Goal: Task Accomplishment & Management: Use online tool/utility

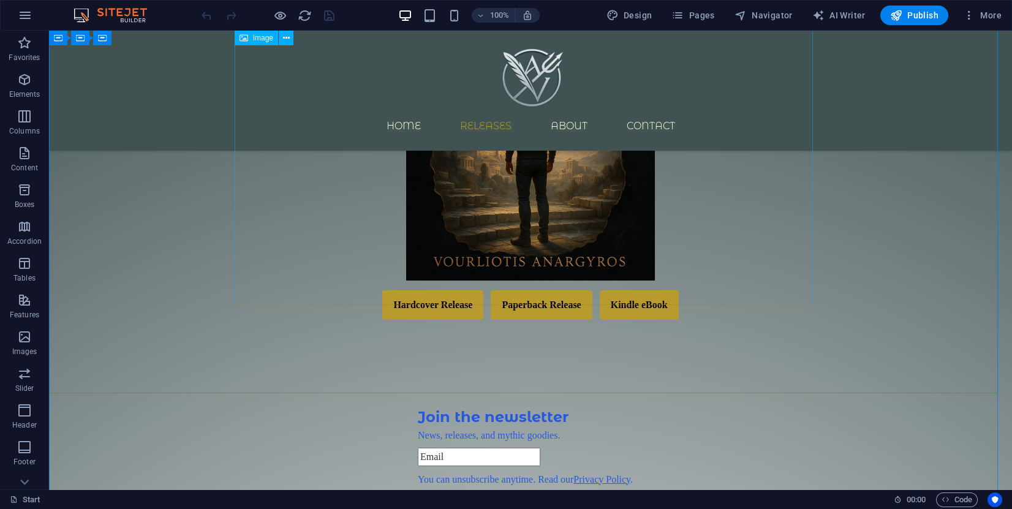
scroll to position [460, 0]
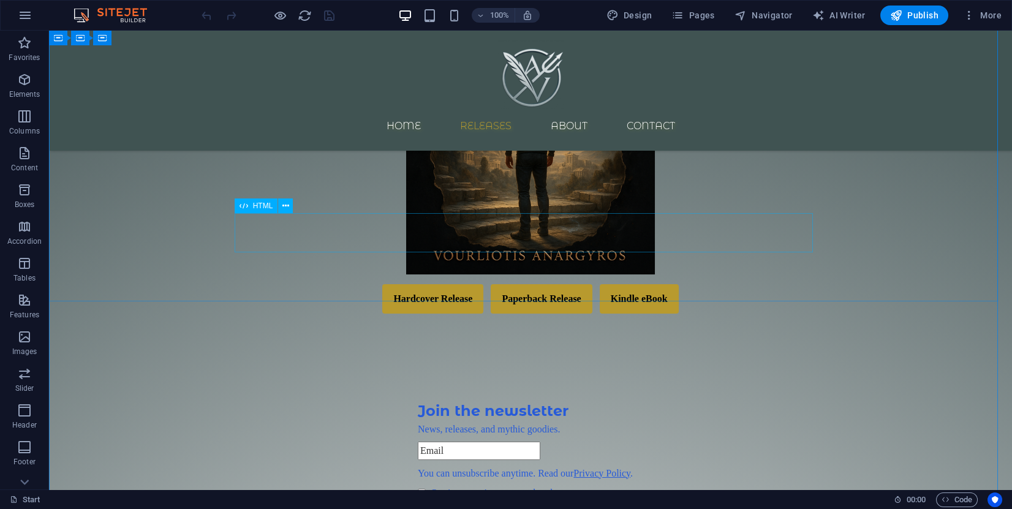
click at [555, 284] on div "Hardcover Release Paperback Release Kindle eBook Coming Soon That format is und…" at bounding box center [530, 298] width 579 height 29
click at [536, 284] on div "Hardcover Release Paperback Release Kindle eBook Coming Soon That format is und…" at bounding box center [530, 298] width 579 height 29
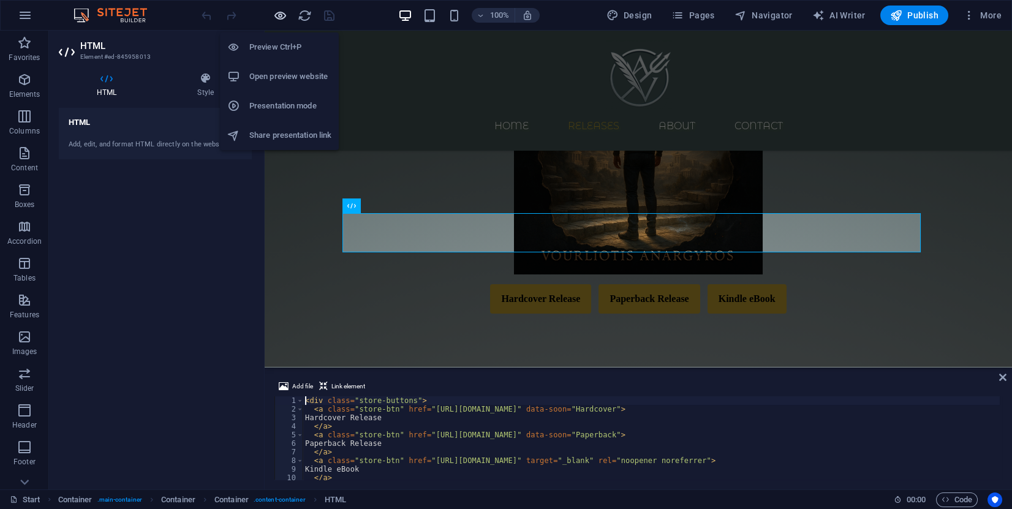
click at [277, 17] on icon "button" at bounding box center [280, 16] width 14 height 14
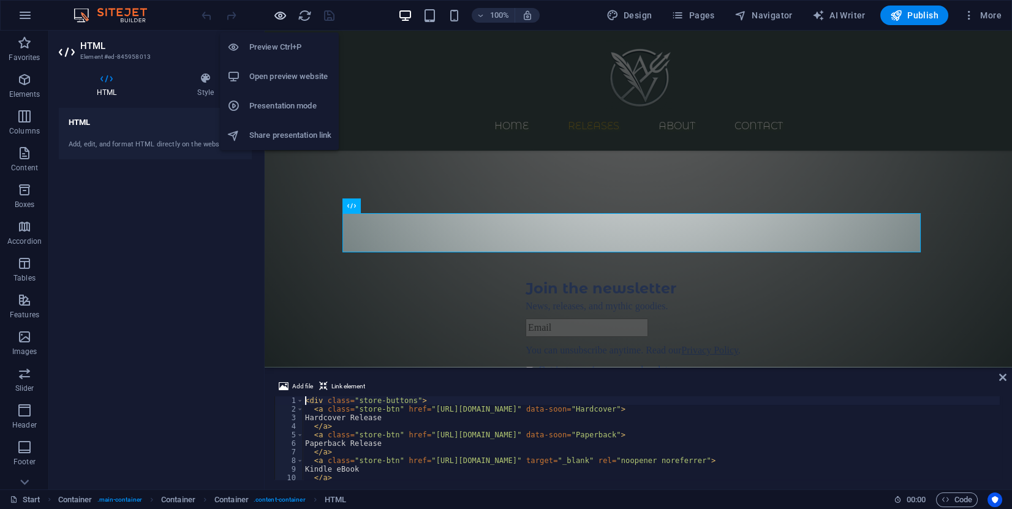
scroll to position [344, 0]
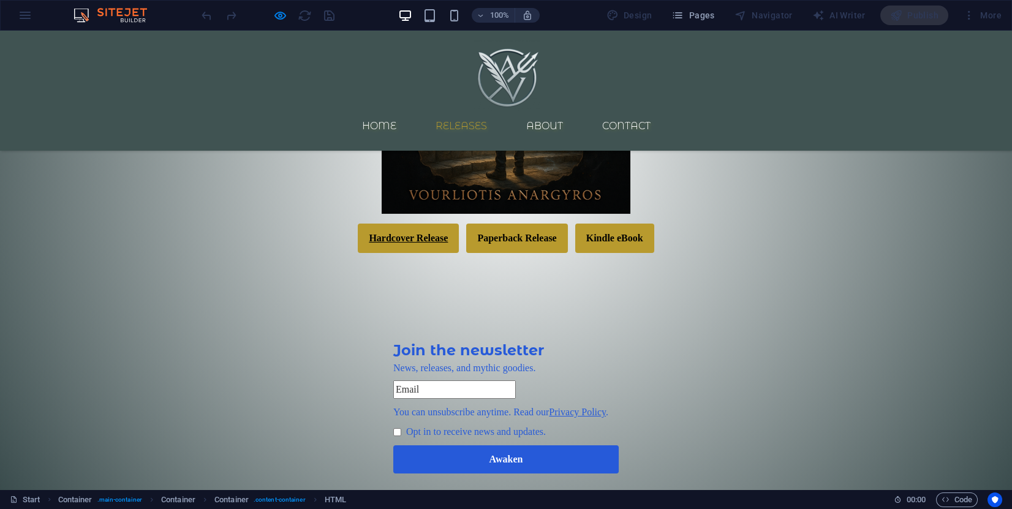
click at [417, 235] on link "Hardcover Release" at bounding box center [408, 238] width 101 height 29
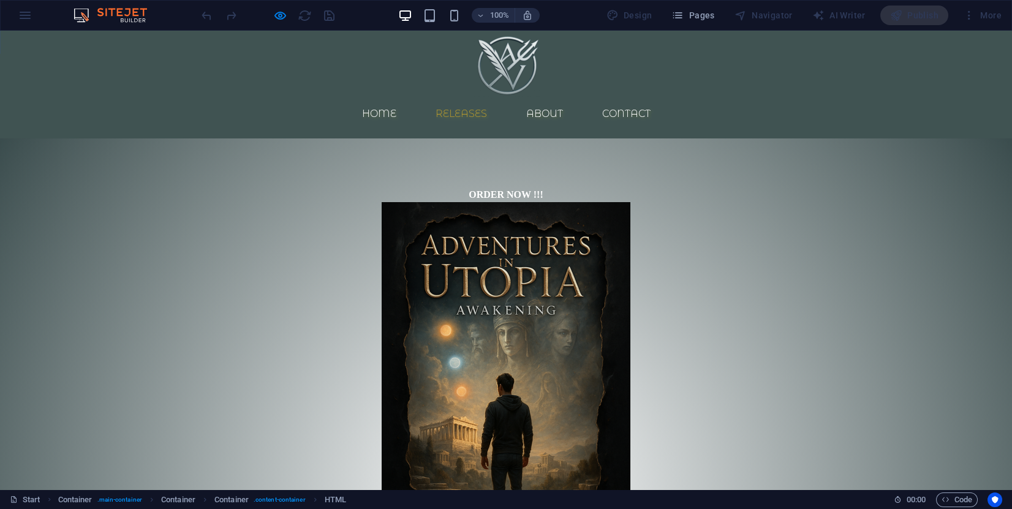
scroll to position [0, 0]
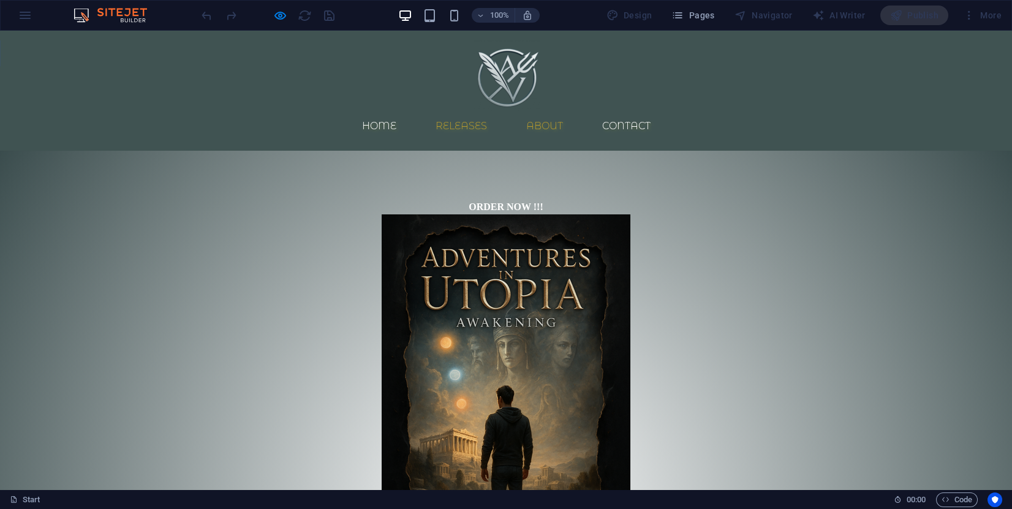
click at [573, 112] on link "About" at bounding box center [545, 126] width 56 height 29
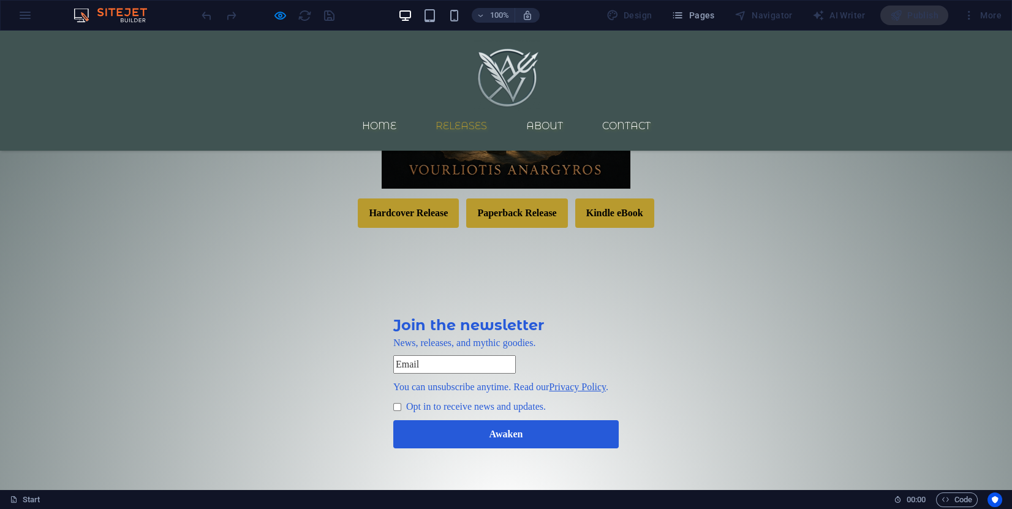
scroll to position [327, 0]
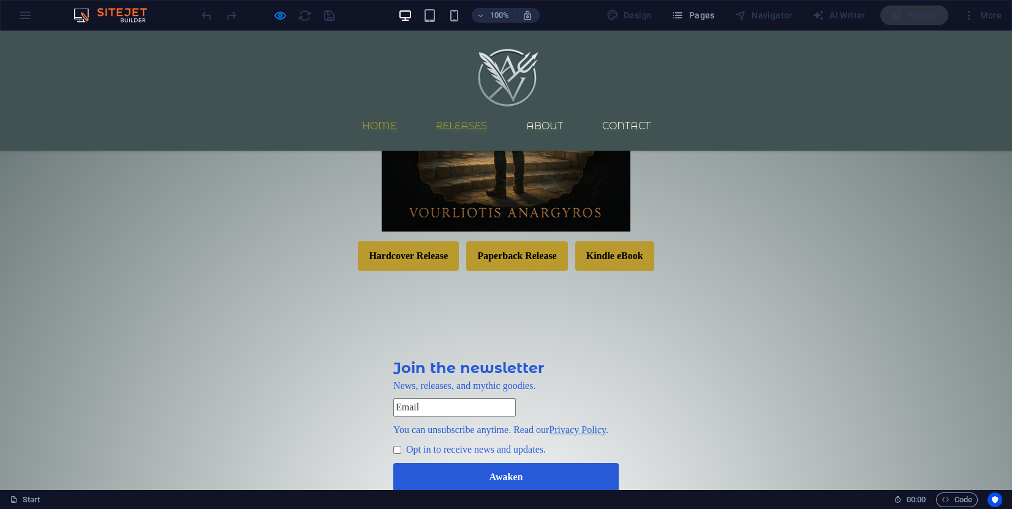
click at [387, 112] on link "Home" at bounding box center [379, 126] width 54 height 29
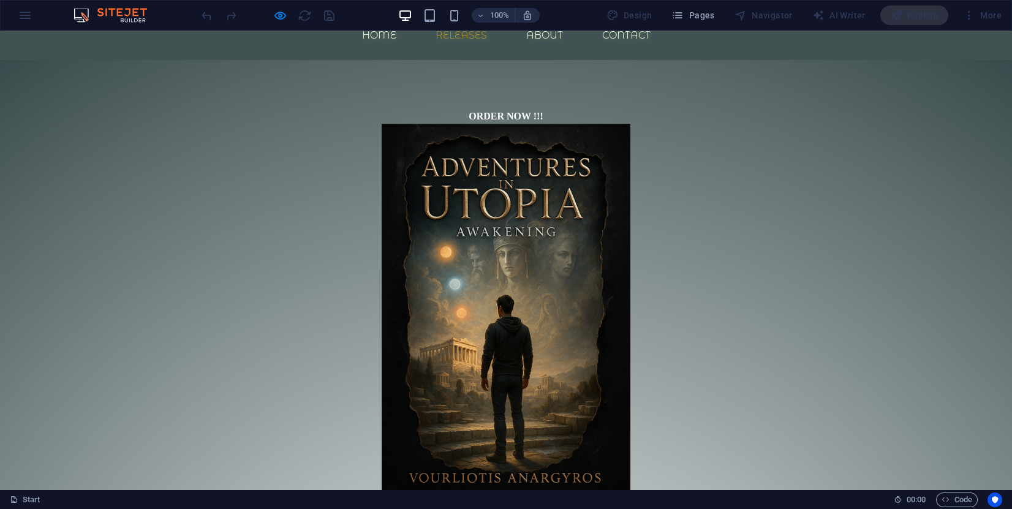
scroll to position [0, 0]
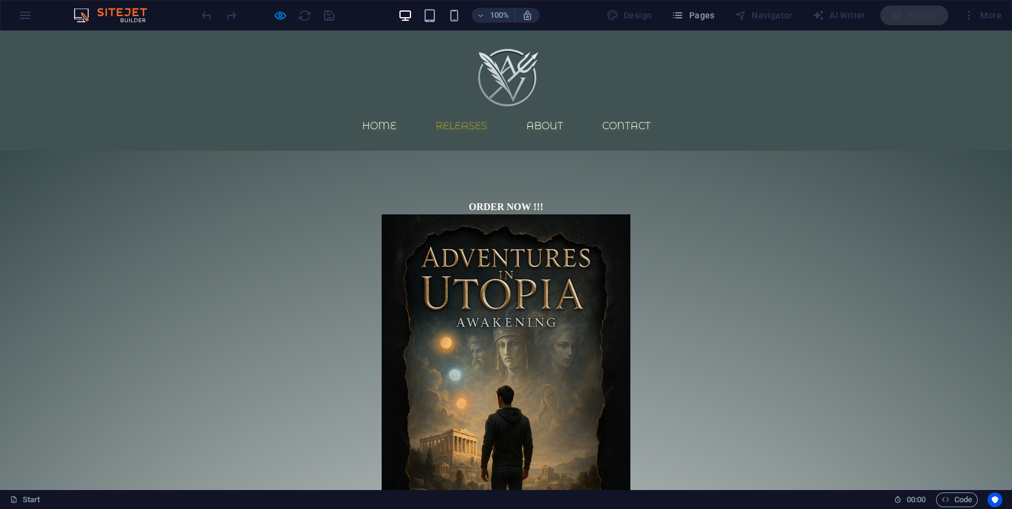
click at [510, 202] on strong "ORDER NOW !!!" at bounding box center [506, 207] width 74 height 10
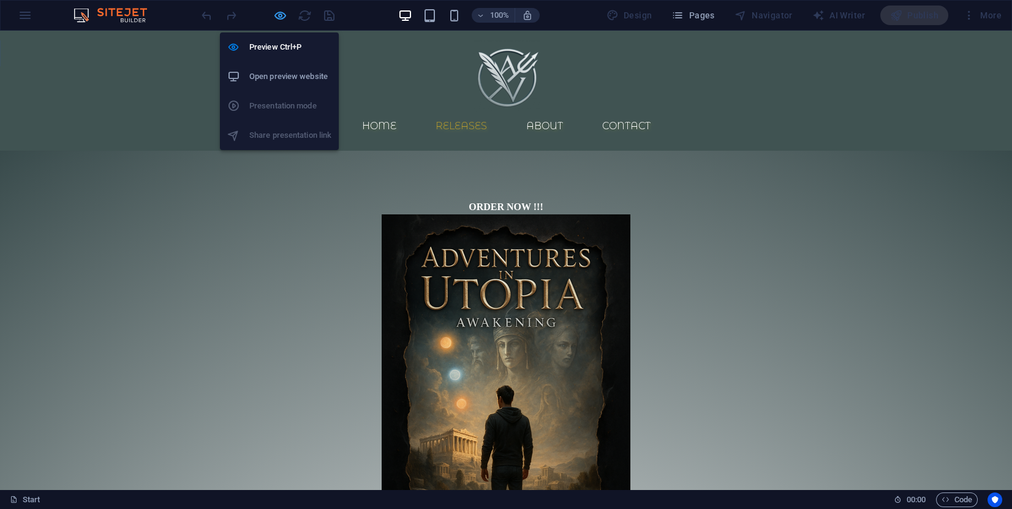
click at [279, 14] on icon "button" at bounding box center [280, 16] width 14 height 14
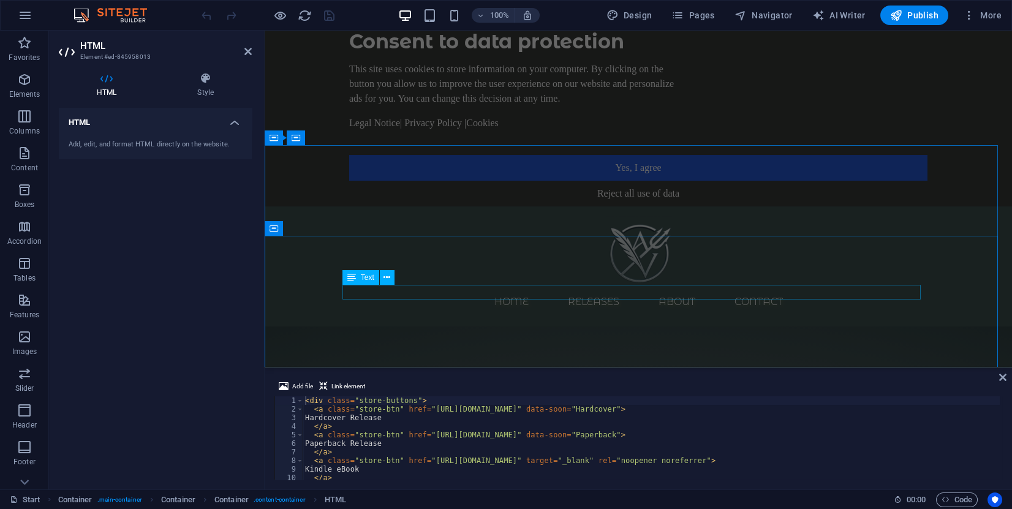
click at [659, 376] on div "ORDER NOW !!!" at bounding box center [638, 383] width 579 height 15
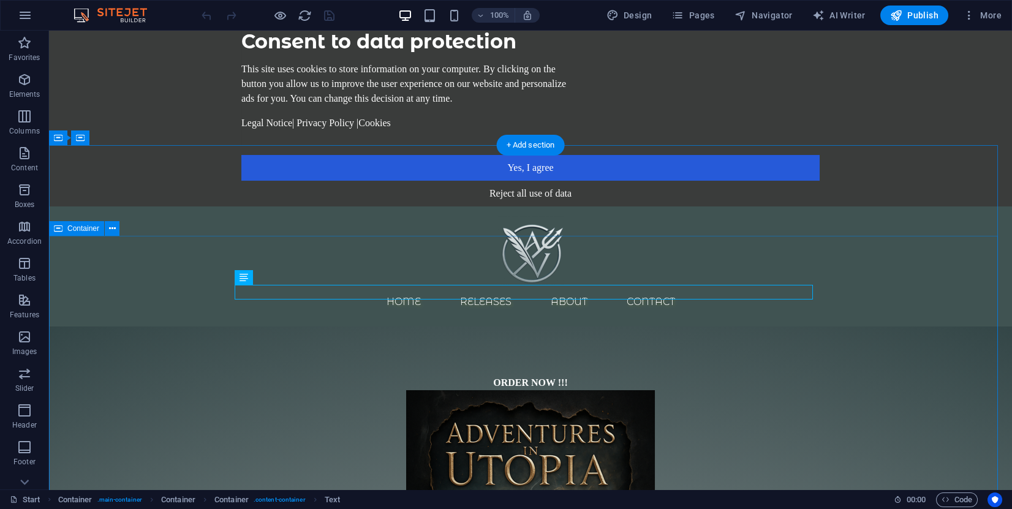
click at [566, 376] on div "ORDER NOW !!!" at bounding box center [530, 383] width 579 height 15
click at [564, 376] on div "ORDER NOW !!!" at bounding box center [530, 383] width 579 height 15
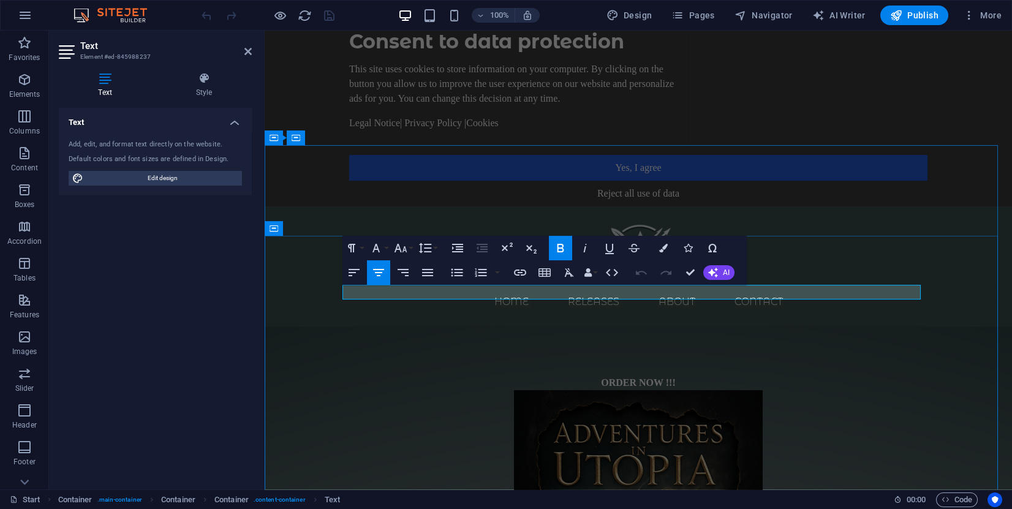
drag, startPoint x: 683, startPoint y: 295, endPoint x: 574, endPoint y: 286, distance: 109.5
click at [574, 376] on p "ORDER NOW !!!" at bounding box center [638, 383] width 579 height 15
click at [659, 253] on button "Colors" at bounding box center [663, 248] width 23 height 25
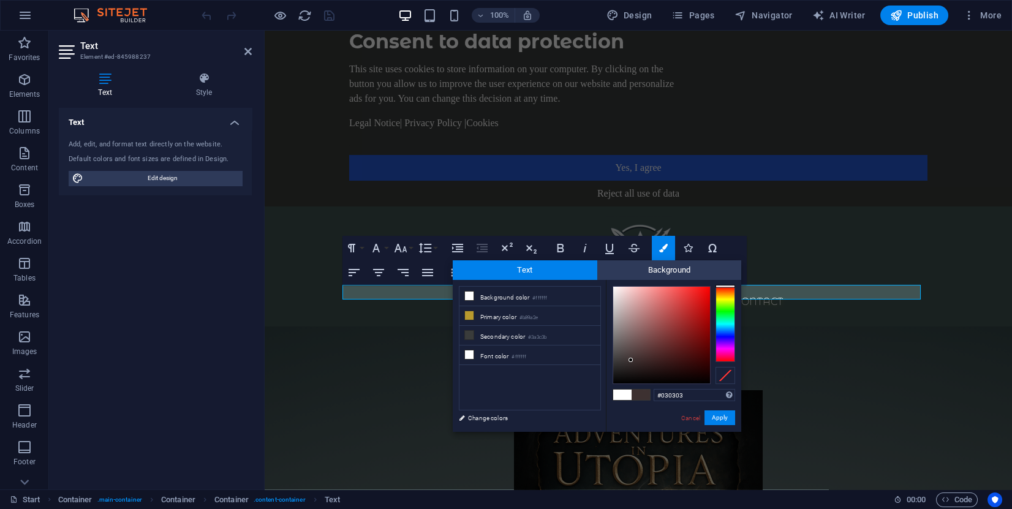
type input "#000000"
drag, startPoint x: 632, startPoint y: 355, endPoint x: 617, endPoint y: 401, distance: 49.2
click at [617, 401] on div "#000000 Supported formats #0852ed rgb(8, 82, 237) rgba(8, 82, 237, 90%) hsv(221…" at bounding box center [673, 445] width 135 height 330
click at [713, 414] on button "Apply" at bounding box center [720, 418] width 31 height 15
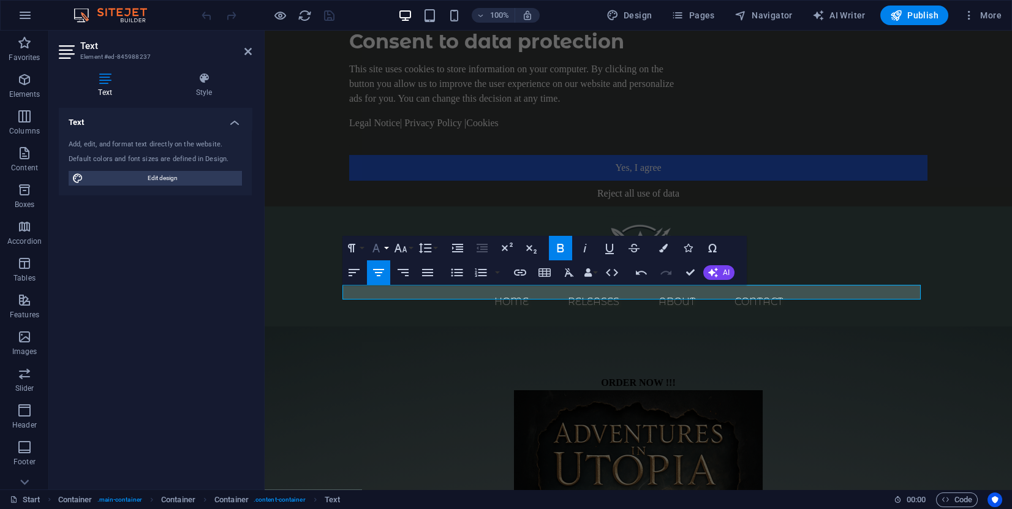
click at [381, 248] on icon "button" at bounding box center [376, 248] width 15 height 15
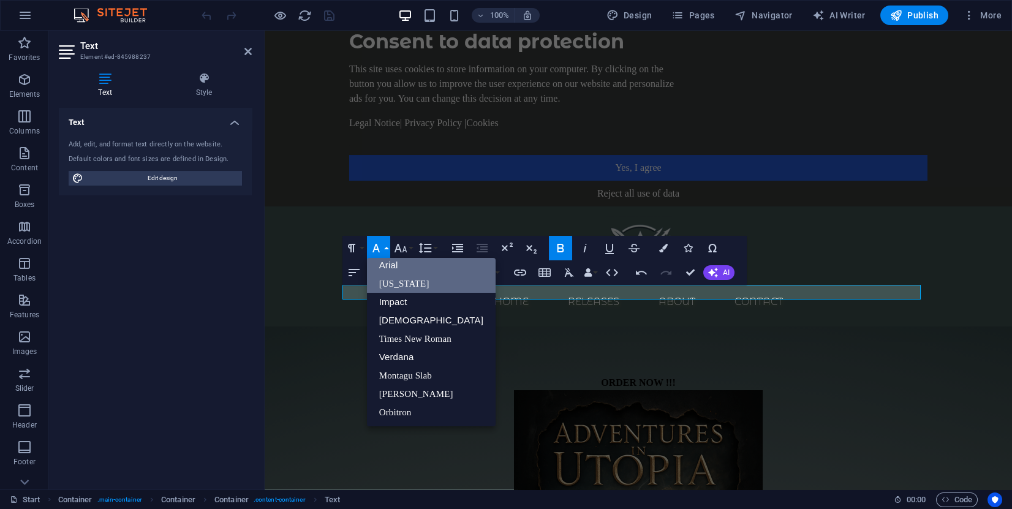
scroll to position [6, 0]
click at [410, 305] on link "Impact" at bounding box center [431, 303] width 129 height 18
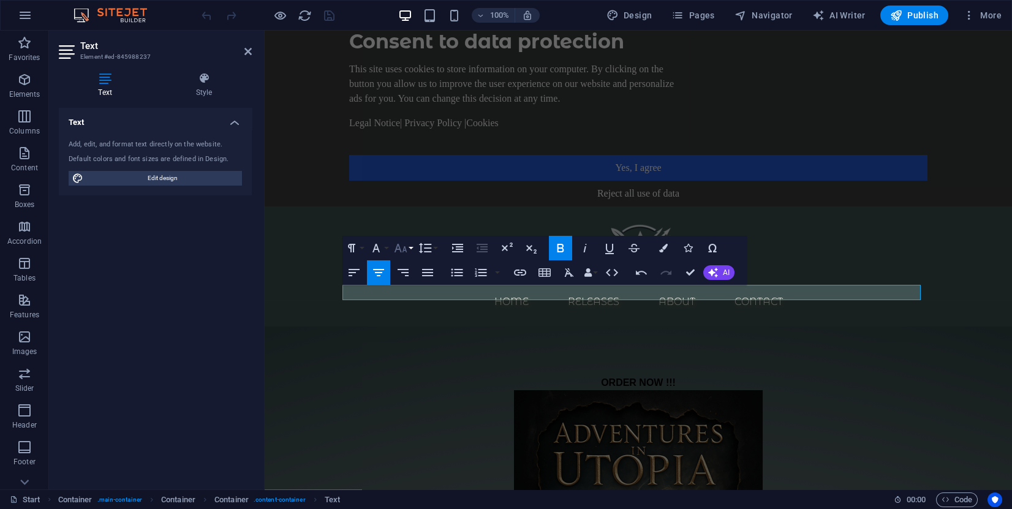
click at [410, 256] on button "Font Size" at bounding box center [403, 248] width 23 height 25
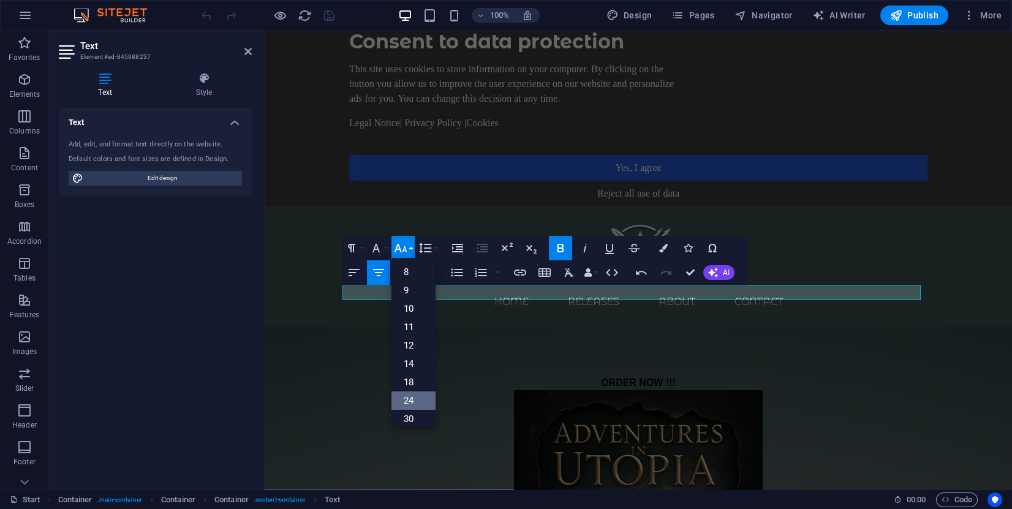
click at [420, 400] on link "24" at bounding box center [414, 401] width 44 height 18
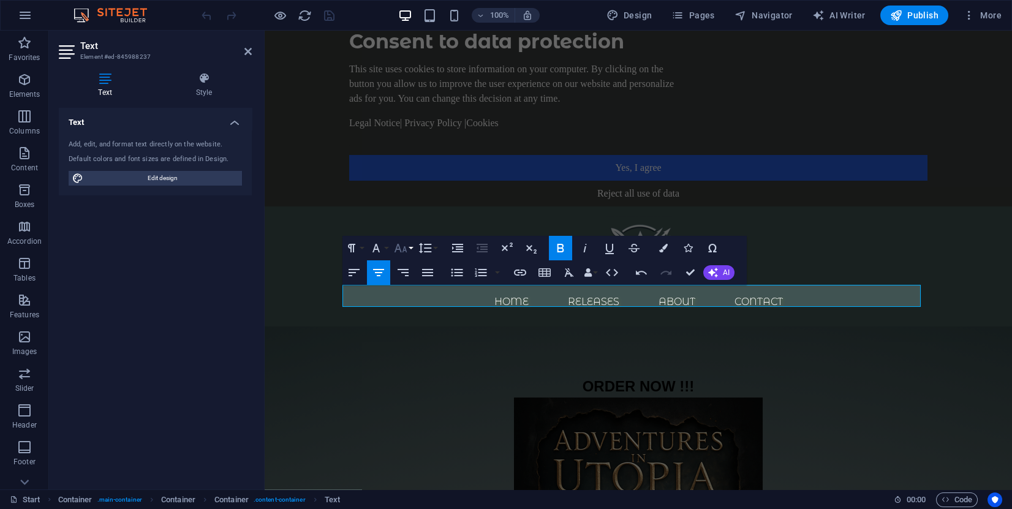
click at [407, 246] on icon "button" at bounding box center [400, 248] width 15 height 15
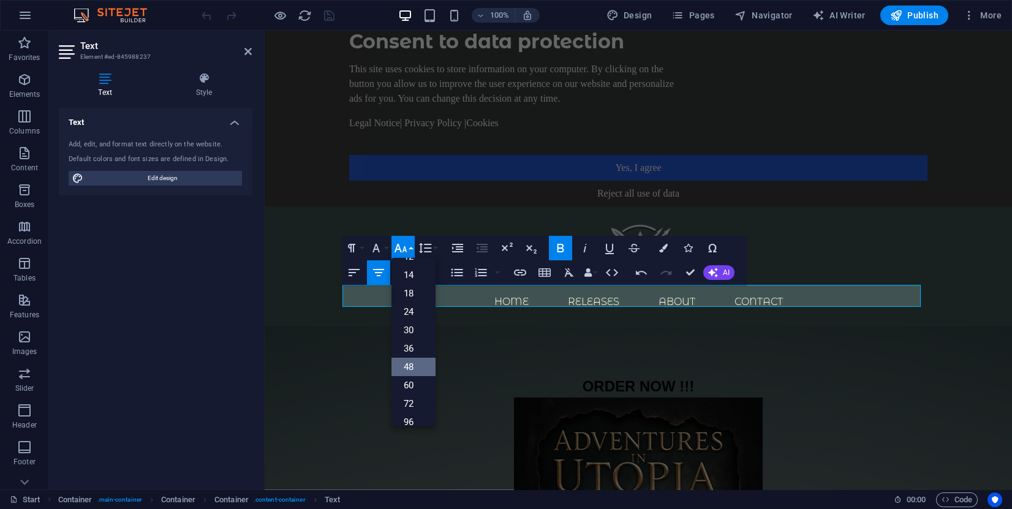
scroll to position [98, 0]
click at [417, 341] on link "36" at bounding box center [414, 339] width 44 height 18
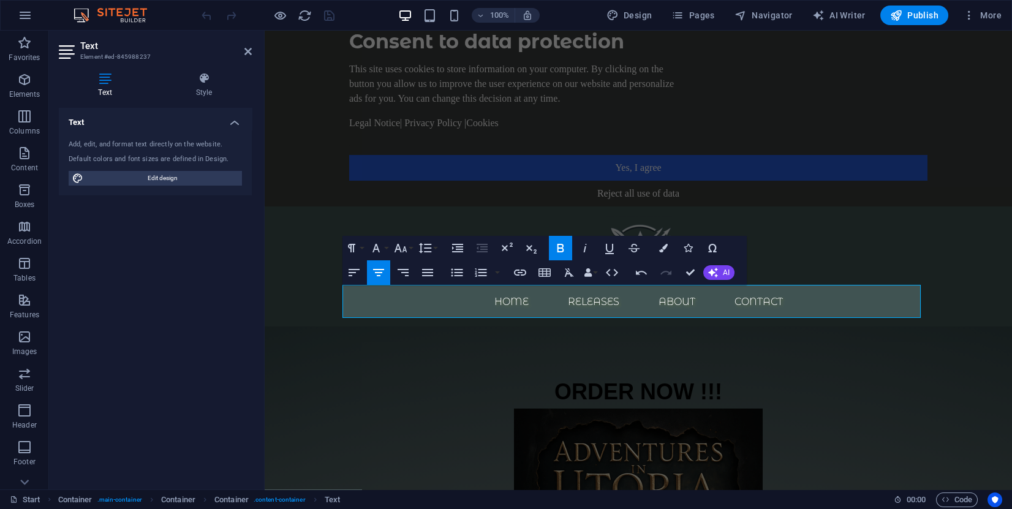
drag, startPoint x: 443, startPoint y: 366, endPoint x: 179, endPoint y: 336, distance: 265.9
click at [443, 367] on div "Container H3 Cookie Consent Bar Container Container Spacer Container Text Space…" at bounding box center [639, 260] width 748 height 459
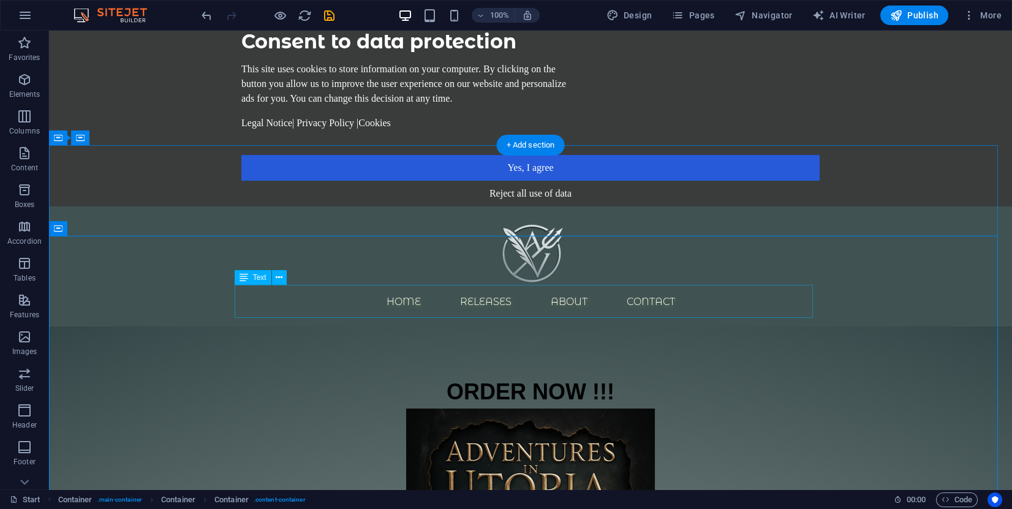
click at [524, 376] on div "ORDER NOW !!!" at bounding box center [530, 392] width 579 height 33
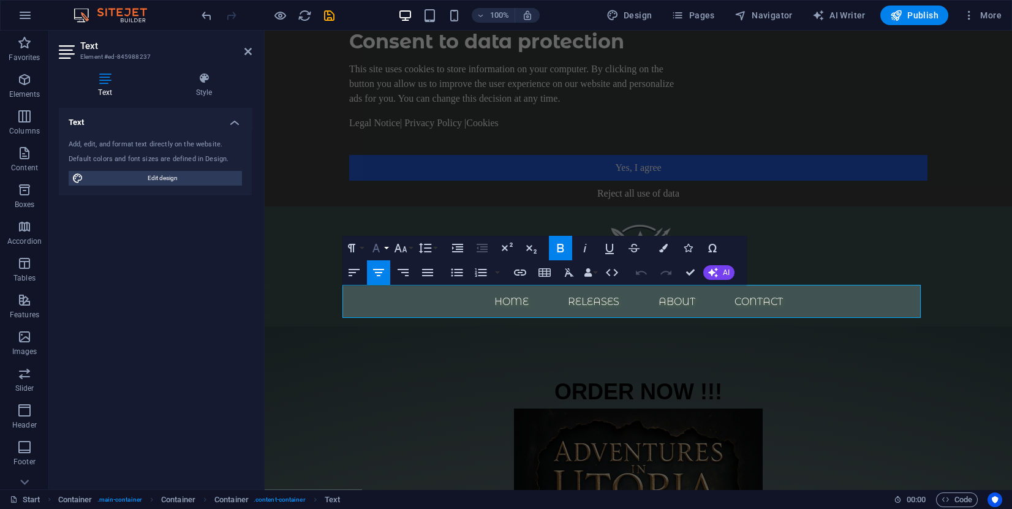
click at [385, 251] on button "Font Family" at bounding box center [378, 248] width 23 height 25
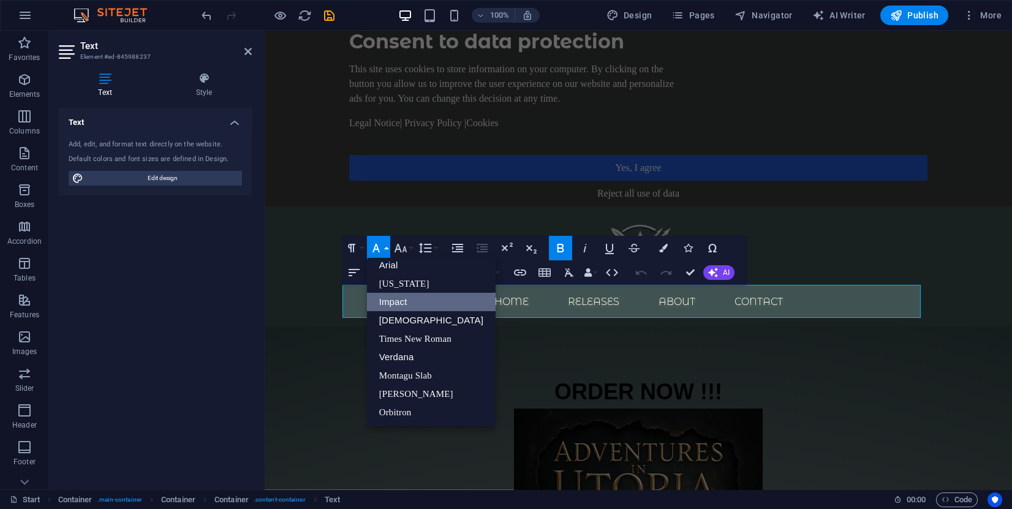
scroll to position [6, 0]
click at [408, 398] on link "[PERSON_NAME]" at bounding box center [431, 394] width 129 height 18
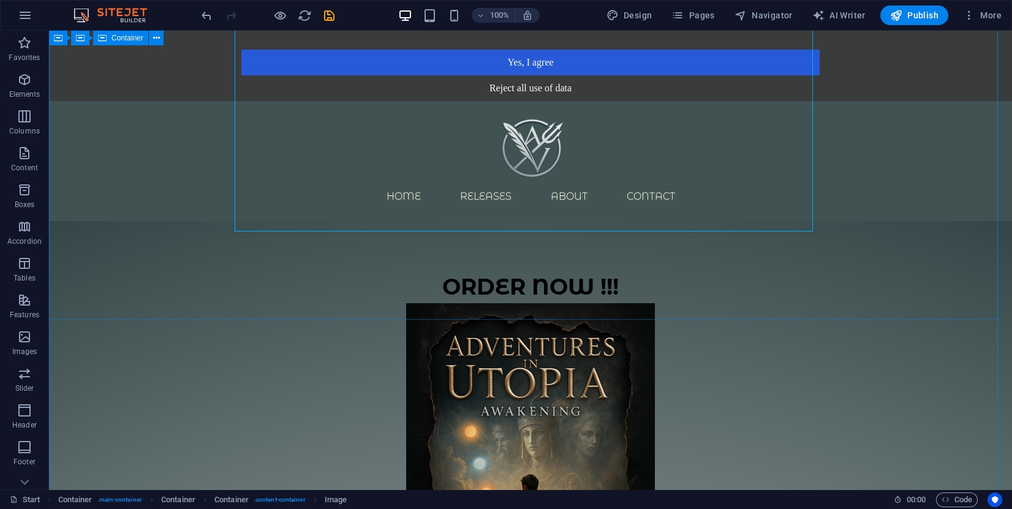
scroll to position [0, 0]
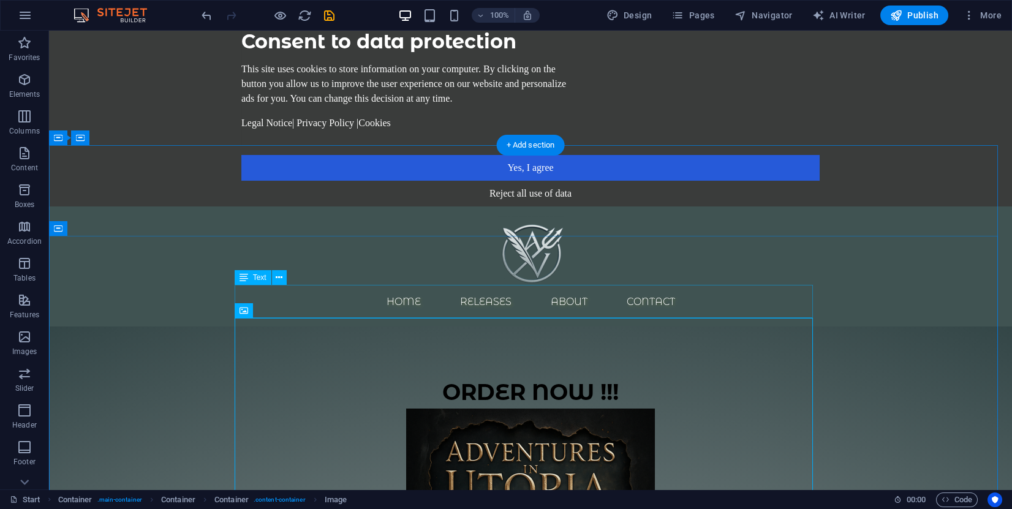
click at [530, 376] on div "ORDER NOW !!!" at bounding box center [530, 392] width 579 height 33
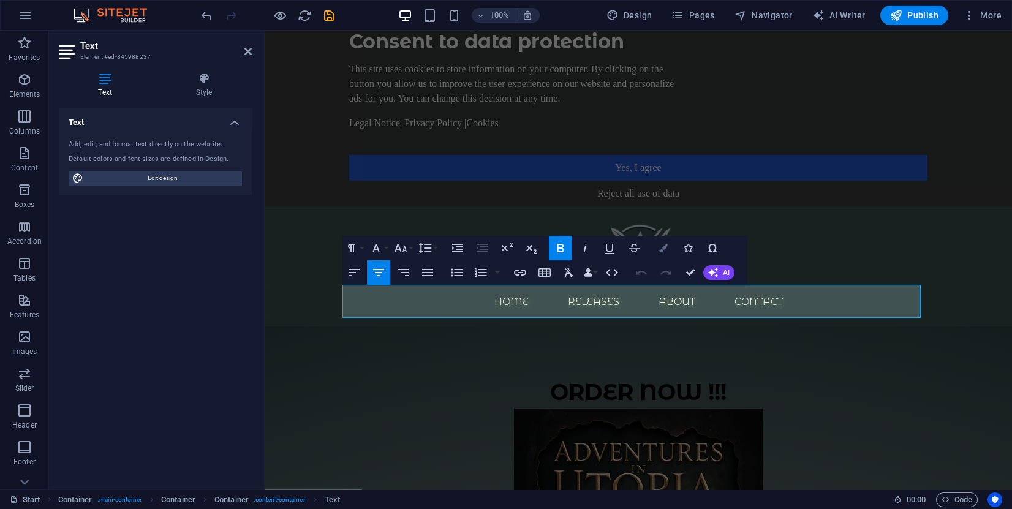
click at [660, 251] on icon "button" at bounding box center [663, 248] width 9 height 9
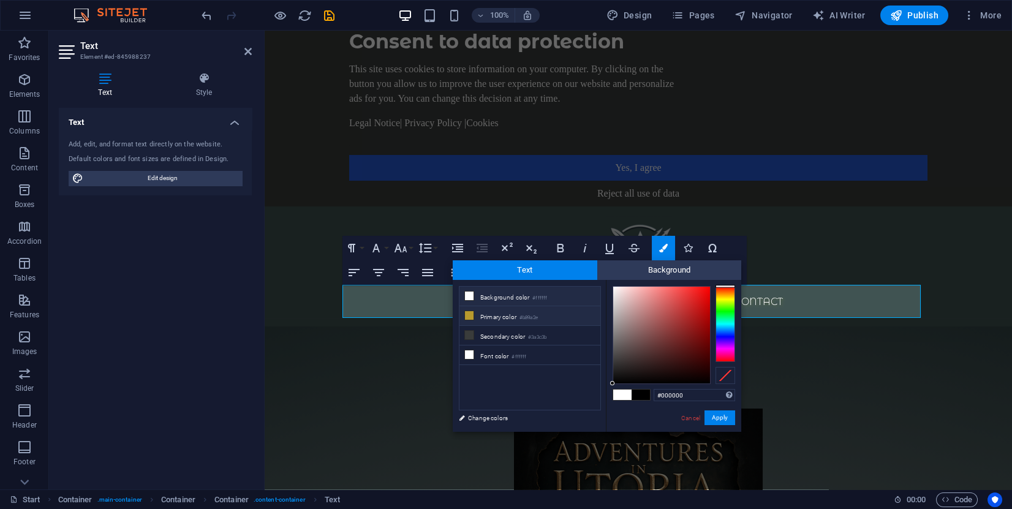
click at [467, 311] on icon at bounding box center [469, 315] width 9 height 9
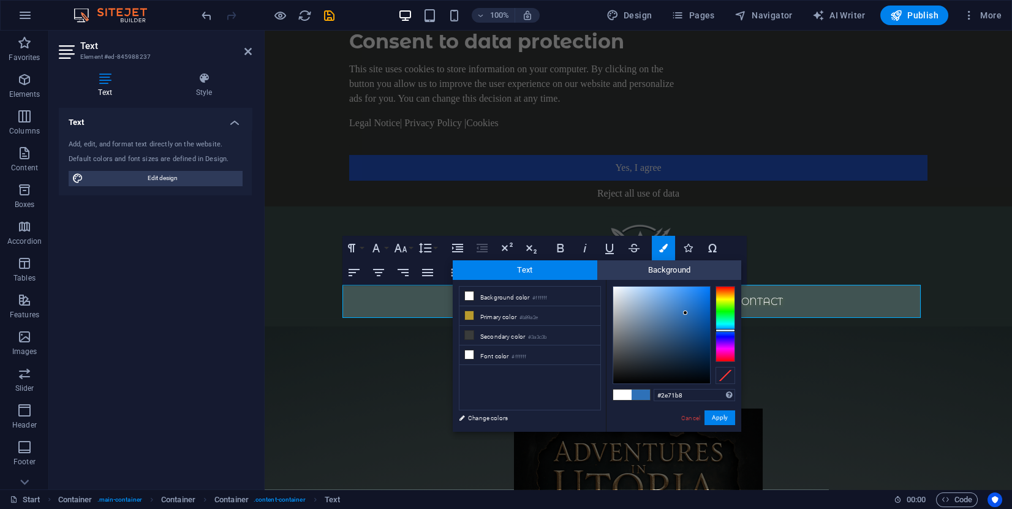
type input "#2e6ab8"
click at [724, 331] on div at bounding box center [726, 324] width 20 height 76
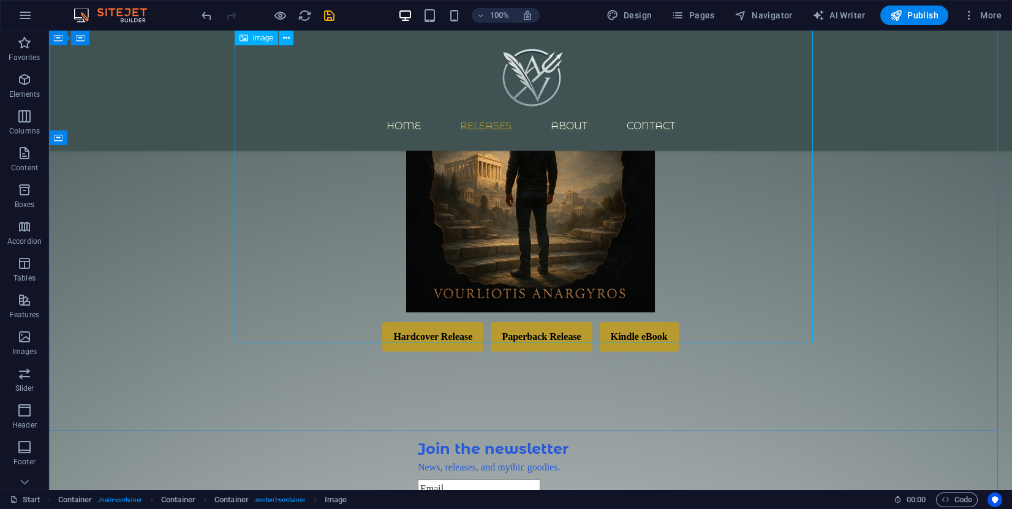
scroll to position [460, 0]
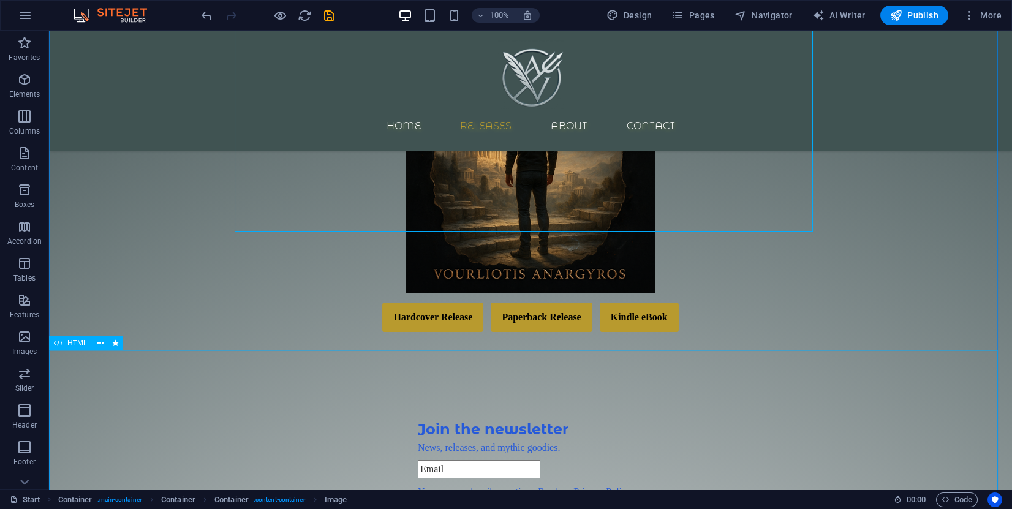
click at [495, 412] on div "Newsletter Box Join the newsletter News, releases, and mythic goodies. You can …" at bounding box center [530, 514] width 963 height 205
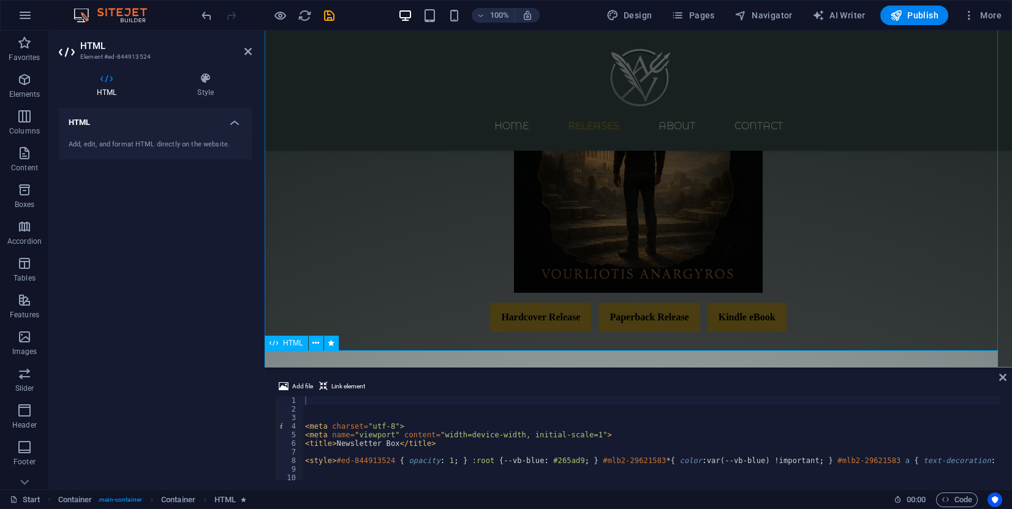
click at [588, 412] on div "Newsletter Box Join the newsletter News, releases, and mythic goodies. You can …" at bounding box center [639, 514] width 748 height 205
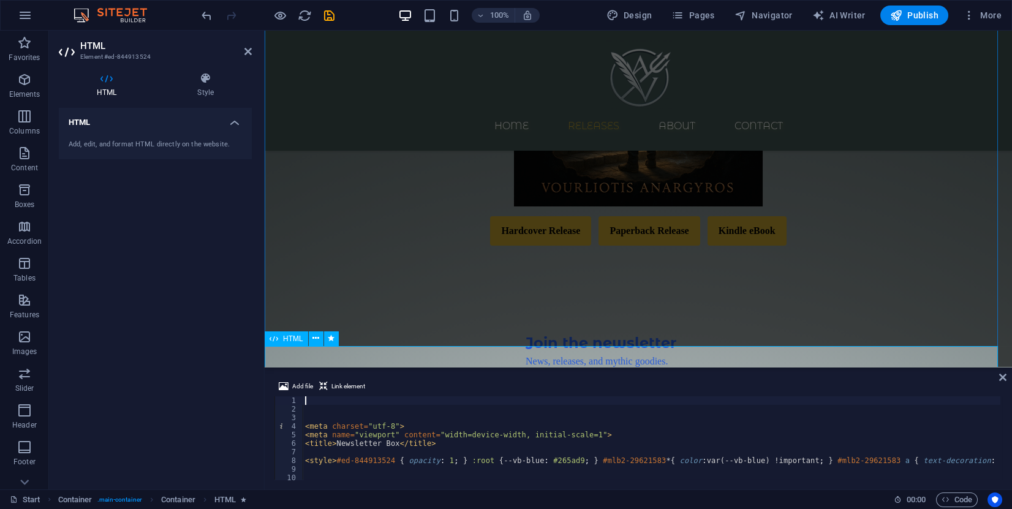
scroll to position [552, 0]
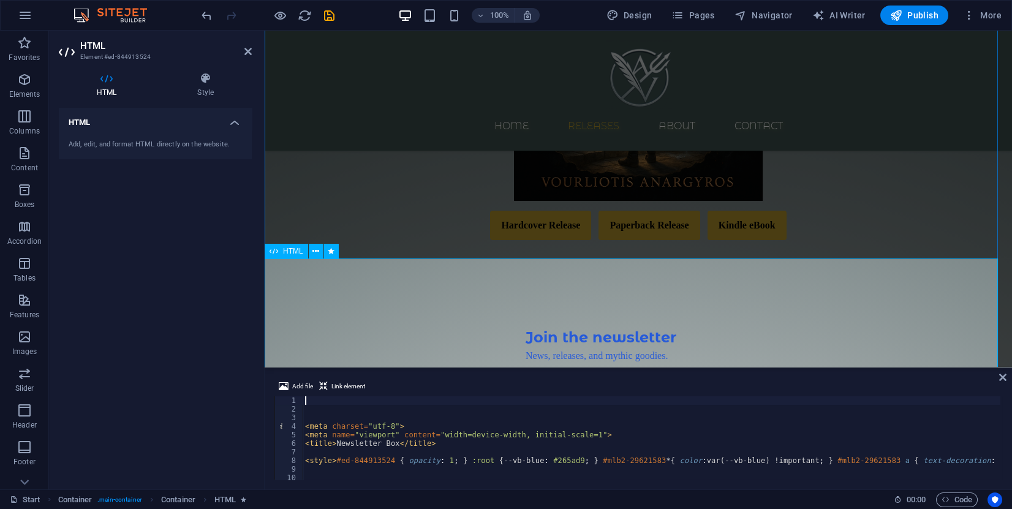
click at [599, 320] on div "Newsletter Box Join the newsletter News, releases, and mythic goodies. You can …" at bounding box center [639, 422] width 748 height 205
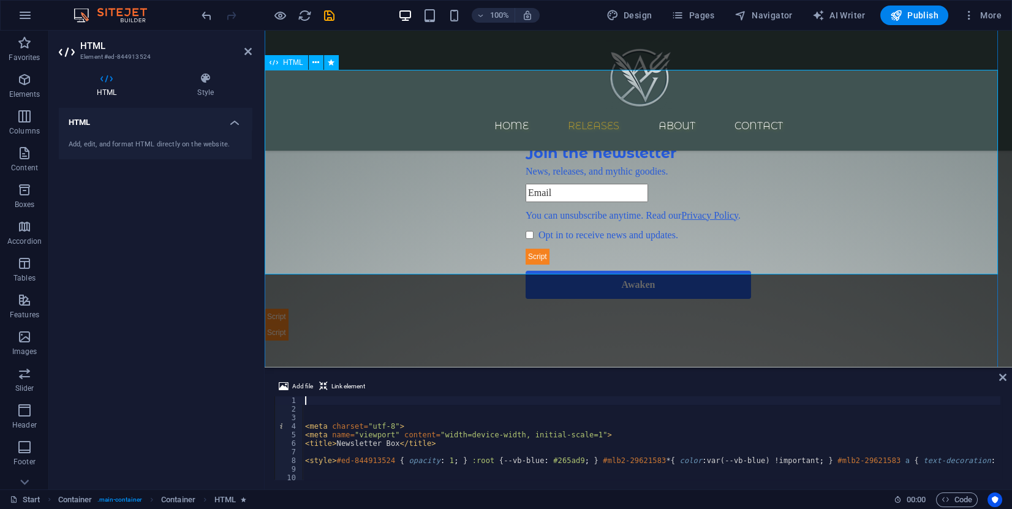
scroll to position [735, 0]
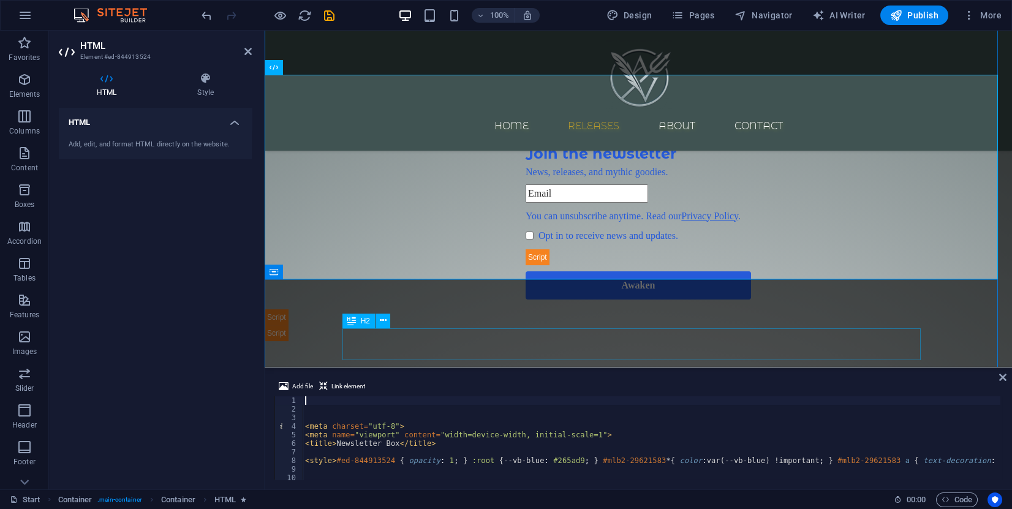
click at [609, 390] on div "About us" at bounding box center [638, 406] width 579 height 32
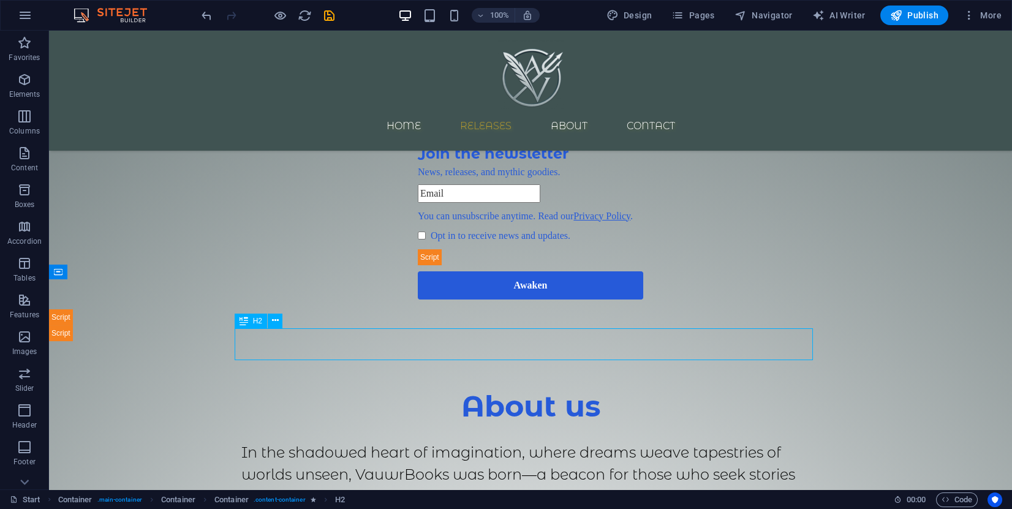
click at [609, 390] on div "About us" at bounding box center [530, 406] width 579 height 32
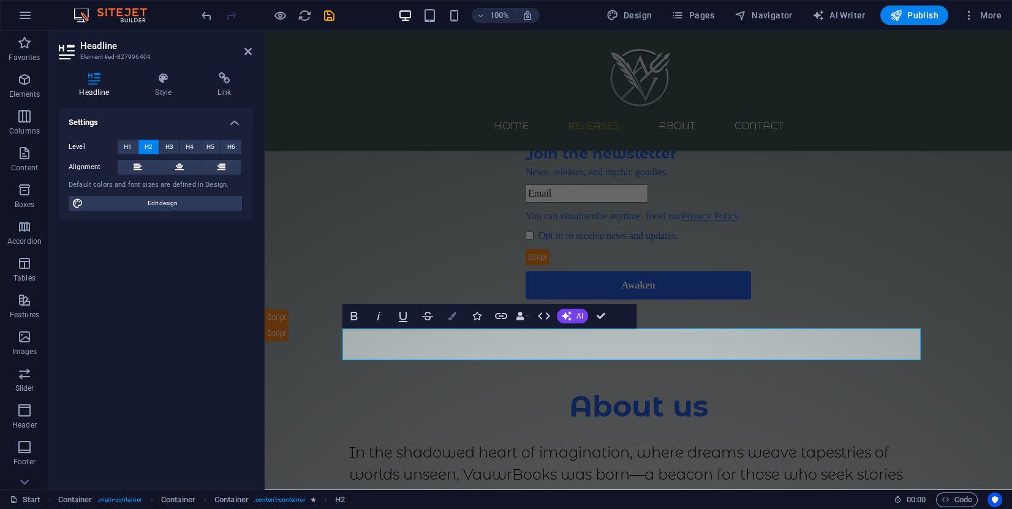
click at [452, 317] on icon "button" at bounding box center [452, 316] width 9 height 9
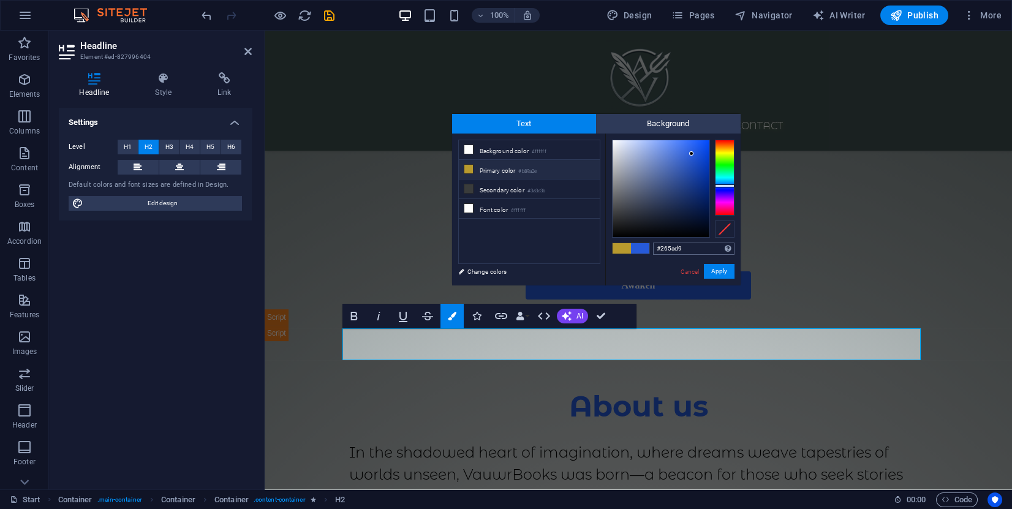
click at [671, 246] on input "#265ad9" at bounding box center [694, 249] width 82 height 12
click at [840, 236] on div "Newsletter Box Join the newsletter News, releases, and mythic goodies. You can …" at bounding box center [639, 238] width 748 height 205
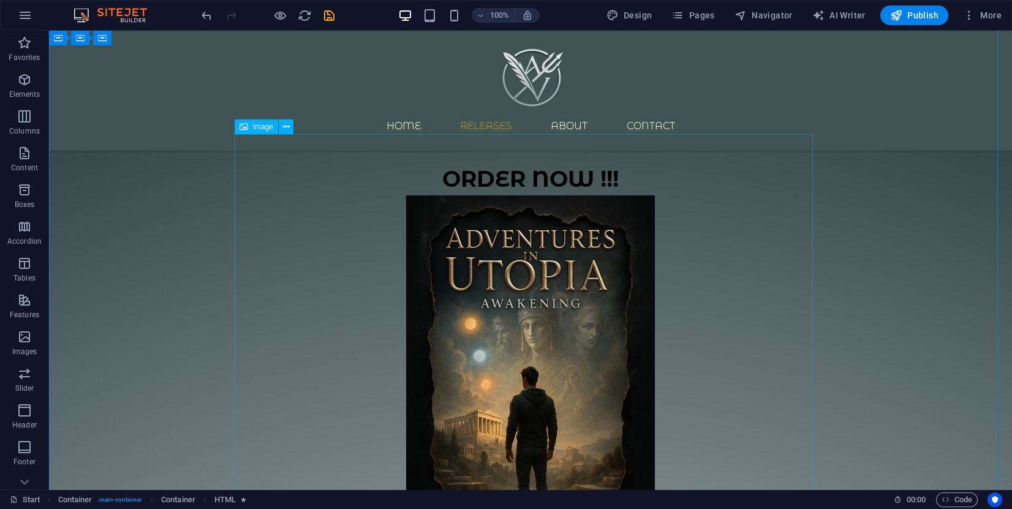
scroll to position [0, 0]
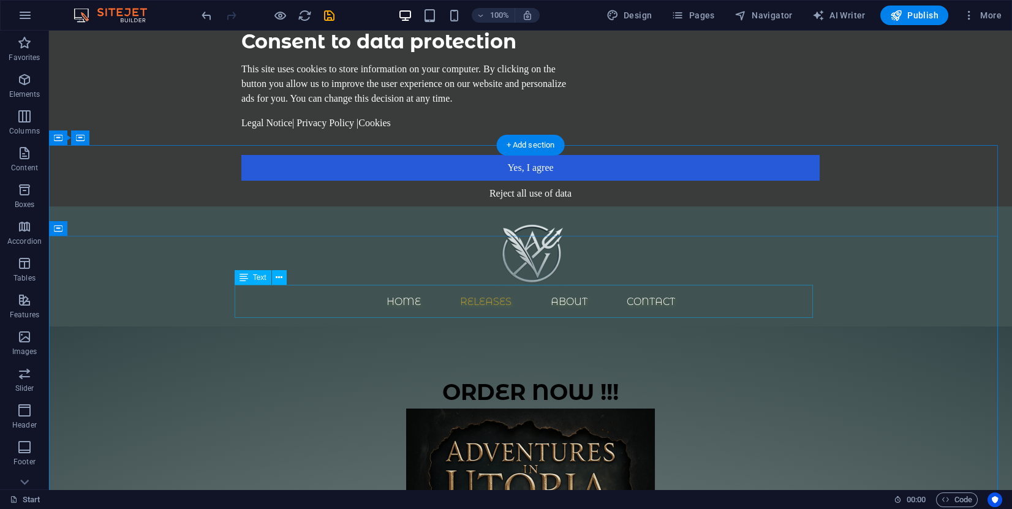
click at [561, 376] on div "ORDER NOW !!!" at bounding box center [530, 392] width 579 height 33
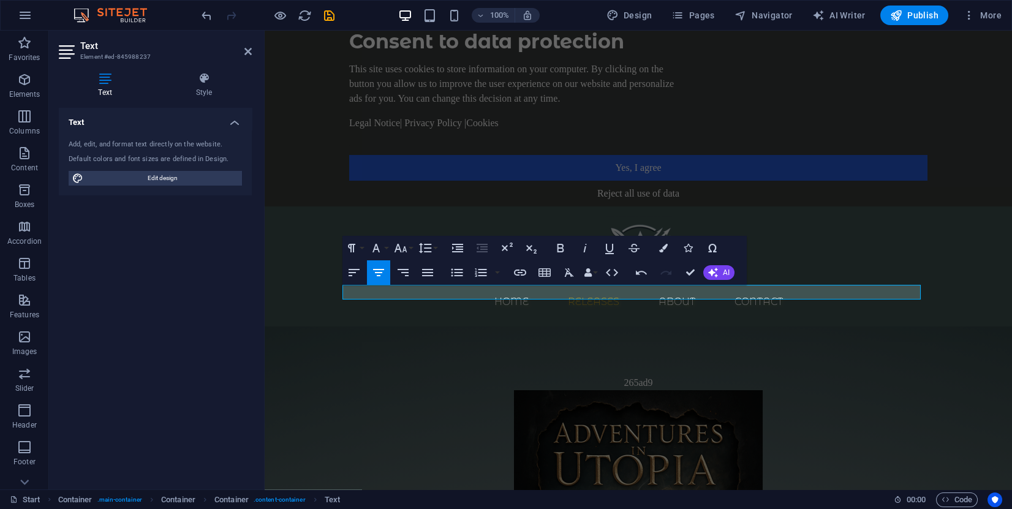
scroll to position [0, 3]
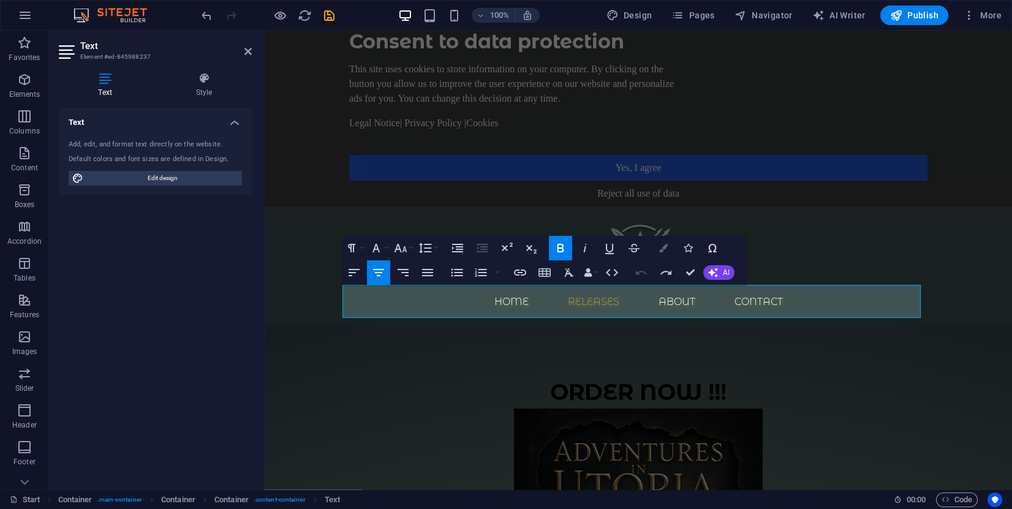
click at [667, 254] on button "Colors" at bounding box center [663, 248] width 23 height 25
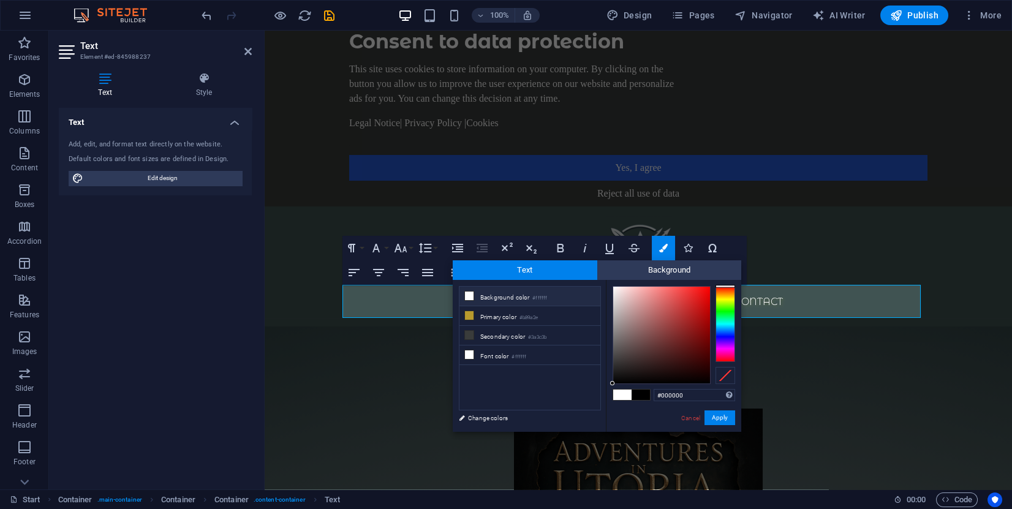
drag, startPoint x: 684, startPoint y: 394, endPoint x: 644, endPoint y: 391, distance: 40.0
click at [644, 391] on div "#000000 Supported formats #0852ed rgb(8, 82, 237) rgba(8, 82, 237, 90%) hsv(221…" at bounding box center [673, 445] width 135 height 330
type input "#265ad9"
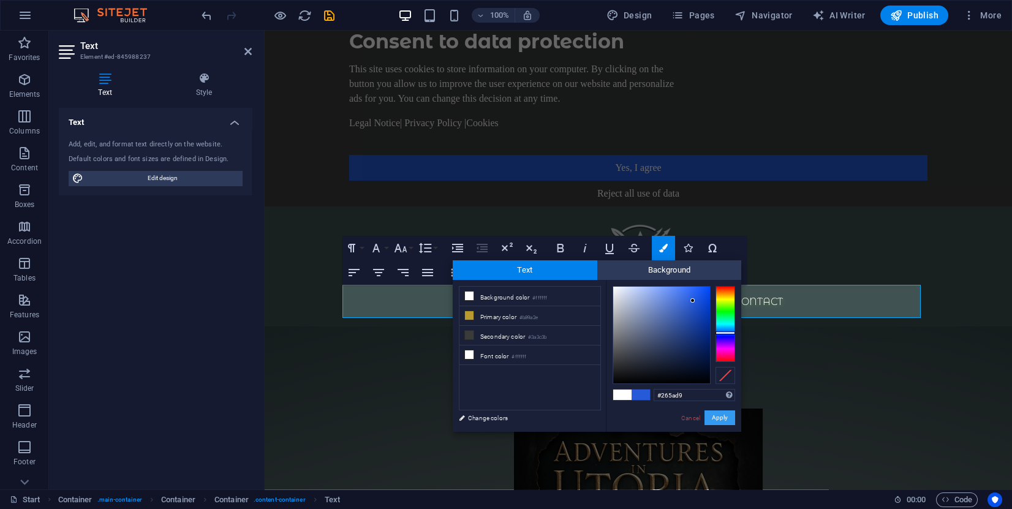
click at [718, 420] on button "Apply" at bounding box center [720, 418] width 31 height 15
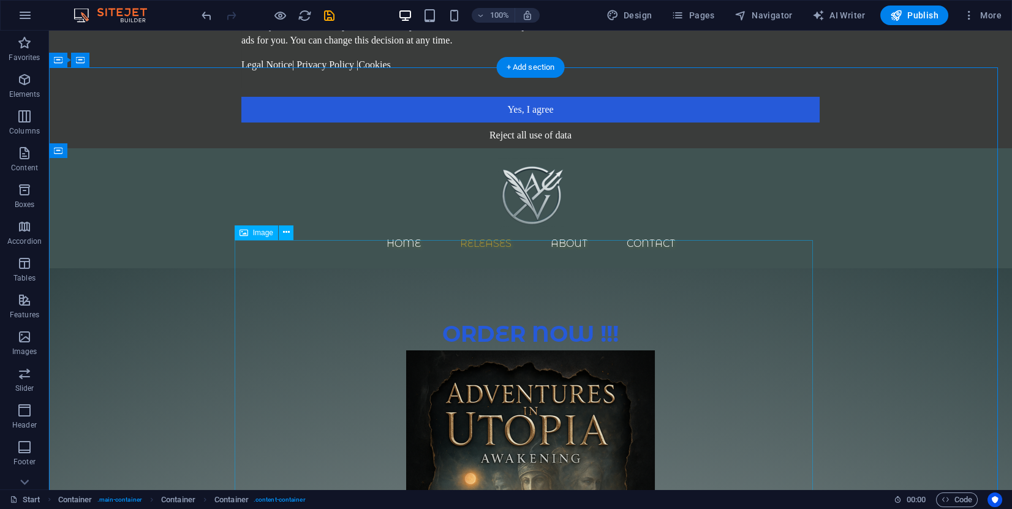
scroll to position [0, 0]
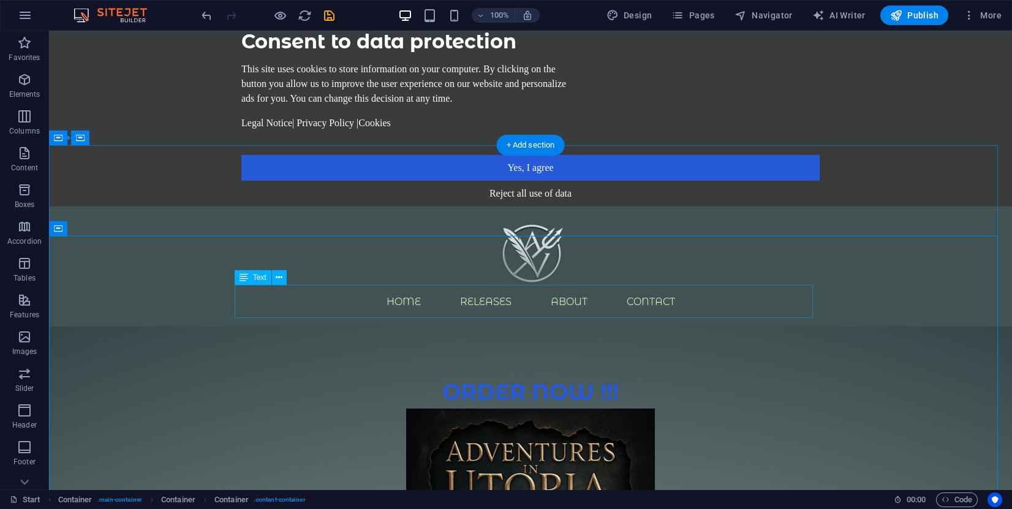
click at [550, 376] on div "ORDER NOW !!!" at bounding box center [530, 392] width 579 height 33
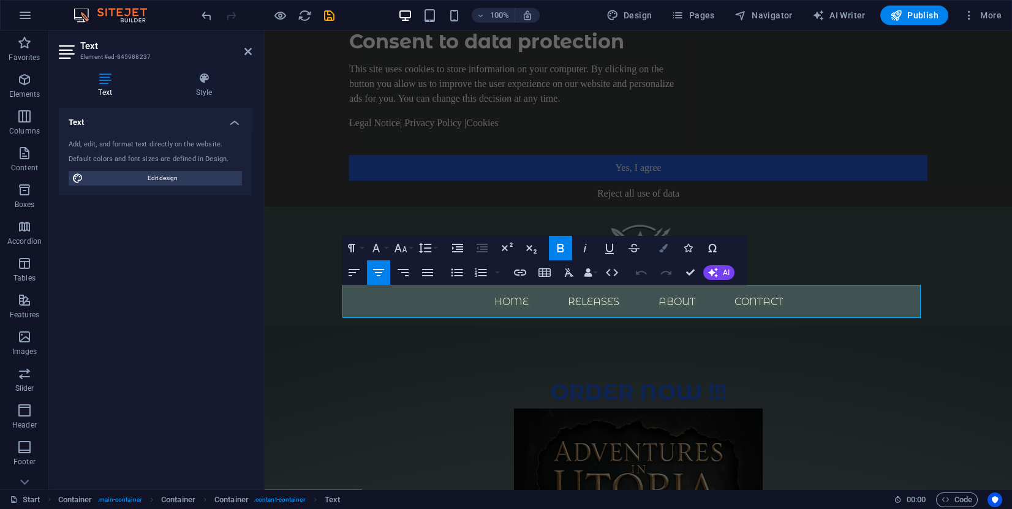
click at [658, 251] on button "Colors" at bounding box center [663, 248] width 23 height 25
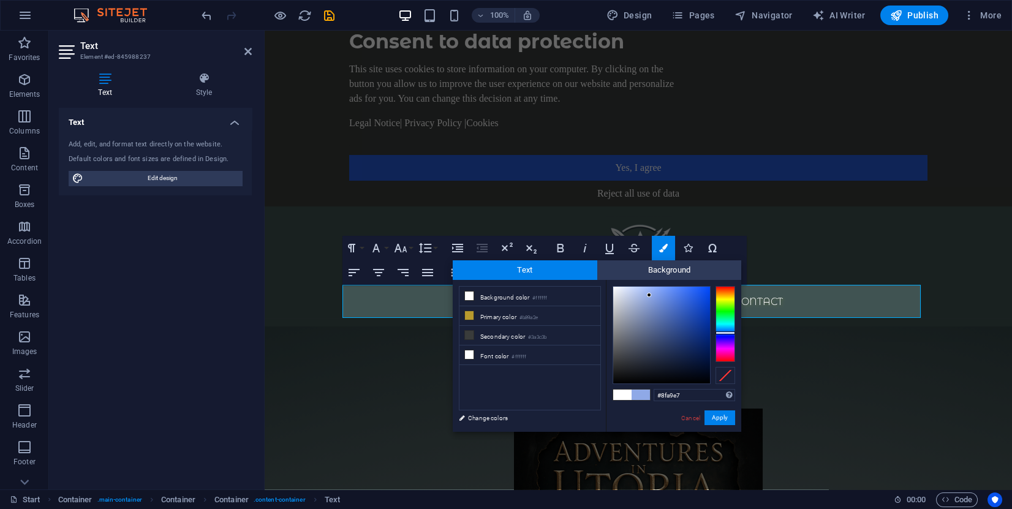
drag, startPoint x: 679, startPoint y: 302, endPoint x: 650, endPoint y: 295, distance: 30.0
click at [650, 295] on div at bounding box center [661, 335] width 97 height 97
type input "#0a1228"
drag, startPoint x: 692, startPoint y: 379, endPoint x: 686, endPoint y: 368, distance: 12.3
click at [686, 368] on div at bounding box center [661, 335] width 97 height 97
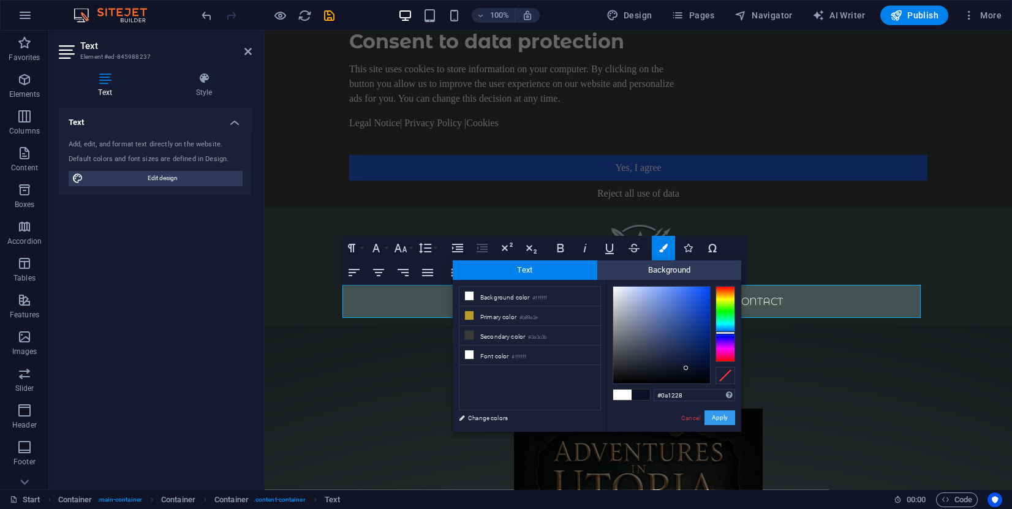
click at [730, 420] on button "Apply" at bounding box center [720, 418] width 31 height 15
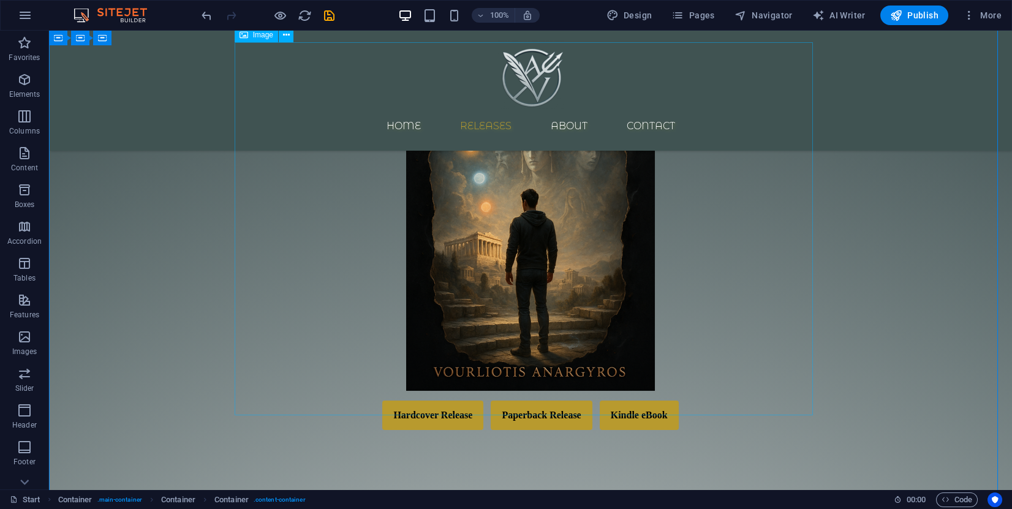
scroll to position [368, 0]
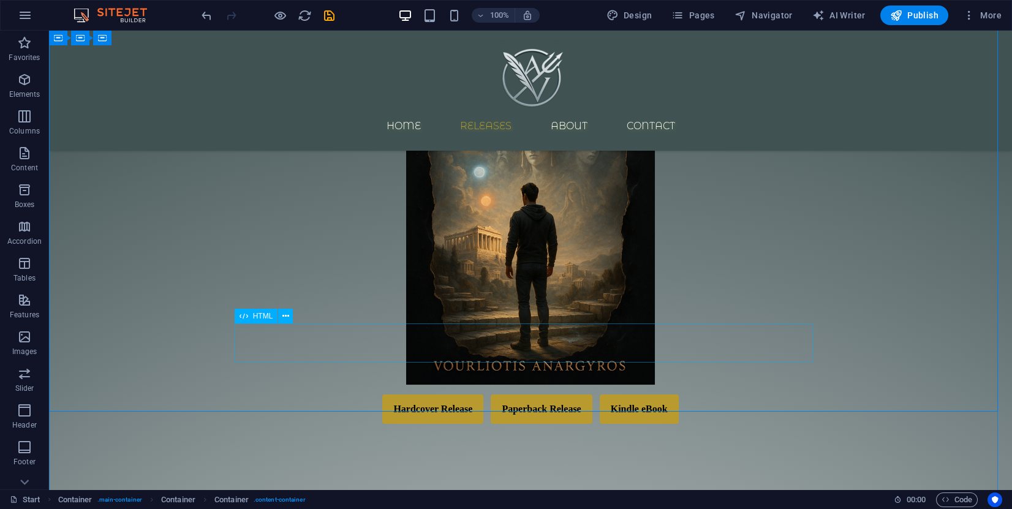
click at [655, 395] on div "Hardcover Release Paperback Release Kindle eBook Coming Soon That format is und…" at bounding box center [530, 409] width 579 height 29
click at [653, 395] on div "Hardcover Release Paperback Release Kindle eBook Coming Soon That format is und…" at bounding box center [530, 409] width 579 height 29
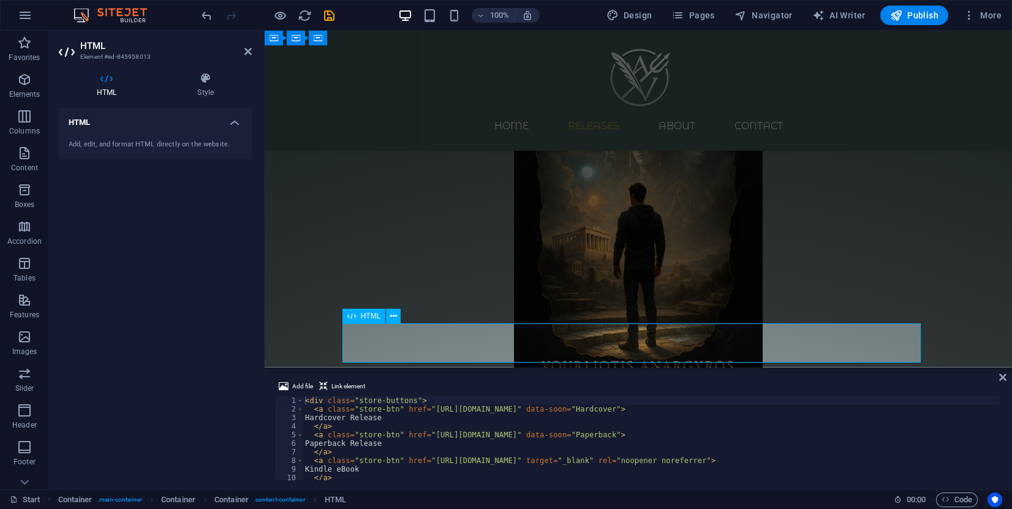
click at [647, 395] on div "Hardcover Release Paperback Release Kindle eBook Coming Soon That format is und…" at bounding box center [638, 409] width 579 height 29
click at [214, 91] on h4 "Style" at bounding box center [205, 85] width 93 height 26
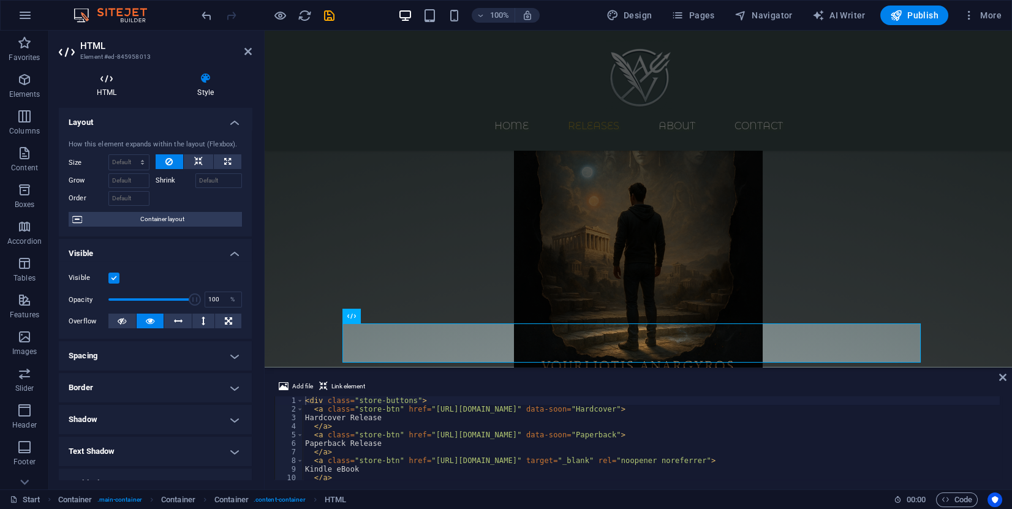
click at [89, 86] on h4 "HTML" at bounding box center [109, 85] width 101 height 26
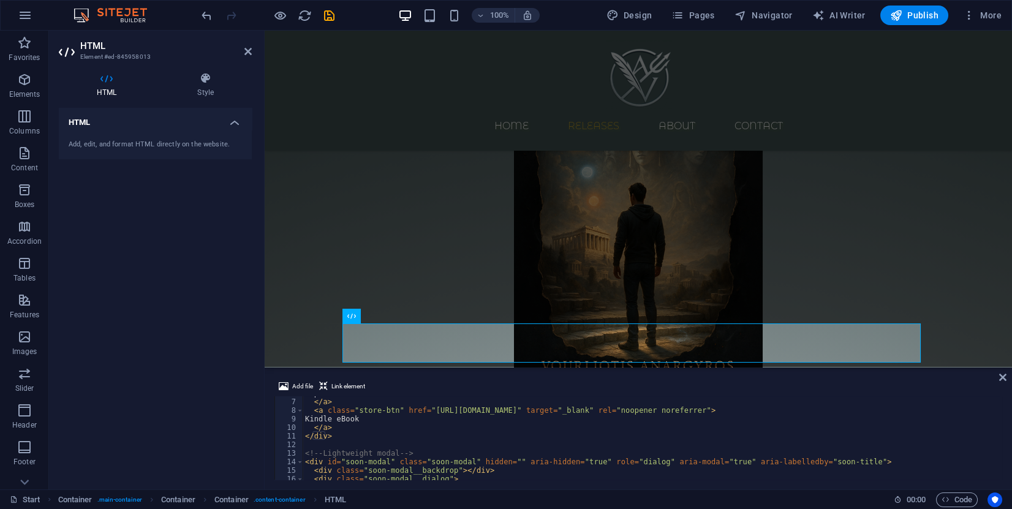
scroll to position [0, 0]
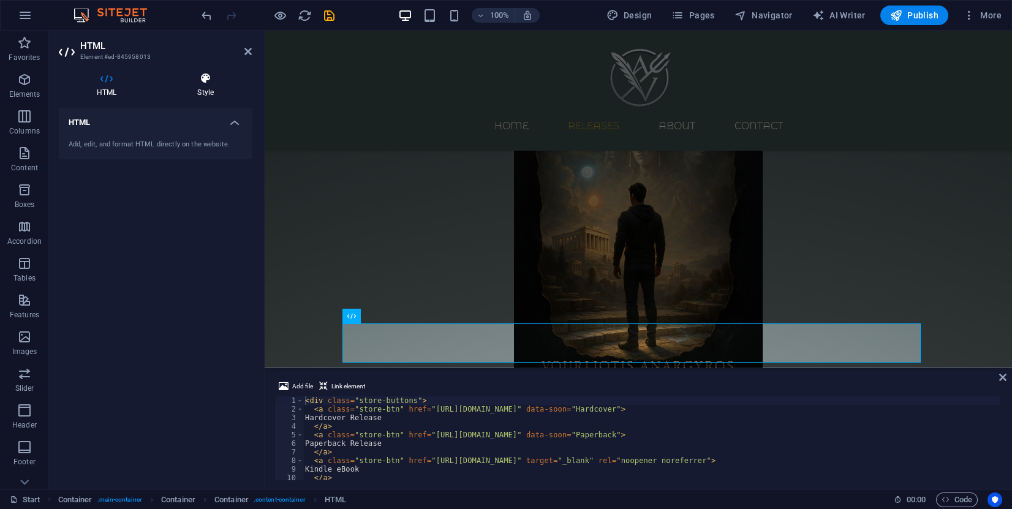
click at [210, 90] on h4 "Style" at bounding box center [205, 85] width 93 height 26
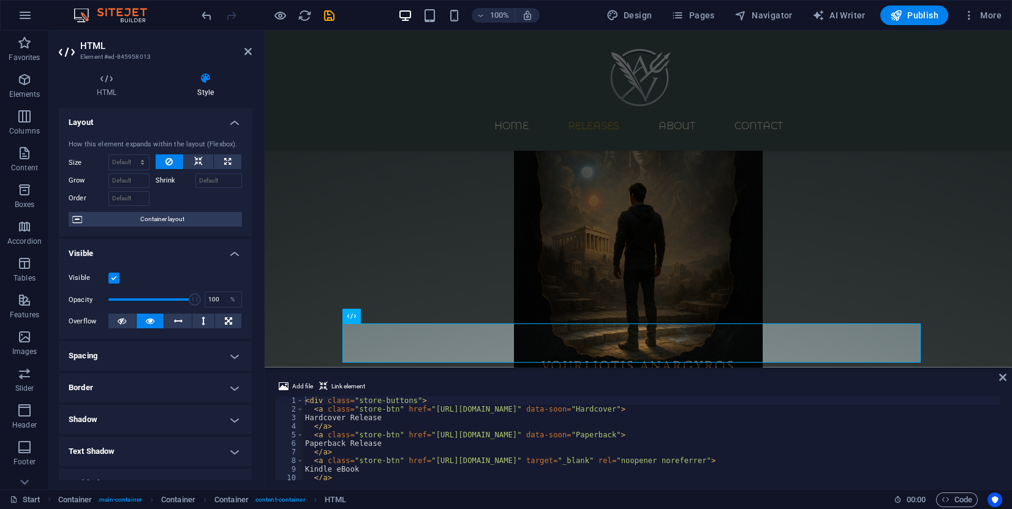
click at [1008, 17] on div "100% Design Pages Navigator AI Writer Publish More" at bounding box center [506, 15] width 1011 height 29
click at [986, 14] on span "More" at bounding box center [982, 15] width 39 height 12
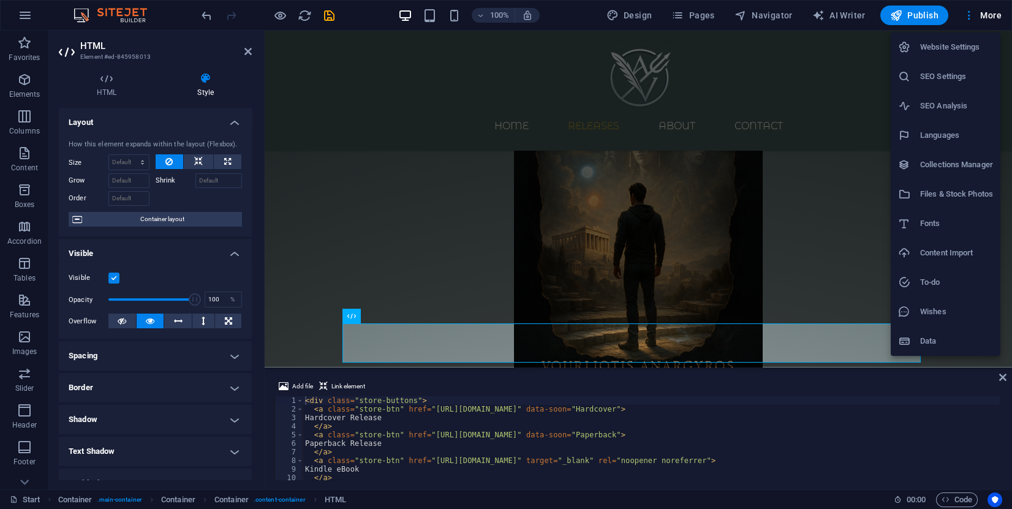
click at [951, 41] on h6 "Website Settings" at bounding box center [957, 47] width 73 height 15
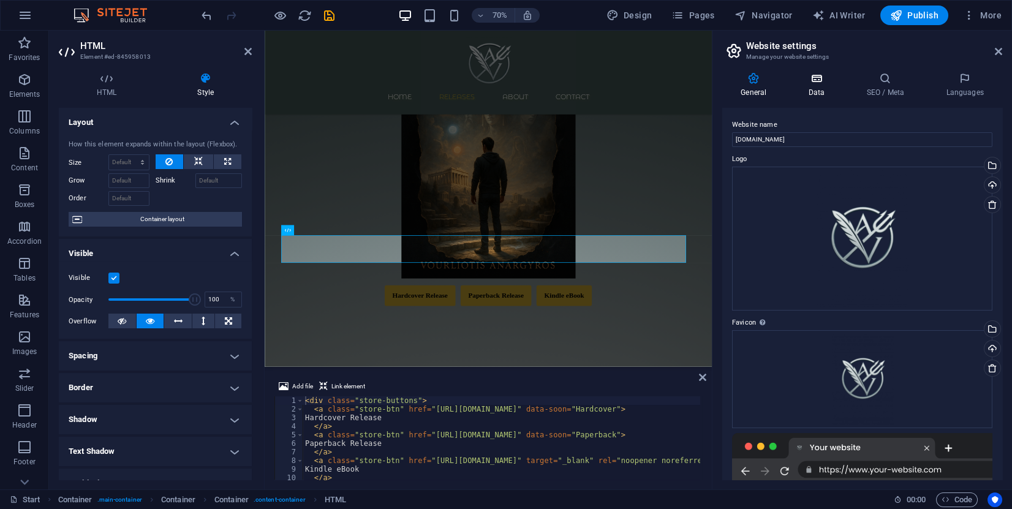
click at [821, 80] on icon at bounding box center [816, 78] width 53 height 12
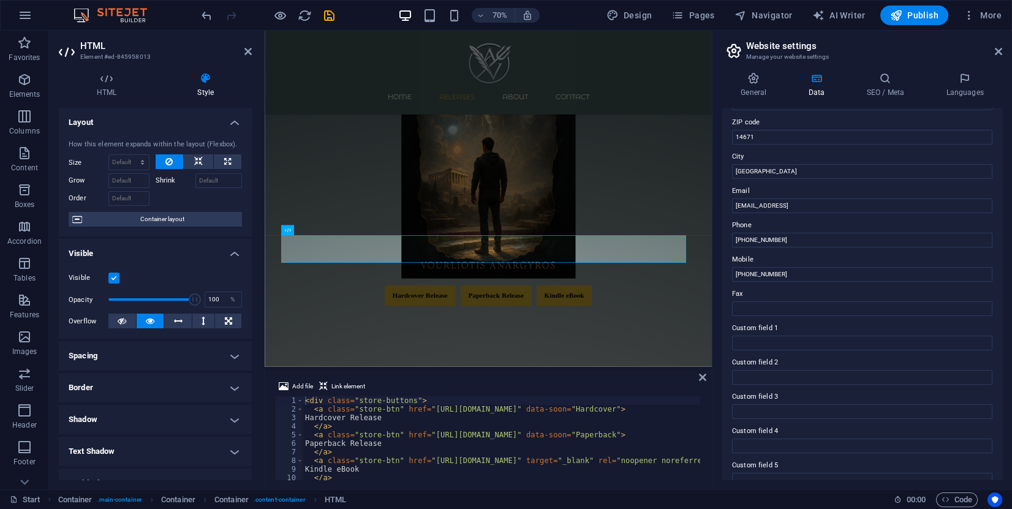
scroll to position [216, 0]
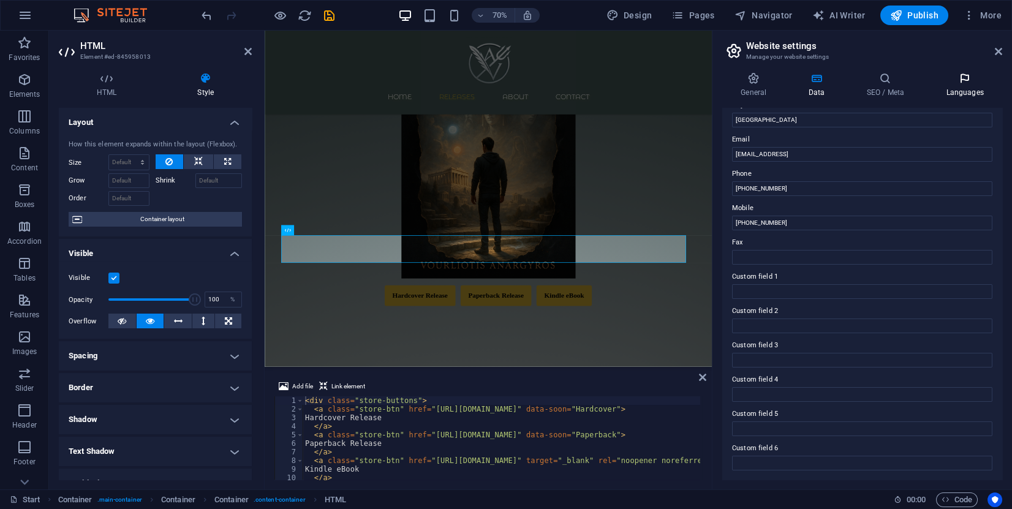
click at [959, 88] on h4 "Languages" at bounding box center [965, 85] width 75 height 26
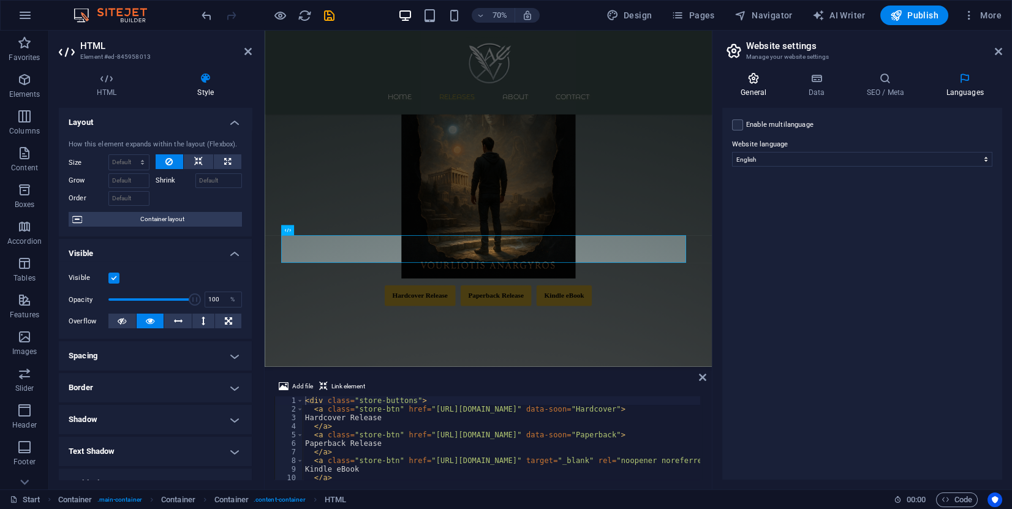
click at [753, 83] on icon at bounding box center [754, 78] width 63 height 12
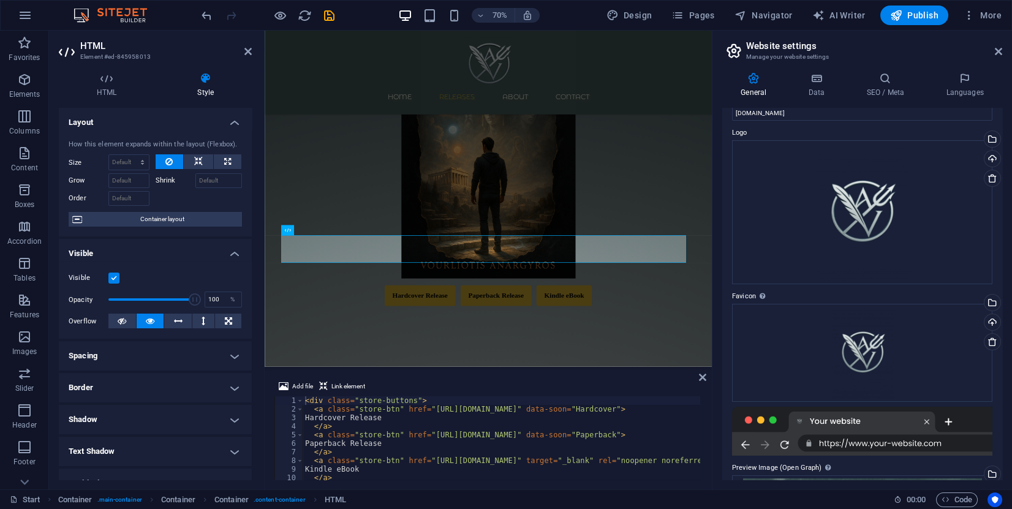
scroll to position [0, 0]
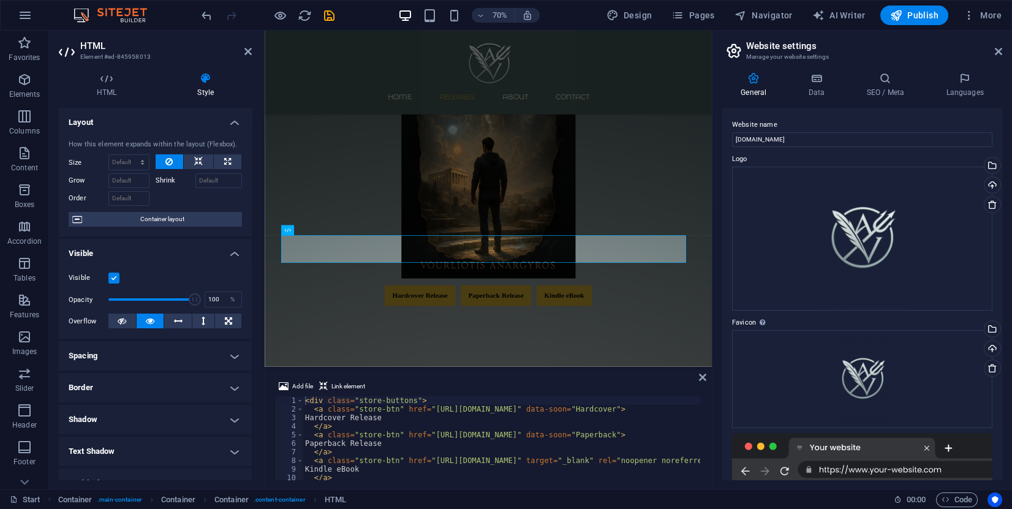
click at [999, 44] on h2 "Website settings" at bounding box center [874, 45] width 256 height 11
click at [995, 20] on span "More" at bounding box center [982, 15] width 39 height 12
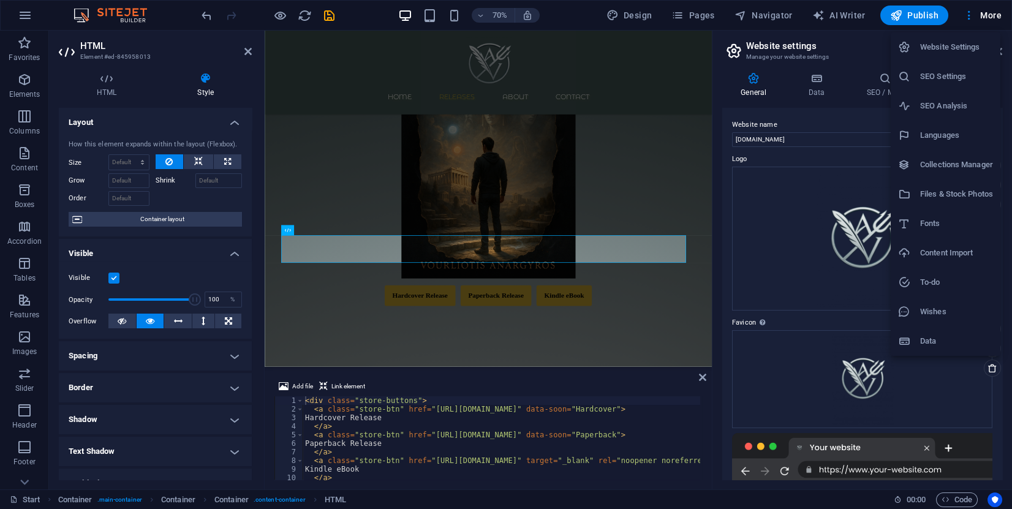
click at [941, 229] on h6 "Fonts" at bounding box center [957, 223] width 73 height 15
select select "popularity"
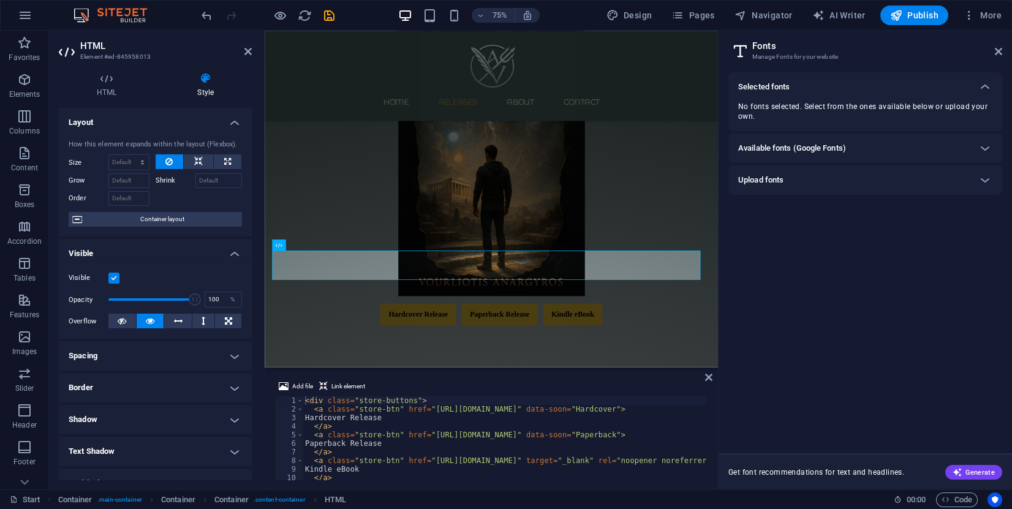
click at [984, 2] on div "75% Design Pages Navigator AI Writer Publish More" at bounding box center [506, 15] width 1011 height 29
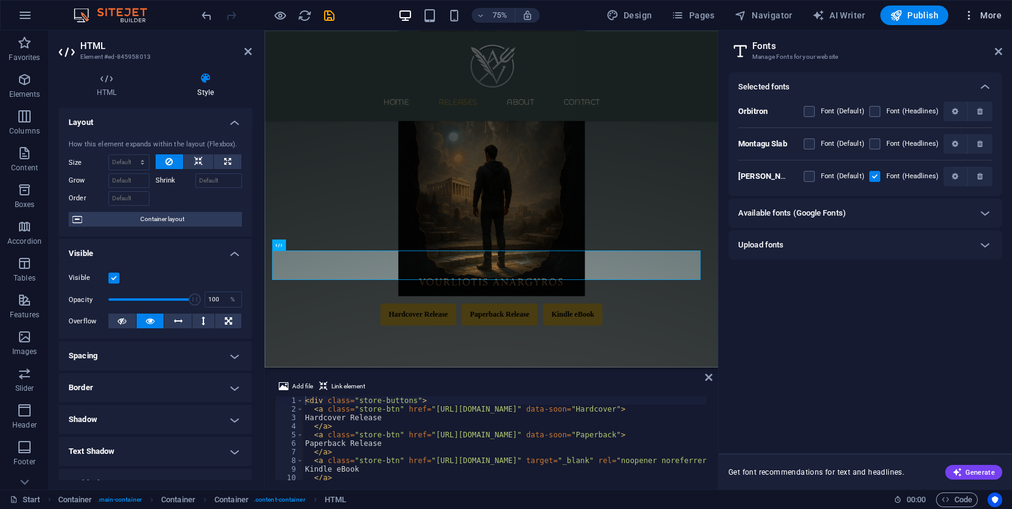
click at [984, 16] on span "More" at bounding box center [982, 15] width 39 height 12
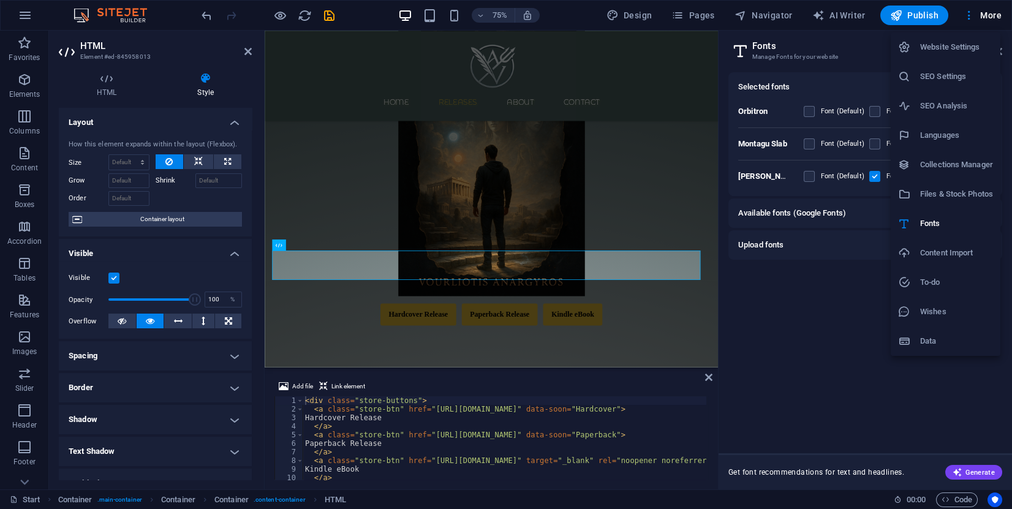
click at [807, 336] on div at bounding box center [506, 254] width 1012 height 509
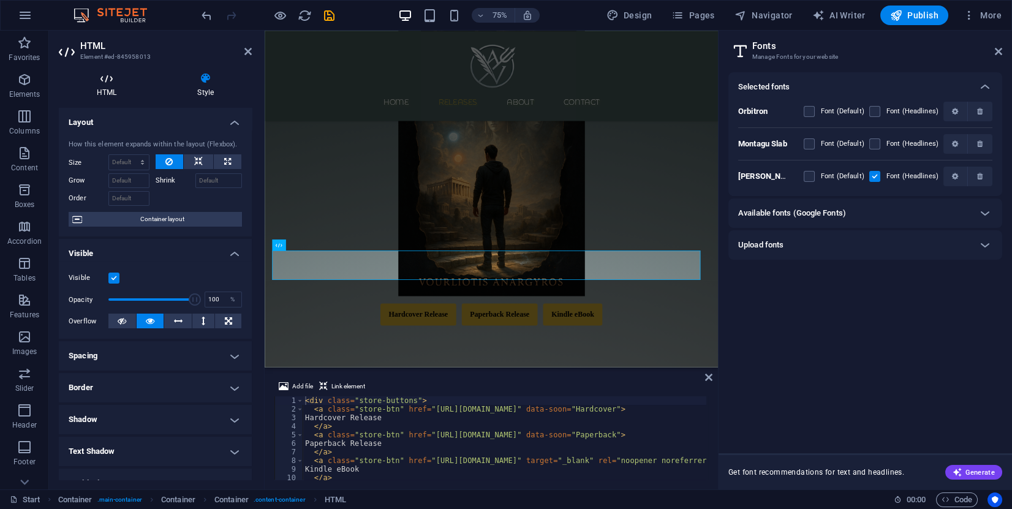
click at [106, 82] on icon at bounding box center [107, 78] width 96 height 12
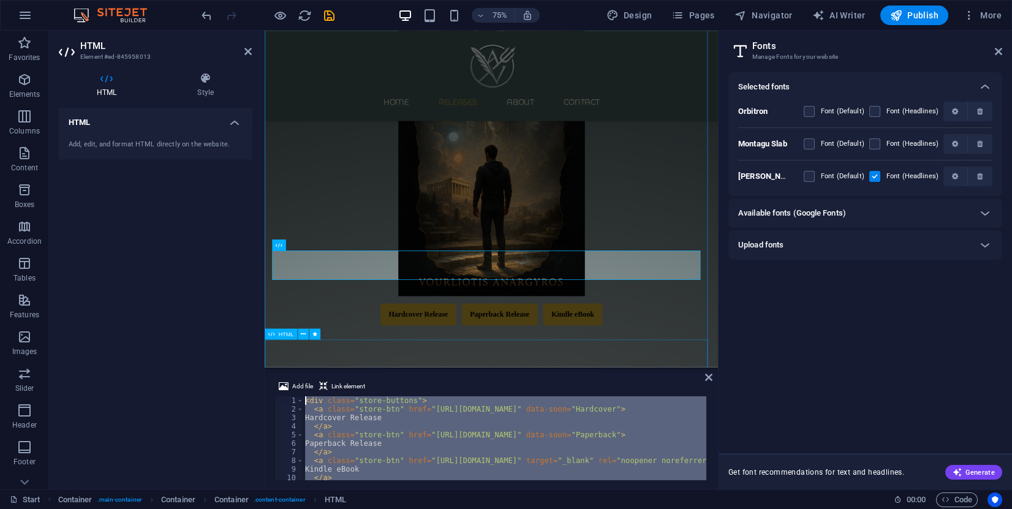
drag, startPoint x: 731, startPoint y: 501, endPoint x: 429, endPoint y: 473, distance: 302.9
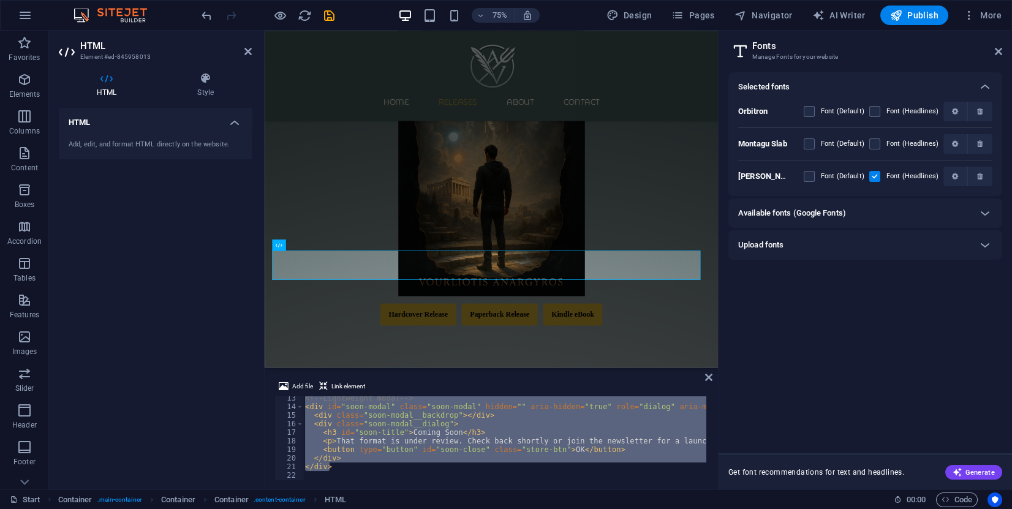
click at [446, 427] on div "<!-- Lightweight modal --> < div id = "soon-modal" class = "soon-modal" hidden …" at bounding box center [504, 438] width 403 height 83
type textarea "<div class="soon-modal__dialog">"
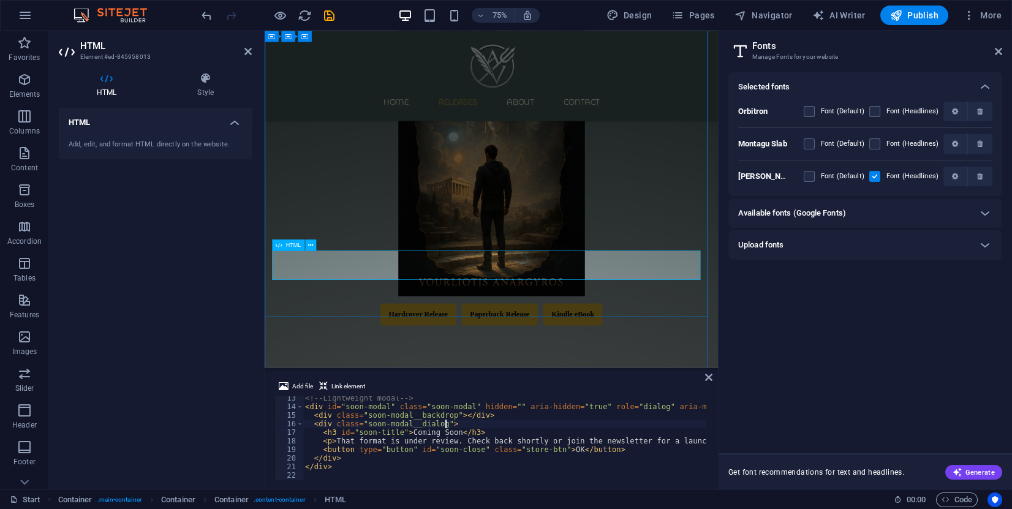
click at [685, 395] on div "Hardcover Release Paperback Release Kindle eBook Coming Soon That format is und…" at bounding box center [567, 409] width 579 height 29
click at [311, 245] on icon at bounding box center [310, 245] width 5 height 10
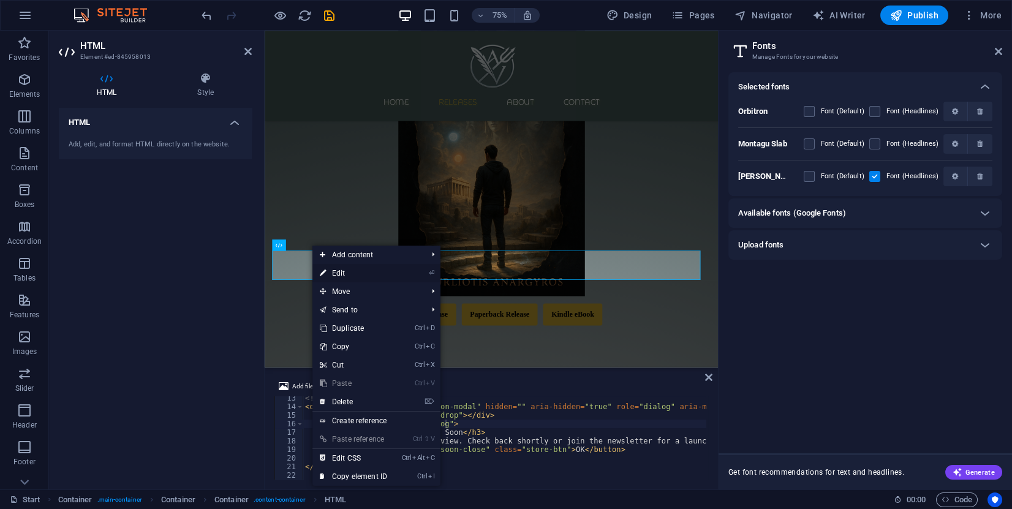
click at [392, 268] on link "⏎ Edit" at bounding box center [354, 273] width 82 height 18
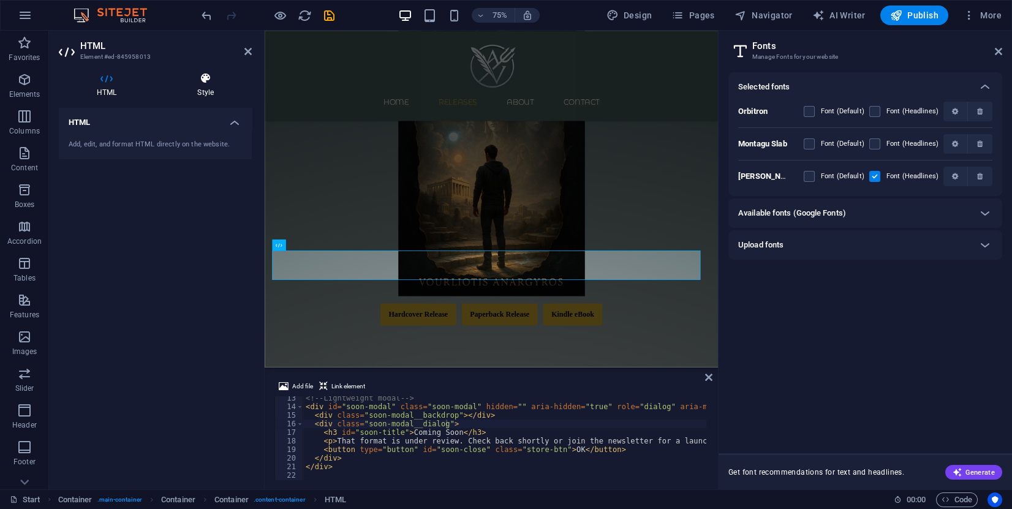
click at [207, 83] on icon at bounding box center [205, 78] width 93 height 12
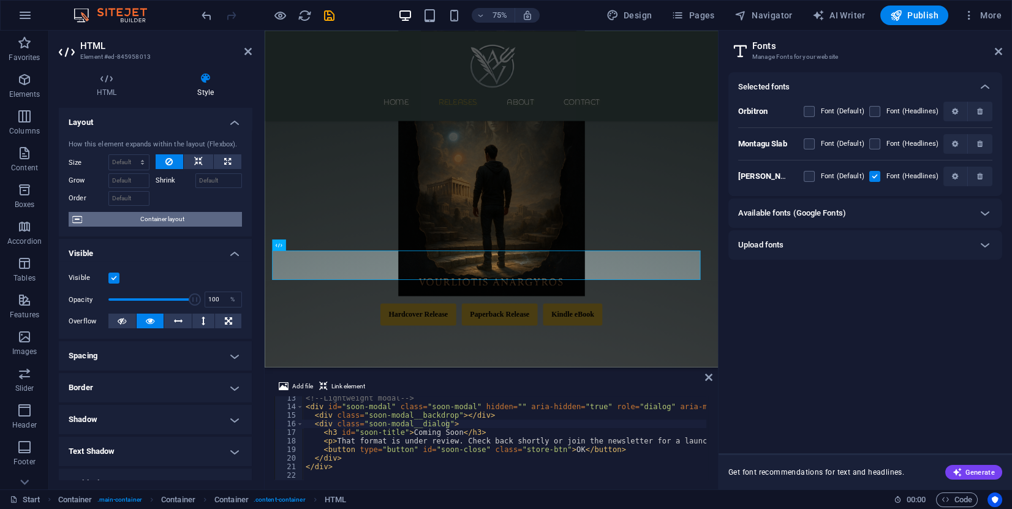
click at [124, 219] on span "Container layout" at bounding box center [162, 219] width 153 height 15
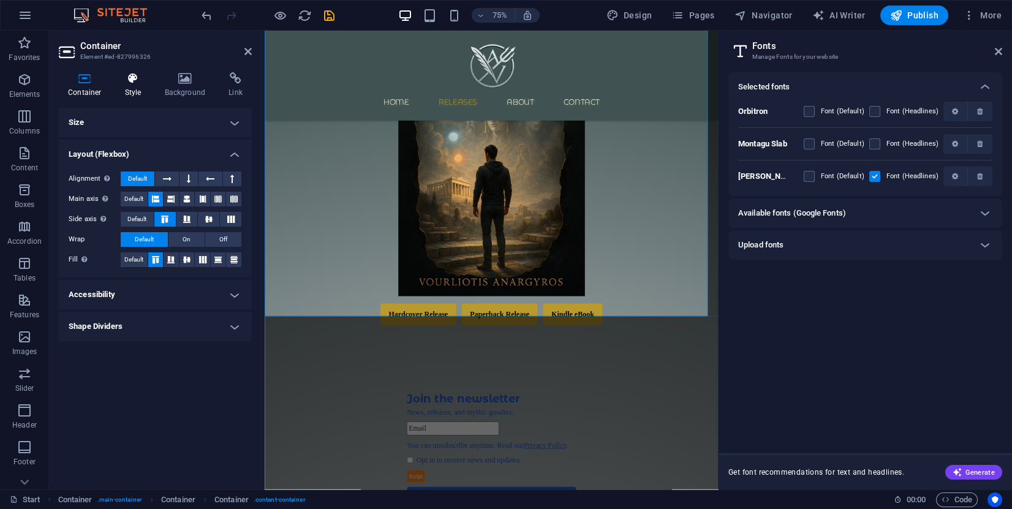
click at [131, 80] on icon at bounding box center [133, 78] width 35 height 12
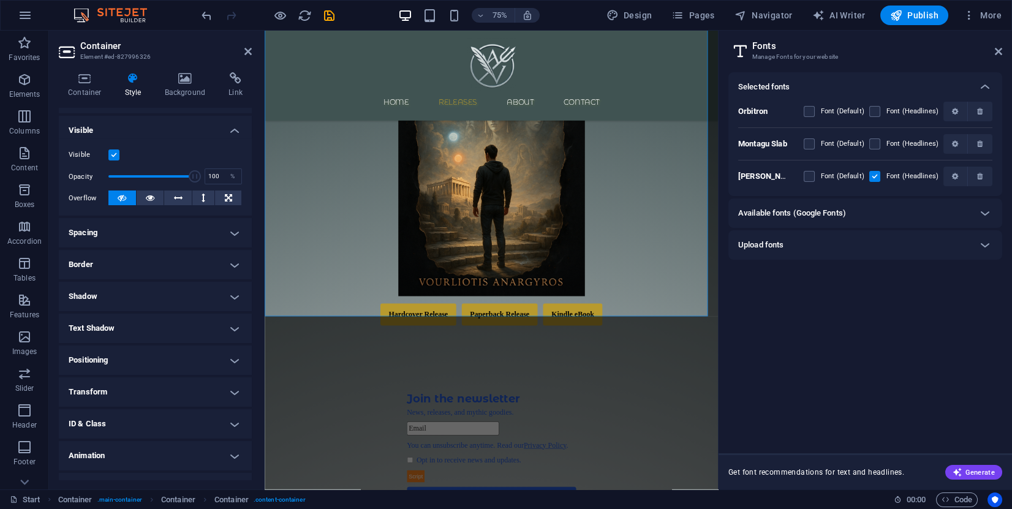
scroll to position [145, 0]
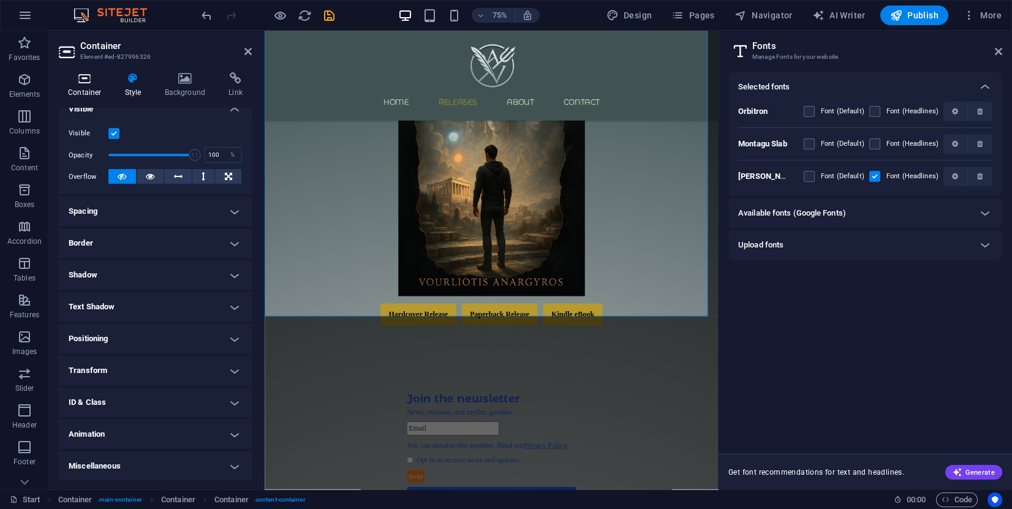
click at [83, 93] on h4 "Container" at bounding box center [87, 85] width 57 height 26
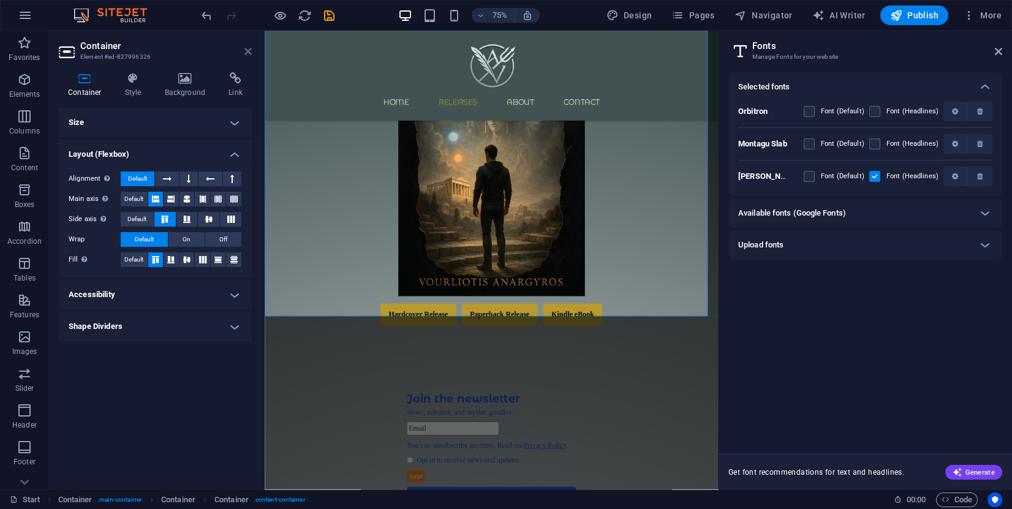
click at [248, 53] on icon at bounding box center [248, 52] width 7 height 10
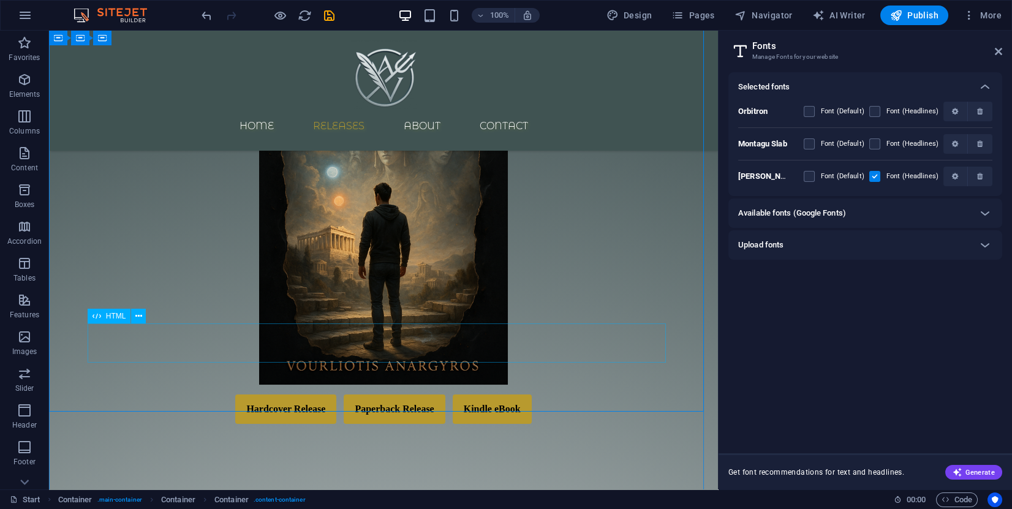
click at [294, 395] on div "Hardcover Release Paperback Release Kindle eBook Coming Soon That format is und…" at bounding box center [383, 409] width 579 height 29
click at [141, 319] on icon at bounding box center [138, 316] width 7 height 13
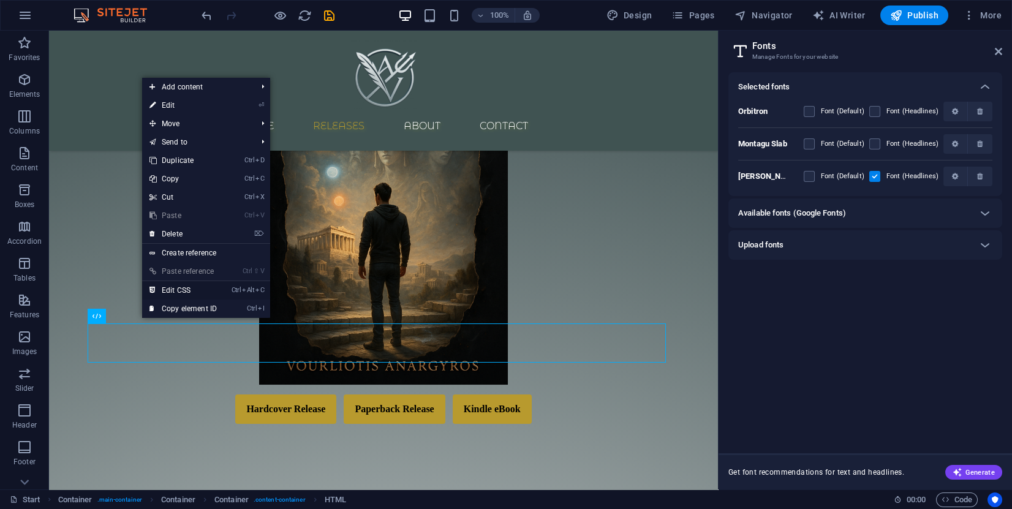
click at [183, 291] on link "Ctrl Alt C Edit CSS" at bounding box center [183, 290] width 82 height 18
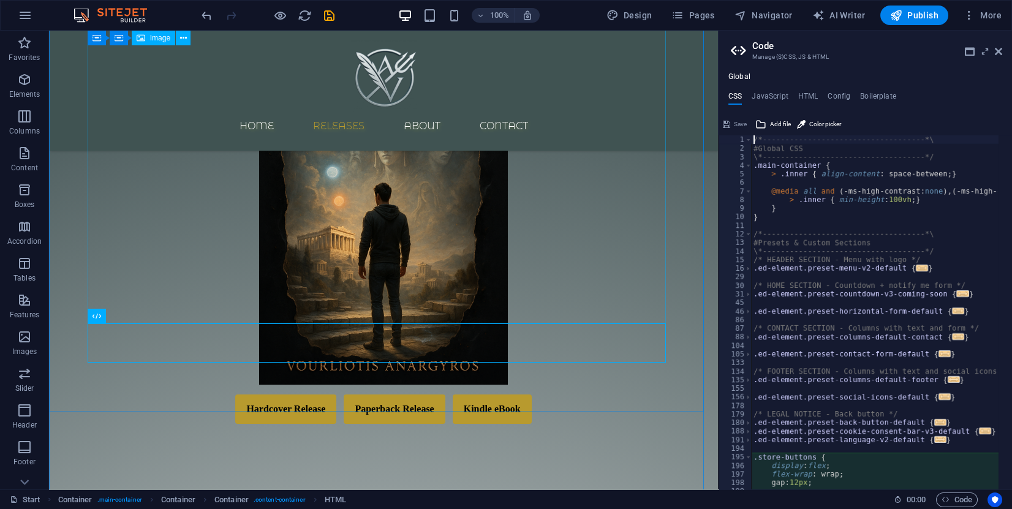
scroll to position [329, 0]
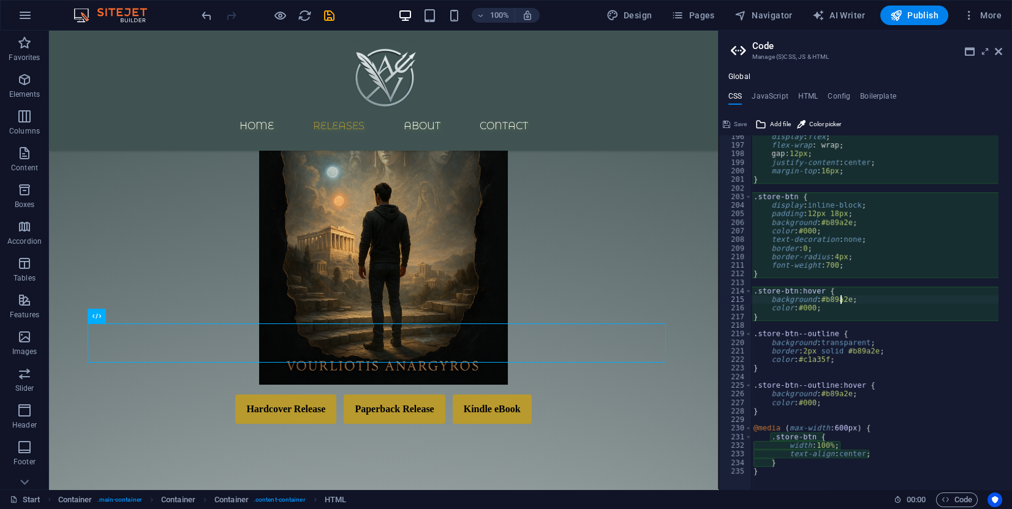
click at [839, 299] on div "display : flex ; flex-wrap : wrap; gap: 12px ; justify-content : center ; margi…" at bounding box center [908, 310] width 314 height 357
click at [867, 351] on div "display : flex ; flex-wrap : wrap; gap: 12px ; justify-content : center ; margi…" at bounding box center [908, 310] width 314 height 357
click at [837, 222] on div "display : flex ; flex-wrap : wrap; gap: 12px ; justify-content : center ; margi…" at bounding box center [908, 310] width 314 height 357
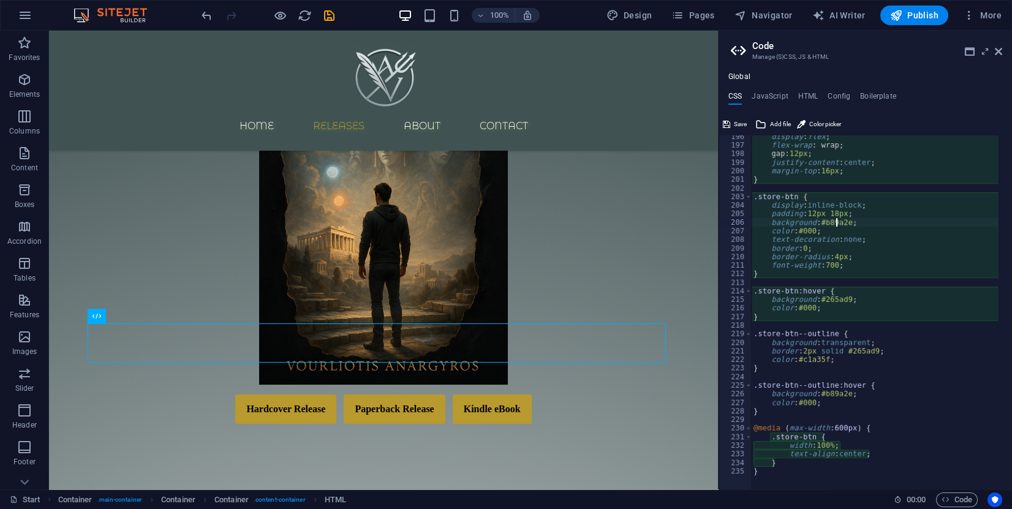
click at [837, 222] on div "display : flex ; flex-wrap : wrap; gap: 12px ; justify-content : center ; margi…" at bounding box center [908, 310] width 314 height 357
type textarea "background: #265ad9;"
click at [329, 15] on icon "save" at bounding box center [329, 16] width 14 height 14
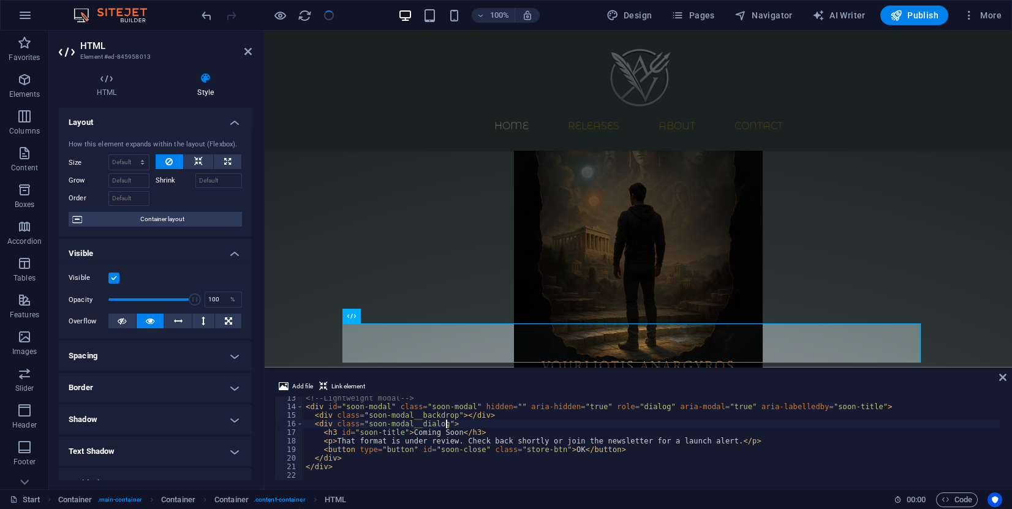
scroll to position [105, 0]
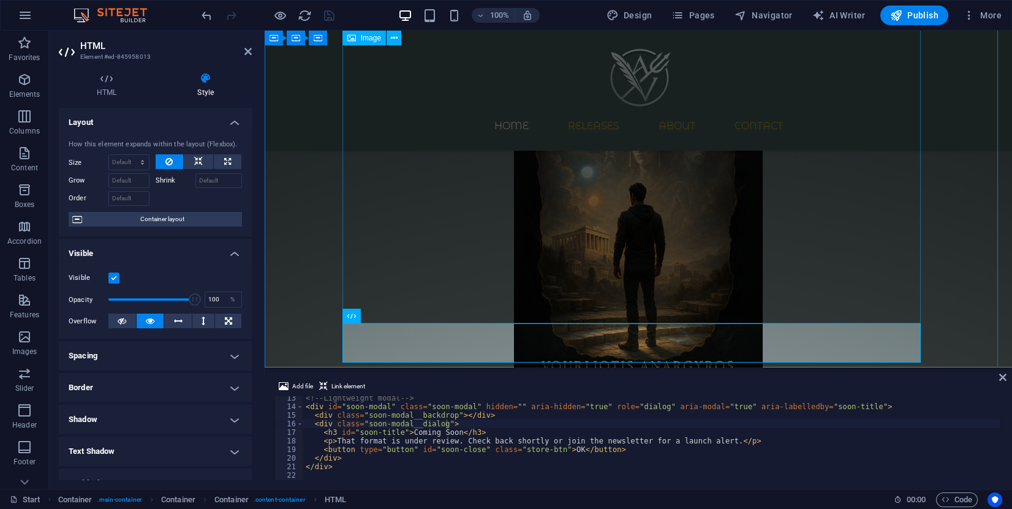
click at [851, 261] on figure at bounding box center [638, 198] width 579 height 373
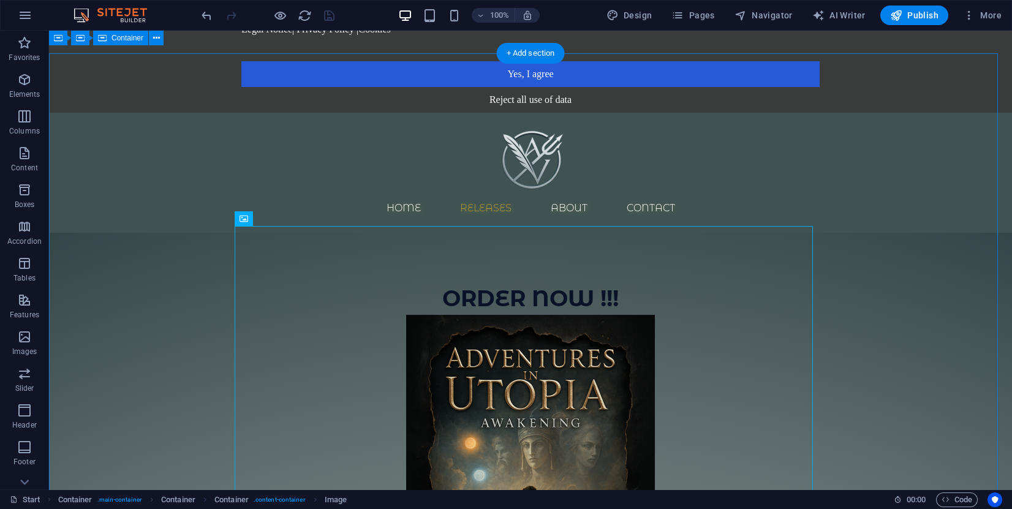
scroll to position [92, 0]
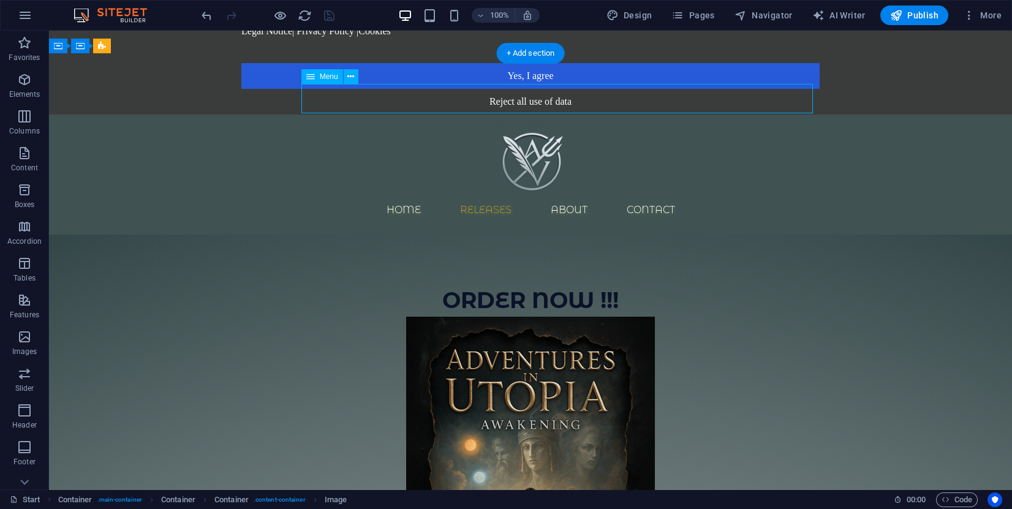
click at [583, 196] on nav "Home Releases About Contact" at bounding box center [530, 210] width 579 height 29
click at [591, 196] on nav "Home Releases About Contact" at bounding box center [530, 210] width 579 height 29
click at [528, 196] on nav "Home Releases About Contact" at bounding box center [530, 210] width 579 height 29
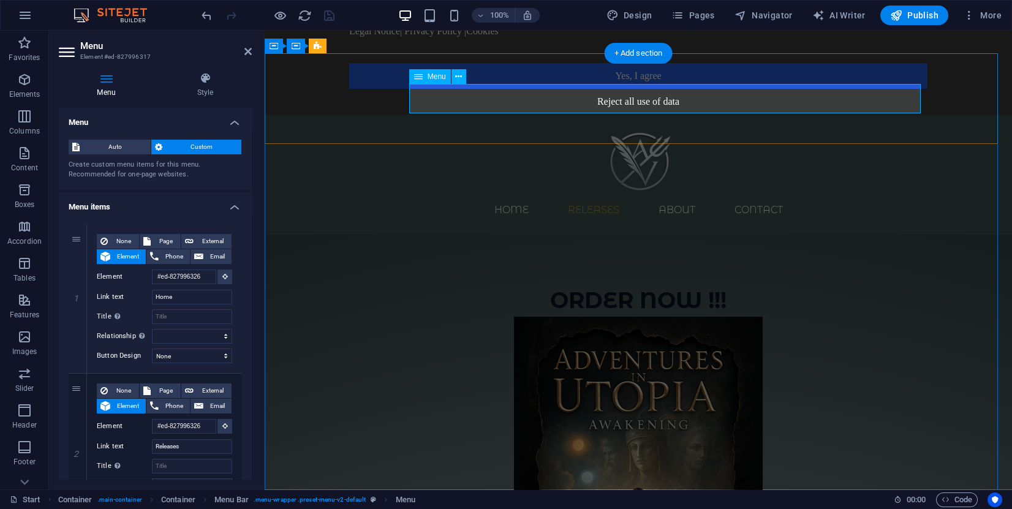
click at [644, 196] on nav "Home Releases About Contact" at bounding box center [638, 210] width 579 height 29
click at [206, 93] on h4 "Style" at bounding box center [205, 85] width 93 height 26
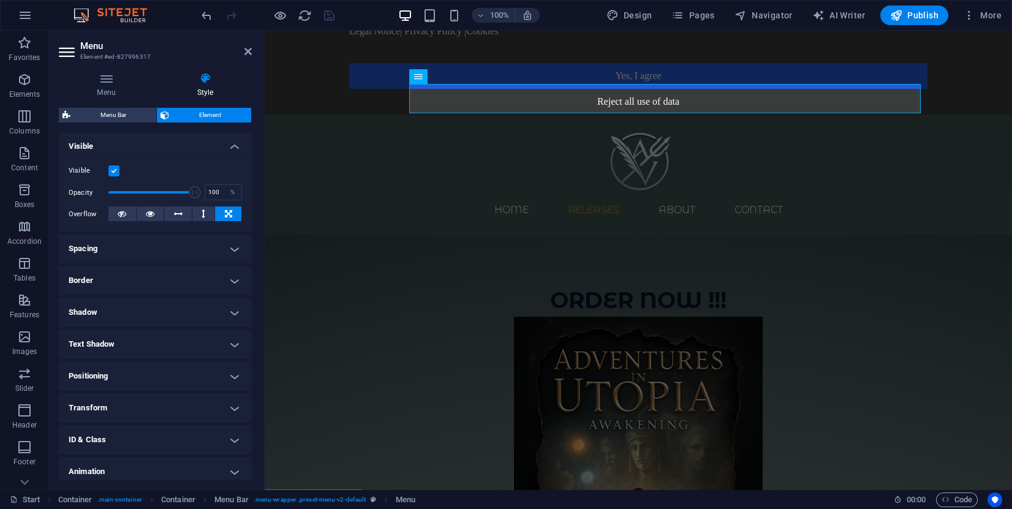
scroll to position [0, 0]
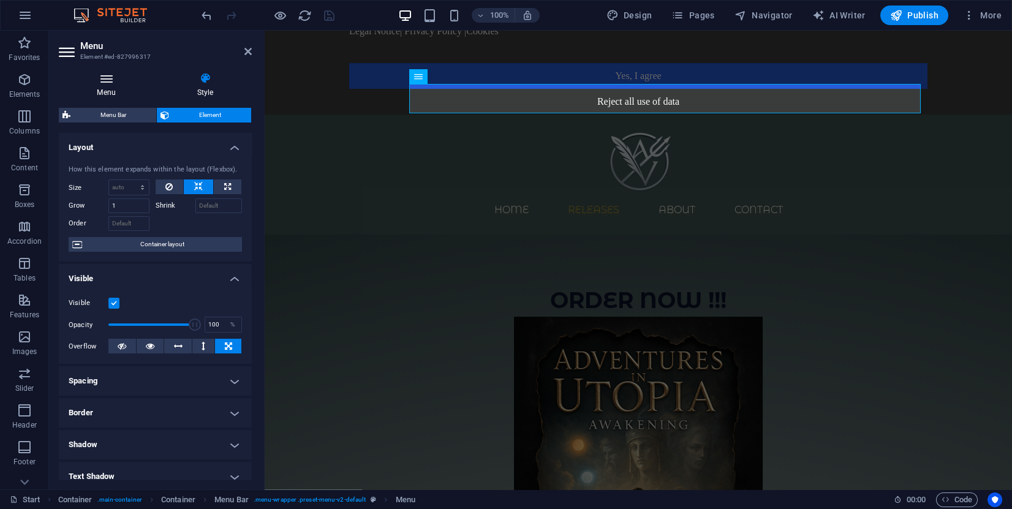
click at [107, 79] on icon at bounding box center [106, 78] width 95 height 12
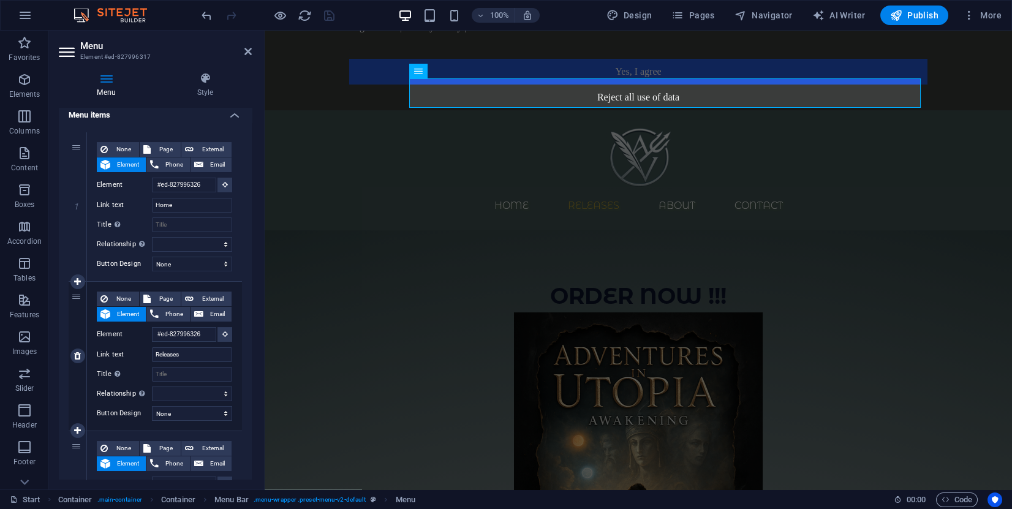
scroll to position [92, 0]
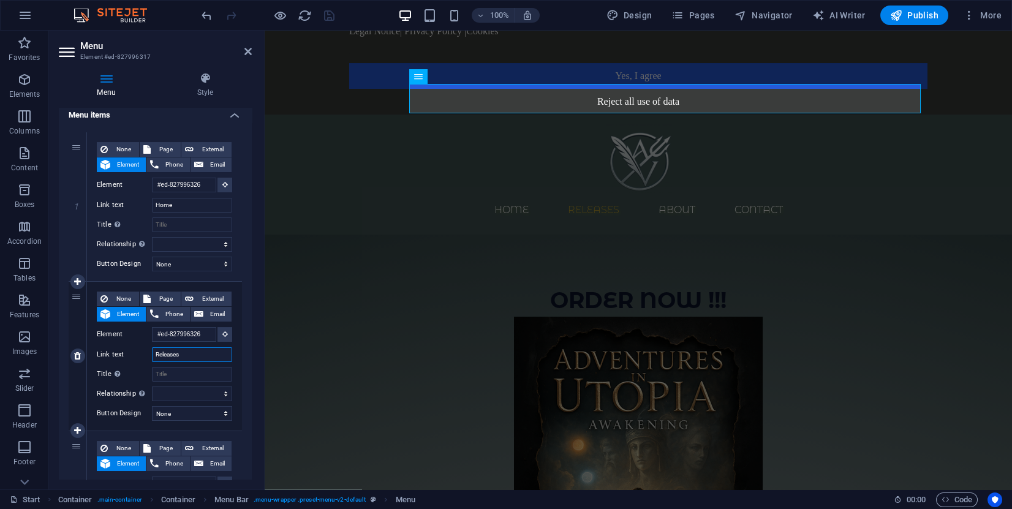
click at [202, 349] on input "Releases" at bounding box center [192, 354] width 80 height 15
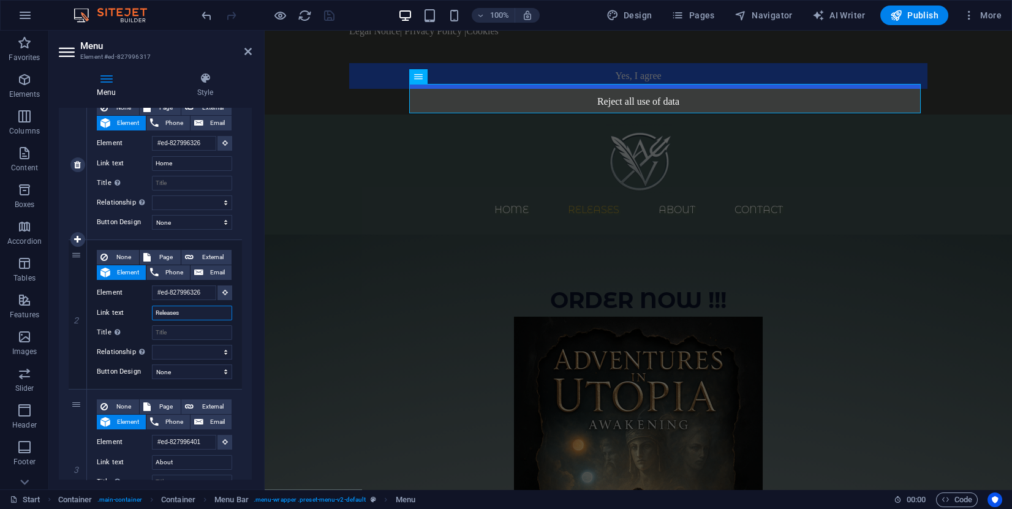
scroll to position [276, 0]
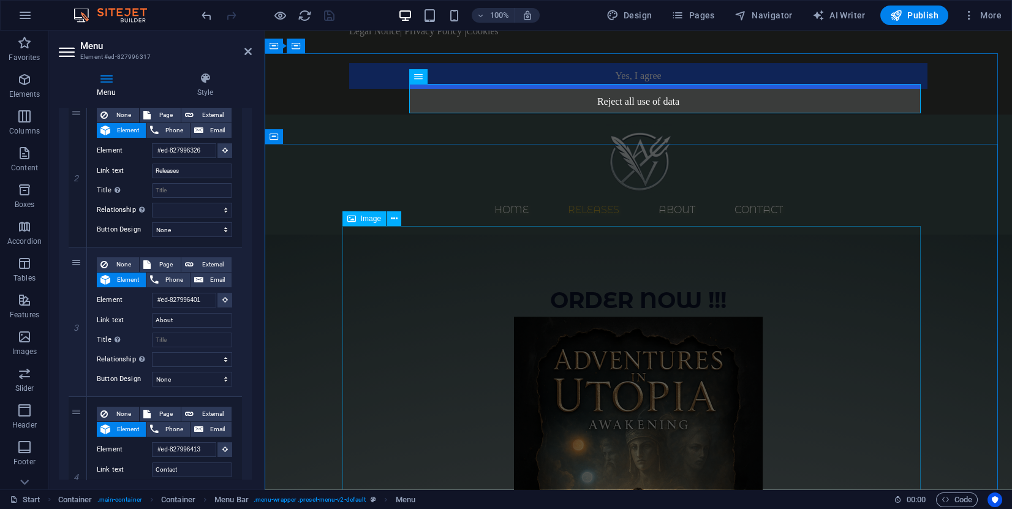
click at [409, 317] on figure at bounding box center [638, 503] width 579 height 373
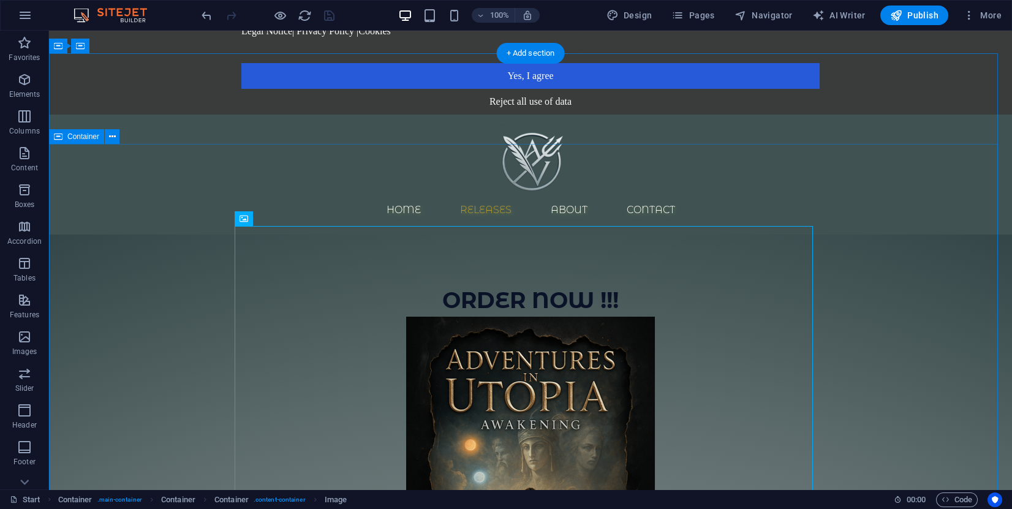
click at [880, 325] on div "ORDER NOW !!! Hardcover Release Paperback Release Kindle eBook Coming Soon That…" at bounding box center [530, 507] width 963 height 544
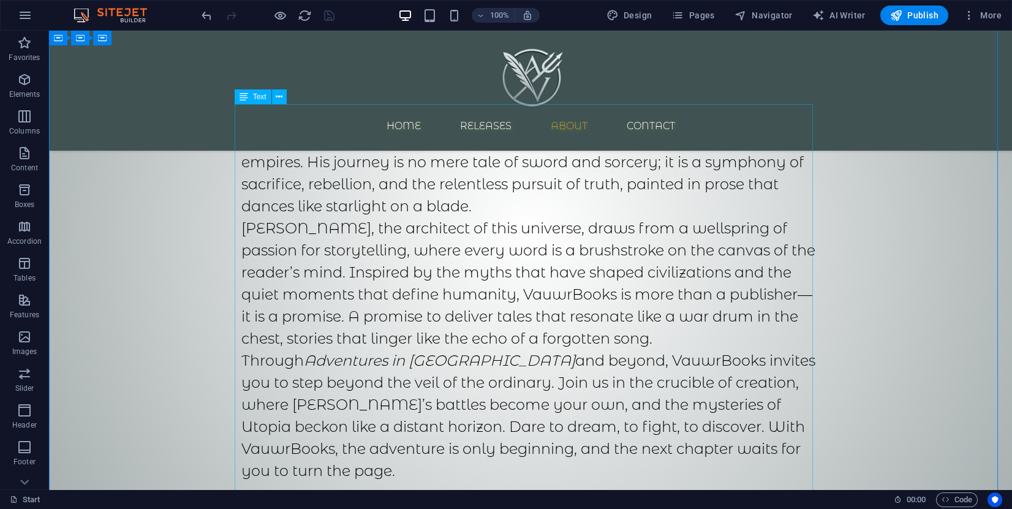
scroll to position [1379, 0]
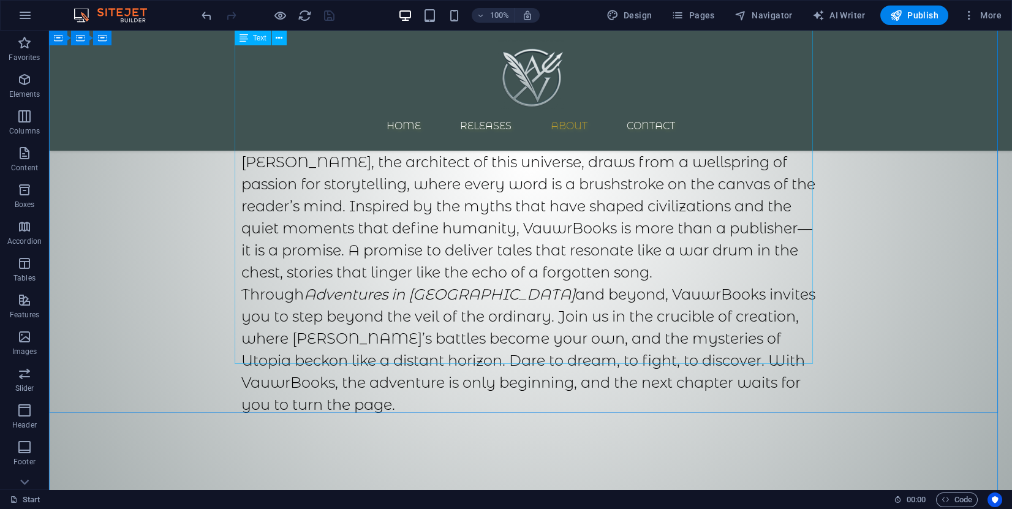
click at [441, 311] on div "In the shadowed heart of imagination, where dreams weave tapestries of worlds u…" at bounding box center [530, 121] width 579 height 647
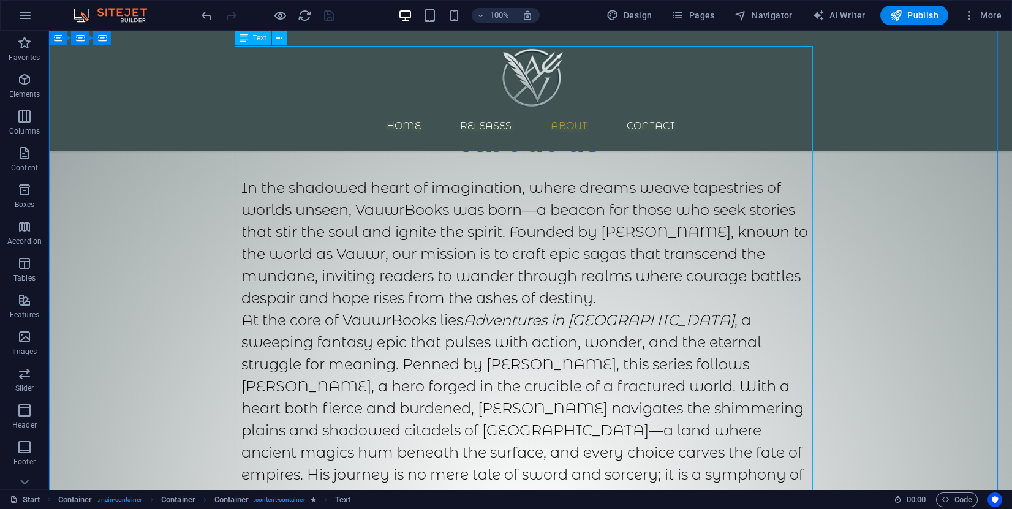
scroll to position [919, 0]
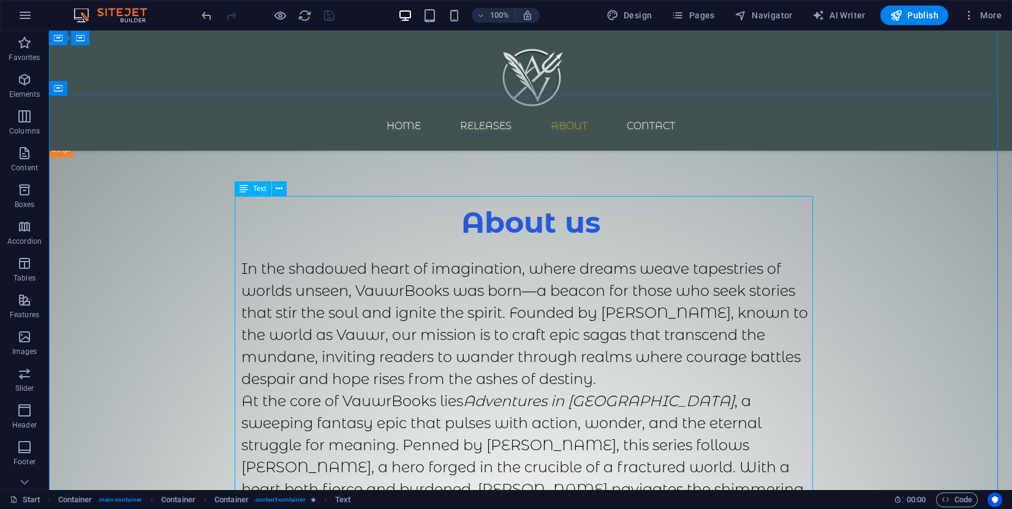
click at [577, 207] on div "About us" at bounding box center [530, 223] width 579 height 32
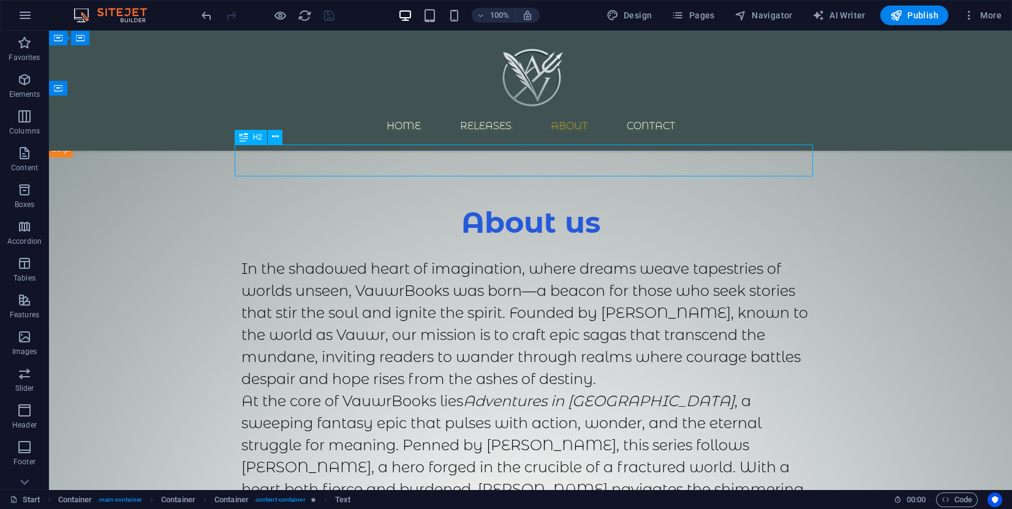
click at [577, 207] on div "About us" at bounding box center [530, 223] width 579 height 32
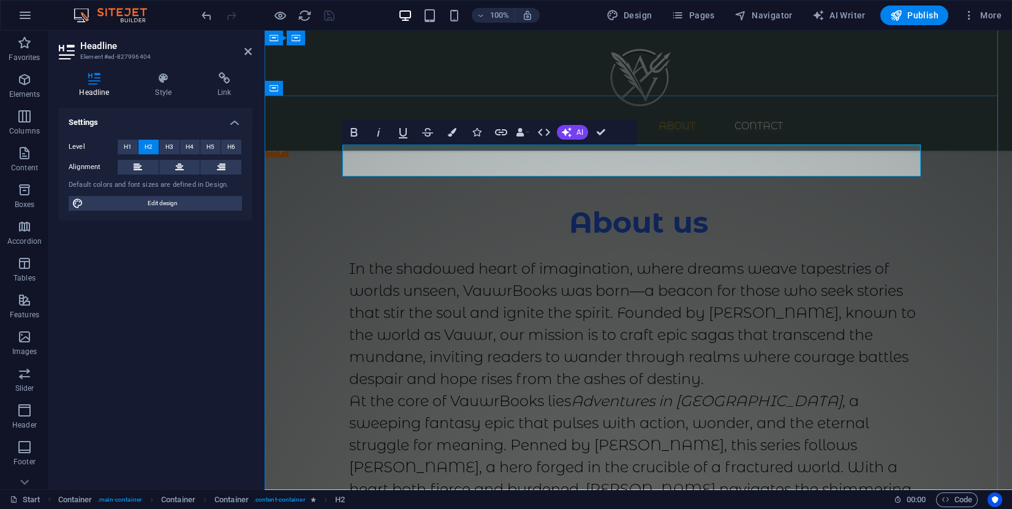
click at [701, 205] on span "About us" at bounding box center [638, 223] width 139 height 36
drag, startPoint x: 725, startPoint y: 282, endPoint x: 940, endPoint y: 281, distance: 215.1
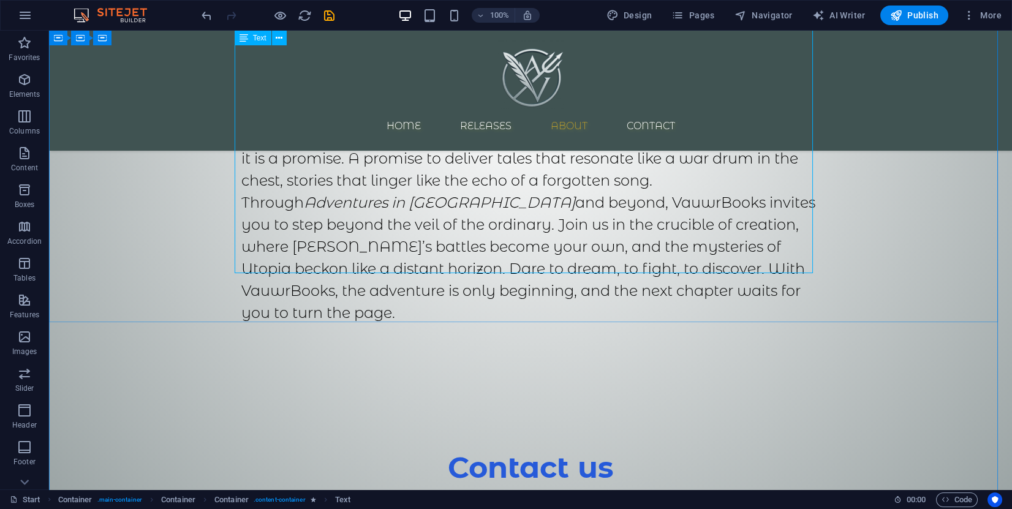
scroll to position [1379, 0]
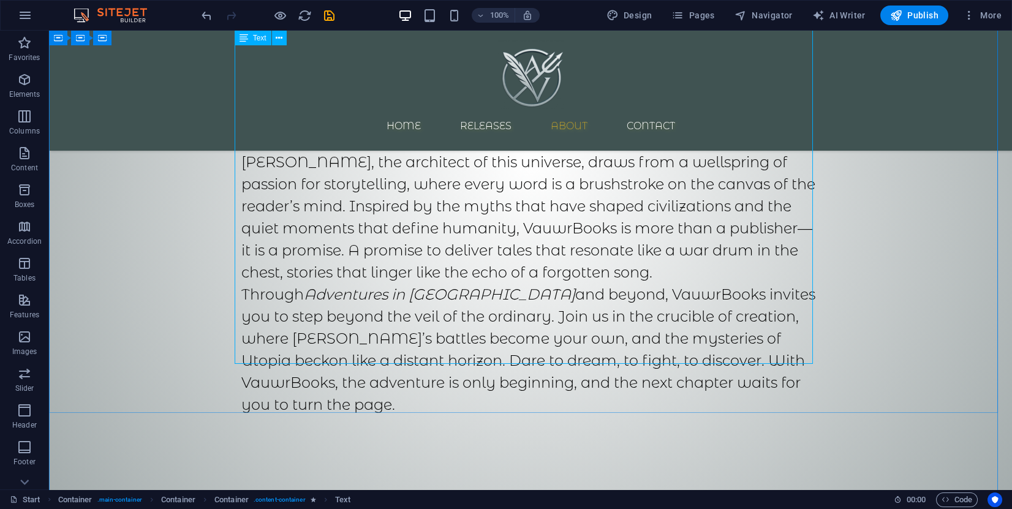
click at [393, 317] on div "In the shadowed heart of imagination, where dreams weave tapestries of worlds u…" at bounding box center [530, 121] width 579 height 647
click at [383, 331] on div "In the shadowed heart of imagination, where dreams weave tapestries of worlds u…" at bounding box center [530, 121] width 579 height 647
click at [146, 203] on div "About The Author In the shadowed heart of imagination, where dreams weave tapes…" at bounding box center [530, 96] width 963 height 797
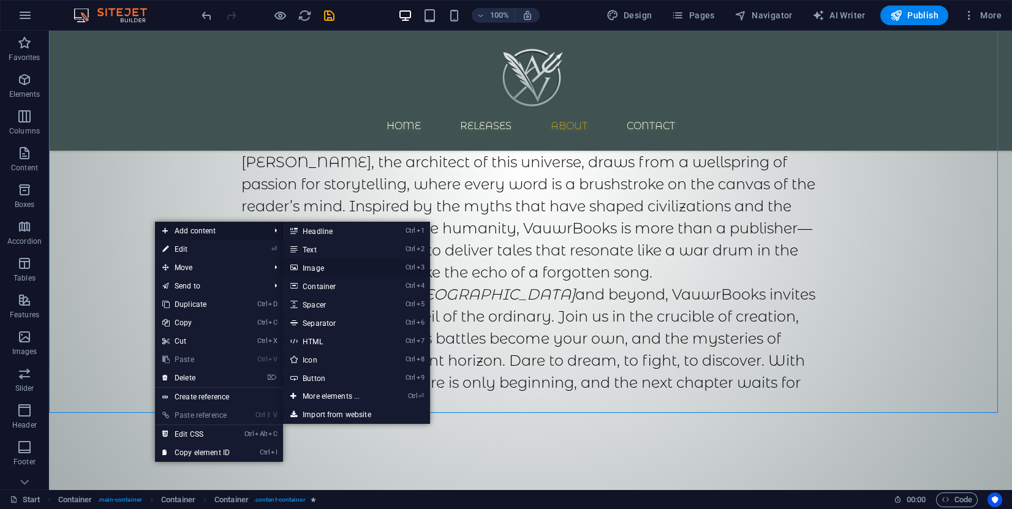
click at [341, 268] on link "Ctrl 3 Image" at bounding box center [333, 268] width 101 height 18
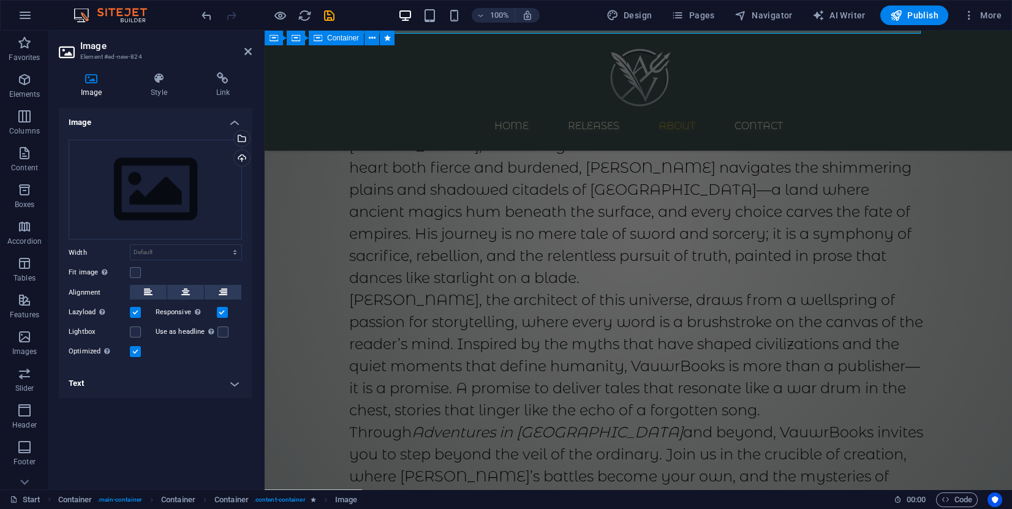
scroll to position [838, 0]
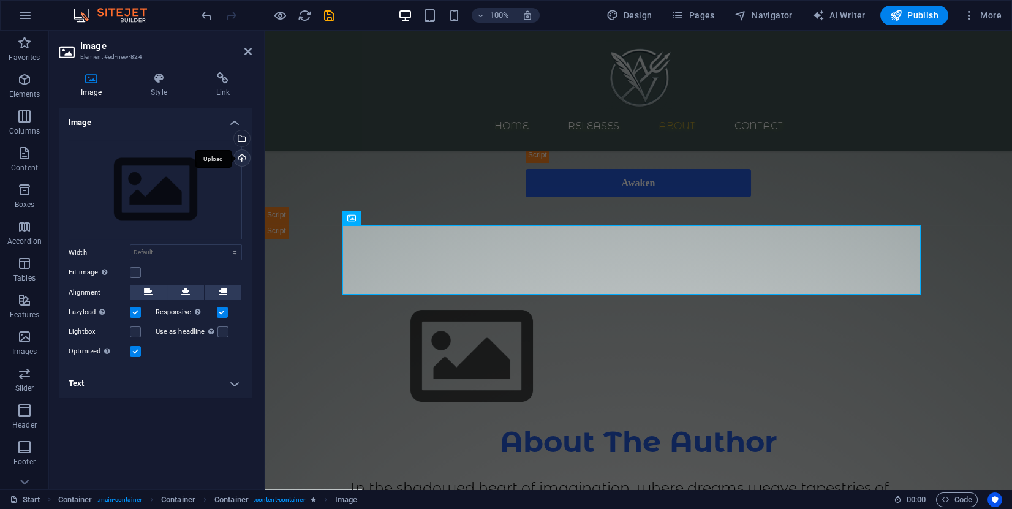
click at [245, 161] on div "Upload" at bounding box center [241, 159] width 18 height 18
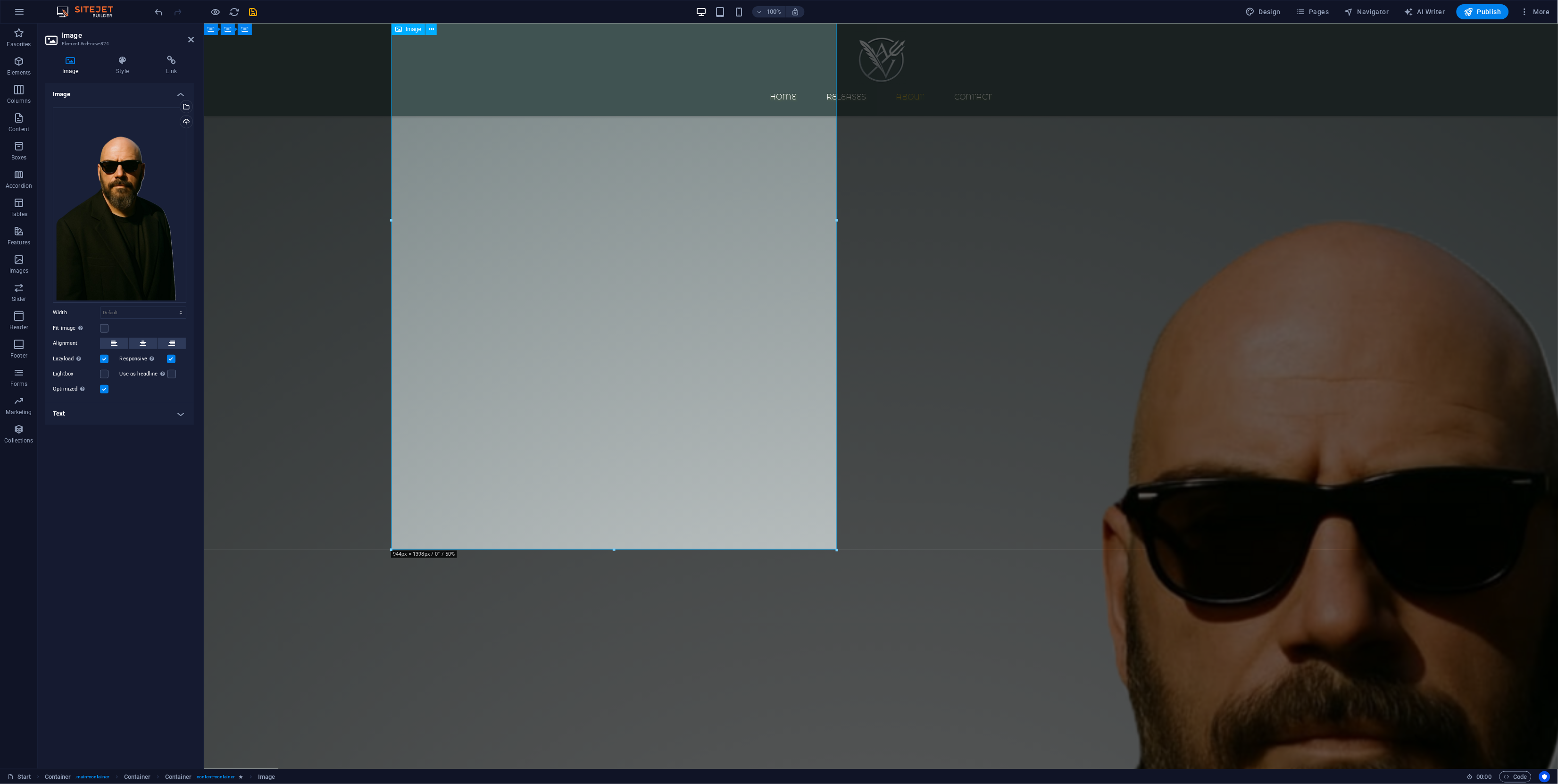
scroll to position [928, 0]
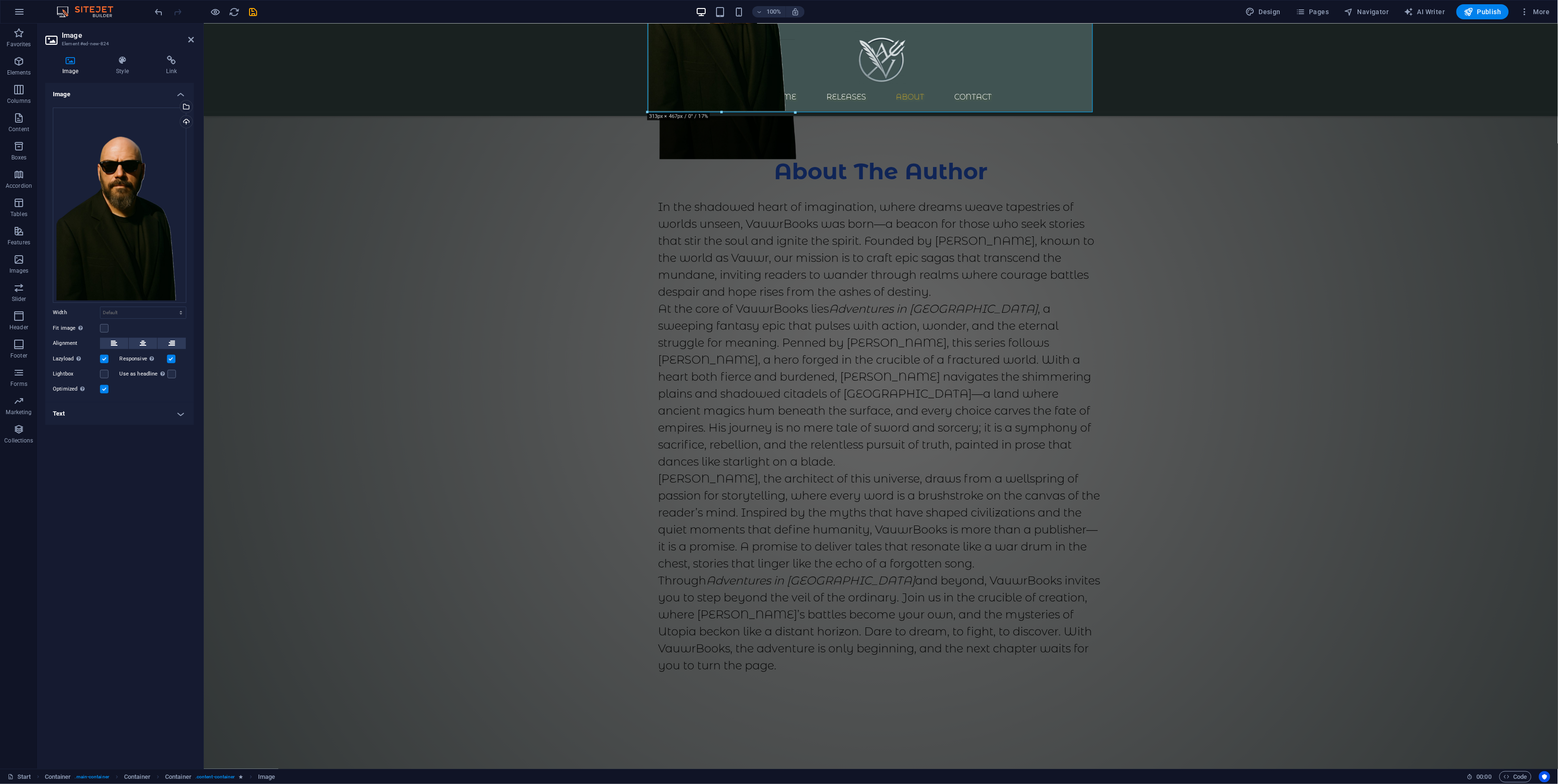
drag, startPoint x: 1092, startPoint y: 551, endPoint x: 734, endPoint y: 112, distance: 566.5
type input "313"
select select "px"
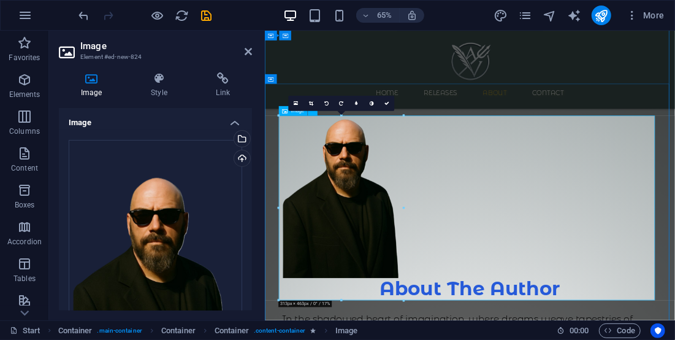
scroll to position [1022, 0]
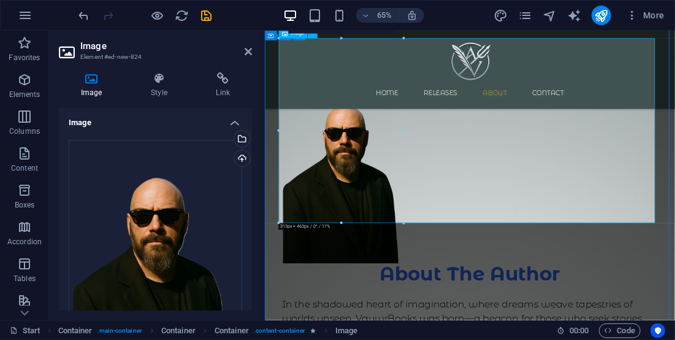
click at [855, 317] on figure "Content 1" at bounding box center [580, 246] width 579 height 284
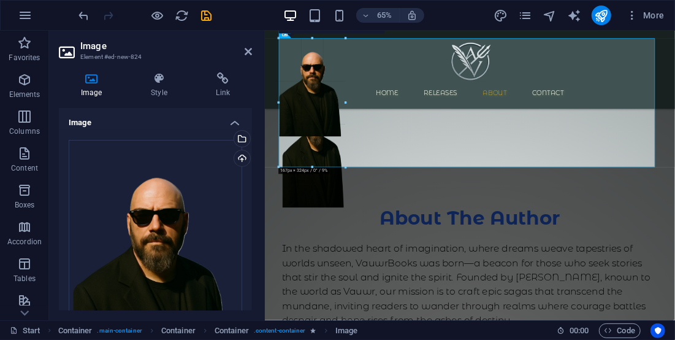
drag, startPoint x: 404, startPoint y: 221, endPoint x: 75, endPoint y: 77, distance: 358.7
type input "166"
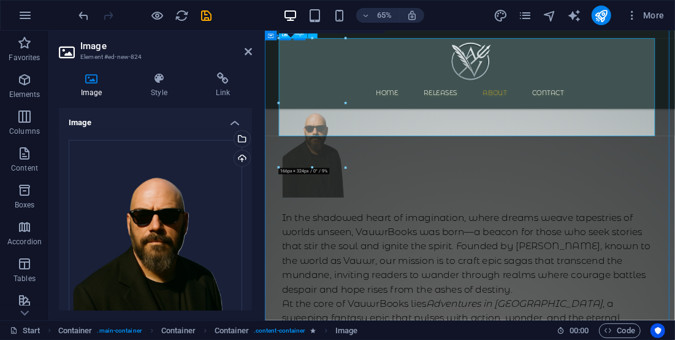
scroll to position [872, 0]
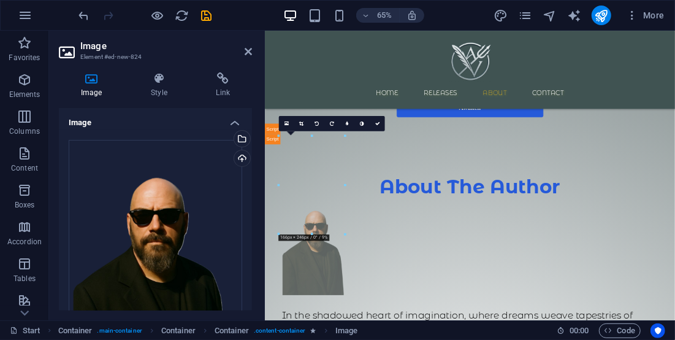
drag, startPoint x: 349, startPoint y: 163, endPoint x: 350, endPoint y: 244, distance: 80.9
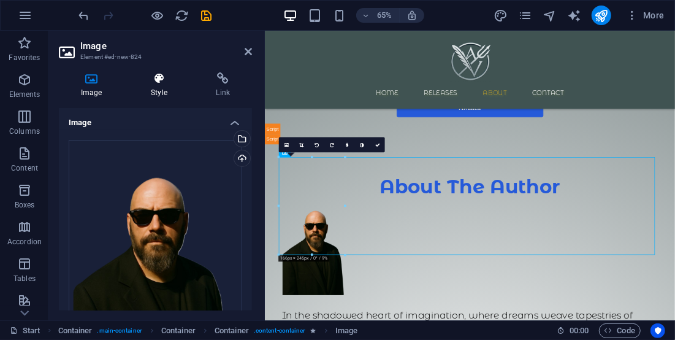
click at [165, 82] on icon at bounding box center [159, 78] width 60 height 12
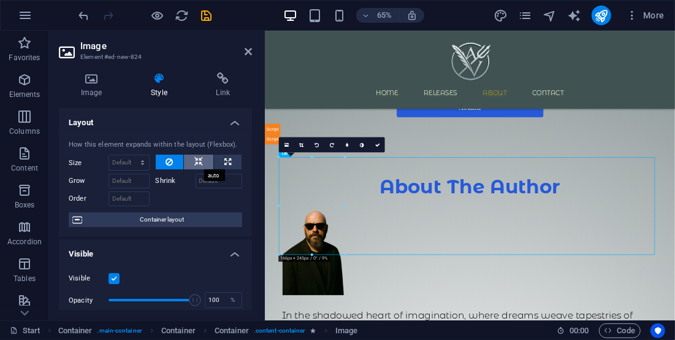
click at [201, 162] on icon at bounding box center [198, 161] width 9 height 15
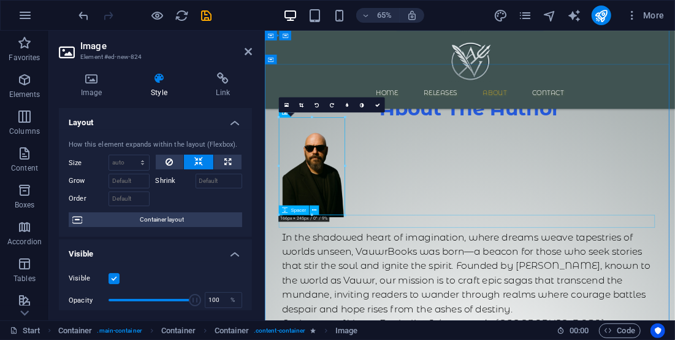
scroll to position [994, 0]
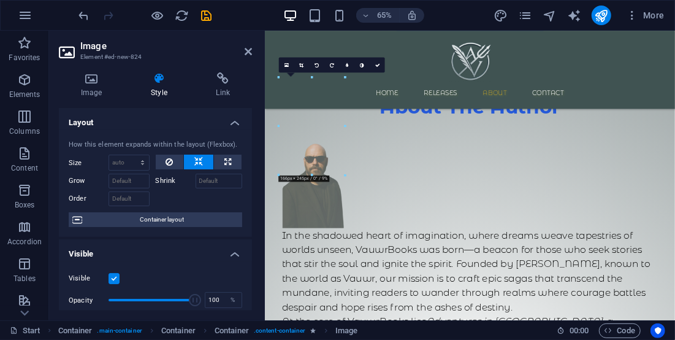
drag, startPoint x: 335, startPoint y: 191, endPoint x: 348, endPoint y: 168, distance: 26.4
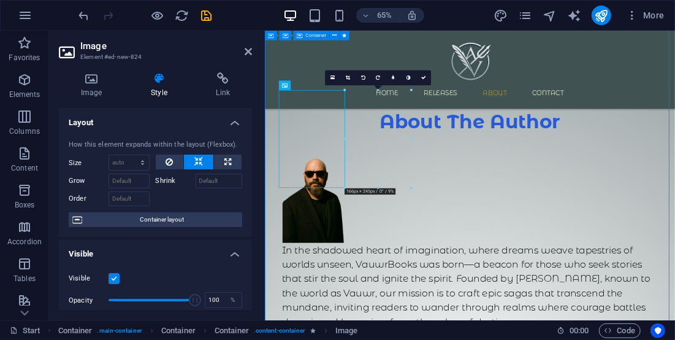
scroll to position [933, 0]
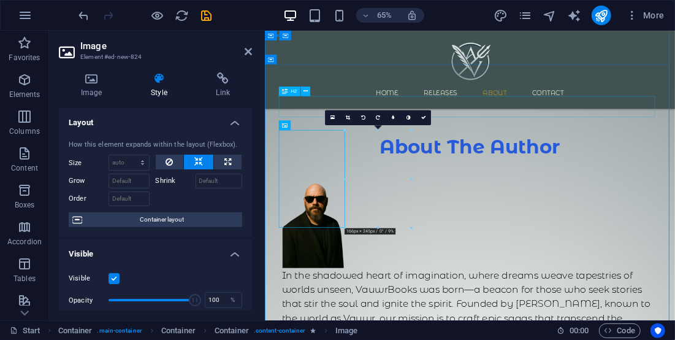
click at [591, 193] on div "About The Author" at bounding box center [580, 209] width 579 height 32
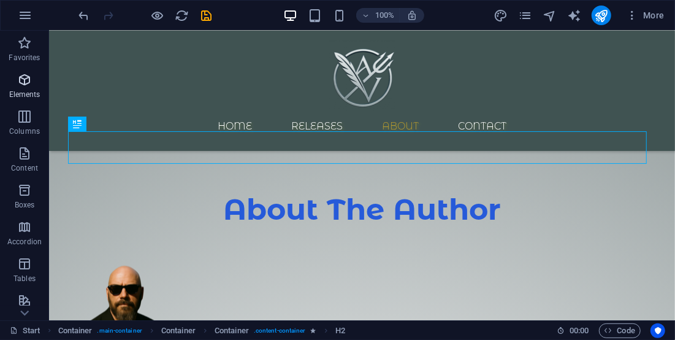
click at [31, 79] on icon "button" at bounding box center [24, 79] width 15 height 15
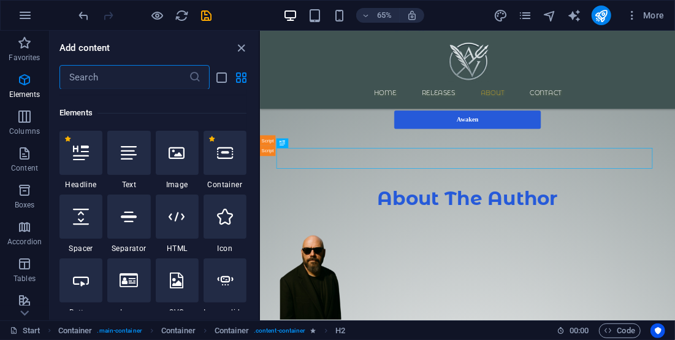
scroll to position [130, 0]
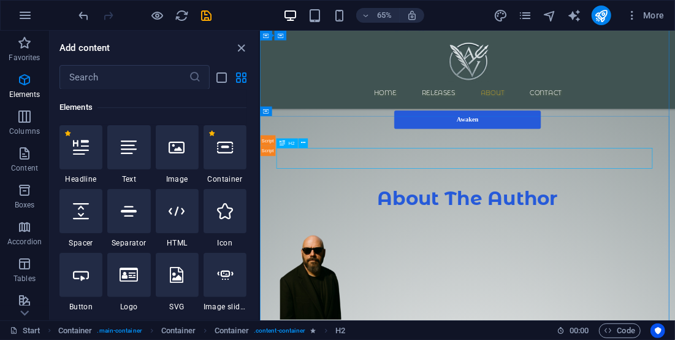
click at [496, 272] on div "About The Author" at bounding box center [578, 288] width 579 height 32
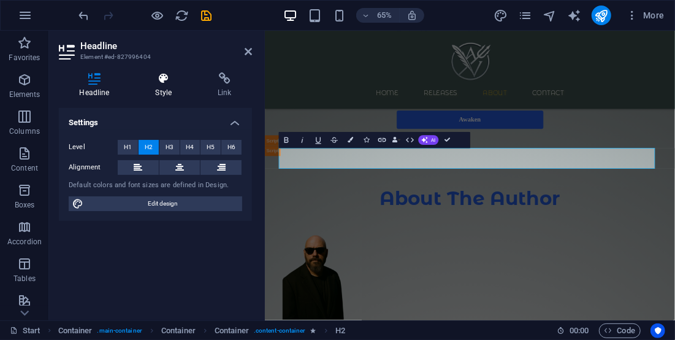
click at [160, 90] on h4 "Style" at bounding box center [166, 85] width 63 height 26
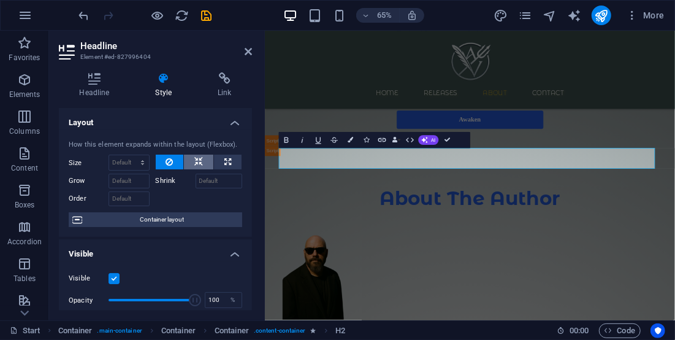
click at [192, 160] on button at bounding box center [198, 161] width 29 height 15
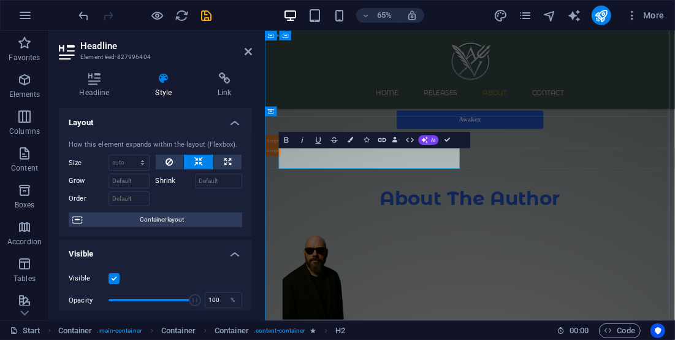
click at [446, 270] on span "About The Author" at bounding box center [580, 288] width 278 height 36
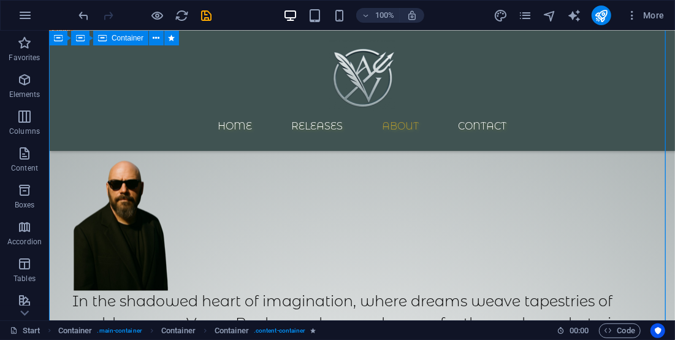
scroll to position [915, 0]
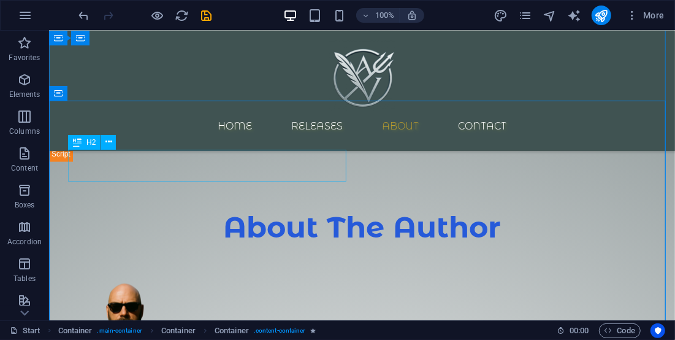
click at [286, 210] on div "About The Author" at bounding box center [361, 226] width 579 height 32
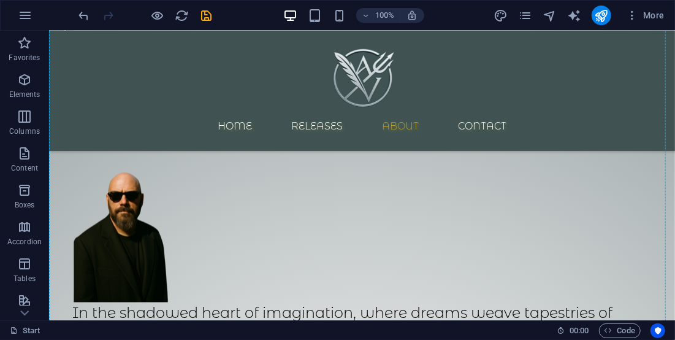
scroll to position [979, 0]
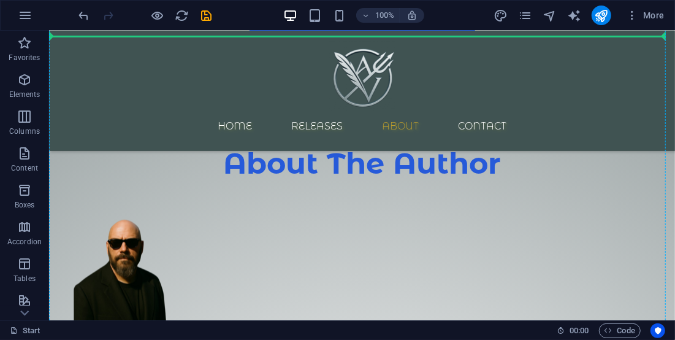
drag, startPoint x: 126, startPoint y: 170, endPoint x: 229, endPoint y: 200, distance: 107.4
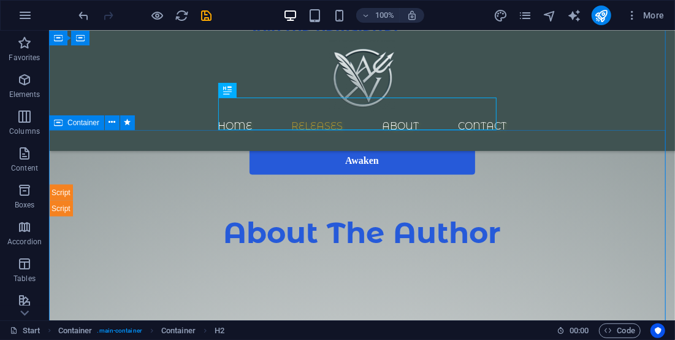
scroll to position [856, 0]
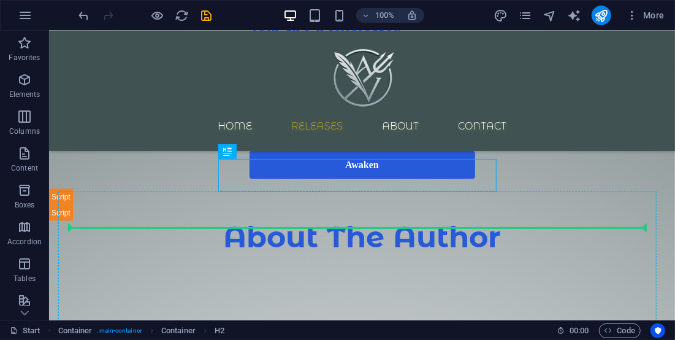
drag, startPoint x: 316, startPoint y: 170, endPoint x: 315, endPoint y: 216, distance: 46.0
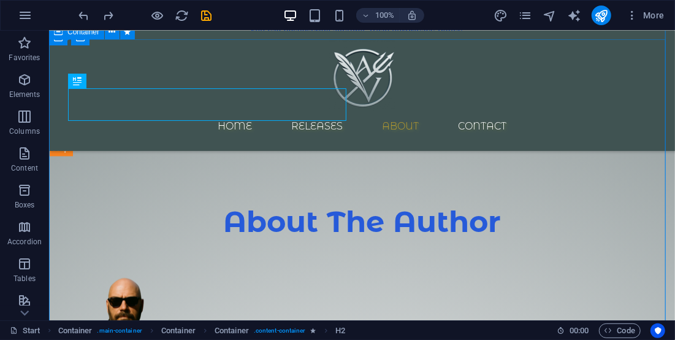
scroll to position [917, 0]
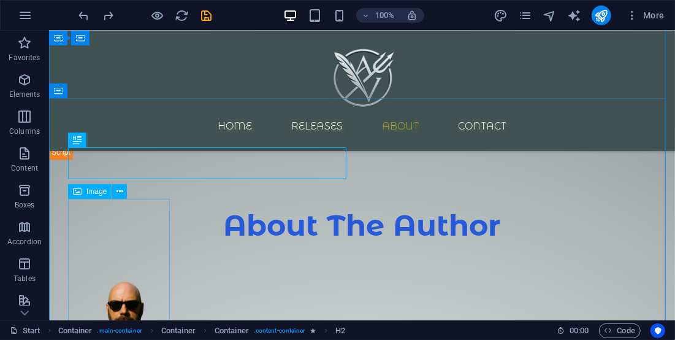
click at [141, 279] on figure "Content 1" at bounding box center [361, 335] width 579 height 151
click at [91, 260] on figure "Content 1" at bounding box center [361, 335] width 579 height 151
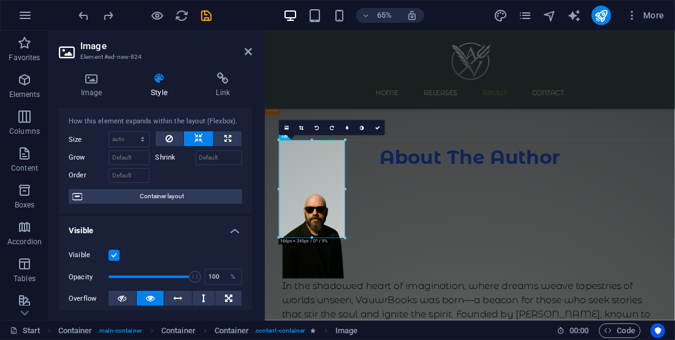
scroll to position [61, 0]
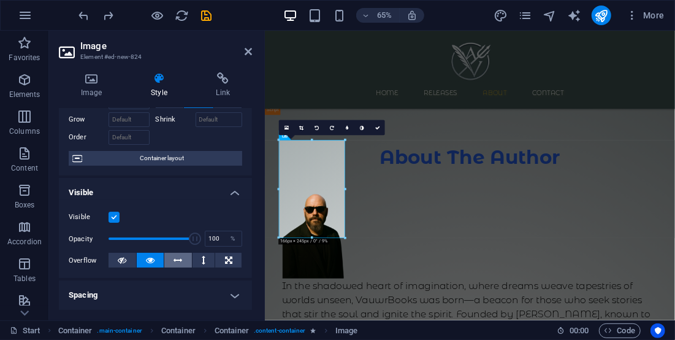
click at [174, 262] on icon at bounding box center [178, 260] width 9 height 15
click at [228, 258] on icon at bounding box center [228, 260] width 7 height 15
click at [150, 256] on icon at bounding box center [150, 260] width 9 height 15
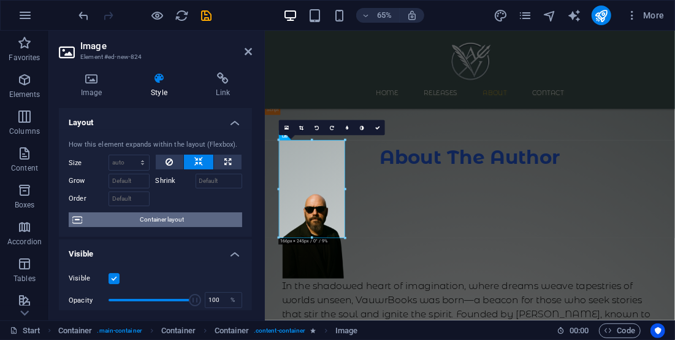
click at [173, 215] on span "Container layout" at bounding box center [162, 219] width 153 height 15
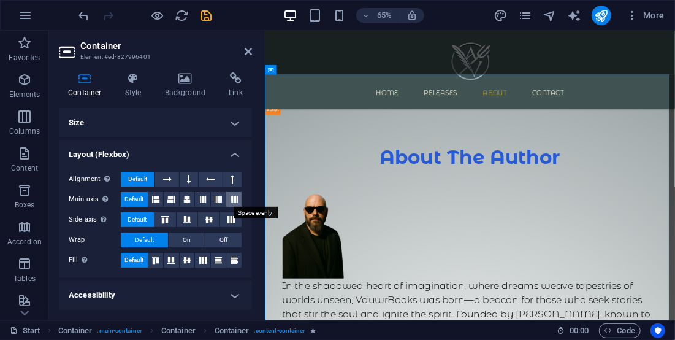
click at [231, 198] on icon at bounding box center [233, 199] width 7 height 15
click at [215, 201] on icon at bounding box center [218, 199] width 7 height 15
click at [202, 201] on icon at bounding box center [202, 199] width 7 height 15
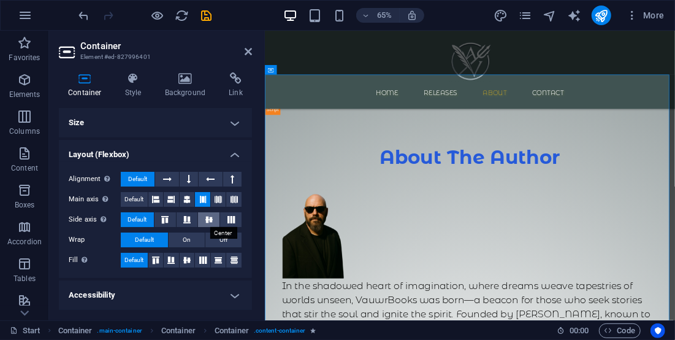
click at [199, 219] on button at bounding box center [208, 219] width 21 height 15
click at [195, 219] on button at bounding box center [187, 219] width 21 height 15
click at [183, 197] on icon at bounding box center [186, 199] width 7 height 15
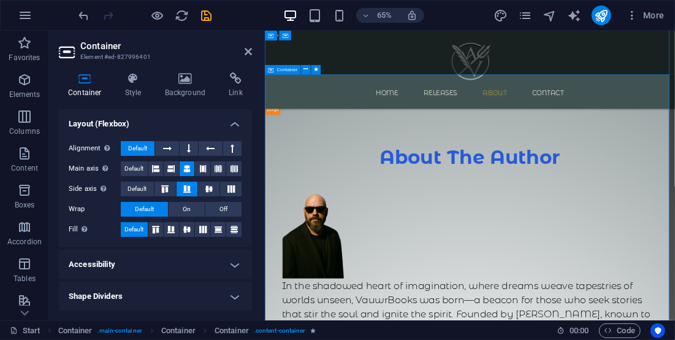
drag, startPoint x: 249, startPoint y: 49, endPoint x: 247, endPoint y: 59, distance: 10.1
click at [249, 49] on icon at bounding box center [248, 52] width 7 height 10
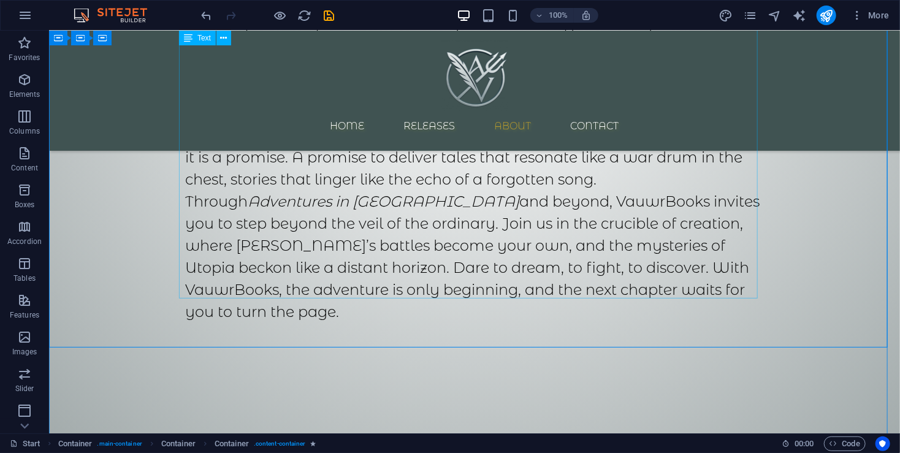
scroll to position [1551, 0]
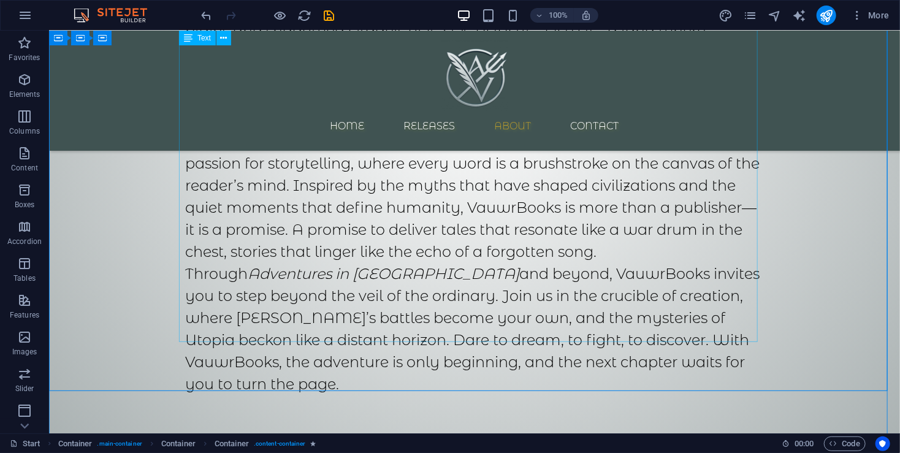
click at [273, 294] on div "In the shadowed heart of imagination, where dreams weave tapestries of worlds u…" at bounding box center [473, 100] width 579 height 647
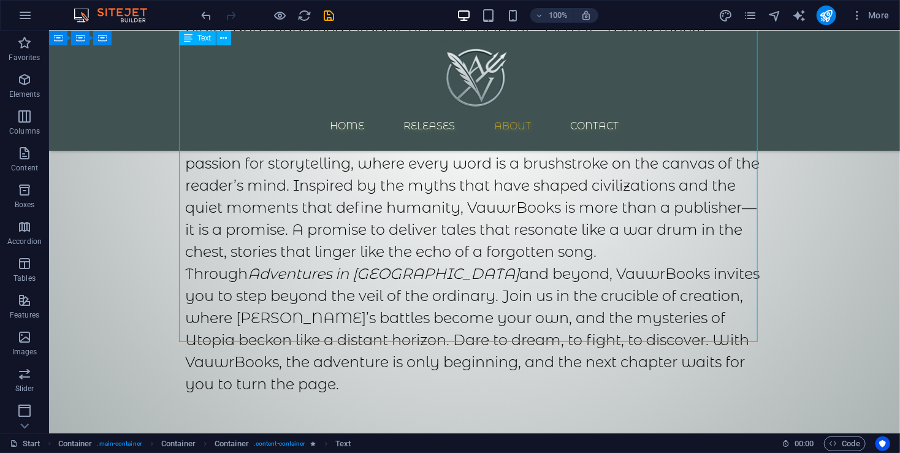
click at [224, 296] on div "In the shadowed heart of imagination, where dreams weave tapestries of worlds u…" at bounding box center [473, 100] width 579 height 647
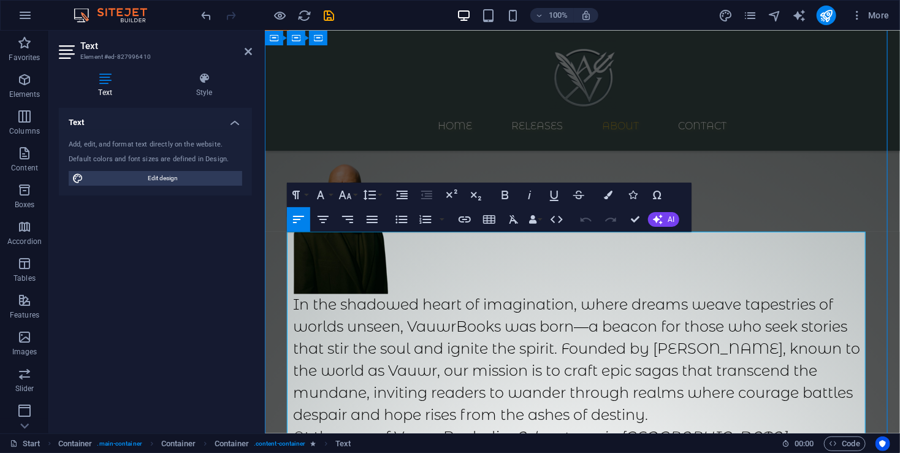
click at [406, 306] on span "In the shadowed heart of imagination, where dreams weave tapestries of worlds u…" at bounding box center [575, 359] width 567 height 128
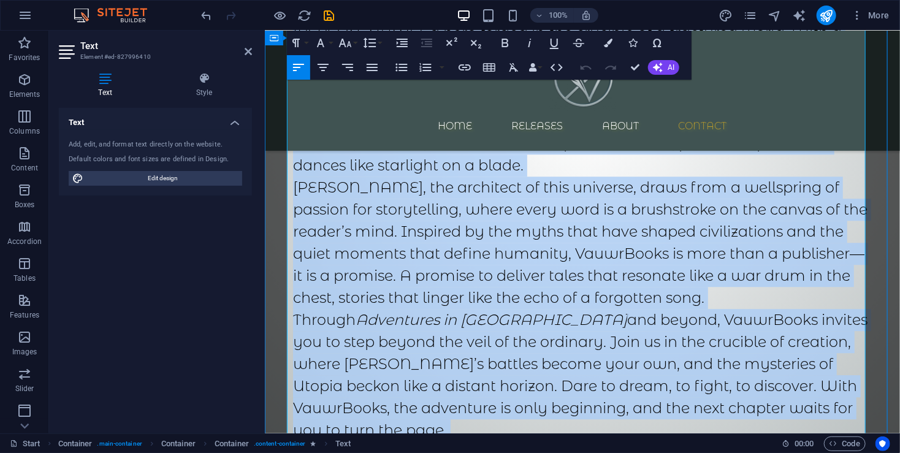
scroll to position [1524, 0]
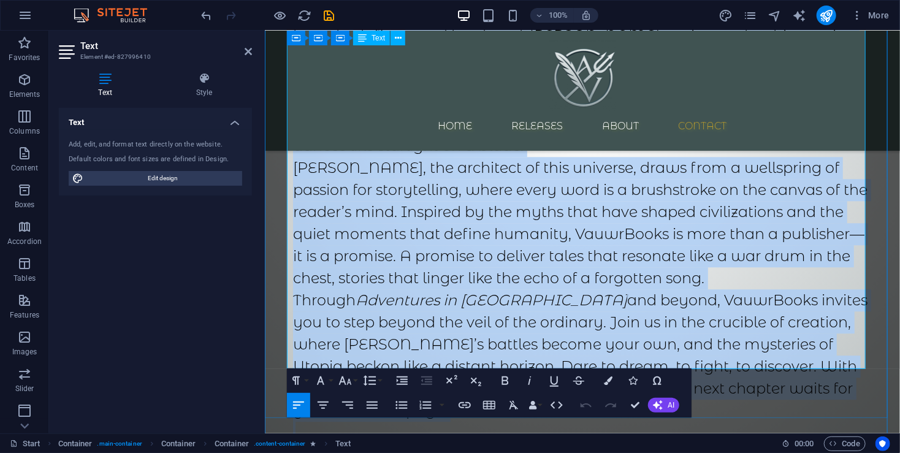
copy div "Lo ips dolorsit ametc ad elitseddoei, tempo incidi utlab etdolorema al enimad m…"
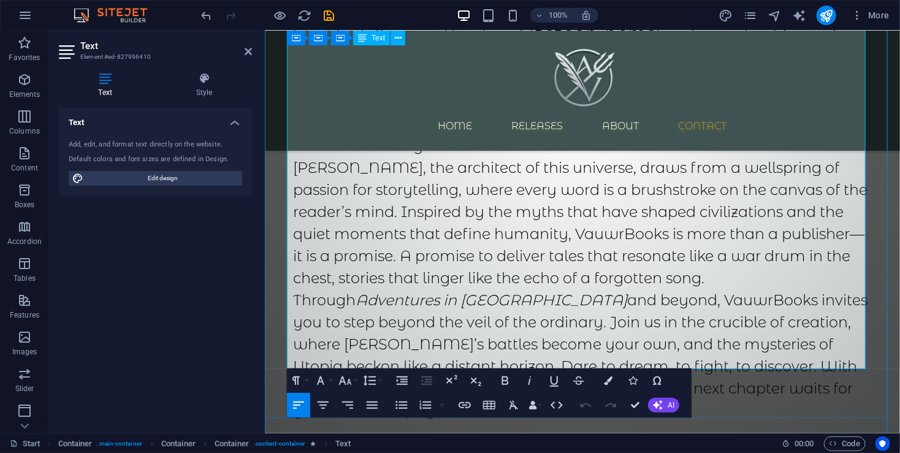
scroll to position [1117, 0]
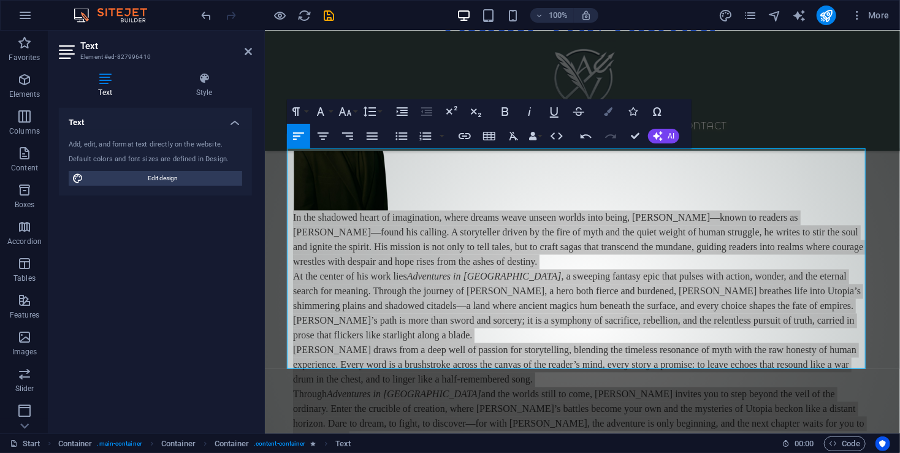
click at [609, 110] on icon "button" at bounding box center [608, 111] width 9 height 9
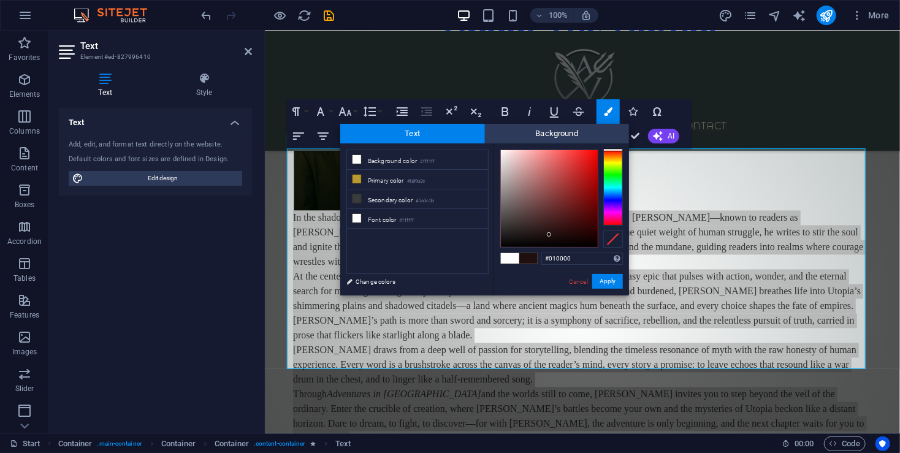
type input "#000000"
drag, startPoint x: 549, startPoint y: 235, endPoint x: 610, endPoint y: 275, distance: 73.6
click at [599, 260] on div "#000000 Supported formats #0852ed rgb(8, 82, 237) rgba(8, 82, 237, 90%) hsv(221…" at bounding box center [560, 308] width 135 height 330
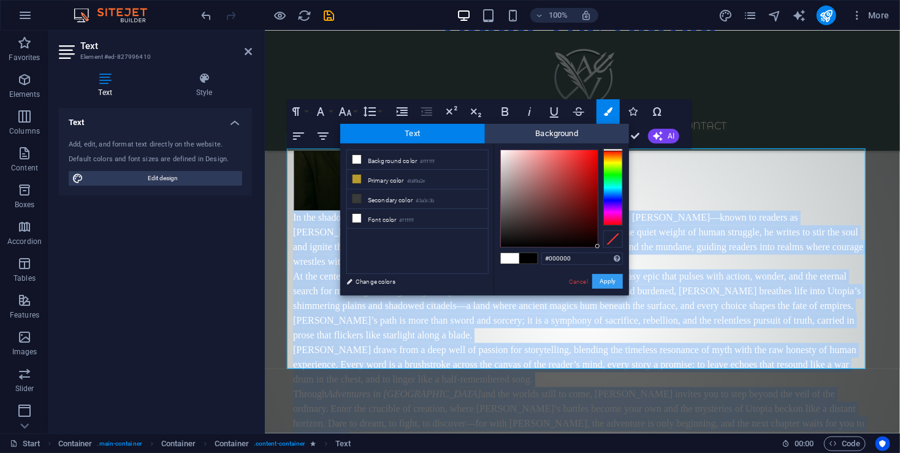
click at [613, 278] on button "Apply" at bounding box center [607, 281] width 31 height 15
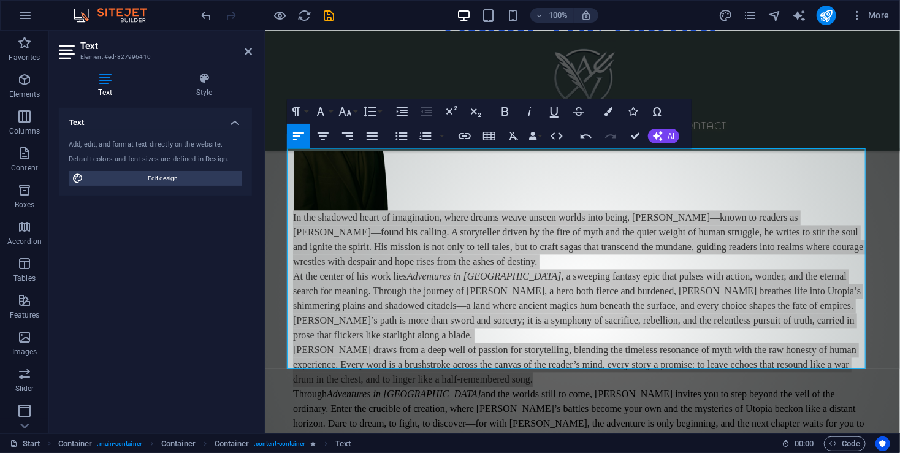
click at [576, 398] on div "Drag here to replace the existing content. Press “Ctrl” if you want to create a…" at bounding box center [582, 232] width 635 height 403
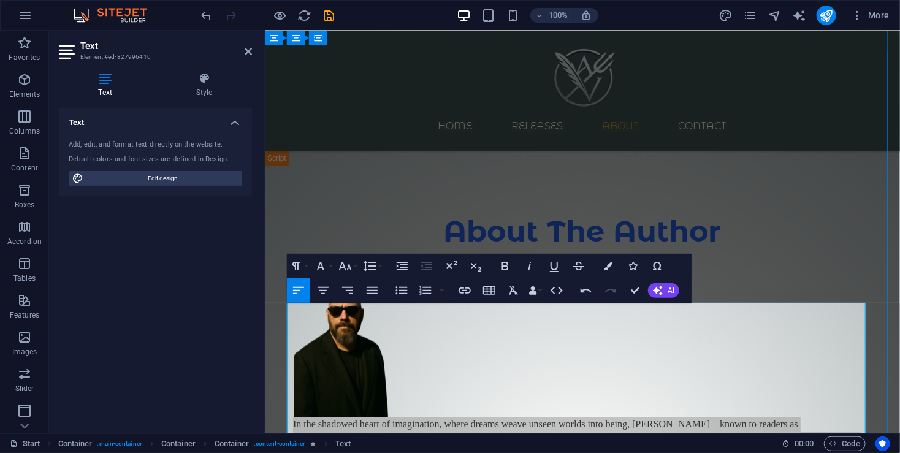
scroll to position [872, 0]
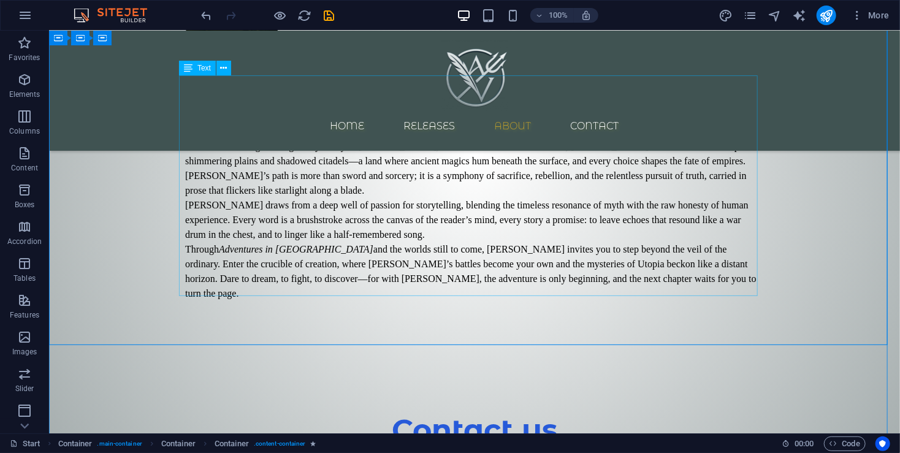
scroll to position [1281, 0]
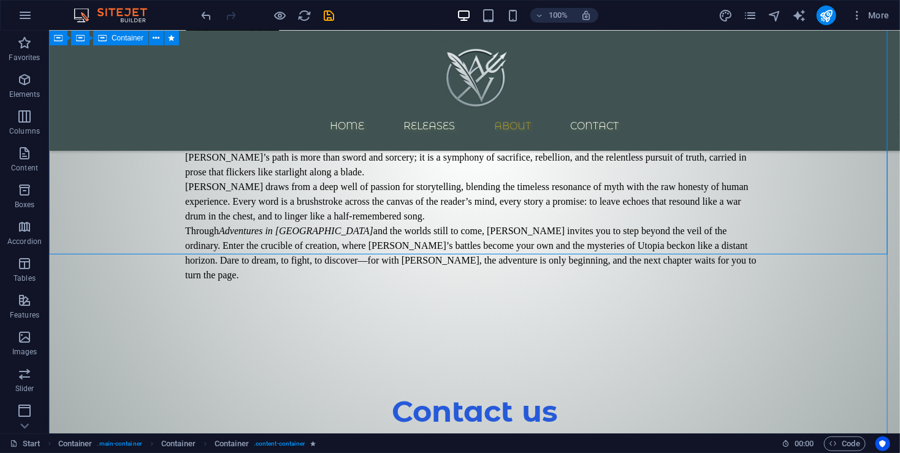
click at [543, 225] on div "About The Author In the shadowed heart of imagination, where dreams weave unsee…" at bounding box center [473, 70] width 851 height 551
click at [273, 18] on icon "button" at bounding box center [280, 16] width 14 height 14
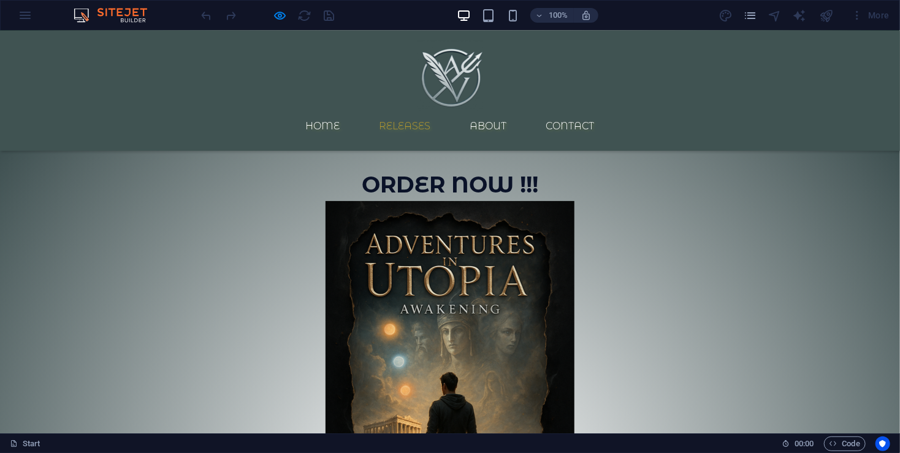
scroll to position [0, 0]
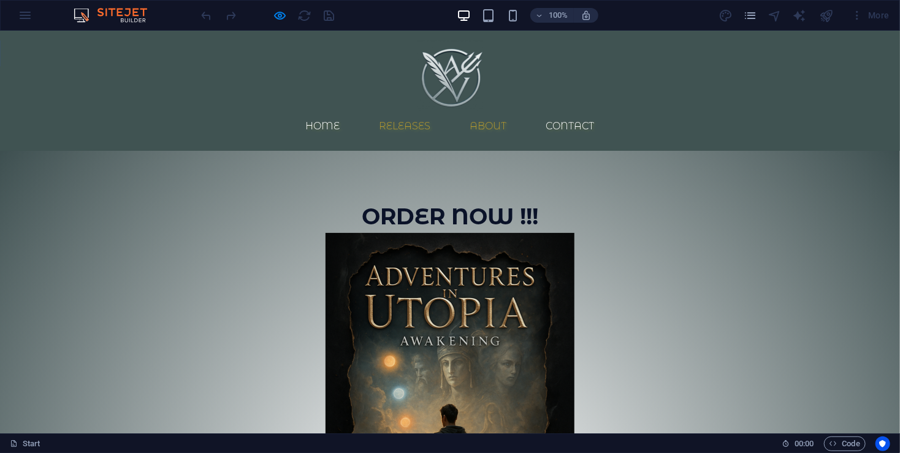
click at [515, 111] on link "About" at bounding box center [488, 125] width 56 height 29
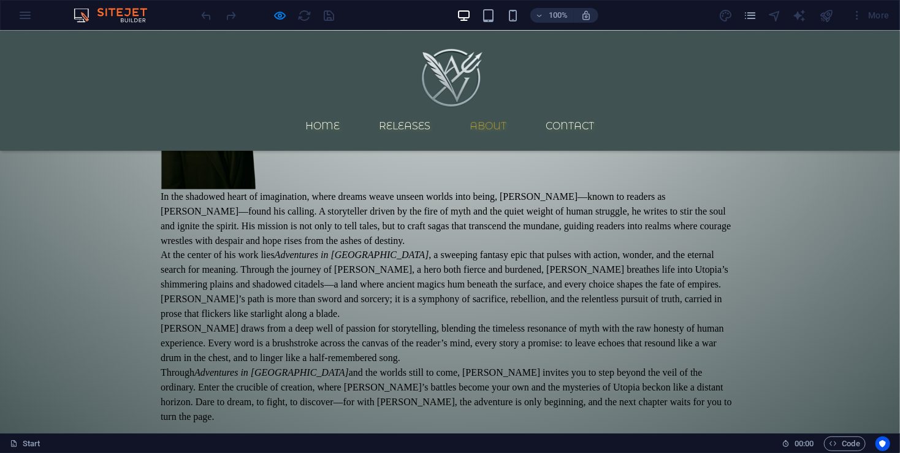
scroll to position [891, 0]
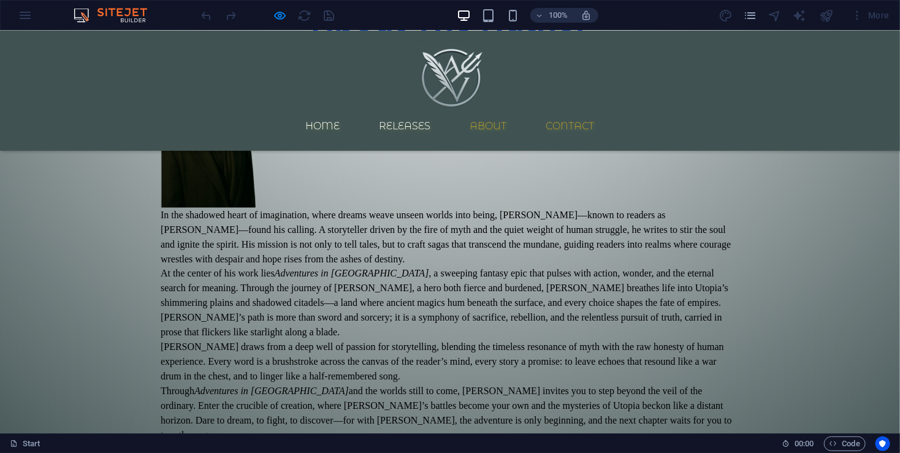
click at [591, 111] on link "Contact" at bounding box center [570, 125] width 68 height 29
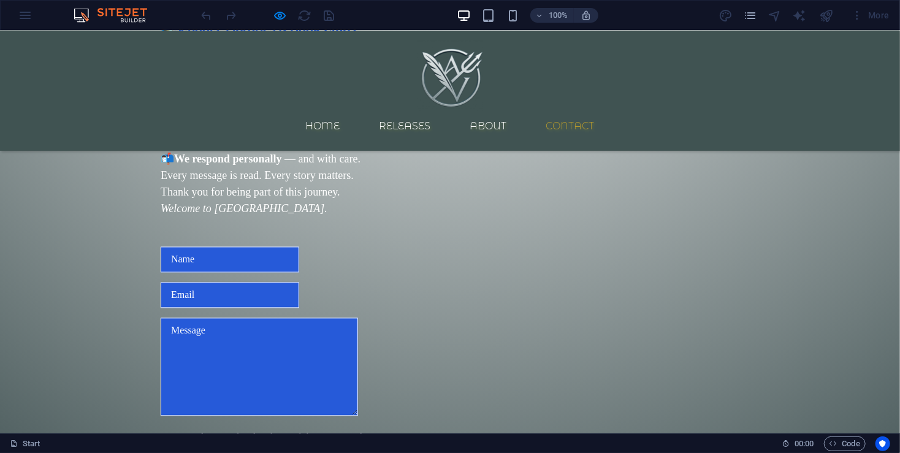
scroll to position [1153, 0]
click at [318, 198] on span "Thank you for being part of this journey." at bounding box center [251, 192] width 180 height 12
drag, startPoint x: 318, startPoint y: 306, endPoint x: 251, endPoint y: 322, distance: 69.4
click at [251, 217] on p "Thank you for being part of this journey. Welcome to [GEOGRAPHIC_DATA]." at bounding box center [450, 200] width 579 height 33
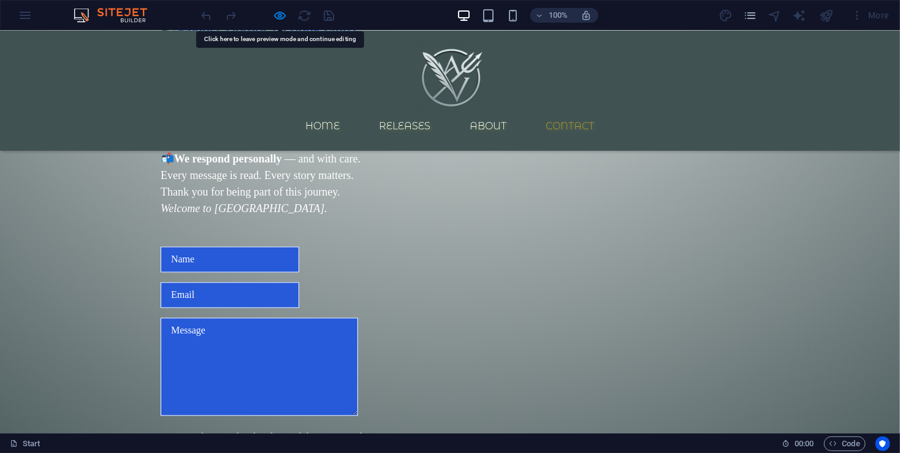
click at [235, 215] on span "Welcome to [GEOGRAPHIC_DATA]." at bounding box center [244, 208] width 167 height 12
click at [284, 13] on icon "button" at bounding box center [280, 16] width 14 height 14
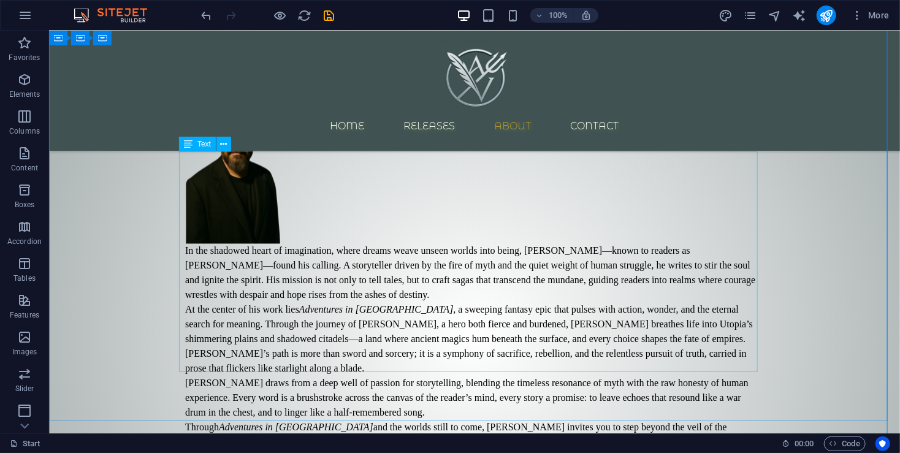
scroll to position [1032, 0]
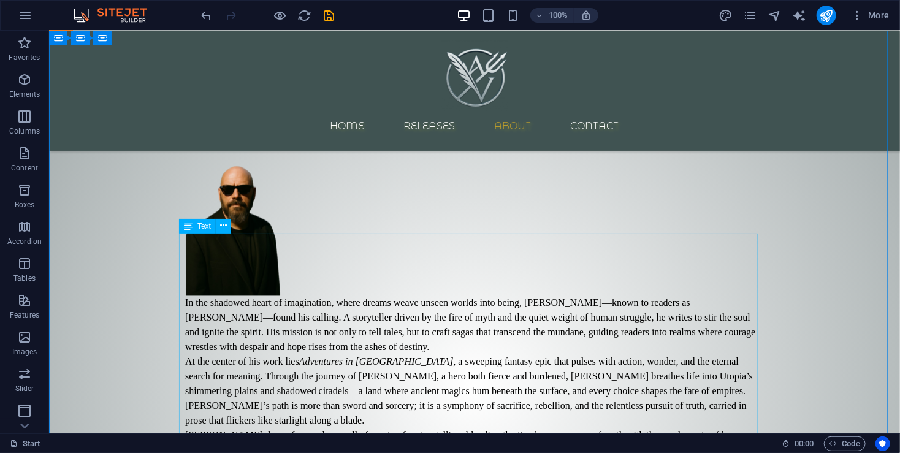
click at [454, 323] on div "In the shadowed heart of imagination, where dreams weave unseen worlds into bei…" at bounding box center [473, 420] width 579 height 250
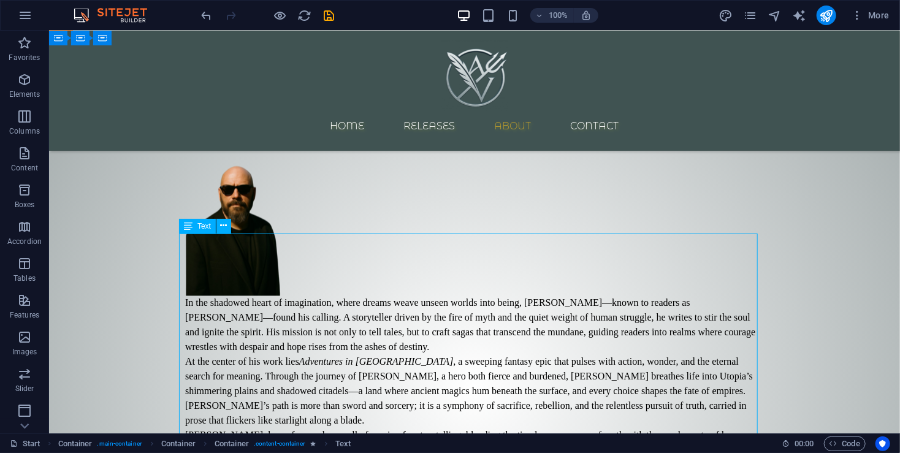
click at [454, 323] on div "In the shadowed heart of imagination, where dreams weave unseen worlds into bei…" at bounding box center [473, 420] width 579 height 250
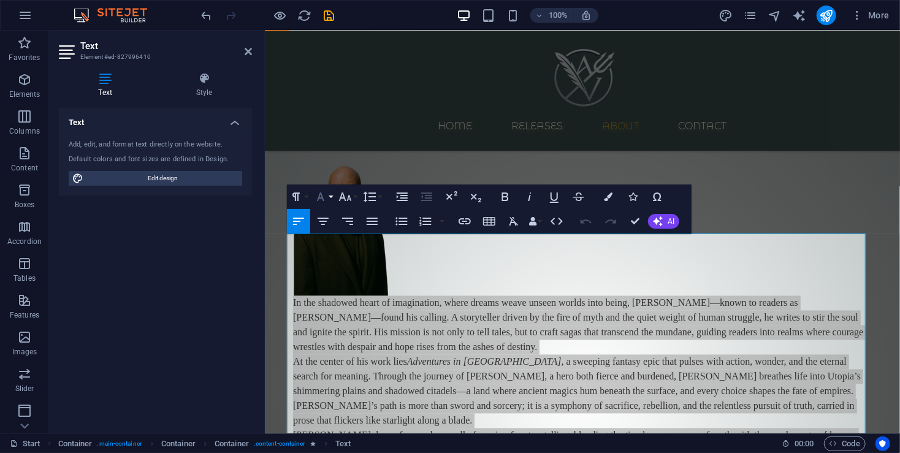
click at [321, 200] on icon "button" at bounding box center [320, 196] width 15 height 15
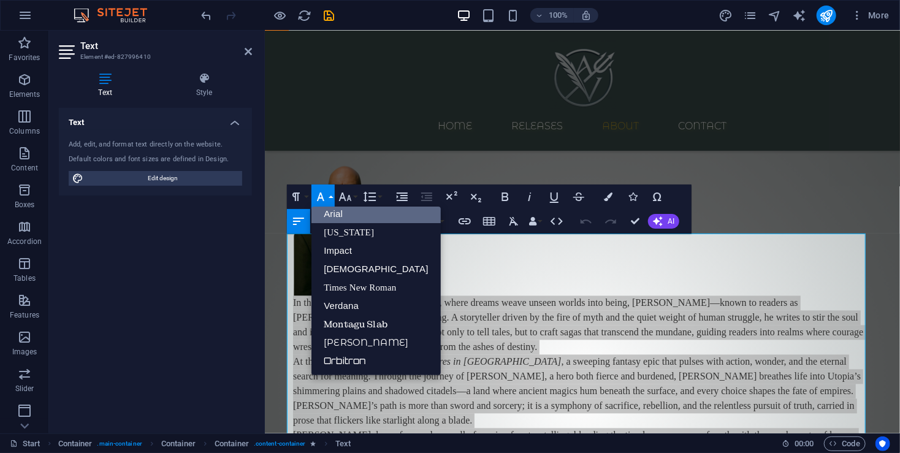
scroll to position [6, 0]
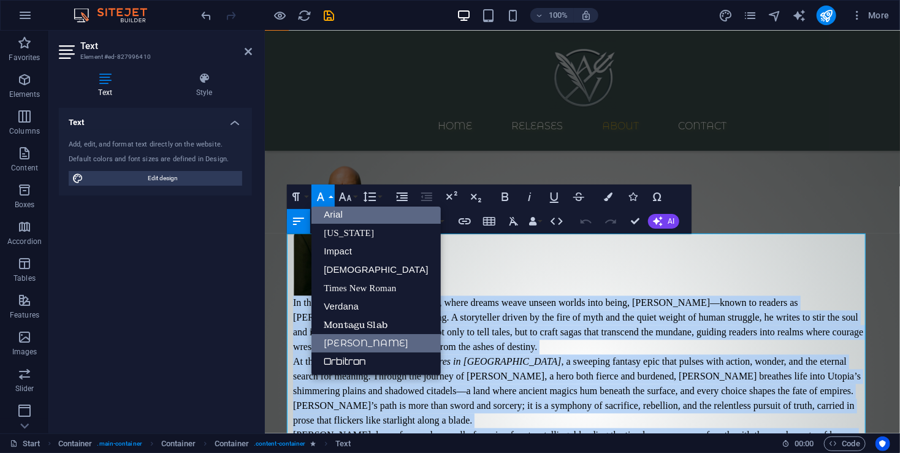
click at [368, 344] on link "[PERSON_NAME]" at bounding box center [375, 343] width 129 height 18
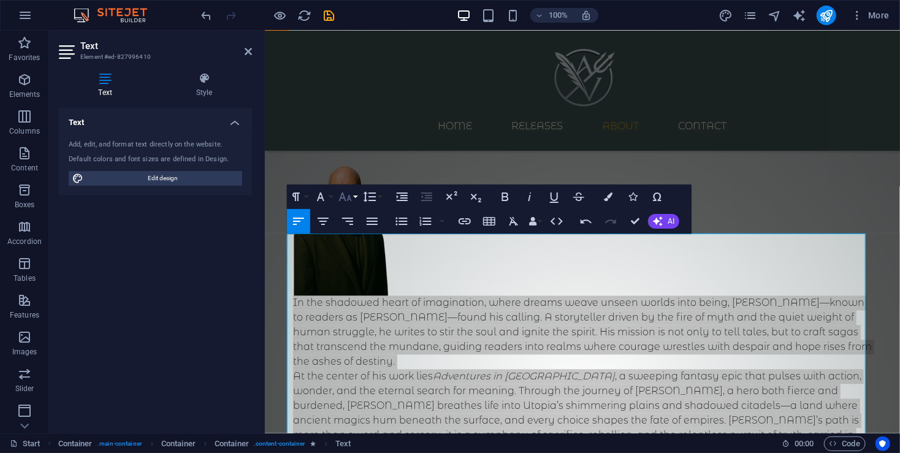
click at [346, 200] on icon "button" at bounding box center [345, 196] width 15 height 15
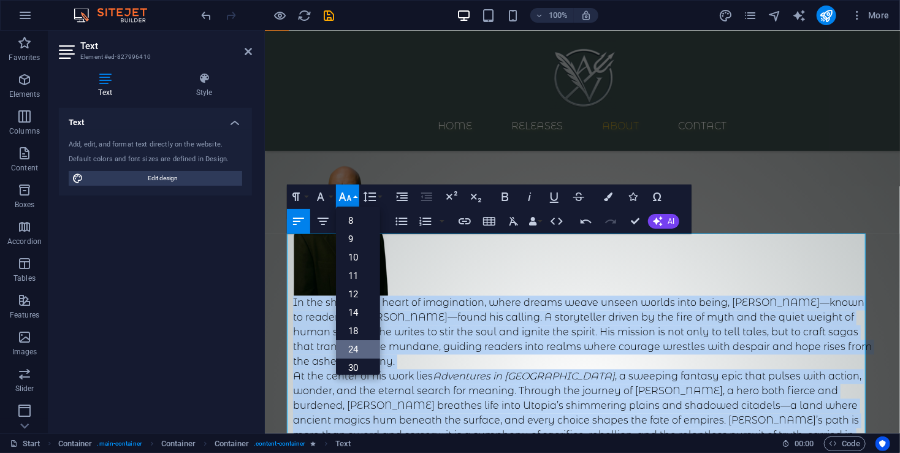
click at [361, 347] on link "24" at bounding box center [358, 349] width 44 height 18
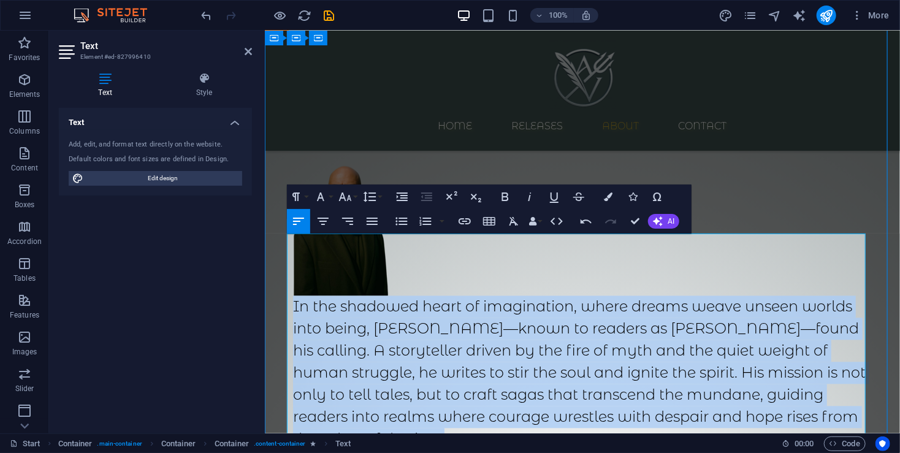
click at [527, 344] on p "In the shadowed heart of imagination, where dreams weave unseen worlds into bei…" at bounding box center [581, 372] width 579 height 154
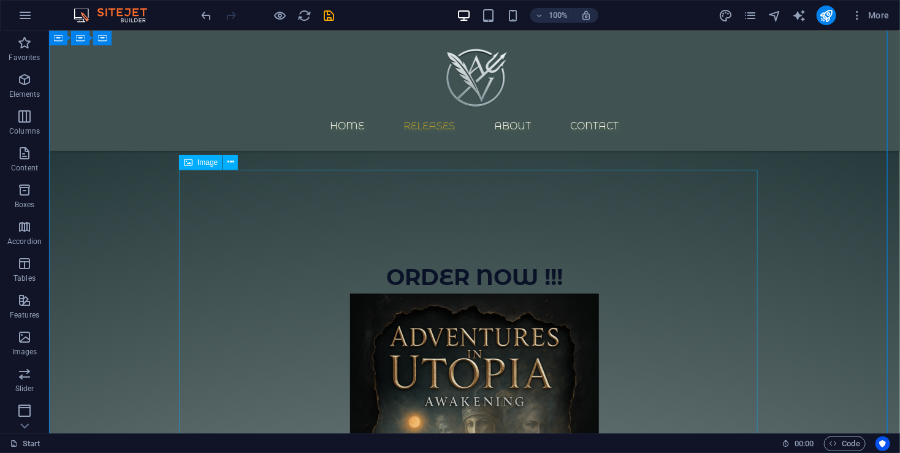
scroll to position [82, 0]
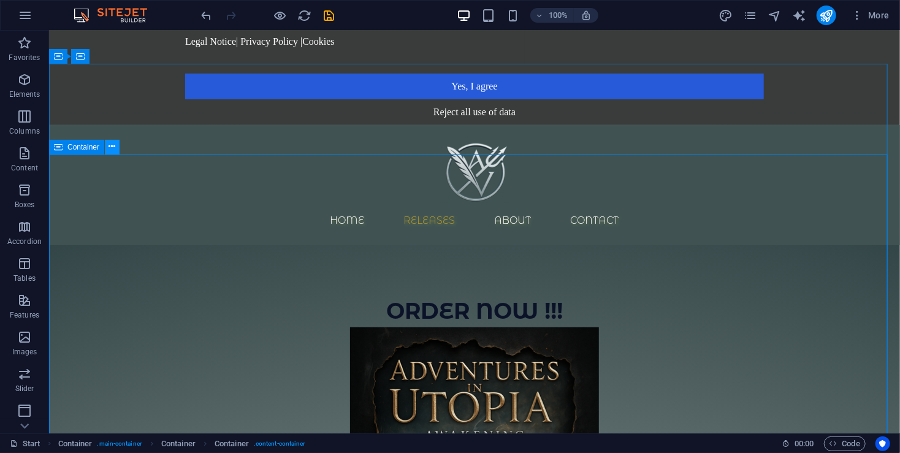
click at [116, 146] on button at bounding box center [112, 147] width 15 height 15
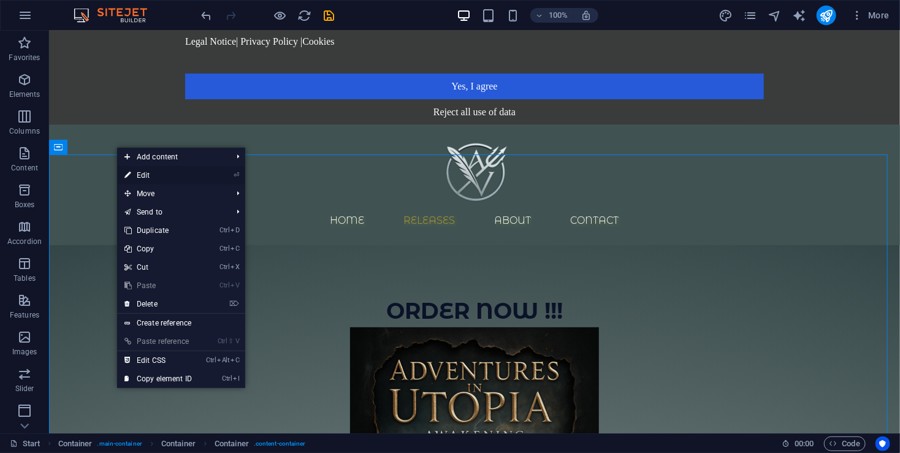
click at [143, 172] on link "⏎ Edit" at bounding box center [158, 175] width 82 height 18
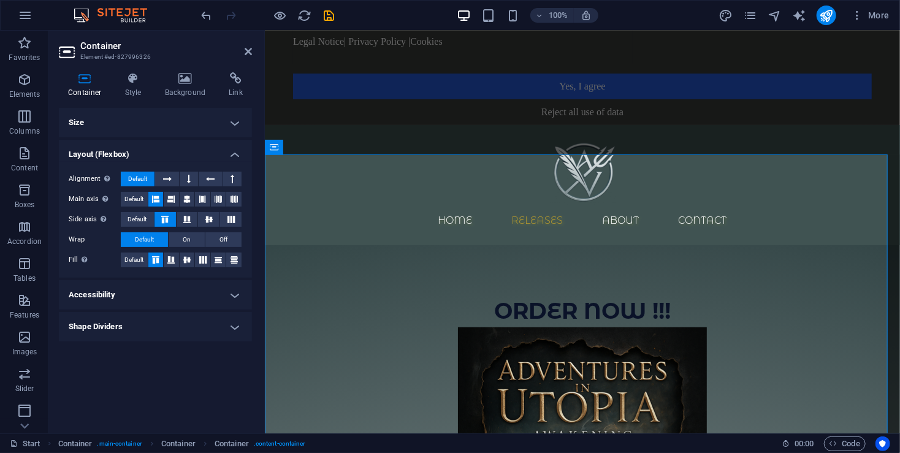
click at [94, 91] on h4 "Container" at bounding box center [87, 85] width 57 height 26
click at [91, 86] on h4 "Container" at bounding box center [87, 85] width 57 height 26
click at [142, 123] on h4 "Size" at bounding box center [155, 122] width 193 height 29
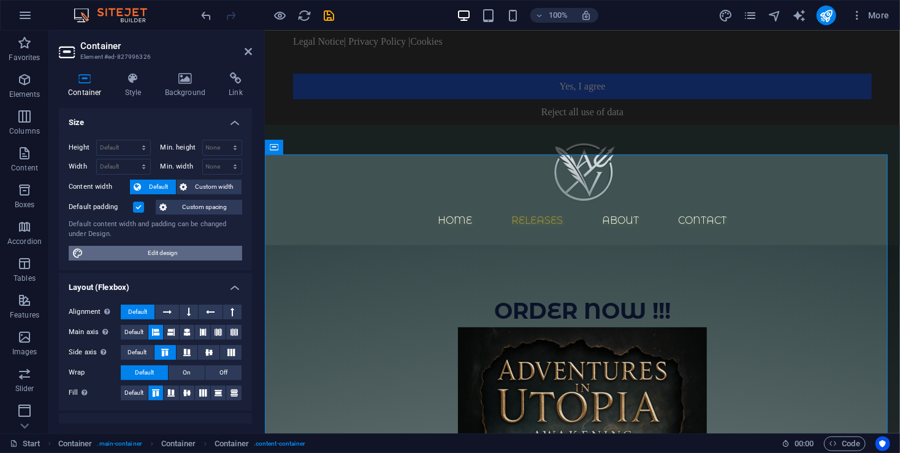
click at [189, 255] on span "Edit design" at bounding box center [162, 253] width 151 height 15
select select "700"
select select "rem"
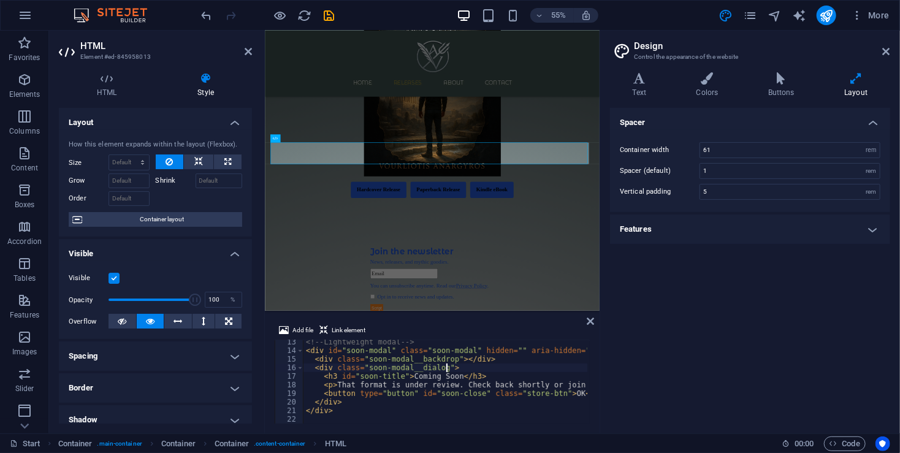
scroll to position [105, 0]
click at [373, 406] on div "<!-- Lightweight modal --> < div id = "soon-modal" class = "soon-modal" hidden …" at bounding box center [574, 388] width 542 height 101
type textarea "</div>"
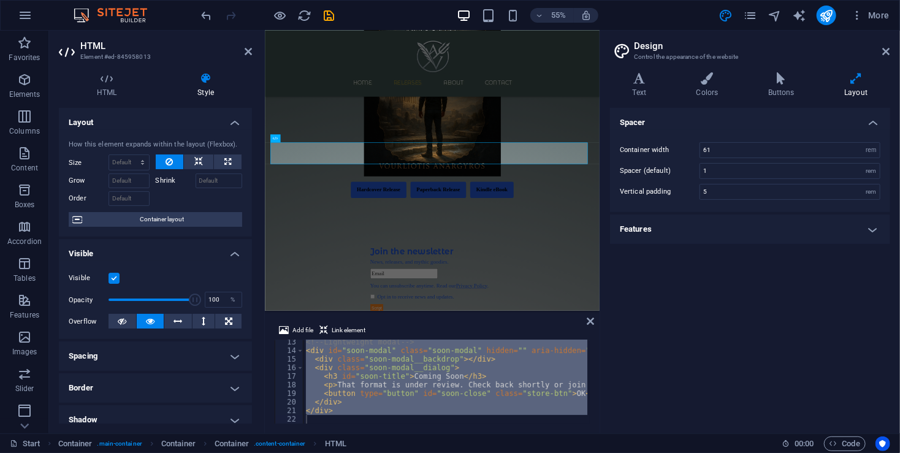
click at [712, 335] on div "Spacer Container width 61 rem px Spacer (default) 1 rem Vertical padding 5 rem …" at bounding box center [750, 266] width 280 height 316
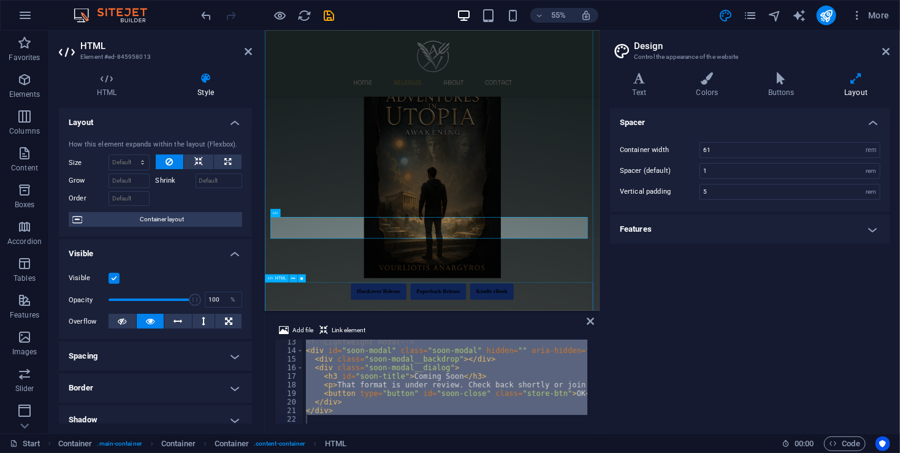
scroll to position [211, 0]
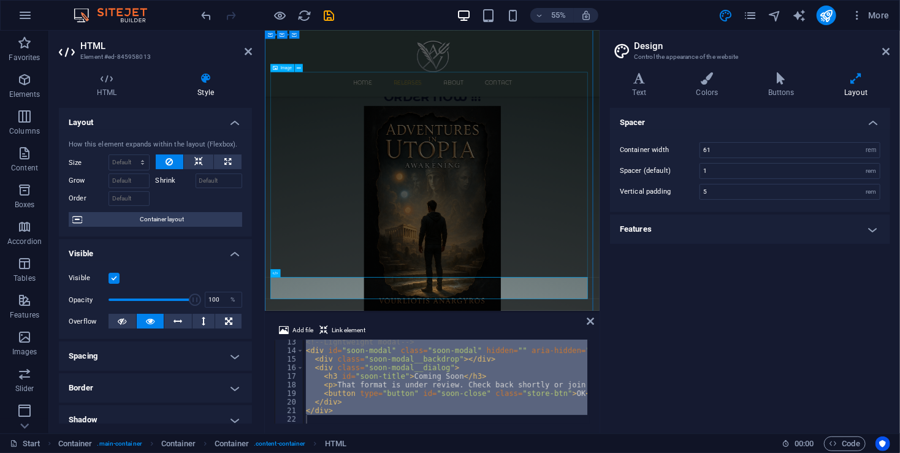
click at [742, 291] on figure at bounding box center [568, 353] width 579 height 373
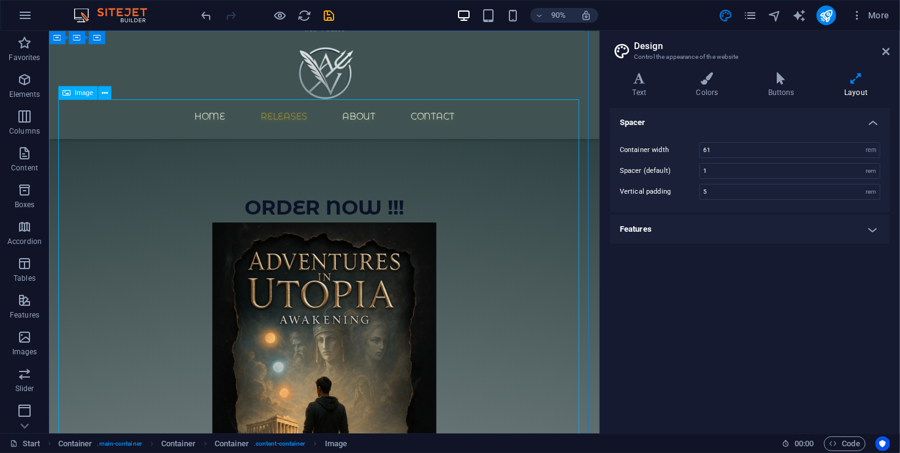
scroll to position [130, 0]
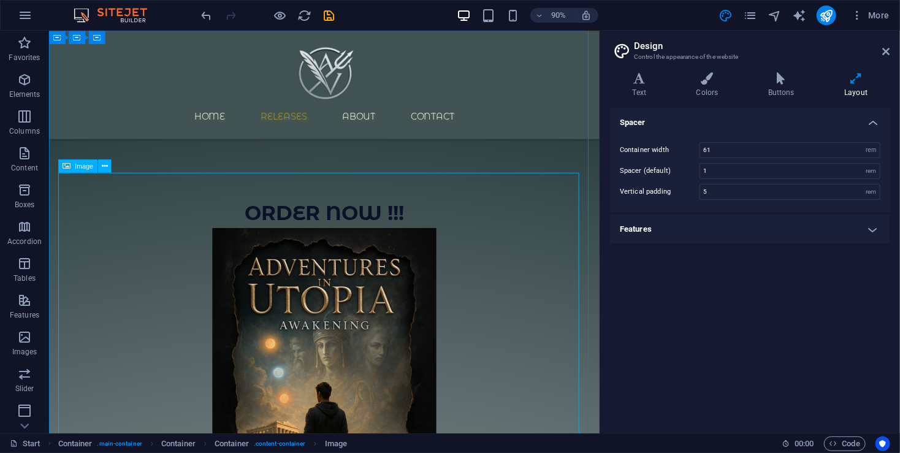
click at [135, 265] on figure at bounding box center [355, 435] width 579 height 373
select select "px"
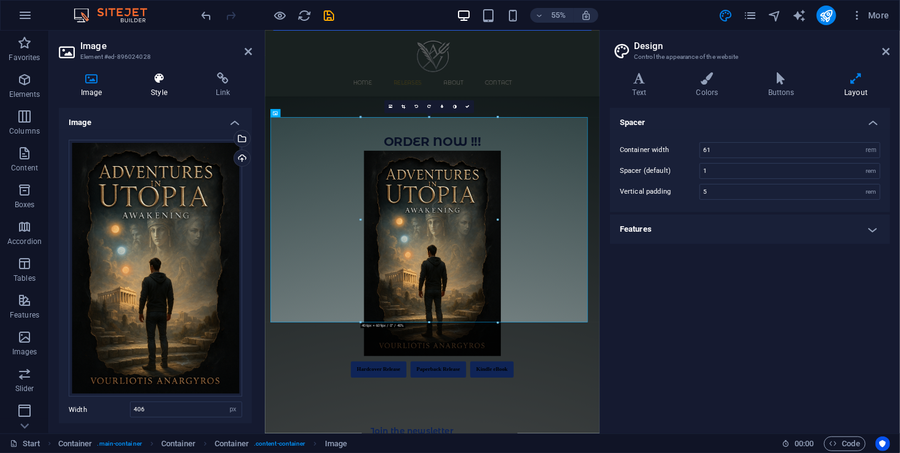
click at [164, 86] on h4 "Style" at bounding box center [161, 85] width 65 height 26
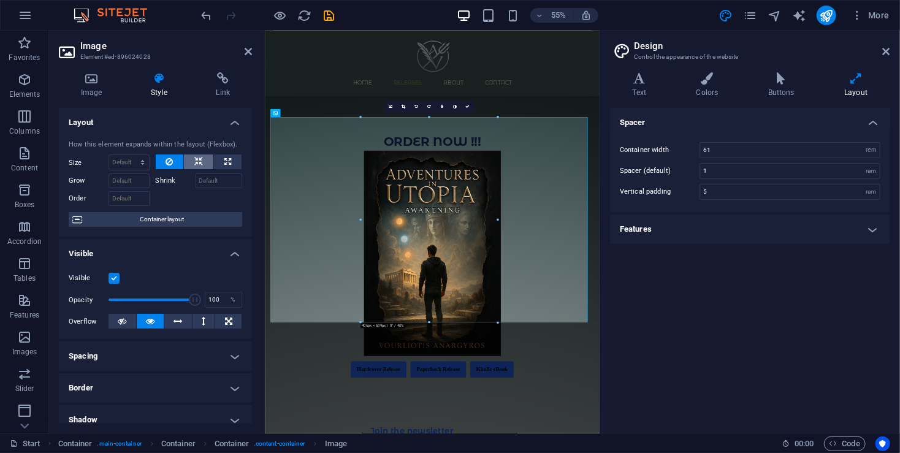
click at [200, 164] on icon at bounding box center [198, 161] width 9 height 15
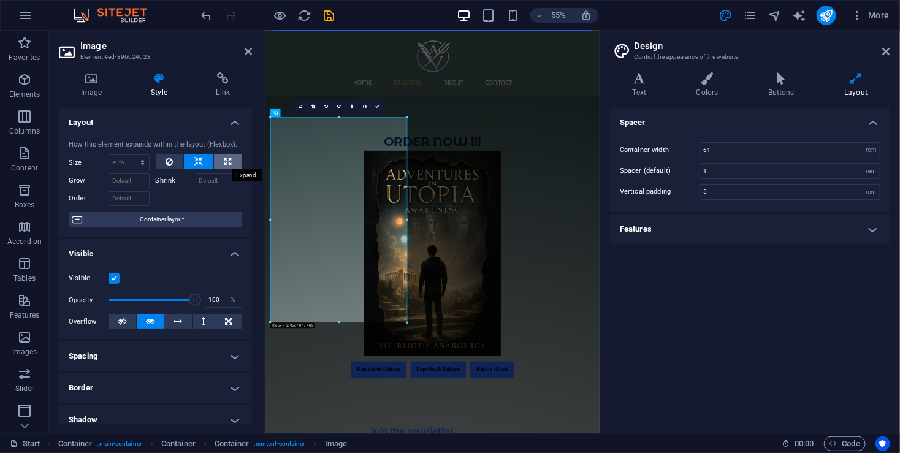
click at [224, 162] on icon at bounding box center [227, 161] width 7 height 15
type input "100"
select select "%"
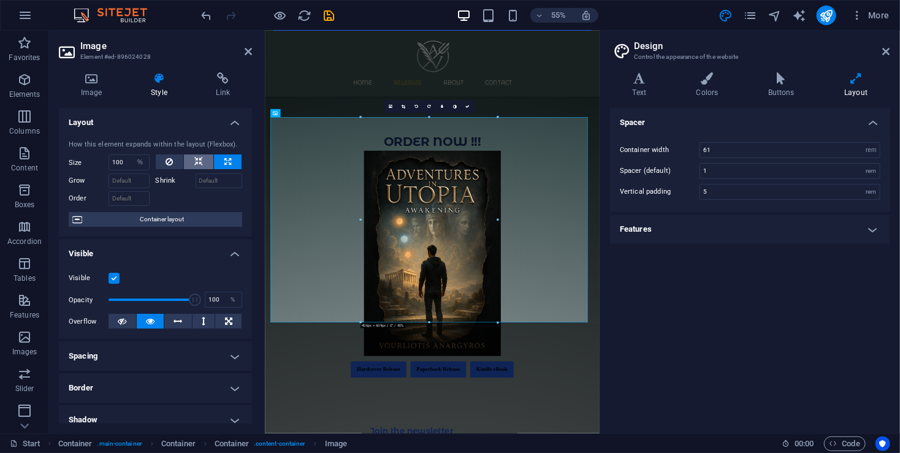
click at [194, 160] on icon at bounding box center [198, 161] width 9 height 15
select select "DISABLED_OPTION_VALUE"
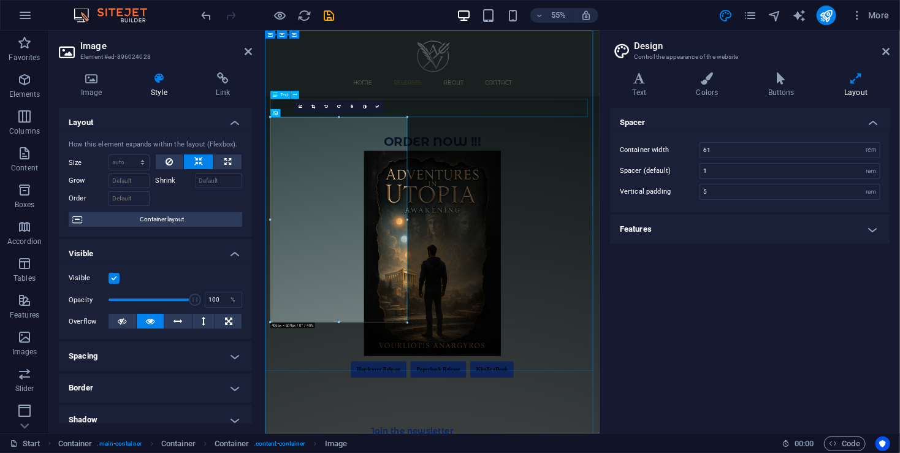
click at [594, 216] on div "ORDER NOW !!!" at bounding box center [568, 232] width 579 height 33
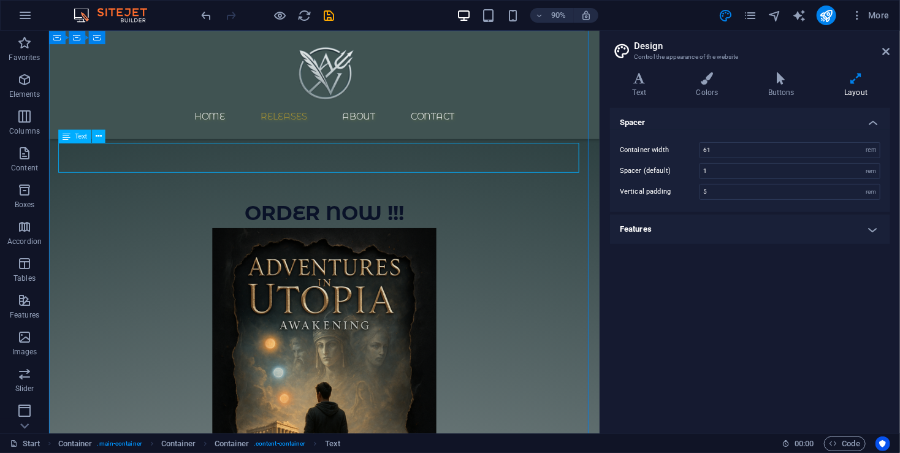
click at [381, 216] on div "ORDER NOW !!!" at bounding box center [355, 232] width 579 height 33
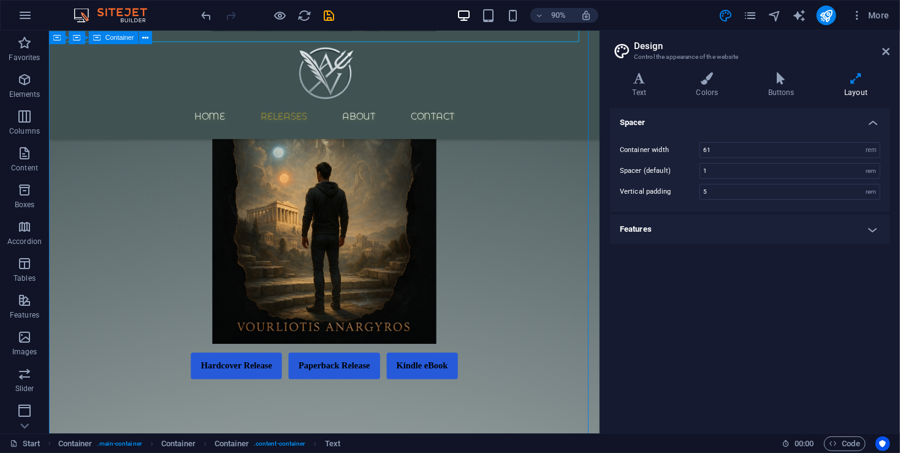
scroll to position [375, 0]
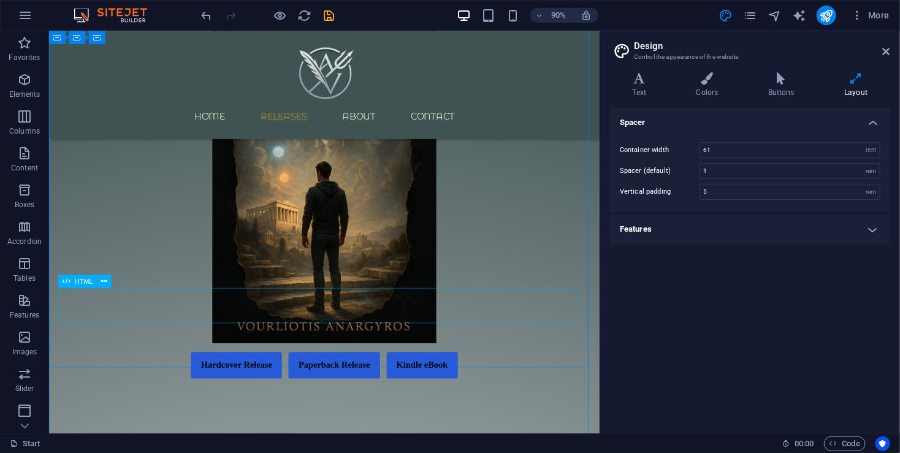
click at [182, 387] on div "Hardcover Release Paperback Release Kindle eBook Coming Soon That format is und…" at bounding box center [355, 401] width 579 height 29
click at [167, 387] on div "Hardcover Release Paperback Release Kindle eBook Coming Soon That format is und…" at bounding box center [355, 401] width 579 height 29
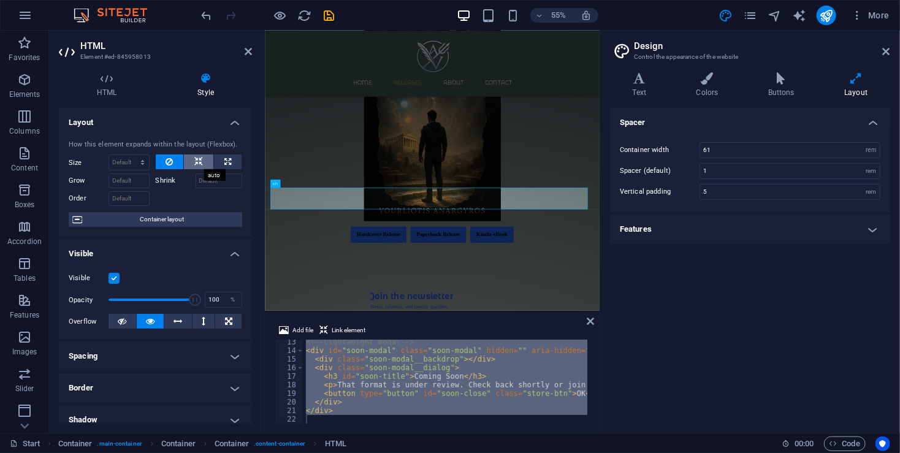
click at [203, 164] on button at bounding box center [198, 161] width 29 height 15
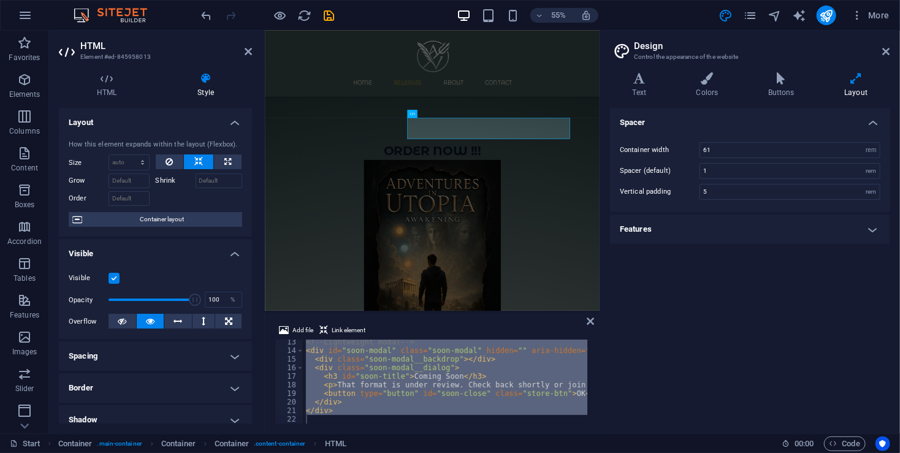
scroll to position [53, 0]
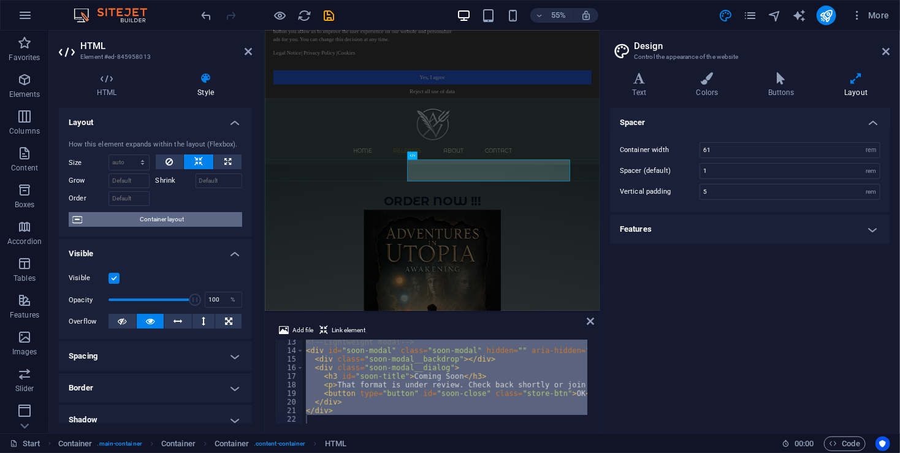
click at [171, 218] on span "Container layout" at bounding box center [162, 219] width 153 height 15
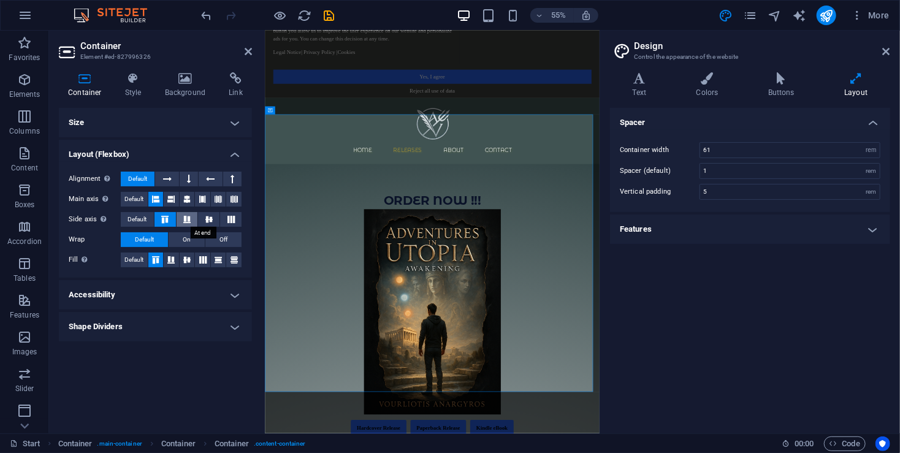
click at [185, 221] on icon at bounding box center [187, 219] width 15 height 7
click at [171, 261] on icon at bounding box center [171, 259] width 15 height 7
click at [192, 260] on icon at bounding box center [187, 259] width 15 height 7
click at [199, 256] on icon at bounding box center [203, 259] width 15 height 7
click at [211, 260] on icon at bounding box center [218, 259] width 15 height 7
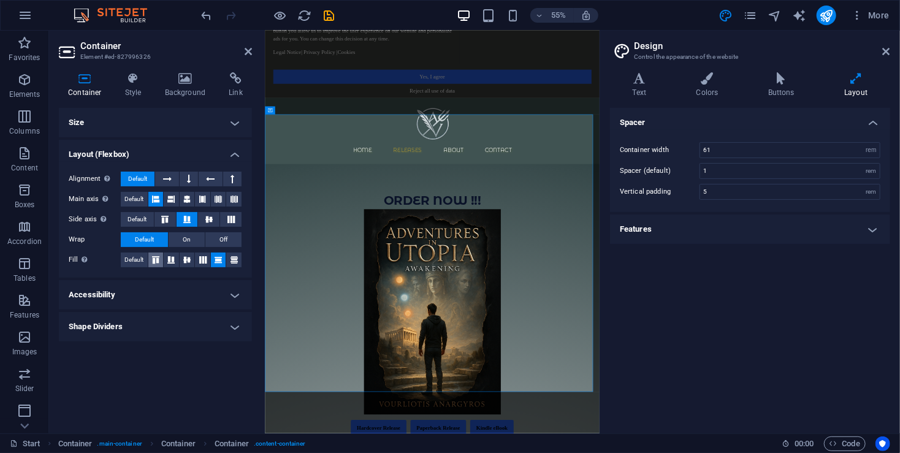
click at [158, 257] on icon at bounding box center [155, 259] width 15 height 7
click at [129, 258] on span "Default" at bounding box center [133, 260] width 19 height 15
click at [214, 184] on icon at bounding box center [210, 179] width 9 height 15
click at [192, 178] on button at bounding box center [189, 179] width 18 height 15
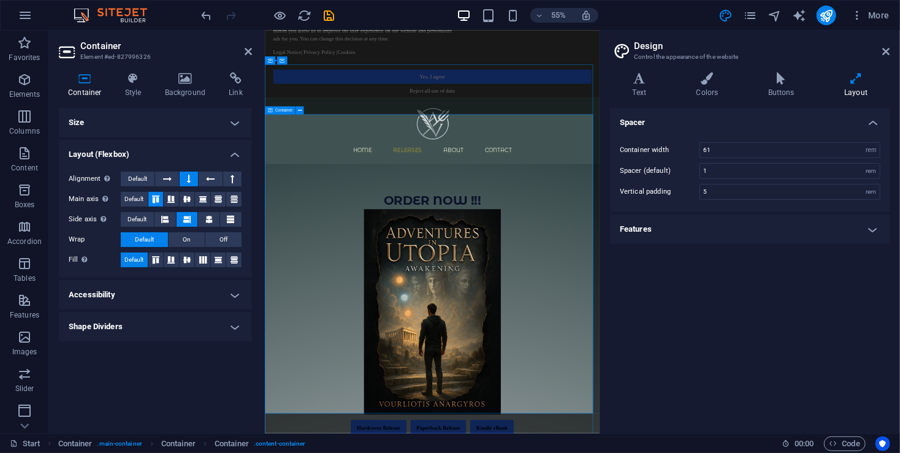
click at [501, 322] on div "ORDER NOW !!!" at bounding box center [568, 338] width 579 height 33
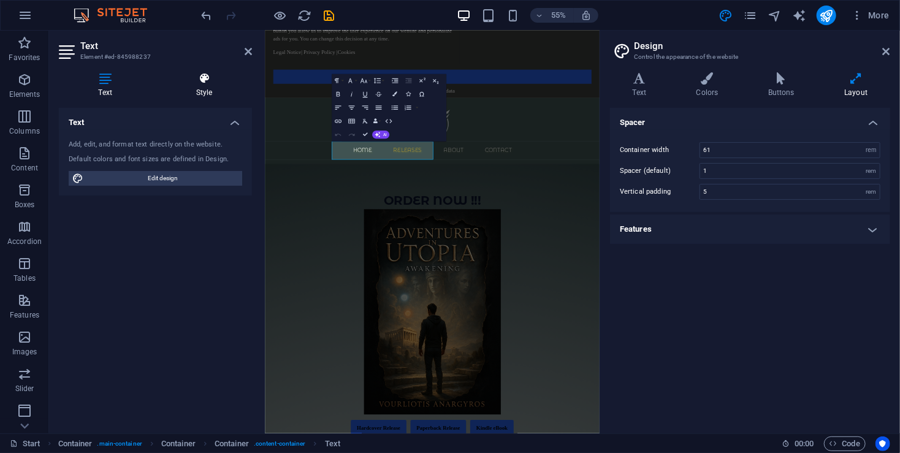
click at [204, 87] on h4 "Style" at bounding box center [204, 85] width 96 height 26
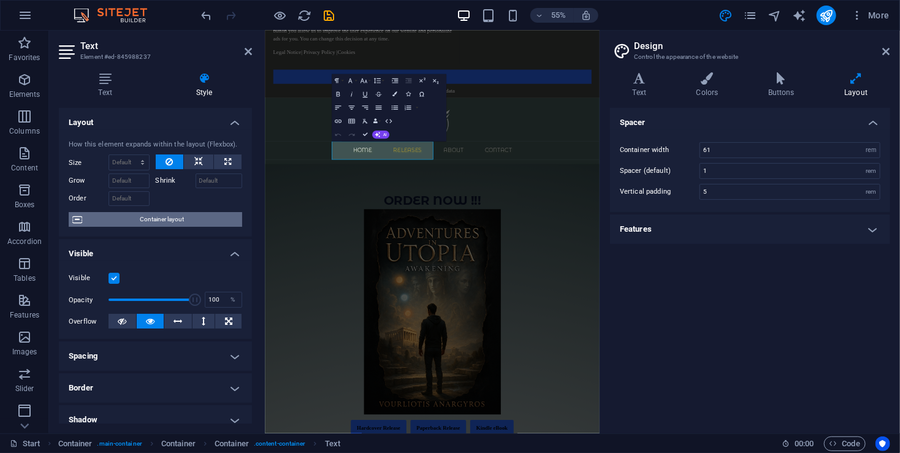
click at [187, 223] on span "Container layout" at bounding box center [162, 219] width 153 height 15
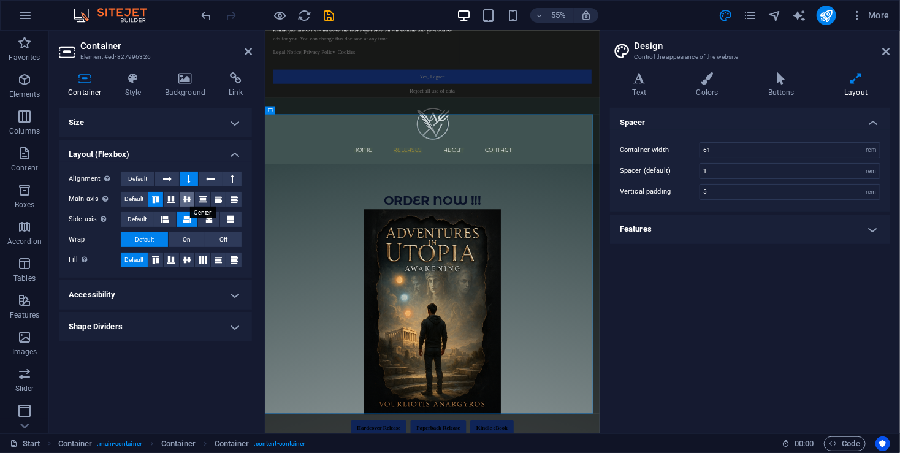
click at [191, 198] on icon at bounding box center [187, 199] width 15 height 7
click at [202, 199] on icon at bounding box center [203, 199] width 15 height 7
click at [222, 197] on icon at bounding box center [218, 199] width 15 height 7
click at [236, 198] on icon at bounding box center [234, 199] width 15 height 7
click at [192, 199] on icon at bounding box center [187, 199] width 15 height 7
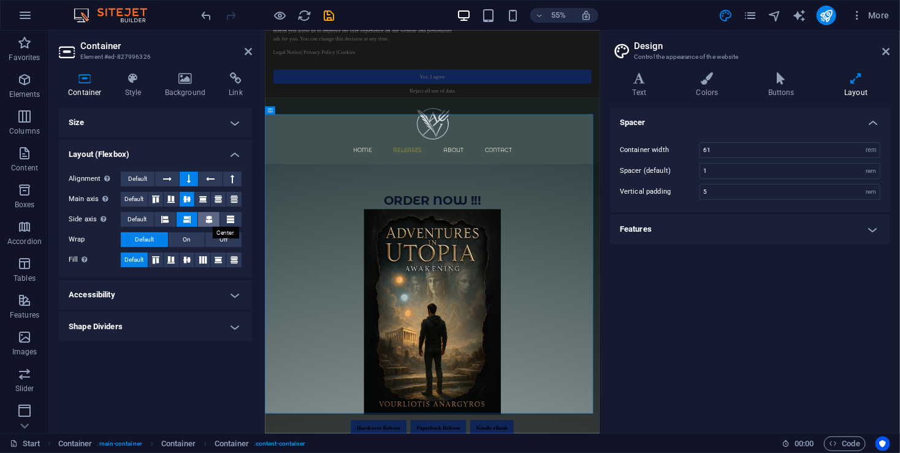
click at [209, 222] on icon at bounding box center [208, 219] width 7 height 15
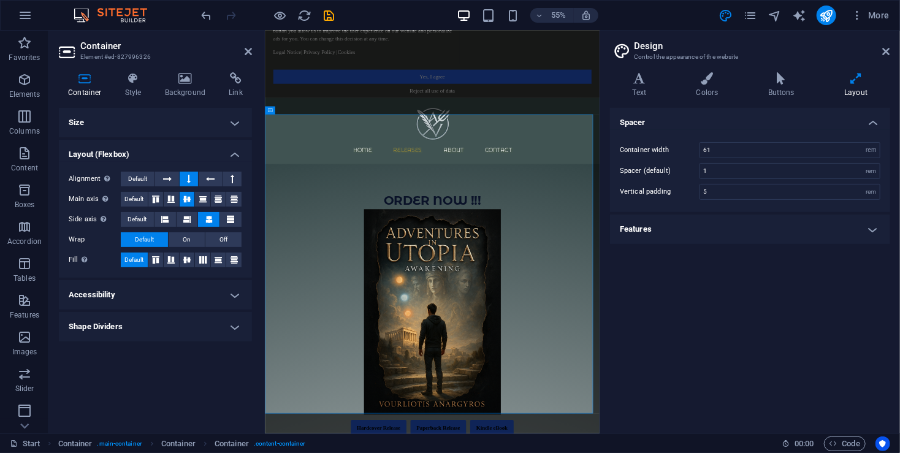
click at [239, 50] on h2 "Container" at bounding box center [166, 45] width 172 height 11
click at [247, 51] on icon at bounding box center [248, 52] width 7 height 10
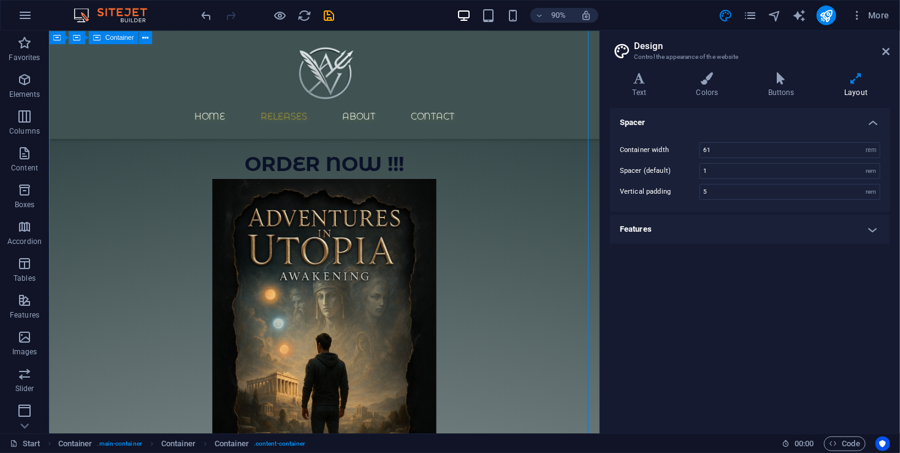
scroll to position [134, 0]
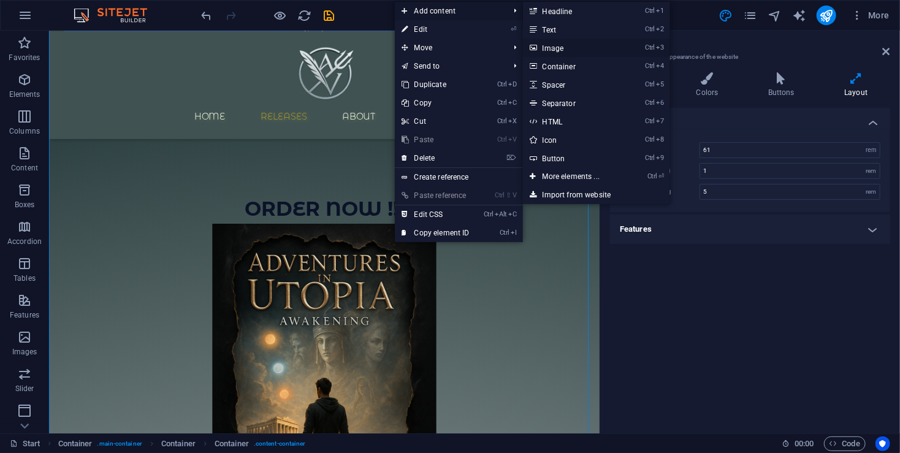
click at [563, 48] on link "Ctrl 3 Image" at bounding box center [573, 48] width 101 height 18
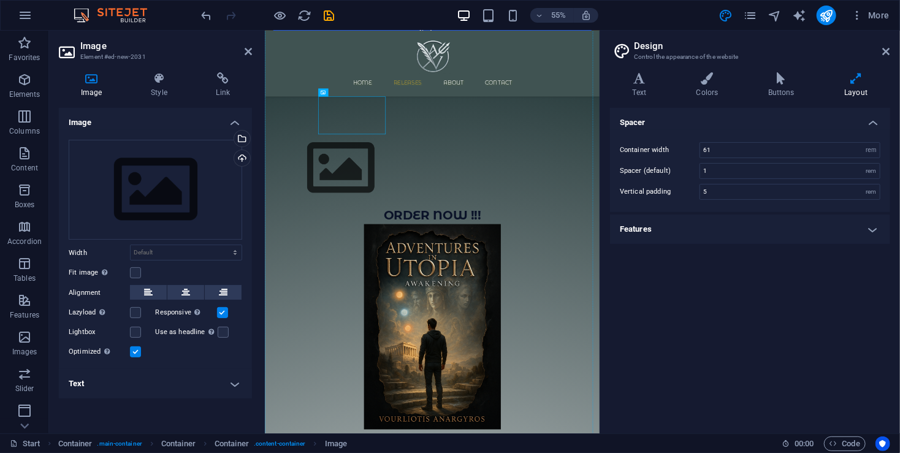
drag, startPoint x: 444, startPoint y: 170, endPoint x: 734, endPoint y: 331, distance: 331.4
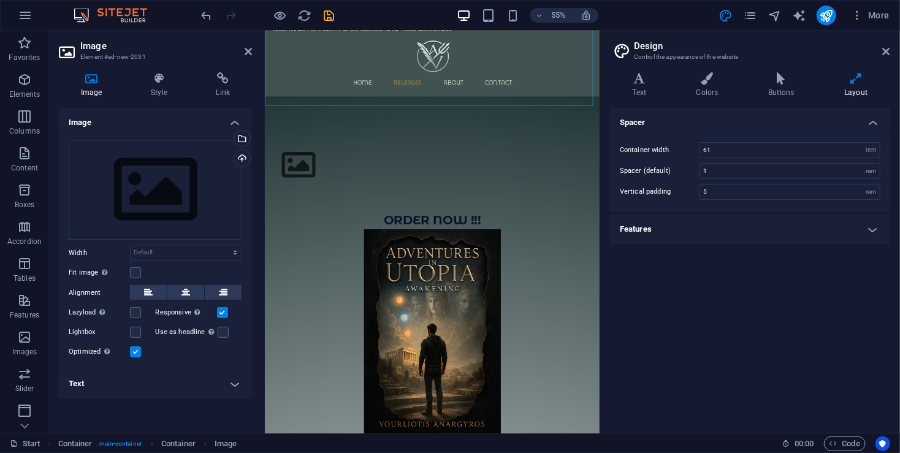
scroll to position [40, 0]
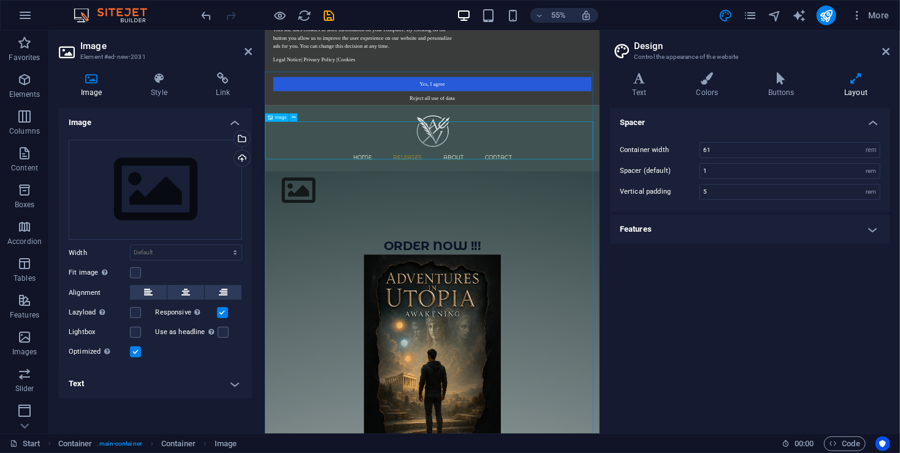
click at [526, 286] on figure at bounding box center [568, 320] width 609 height 69
click at [240, 157] on div "Upload" at bounding box center [241, 159] width 18 height 18
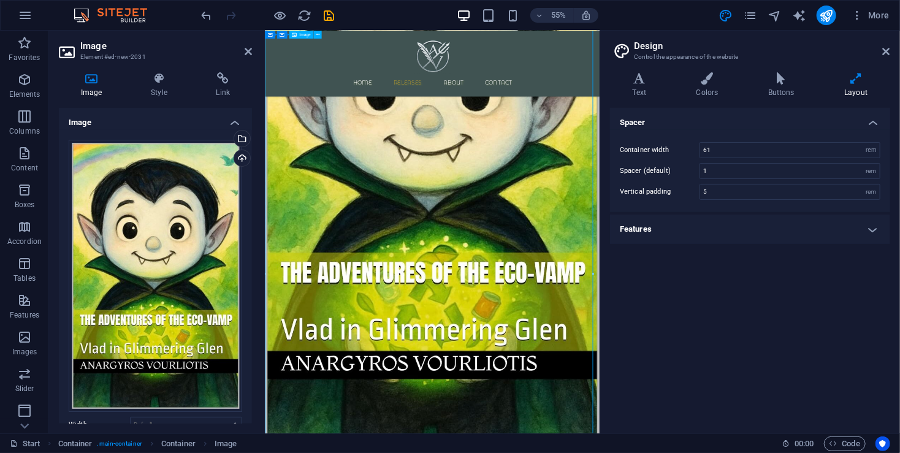
scroll to position [530, 0]
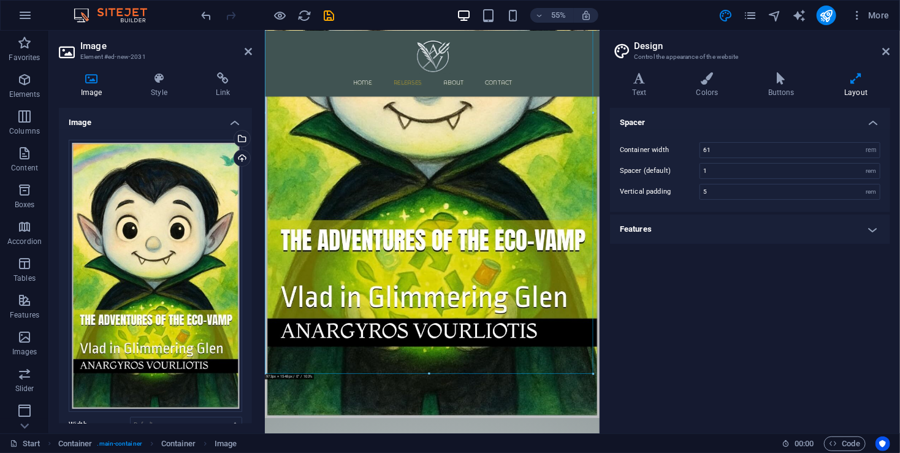
drag, startPoint x: 861, startPoint y: 659, endPoint x: 856, endPoint y: 404, distance: 255.0
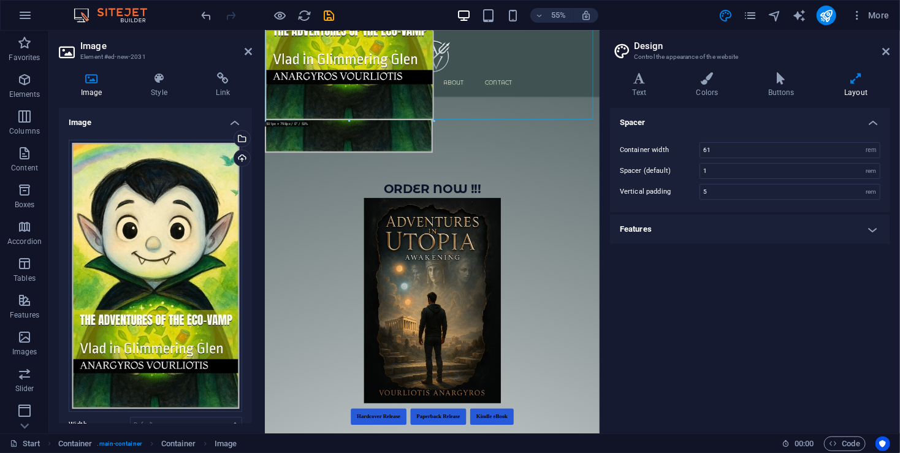
drag, startPoint x: 592, startPoint y: 374, endPoint x: 178, endPoint y: -85, distance: 618.4
type input "498"
select select "px"
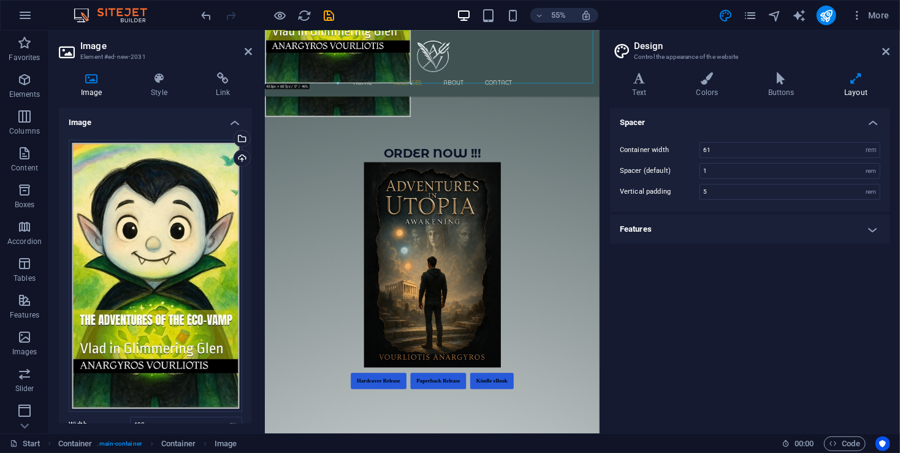
drag, startPoint x: 431, startPoint y: 120, endPoint x: 160, endPoint y: 38, distance: 283.7
type input "433"
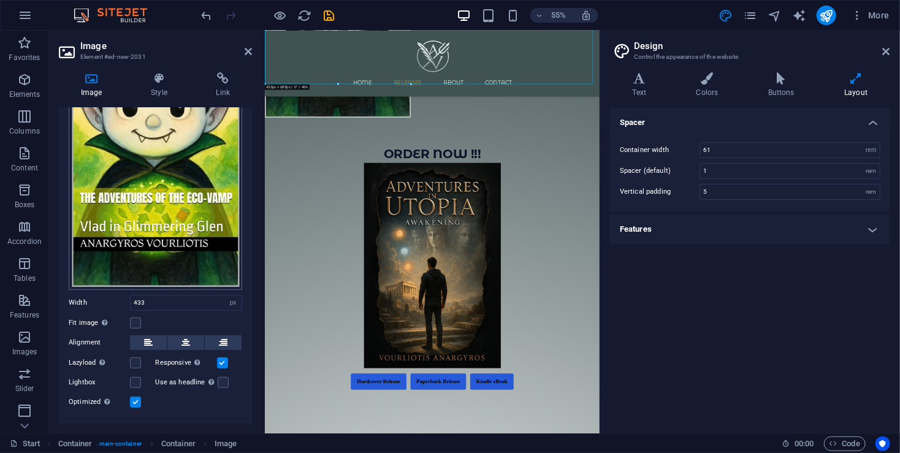
scroll to position [143, 0]
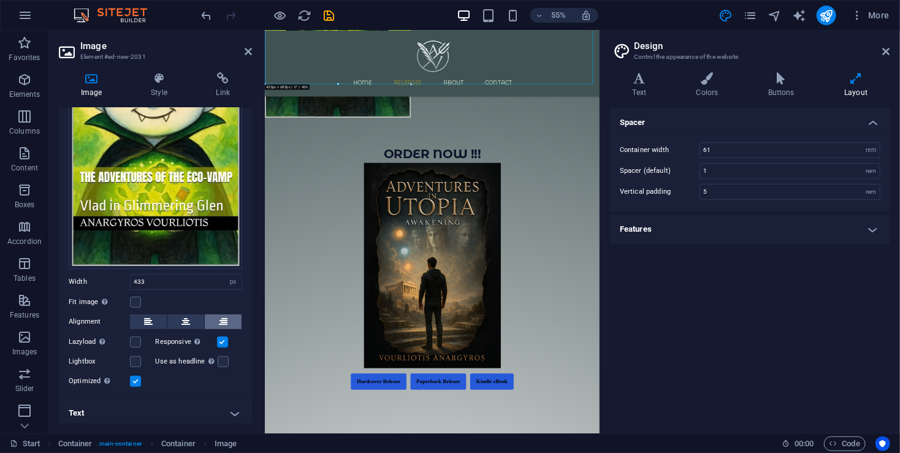
click at [222, 317] on icon at bounding box center [223, 321] width 9 height 15
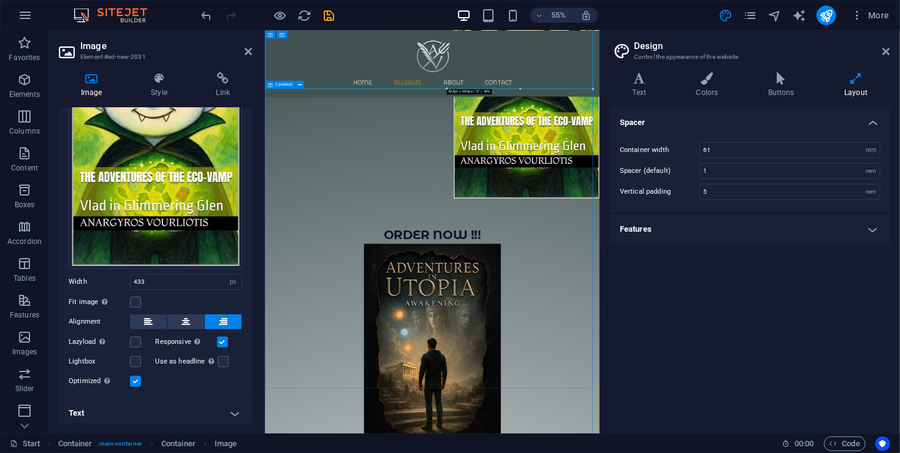
scroll to position [366, 0]
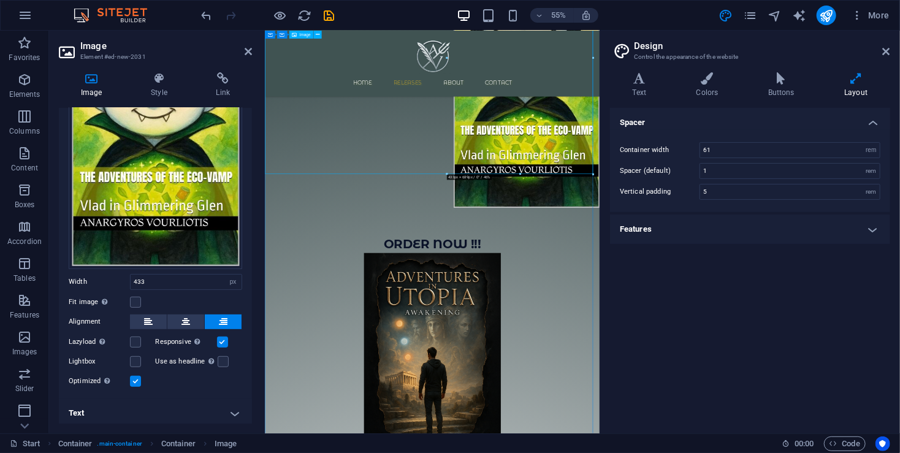
click at [389, 207] on figure at bounding box center [568, 95] width 609 height 513
click at [162, 90] on h4 "Style" at bounding box center [161, 85] width 65 height 26
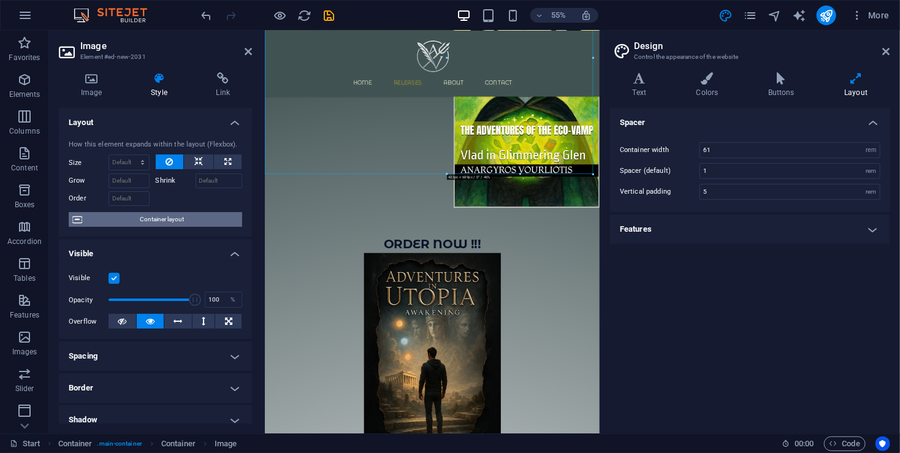
click at [171, 212] on span "Container layout" at bounding box center [162, 219] width 153 height 15
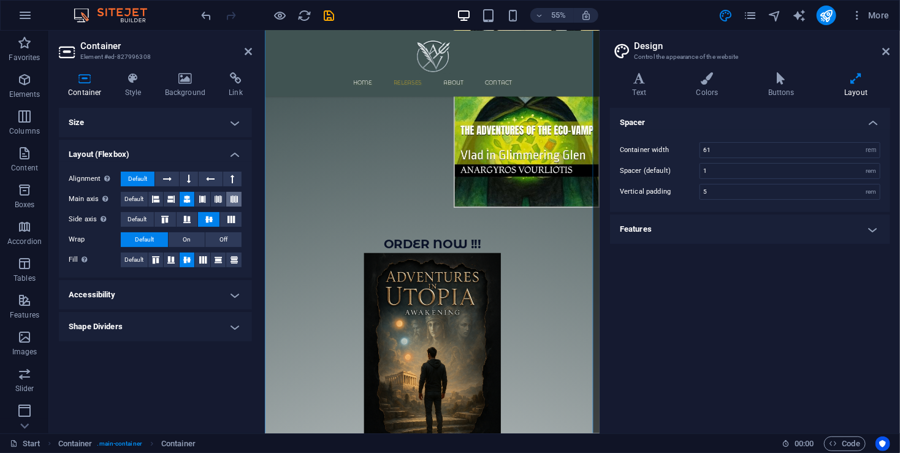
click at [237, 199] on icon at bounding box center [233, 199] width 7 height 15
click at [194, 181] on button at bounding box center [189, 179] width 18 height 15
click at [167, 178] on icon at bounding box center [167, 179] width 9 height 15
click at [186, 217] on icon at bounding box center [187, 219] width 15 height 7
click at [189, 201] on icon at bounding box center [186, 199] width 7 height 15
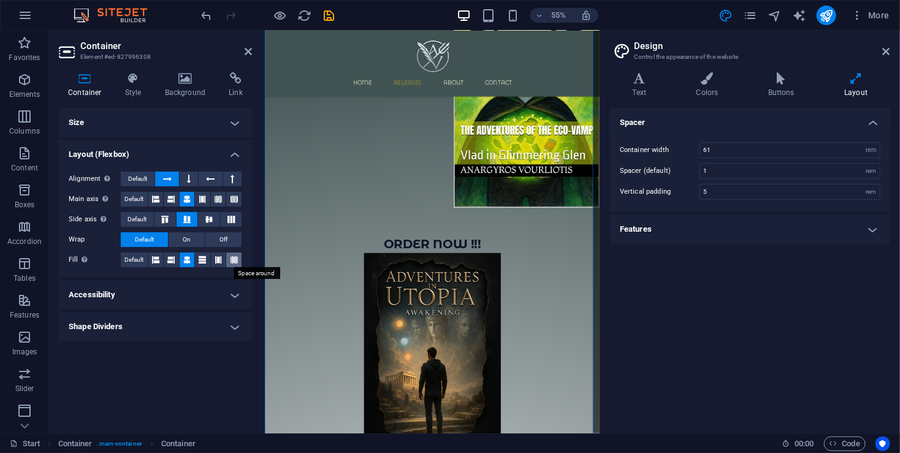
click at [231, 259] on icon at bounding box center [233, 260] width 7 height 15
click at [219, 265] on icon at bounding box center [218, 260] width 7 height 15
click at [215, 259] on icon at bounding box center [218, 260] width 7 height 15
click at [183, 259] on icon at bounding box center [186, 260] width 7 height 15
click at [208, 217] on icon at bounding box center [209, 219] width 15 height 7
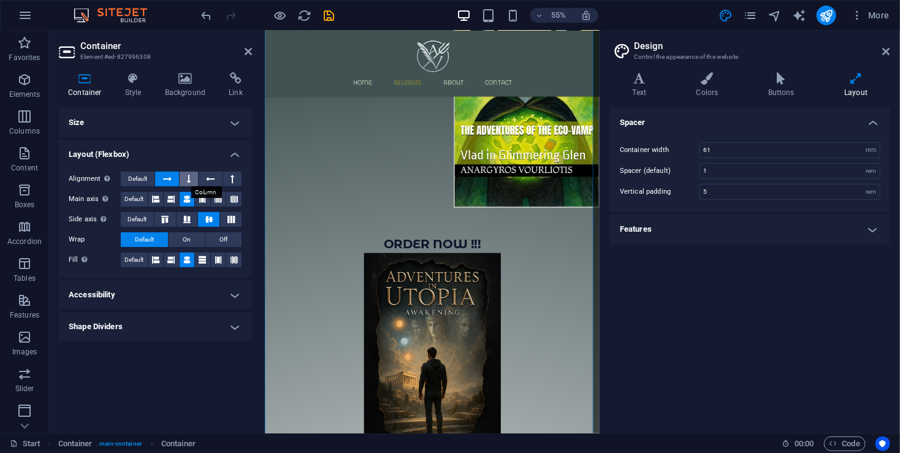
click at [190, 174] on icon at bounding box center [189, 179] width 4 height 15
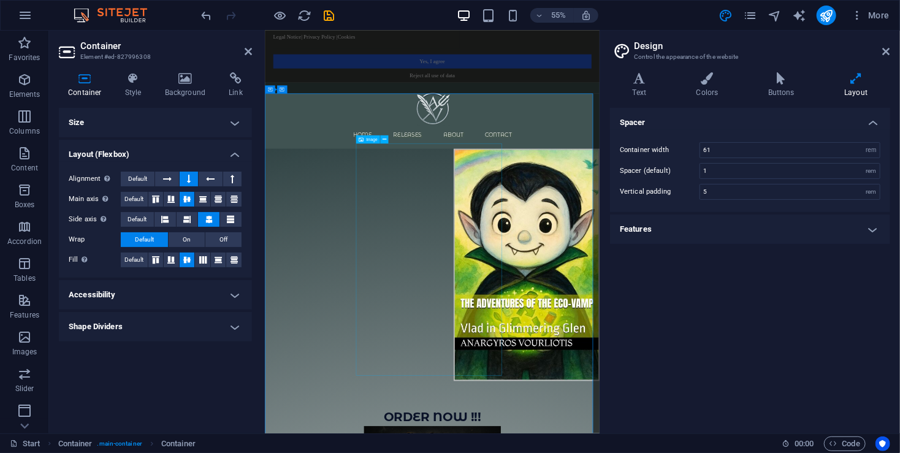
scroll to position [245, 0]
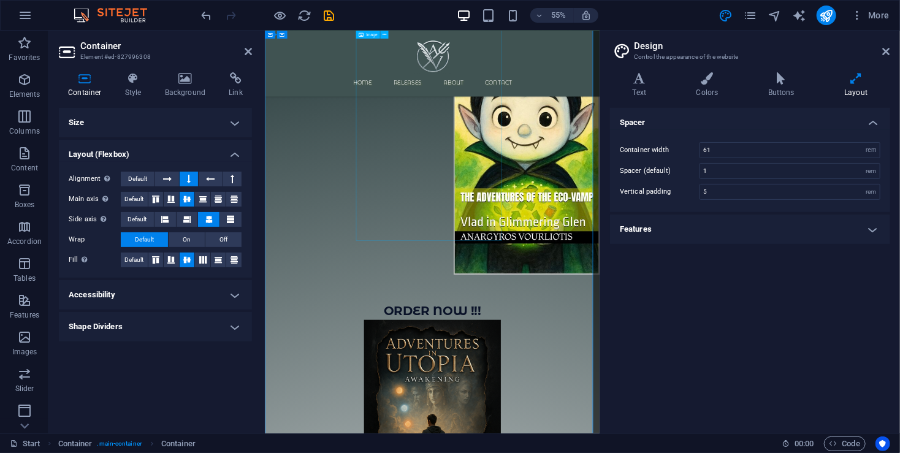
click at [607, 330] on figure at bounding box center [568, 217] width 609 height 513
click at [680, 386] on figure at bounding box center [568, 217] width 609 height 513
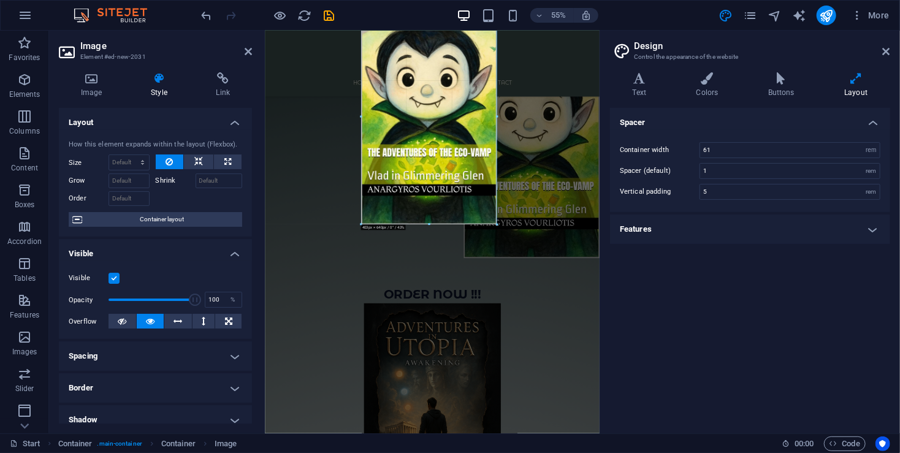
drag, startPoint x: 501, startPoint y: 239, endPoint x: 402, endPoint y: 302, distance: 117.1
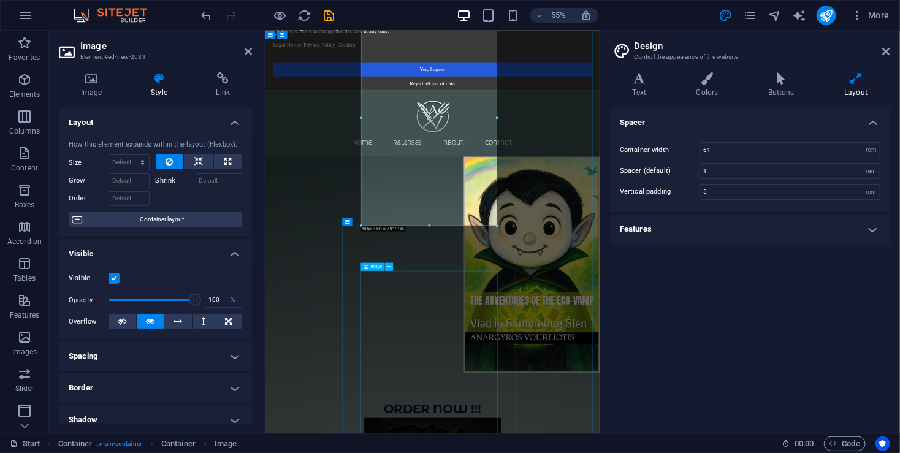
scroll to position [0, 0]
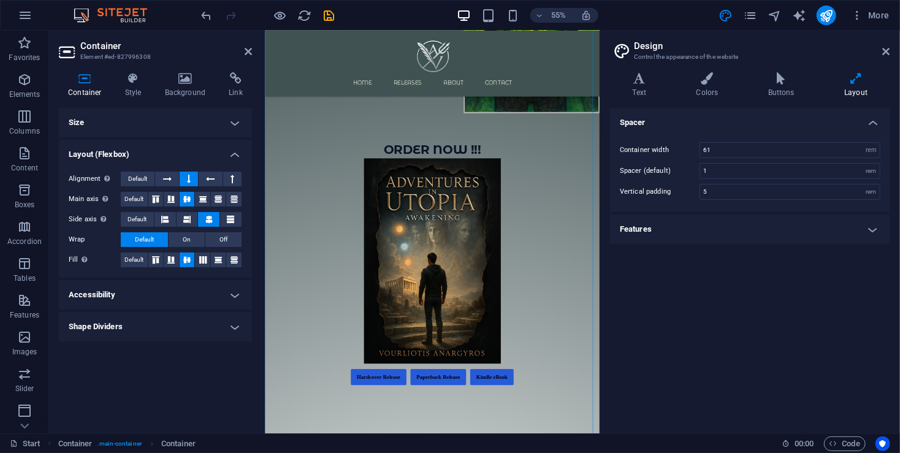
scroll to position [601, 0]
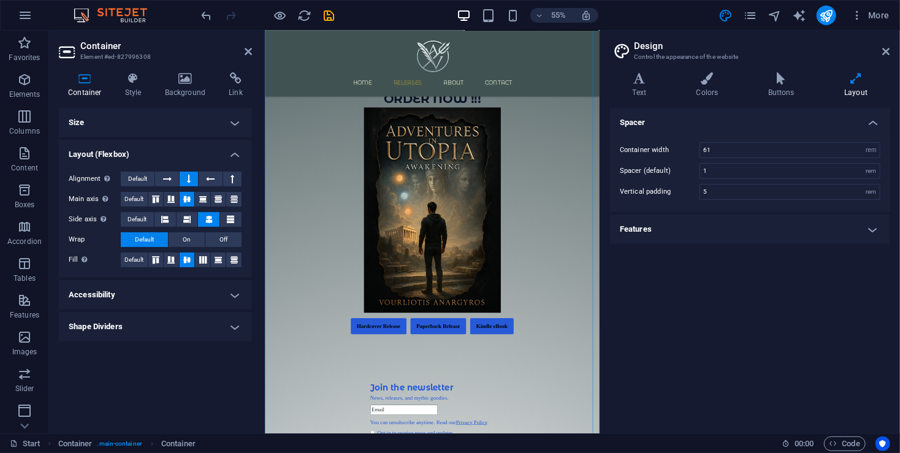
drag, startPoint x: 372, startPoint y: 421, endPoint x: 399, endPoint y: 207, distance: 215.6
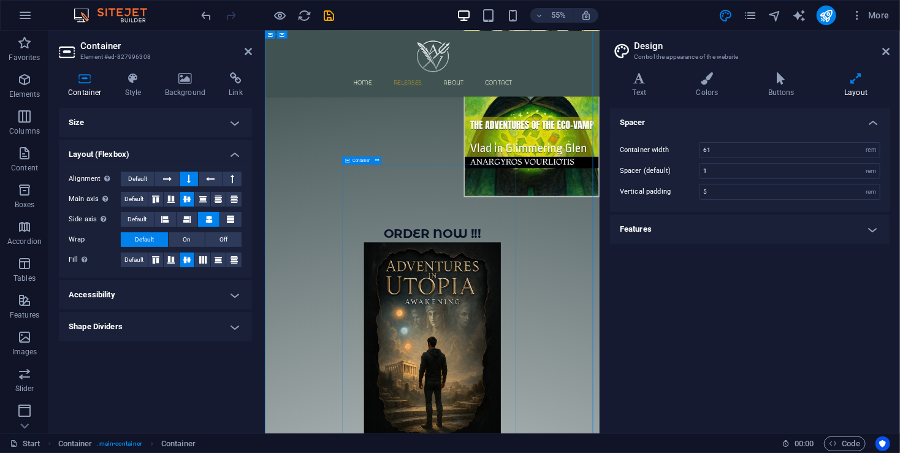
scroll to position [274, 0]
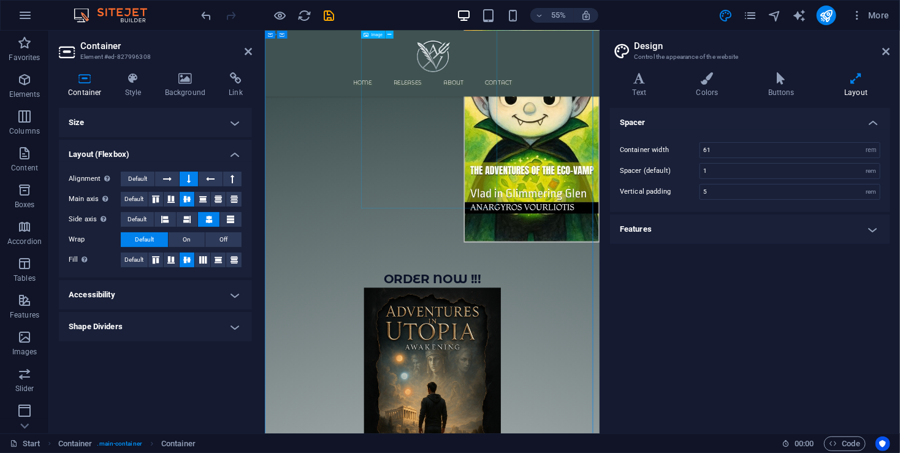
click at [544, 273] on figure at bounding box center [568, 174] width 609 height 484
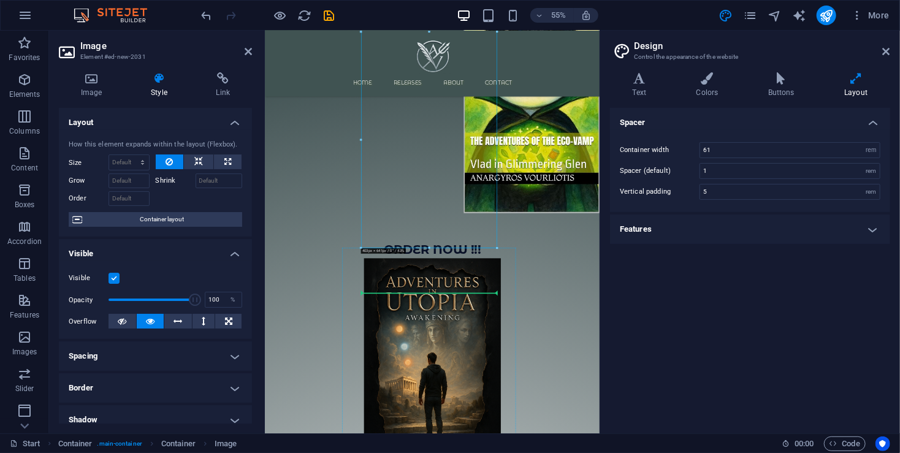
scroll to position [398, 0]
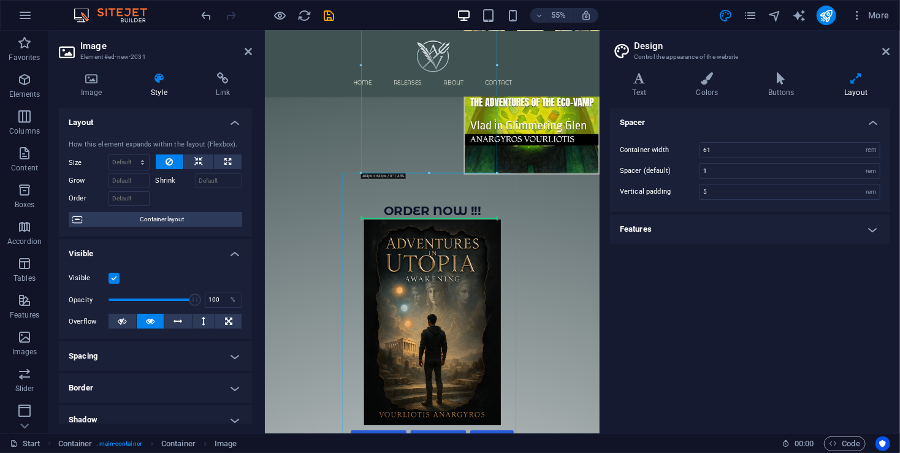
drag, startPoint x: 550, startPoint y: 238, endPoint x: 579, endPoint y: 678, distance: 440.4
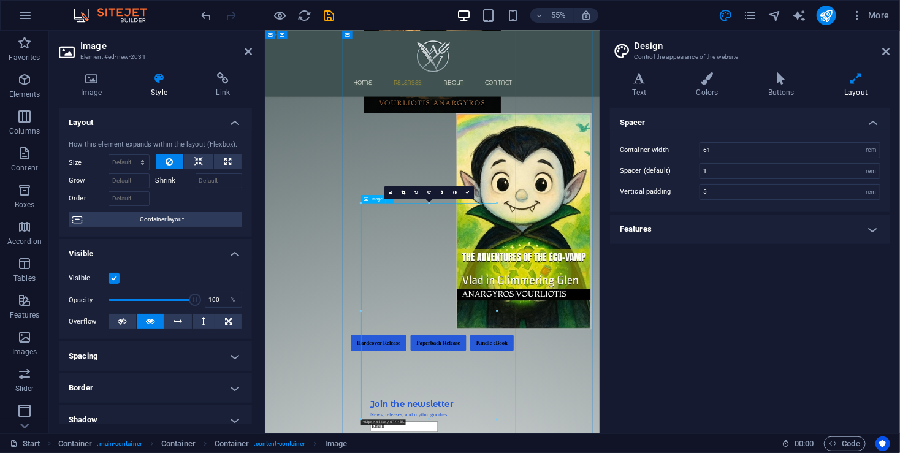
scroll to position [653, 0]
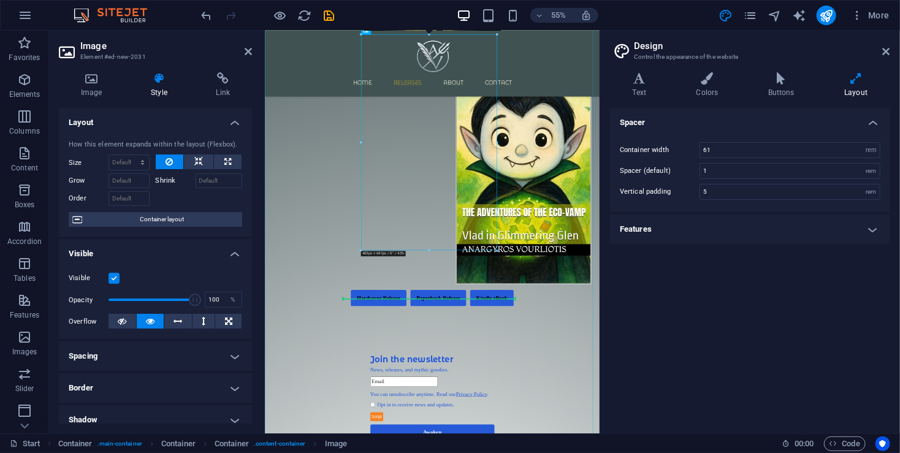
drag, startPoint x: 592, startPoint y: 237, endPoint x: 590, endPoint y: 507, distance: 270.3
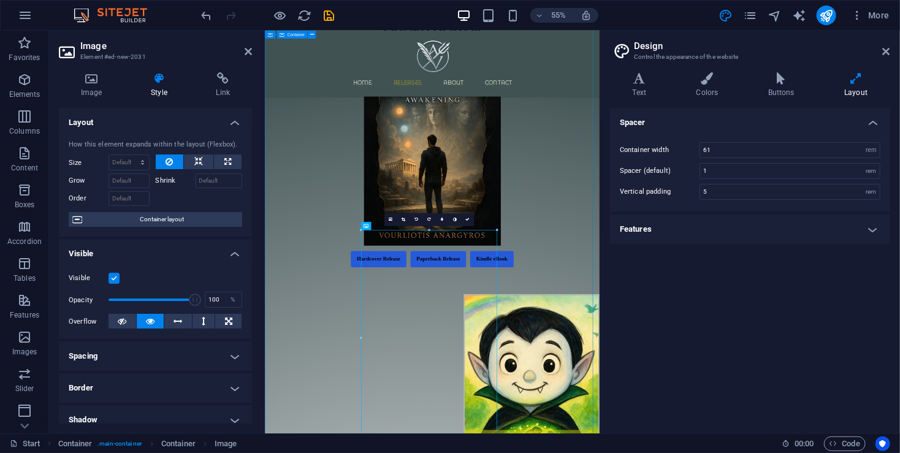
scroll to position [327, 0]
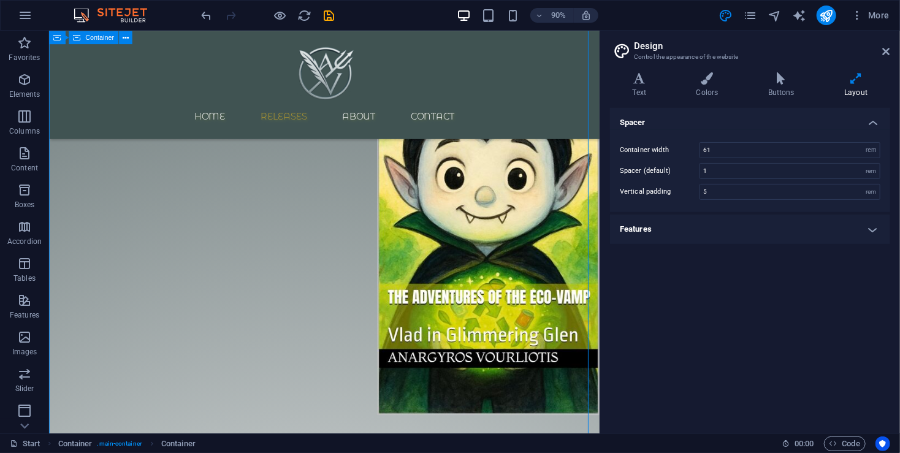
scroll to position [817, 0]
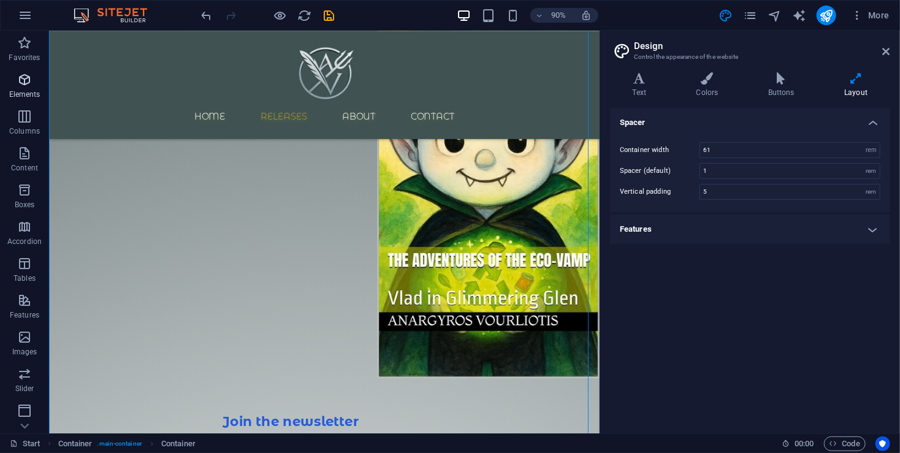
click at [26, 78] on icon "button" at bounding box center [24, 79] width 15 height 15
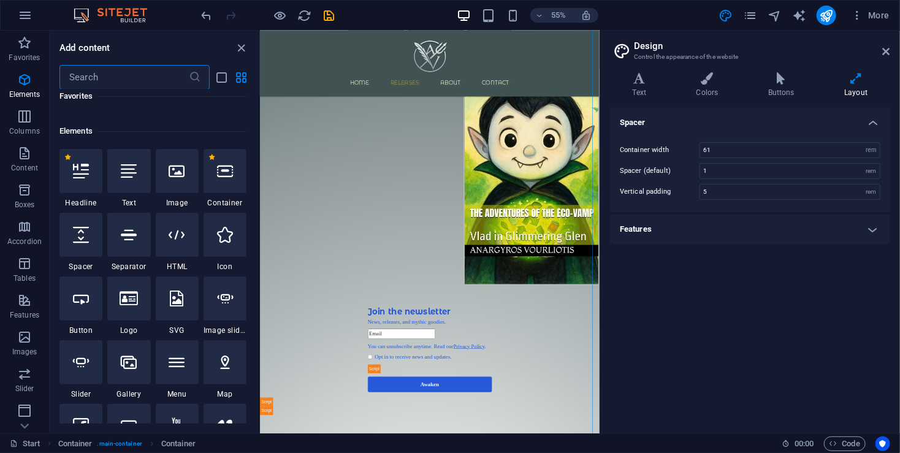
scroll to position [130, 0]
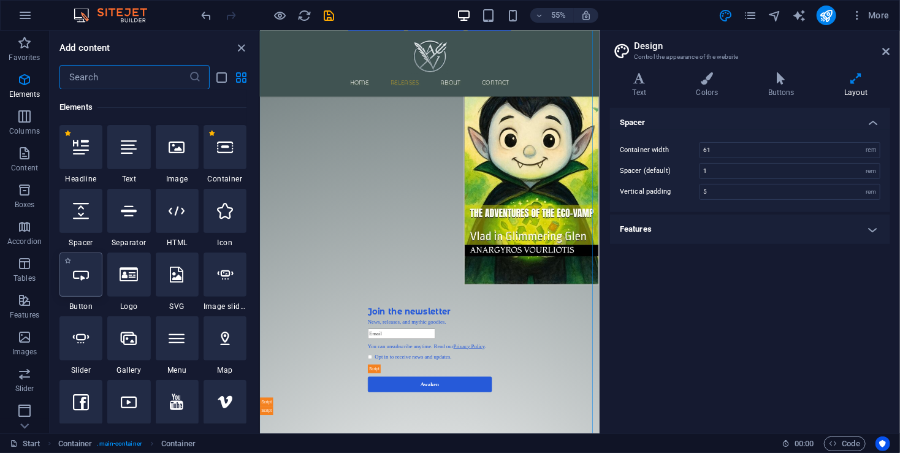
click at [70, 282] on div at bounding box center [80, 275] width 43 height 44
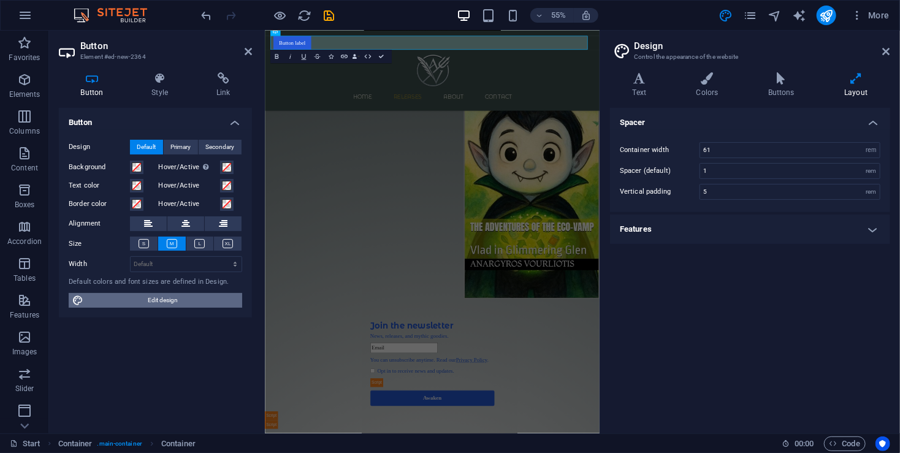
scroll to position [765, 0]
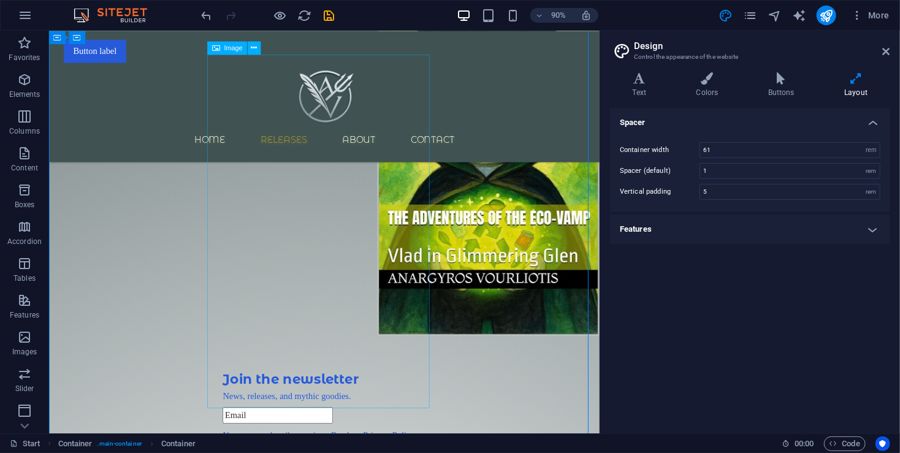
scroll to position [898, 0]
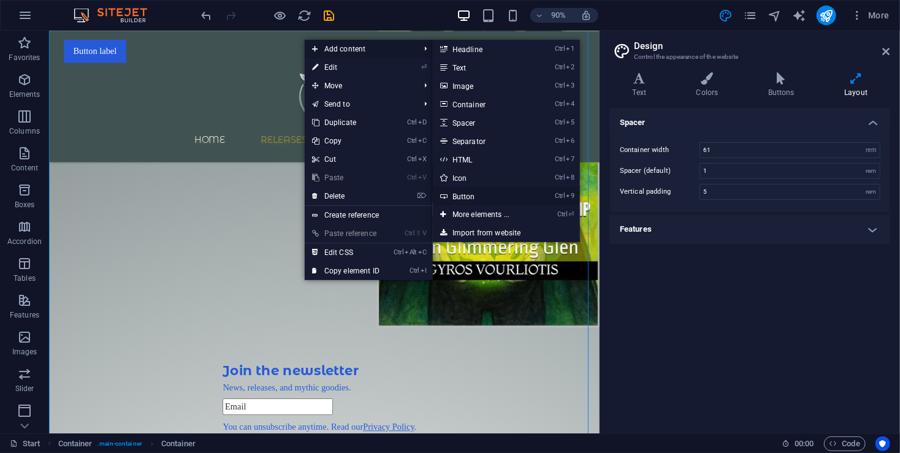
drag, startPoint x: 376, startPoint y: 296, endPoint x: 471, endPoint y: 193, distance: 140.5
click at [471, 193] on link "Ctrl 9 Button" at bounding box center [483, 196] width 101 height 18
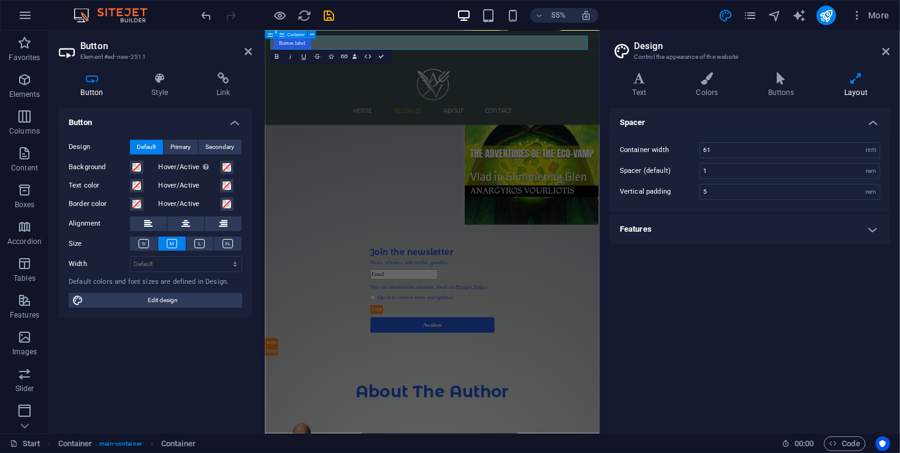
scroll to position [924, 0]
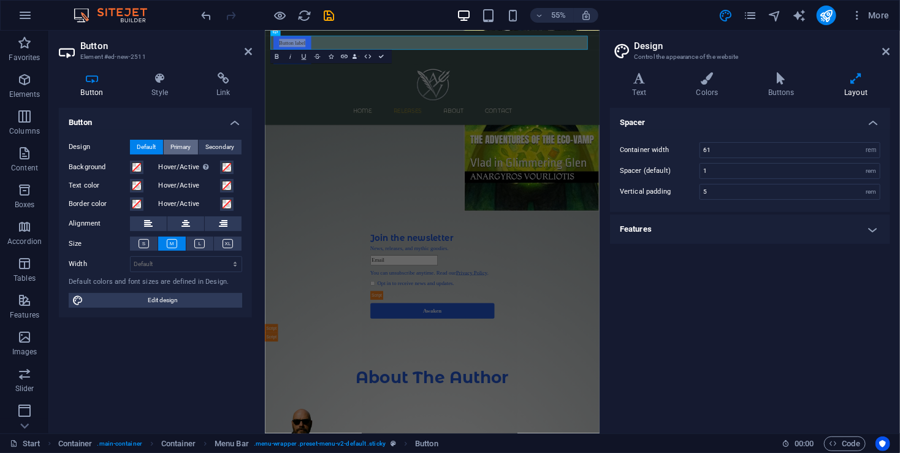
click at [183, 146] on span "Primary" at bounding box center [181, 147] width 20 height 15
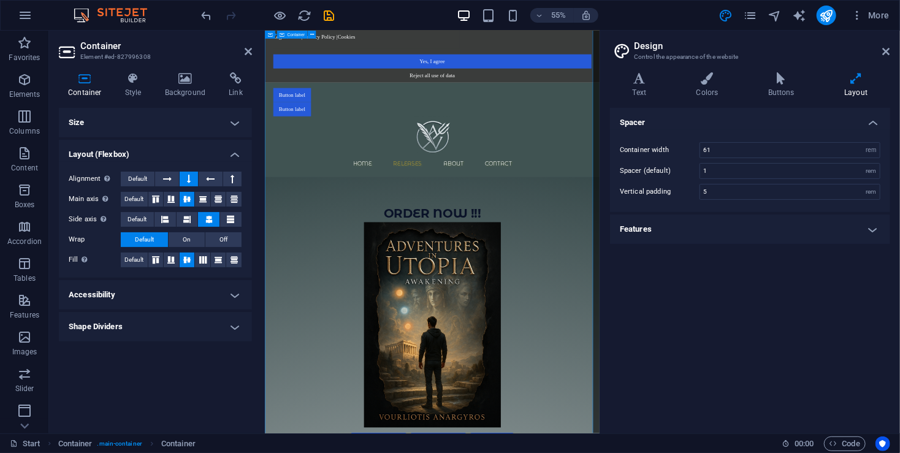
scroll to position [82, 0]
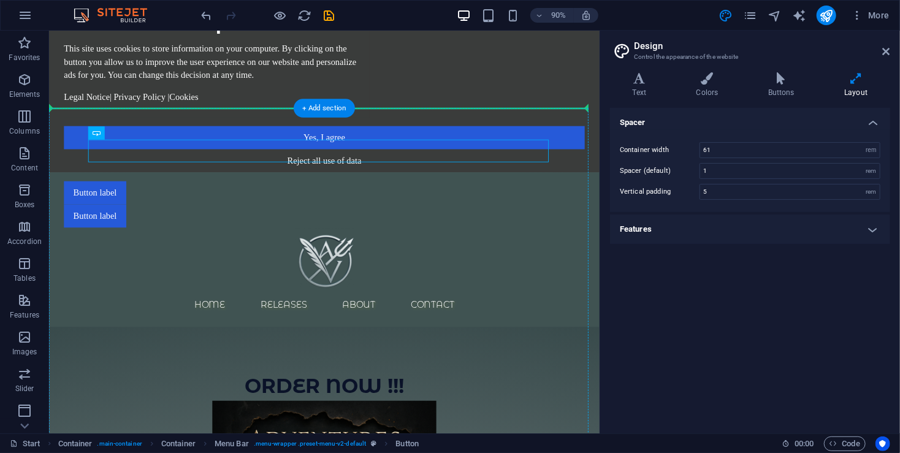
drag, startPoint x: 153, startPoint y: 114, endPoint x: 398, endPoint y: 131, distance: 246.4
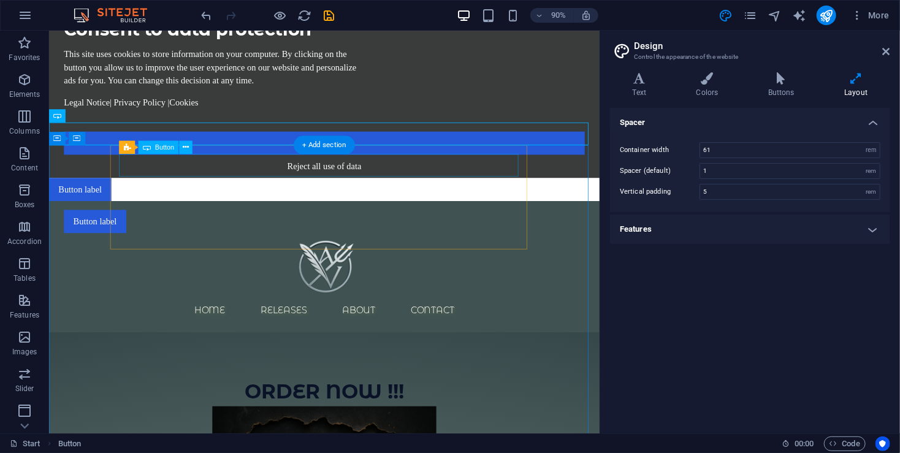
click at [183, 229] on div "Button label" at bounding box center [355, 242] width 579 height 26
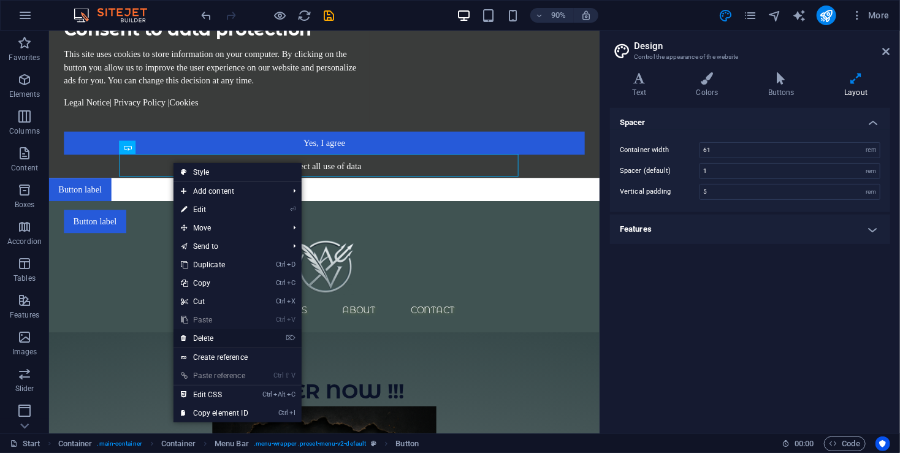
click at [227, 338] on link "⌦ Delete" at bounding box center [214, 338] width 82 height 18
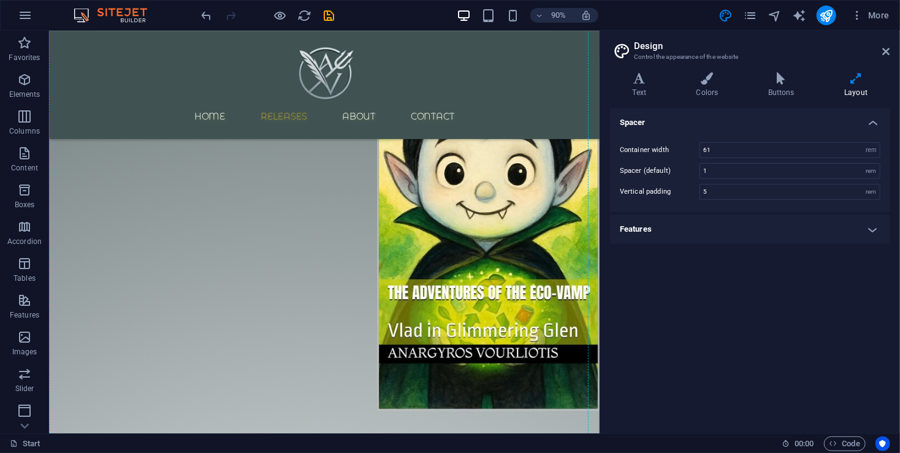
scroll to position [963, 0]
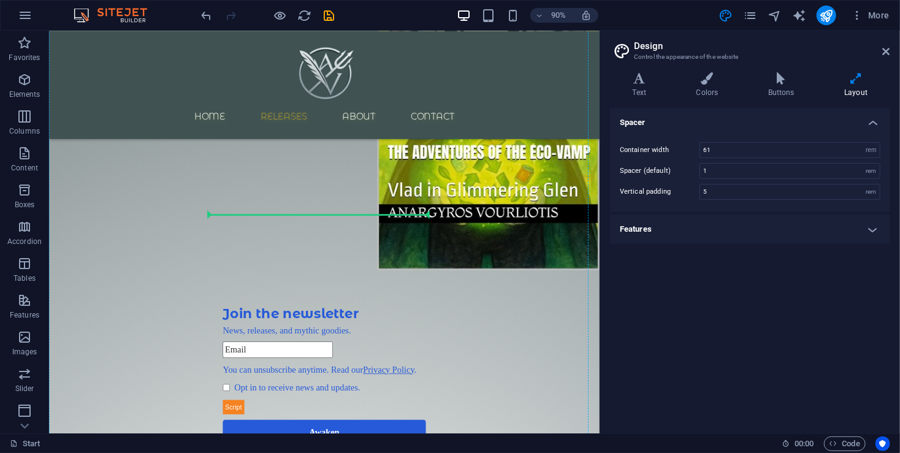
drag, startPoint x: 492, startPoint y: 141, endPoint x: 352, endPoint y: 231, distance: 166.3
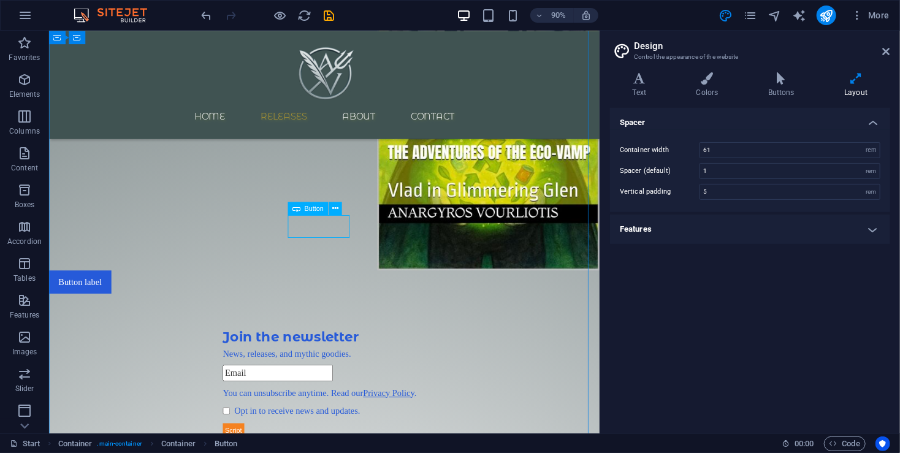
click at [350, 297] on div "Button label" at bounding box center [355, 310] width 612 height 26
click at [349, 297] on div "Button label" at bounding box center [355, 310] width 612 height 26
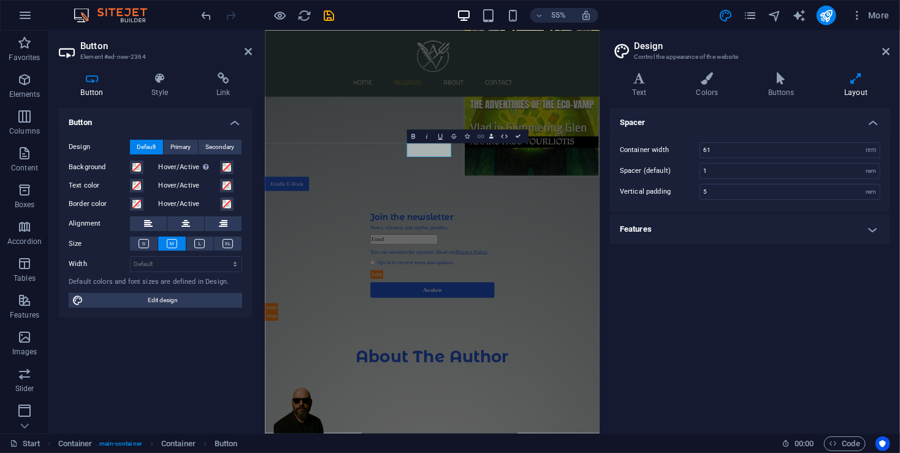
click at [482, 135] on icon "button" at bounding box center [481, 136] width 8 height 8
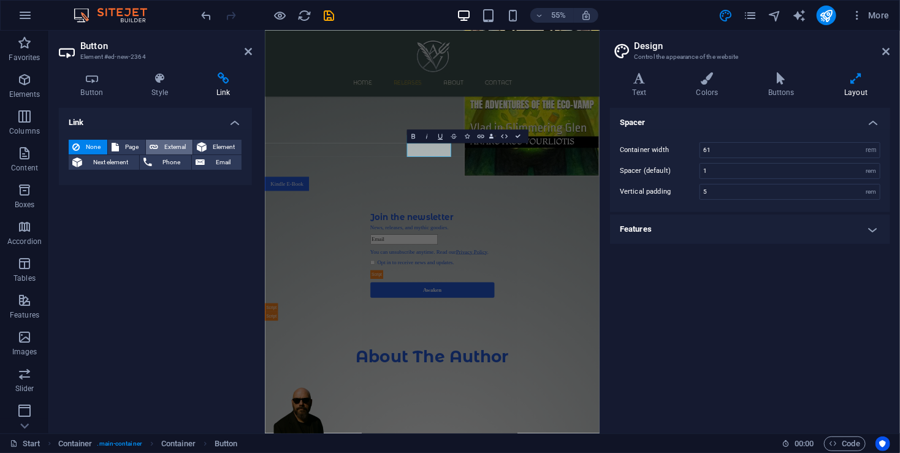
click at [176, 143] on span "External" at bounding box center [175, 147] width 27 height 15
select select "blank"
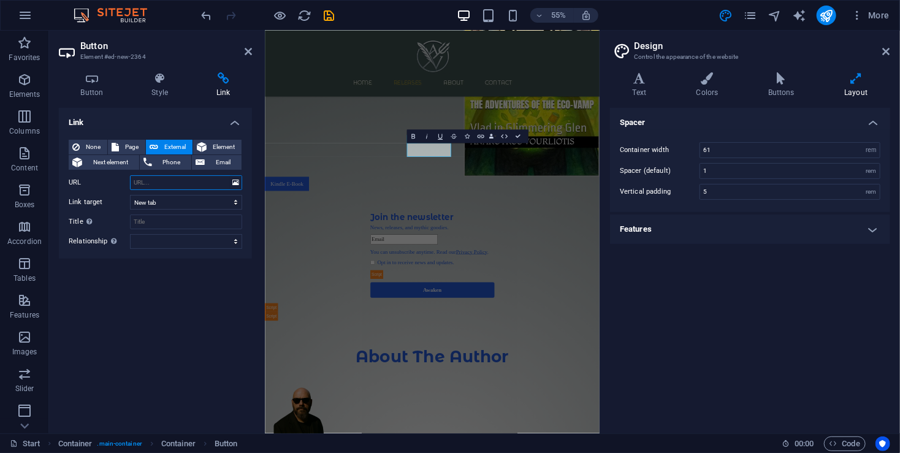
paste input "[URL][DOMAIN_NAME][PERSON_NAME]"
type input "[URL][DOMAIN_NAME][PERSON_NAME]"
click at [331, 16] on icon "save" at bounding box center [329, 16] width 14 height 14
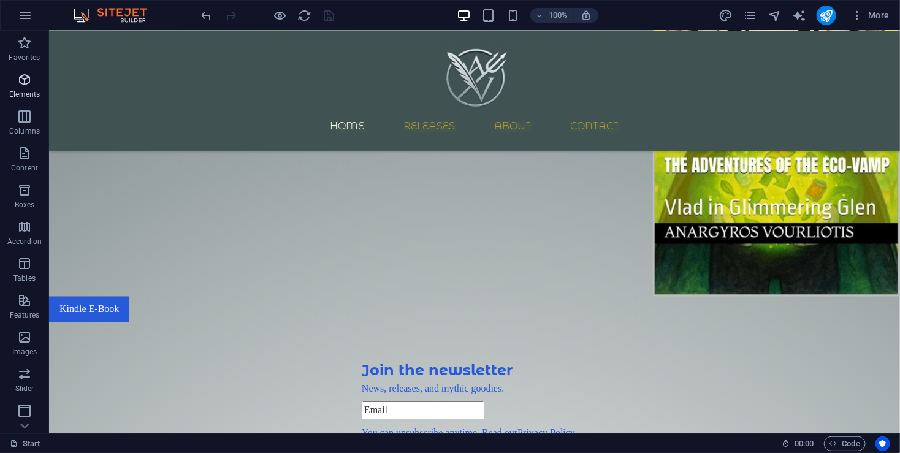
click at [31, 71] on button "Elements" at bounding box center [24, 85] width 49 height 37
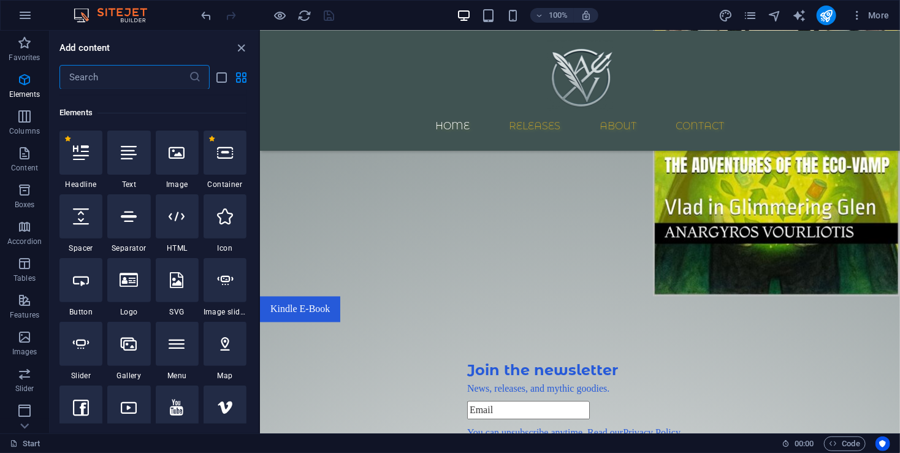
scroll to position [130, 0]
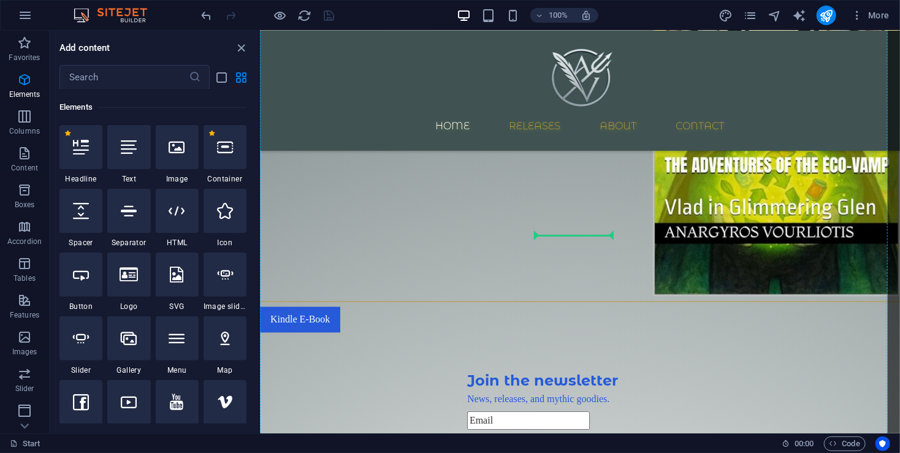
select select "%"
select select "px"
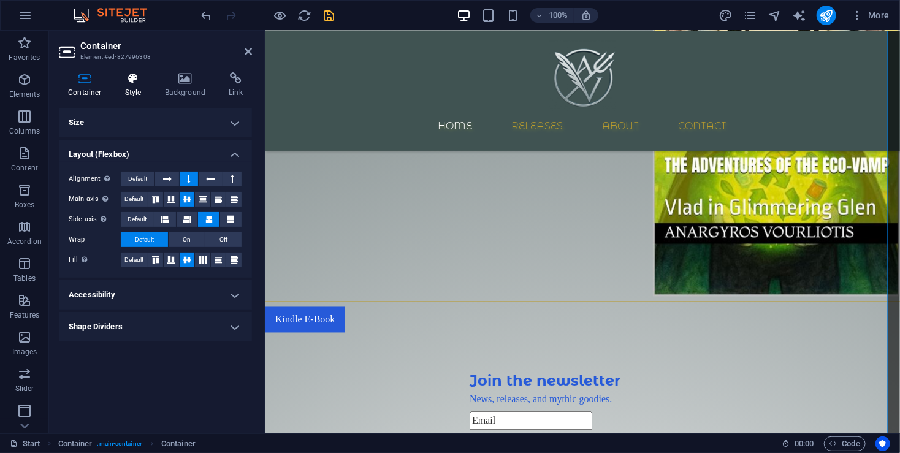
click at [120, 82] on icon at bounding box center [133, 78] width 35 height 12
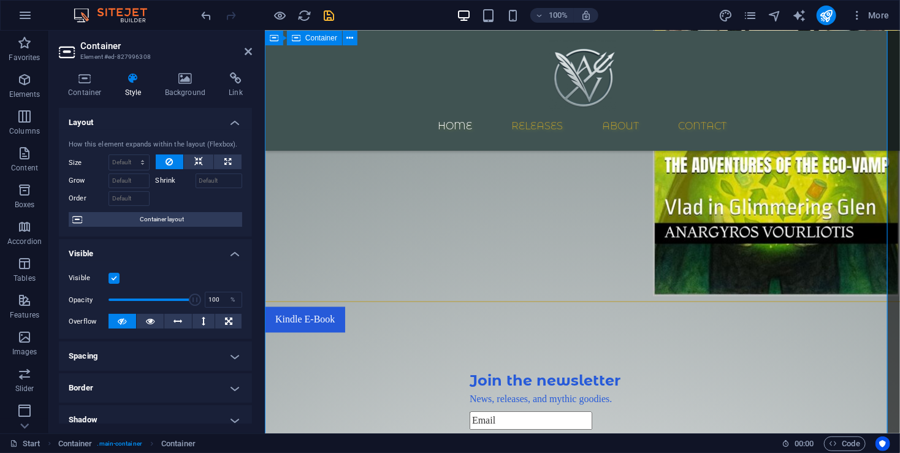
click at [254, 52] on aside "Container Element #ed-827996308 Container Style Background Link Size Height Def…" at bounding box center [157, 232] width 216 height 403
click at [247, 52] on icon at bounding box center [248, 52] width 7 height 10
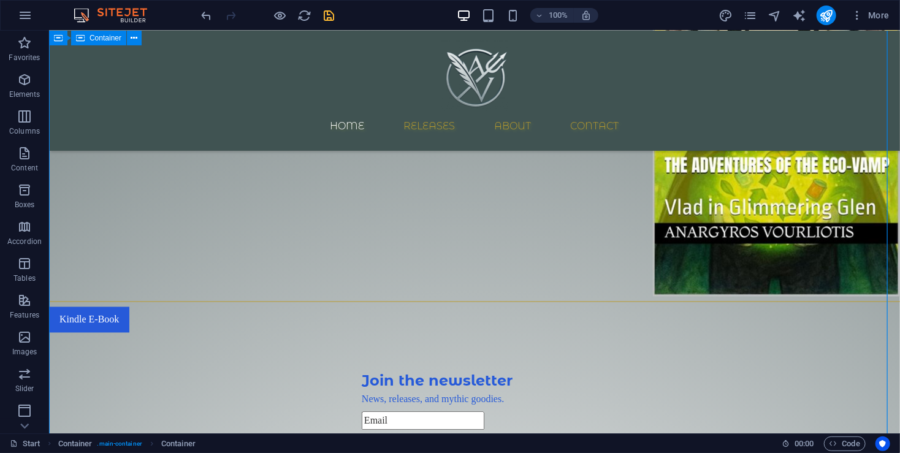
click at [333, 19] on icon "save" at bounding box center [329, 16] width 14 height 14
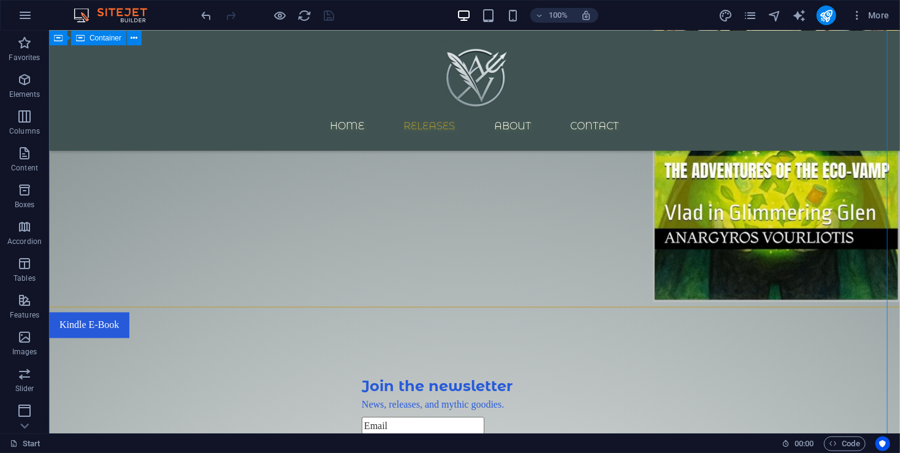
scroll to position [937, 0]
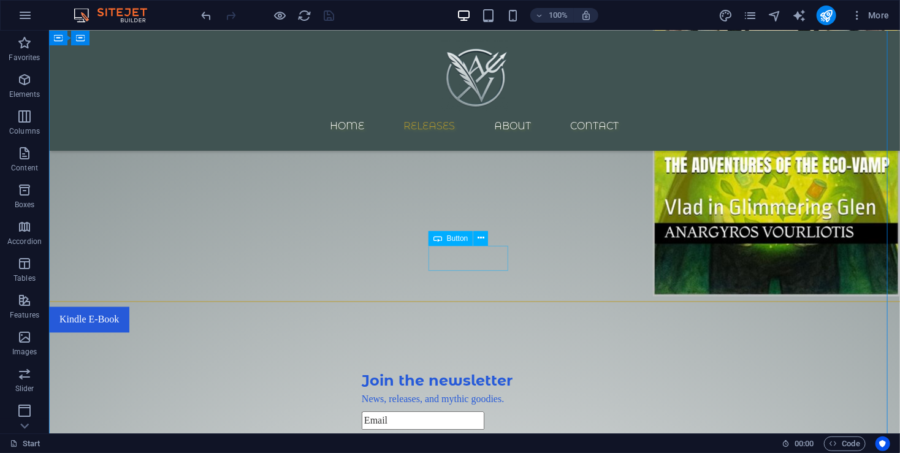
click at [481, 306] on div "Kindle E-Book" at bounding box center [473, 319] width 851 height 26
drag, startPoint x: 481, startPoint y: 260, endPoint x: 266, endPoint y: 260, distance: 215.1
click at [482, 306] on div "Kindle E-Book" at bounding box center [473, 319] width 851 height 26
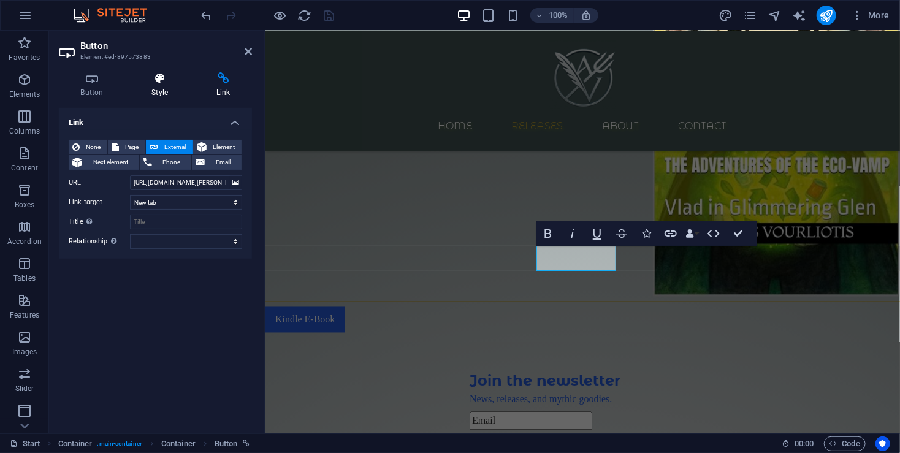
click at [159, 94] on h4 "Style" at bounding box center [162, 85] width 65 height 26
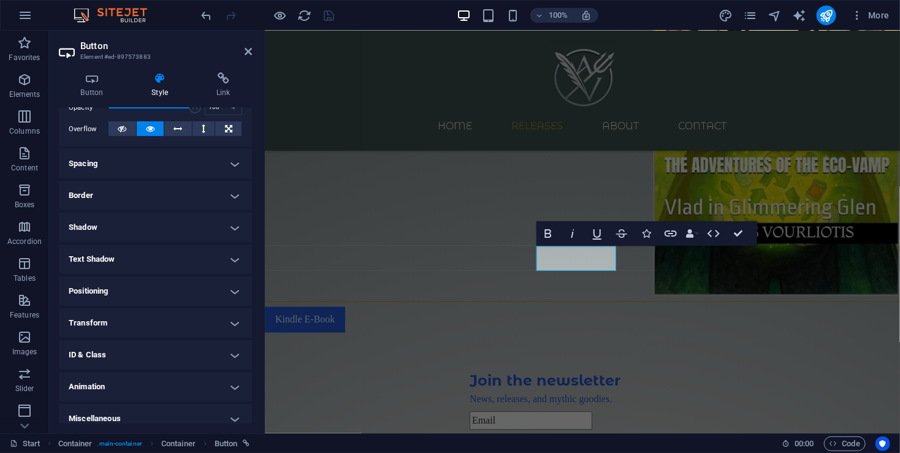
scroll to position [202, 0]
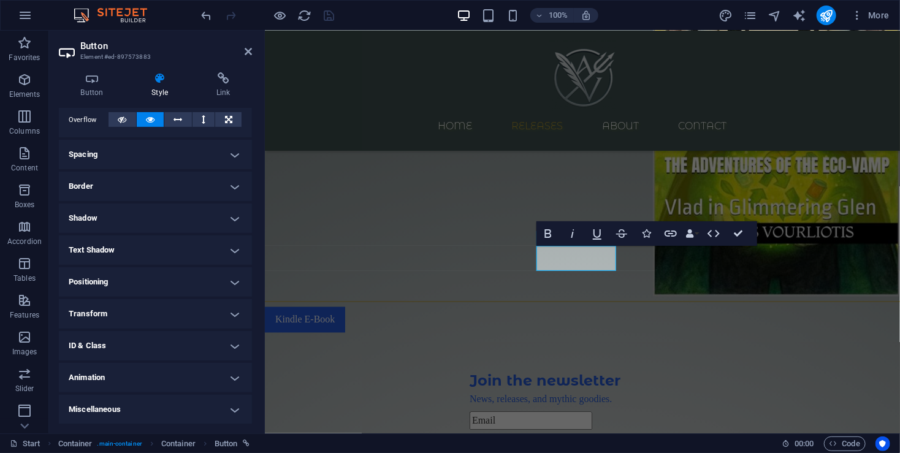
click at [144, 311] on h4 "Transform" at bounding box center [155, 313] width 193 height 29
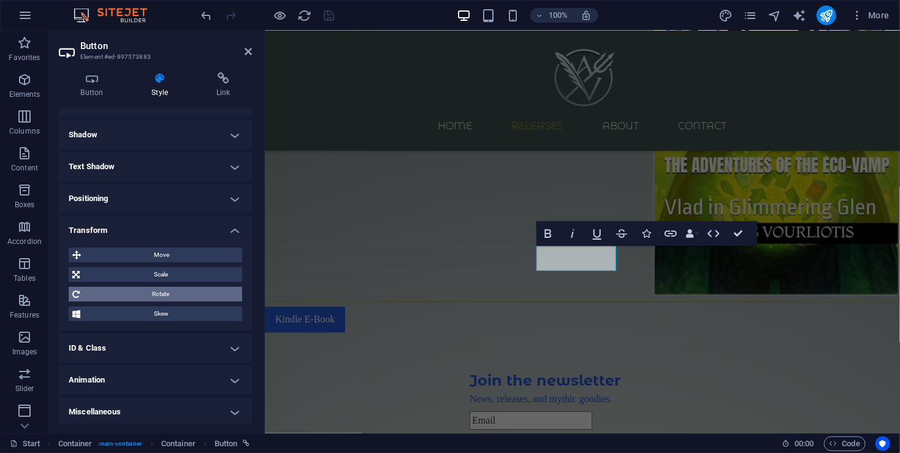
scroll to position [287, 0]
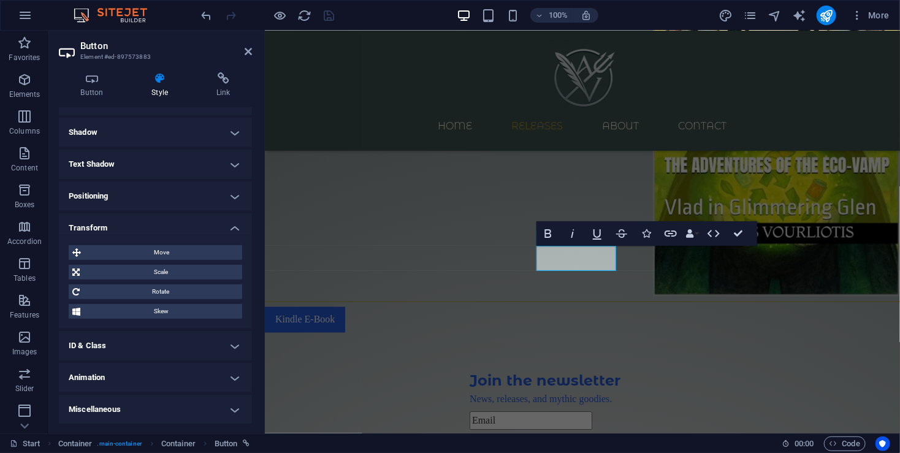
click at [169, 352] on h4 "ID & Class" at bounding box center [155, 345] width 193 height 29
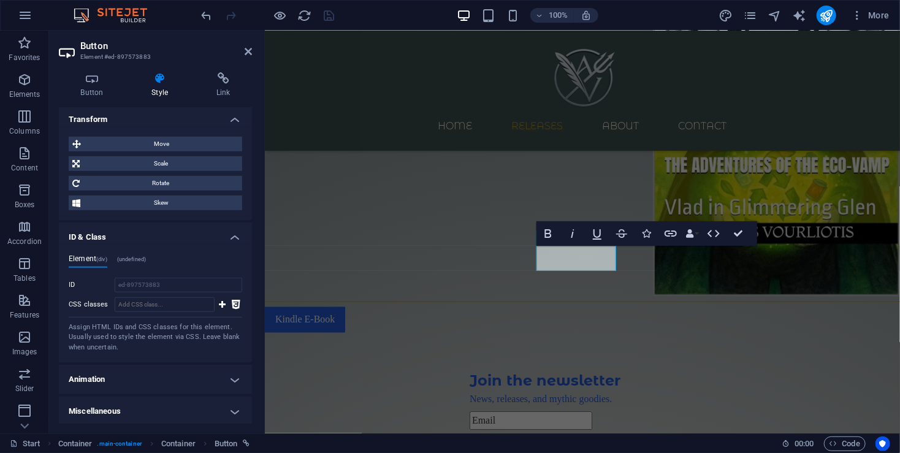
scroll to position [397, 0]
click at [151, 410] on h4 "Miscellaneous" at bounding box center [155, 409] width 193 height 29
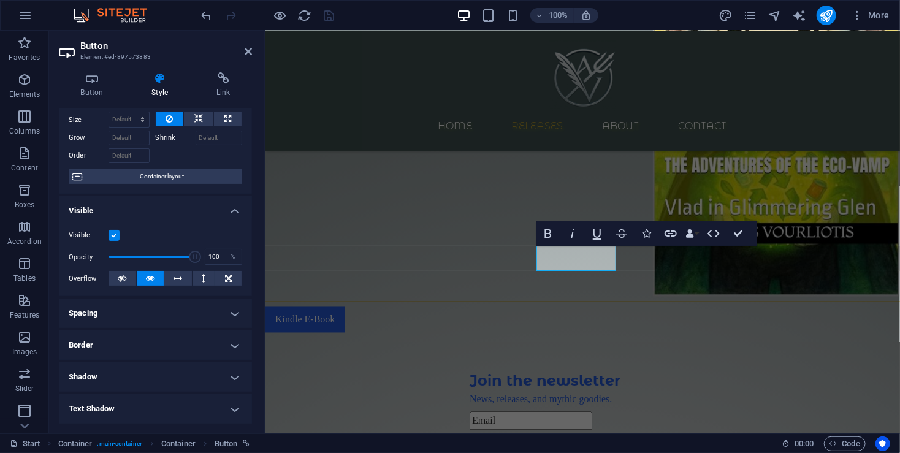
scroll to position [0, 0]
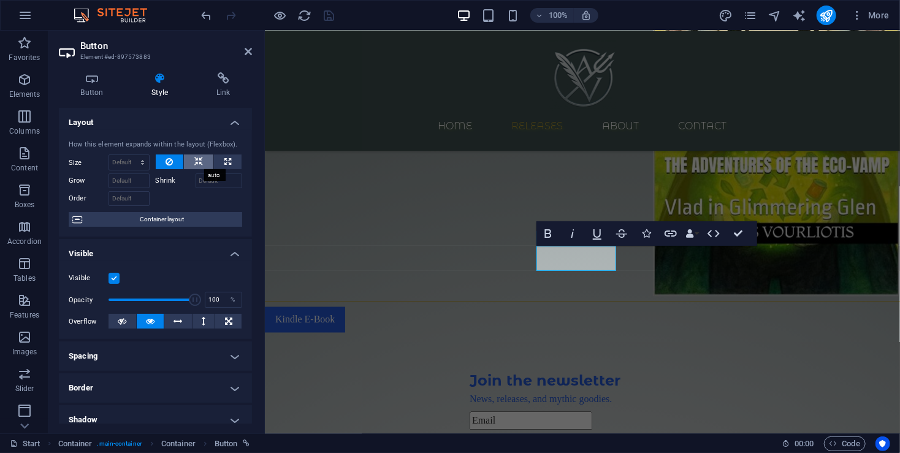
click at [200, 164] on icon at bounding box center [198, 161] width 9 height 15
click at [171, 165] on icon at bounding box center [168, 161] width 7 height 15
click at [107, 88] on h4 "Button" at bounding box center [94, 85] width 71 height 26
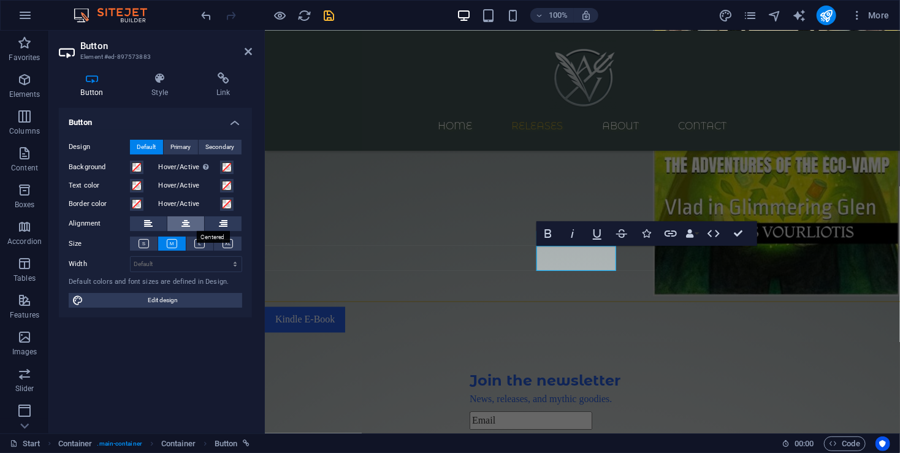
click at [180, 221] on button at bounding box center [185, 223] width 37 height 15
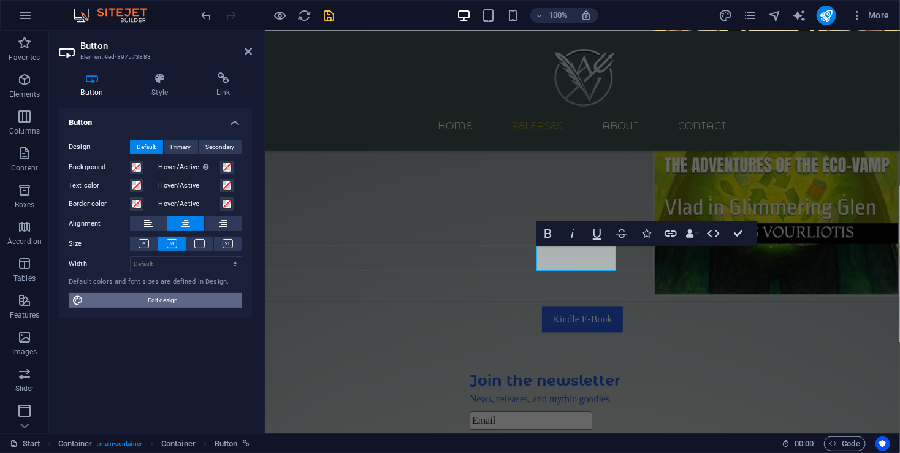
click at [180, 299] on span "Edit design" at bounding box center [162, 300] width 151 height 15
select select "px"
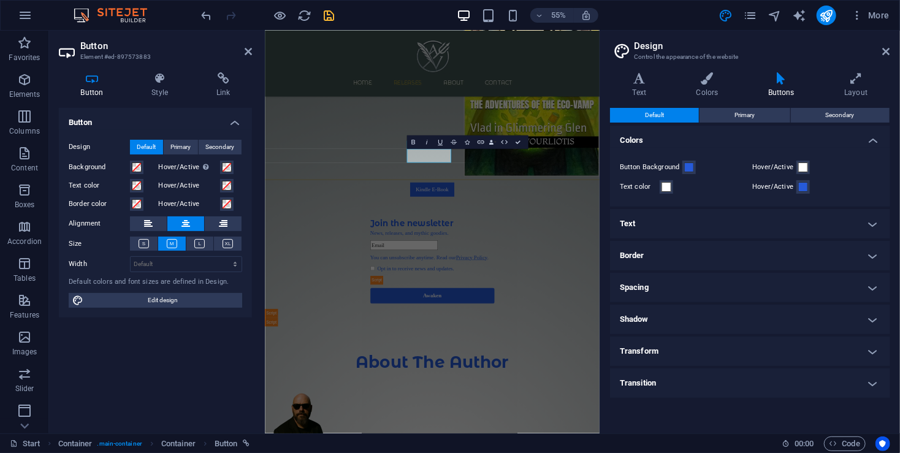
click at [659, 256] on h4 "Border" at bounding box center [750, 255] width 280 height 29
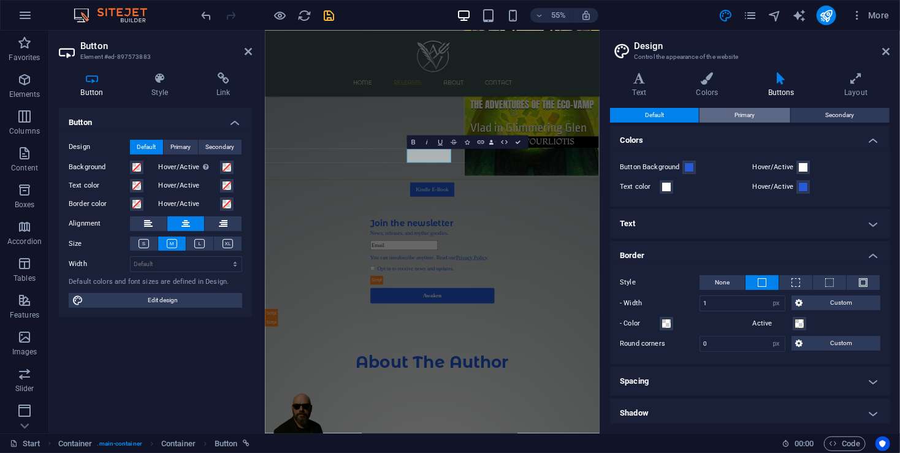
click at [761, 120] on button "Primary" at bounding box center [744, 115] width 90 height 15
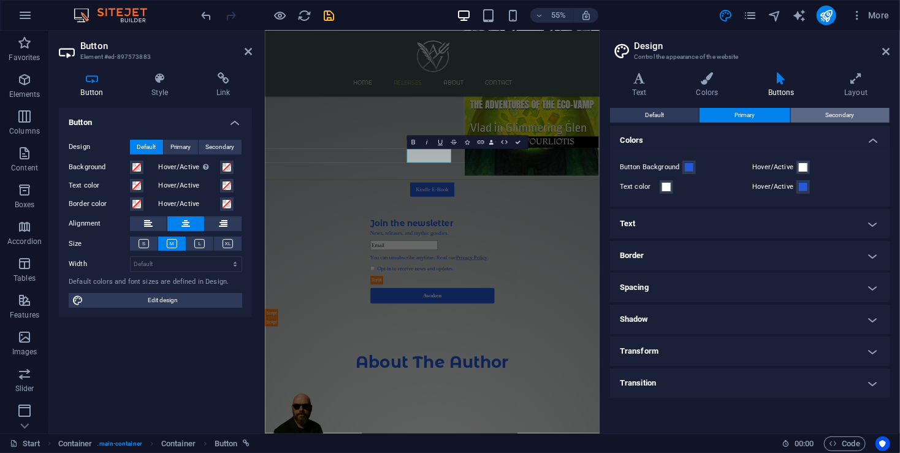
click at [826, 115] on span "Secondary" at bounding box center [840, 115] width 29 height 15
click at [718, 116] on button "Primary" at bounding box center [744, 115] width 90 height 15
click at [844, 93] on h4 "Layout" at bounding box center [856, 85] width 68 height 26
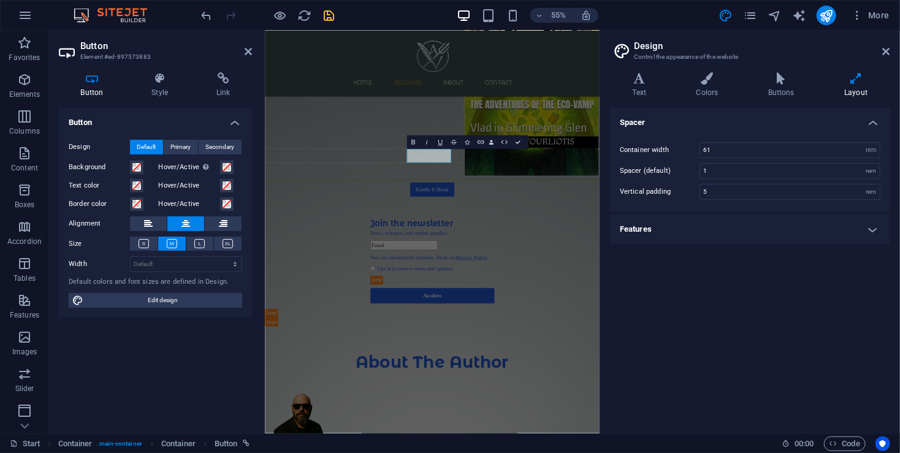
click at [742, 226] on h4 "Features" at bounding box center [750, 229] width 280 height 29
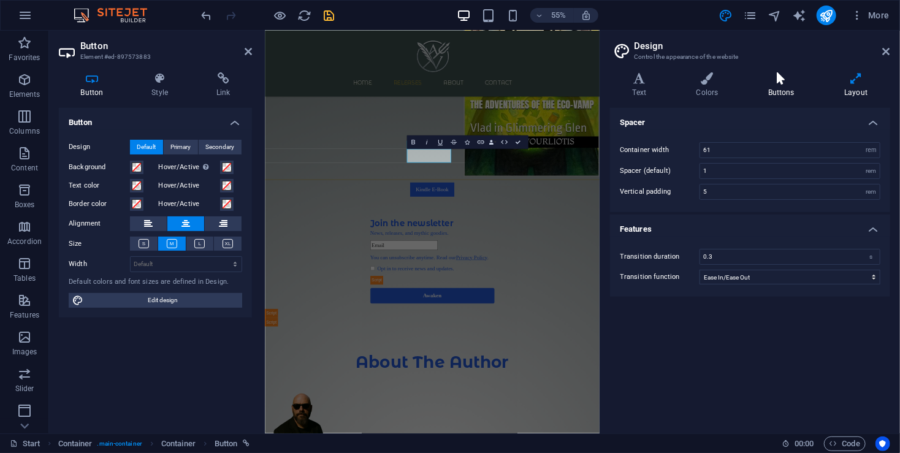
click at [768, 88] on h4 "Buttons" at bounding box center [783, 85] width 76 height 26
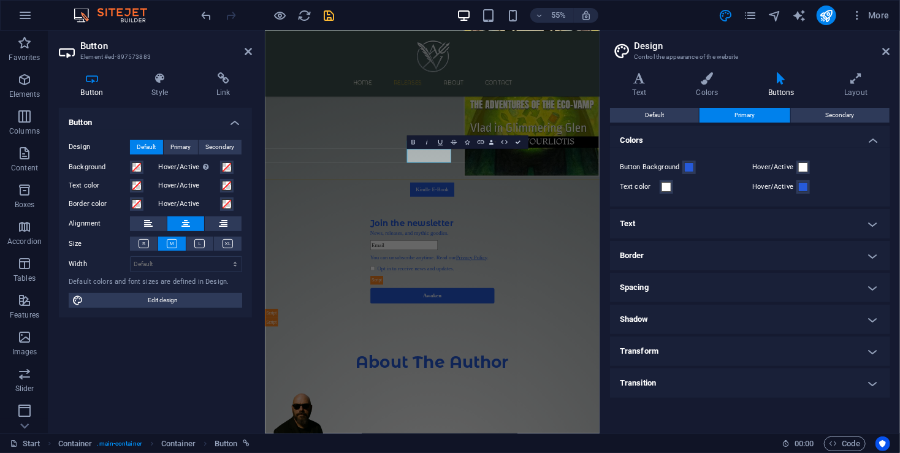
click at [650, 226] on h4 "Text" at bounding box center [750, 223] width 280 height 29
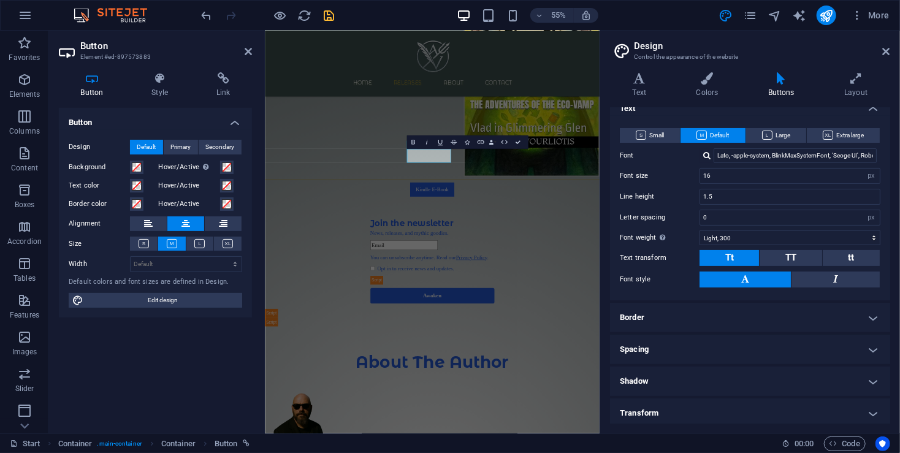
scroll to position [67, 0]
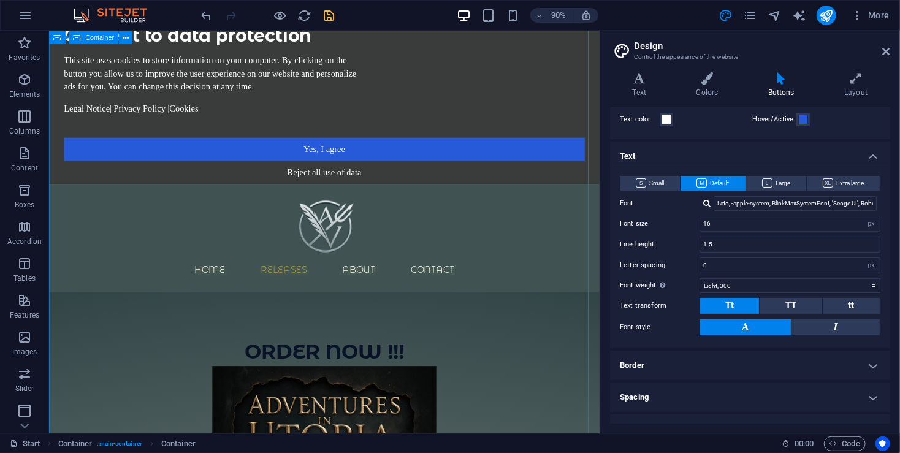
scroll to position [0, 0]
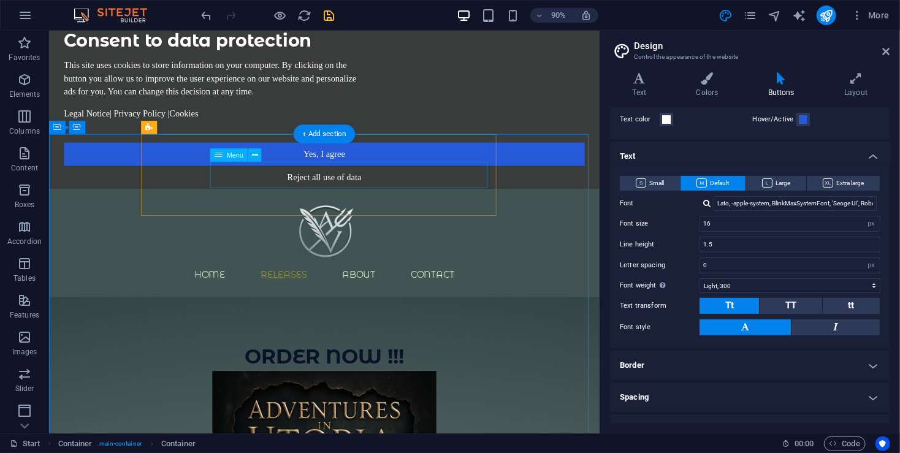
click at [347, 287] on nav "Home Releases About Contact" at bounding box center [355, 301] width 579 height 29
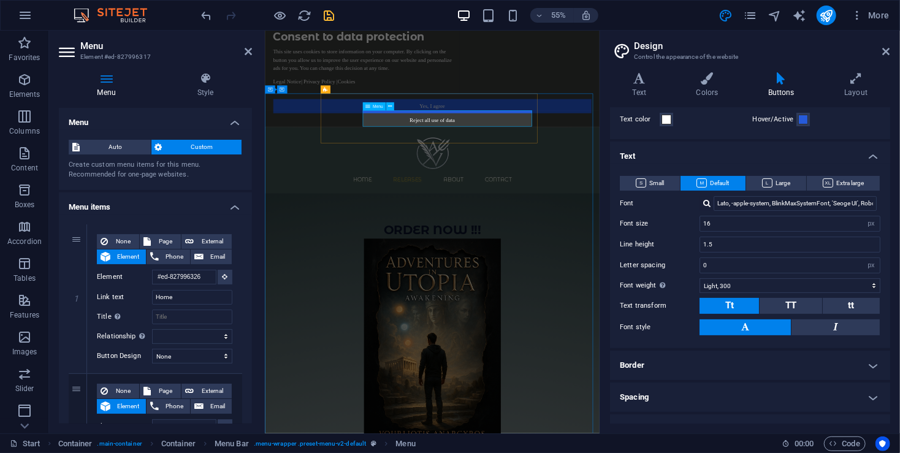
click at [552, 287] on nav "Home Releases About Contact" at bounding box center [568, 301] width 579 height 29
click at [702, 84] on icon at bounding box center [707, 78] width 67 height 12
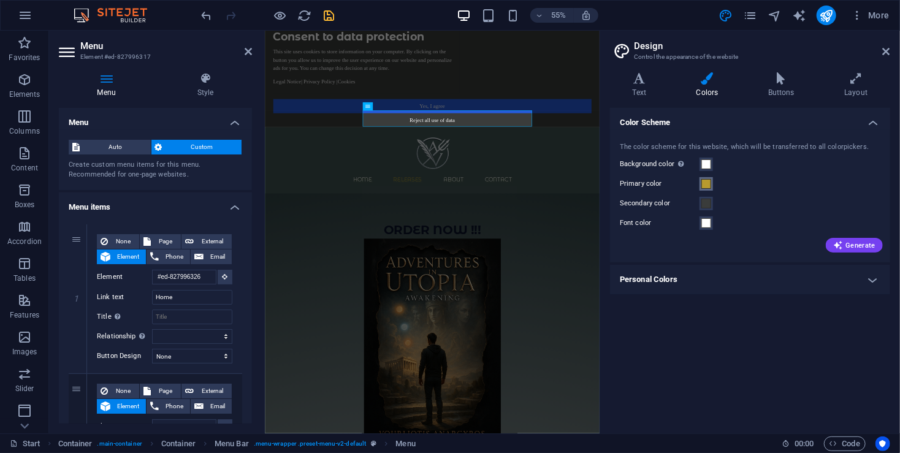
click at [705, 187] on span at bounding box center [706, 184] width 10 height 10
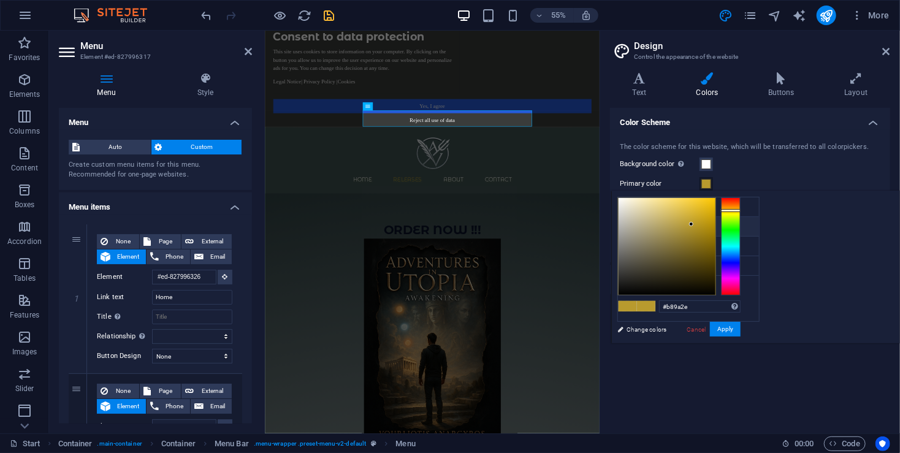
click at [629, 224] on icon at bounding box center [627, 226] width 9 height 9
click at [709, 183] on span at bounding box center [706, 184] width 10 height 10
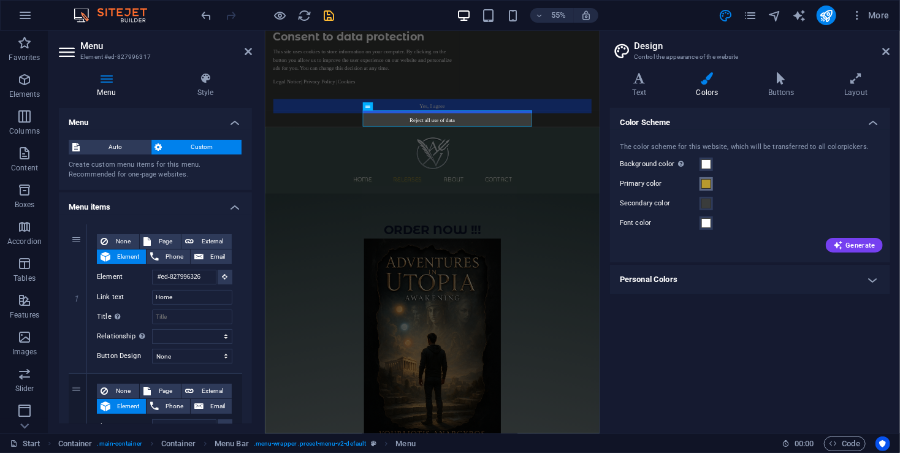
click at [710, 184] on span at bounding box center [706, 184] width 10 height 10
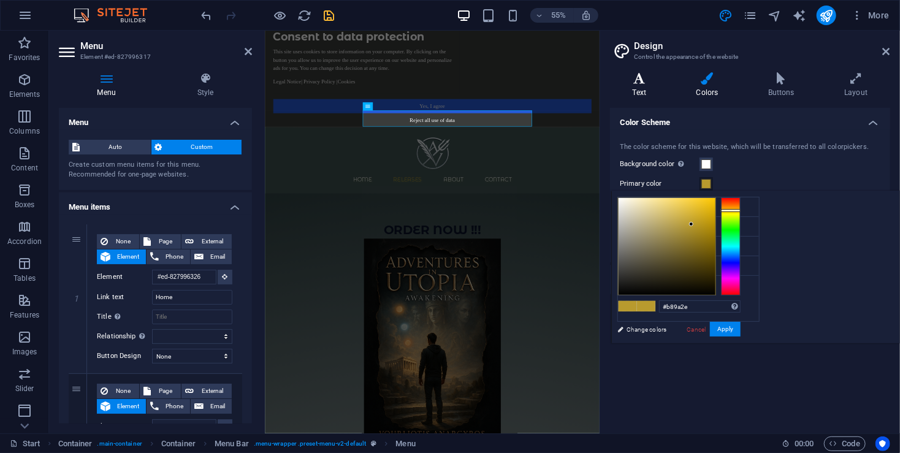
click at [640, 83] on icon at bounding box center [639, 78] width 59 height 12
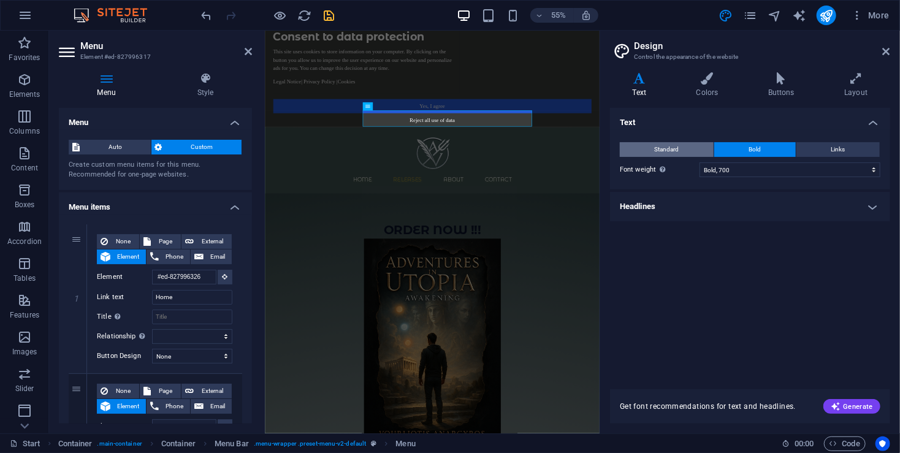
click at [671, 150] on span "Standard" at bounding box center [667, 149] width 25 height 15
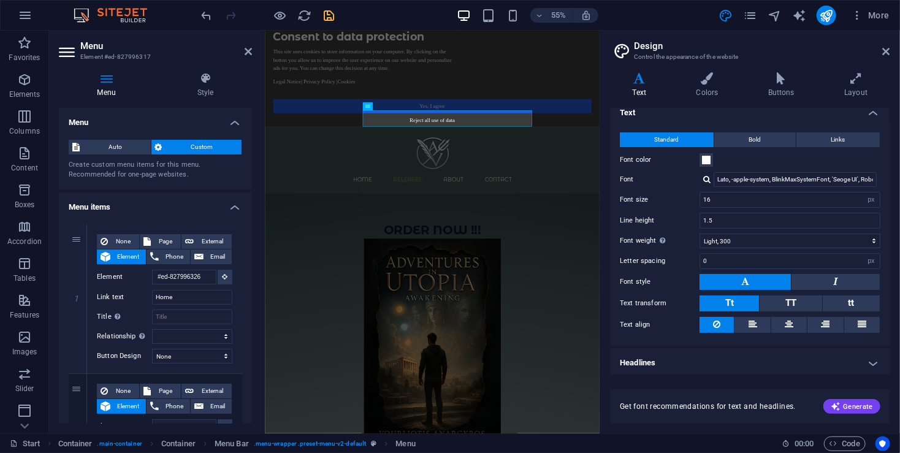
scroll to position [10, 0]
click at [704, 156] on span at bounding box center [706, 159] width 10 height 10
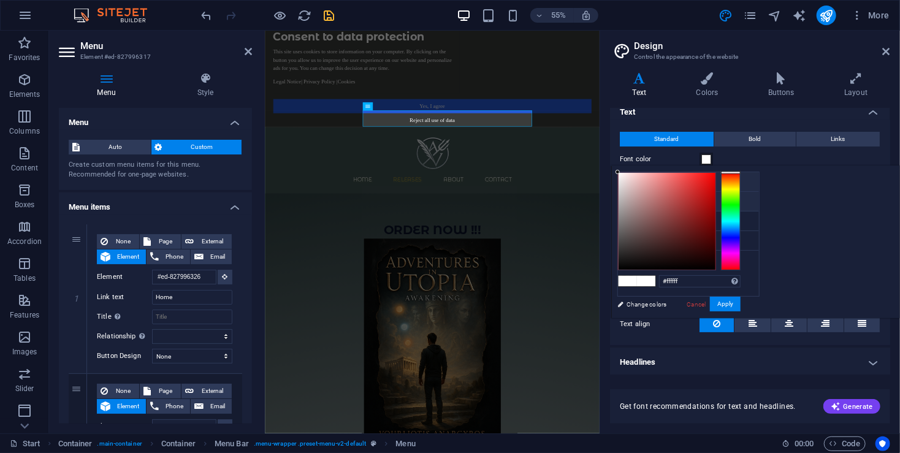
click at [627, 198] on icon at bounding box center [627, 201] width 9 height 9
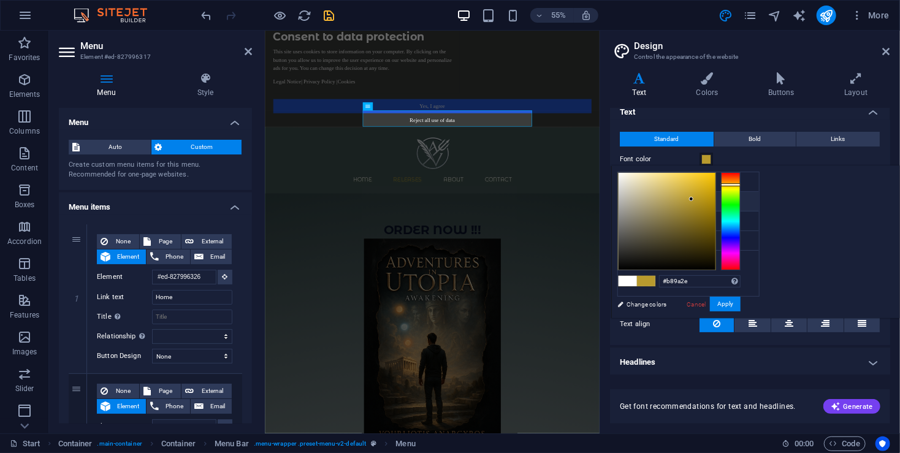
click at [627, 198] on icon at bounding box center [627, 201] width 9 height 9
click at [746, 286] on div "#b89a2e Supported formats #0852ed rgb(8, 82, 237) rgba(8, 82, 237, 90%) hsv(221…" at bounding box center [678, 331] width 135 height 330
click at [637, 281] on span at bounding box center [627, 281] width 18 height 10
type input "#ffffff"
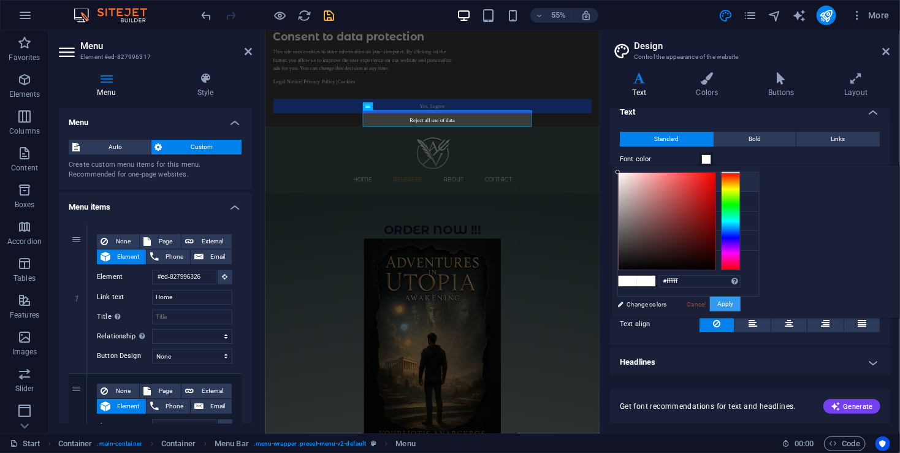
click at [740, 299] on button "Apply" at bounding box center [725, 304] width 31 height 15
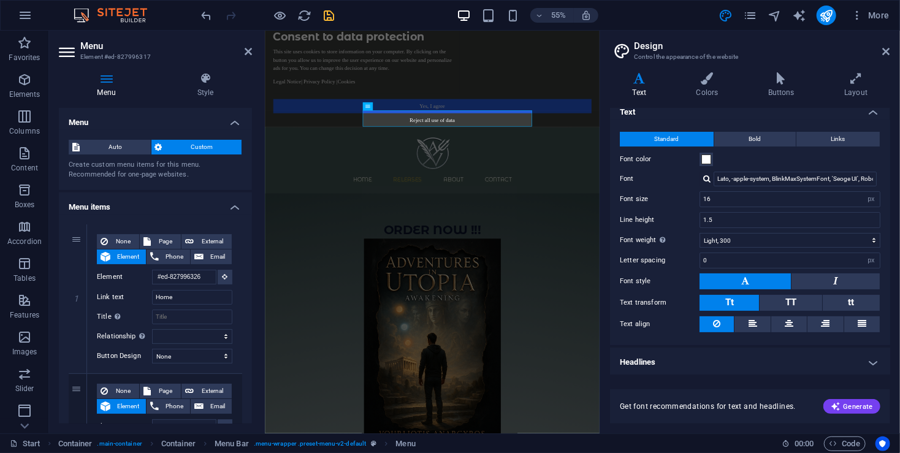
click at [328, 19] on icon "save" at bounding box center [329, 16] width 14 height 14
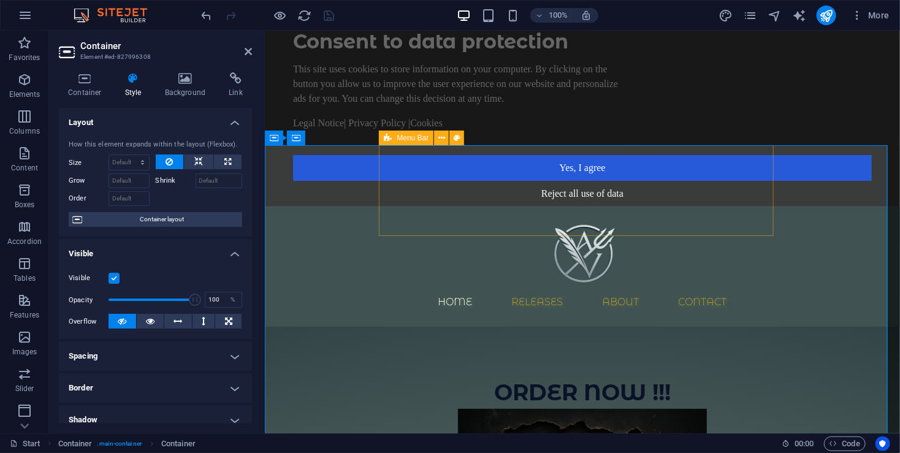
drag, startPoint x: 577, startPoint y: 221, endPoint x: 792, endPoint y: 221, distance: 215.1
click at [792, 221] on div "Home Releases About Contact" at bounding box center [581, 266] width 635 height 120
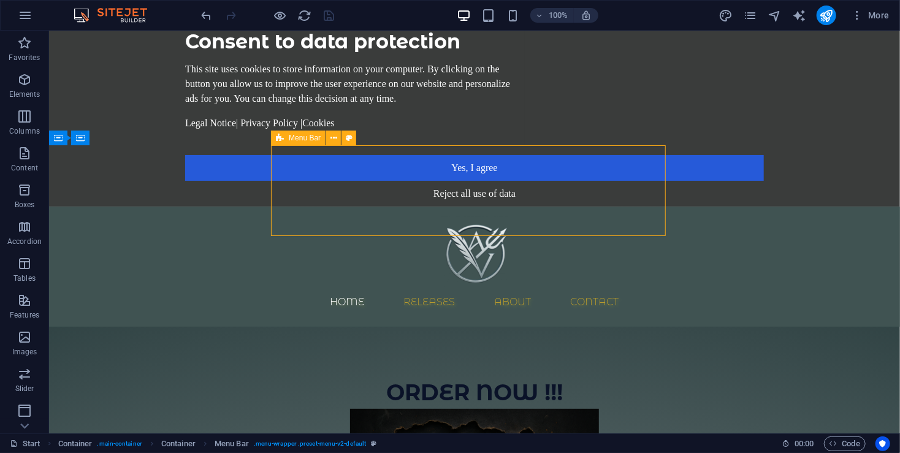
click at [558, 224] on div "Home Releases About Contact" at bounding box center [473, 266] width 851 height 120
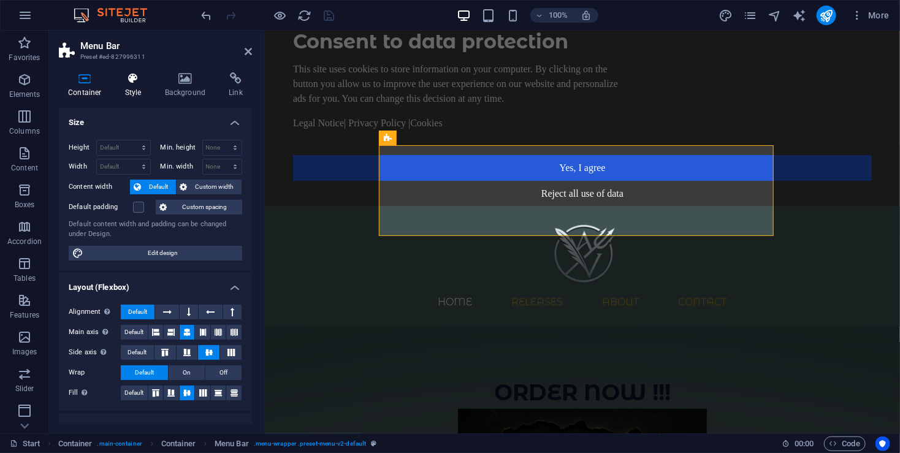
click at [131, 78] on icon at bounding box center [133, 78] width 35 height 12
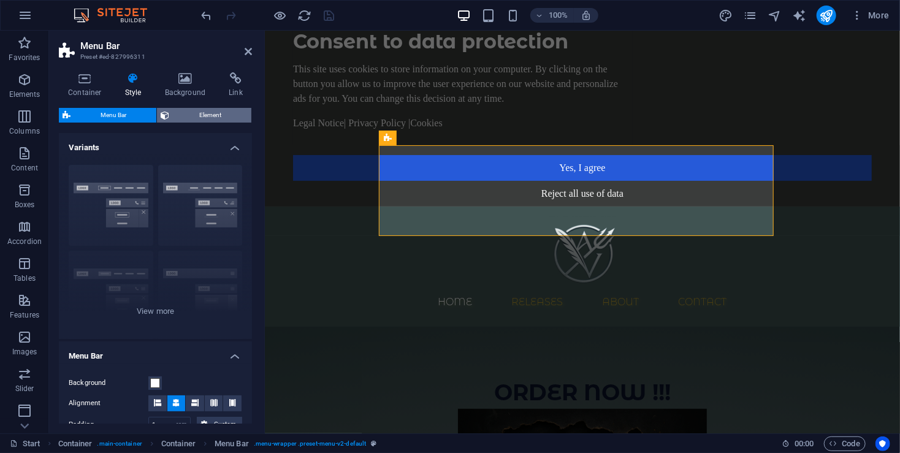
click at [184, 118] on span "Element" at bounding box center [210, 115] width 75 height 15
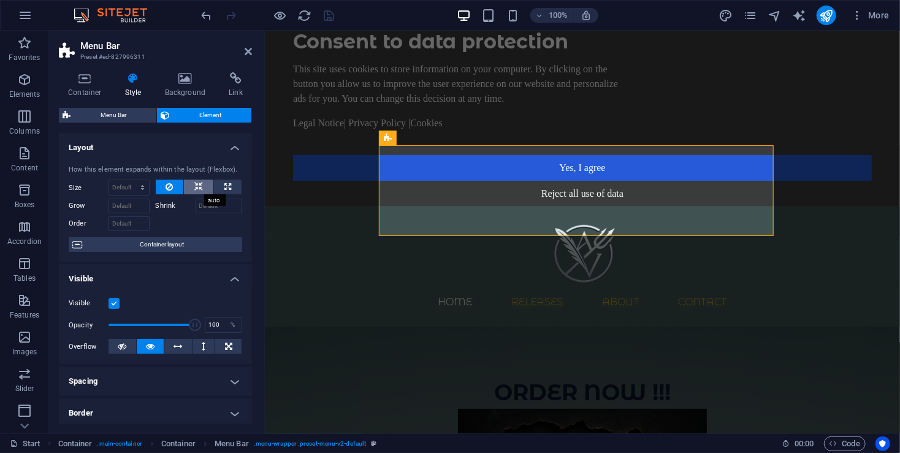
click at [196, 186] on icon at bounding box center [198, 187] width 9 height 15
click at [232, 188] on button at bounding box center [228, 187] width 28 height 15
type input "100"
select select "%"
click at [232, 188] on button at bounding box center [228, 187] width 28 height 15
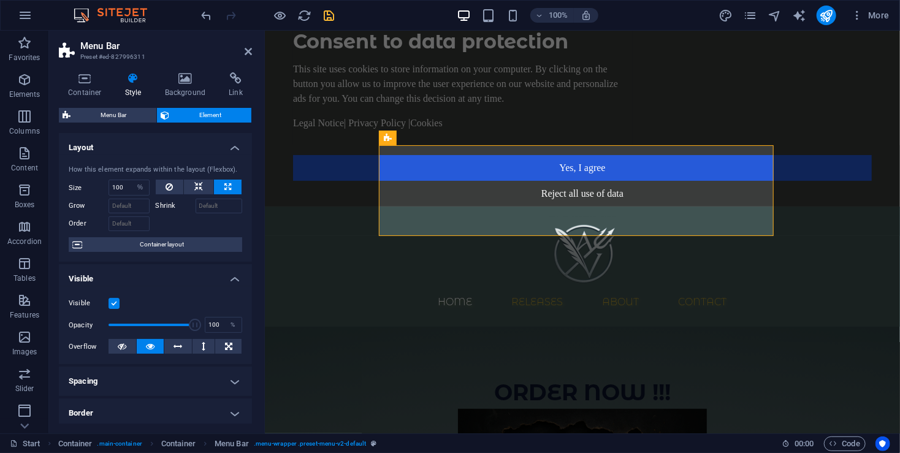
click at [232, 188] on button at bounding box center [228, 187] width 28 height 15
click at [175, 347] on icon at bounding box center [178, 346] width 9 height 15
click at [153, 346] on icon at bounding box center [150, 346] width 9 height 15
click at [120, 119] on span "Menu Bar" at bounding box center [113, 115] width 78 height 15
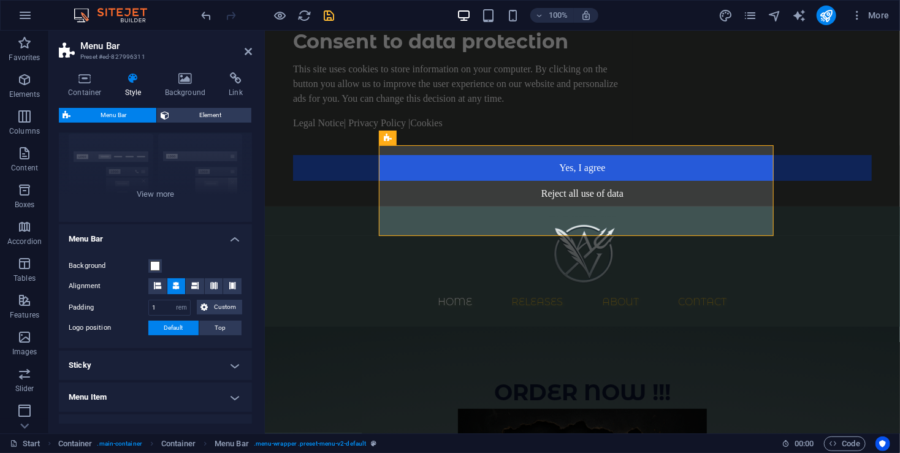
scroll to position [163, 0]
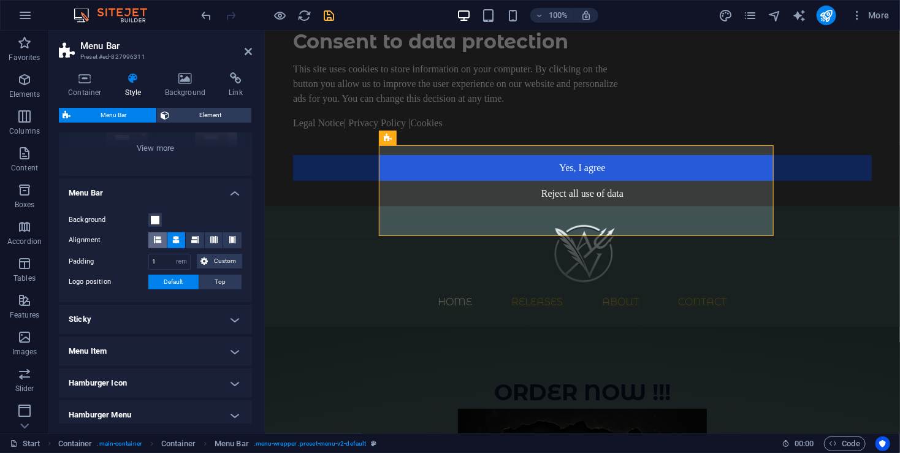
click at [156, 240] on icon at bounding box center [157, 239] width 7 height 7
click at [159, 241] on icon at bounding box center [157, 239] width 7 height 7
click at [182, 238] on button at bounding box center [176, 240] width 18 height 16
click at [197, 79] on icon at bounding box center [185, 78] width 59 height 12
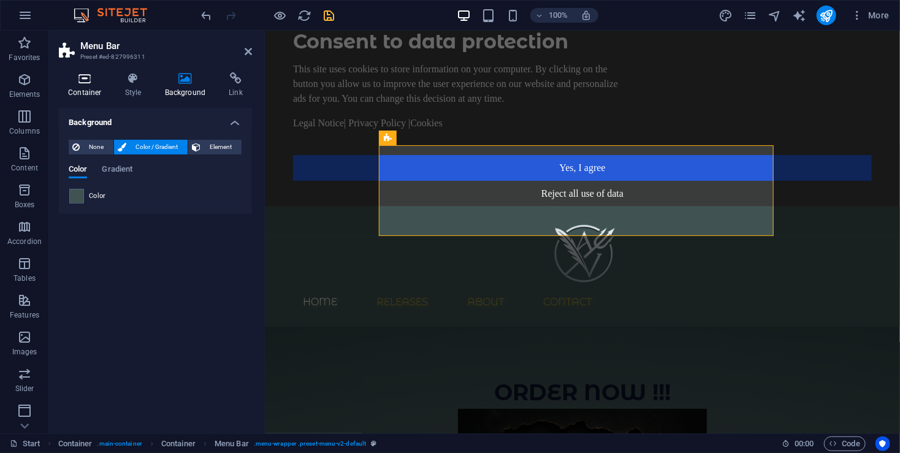
click at [88, 79] on icon at bounding box center [85, 78] width 52 height 12
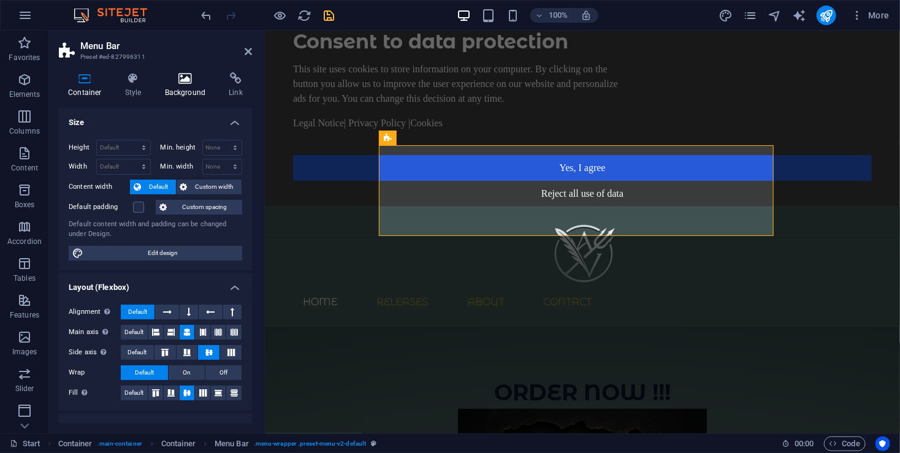
click at [185, 82] on icon at bounding box center [185, 78] width 59 height 12
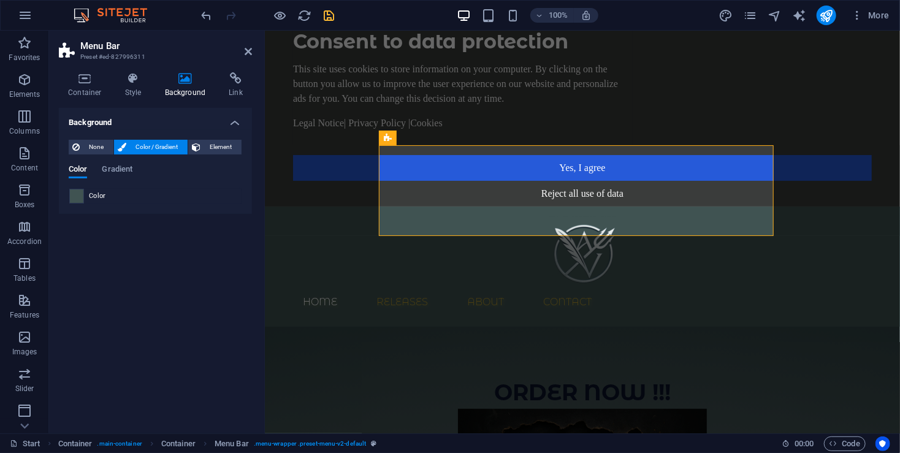
click at [75, 197] on span at bounding box center [76, 195] width 13 height 13
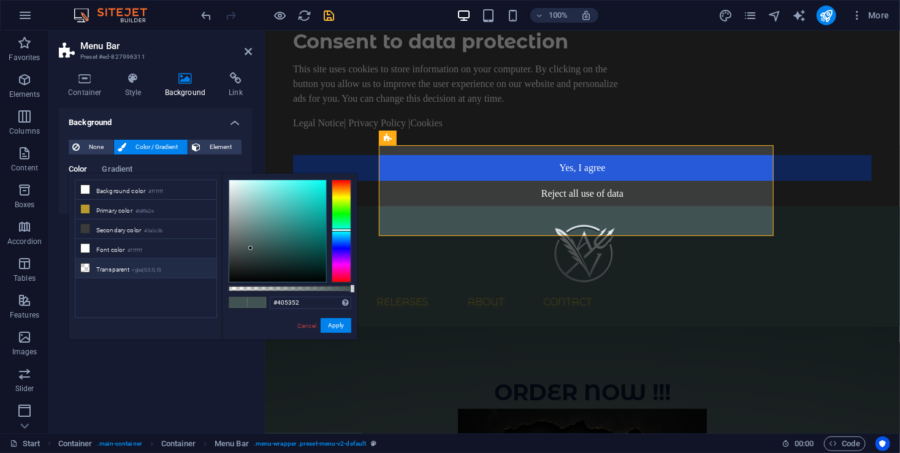
click at [120, 265] on li "Transparent rgba(0,0,0,.0)" at bounding box center [145, 269] width 141 height 20
type input "rgba(0, 0, 0, 0)"
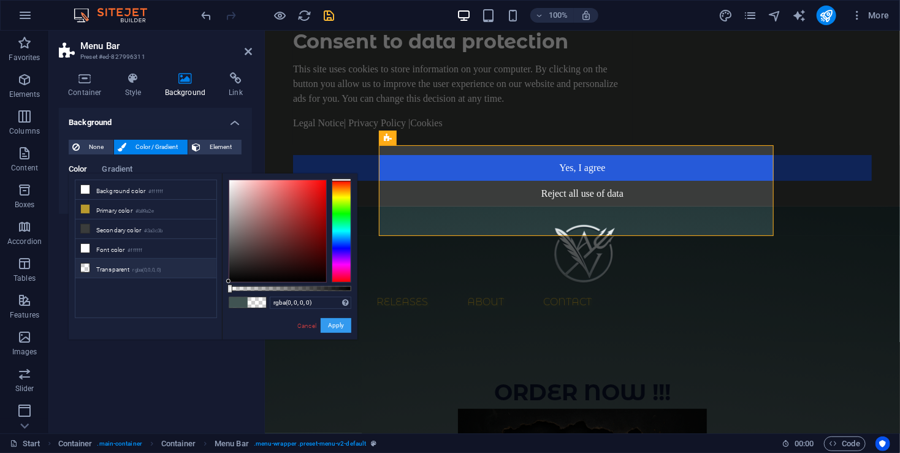
click at [327, 322] on button "Apply" at bounding box center [336, 325] width 31 height 15
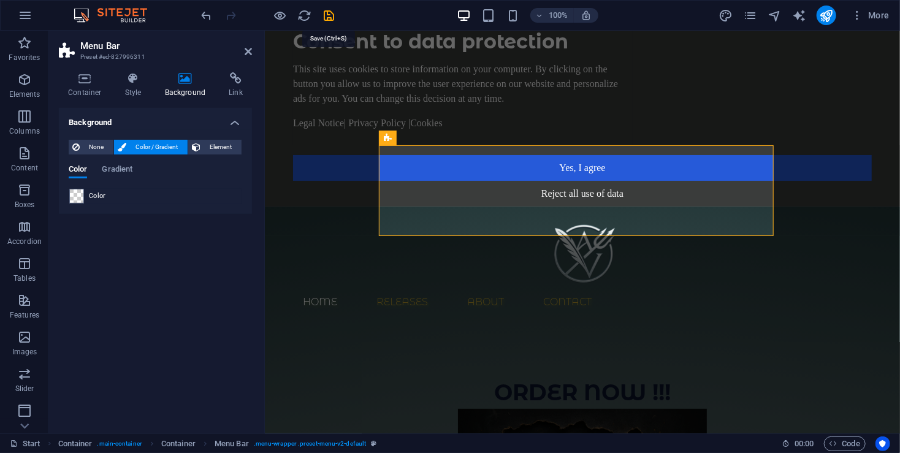
click at [329, 10] on icon "save" at bounding box center [329, 16] width 14 height 14
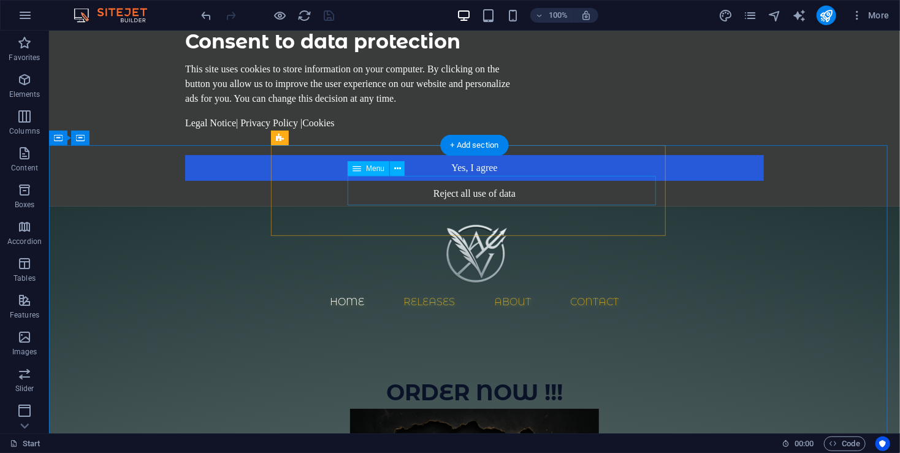
click at [456, 287] on nav "Home Releases About Contact" at bounding box center [473, 301] width 579 height 29
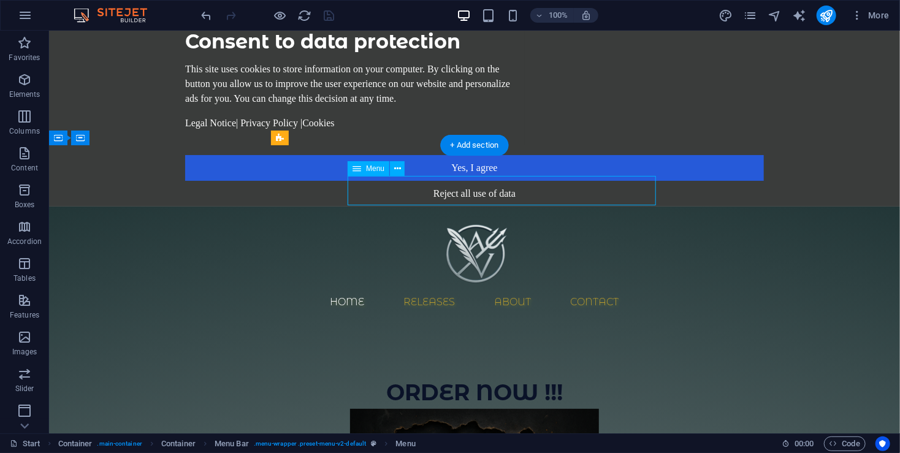
click at [456, 287] on nav "Home Releases About Contact" at bounding box center [473, 301] width 579 height 29
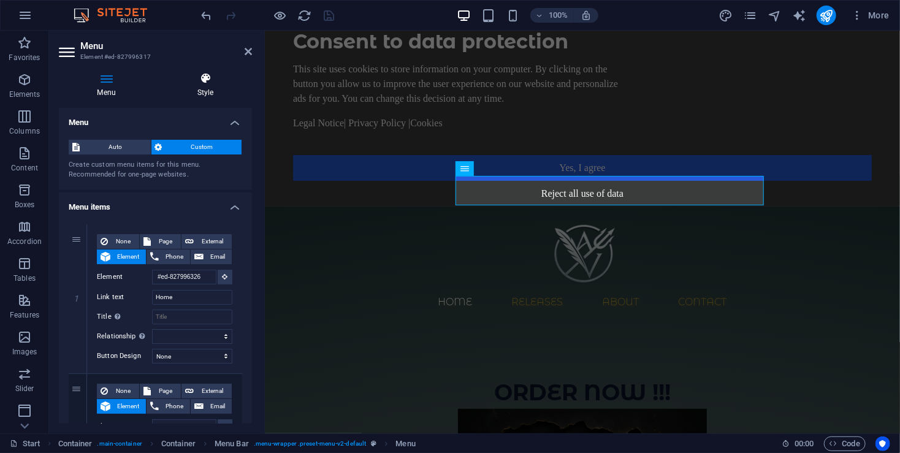
click at [215, 89] on h4 "Style" at bounding box center [205, 85] width 93 height 26
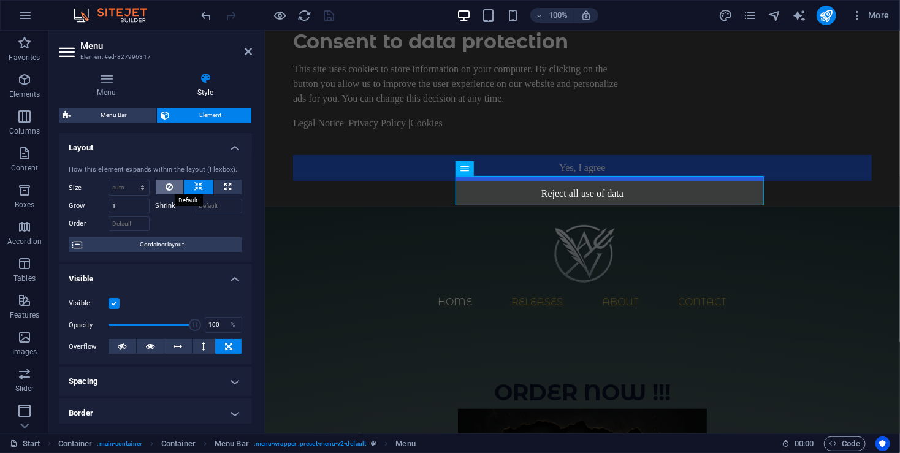
click at [170, 192] on icon at bounding box center [168, 187] width 7 height 15
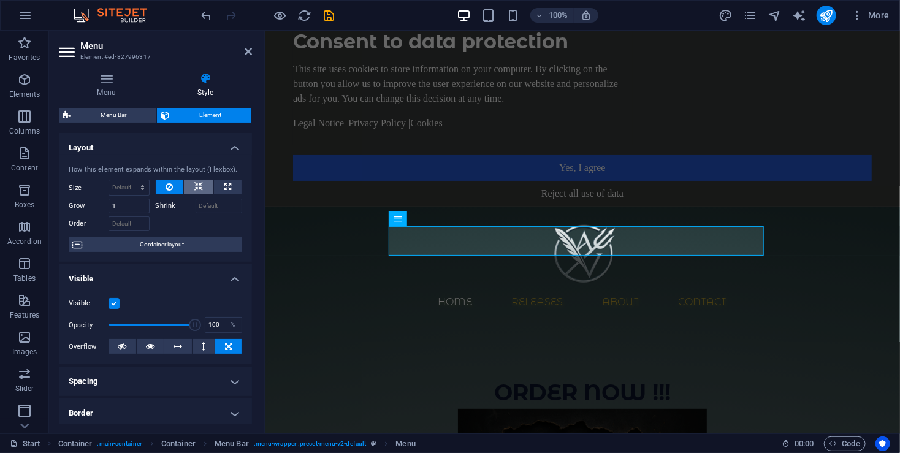
click at [203, 192] on button at bounding box center [198, 187] width 29 height 15
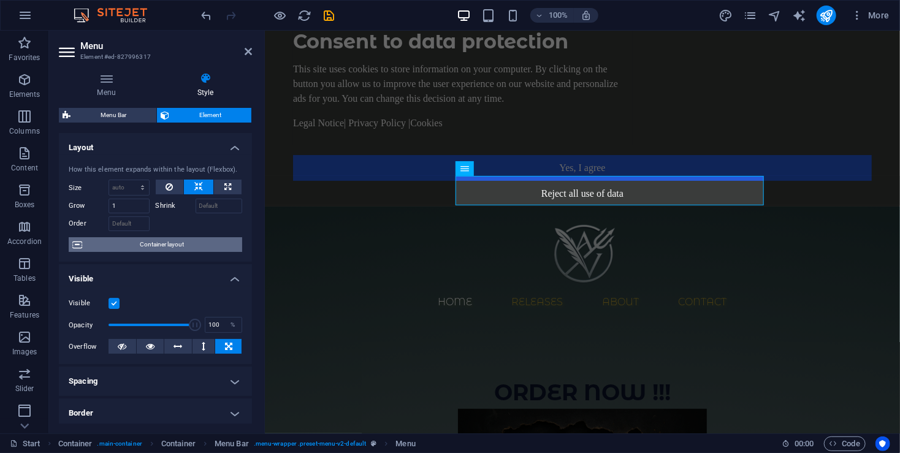
click at [167, 240] on span "Container layout" at bounding box center [162, 244] width 153 height 15
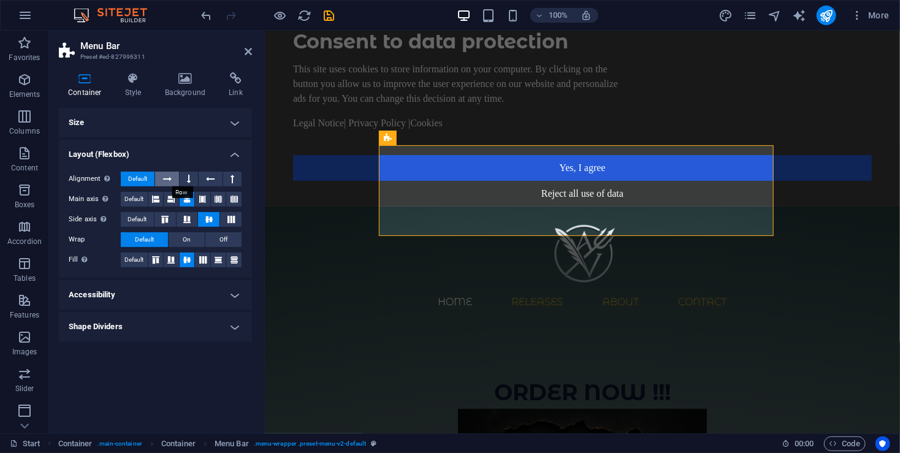
click at [171, 180] on icon at bounding box center [167, 179] width 9 height 15
click at [151, 175] on button "Default" at bounding box center [138, 179] width 34 height 15
click at [137, 193] on span "Default" at bounding box center [133, 199] width 19 height 15
click at [136, 215] on span "Default" at bounding box center [136, 219] width 19 height 15
click at [136, 260] on span "Default" at bounding box center [133, 260] width 19 height 15
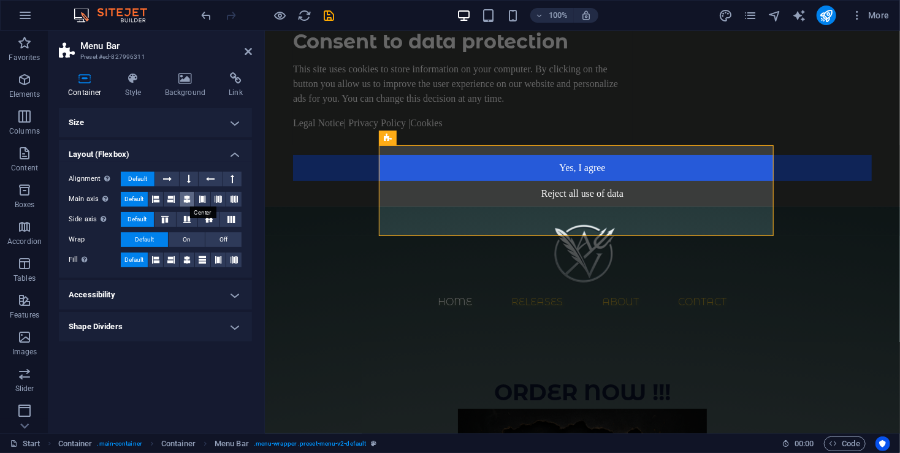
click at [189, 200] on icon at bounding box center [186, 199] width 7 height 15
click at [134, 198] on span "Default" at bounding box center [133, 199] width 19 height 15
click at [194, 181] on button at bounding box center [189, 179] width 18 height 15
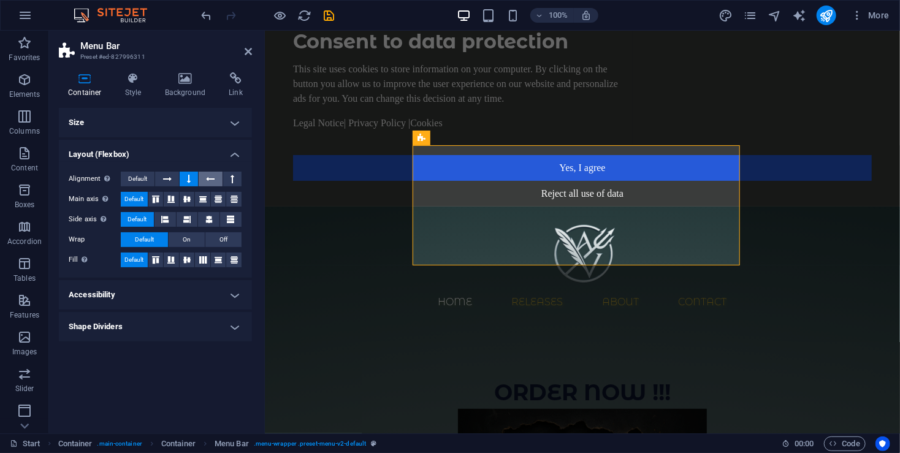
click at [208, 180] on icon at bounding box center [210, 179] width 9 height 15
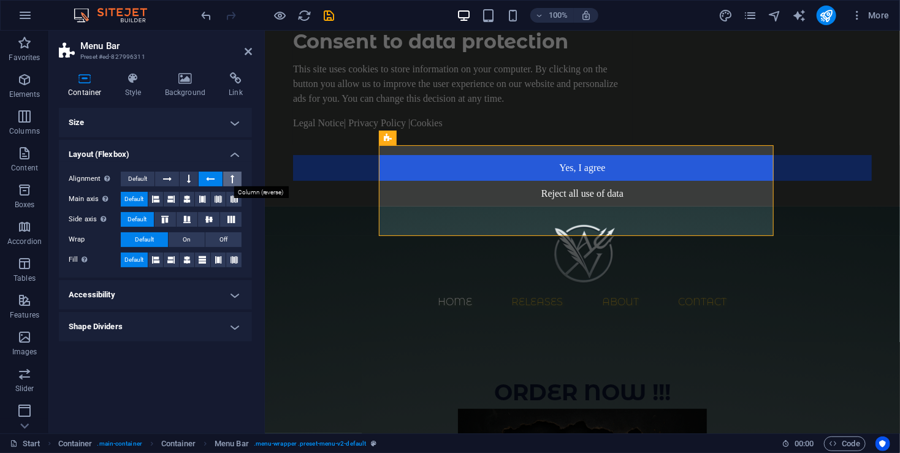
click at [232, 178] on icon at bounding box center [232, 179] width 4 height 15
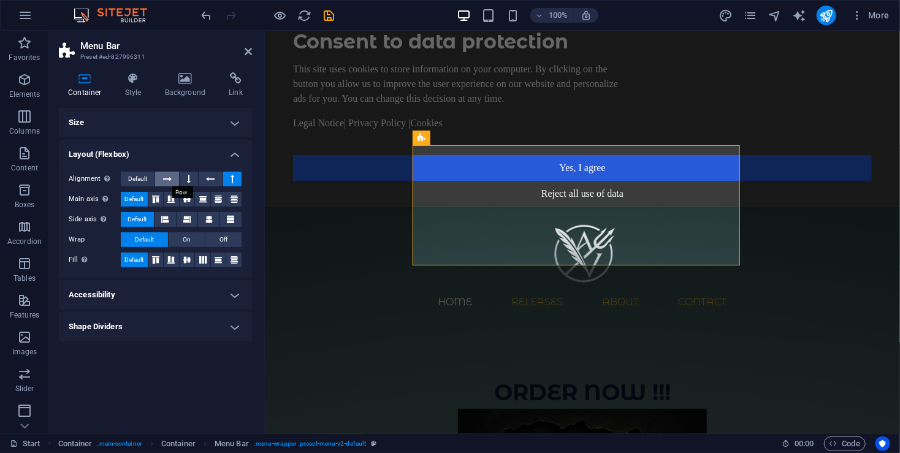
click at [158, 177] on button at bounding box center [166, 179] width 23 height 15
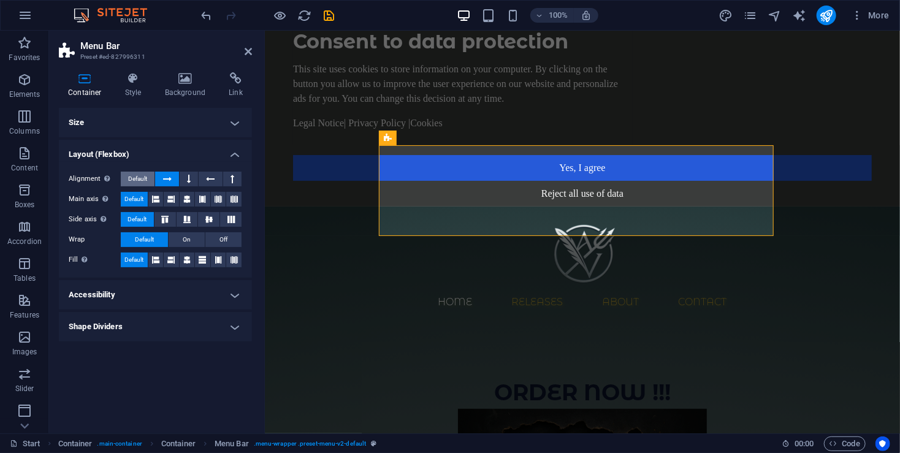
click at [149, 181] on button "Default" at bounding box center [138, 179] width 34 height 15
click at [189, 197] on icon at bounding box center [186, 199] width 7 height 15
click at [187, 219] on icon at bounding box center [187, 219] width 15 height 7
click at [215, 216] on icon at bounding box center [209, 219] width 15 height 7
click at [135, 85] on h4 "Style" at bounding box center [136, 85] width 40 height 26
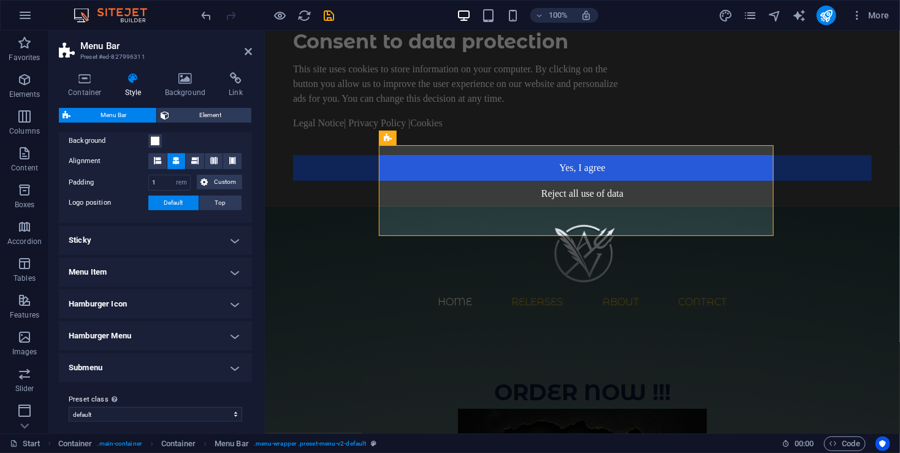
scroll to position [245, 0]
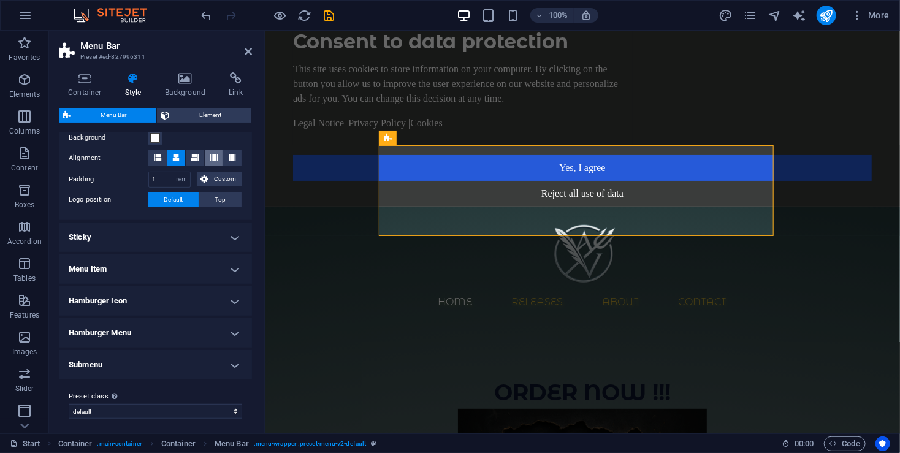
click at [213, 156] on icon at bounding box center [213, 157] width 7 height 7
click at [202, 233] on h4 "Sticky" at bounding box center [155, 236] width 193 height 29
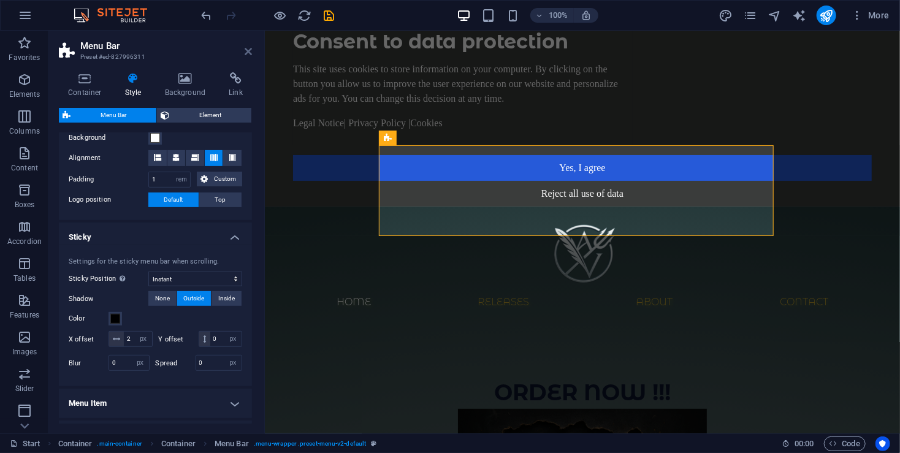
click at [251, 53] on icon at bounding box center [248, 52] width 7 height 10
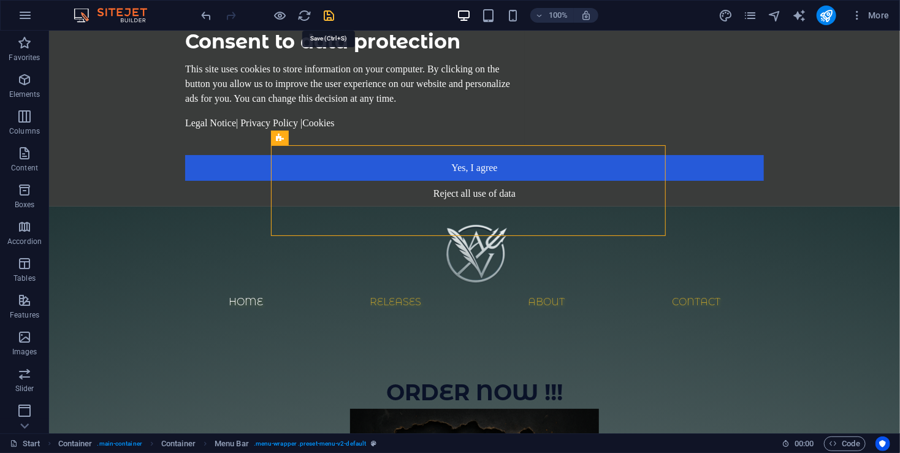
click at [329, 15] on icon "save" at bounding box center [329, 16] width 14 height 14
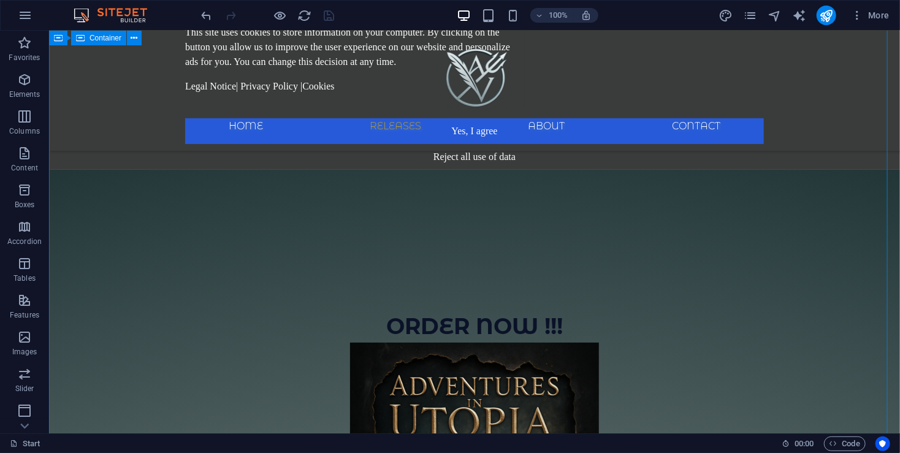
scroll to position [0, 0]
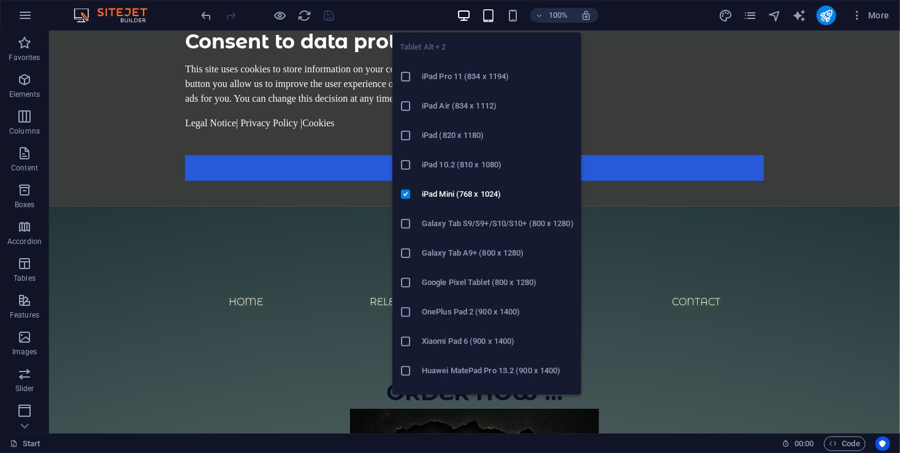
click at [485, 20] on icon "button" at bounding box center [488, 16] width 14 height 14
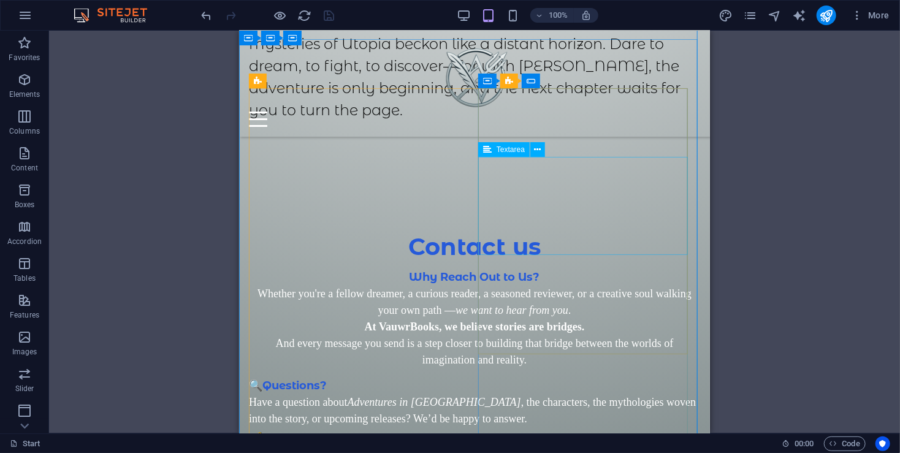
scroll to position [2265, 0]
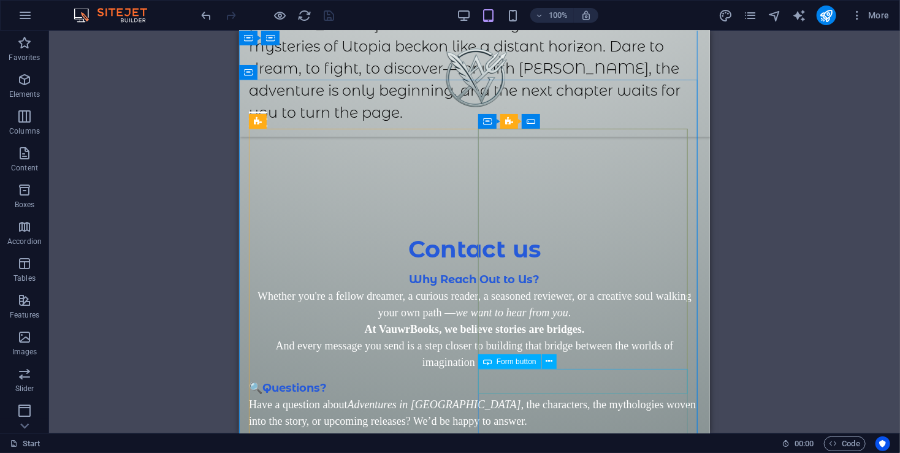
click div "Submit"
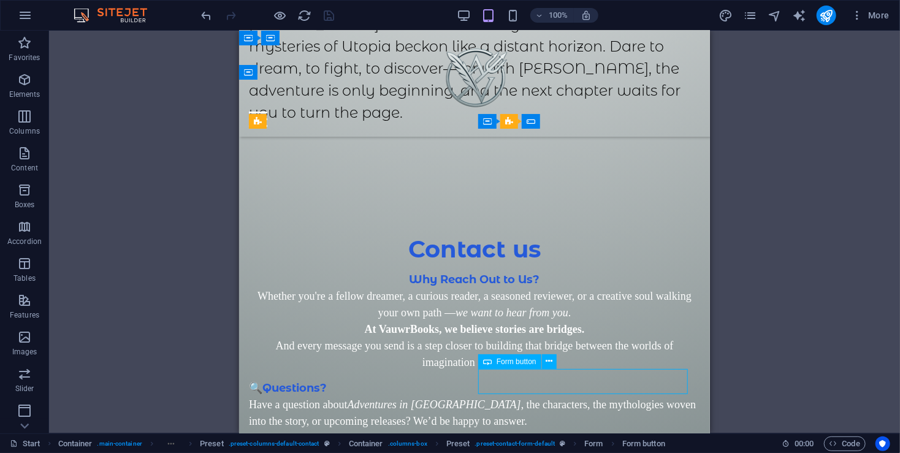
click div "Submit"
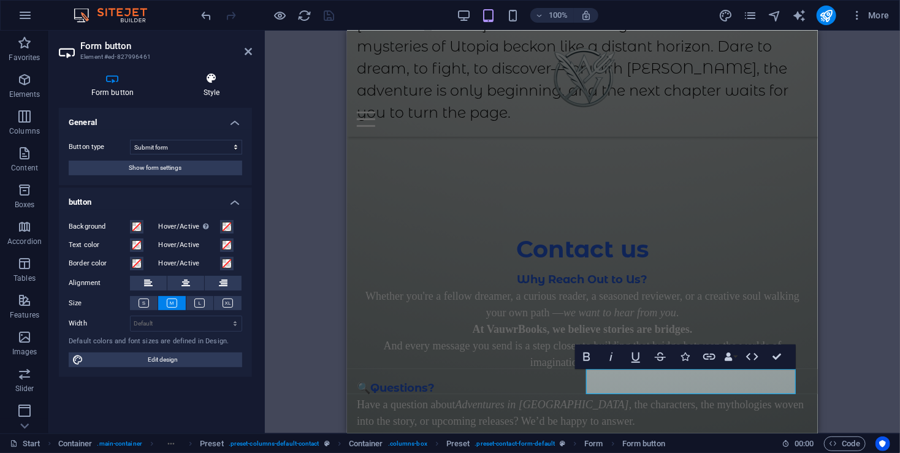
click at [205, 88] on h4 "Style" at bounding box center [211, 85] width 81 height 26
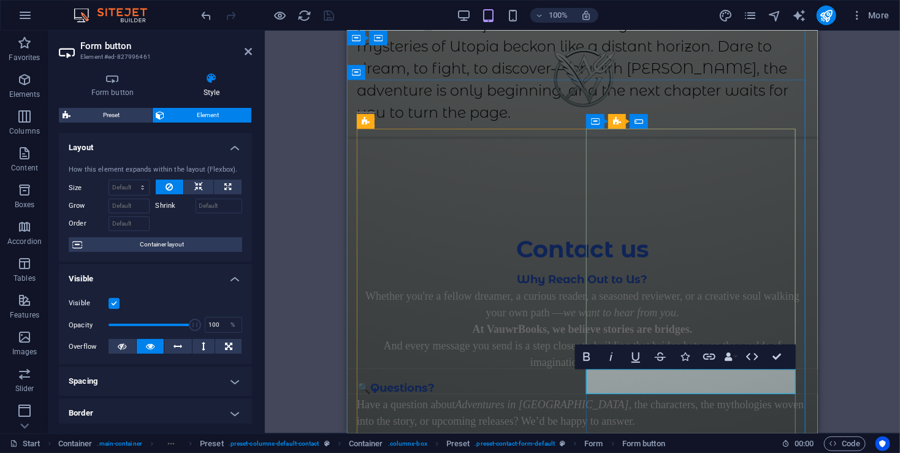
click button "Submit"
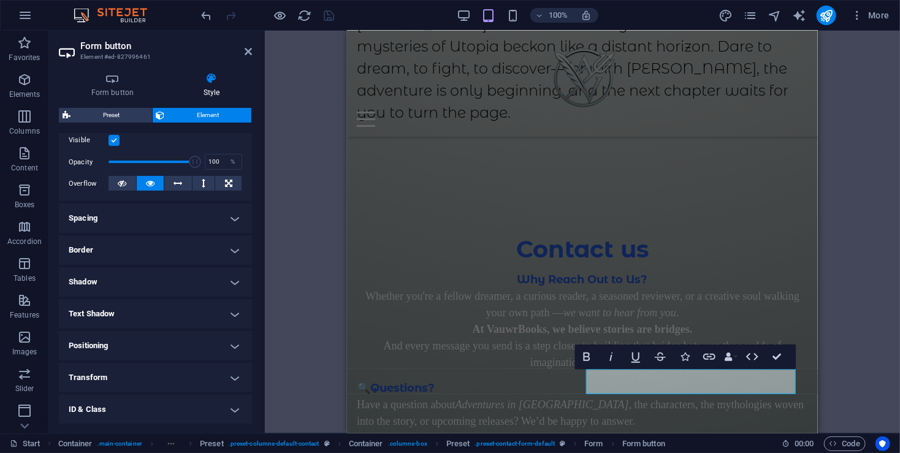
scroll to position [226, 0]
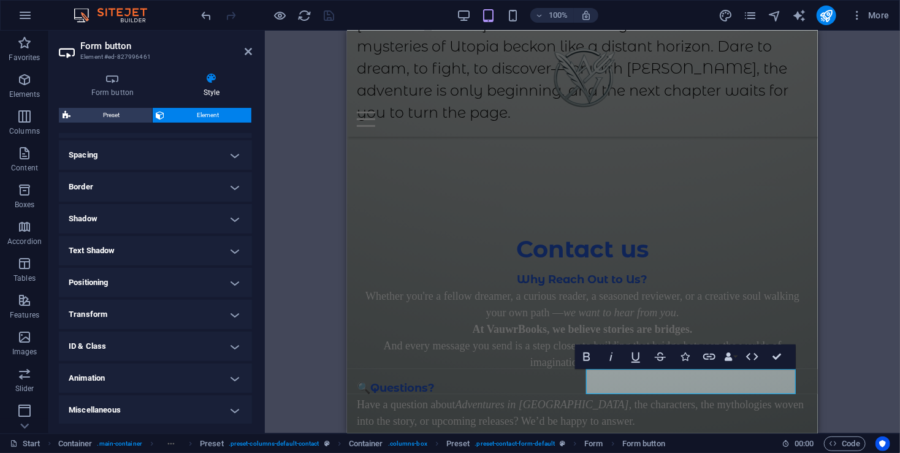
click at [209, 94] on h4 "Style" at bounding box center [211, 85] width 81 height 26
click at [203, 88] on h4 "Style" at bounding box center [211, 85] width 81 height 26
drag, startPoint x: 93, startPoint y: 85, endPoint x: 101, endPoint y: 83, distance: 8.8
click at [93, 85] on h4 "Form button" at bounding box center [115, 85] width 112 height 26
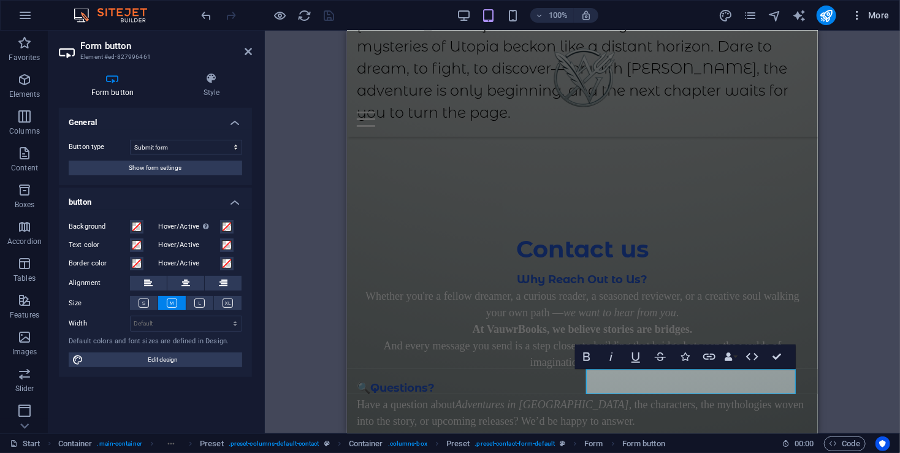
click at [889, 21] on span "More" at bounding box center [870, 15] width 39 height 12
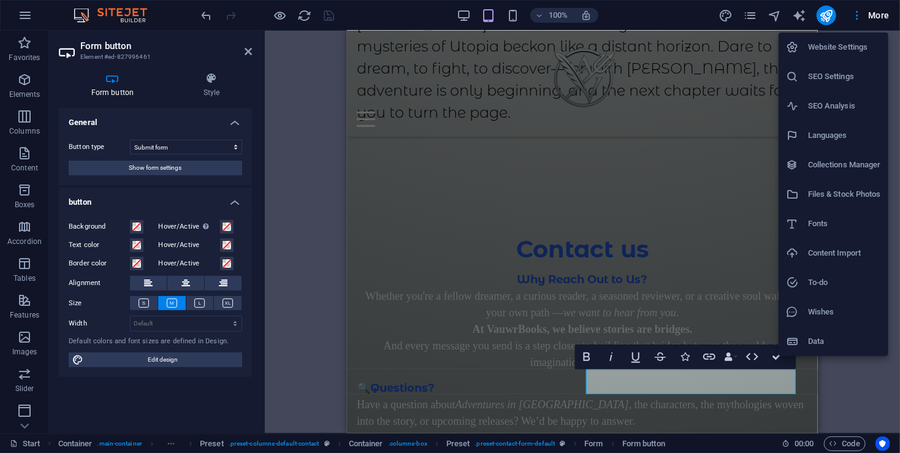
click at [803, 20] on div at bounding box center [450, 226] width 900 height 453
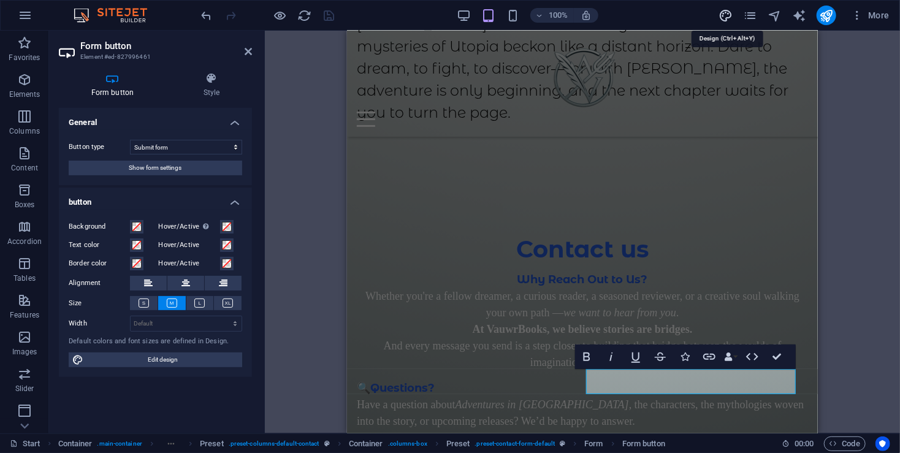
click at [727, 13] on icon "design" at bounding box center [725, 16] width 14 height 14
select select "px"
select select "300"
select select "px"
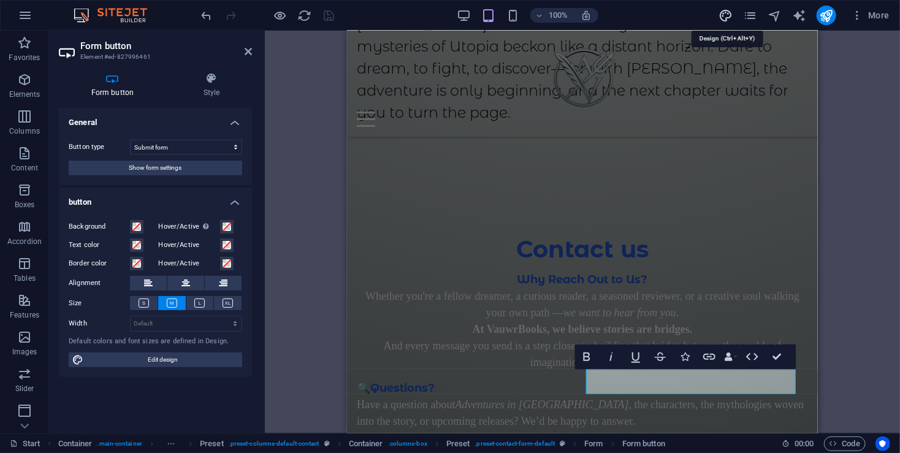
select select "px"
select select "300"
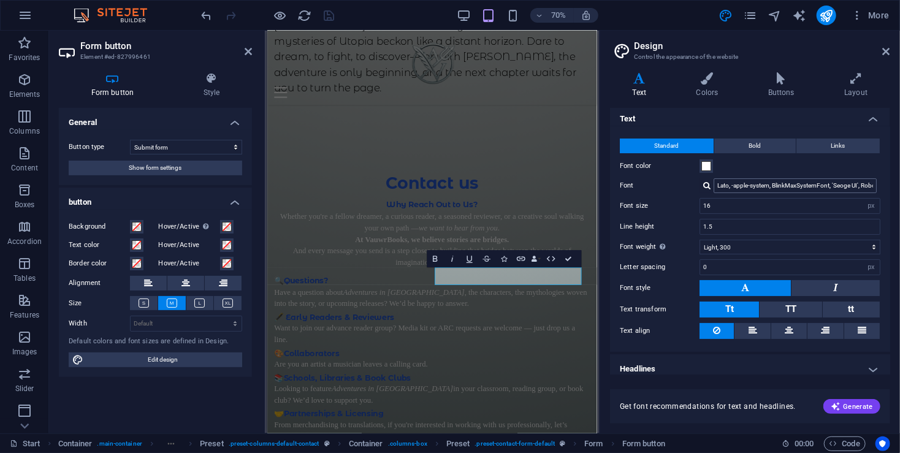
scroll to position [10, 0]
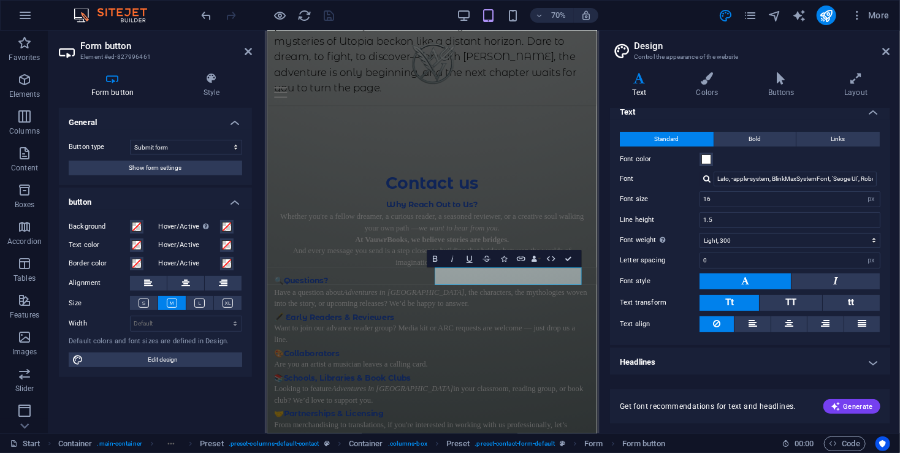
click at [772, 64] on div "Variants Text Colors Buttons Layout Text Standard Bold Links Font color Font La…" at bounding box center [750, 248] width 300 height 371
click at [780, 81] on icon at bounding box center [780, 78] width 71 height 12
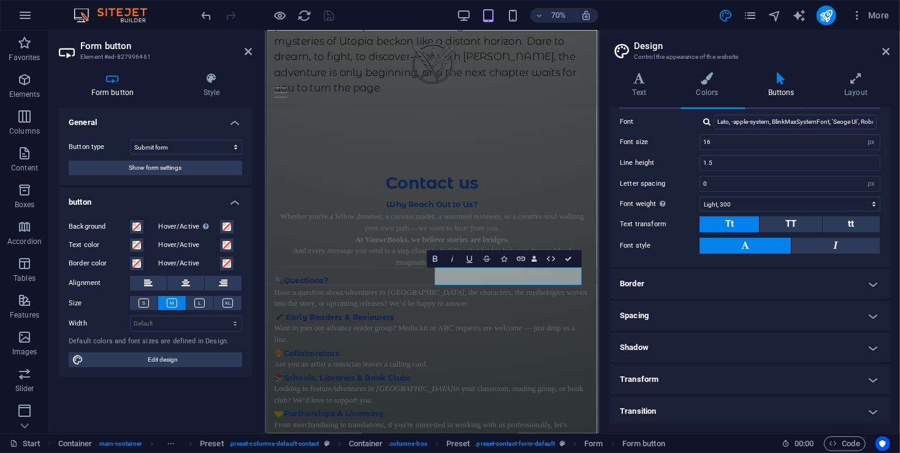
scroll to position [0, 0]
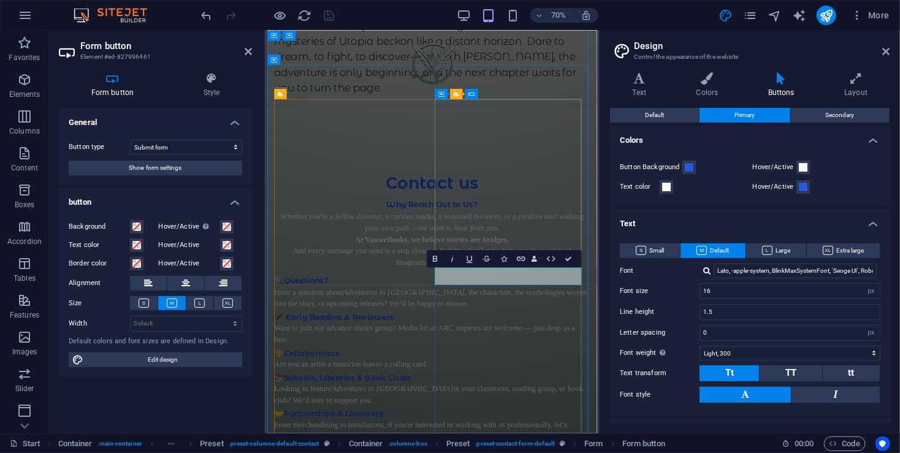
click button "Submit"
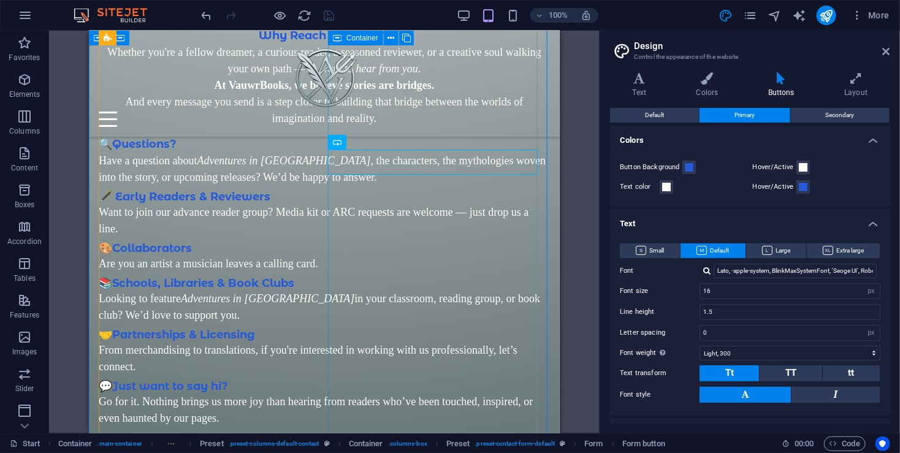
scroll to position [2510, 0]
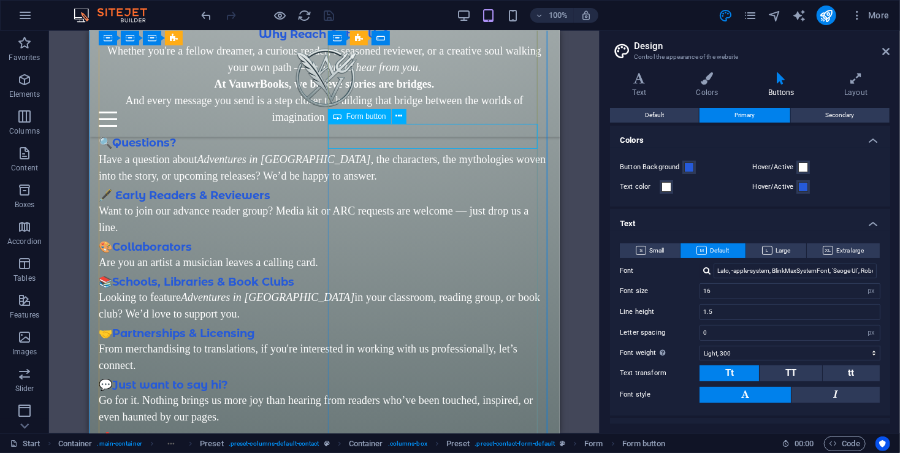
click at [359, 120] on div "Form button" at bounding box center [359, 116] width 63 height 15
click div "Submit"
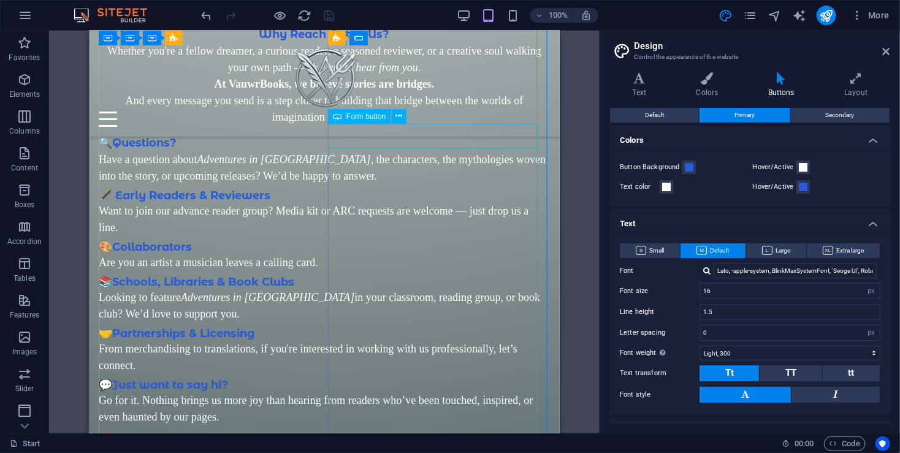
click div "Submit"
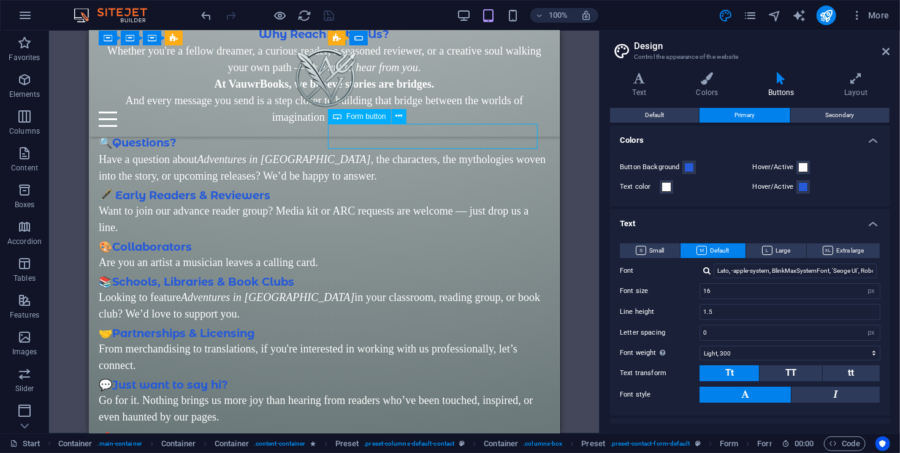
click div "Submit"
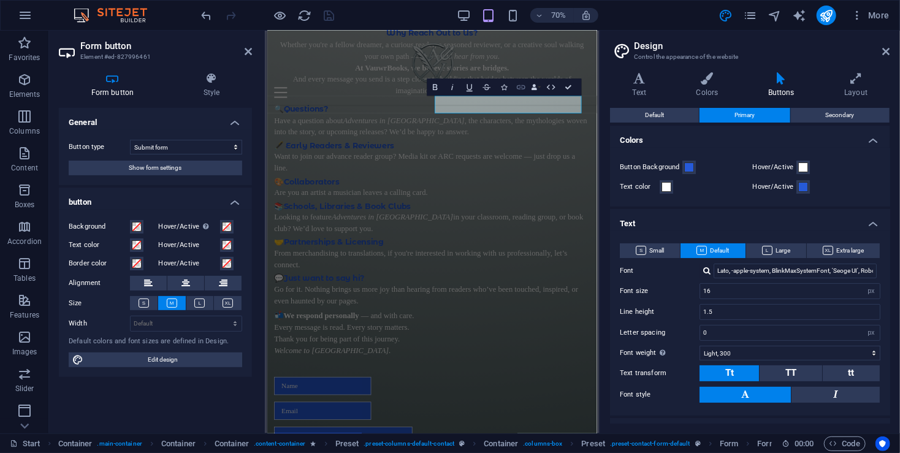
click at [520, 85] on icon "button" at bounding box center [521, 87] width 9 height 4
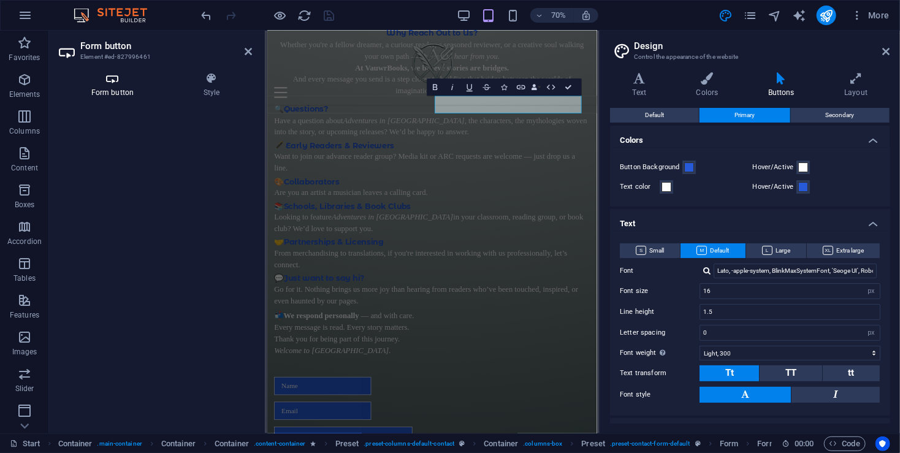
click at [113, 80] on icon at bounding box center [112, 78] width 107 height 12
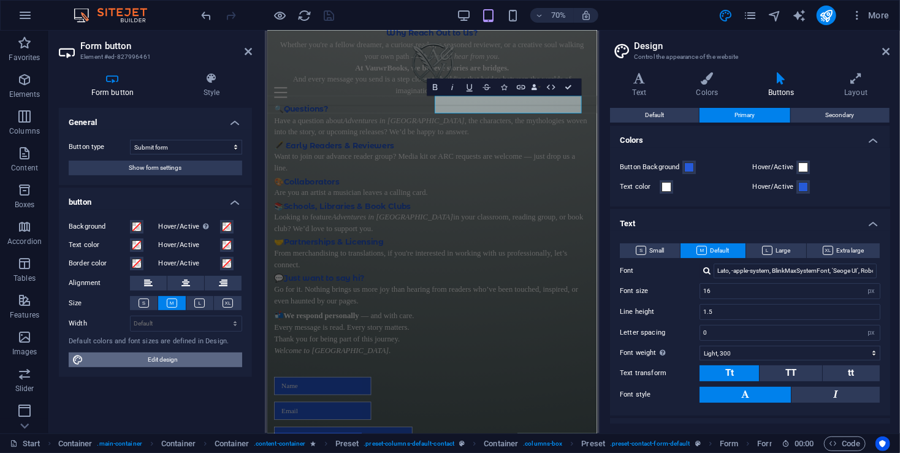
click at [170, 360] on span "Edit design" at bounding box center [162, 359] width 151 height 15
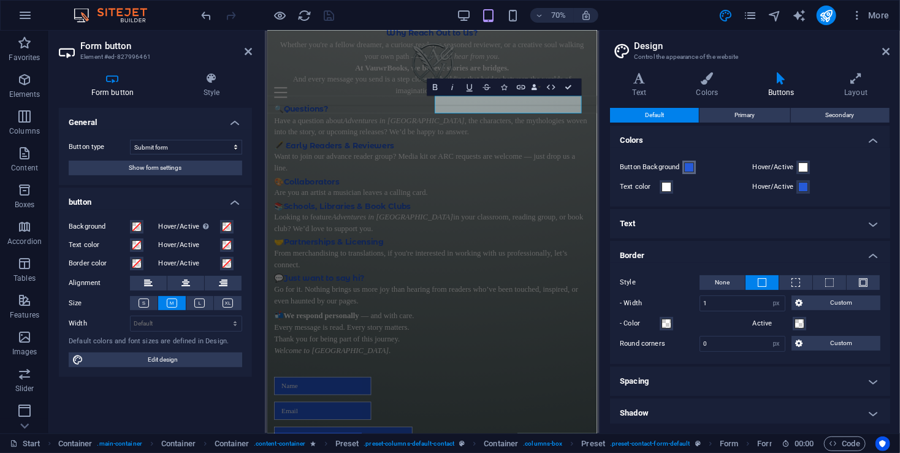
click at [687, 170] on span at bounding box center [689, 167] width 10 height 10
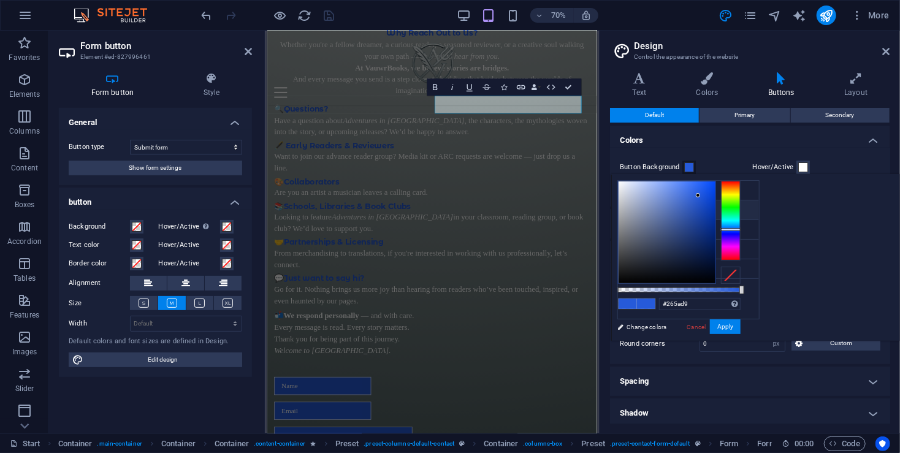
click at [626, 209] on icon at bounding box center [627, 209] width 9 height 9
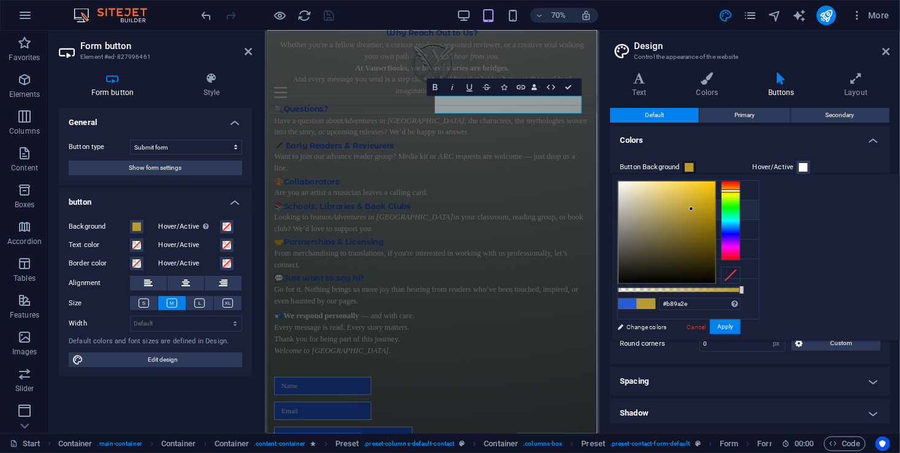
click at [637, 303] on span at bounding box center [627, 303] width 18 height 10
type input "#265ad9"
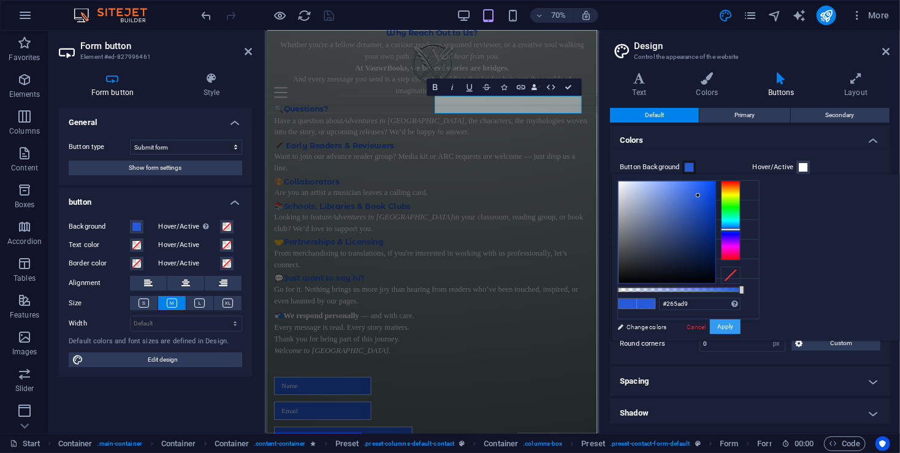
click at [740, 324] on button "Apply" at bounding box center [725, 326] width 31 height 15
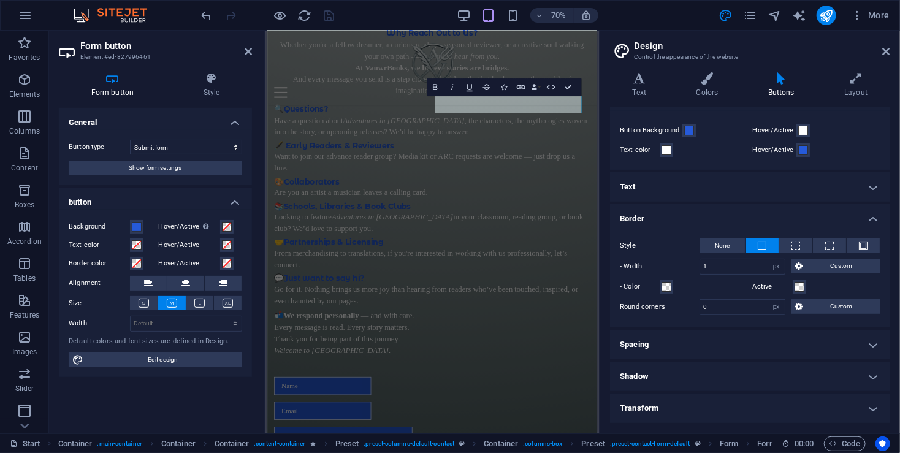
scroll to position [0, 0]
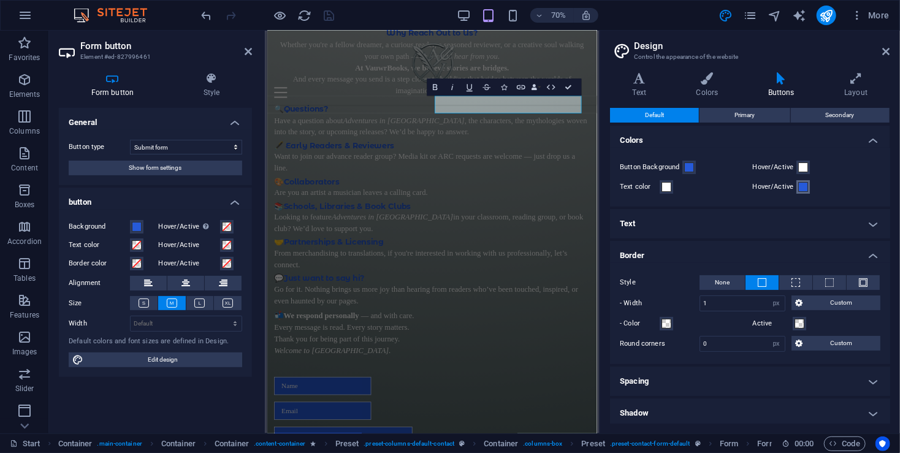
click at [799, 186] on span at bounding box center [803, 187] width 10 height 10
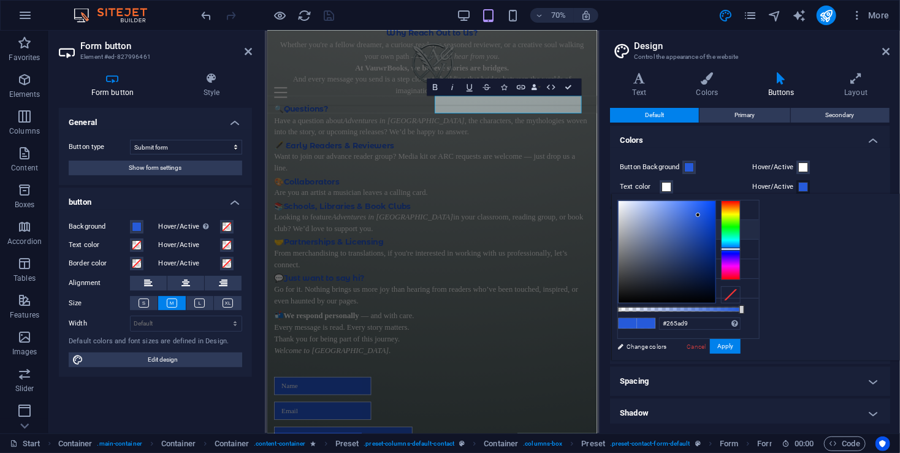
click at [623, 234] on li "Primary color #b89a2e" at bounding box center [688, 230] width 141 height 20
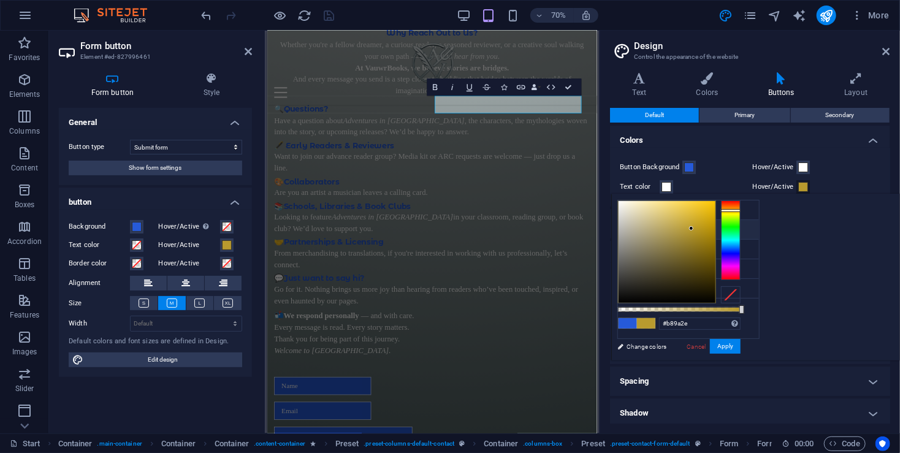
click at [746, 328] on div "#b89a2e Supported formats #0852ed rgb(8, 82, 237) rgba(8, 82, 237, 90%) hsv(221…" at bounding box center [678, 366] width 135 height 344
click at [637, 325] on span at bounding box center [627, 323] width 18 height 10
type input "#265ad9"
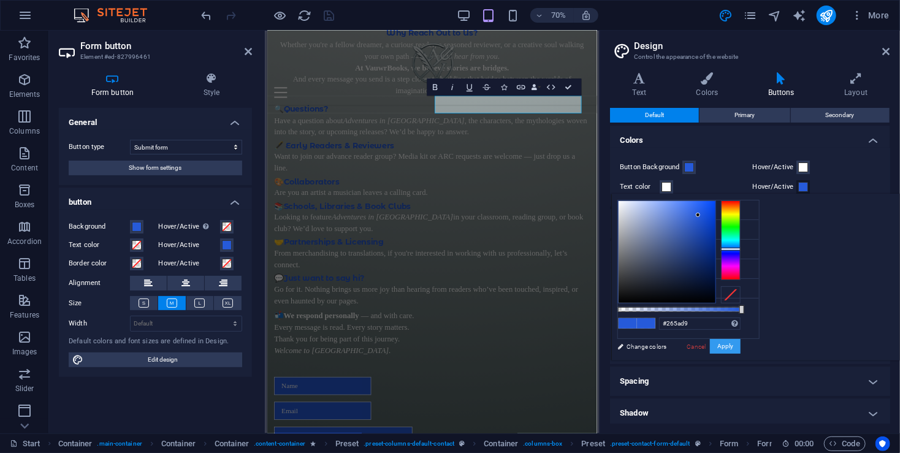
click at [740, 344] on button "Apply" at bounding box center [725, 346] width 31 height 15
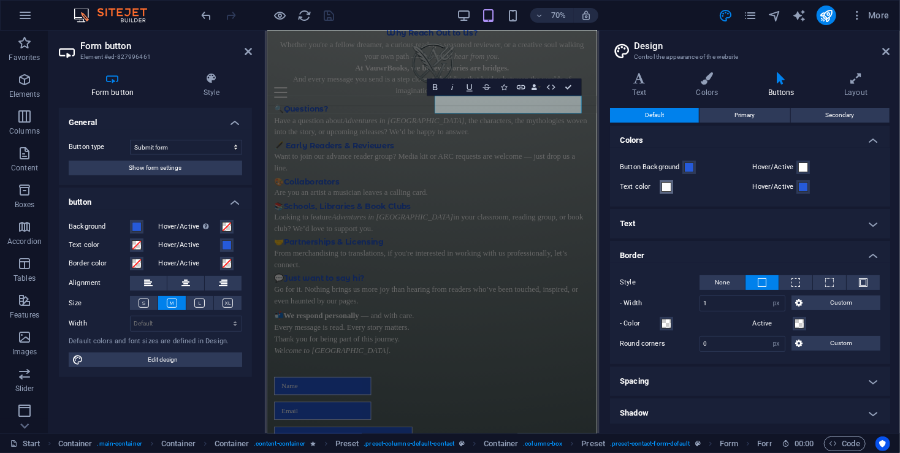
click at [662, 191] on span at bounding box center [666, 187] width 10 height 10
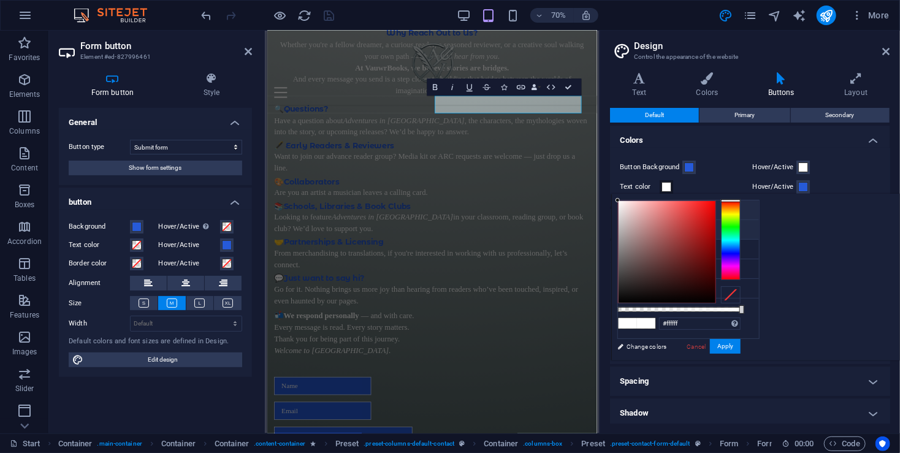
click at [623, 225] on icon at bounding box center [627, 229] width 9 height 9
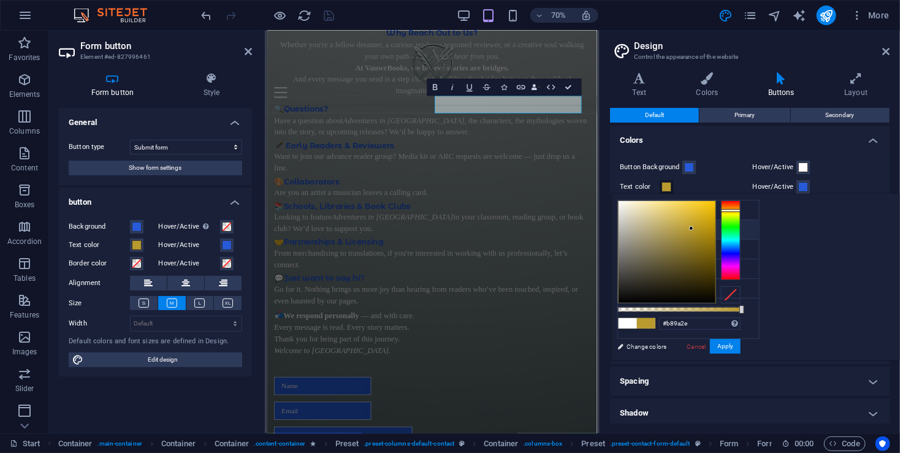
click at [746, 322] on div "#b89a2e Supported formats #0852ed rgb(8, 82, 237) rgba(8, 82, 237, 90%) hsv(221…" at bounding box center [678, 366] width 135 height 344
click at [637, 322] on span at bounding box center [627, 323] width 18 height 10
type input "#ffffff"
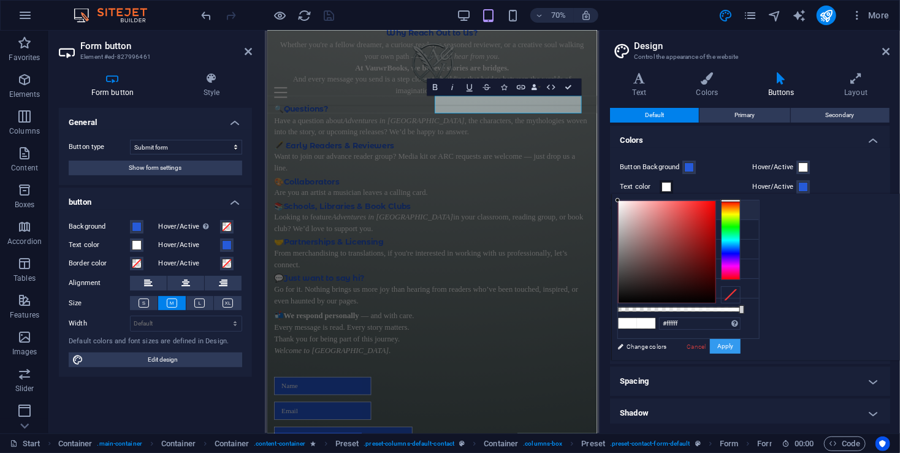
click at [740, 341] on button "Apply" at bounding box center [725, 346] width 31 height 15
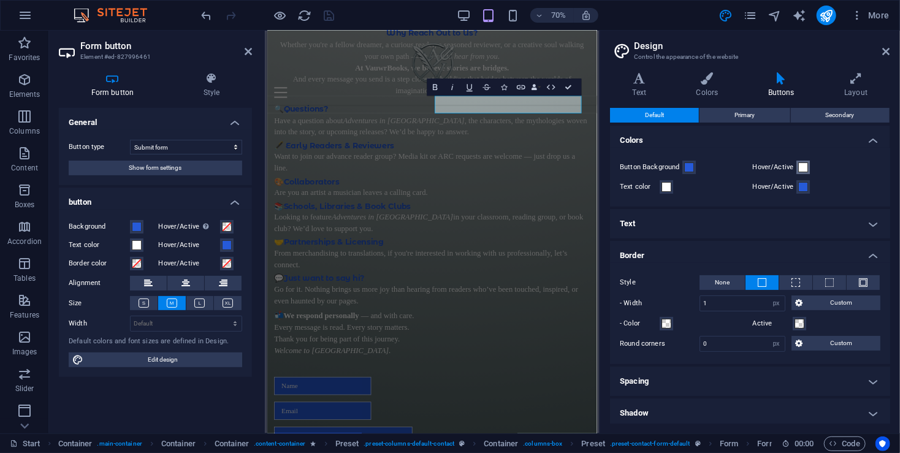
click at [803, 165] on span at bounding box center [803, 167] width 10 height 10
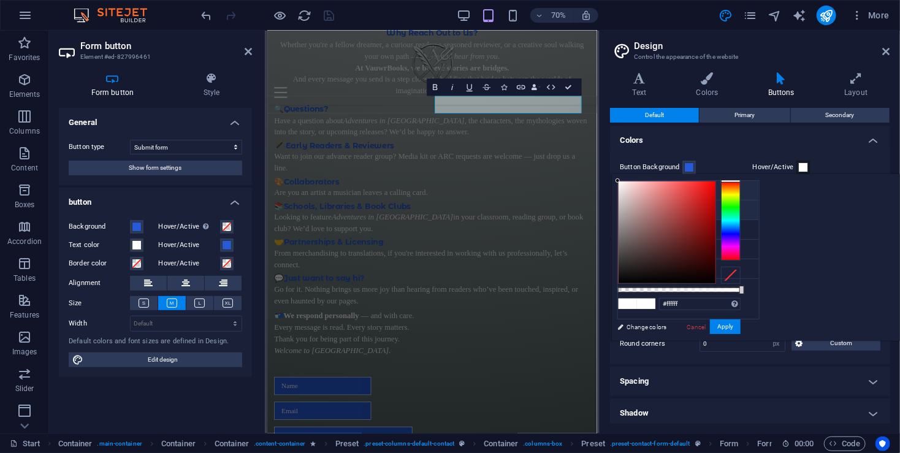
click at [632, 207] on li "Primary color #b89a2e" at bounding box center [688, 210] width 141 height 20
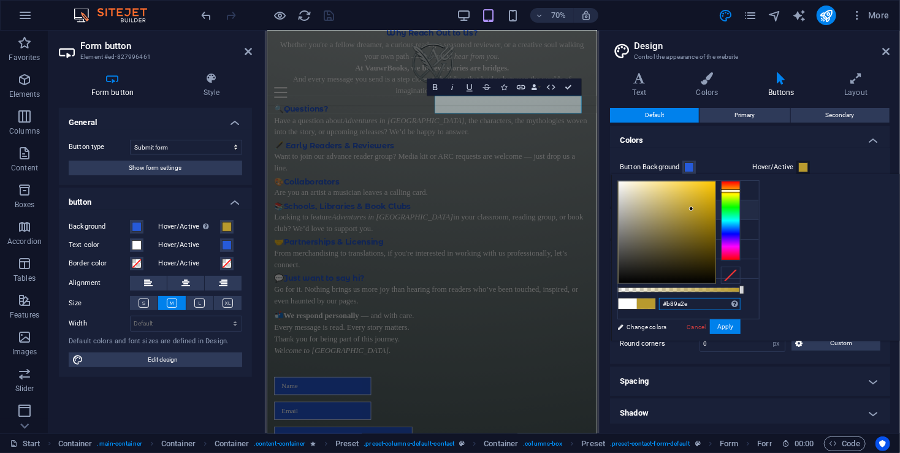
click at [740, 308] on input "#b89a2e" at bounding box center [700, 304] width 82 height 12
click at [637, 302] on span at bounding box center [627, 303] width 18 height 10
type input "#ffffff"
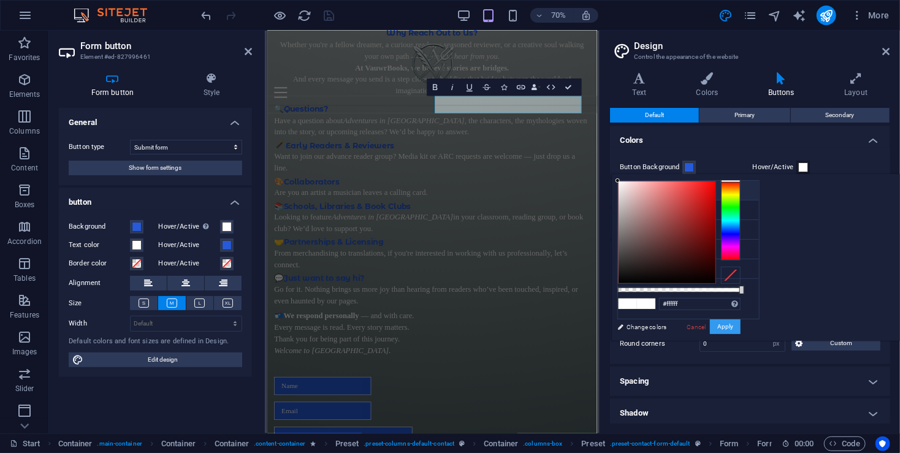
click at [740, 324] on button "Apply" at bounding box center [725, 326] width 31 height 15
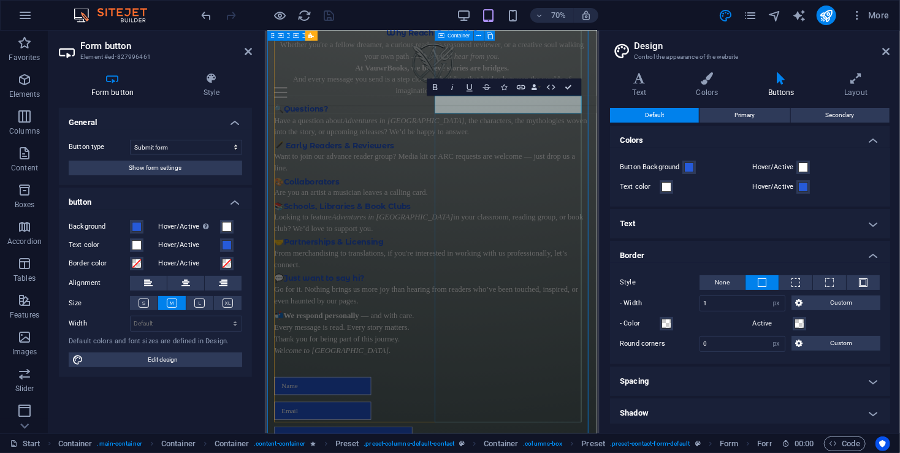
drag, startPoint x: 557, startPoint y: 210, endPoint x: 649, endPoint y: 160, distance: 104.8
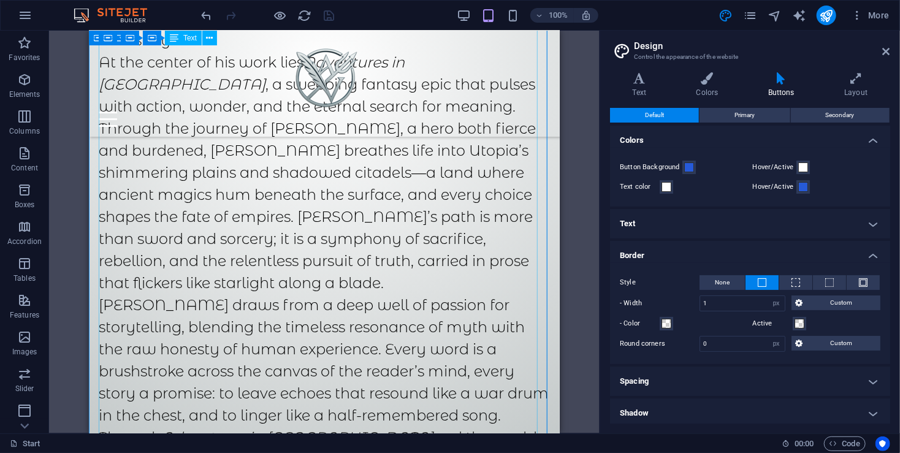
scroll to position [1530, 0]
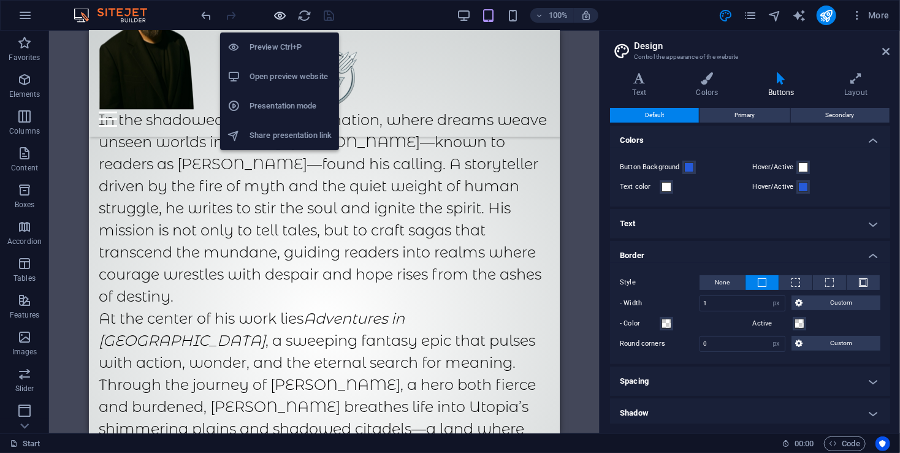
click at [283, 15] on icon "button" at bounding box center [280, 16] width 14 height 14
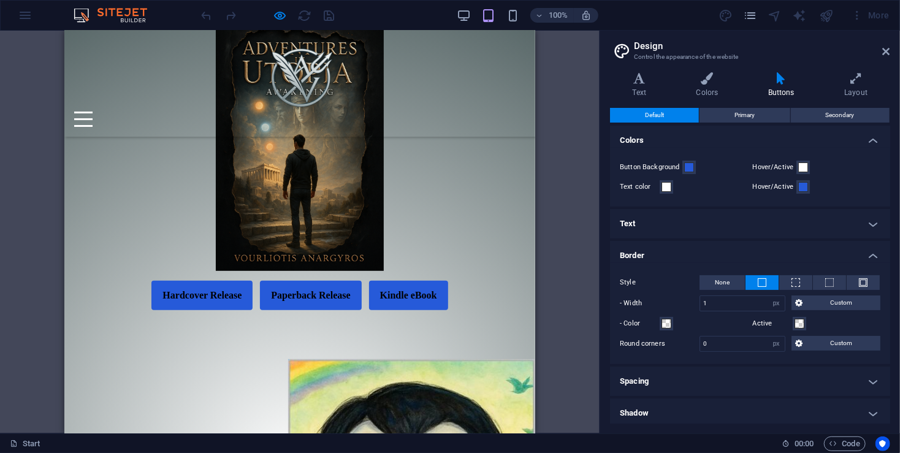
scroll to position [184, 0]
click at [404, 309] on link "Kindle eBook" at bounding box center [407, 295] width 79 height 29
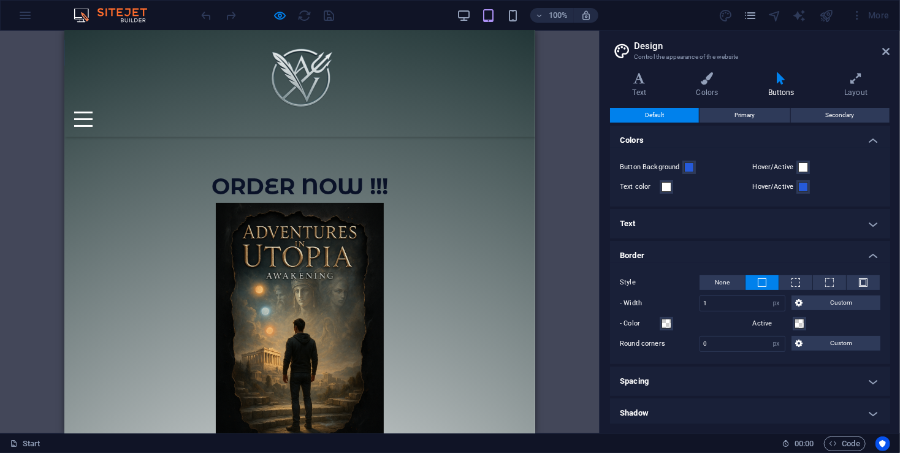
scroll to position [0, 0]
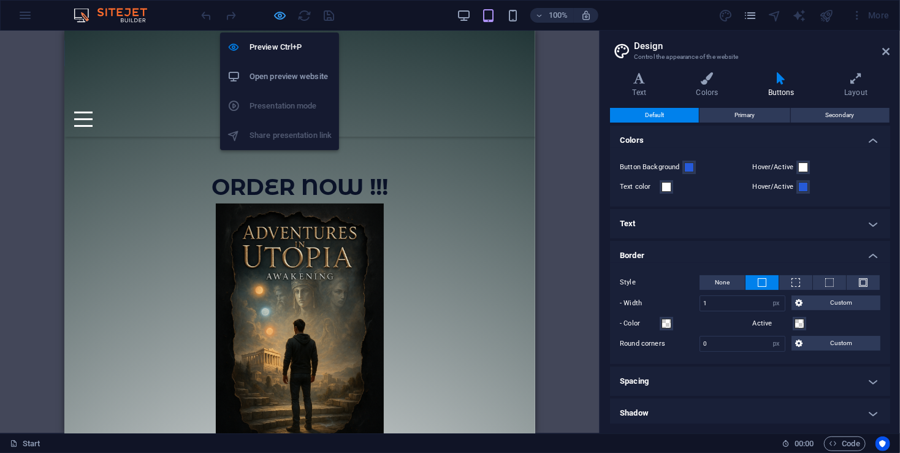
click at [285, 9] on icon "button" at bounding box center [280, 16] width 14 height 14
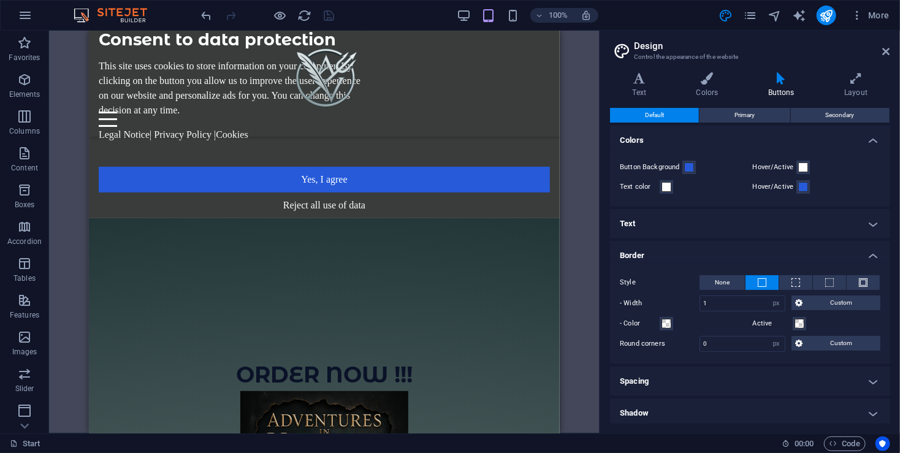
click at [886, 60] on header "Design Control the appearance of the website" at bounding box center [751, 47] width 278 height 32
click at [886, 55] on icon at bounding box center [886, 52] width 7 height 10
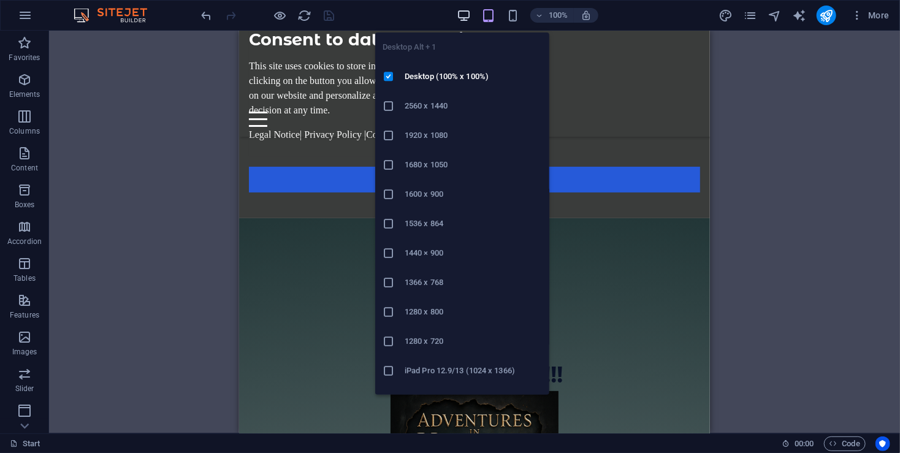
click at [460, 9] on icon "button" at bounding box center [464, 16] width 14 height 14
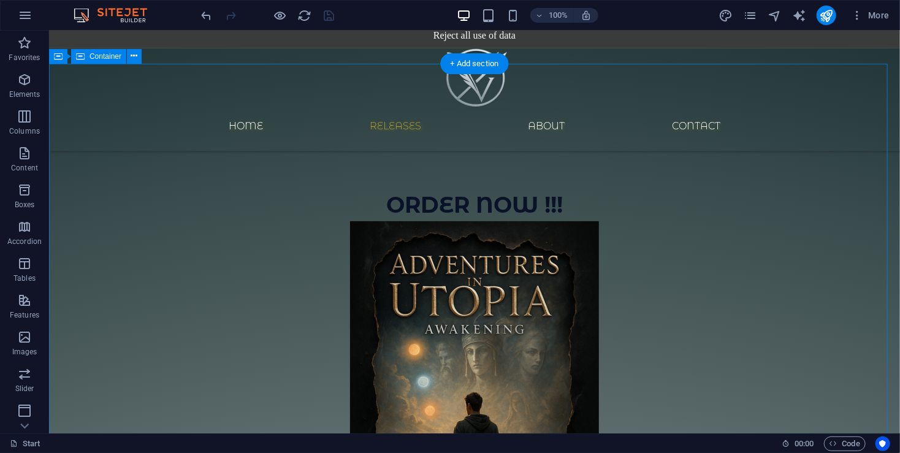
scroll to position [163, 0]
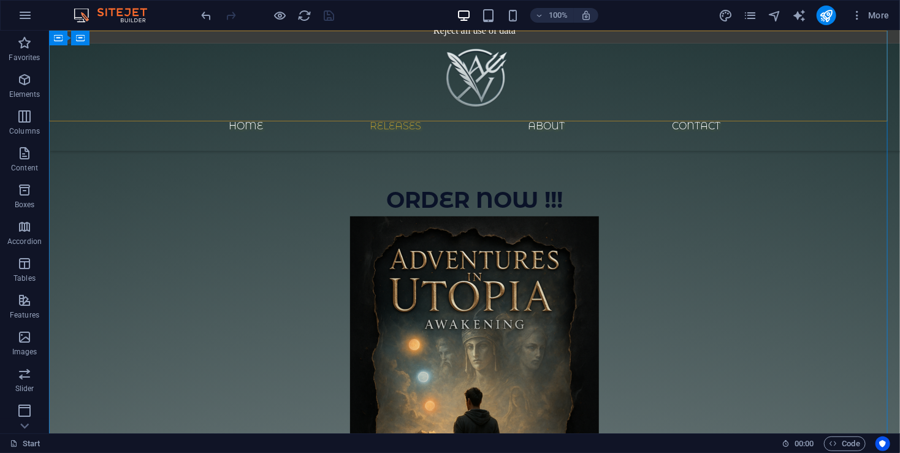
click at [331, 102] on div "Home Releases About Contact" at bounding box center [473, 90] width 851 height 120
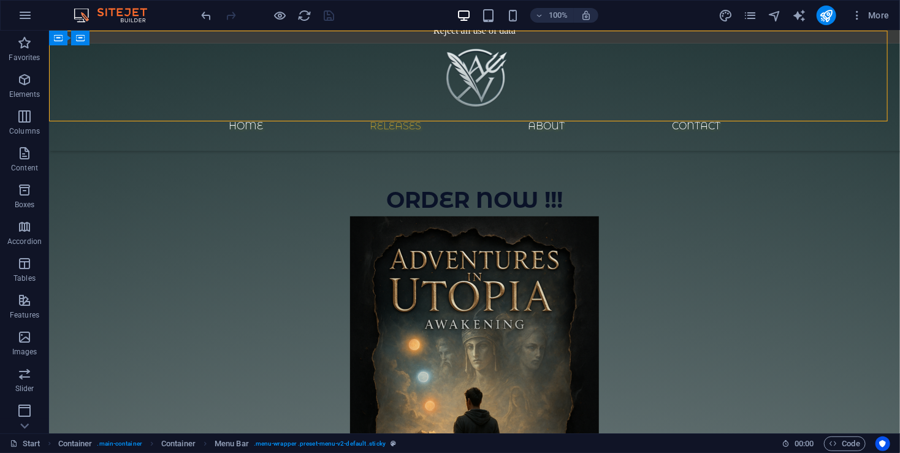
click at [330, 103] on div "Home Releases About Contact" at bounding box center [473, 90] width 851 height 120
select select "rem"
select select "sticky_instant"
select select "px"
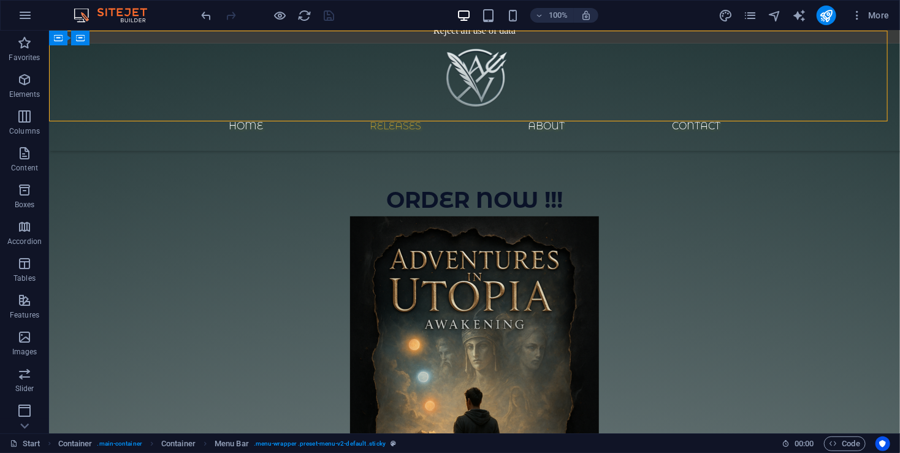
select select "px"
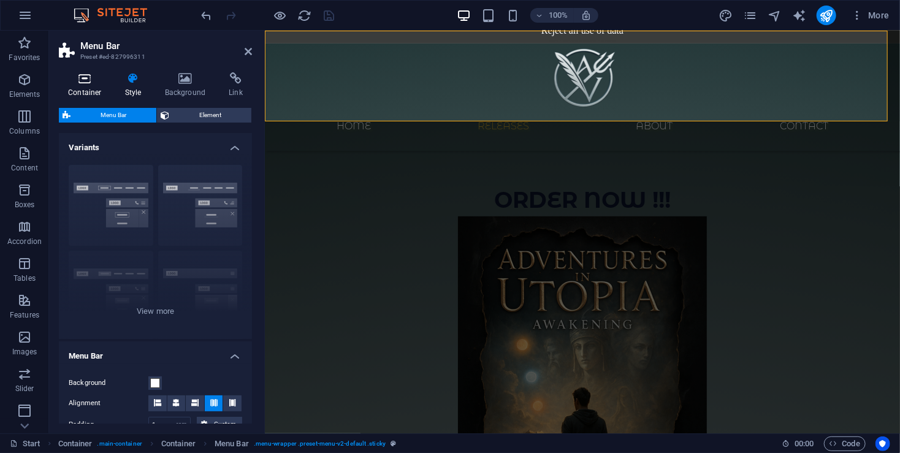
click at [90, 89] on h4 "Container" at bounding box center [87, 85] width 57 height 26
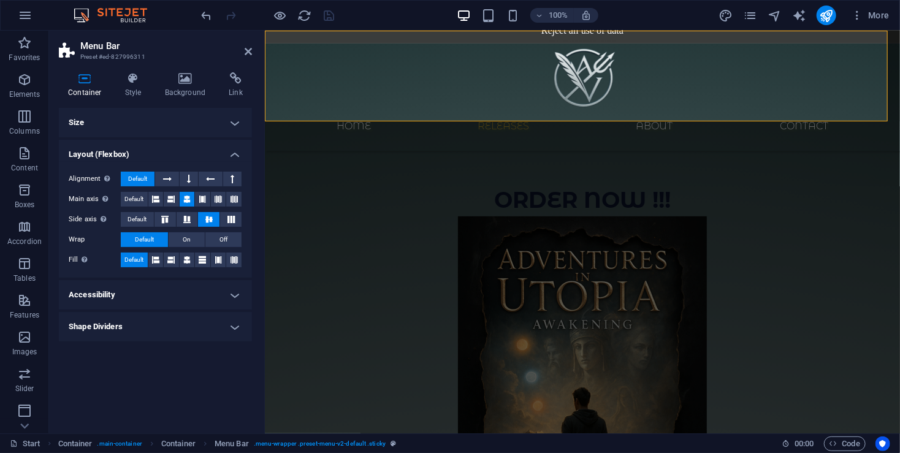
click at [150, 327] on h4 "Shape Dividers" at bounding box center [155, 326] width 193 height 29
click at [152, 327] on h4 "Shape Dividers" at bounding box center [155, 323] width 193 height 22
click at [151, 308] on h4 "Accessibility" at bounding box center [155, 294] width 193 height 29
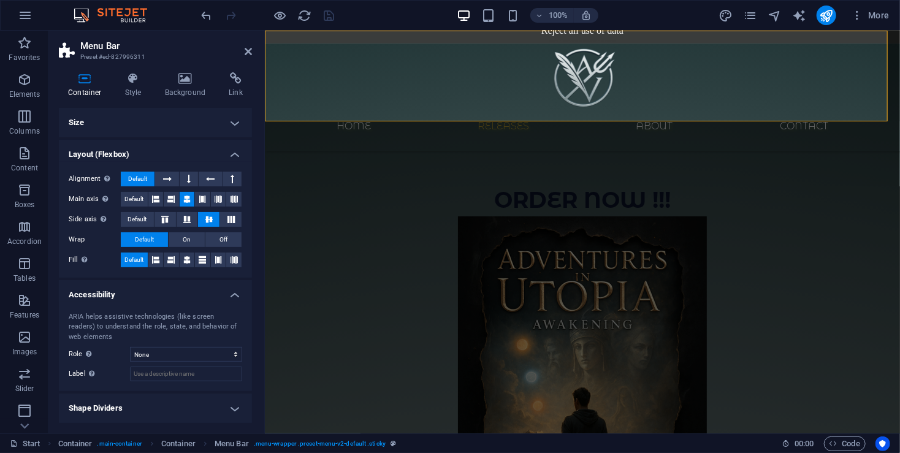
click at [153, 302] on div "ARIA helps assistive technologies (like screen readers) to understand the role,…" at bounding box center [155, 346] width 193 height 89
click at [144, 88] on h4 "Style" at bounding box center [136, 85] width 40 height 26
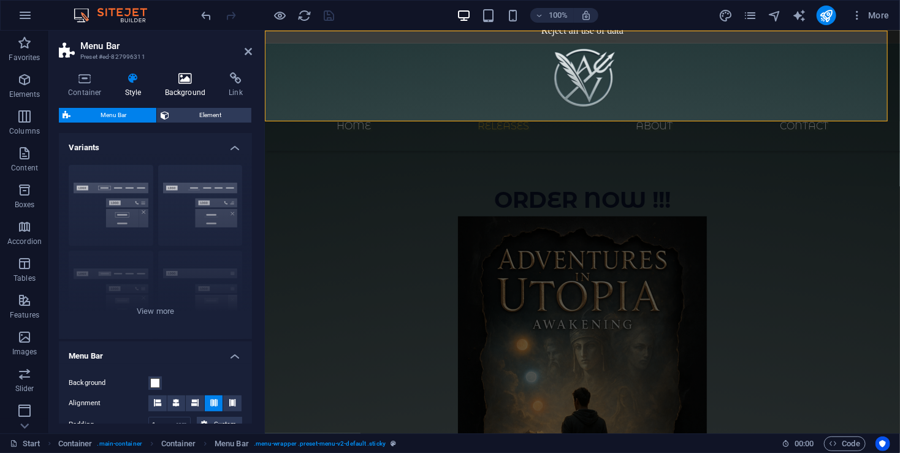
click at [193, 89] on h4 "Background" at bounding box center [188, 85] width 64 height 26
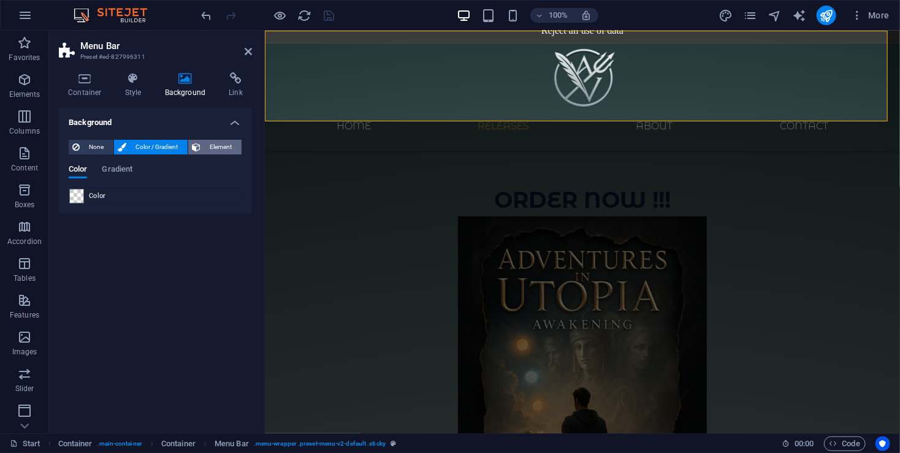
click at [215, 148] on span "Element" at bounding box center [221, 147] width 34 height 15
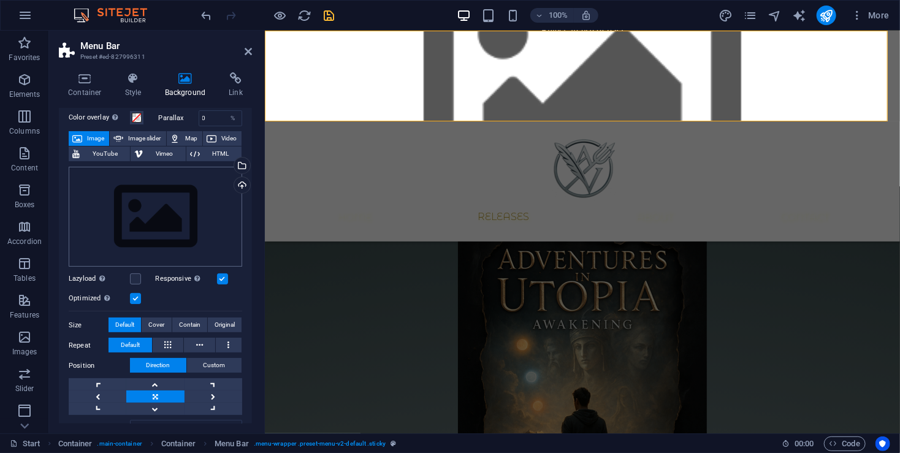
scroll to position [0, 0]
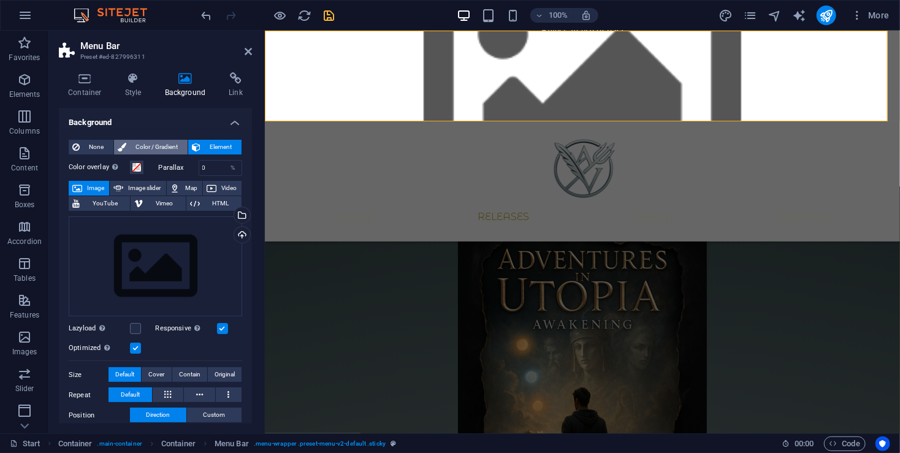
click at [151, 144] on span "Color / Gradient" at bounding box center [157, 147] width 54 height 15
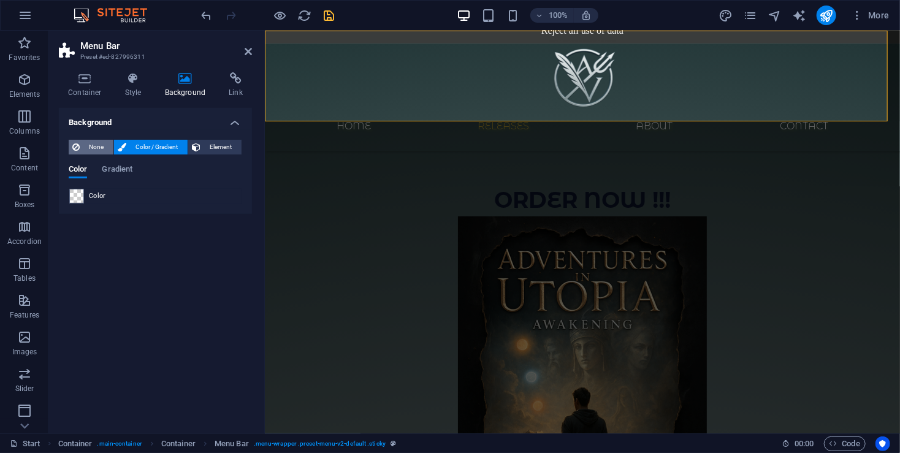
click at [98, 147] on span "None" at bounding box center [96, 147] width 26 height 15
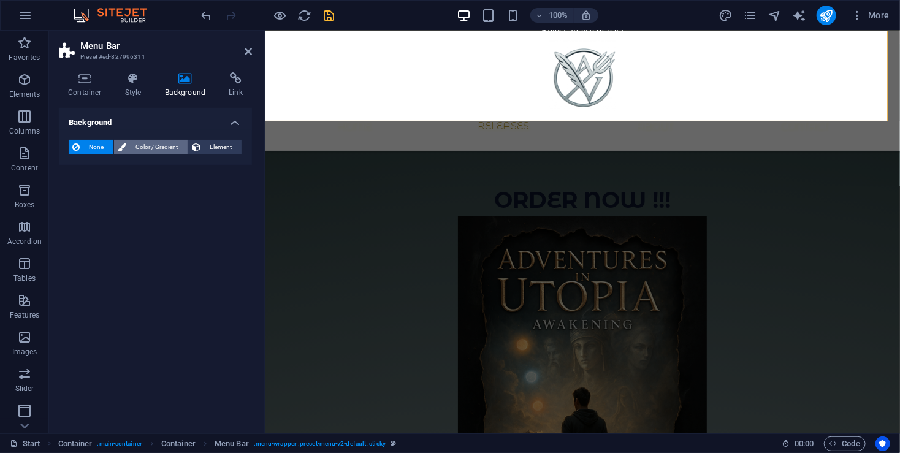
click at [135, 150] on span "Color / Gradient" at bounding box center [157, 147] width 54 height 15
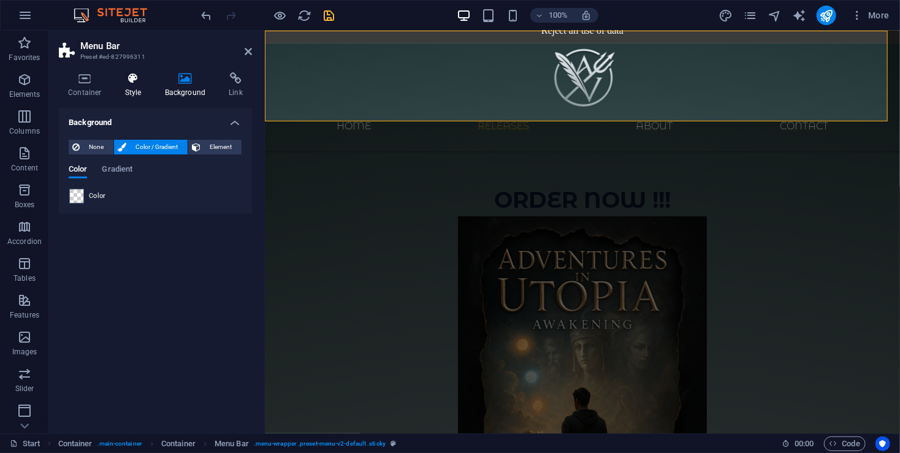
click at [140, 89] on h4 "Style" at bounding box center [136, 85] width 40 height 26
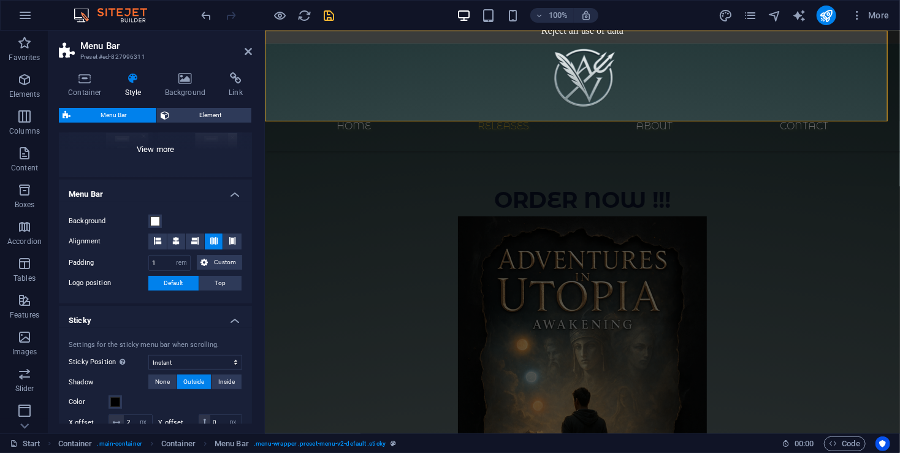
scroll to position [163, 0]
click at [191, 237] on icon at bounding box center [194, 239] width 7 height 7
click at [178, 241] on icon at bounding box center [175, 239] width 7 height 7
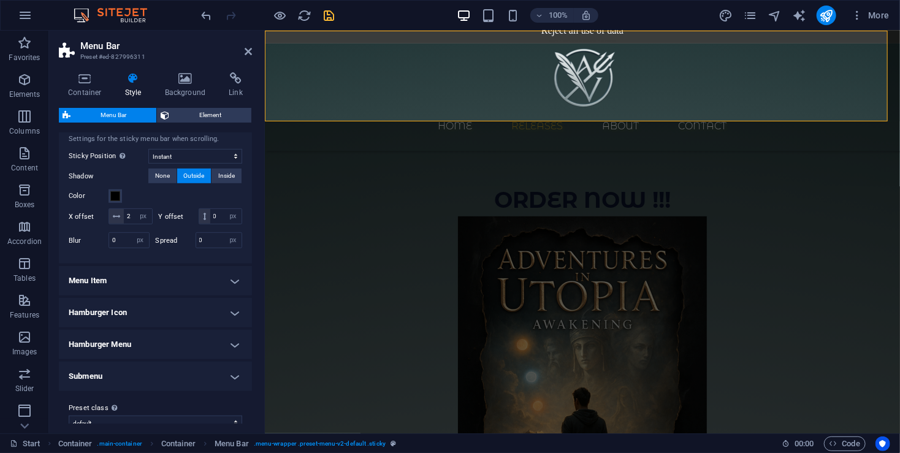
scroll to position [398, 0]
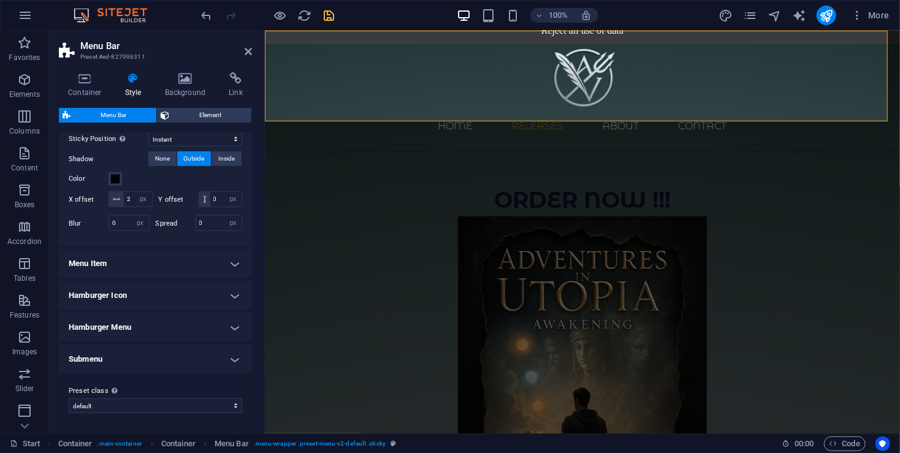
click at [155, 270] on h4 "Menu Item" at bounding box center [155, 263] width 193 height 29
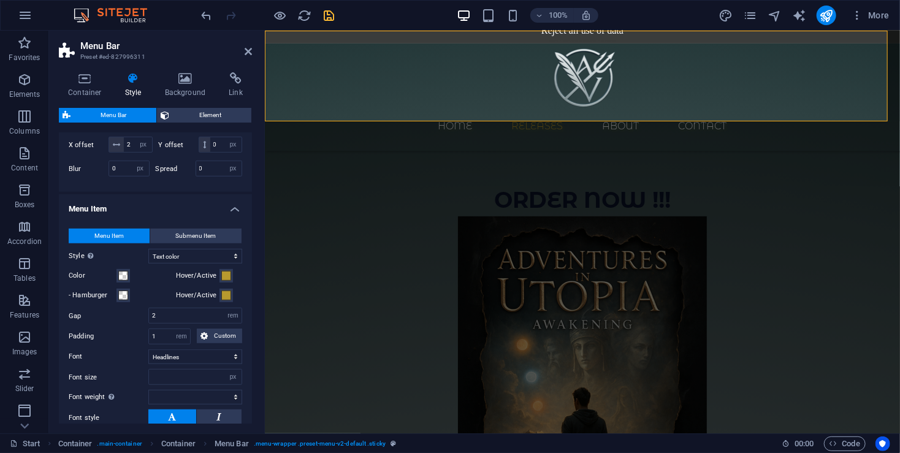
scroll to position [479, 0]
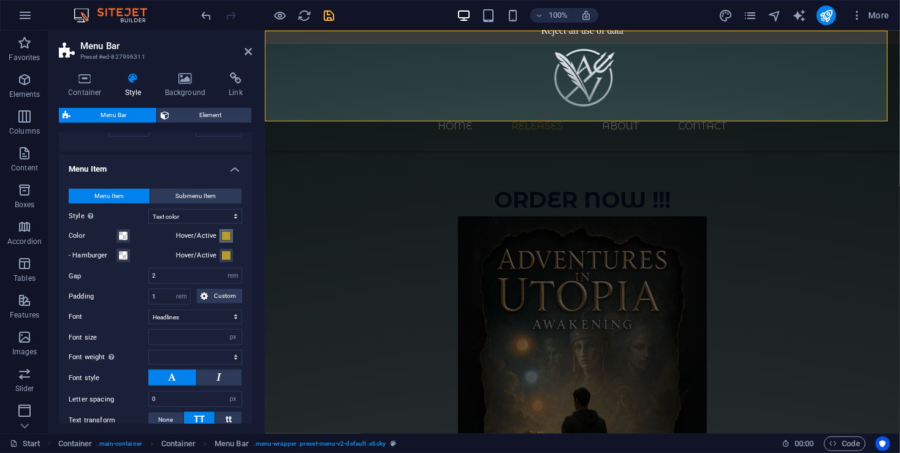
click at [224, 241] on span at bounding box center [226, 236] width 10 height 10
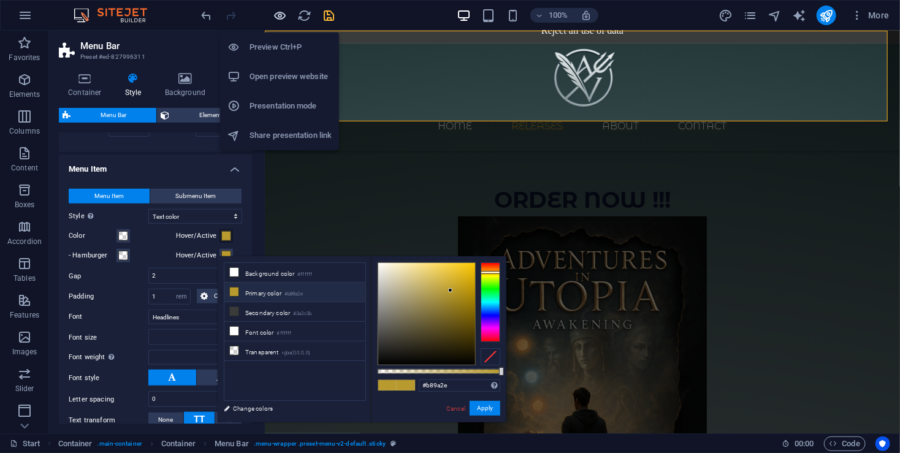
click at [279, 15] on icon "button" at bounding box center [280, 16] width 14 height 14
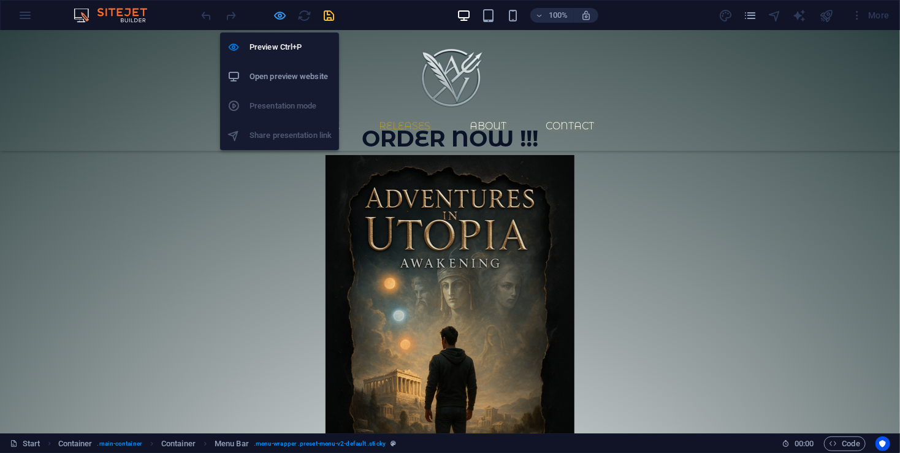
click at [273, 12] on icon "button" at bounding box center [280, 16] width 14 height 14
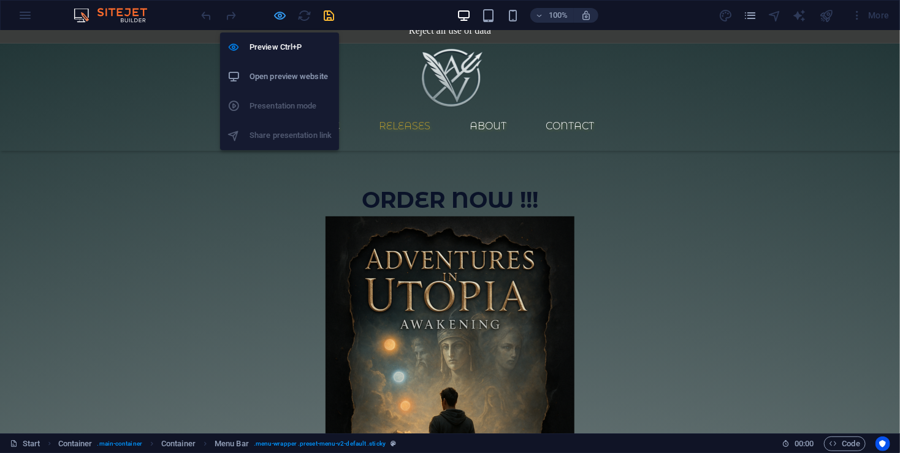
select select "rem"
select select "sticky_instant"
select select "px"
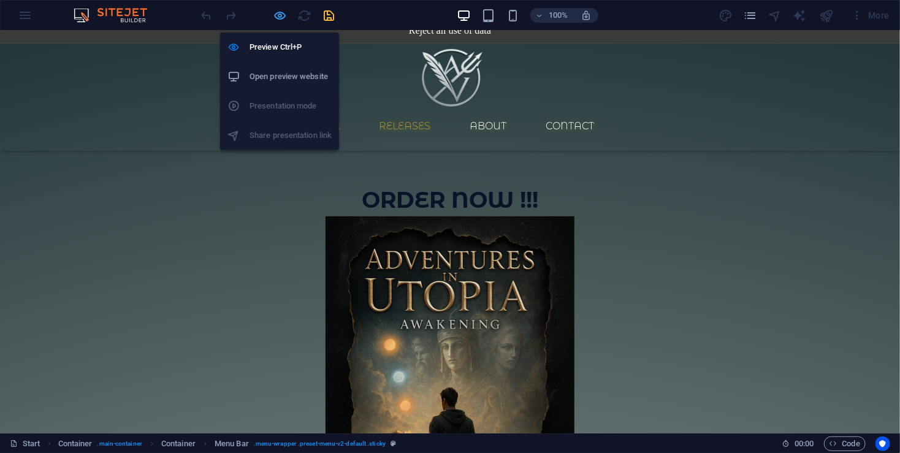
select select "px"
select select "hover_text_color"
select select "rem"
select select "link-special-font"
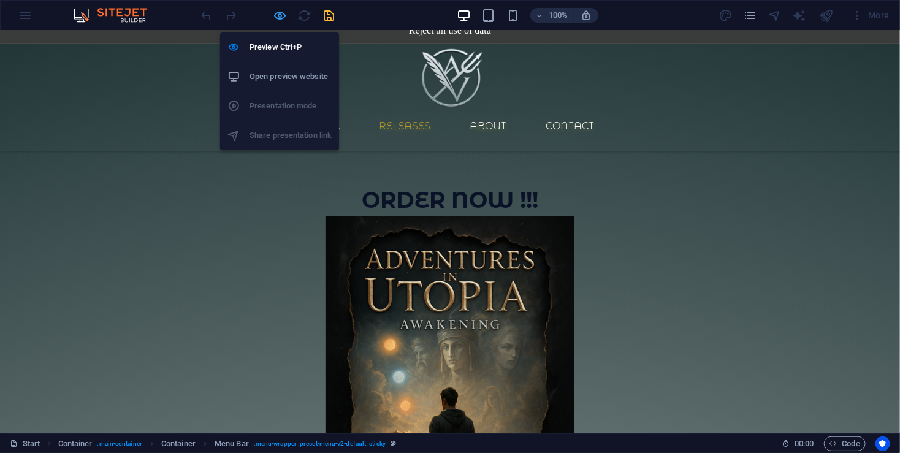
select select "px"
select select
select select "px"
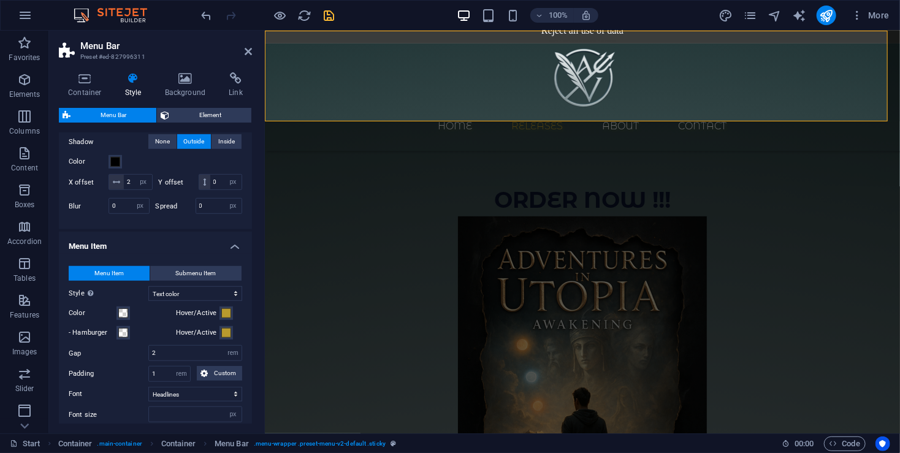
scroll to position [408, 0]
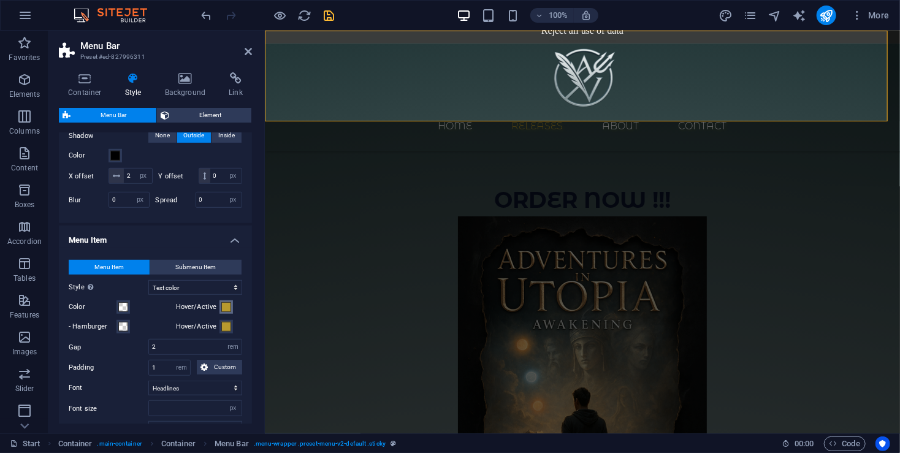
click at [226, 312] on span at bounding box center [226, 307] width 10 height 10
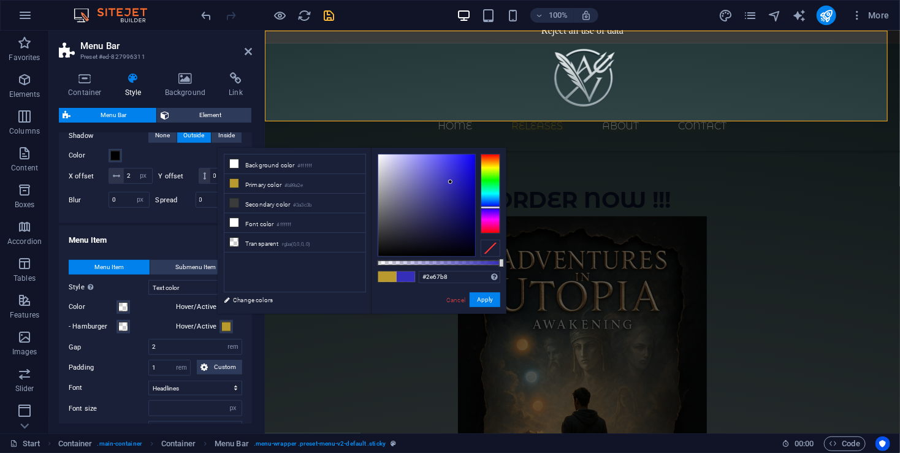
type input "#2e6eb8"
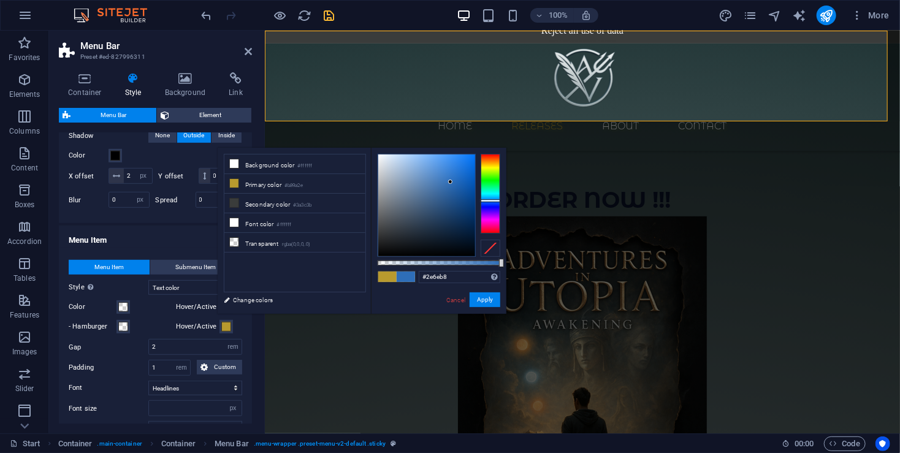
drag, startPoint x: 489, startPoint y: 210, endPoint x: 492, endPoint y: 200, distance: 9.7
click at [492, 200] on div at bounding box center [490, 194] width 20 height 80
click at [429, 276] on input "#2e6eb8" at bounding box center [460, 277] width 82 height 12
select select
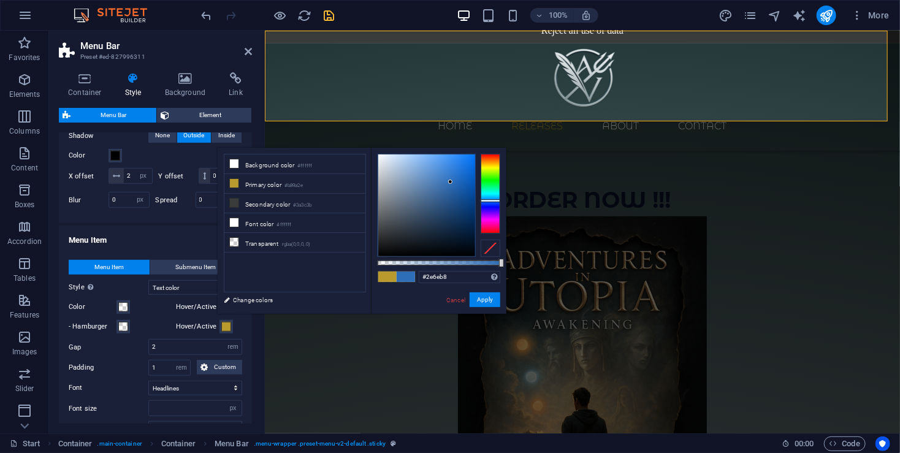
drag, startPoint x: 429, startPoint y: 276, endPoint x: 309, endPoint y: 283, distance: 120.3
click at [309, 283] on ul "Background color #ffffff Primary color #b89a2e Secondary color #3a3c3b Font col…" at bounding box center [295, 223] width 142 height 139
drag, startPoint x: 455, startPoint y: 180, endPoint x: 463, endPoint y: 194, distance: 16.2
click at [463, 194] on div at bounding box center [426, 205] width 97 height 102
drag, startPoint x: 450, startPoint y: 229, endPoint x: 452, endPoint y: 238, distance: 9.4
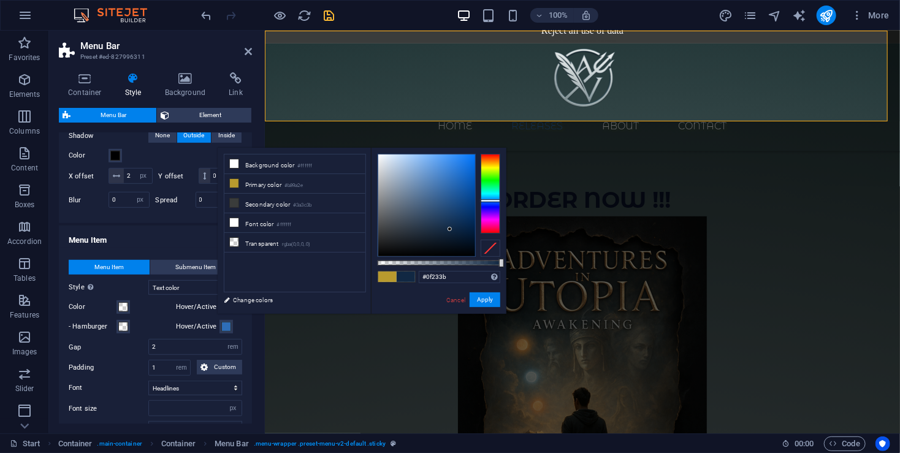
click at [450, 233] on div at bounding box center [426, 205] width 97 height 102
click at [455, 249] on div at bounding box center [426, 205] width 97 height 102
type input "#003068"
drag, startPoint x: 458, startPoint y: 244, endPoint x: 480, endPoint y: 215, distance: 36.8
click at [480, 215] on div at bounding box center [439, 205] width 123 height 103
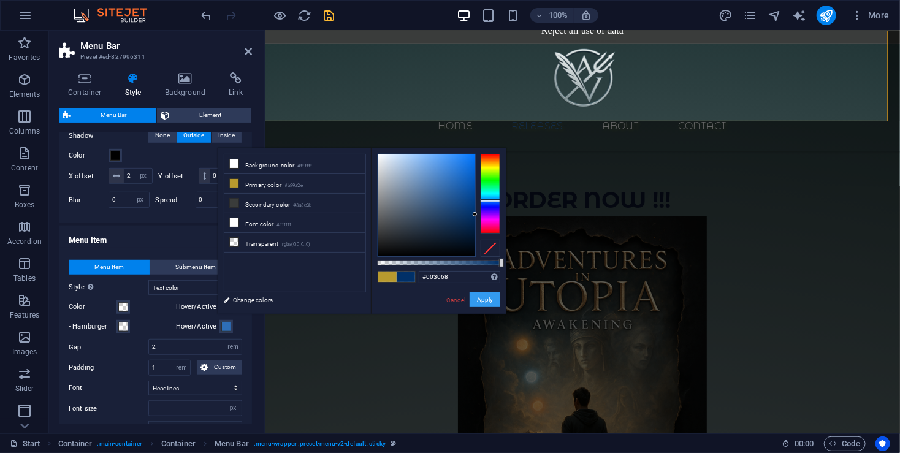
click at [484, 302] on button "Apply" at bounding box center [484, 299] width 31 height 15
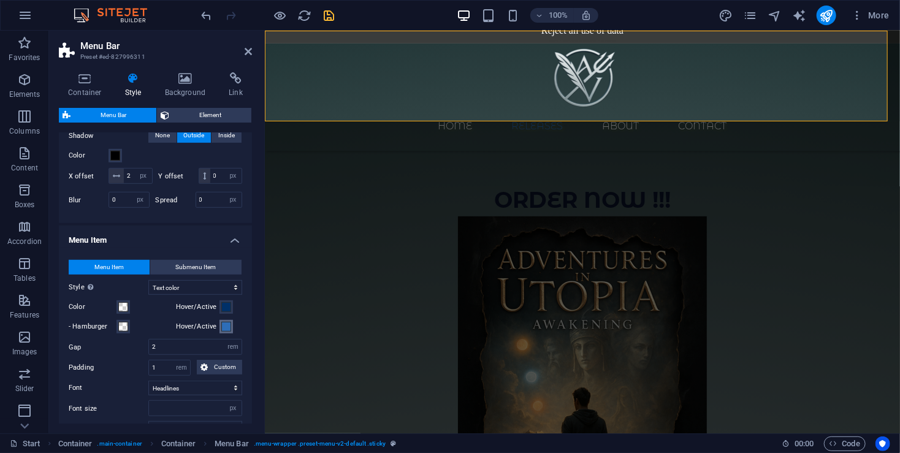
click at [224, 332] on span at bounding box center [226, 327] width 10 height 10
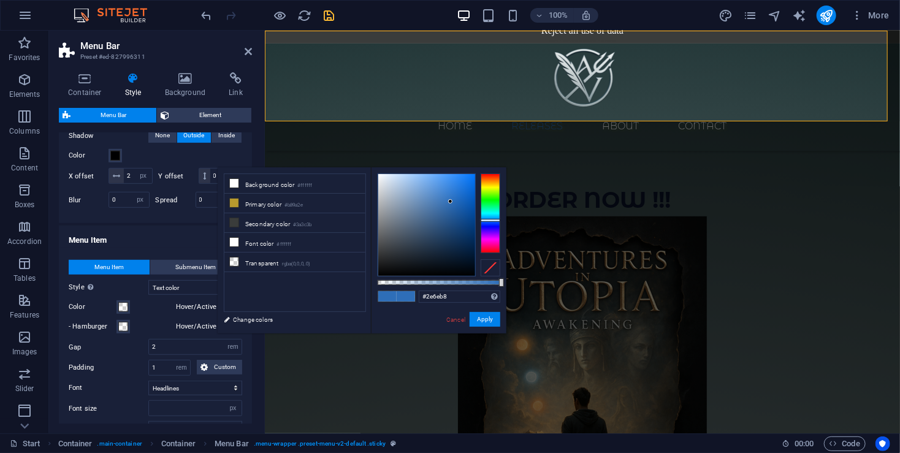
type input "#003068"
select select
type input "#ffffff"
drag, startPoint x: 452, startPoint y: 226, endPoint x: 377, endPoint y: 173, distance: 91.8
click at [378, 174] on div at bounding box center [426, 225] width 97 height 102
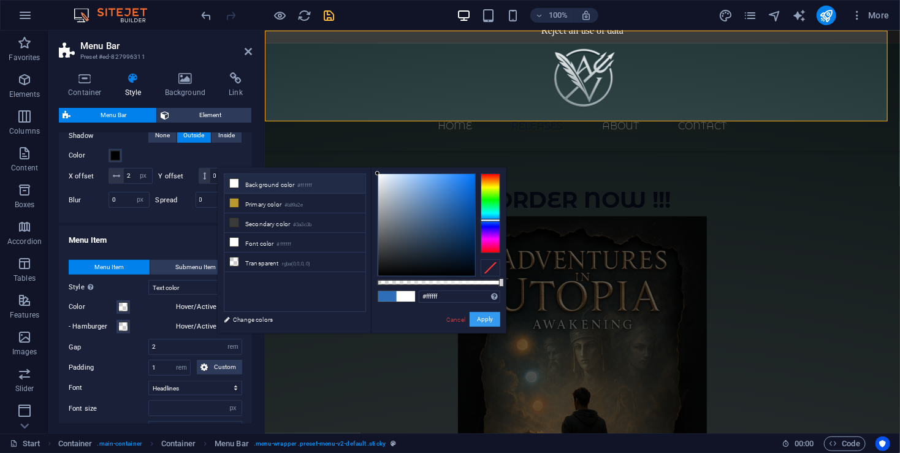
click at [474, 322] on button "Apply" at bounding box center [484, 319] width 31 height 15
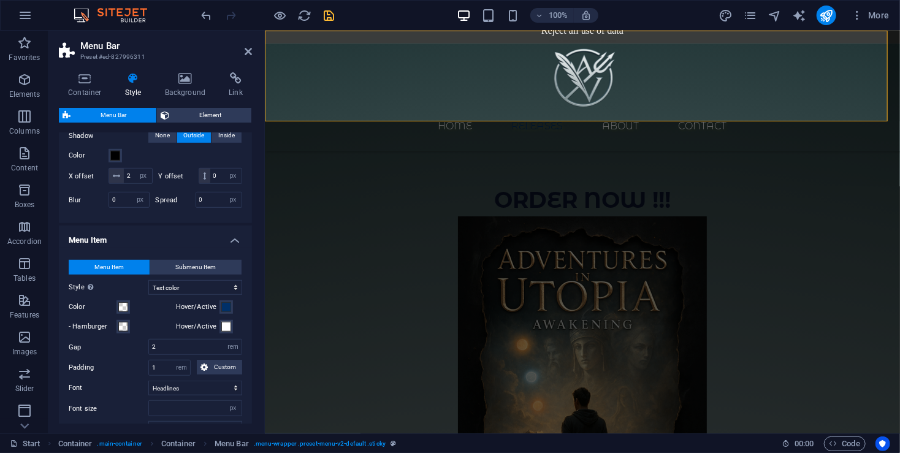
select select
click at [327, 12] on icon "save" at bounding box center [329, 16] width 14 height 14
select select "rem"
select select "sticky_instant"
select select "px"
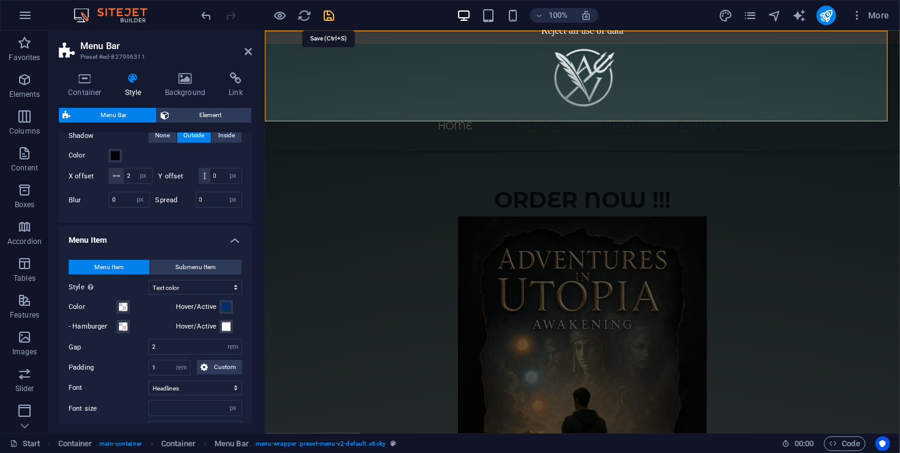
select select "px"
select select "hover_text_color"
select select "rem"
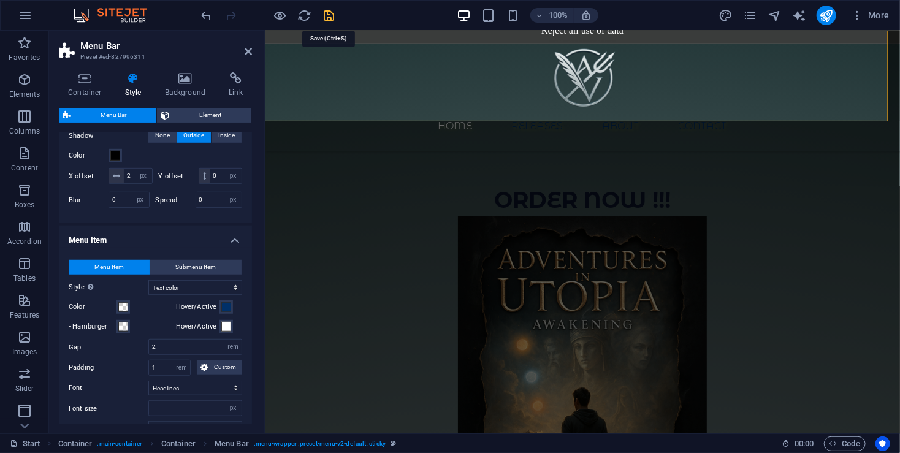
select select "rem"
select select "link-special-font"
select select "px"
select select
select select "px"
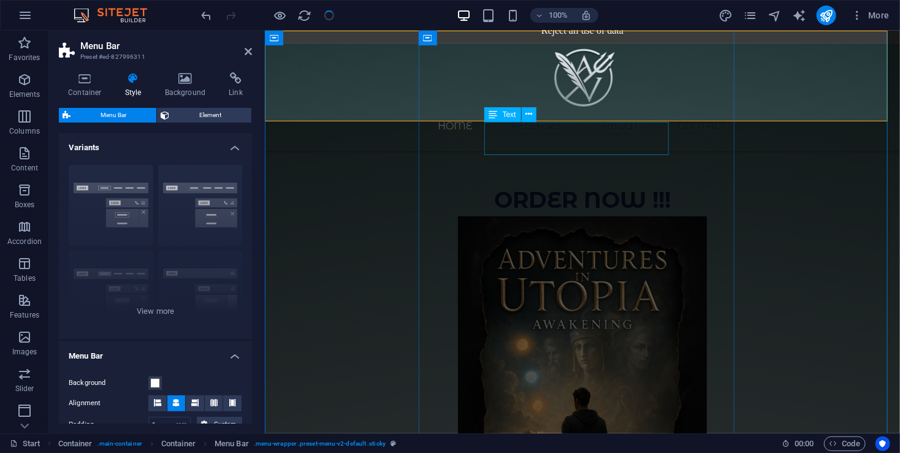
select select
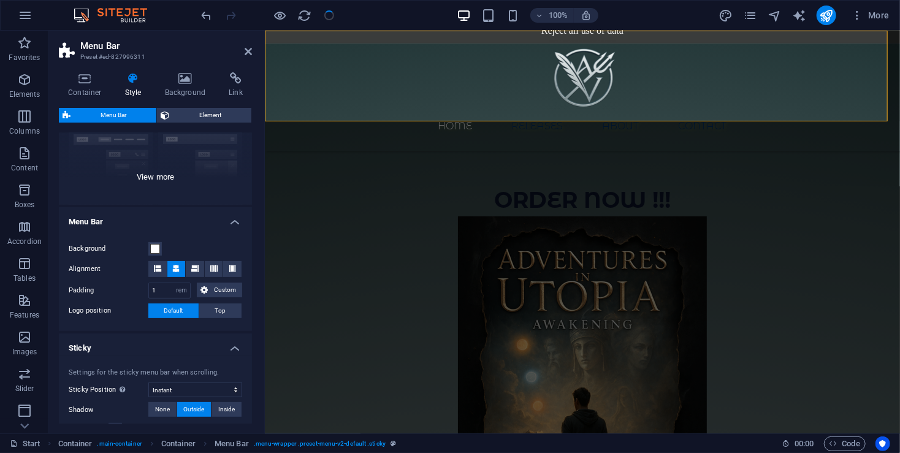
scroll to position [163, 0]
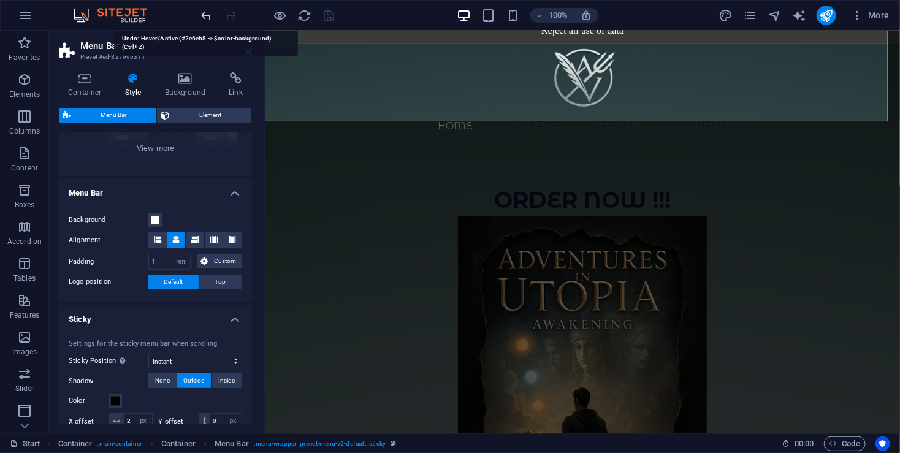
click at [203, 11] on icon "undo" at bounding box center [207, 16] width 14 height 14
click at [205, 17] on icon "undo" at bounding box center [207, 16] width 14 height 14
click at [333, 18] on icon "save" at bounding box center [329, 16] width 14 height 14
select select "rem"
select select "sticky_instant"
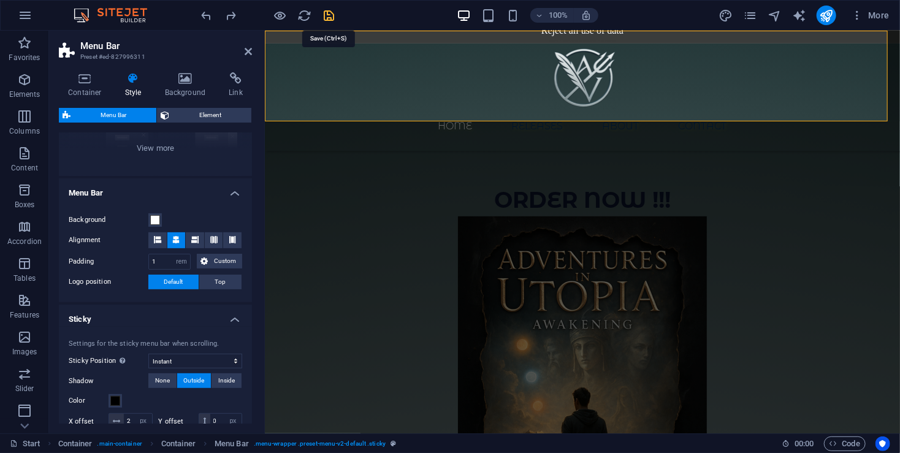
select select "px"
select select "hover_text_color"
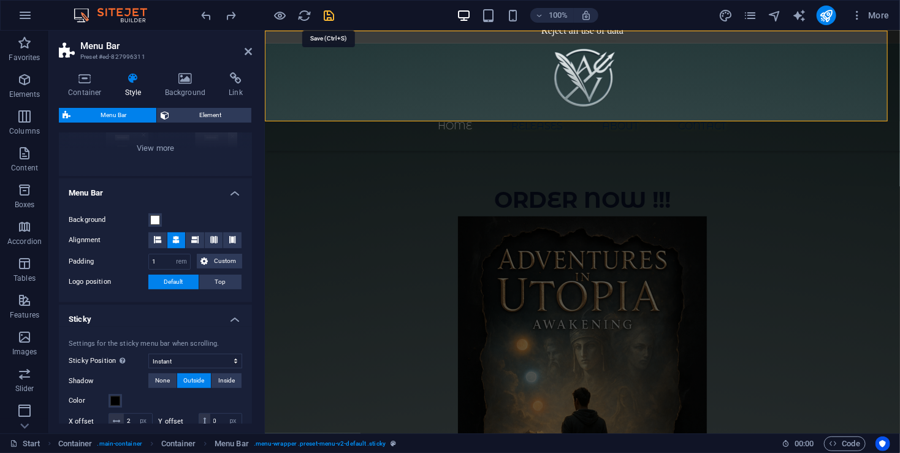
select select "rem"
select select "link-special-font"
select select "px"
select select
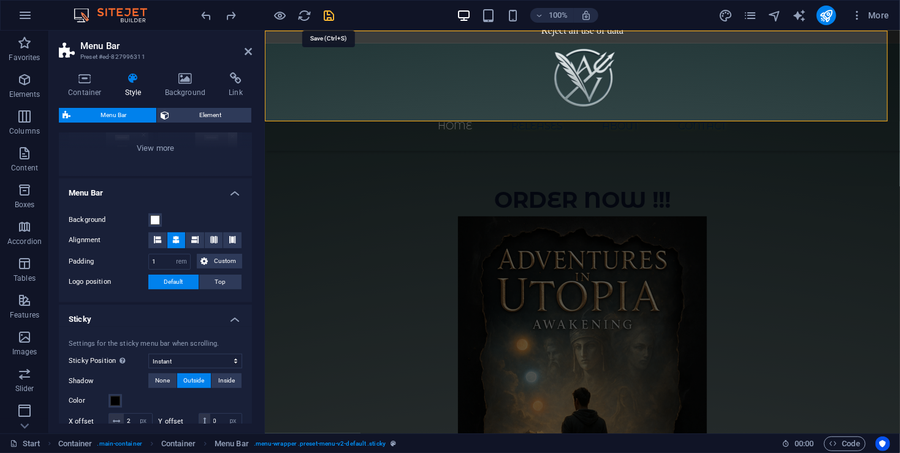
select select "px"
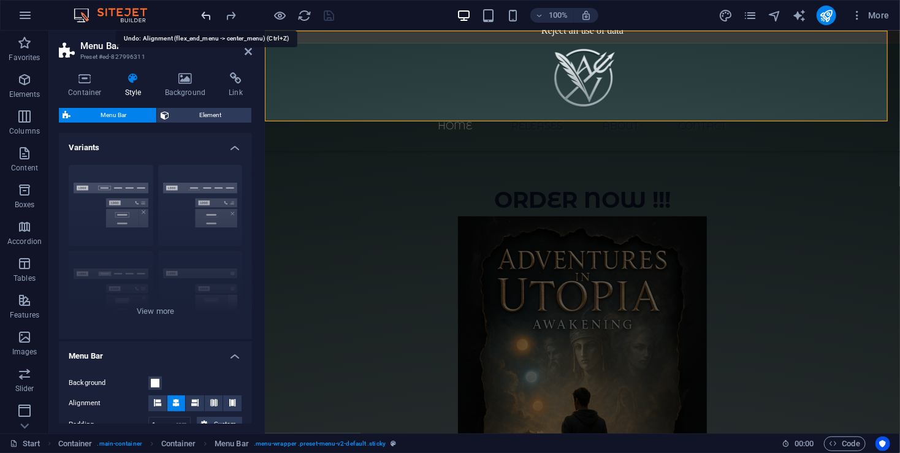
click at [210, 10] on icon "undo" at bounding box center [207, 16] width 14 height 14
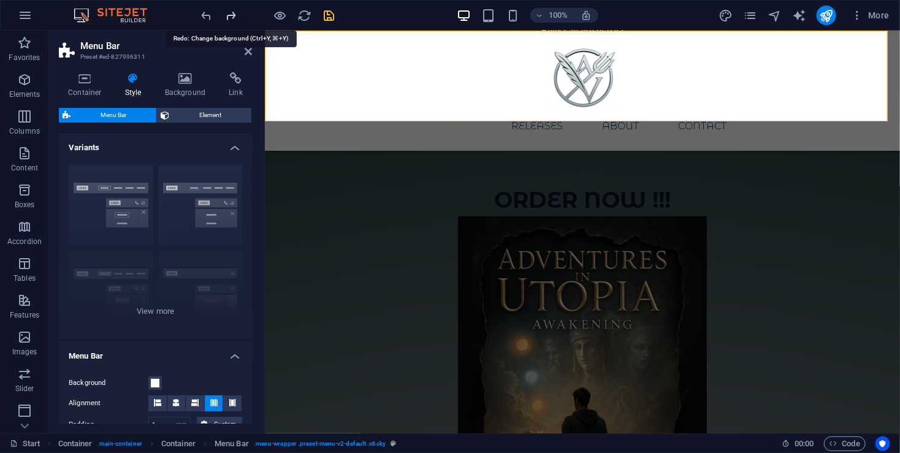
select select
click at [224, 13] on icon "redo" at bounding box center [231, 16] width 14 height 14
click at [234, 12] on icon "redo" at bounding box center [231, 16] width 14 height 14
select select
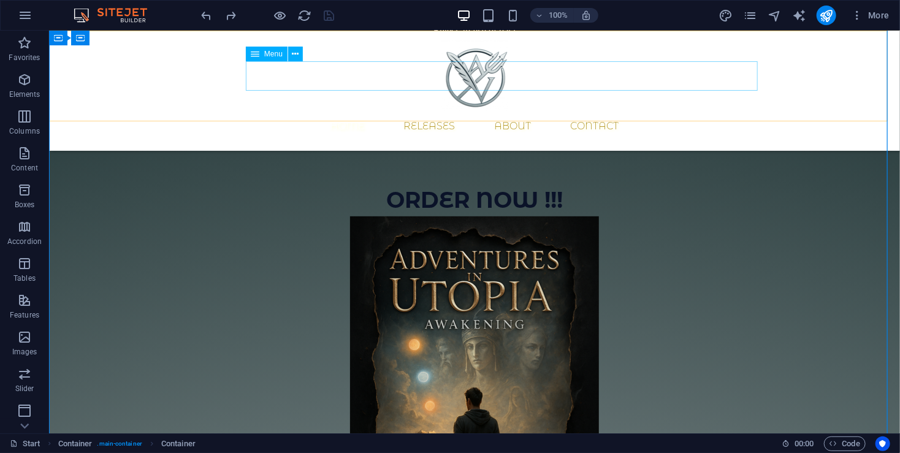
click at [452, 111] on nav "Home Releases About Contact" at bounding box center [473, 125] width 579 height 29
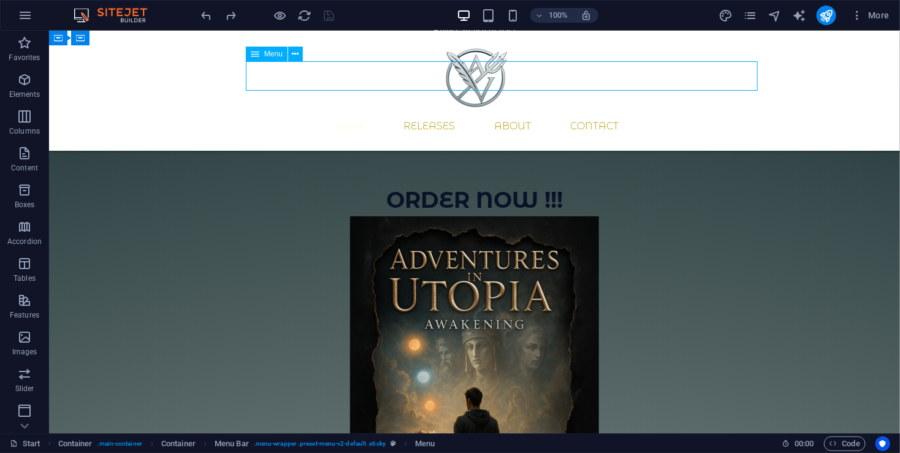
click at [452, 111] on nav "Home Releases About Contact" at bounding box center [473, 125] width 579 height 29
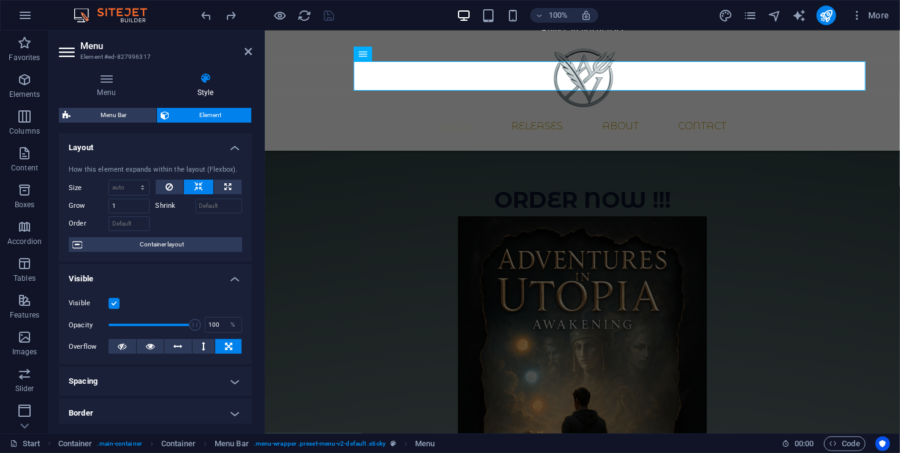
click at [211, 86] on h4 "Style" at bounding box center [205, 85] width 93 height 26
click at [172, 189] on button at bounding box center [170, 187] width 28 height 15
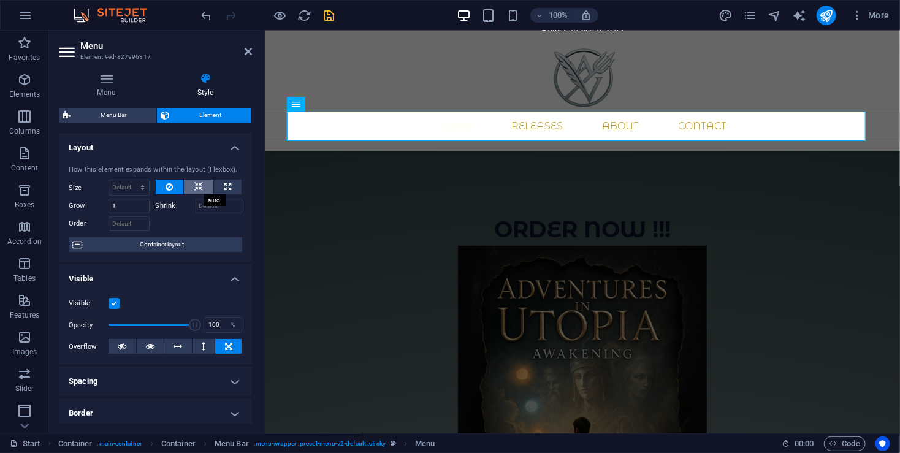
click at [195, 189] on icon at bounding box center [198, 187] width 9 height 15
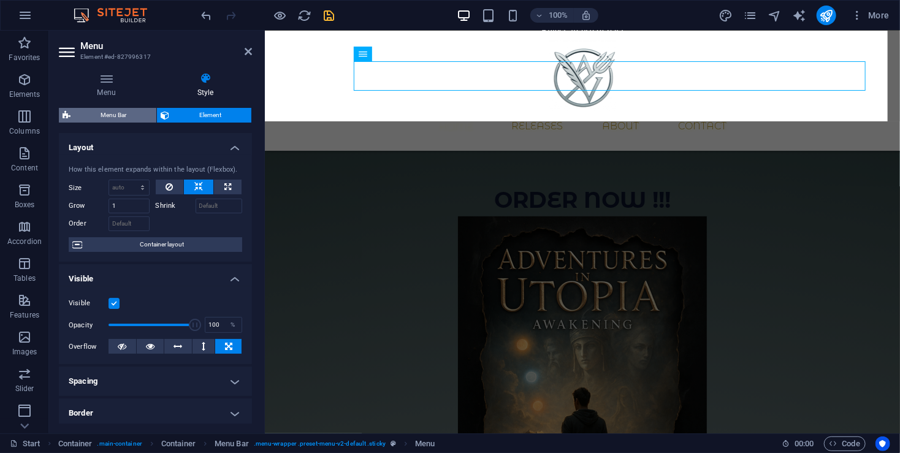
click at [124, 113] on span "Menu Bar" at bounding box center [113, 115] width 78 height 15
select select "rem"
select select "sticky_instant"
select select "px"
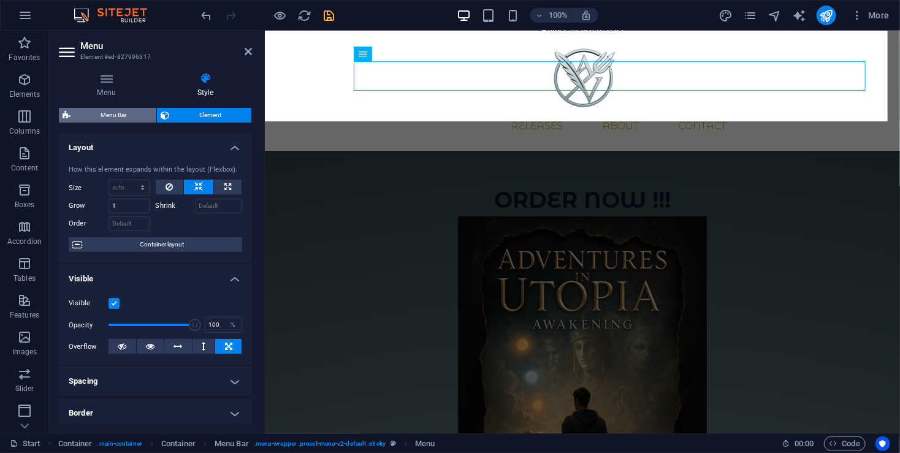
select select "px"
select select "hover_text_color"
select select "rem"
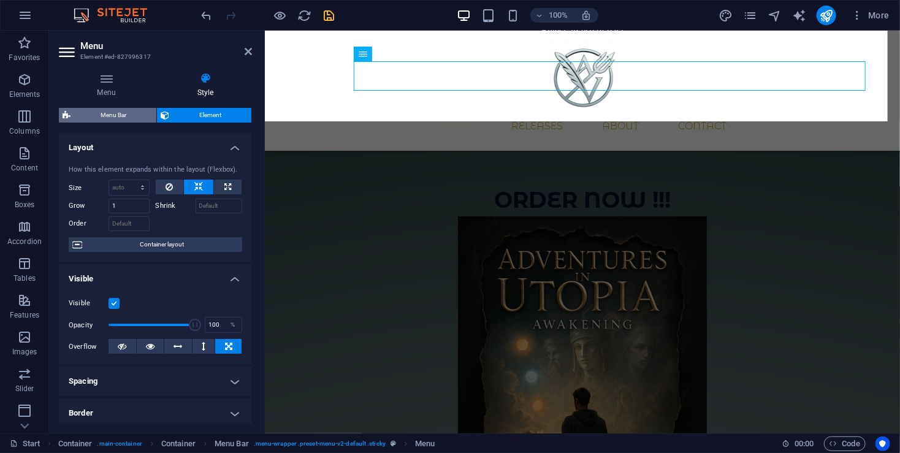
select select "link-special-font"
select select "px"
select select
select select "px"
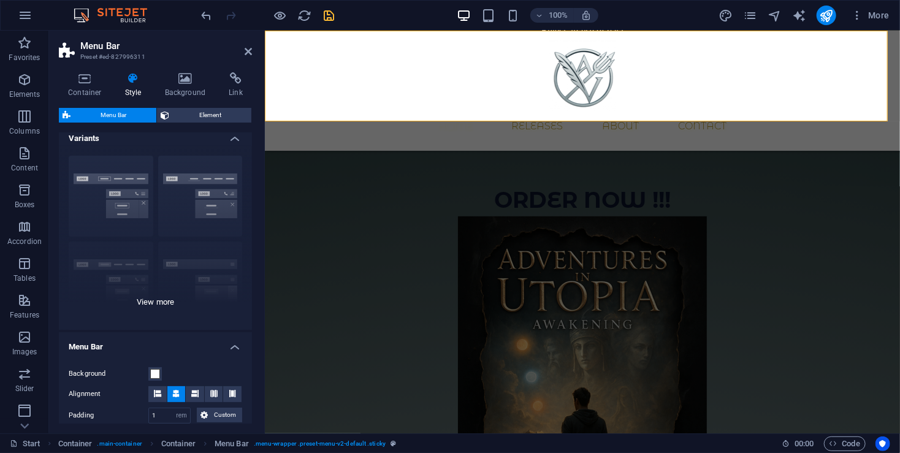
scroll to position [0, 0]
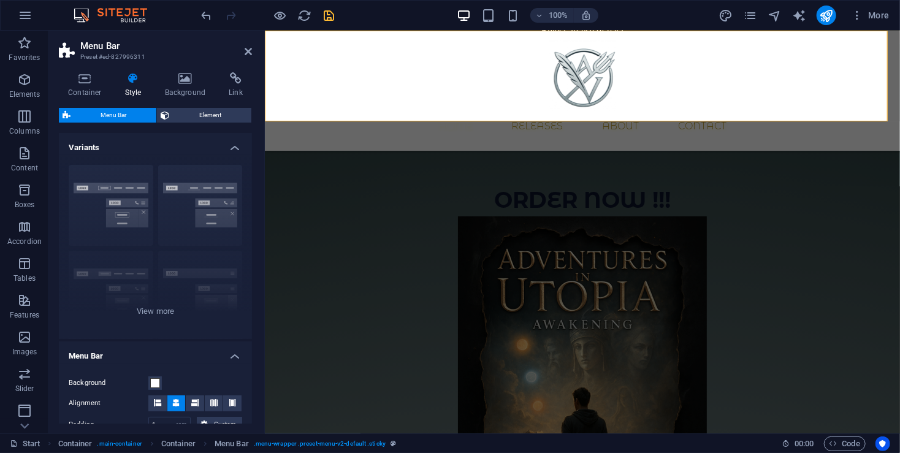
click at [181, 102] on div "Container Style Background Link Size Height Default px rem % vh vw Min. height …" at bounding box center [155, 247] width 193 height 351
click at [184, 88] on h4 "Background" at bounding box center [188, 85] width 64 height 26
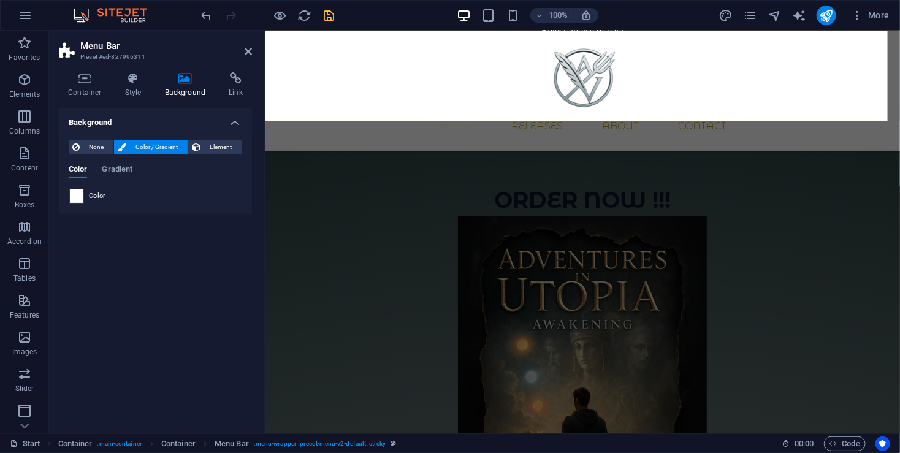
click at [82, 196] on span at bounding box center [76, 195] width 13 height 13
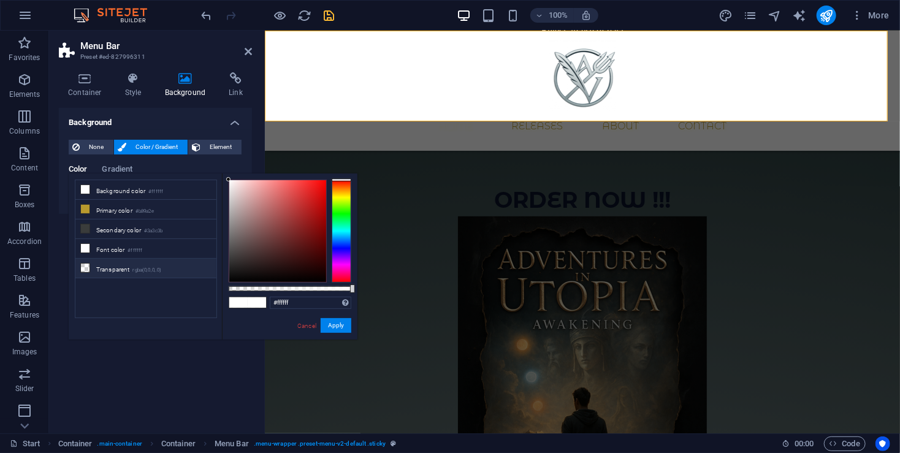
click at [127, 267] on li "Transparent rgba(0,0,0,.0)" at bounding box center [145, 269] width 141 height 20
type input "rgba(0, 0, 0, 0)"
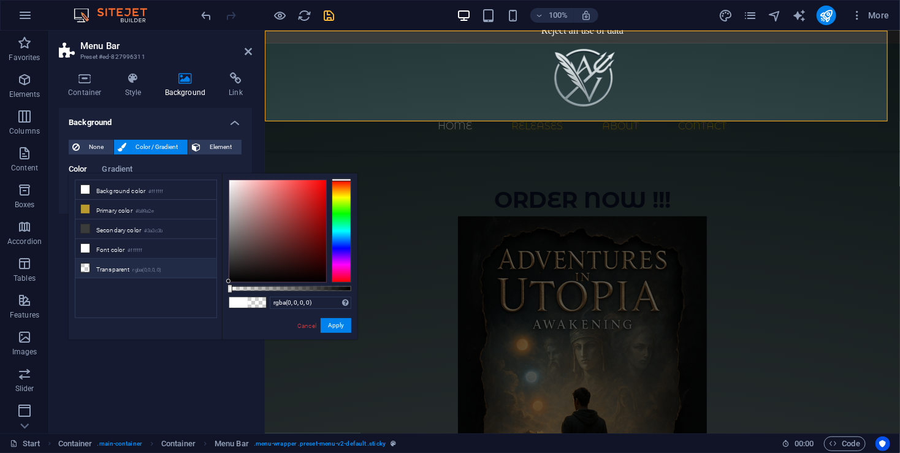
click at [333, 333] on div "rgba(0, 0, 0, 0) Supported formats #0852ed rgb(8, 82, 237) rgba(8, 82, 237, 90%…" at bounding box center [289, 345] width 135 height 344
click at [336, 324] on button "Apply" at bounding box center [336, 325] width 31 height 15
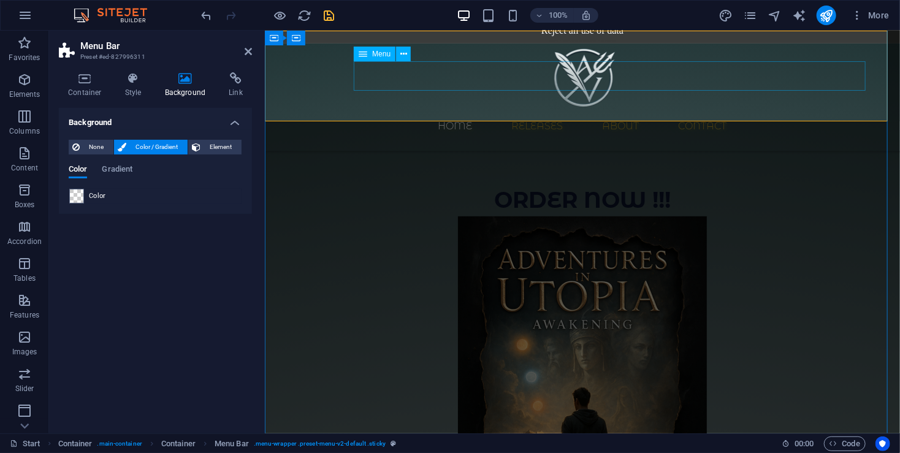
click at [568, 111] on nav "Home Releases About Contact" at bounding box center [581, 125] width 579 height 29
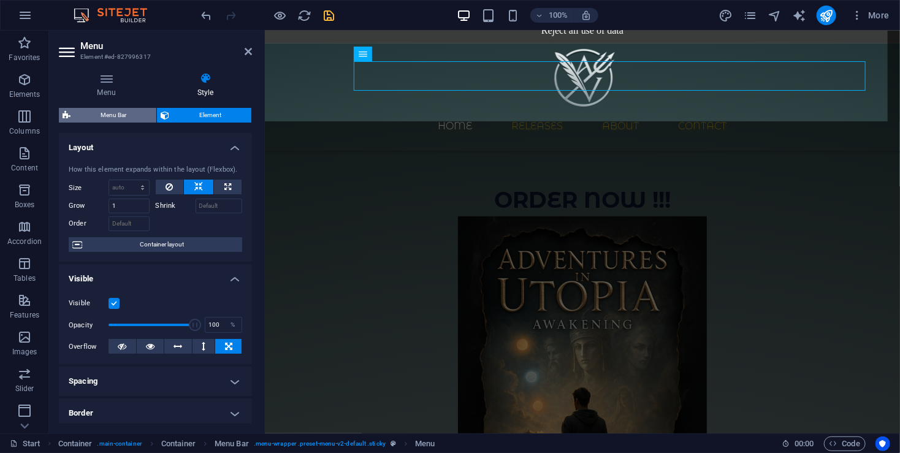
click at [132, 114] on span "Menu Bar" at bounding box center [113, 115] width 78 height 15
select select "rem"
select select "sticky_instant"
select select "px"
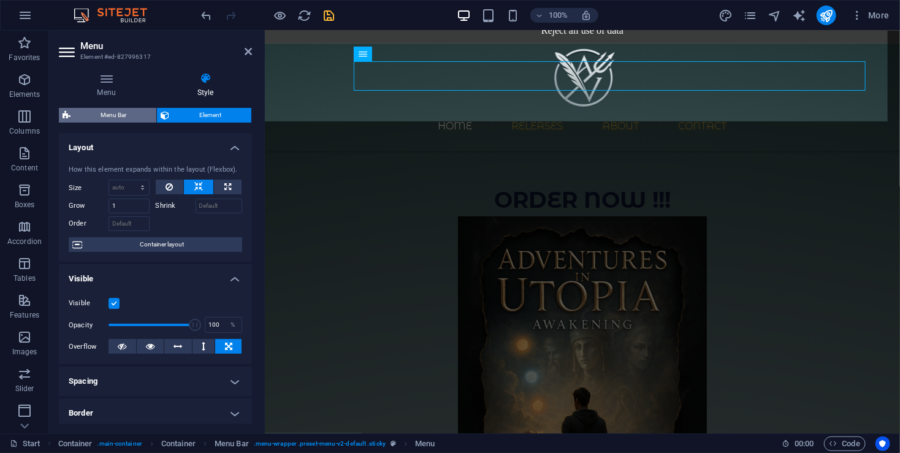
select select "px"
select select "hover_text_color"
select select "rem"
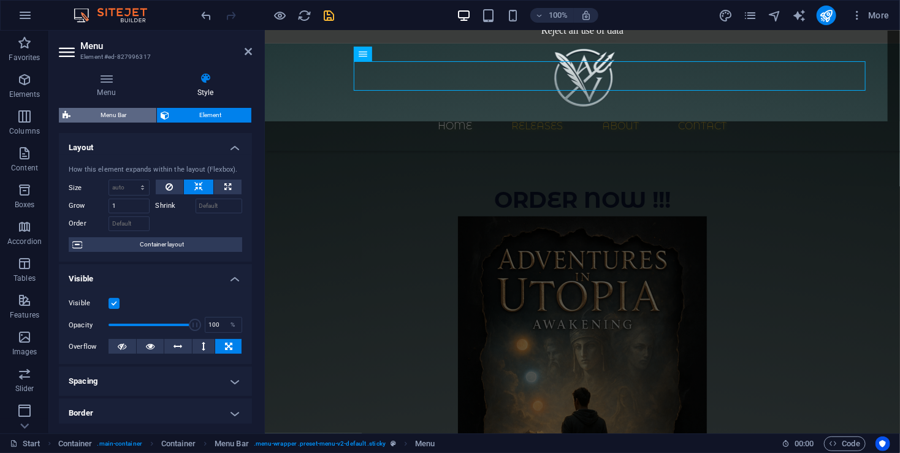
select select "link-special-font"
select select "px"
select select
select select "px"
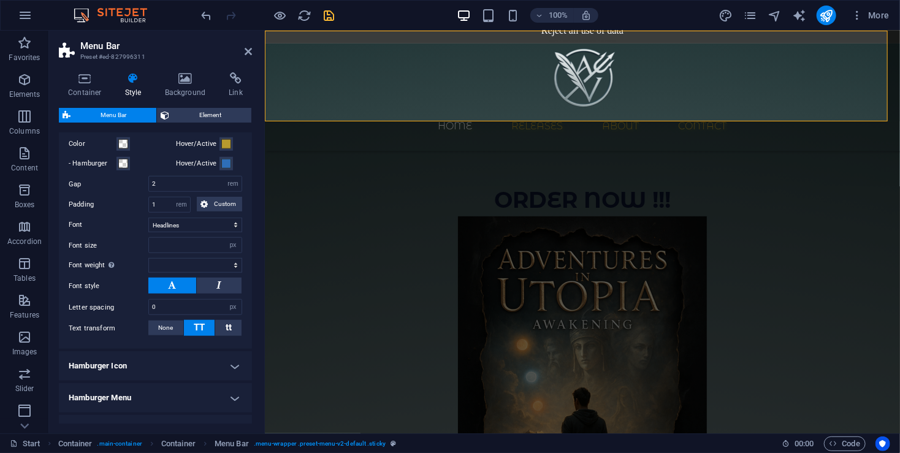
scroll to position [572, 0]
click at [221, 148] on span at bounding box center [226, 144] width 10 height 10
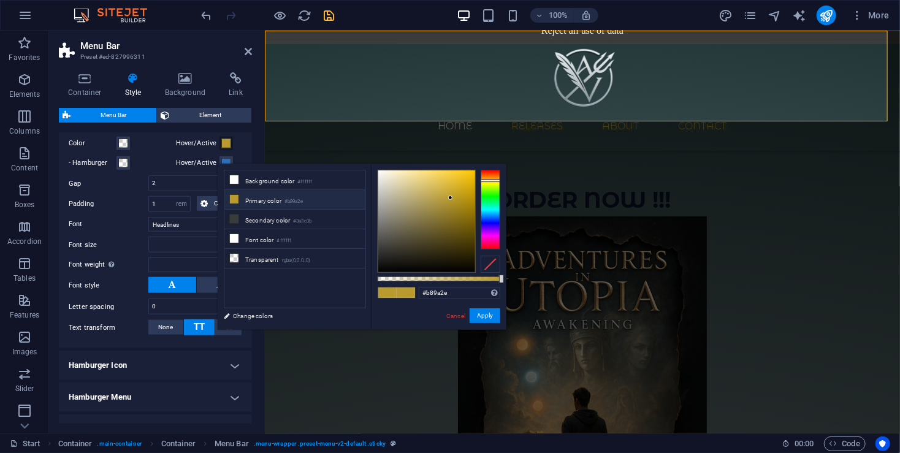
click at [221, 148] on span at bounding box center [226, 144] width 10 height 10
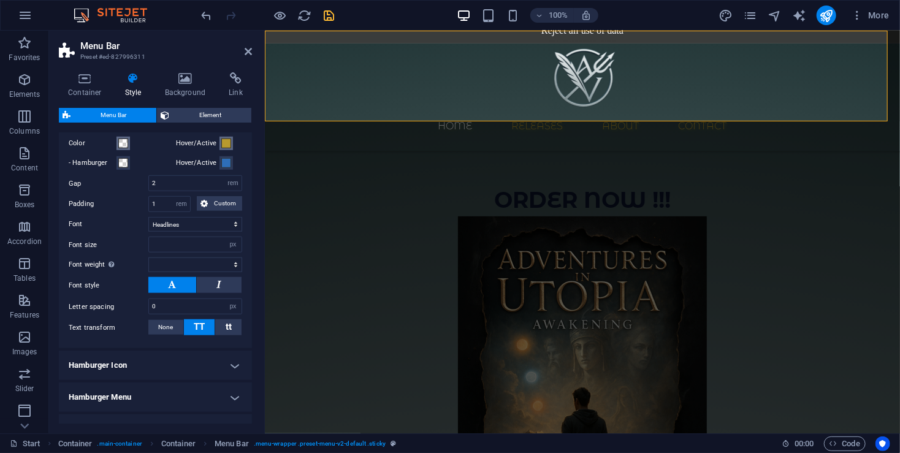
select select
click at [126, 150] on button "Color" at bounding box center [122, 143] width 13 height 13
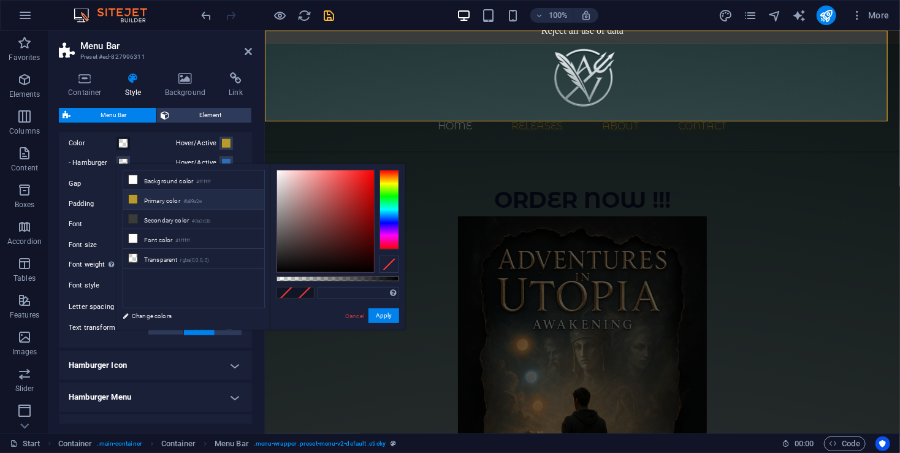
click at [132, 196] on icon at bounding box center [133, 199] width 9 height 9
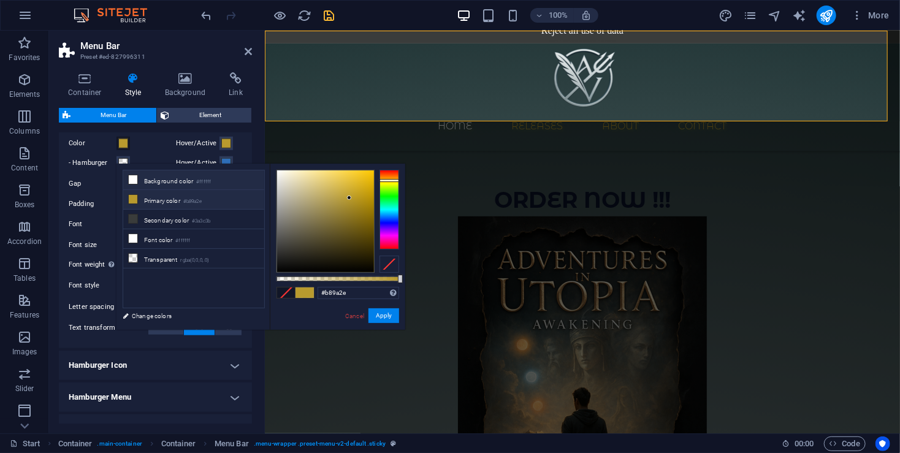
click at [135, 176] on icon at bounding box center [133, 179] width 9 height 9
type input "#ffffff"
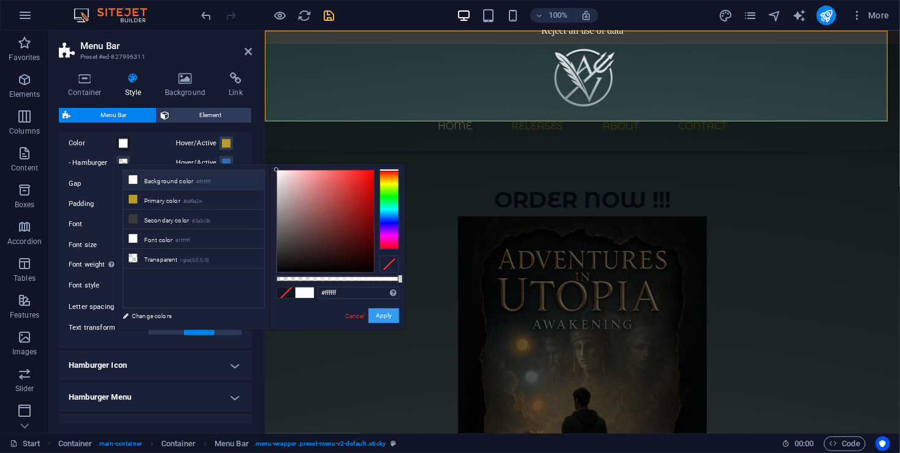
drag, startPoint x: 382, startPoint y: 313, endPoint x: 118, endPoint y: 283, distance: 265.9
click at [382, 313] on button "Apply" at bounding box center [383, 315] width 31 height 15
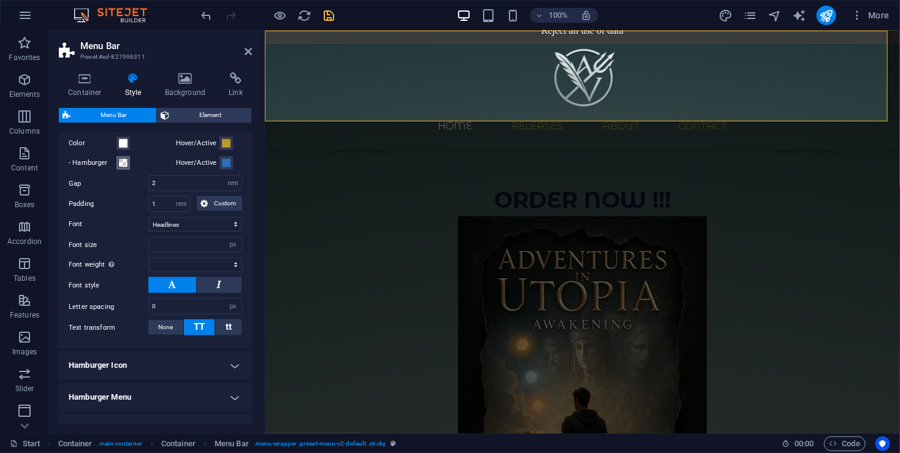
click at [122, 168] on span at bounding box center [123, 163] width 10 height 10
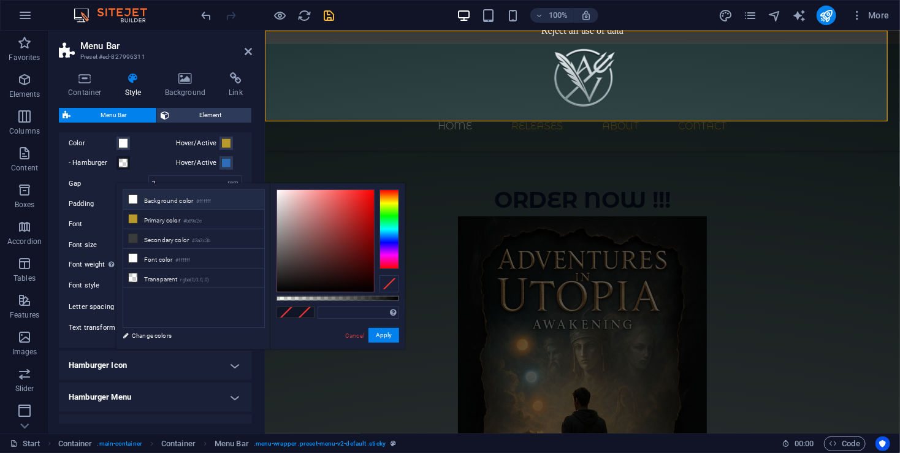
click at [135, 200] on icon at bounding box center [133, 199] width 9 height 9
click at [135, 218] on li "Primary color #b89a2e" at bounding box center [193, 220] width 141 height 20
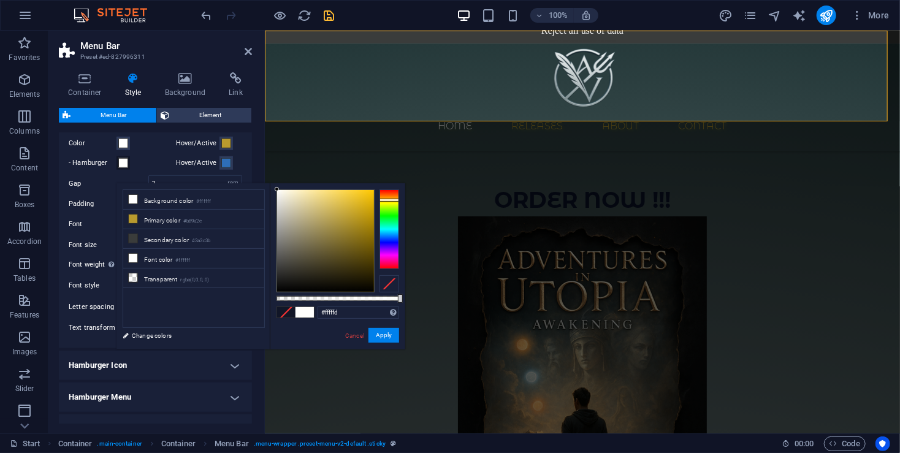
type input "#ffffff"
drag, startPoint x: 362, startPoint y: 223, endPoint x: 242, endPoint y: 171, distance: 130.4
click at [242, 171] on body "[DOMAIN_NAME] Start Favorites Elements Columns Content Boxes Accordion Tables F…" at bounding box center [450, 226] width 900 height 453
drag, startPoint x: 388, startPoint y: 336, endPoint x: 123, endPoint y: 305, distance: 266.6
click at [388, 336] on button "Apply" at bounding box center [383, 335] width 31 height 15
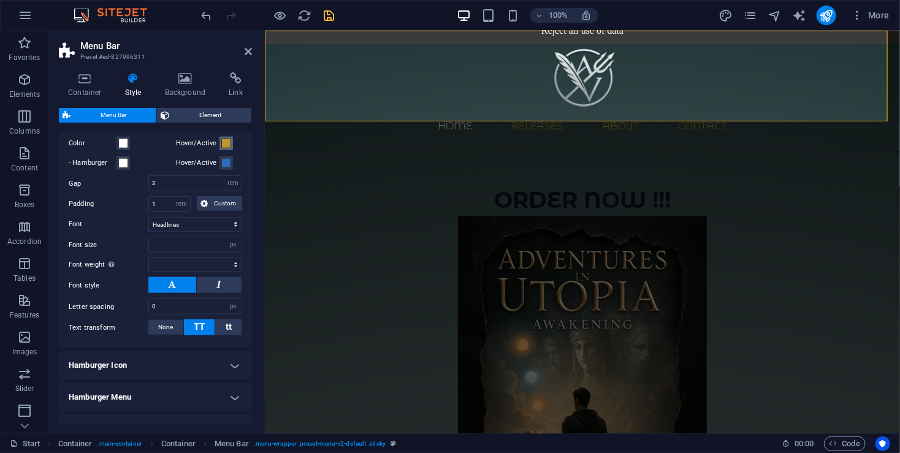
click at [226, 148] on span at bounding box center [226, 144] width 10 height 10
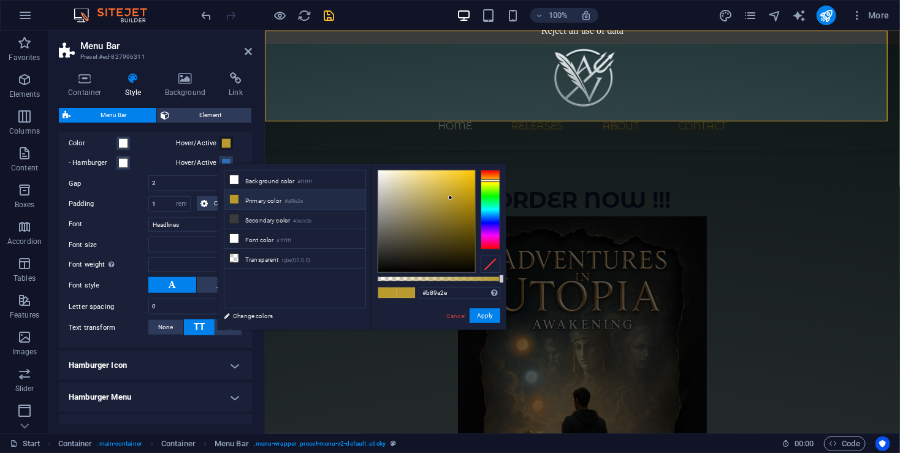
select select
click at [165, 170] on div "- Hamburger" at bounding box center [120, 163] width 102 height 15
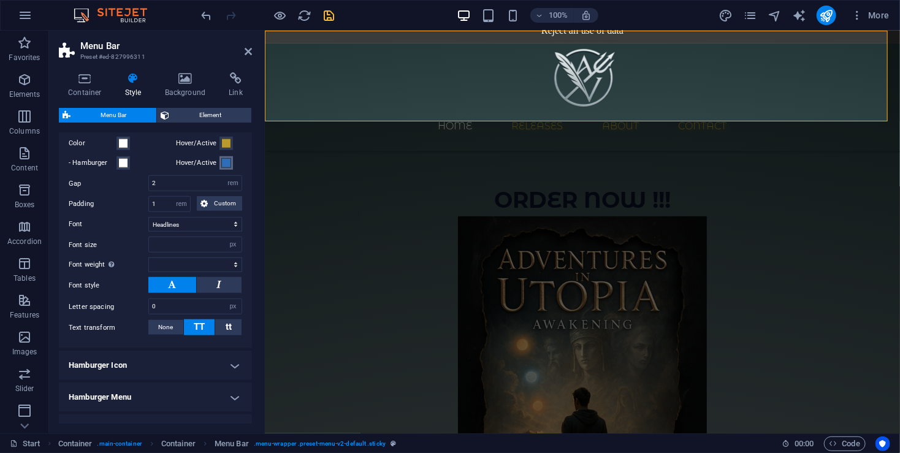
select select
click at [221, 168] on span at bounding box center [226, 163] width 10 height 10
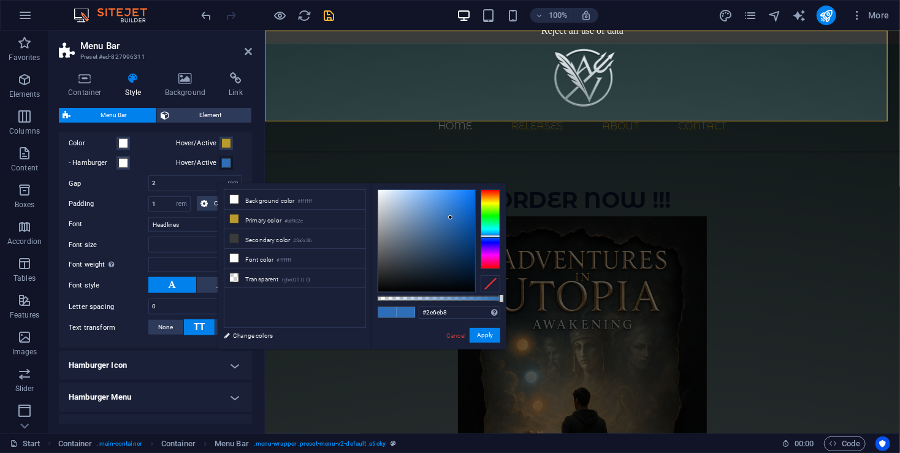
click at [221, 168] on span at bounding box center [226, 163] width 10 height 10
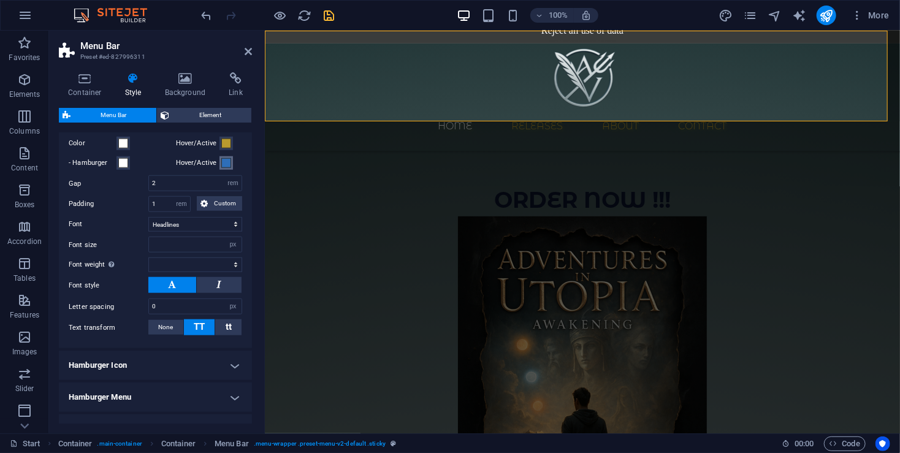
select select
click at [225, 168] on span at bounding box center [226, 163] width 10 height 10
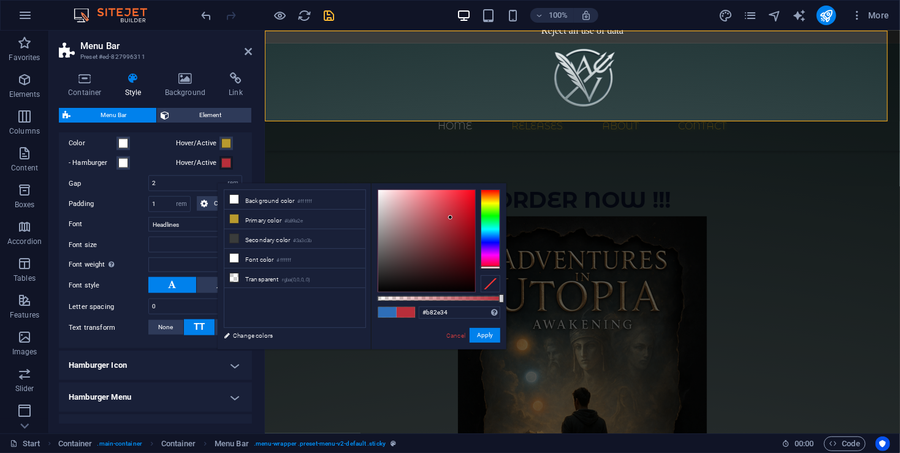
type input "#b82e2e"
drag, startPoint x: 484, startPoint y: 263, endPoint x: 487, endPoint y: 279, distance: 16.1
click at [488, 276] on div at bounding box center [439, 240] width 123 height 103
click at [403, 310] on span at bounding box center [406, 312] width 18 height 10
drag, startPoint x: 480, startPoint y: 335, endPoint x: 190, endPoint y: 289, distance: 294.1
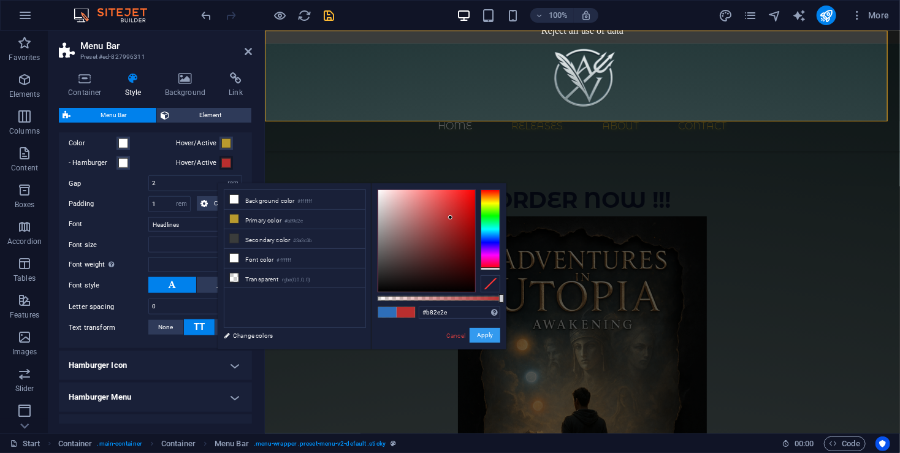
click at [480, 335] on button "Apply" at bounding box center [484, 335] width 31 height 15
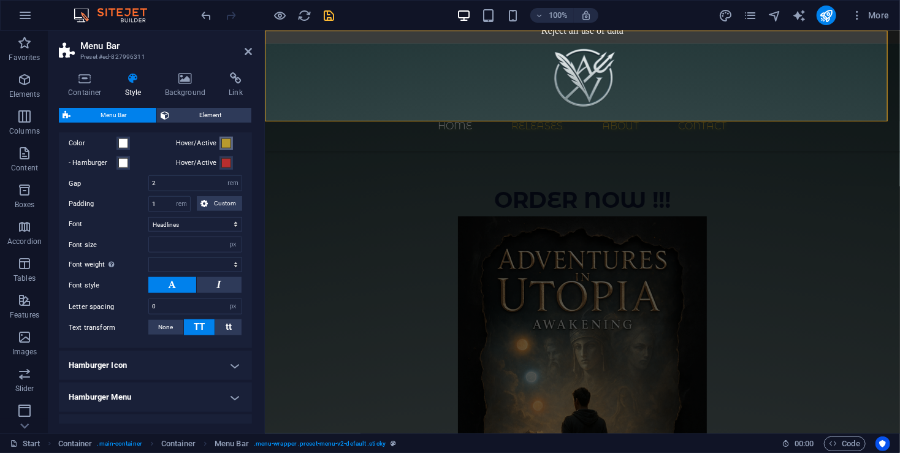
click at [219, 150] on button "Hover/Active" at bounding box center [225, 143] width 13 height 13
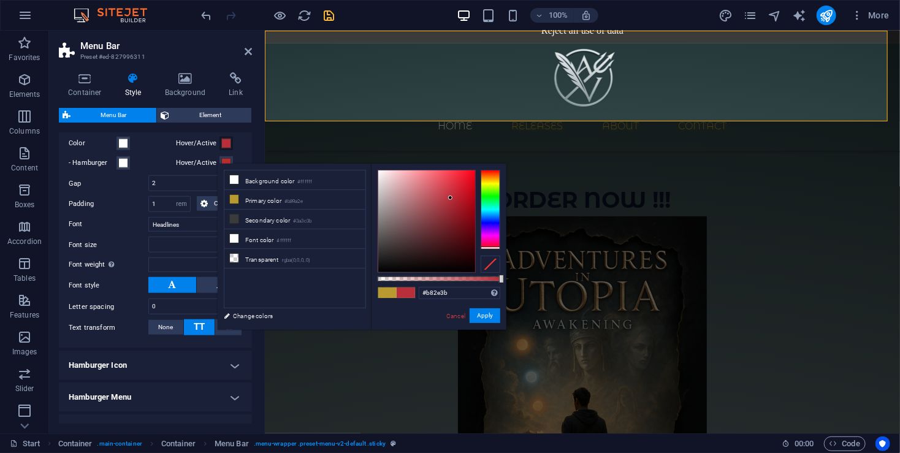
drag, startPoint x: 496, startPoint y: 241, endPoint x: 493, endPoint y: 248, distance: 6.9
click at [493, 248] on div at bounding box center [490, 210] width 20 height 80
click at [494, 249] on div at bounding box center [439, 221] width 123 height 103
type input "#ac0000"
drag, startPoint x: 452, startPoint y: 240, endPoint x: 501, endPoint y: 203, distance: 60.8
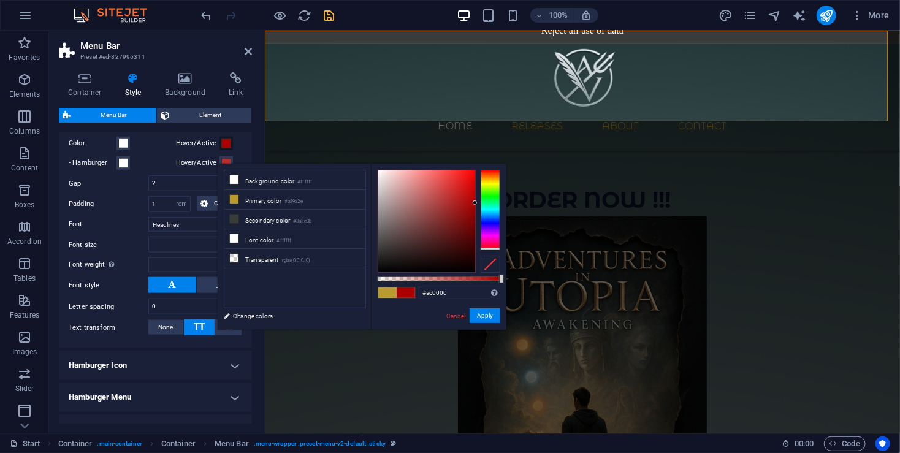
click at [501, 203] on div "#ac0000 Supported formats #0852ed rgb(8, 82, 237) rgba(8, 82, 237, 90%) hsv(221…" at bounding box center [438, 336] width 135 height 344
click at [488, 313] on button "Apply" at bounding box center [484, 315] width 31 height 15
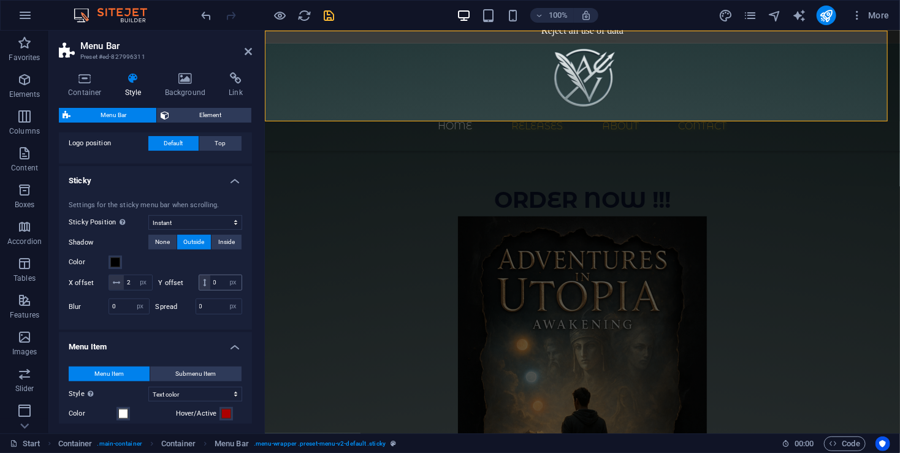
scroll to position [244, 0]
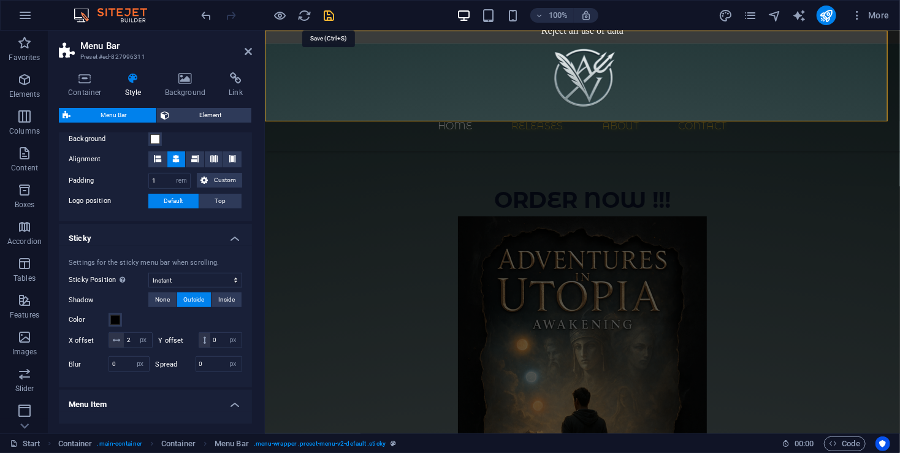
click at [330, 13] on icon "save" at bounding box center [329, 16] width 14 height 14
select select "rem"
select select "sticky_instant"
select select "px"
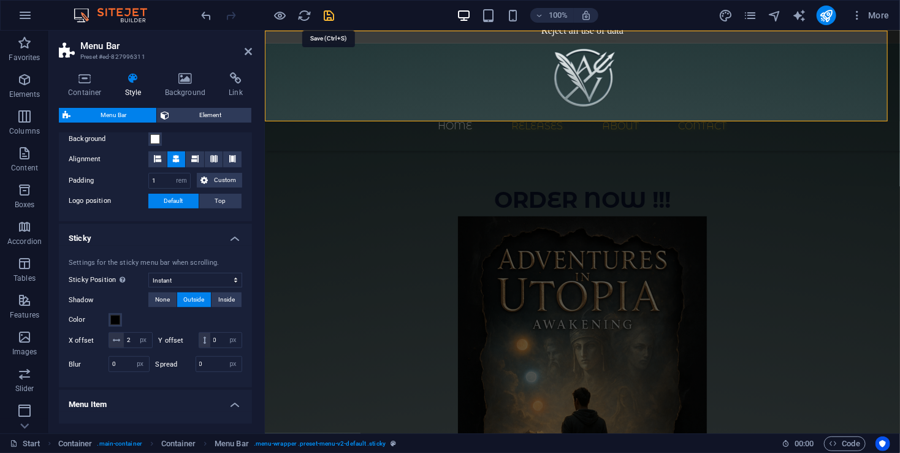
select select "px"
select select "hover_text_color"
select select "rem"
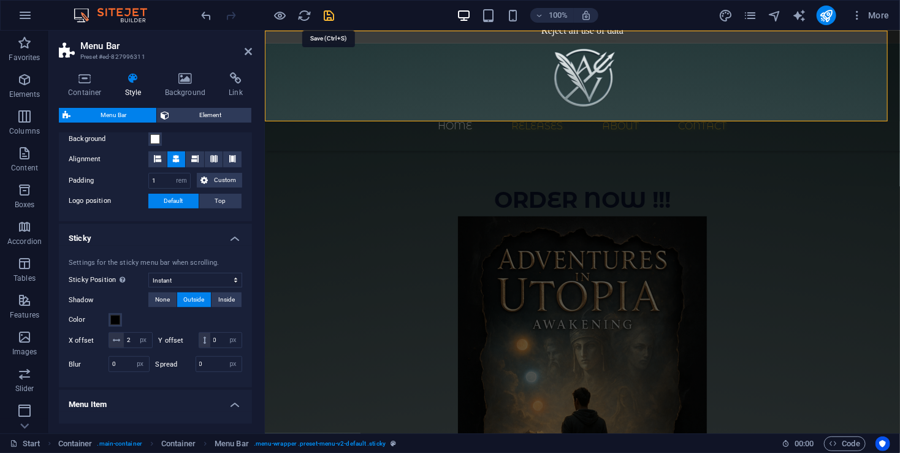
select select "link-special-font"
select select "px"
select select
select select "px"
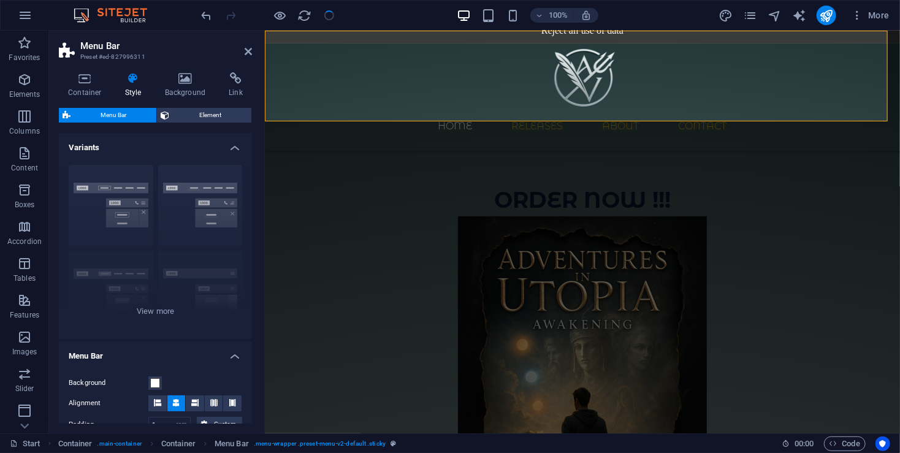
select select
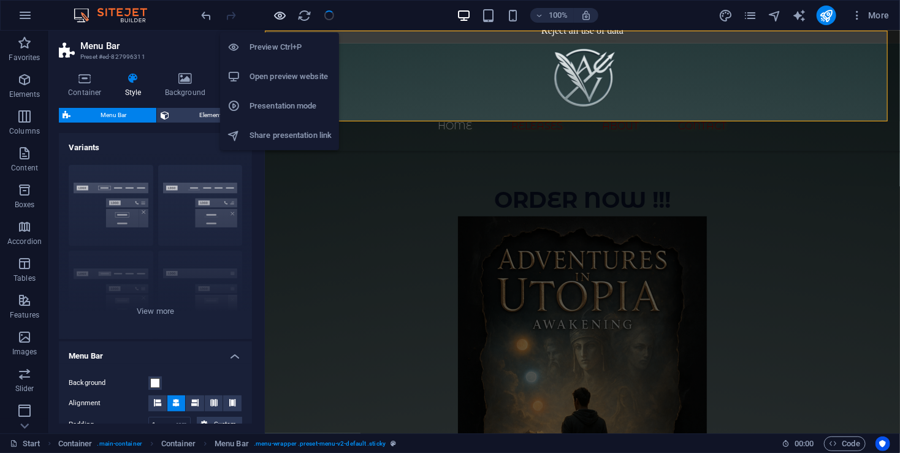
click at [283, 12] on icon "button" at bounding box center [280, 16] width 14 height 14
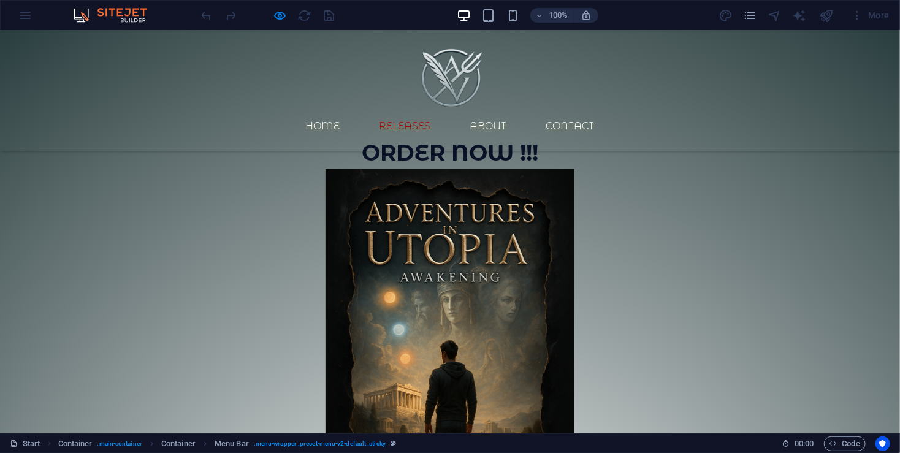
scroll to position [0, 0]
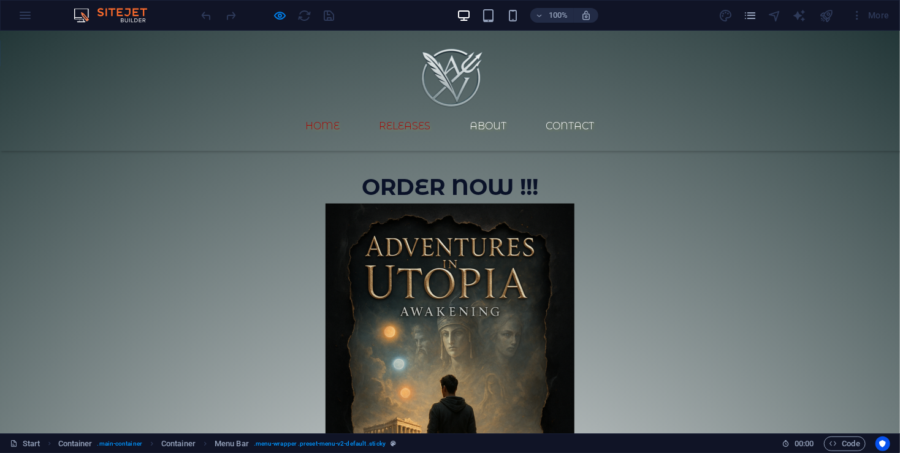
click at [350, 111] on link "Home" at bounding box center [323, 125] width 54 height 29
click at [517, 111] on link "About" at bounding box center [488, 125] width 56 height 29
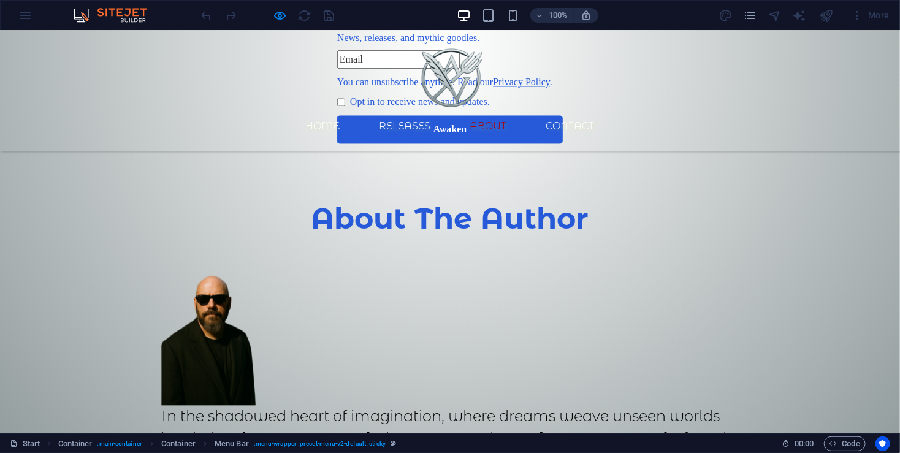
scroll to position [1173, 0]
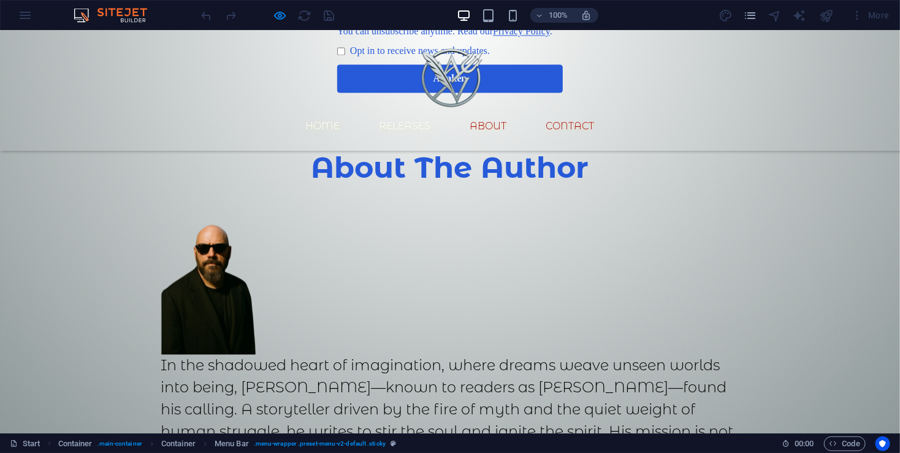
click at [601, 111] on link "Contact" at bounding box center [570, 125] width 68 height 29
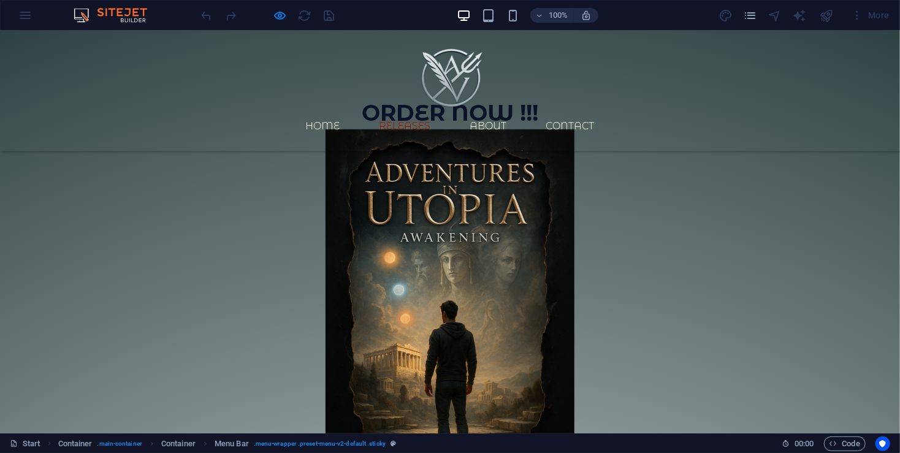
scroll to position [0, 0]
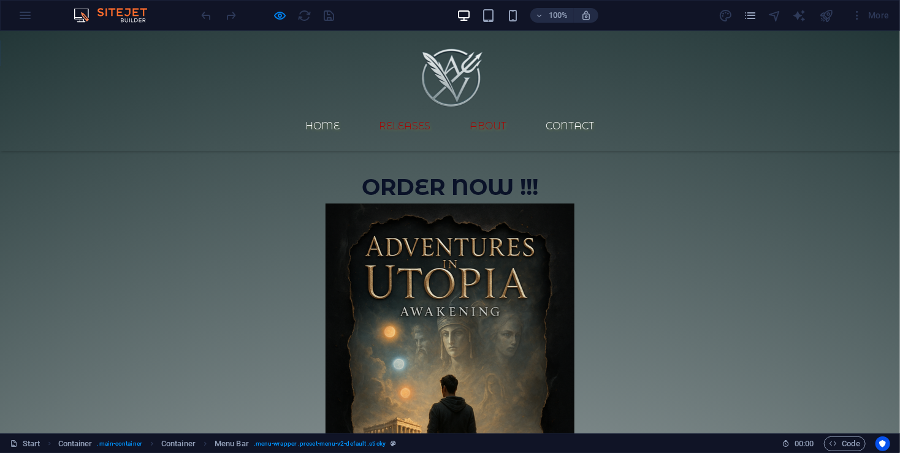
click at [501, 111] on link "About" at bounding box center [488, 125] width 56 height 29
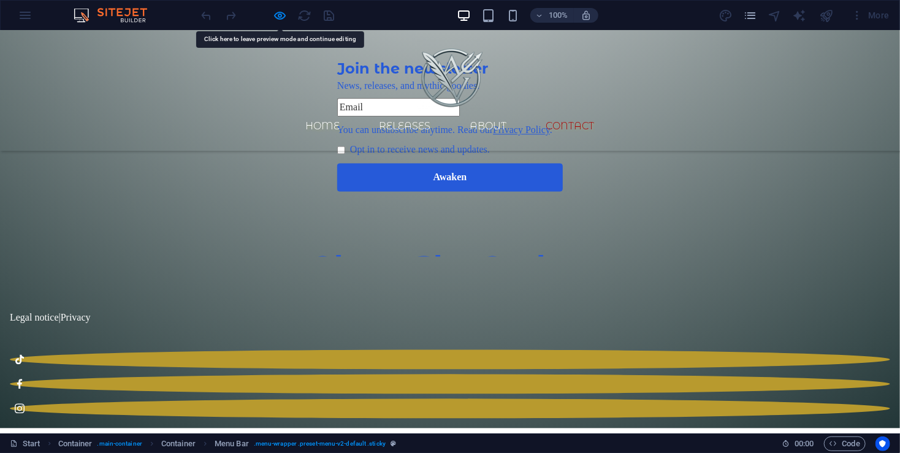
scroll to position [880, 0]
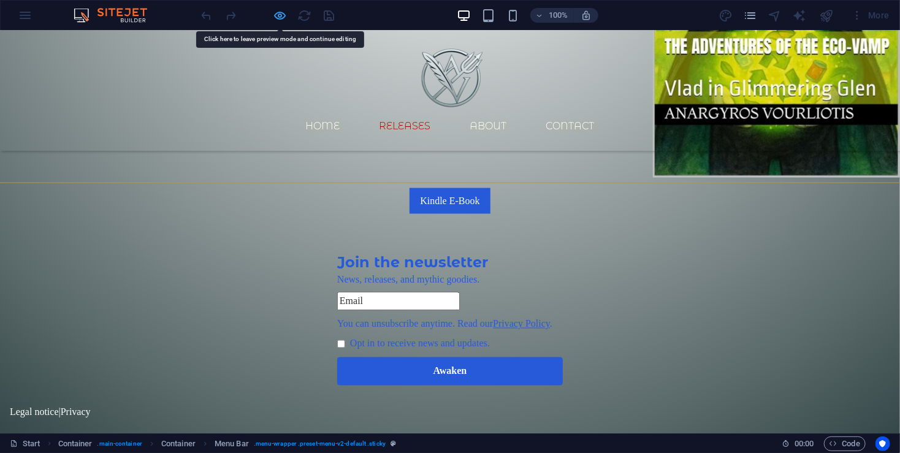
click at [280, 21] on icon "button" at bounding box center [280, 16] width 14 height 14
select select "rem"
select select "sticky_instant"
select select "px"
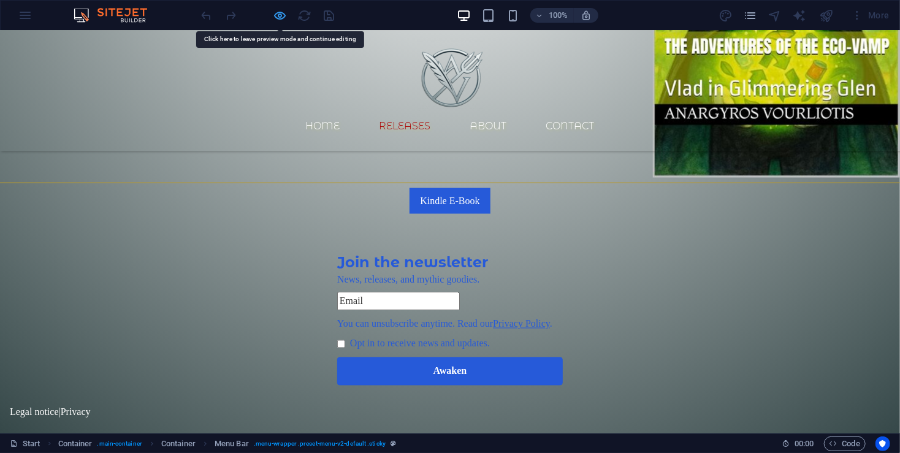
select select "px"
select select "hover_text_color"
select select "rem"
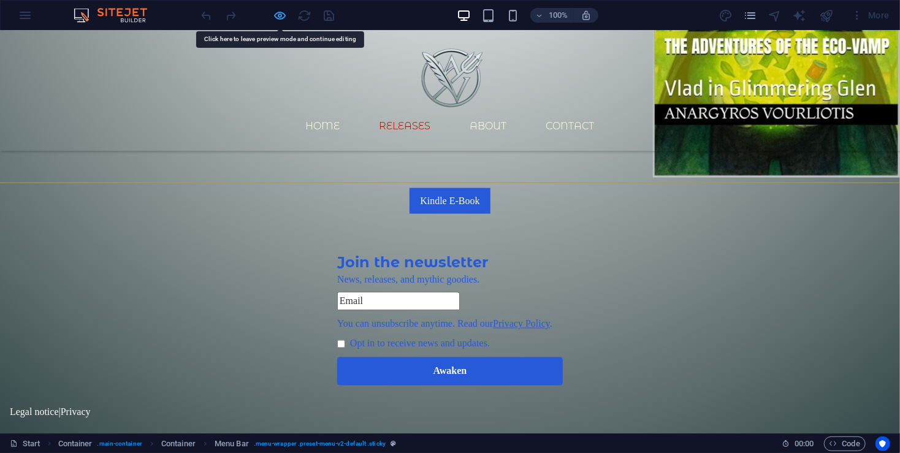
select select "link-special-font"
select select "px"
select select
select select "px"
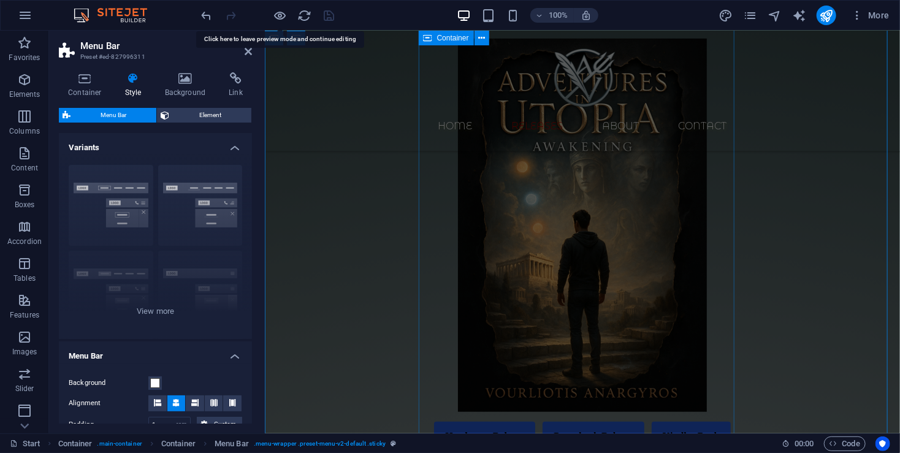
scroll to position [0, 0]
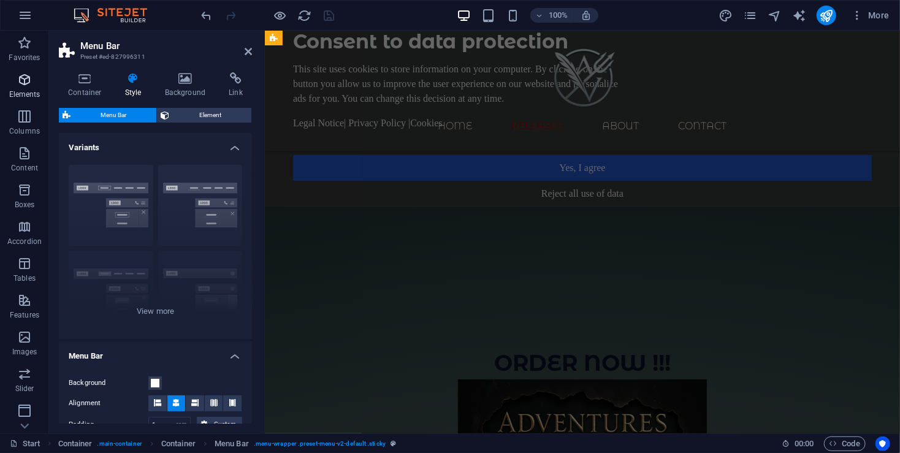
click at [27, 91] on p "Elements" at bounding box center [24, 94] width 31 height 10
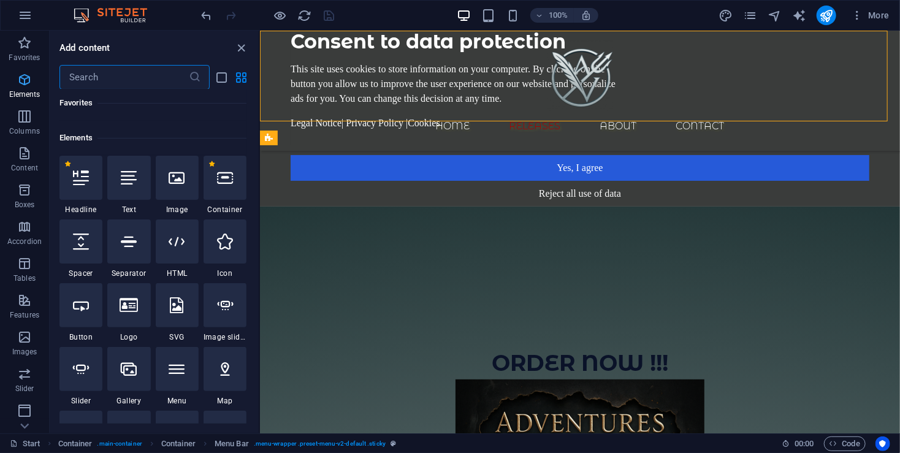
scroll to position [130, 0]
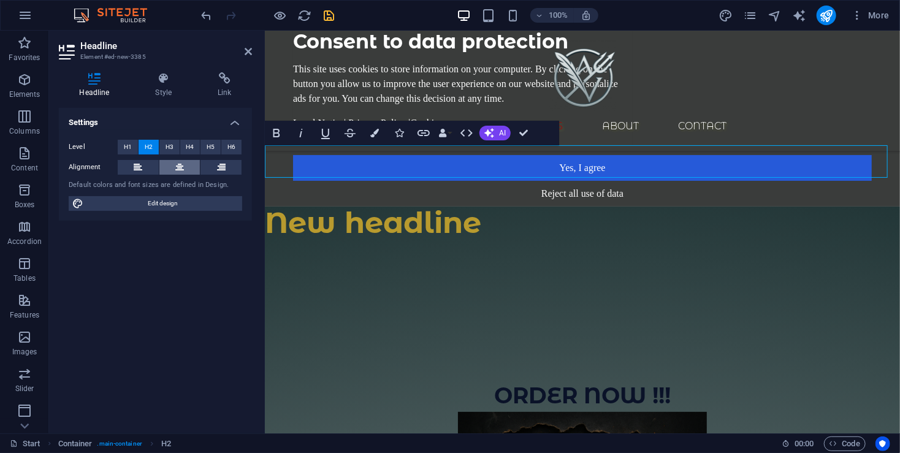
click at [181, 168] on icon at bounding box center [179, 167] width 9 height 15
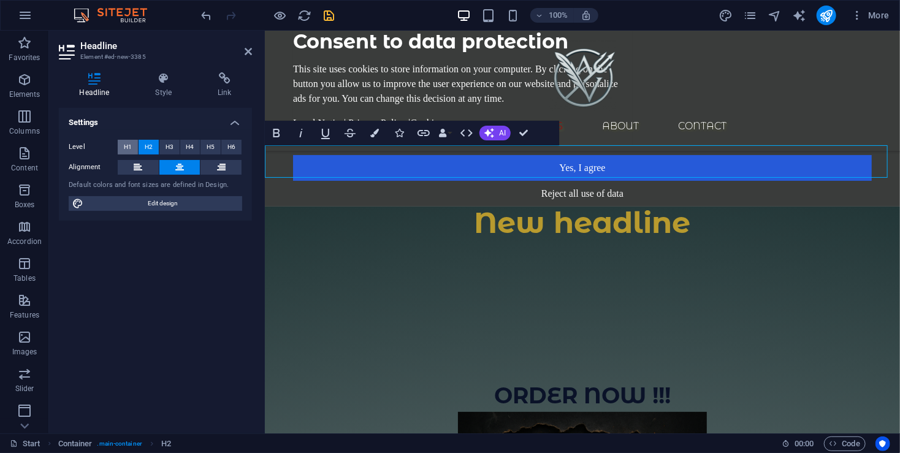
click at [126, 153] on span "H1" at bounding box center [128, 147] width 8 height 15
click at [172, 86] on h4 "Style" at bounding box center [166, 85] width 63 height 26
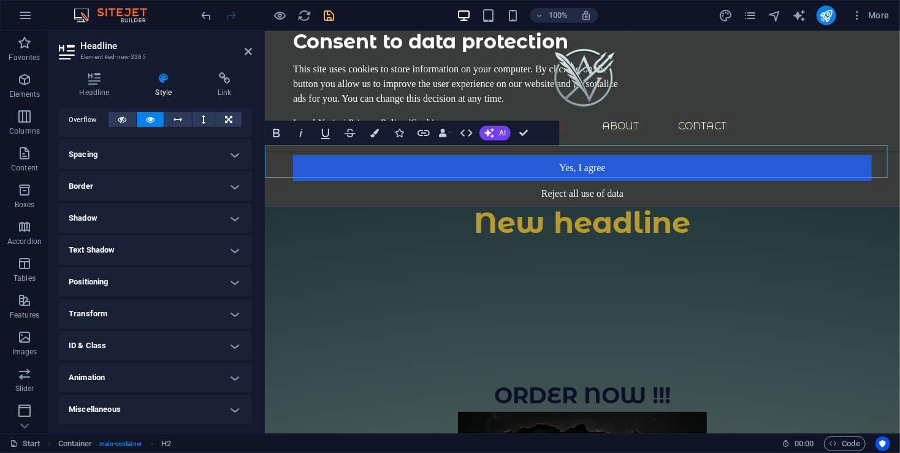
scroll to position [0, 0]
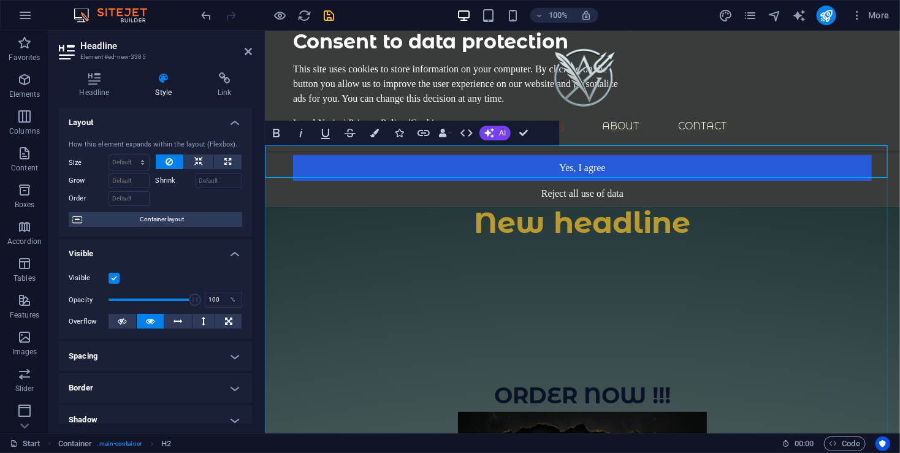
click at [488, 206] on h1 "New headline" at bounding box center [581, 222] width 635 height 32
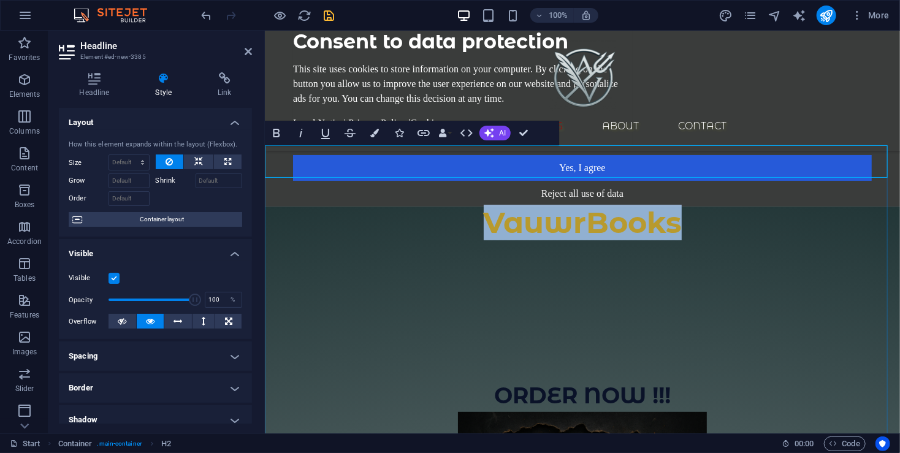
drag, startPoint x: 656, startPoint y: 165, endPoint x: 420, endPoint y: 173, distance: 235.5
click at [422, 206] on h1 "VauwrBooks" at bounding box center [581, 222] width 635 height 32
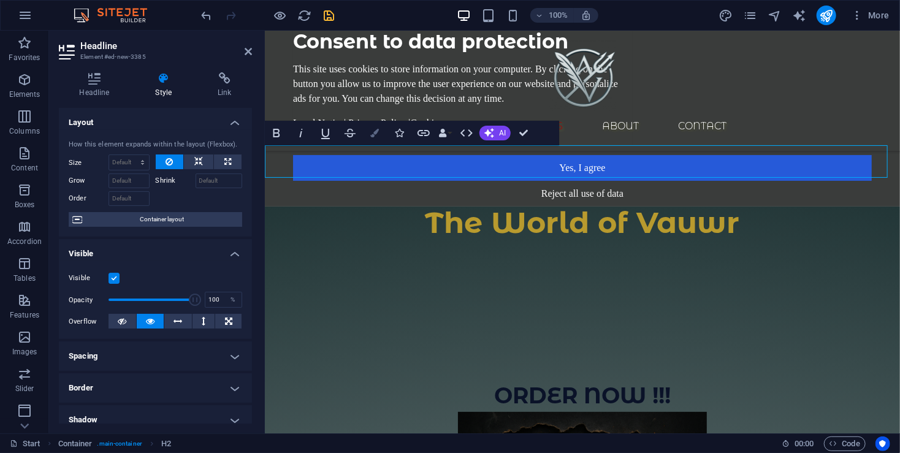
click at [376, 137] on icon "button" at bounding box center [374, 133] width 9 height 9
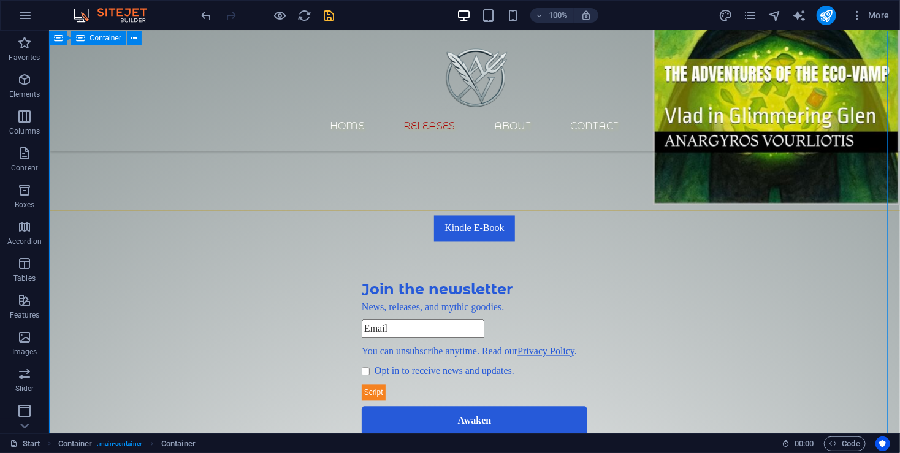
scroll to position [1062, 0]
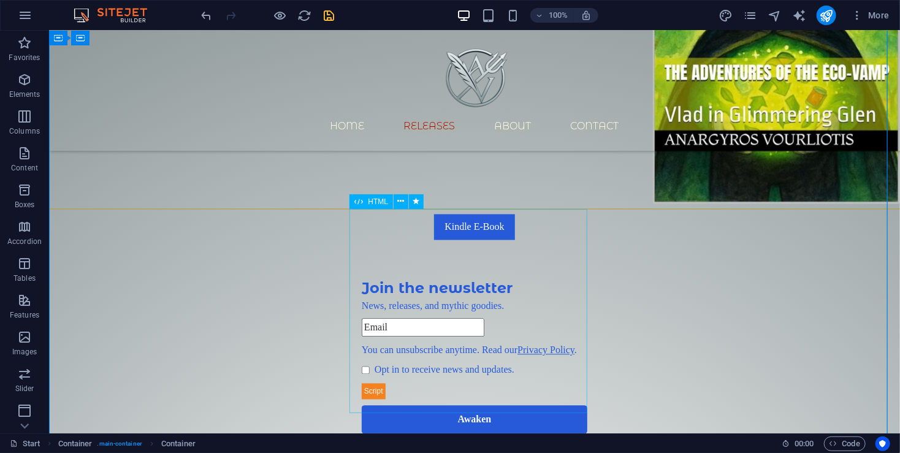
click at [473, 270] on div "Newsletter Box Join the newsletter News, releases, and mythic goodies. You can …" at bounding box center [473, 372] width 851 height 205
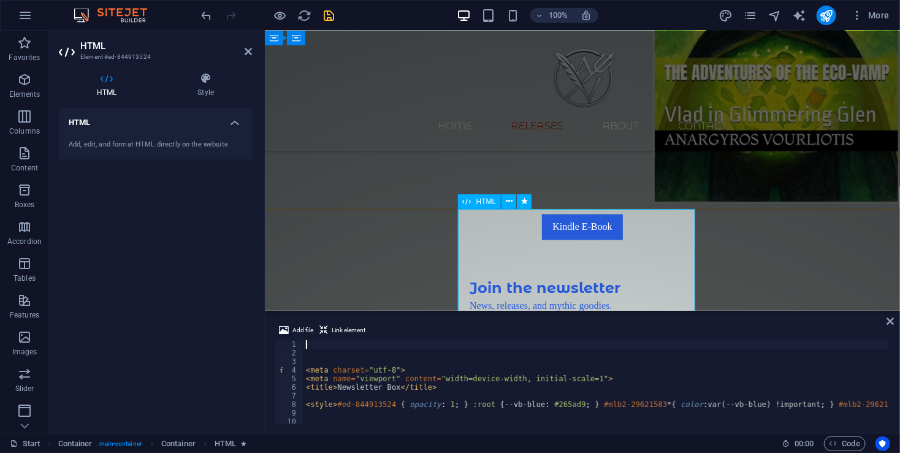
click at [569, 270] on div "Newsletter Box Join the newsletter News, releases, and mythic goodies. You can …" at bounding box center [581, 372] width 635 height 205
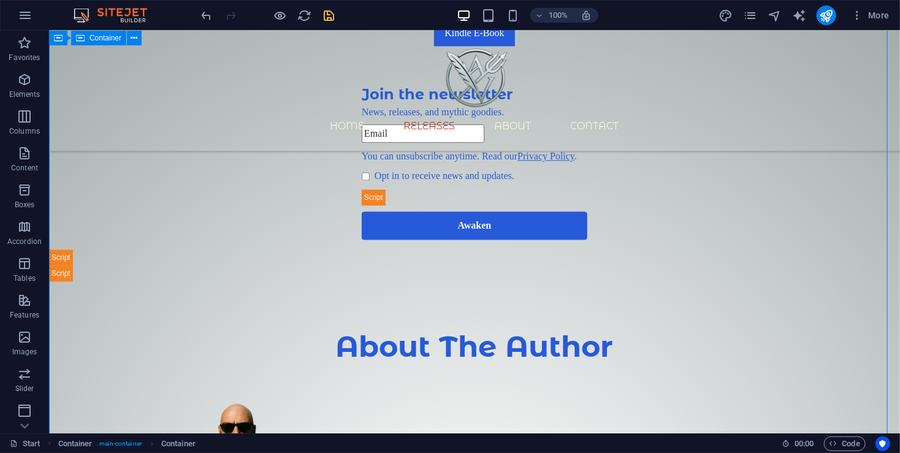
scroll to position [1307, 0]
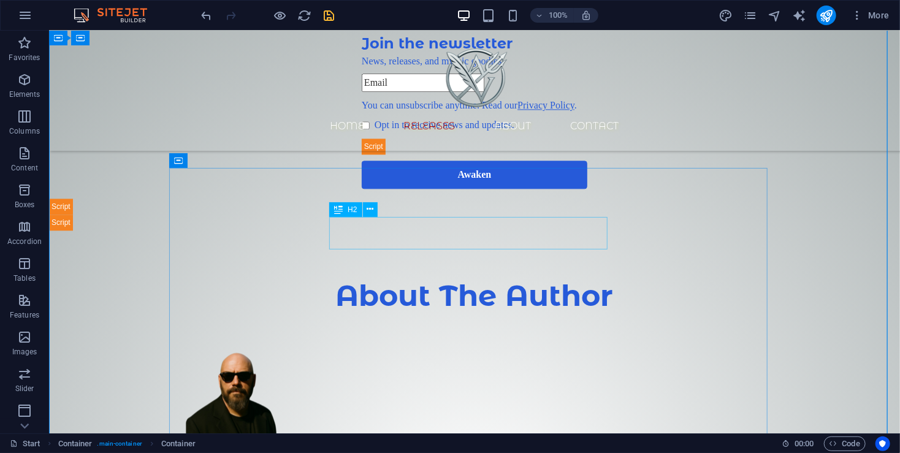
click at [540, 279] on div "About The Author" at bounding box center [473, 295] width 579 height 32
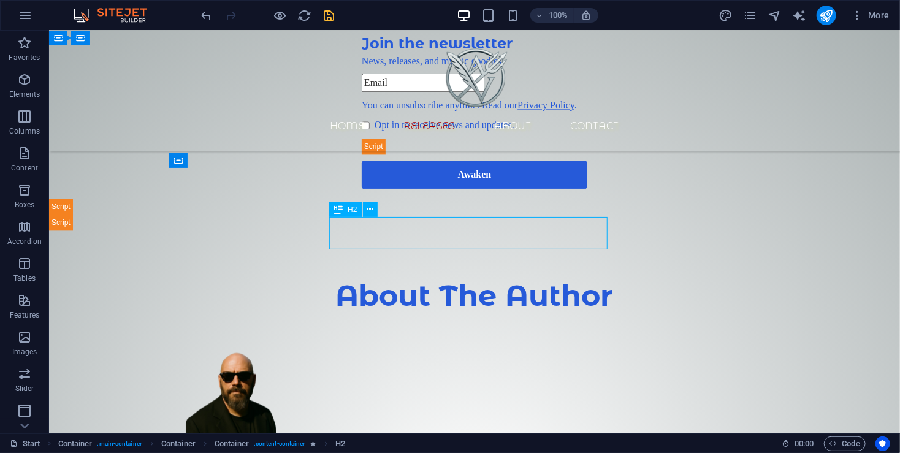
click at [540, 279] on div "About The Author" at bounding box center [473, 295] width 579 height 32
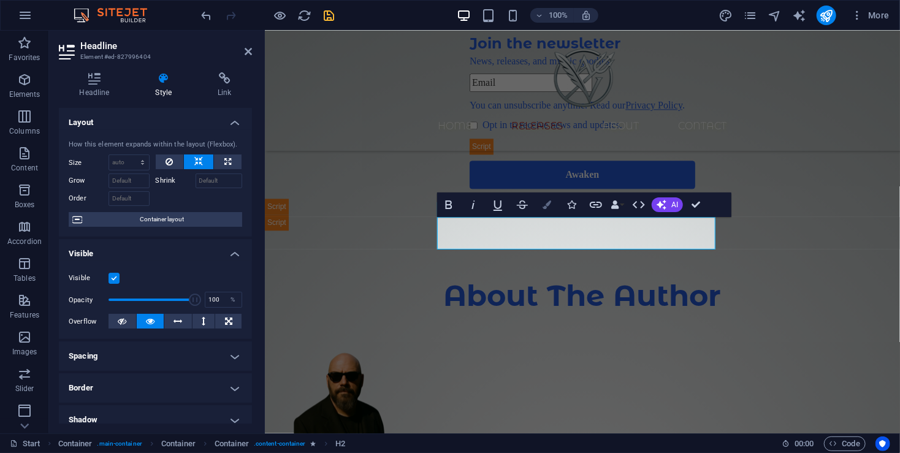
click at [550, 206] on icon "button" at bounding box center [546, 204] width 9 height 9
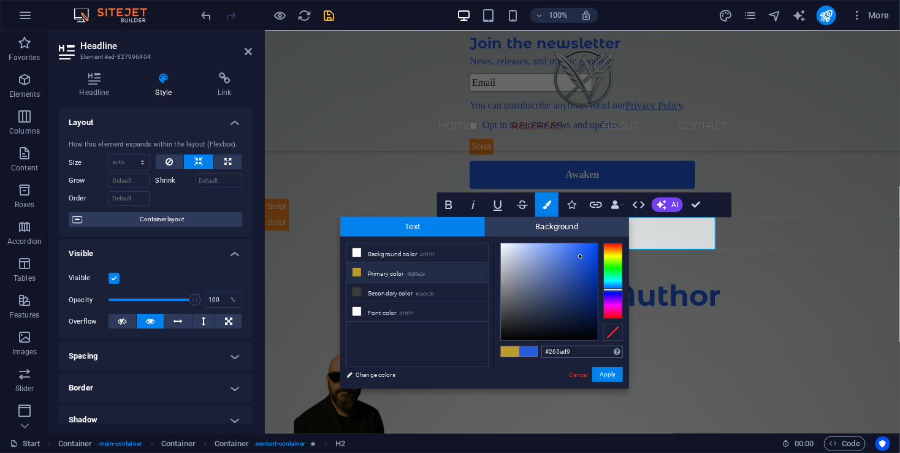
click at [556, 357] on input "#265ad9" at bounding box center [582, 352] width 82 height 12
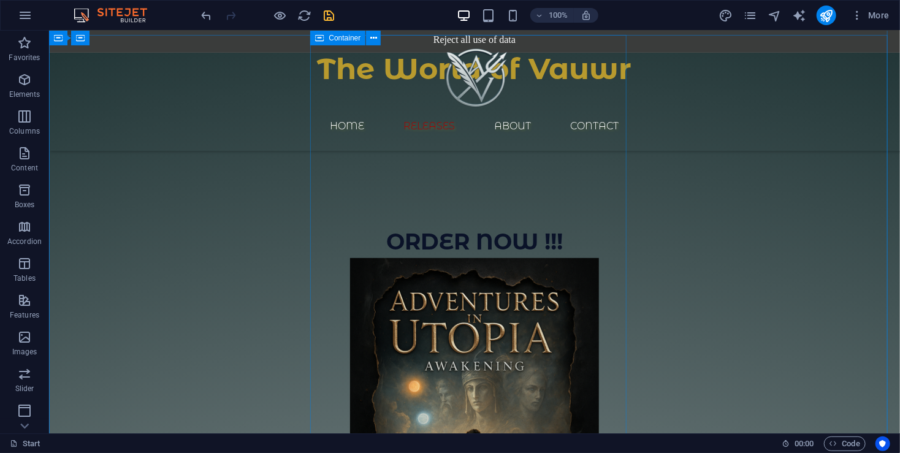
scroll to position [0, 0]
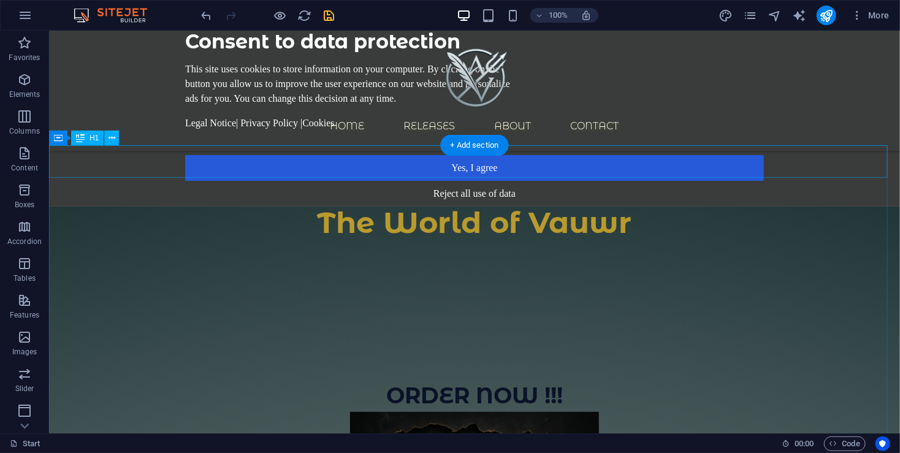
click at [537, 206] on div "The World of Vauwr" at bounding box center [473, 222] width 851 height 32
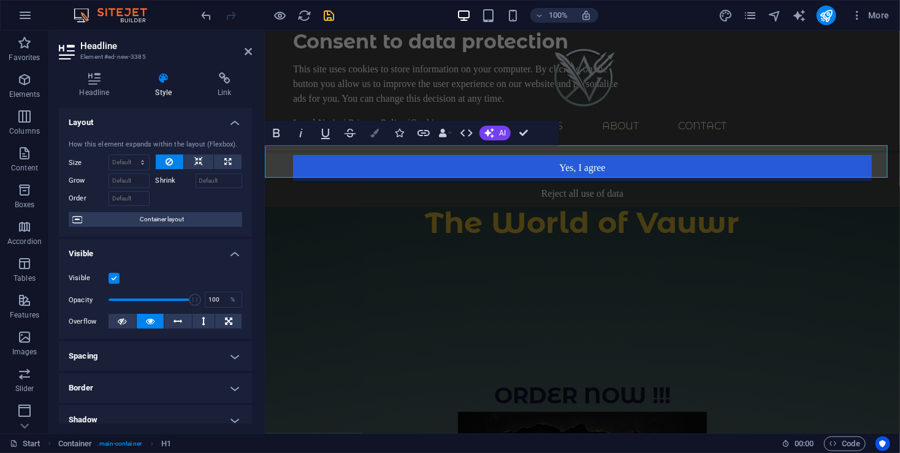
click at [373, 134] on icon "button" at bounding box center [374, 133] width 9 height 9
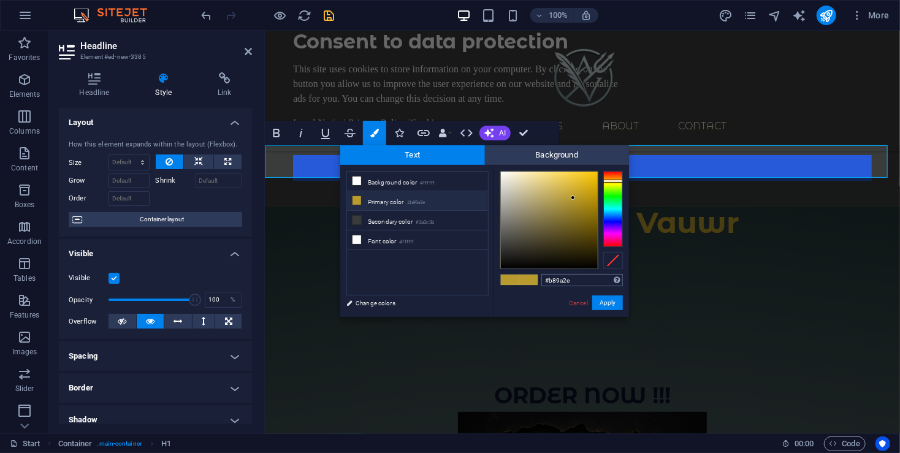
click at [573, 275] on input "#b89a2e" at bounding box center [582, 280] width 82 height 12
type input "#265ad9"
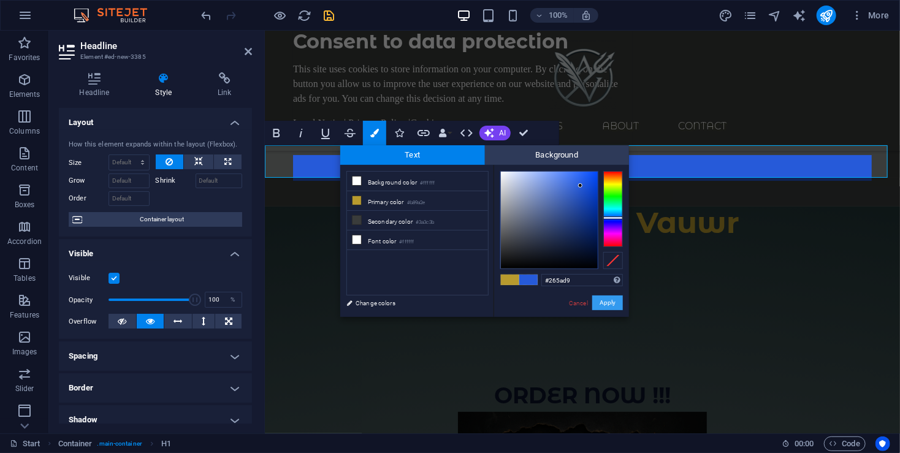
click at [605, 303] on button "Apply" at bounding box center [607, 302] width 31 height 15
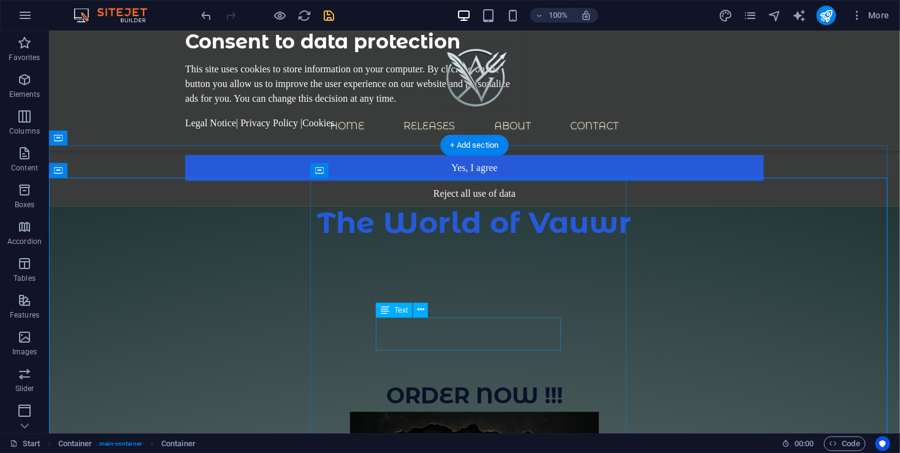
click at [487, 378] on div "ORDER NOW !!!" at bounding box center [473, 394] width 579 height 33
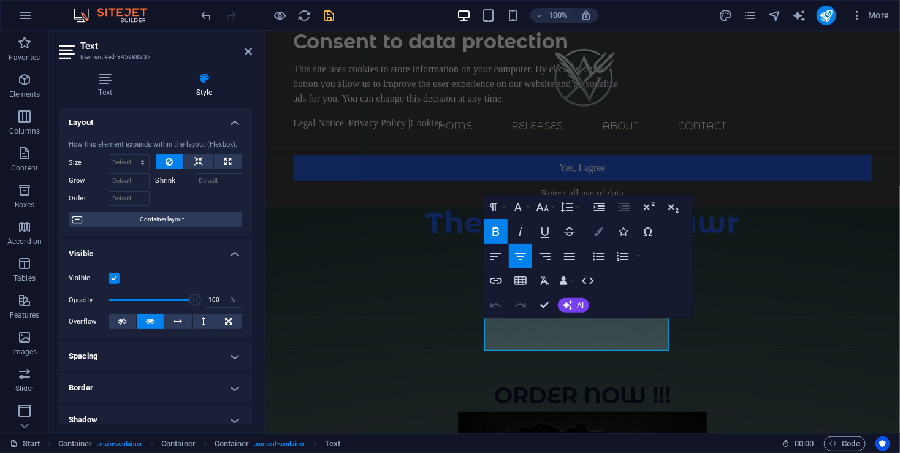
click at [595, 230] on icon "button" at bounding box center [598, 231] width 9 height 9
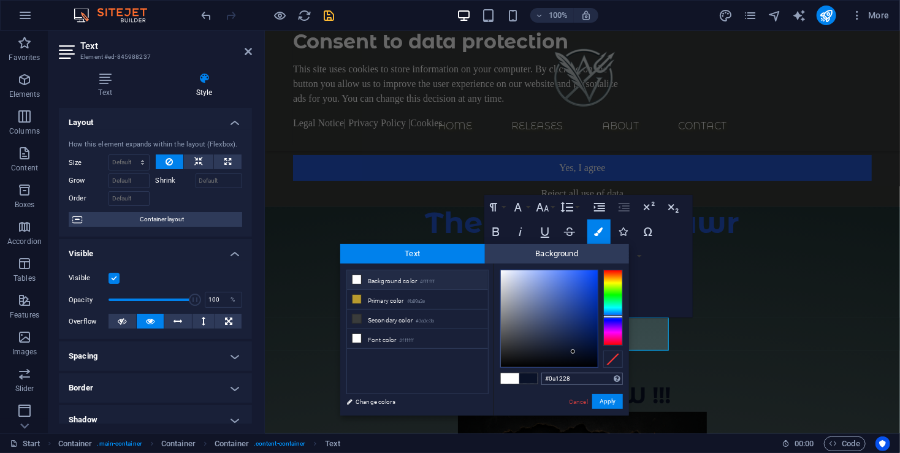
click at [569, 379] on input "#0a1228" at bounding box center [582, 379] width 82 height 12
type input "#265ad9"
click at [609, 403] on button "Apply" at bounding box center [607, 401] width 31 height 15
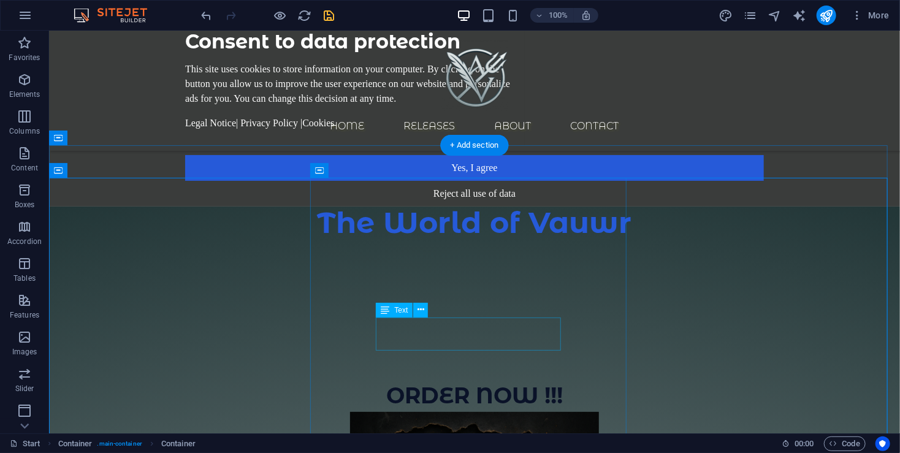
click at [503, 378] on div "ORDER NOW !!!" at bounding box center [473, 394] width 579 height 33
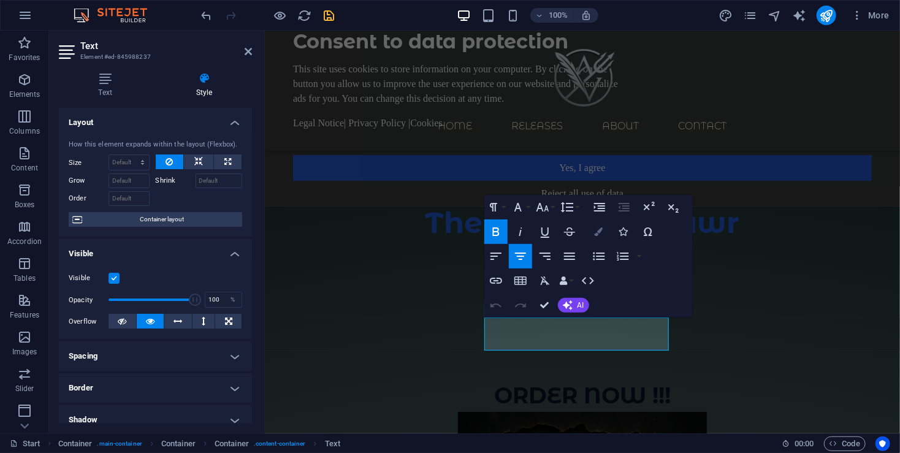
click at [596, 230] on icon "button" at bounding box center [598, 231] width 9 height 9
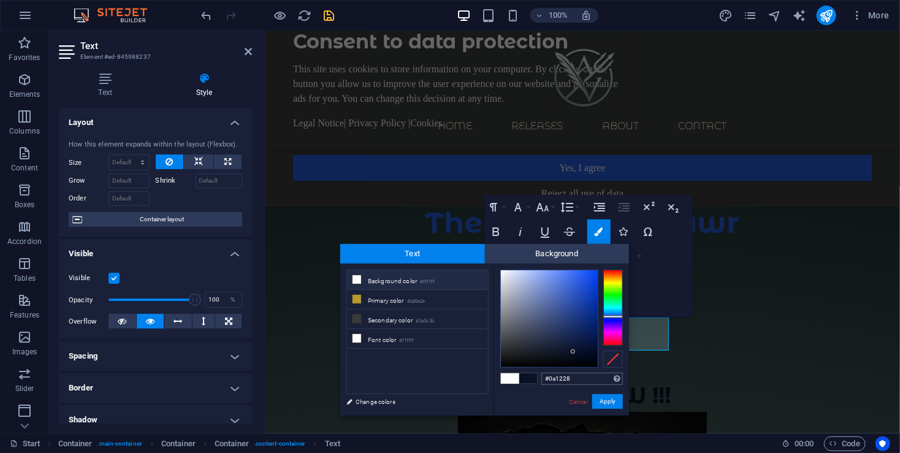
click at [564, 381] on input "#0a1228" at bounding box center [582, 379] width 82 height 12
type input "#265ad9"
drag, startPoint x: 606, startPoint y: 404, endPoint x: 341, endPoint y: 373, distance: 265.9
click at [606, 404] on button "Apply" at bounding box center [607, 401] width 31 height 15
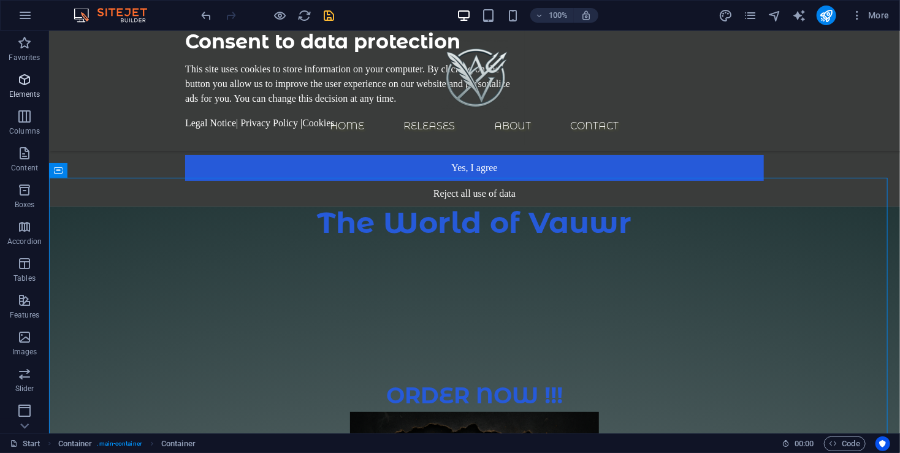
click at [20, 76] on icon "button" at bounding box center [24, 79] width 15 height 15
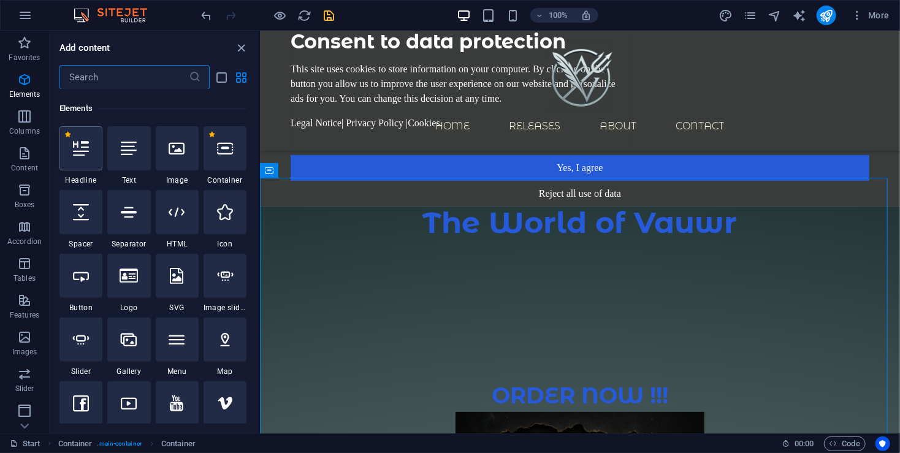
scroll to position [130, 0]
click at [82, 151] on icon at bounding box center [81, 147] width 16 height 16
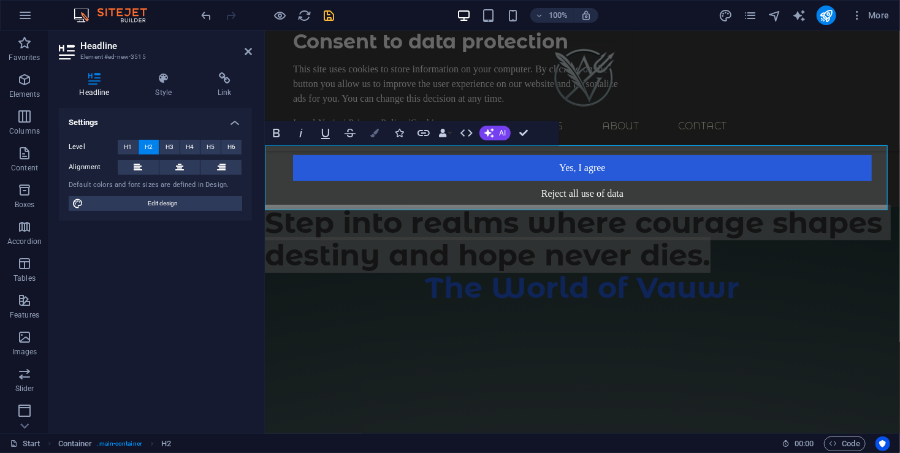
click at [373, 137] on icon "button" at bounding box center [374, 133] width 9 height 9
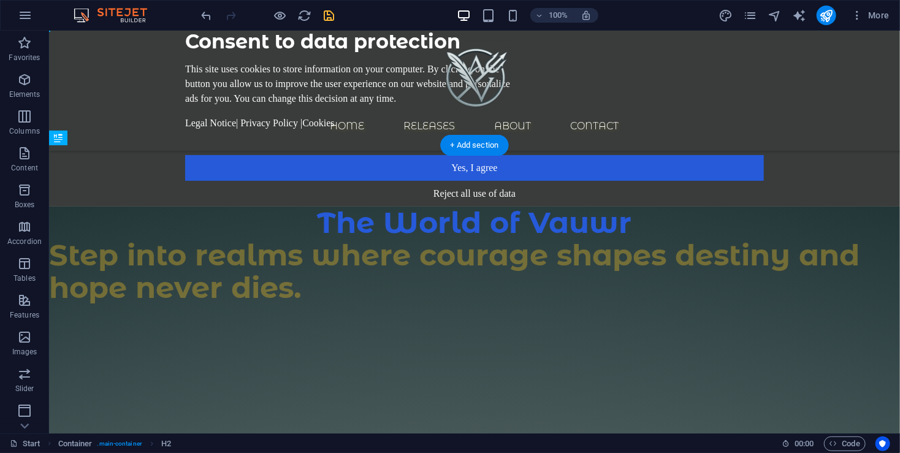
drag, startPoint x: 576, startPoint y: 177, endPoint x: 585, endPoint y: 210, distance: 34.2
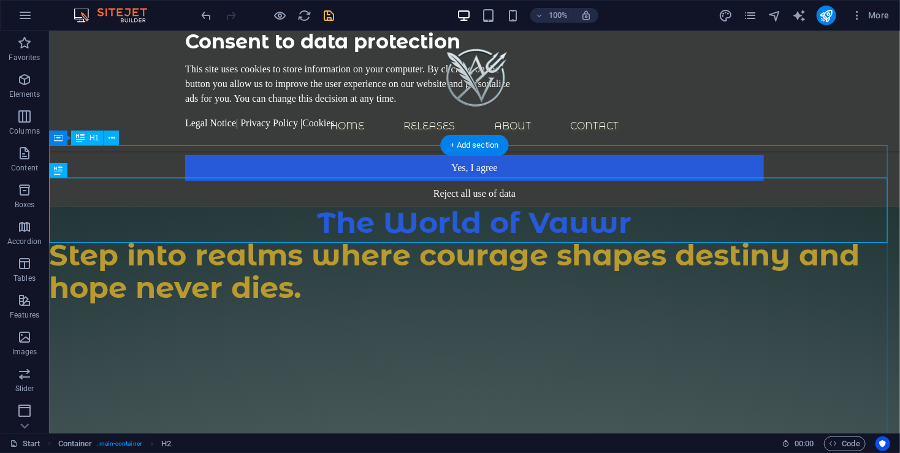
click at [523, 206] on div "The World of Vauwr" at bounding box center [473, 222] width 851 height 32
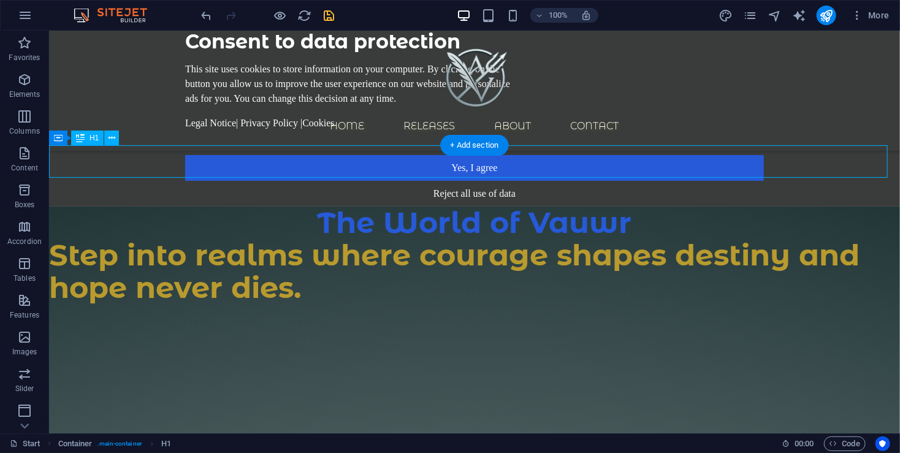
click at [523, 206] on div "The World of Vauwr" at bounding box center [473, 222] width 851 height 32
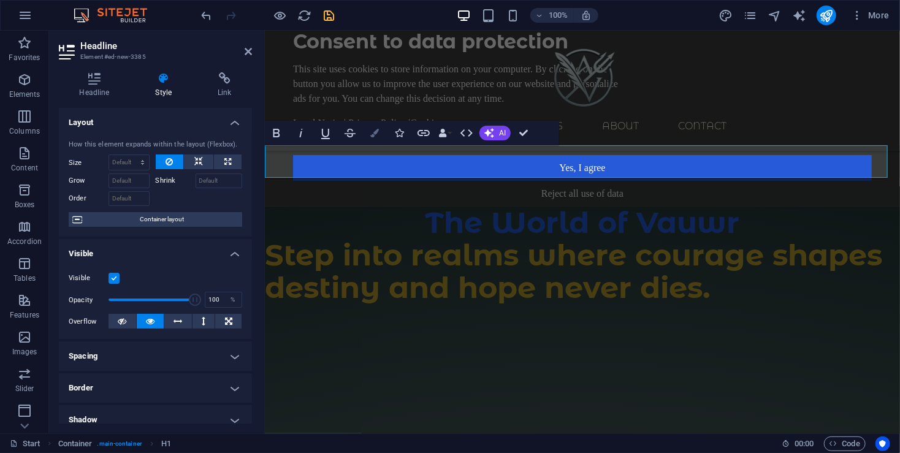
click at [376, 132] on icon "button" at bounding box center [374, 133] width 9 height 9
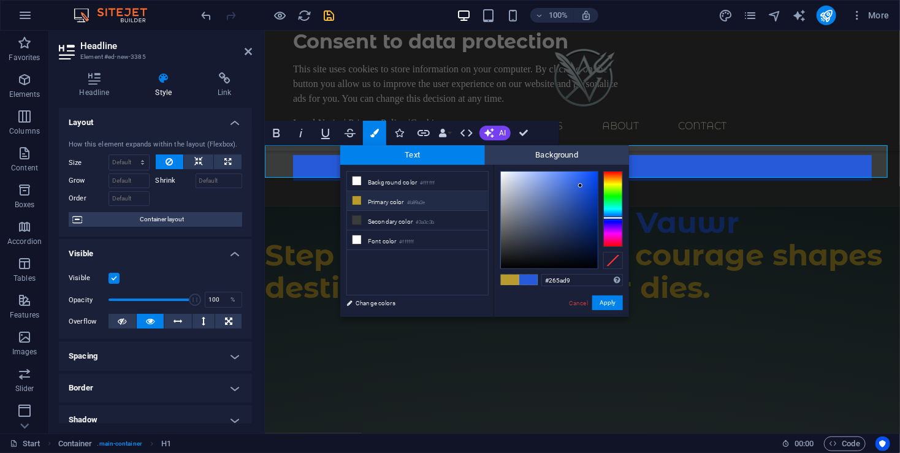
click at [530, 279] on span at bounding box center [528, 280] width 18 height 10
click at [570, 281] on input "#265ad9" at bounding box center [582, 280] width 82 height 12
drag, startPoint x: 690, startPoint y: 307, endPoint x: 908, endPoint y: 308, distance: 218.2
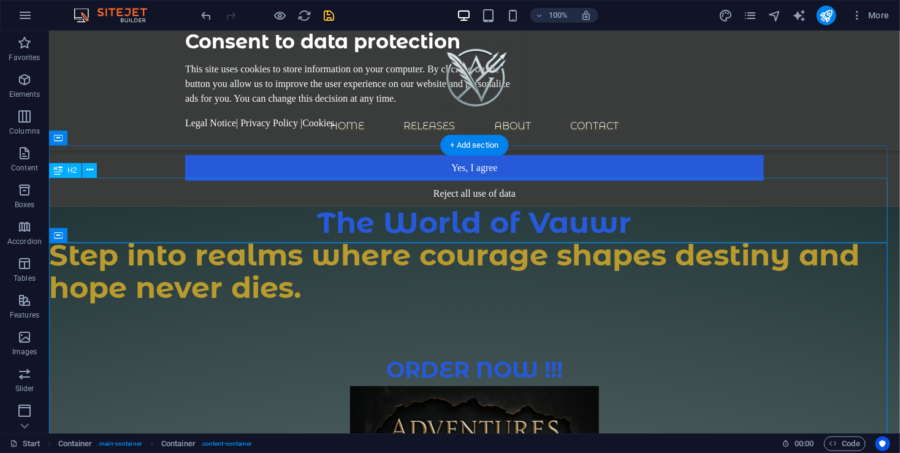
click at [605, 238] on div "Step into realms where courage shapes destiny and hope never dies." at bounding box center [473, 270] width 851 height 65
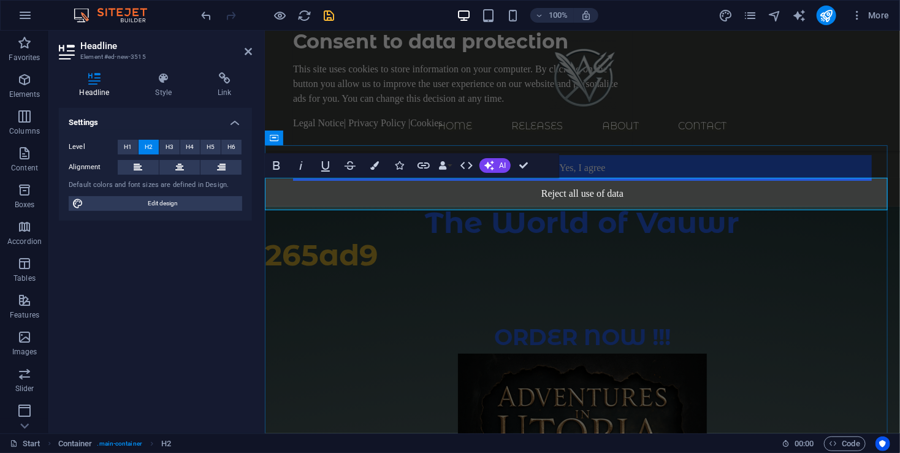
scroll to position [0, 3]
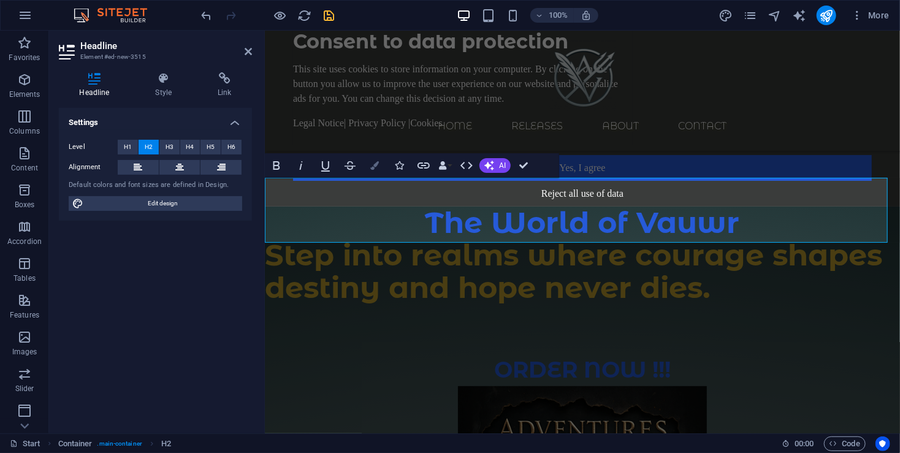
click at [377, 169] on icon "button" at bounding box center [374, 165] width 9 height 9
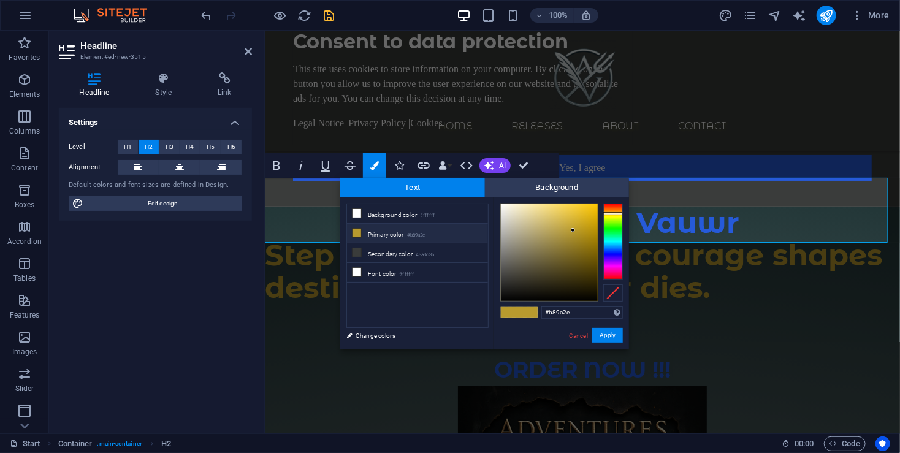
click at [580, 320] on div "#b89a2e Supported formats #0852ed rgb(8, 82, 237) rgba(8, 82, 237, 90%) hsv(221…" at bounding box center [560, 362] width 135 height 330
click at [574, 314] on input "#b89a2e" at bounding box center [582, 312] width 82 height 12
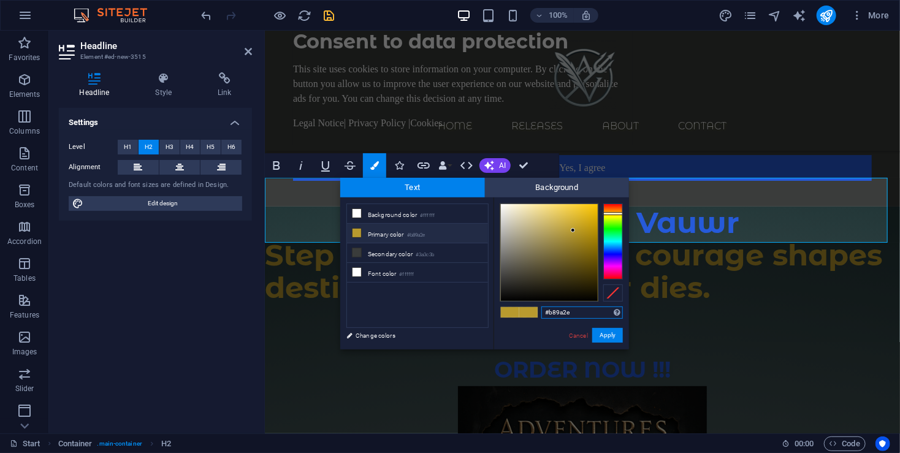
paste input "265ad9"
type input "#265ad9"
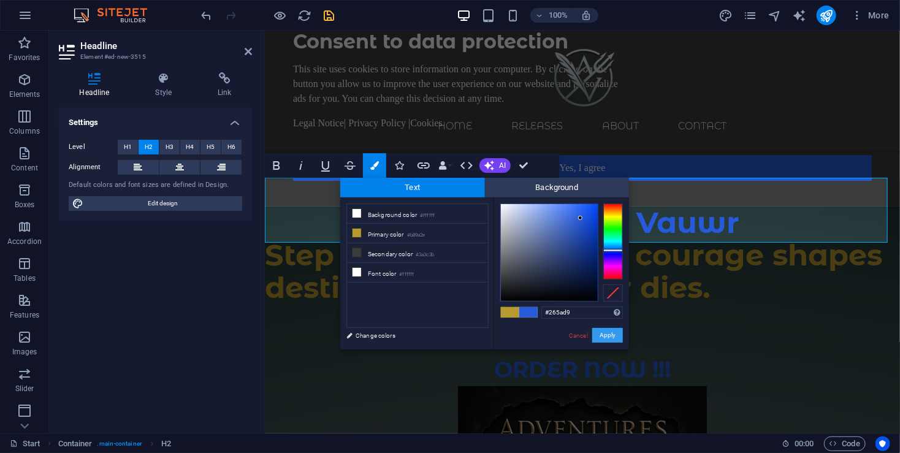
click at [609, 336] on button "Apply" at bounding box center [607, 335] width 31 height 15
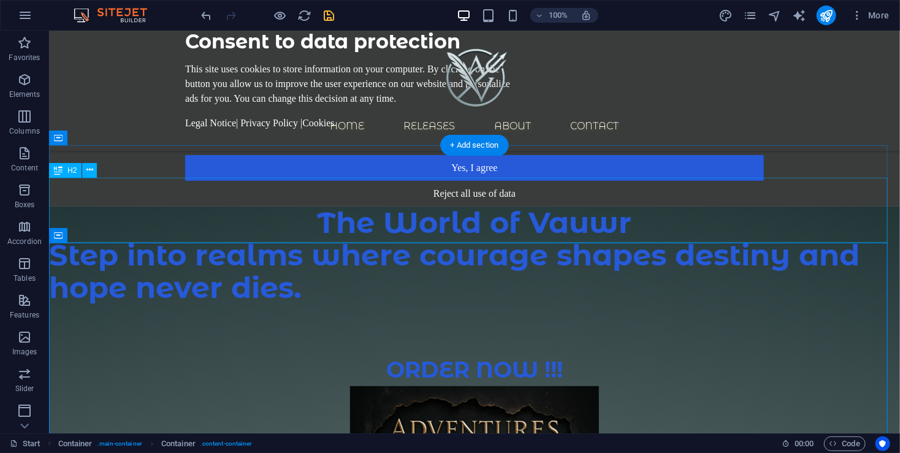
click at [461, 238] on div "Step into realms where courage shapes destiny and hope never dies." at bounding box center [473, 270] width 851 height 65
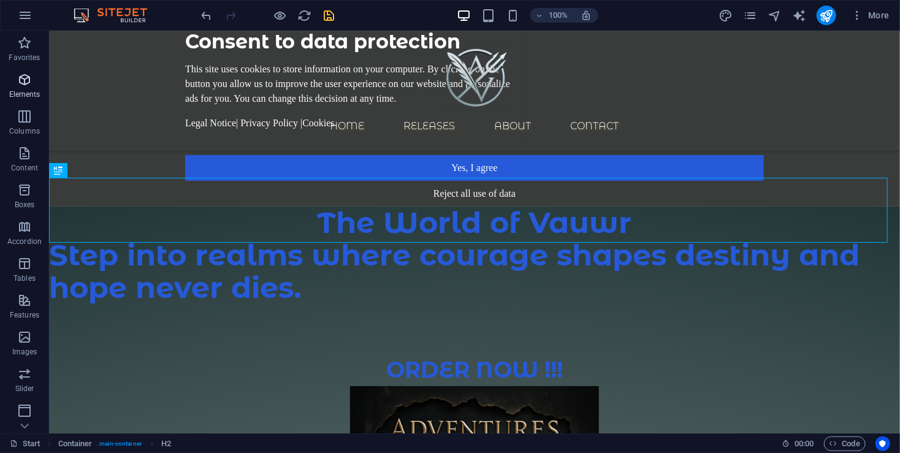
click at [18, 76] on icon "button" at bounding box center [24, 79] width 15 height 15
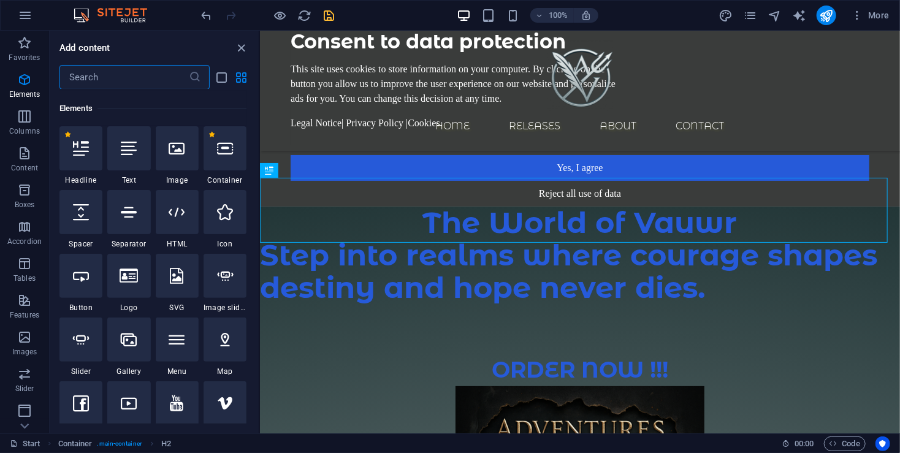
scroll to position [130, 0]
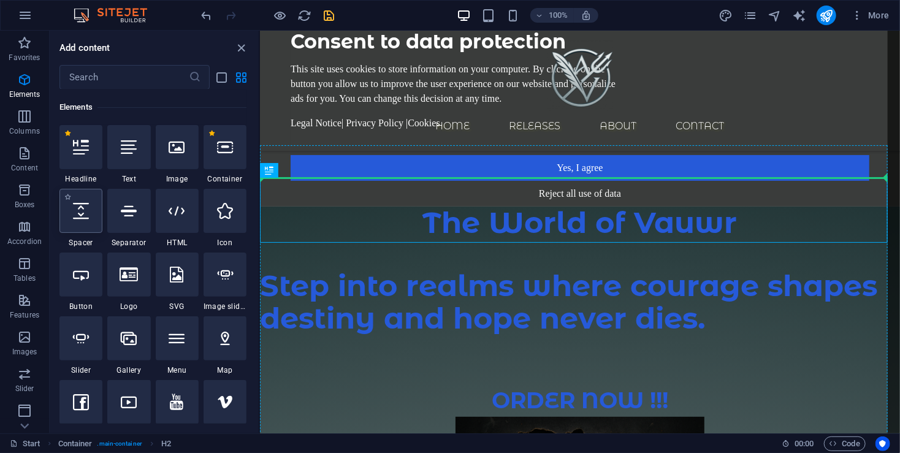
select select "px"
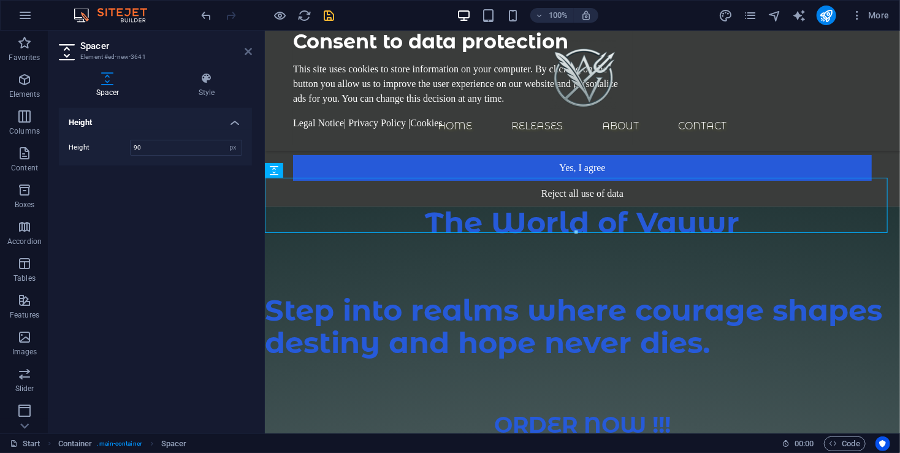
type input "90"
click at [251, 50] on icon at bounding box center [248, 52] width 7 height 10
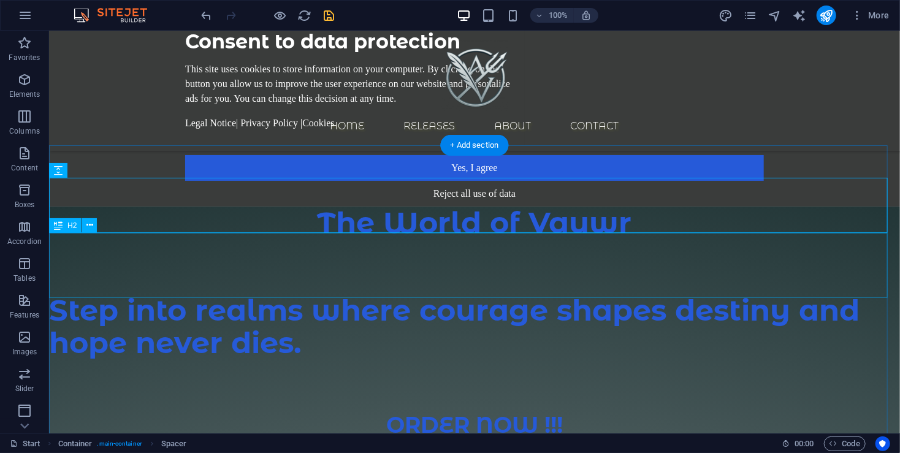
click at [281, 294] on div "Step into realms where courage shapes destiny and hope never dies." at bounding box center [473, 326] width 851 height 65
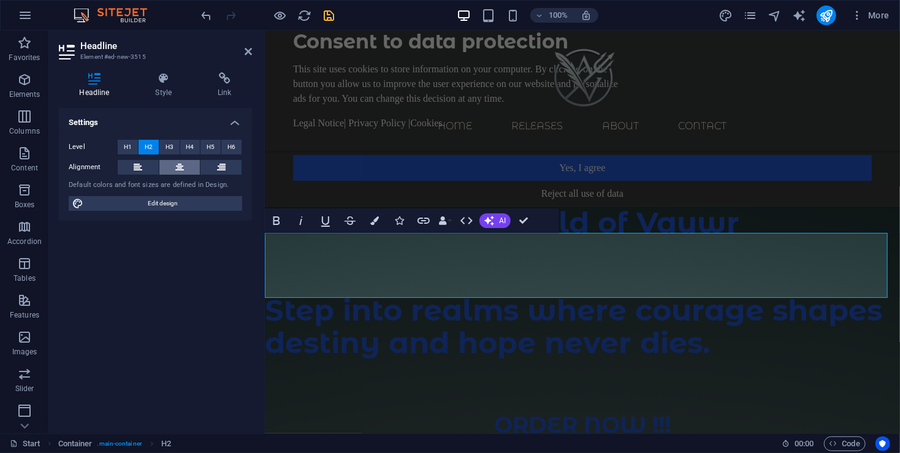
click at [189, 162] on button at bounding box center [179, 167] width 41 height 15
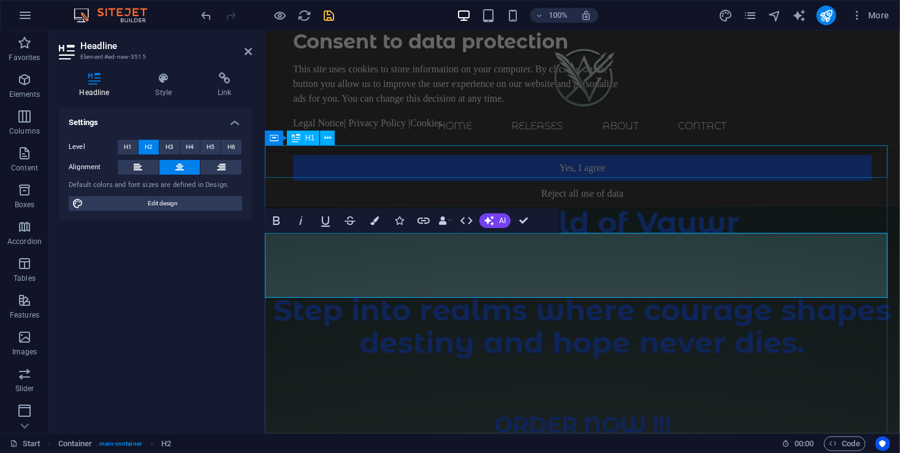
click at [456, 206] on div "The World of Vauwr" at bounding box center [581, 222] width 635 height 32
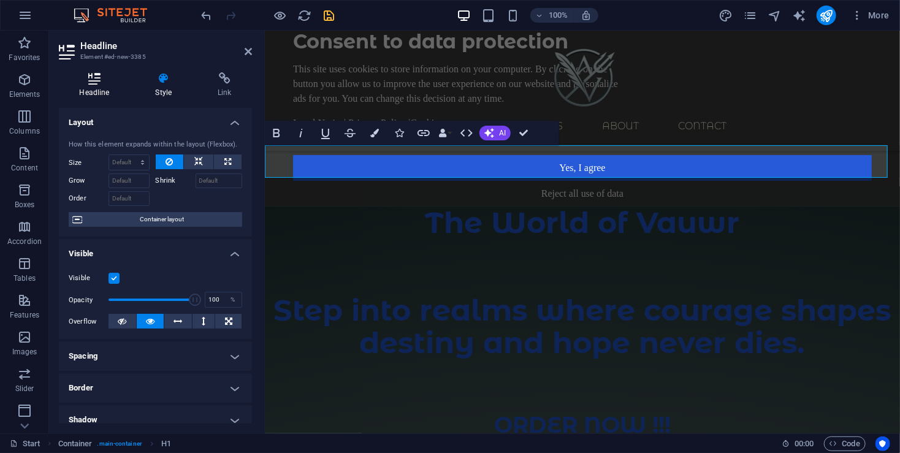
click at [112, 78] on icon at bounding box center [94, 78] width 71 height 12
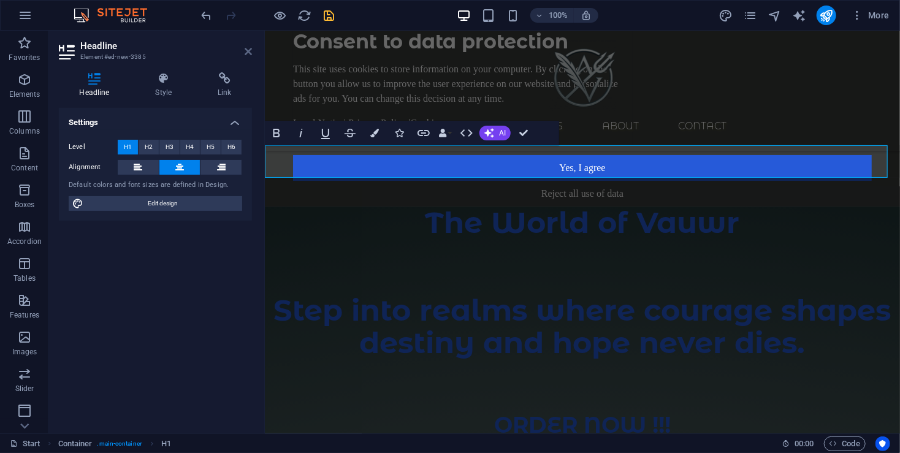
click at [251, 51] on icon at bounding box center [248, 52] width 7 height 10
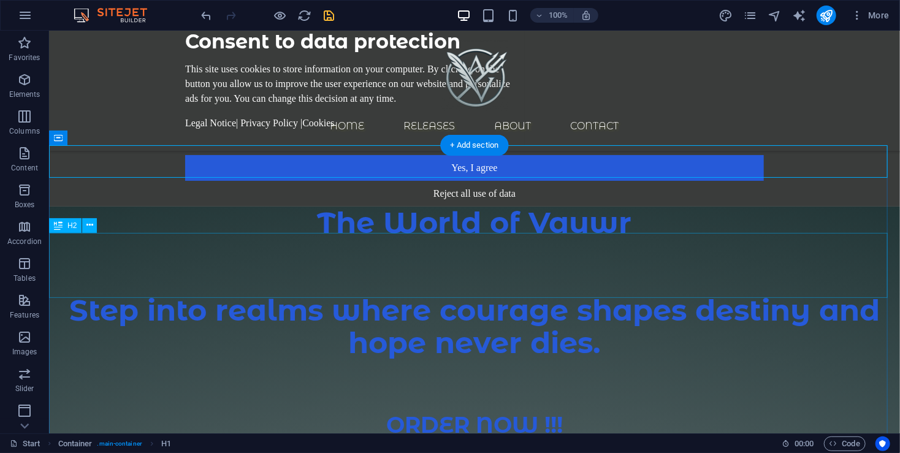
click at [480, 294] on div "Step into realms where courage shapes destiny and hope never dies." at bounding box center [473, 326] width 851 height 65
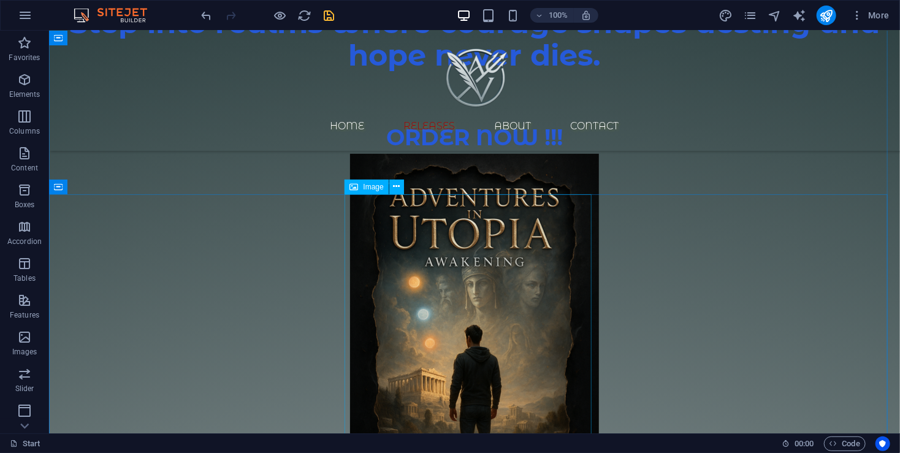
scroll to position [163, 0]
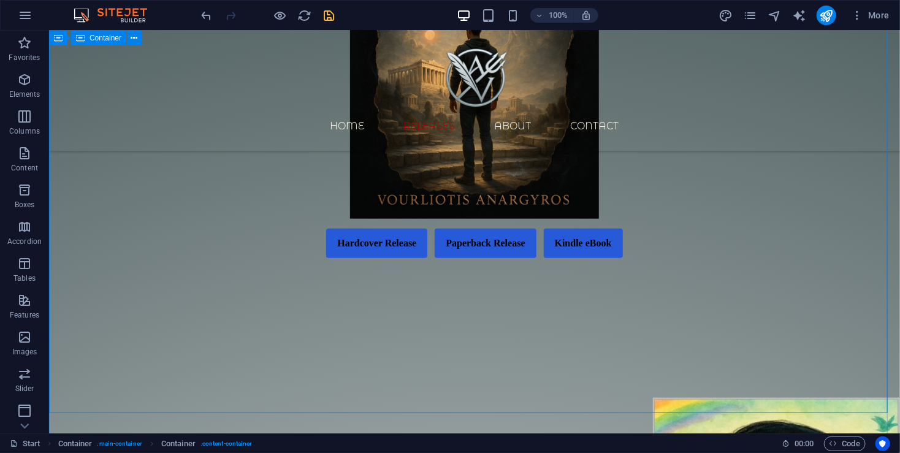
scroll to position [653, 0]
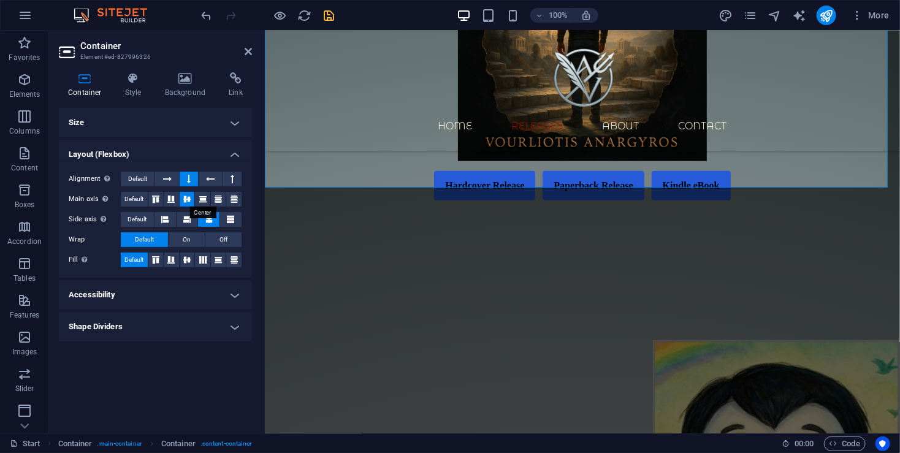
click at [188, 199] on icon at bounding box center [187, 199] width 15 height 7
click at [206, 215] on icon at bounding box center [208, 219] width 7 height 15
click at [207, 200] on icon at bounding box center [203, 199] width 15 height 7
click at [189, 199] on icon at bounding box center [187, 199] width 15 height 7
click at [136, 177] on span "Default" at bounding box center [137, 179] width 19 height 15
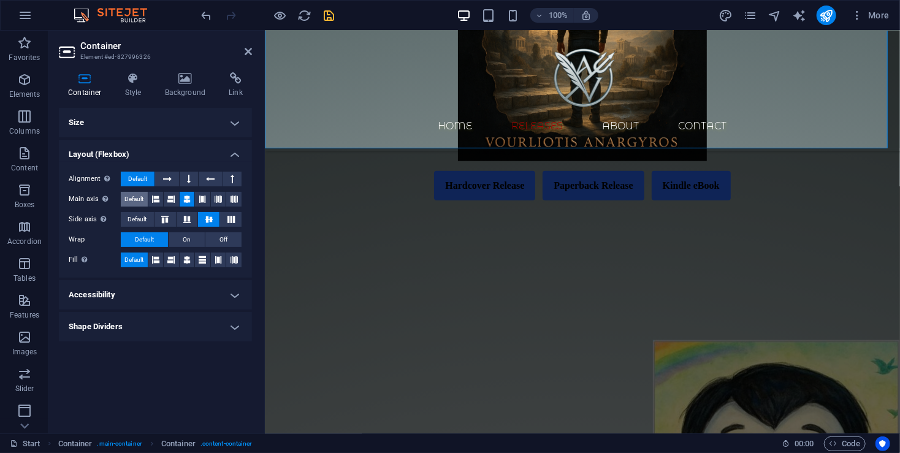
click at [143, 194] on span "Default" at bounding box center [133, 199] width 19 height 15
click at [144, 222] on span "Default" at bounding box center [136, 219] width 19 height 15
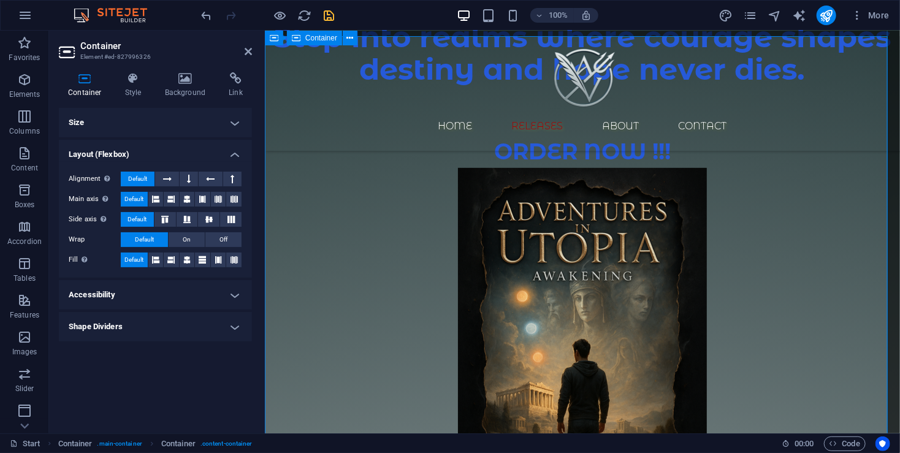
scroll to position [245, 0]
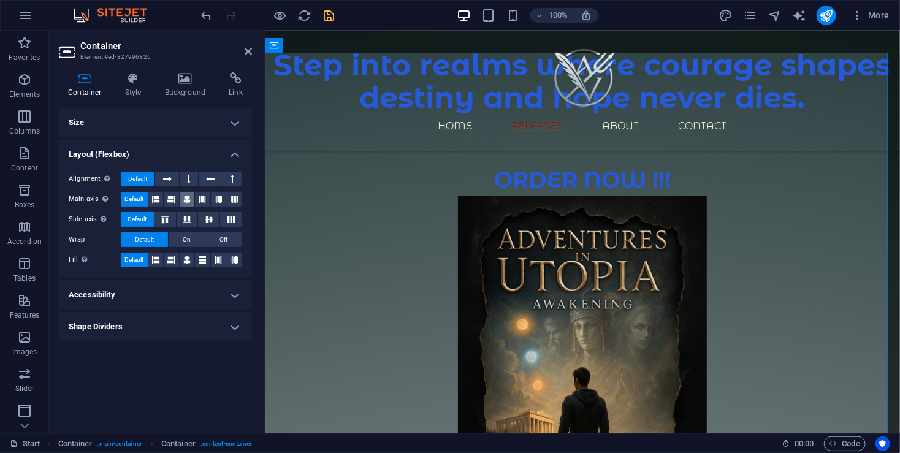
click at [182, 197] on button at bounding box center [187, 199] width 15 height 15
click at [205, 221] on icon at bounding box center [209, 219] width 15 height 7
click at [188, 221] on icon at bounding box center [187, 219] width 15 height 7
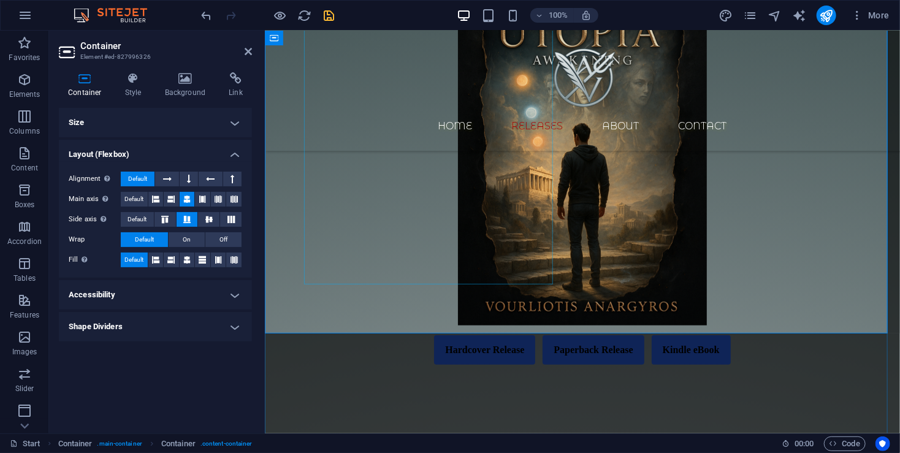
scroll to position [490, 0]
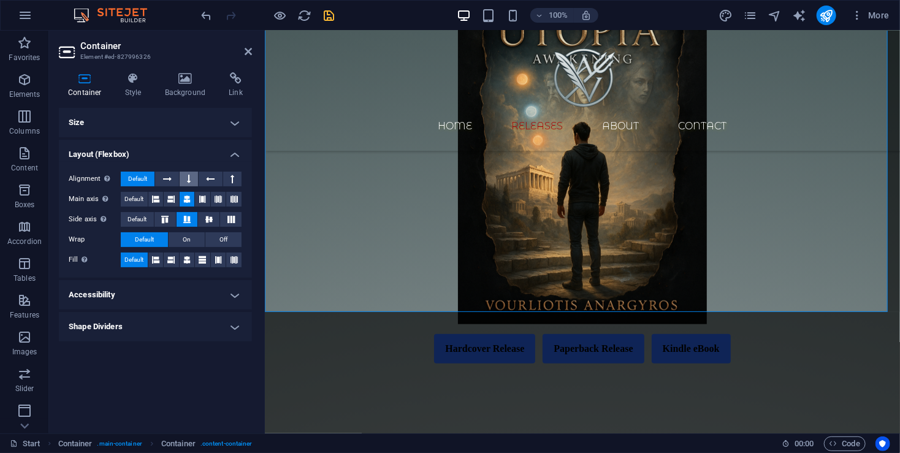
click at [190, 180] on icon at bounding box center [189, 179] width 4 height 15
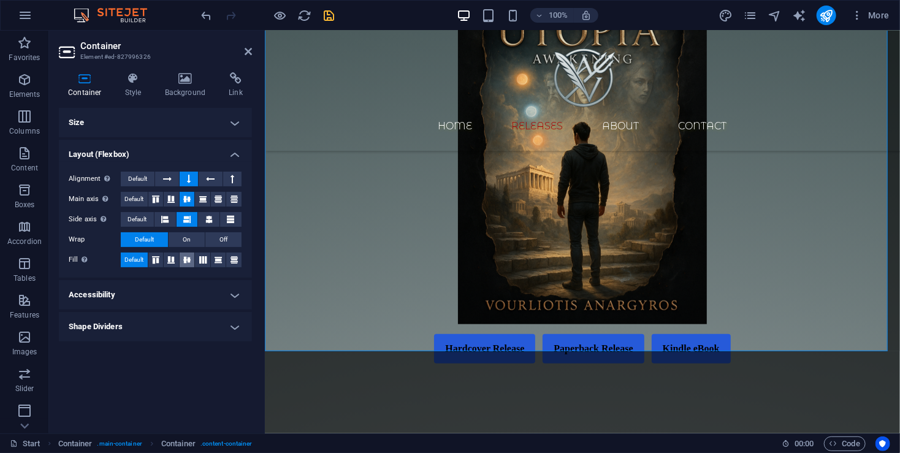
click at [187, 266] on button at bounding box center [187, 260] width 15 height 15
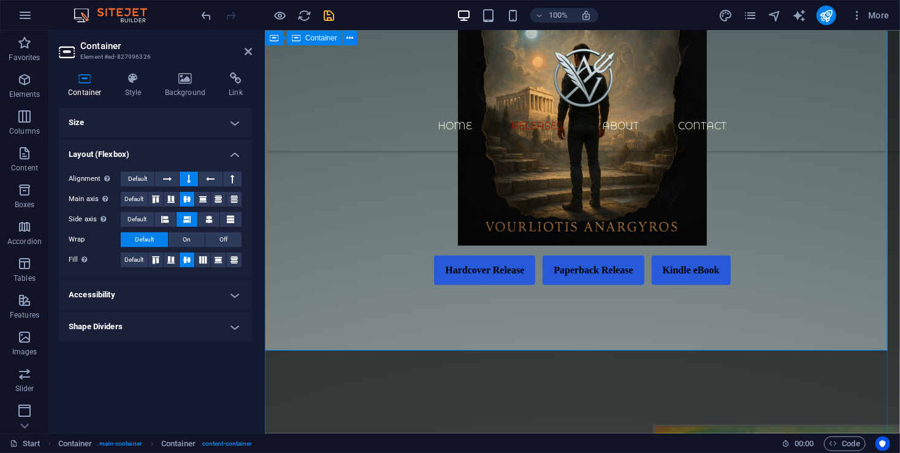
scroll to position [572, 0]
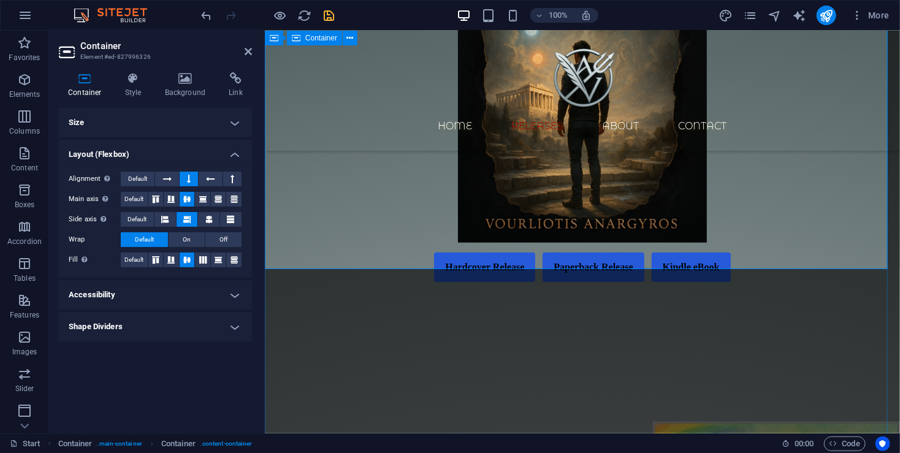
click at [730, 213] on div "ORDER NOW !!! Hardcover Release Paperback Release Kindle eBook Coming Soon That…" at bounding box center [581, 59] width 635 height 544
click at [709, 252] on div "Hardcover Release Paperback Release Kindle eBook Coming Soon That format is und…" at bounding box center [581, 266] width 579 height 29
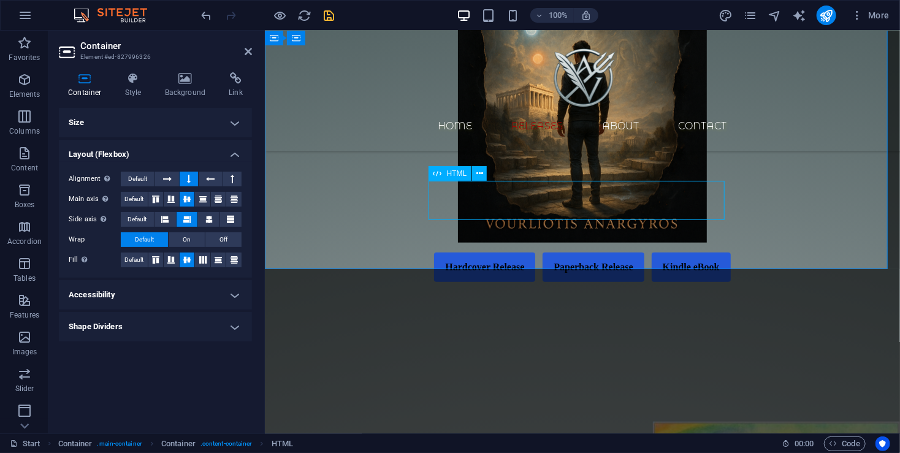
click at [709, 252] on div "Hardcover Release Paperback Release Kindle eBook Coming Soon That format is und…" at bounding box center [581, 266] width 579 height 29
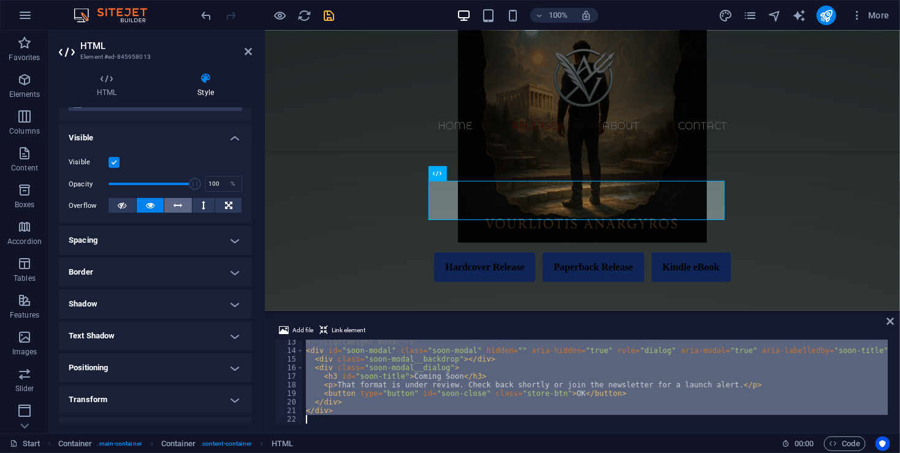
scroll to position [0, 0]
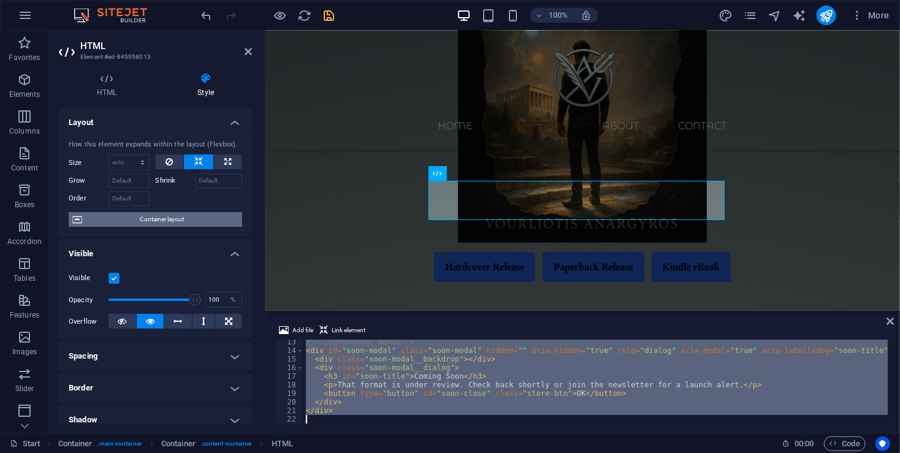
click at [148, 224] on span "Container layout" at bounding box center [162, 219] width 153 height 15
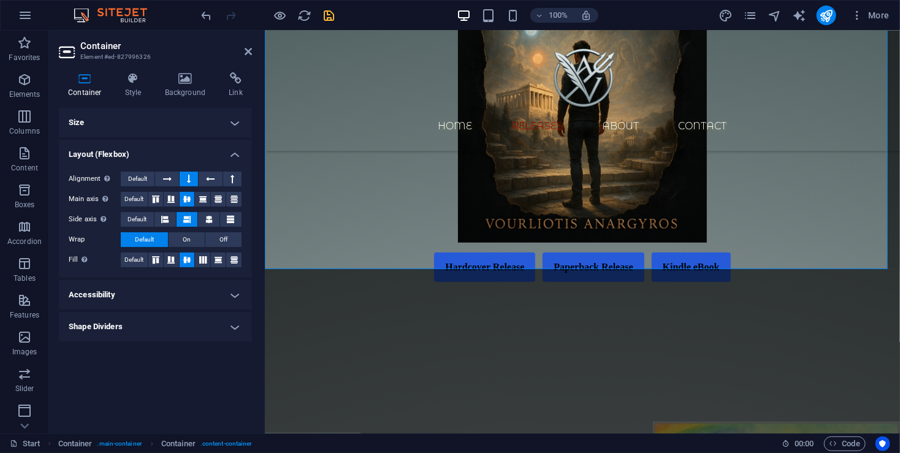
click at [193, 219] on button at bounding box center [187, 219] width 21 height 15
click at [194, 204] on button at bounding box center [187, 199] width 15 height 15
click at [208, 223] on icon at bounding box center [208, 219] width 7 height 15
click at [356, 246] on div "ORDER NOW !!! Hardcover Release Paperback Release Kindle eBook Coming Soon That…" at bounding box center [581, 59] width 635 height 544
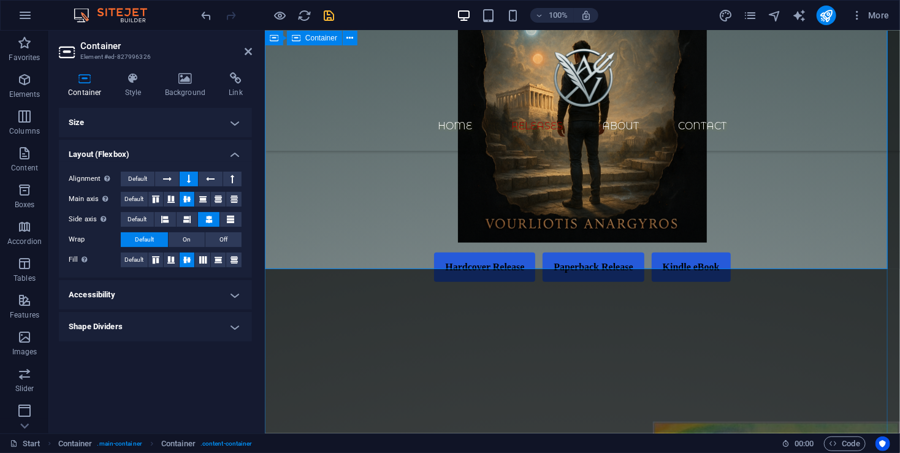
click at [356, 246] on div "ORDER NOW !!! Hardcover Release Paperback Release Kindle eBook Coming Soon That…" at bounding box center [581, 59] width 635 height 544
click at [199, 378] on div "Size Height Default px rem % vh vw Min. height None px rem % vh vw Width Defaul…" at bounding box center [155, 266] width 193 height 316
click at [199, 377] on div "Size Height Default px rem % vh vw Min. height None px rem % vh vw Width Defaul…" at bounding box center [155, 266] width 193 height 316
click at [249, 51] on icon at bounding box center [248, 52] width 7 height 10
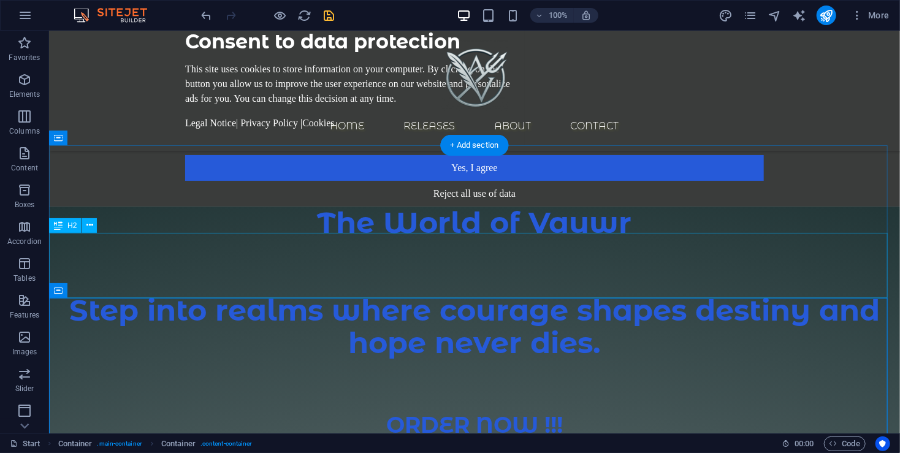
click at [447, 294] on div "Step into realms where courage shapes destiny and hope never dies." at bounding box center [473, 326] width 851 height 65
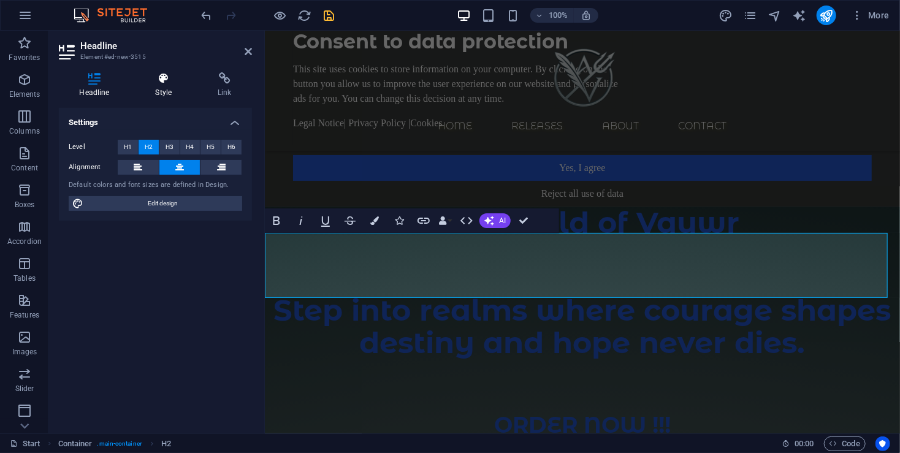
click at [150, 81] on icon at bounding box center [164, 78] width 58 height 12
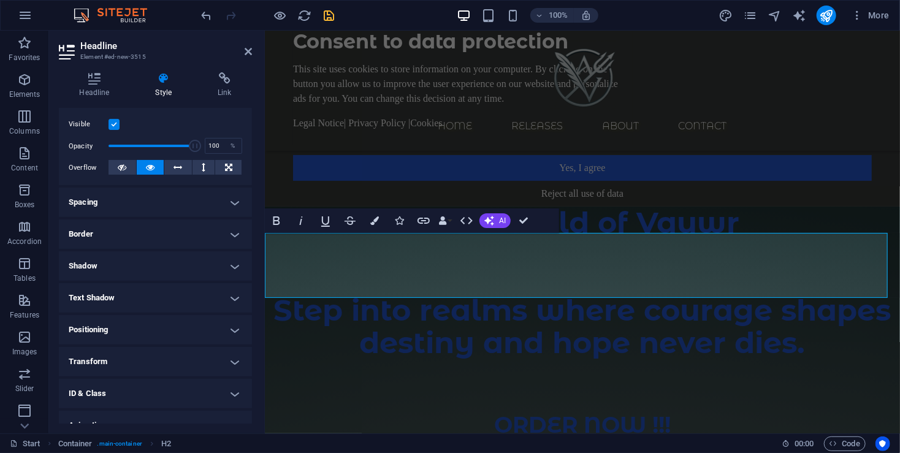
scroll to position [163, 0]
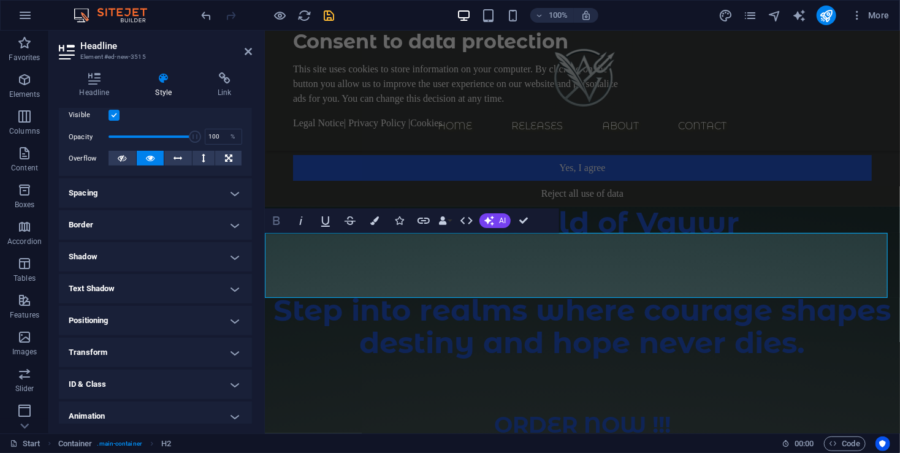
click at [285, 218] on button "Bold" at bounding box center [276, 220] width 23 height 25
click at [278, 227] on icon "button" at bounding box center [276, 220] width 15 height 15
click at [546, 238] on div at bounding box center [581, 265] width 635 height 55
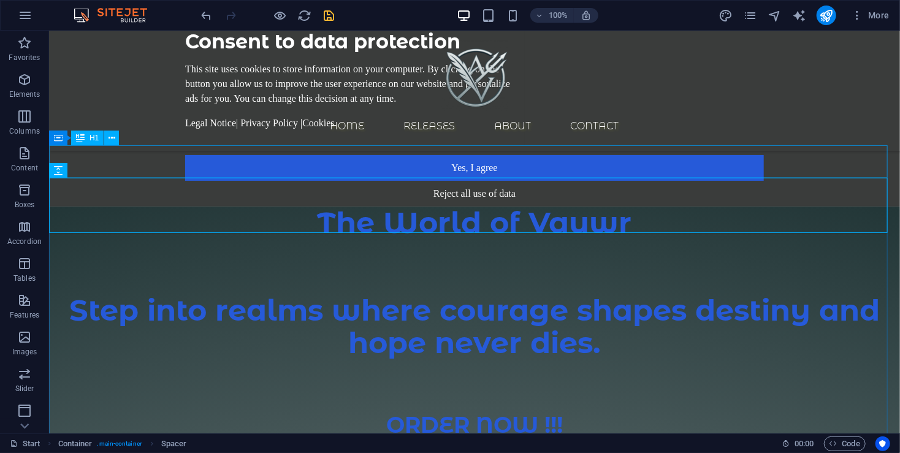
click at [546, 206] on div "The World of Vauwr" at bounding box center [473, 222] width 851 height 32
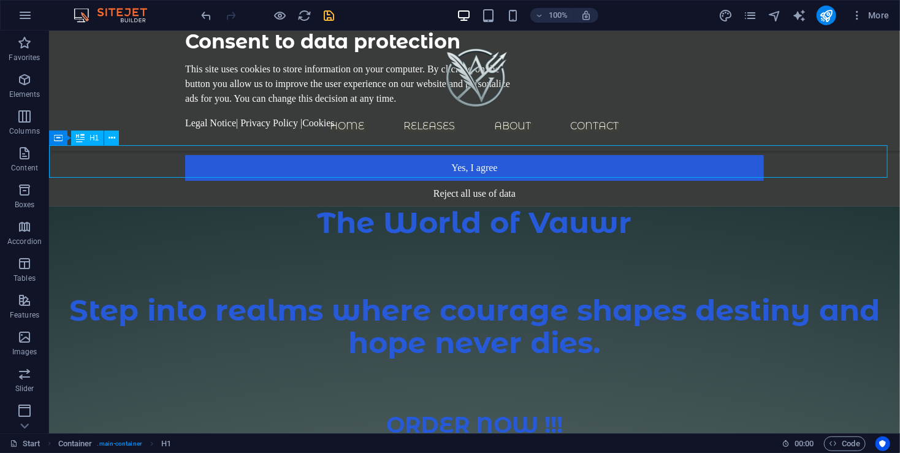
click at [546, 206] on div "The World of Vauwr" at bounding box center [473, 222] width 851 height 32
click at [542, 206] on div "The World of Vauwr" at bounding box center [473, 222] width 851 height 32
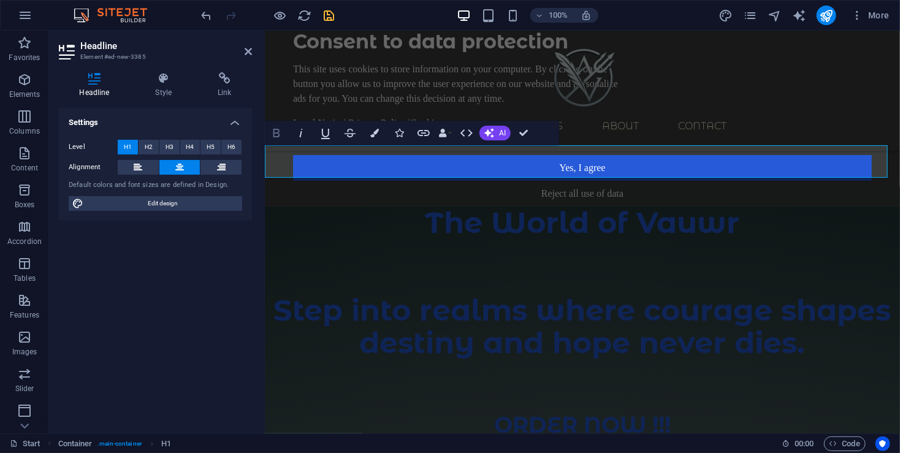
click at [275, 131] on icon "button" at bounding box center [276, 133] width 15 height 15
click at [458, 238] on div at bounding box center [581, 265] width 635 height 55
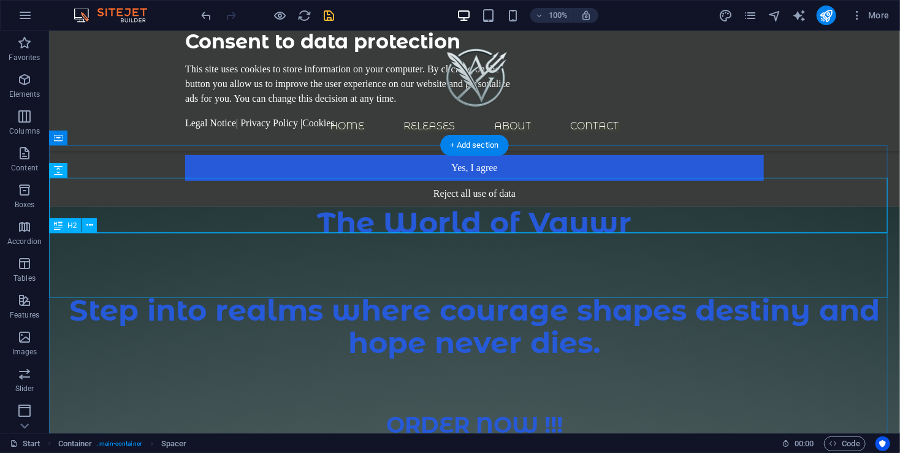
click at [446, 294] on div "Step into realms where courage shapes destiny and hope never dies." at bounding box center [473, 326] width 851 height 65
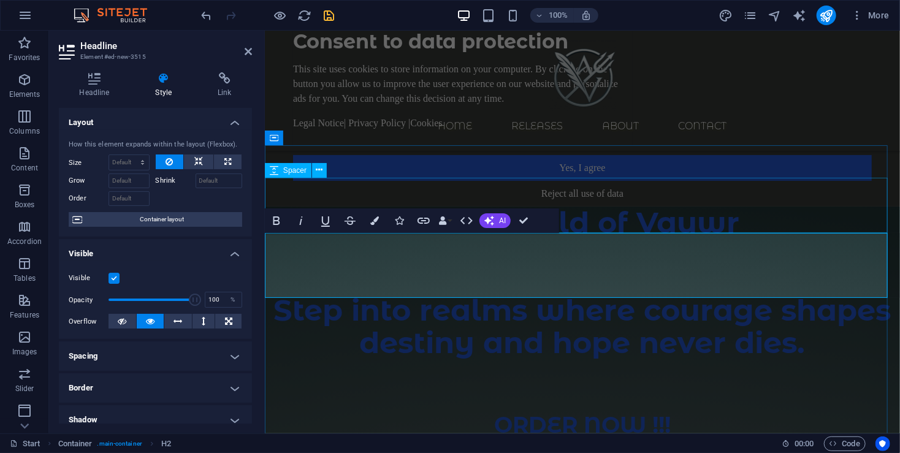
click at [519, 206] on div "The World of Vauwr" at bounding box center [581, 222] width 635 height 32
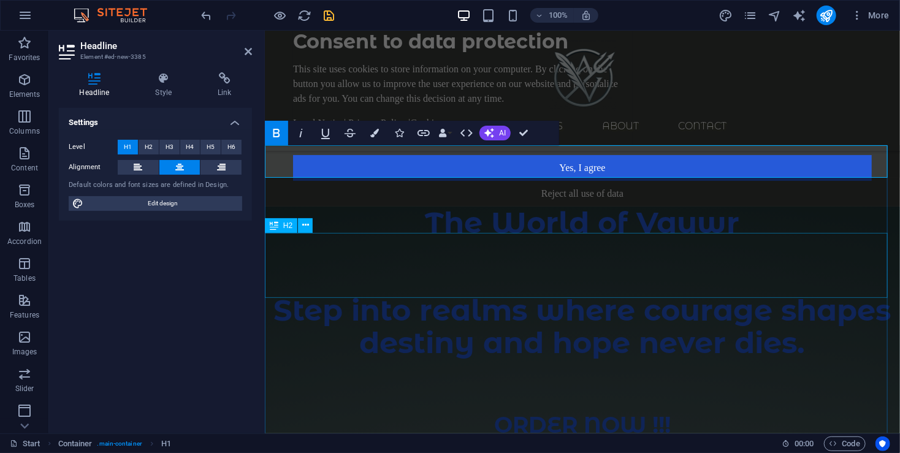
click at [463, 294] on div "Step into realms where courage shapes destiny and hope never dies." at bounding box center [581, 326] width 635 height 65
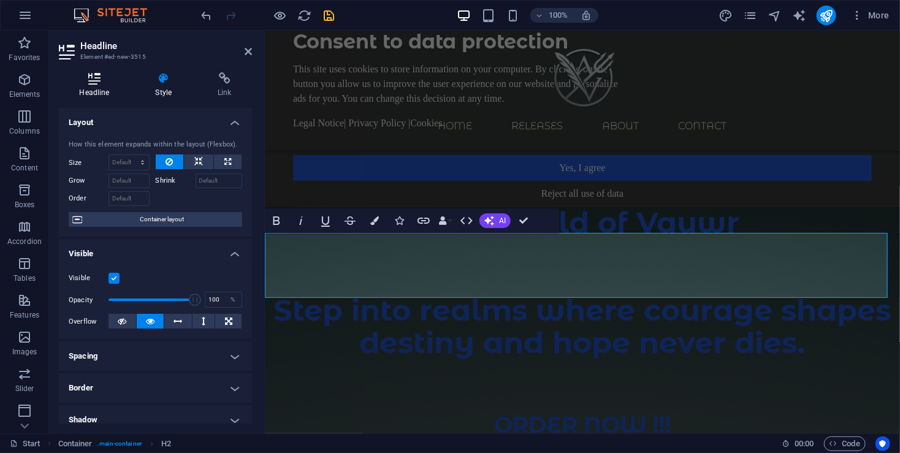
click at [91, 81] on icon at bounding box center [94, 78] width 71 height 12
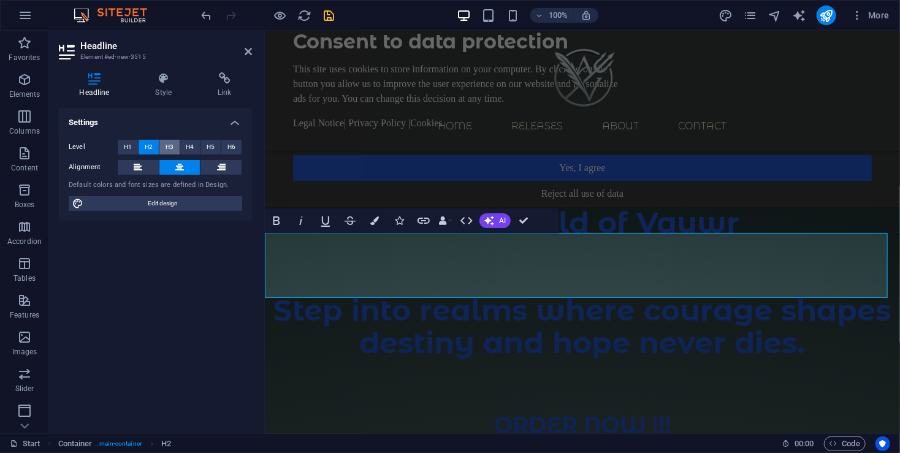
click at [173, 146] on button "H3" at bounding box center [169, 147] width 20 height 15
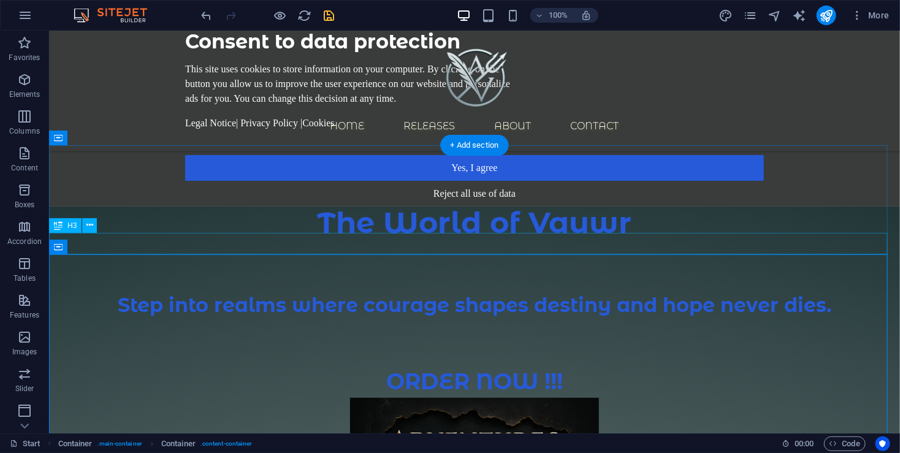
click at [564, 294] on div "Step into realms where courage shapes destiny and hope never dies." at bounding box center [473, 304] width 851 height 21
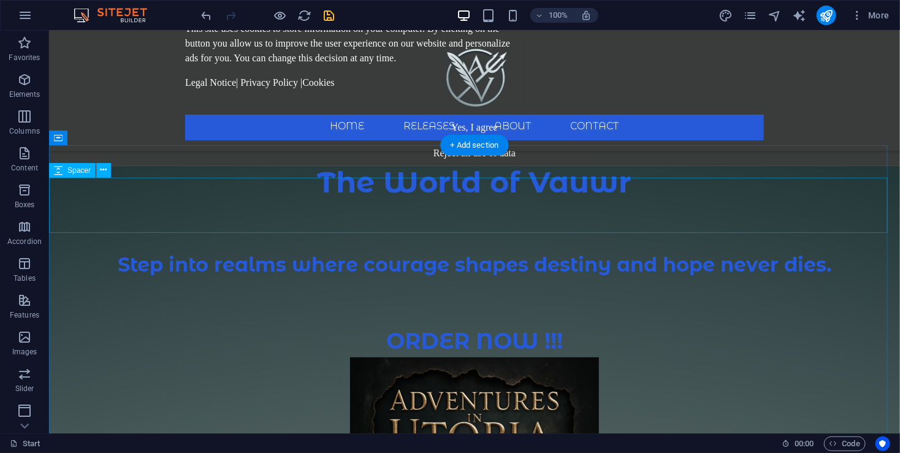
scroll to position [82, 0]
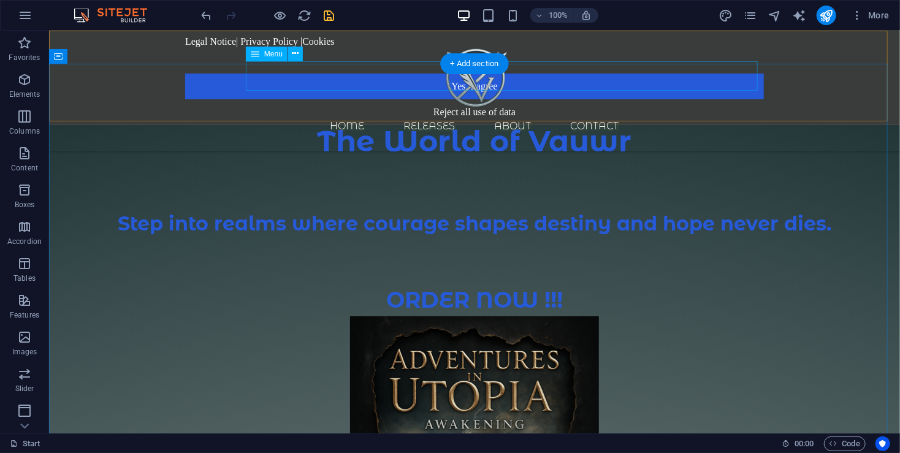
click at [371, 111] on nav "Home Releases About Contact" at bounding box center [473, 125] width 579 height 29
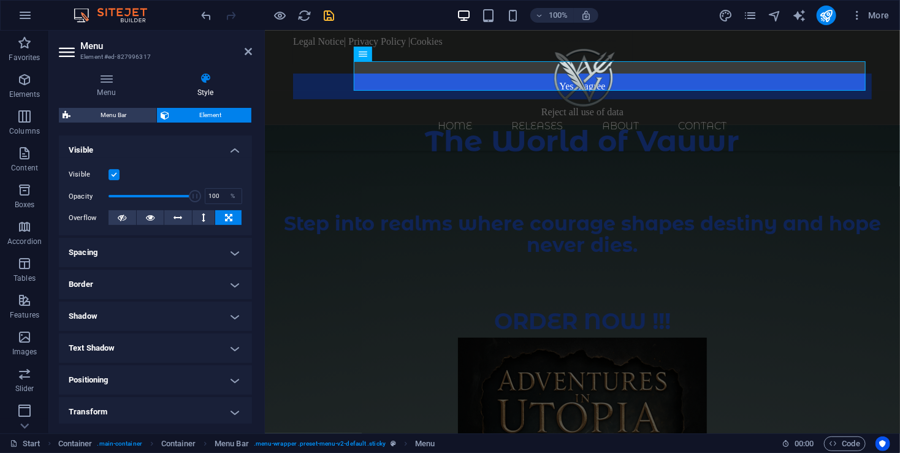
scroll to position [163, 0]
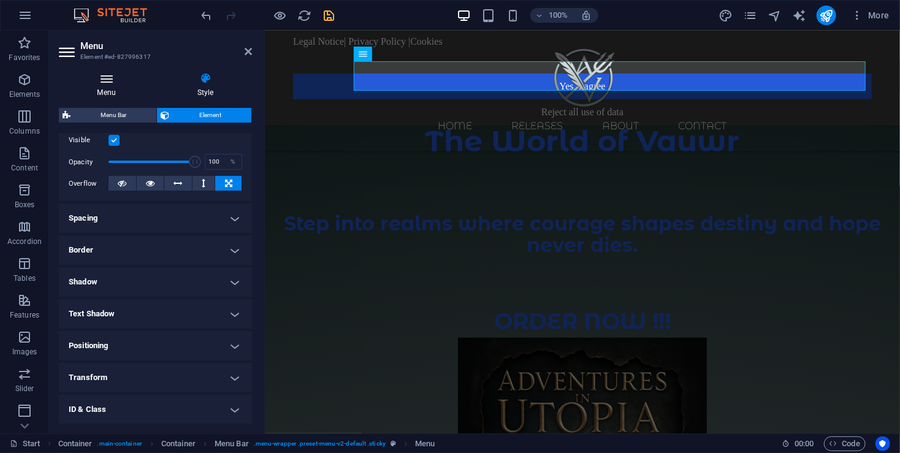
click at [99, 89] on h4 "Menu" at bounding box center [109, 85] width 100 height 26
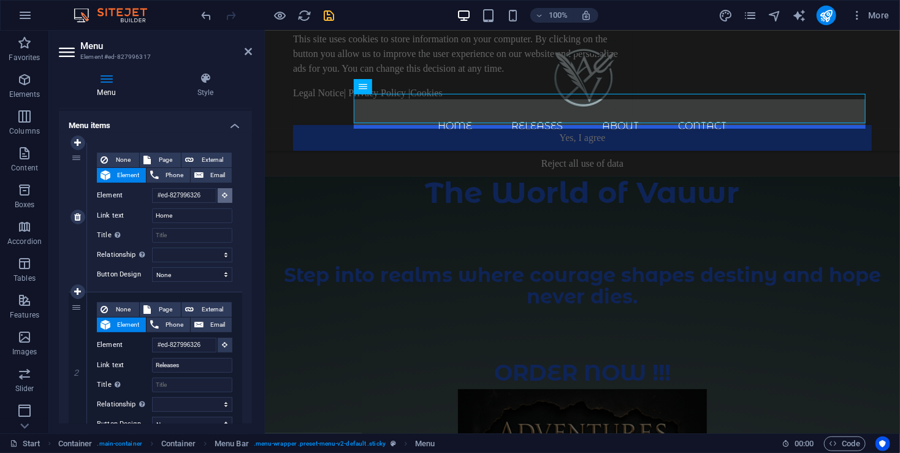
scroll to position [0, 0]
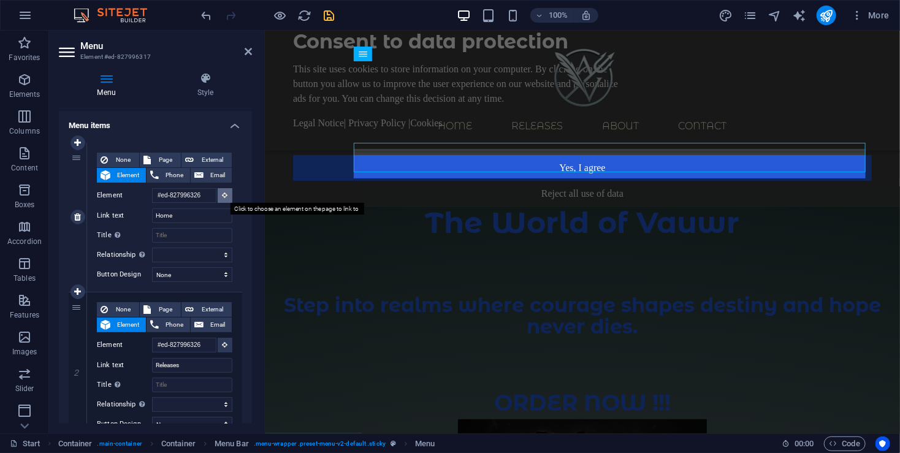
click at [222, 197] on icon at bounding box center [225, 195] width 6 height 6
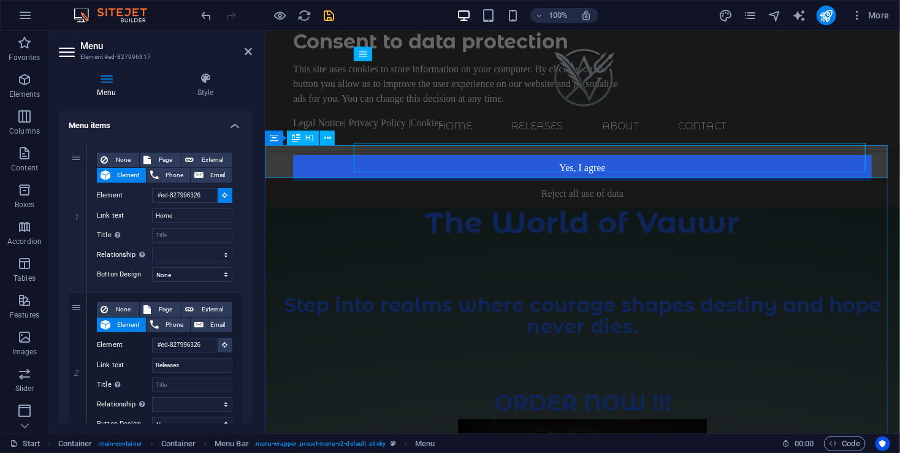
click at [518, 206] on div "The World of Vauwr" at bounding box center [581, 222] width 635 height 32
type input "#ed-new-3385"
select select
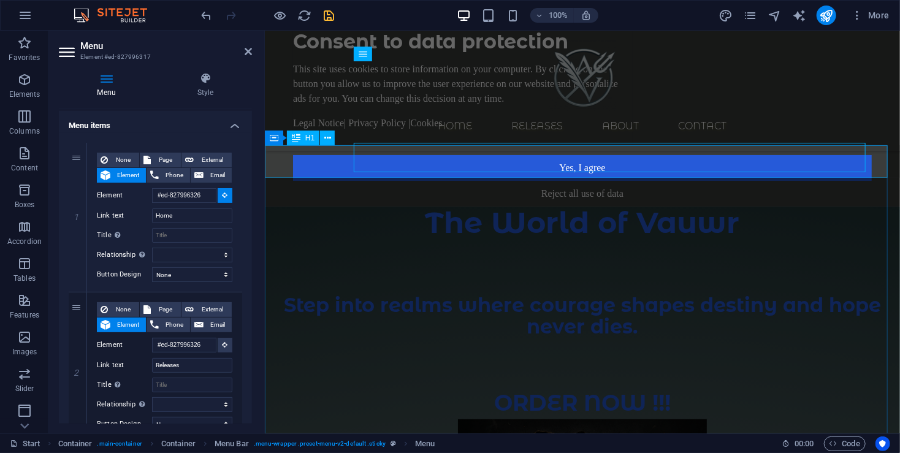
select select
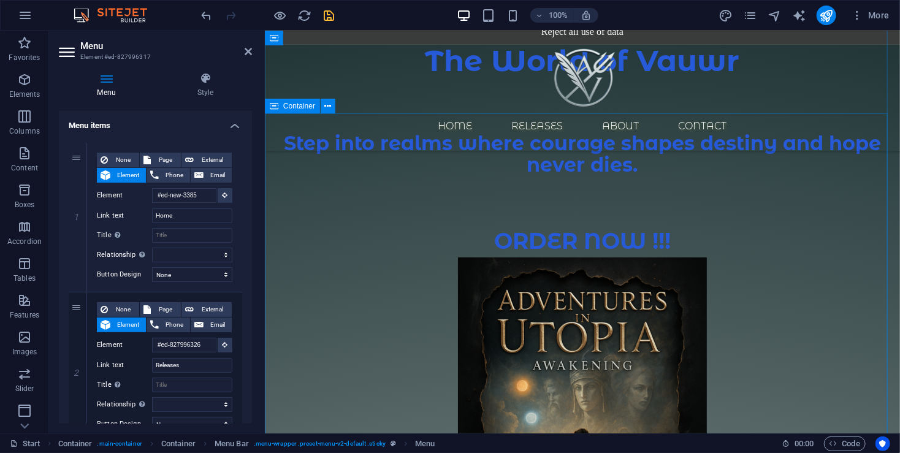
scroll to position [163, 0]
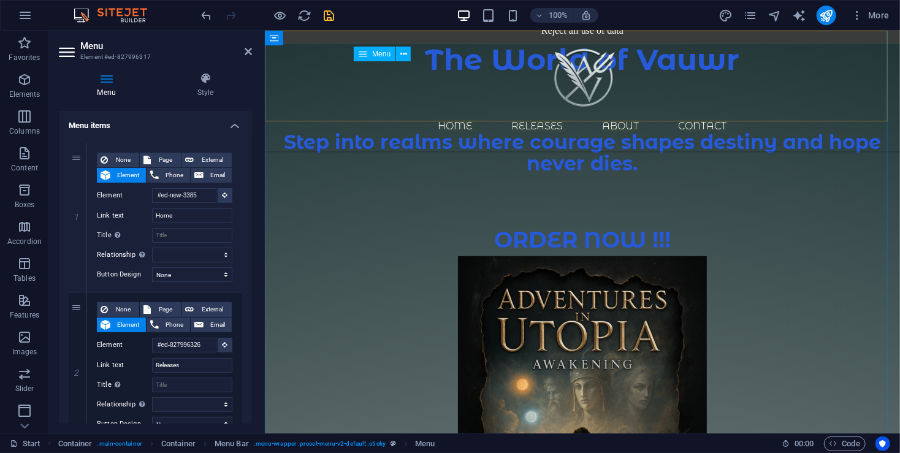
click at [419, 111] on nav "Home Releases About Contact" at bounding box center [581, 125] width 579 height 29
click at [202, 86] on h4 "Style" at bounding box center [205, 85] width 93 height 26
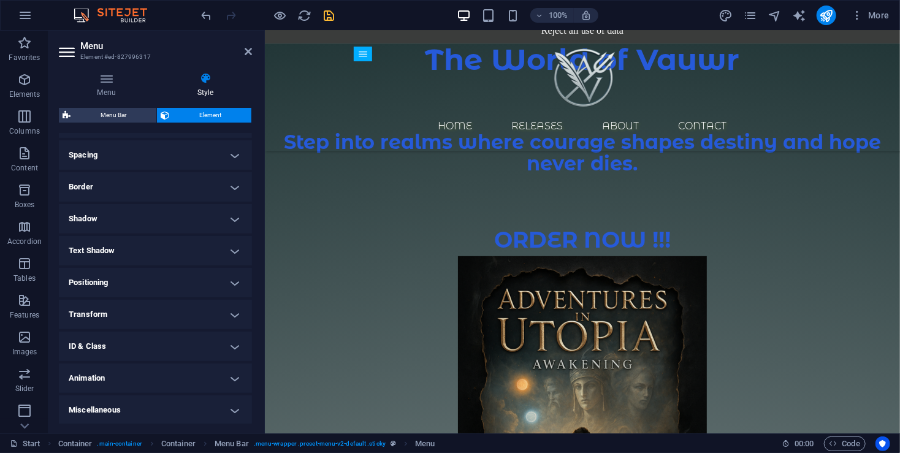
scroll to position [63, 0]
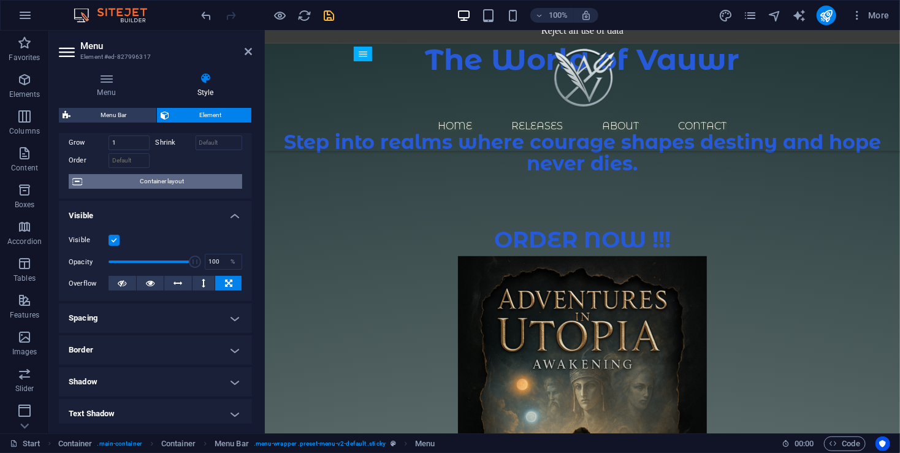
click at [155, 178] on span "Container layout" at bounding box center [162, 181] width 153 height 15
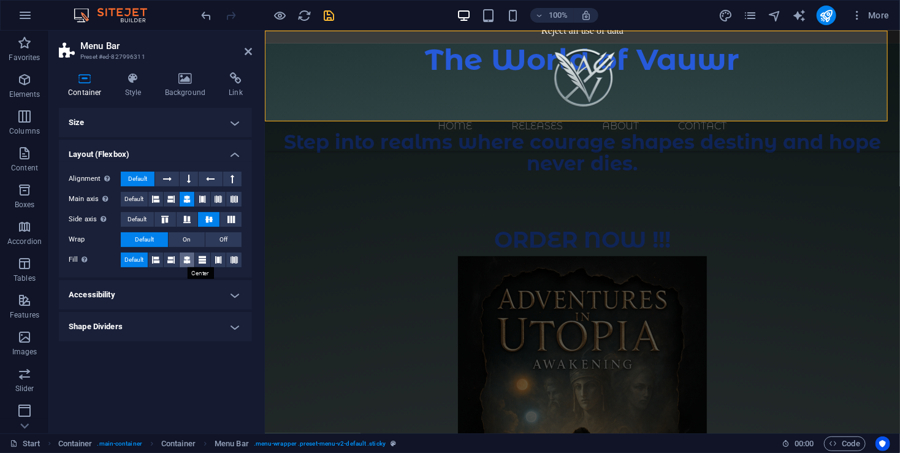
click at [187, 259] on icon at bounding box center [186, 260] width 7 height 15
click at [188, 217] on icon at bounding box center [187, 219] width 15 height 7
click at [167, 85] on h4 "Background" at bounding box center [188, 85] width 64 height 26
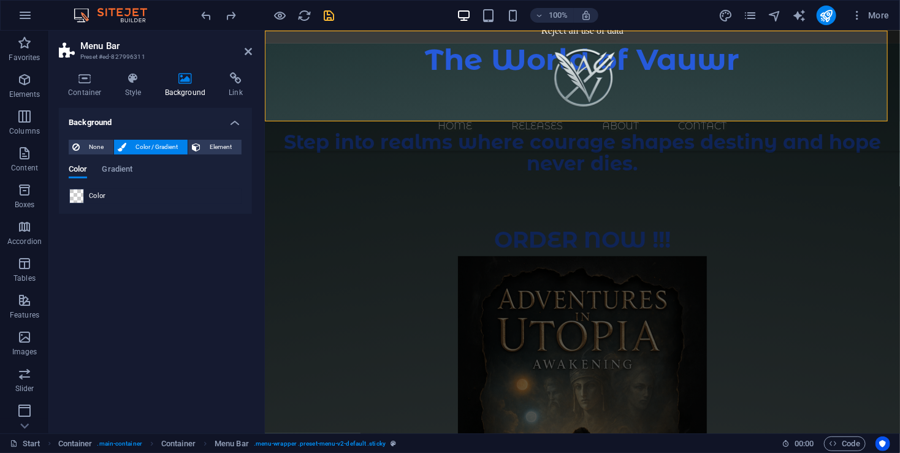
click at [79, 199] on span at bounding box center [76, 195] width 13 height 13
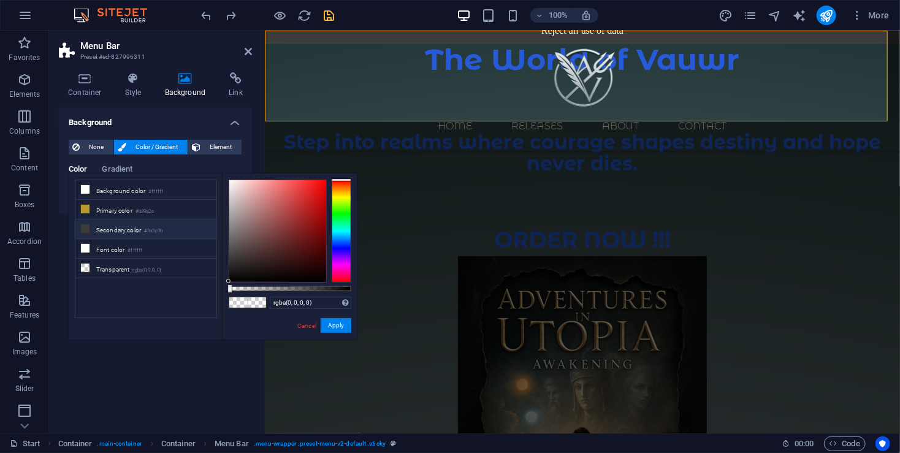
click at [85, 224] on icon at bounding box center [85, 228] width 9 height 9
type input "#3a3c3b"
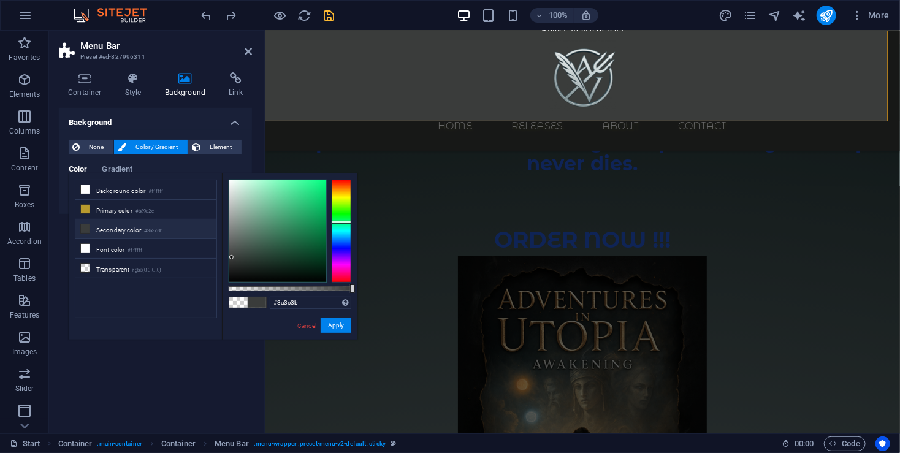
click at [86, 224] on icon at bounding box center [85, 228] width 9 height 9
drag, startPoint x: 333, startPoint y: 324, endPoint x: 69, endPoint y: 292, distance: 266.6
click at [333, 324] on button "Apply" at bounding box center [336, 325] width 31 height 15
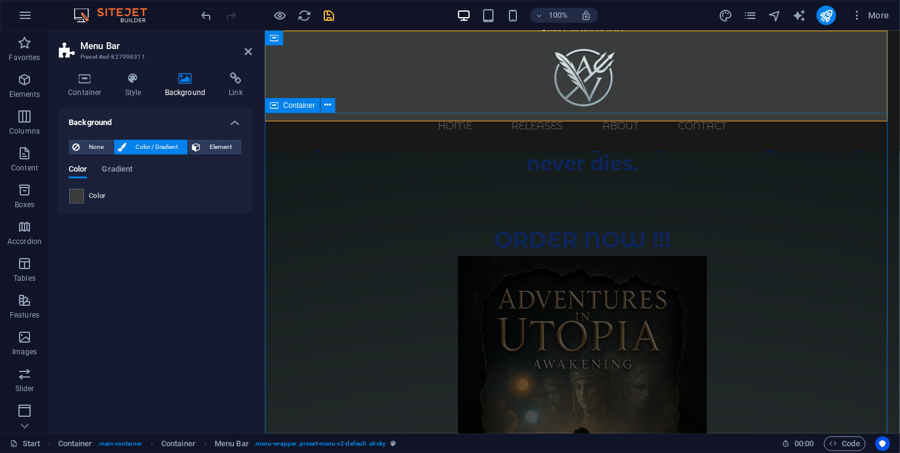
click at [353, 262] on div "ORDER NOW !!! Hardcover Release Paperback Release Kindle eBook Coming Soon That…" at bounding box center [581, 445] width 635 height 544
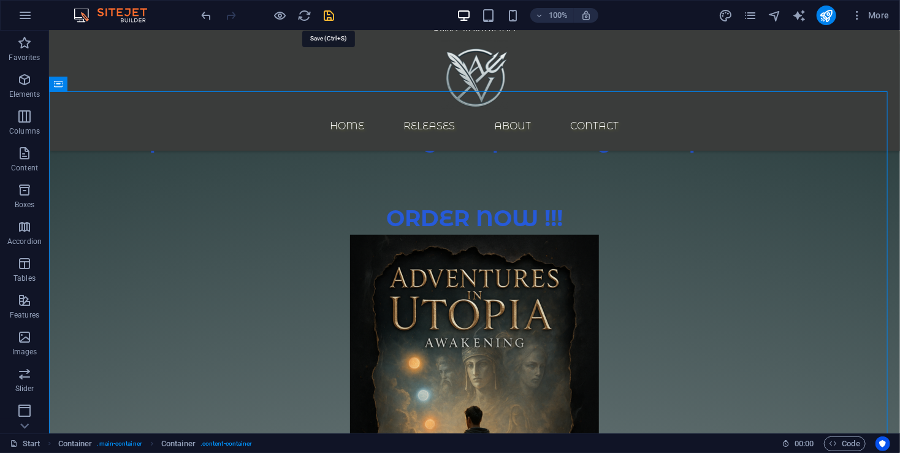
click at [335, 15] on icon "save" at bounding box center [329, 16] width 14 height 14
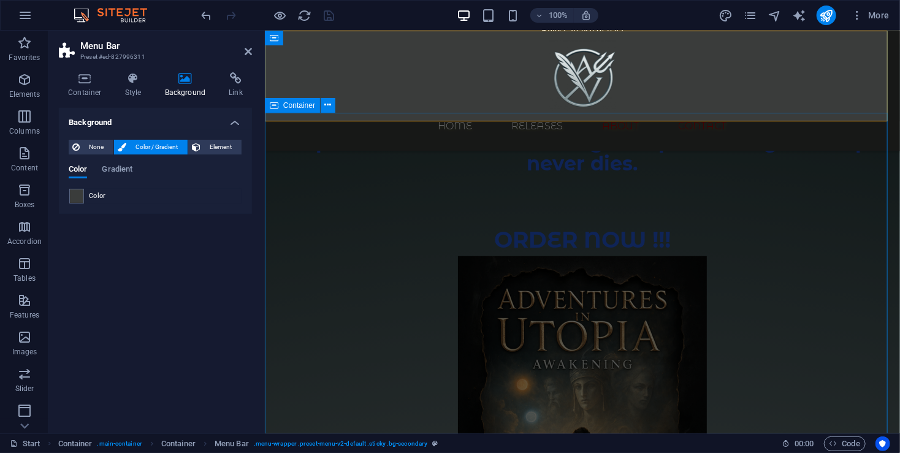
click at [356, 226] on div "ORDER NOW !!! Hardcover Release Paperback Release Kindle eBook Coming Soon That…" at bounding box center [581, 445] width 635 height 544
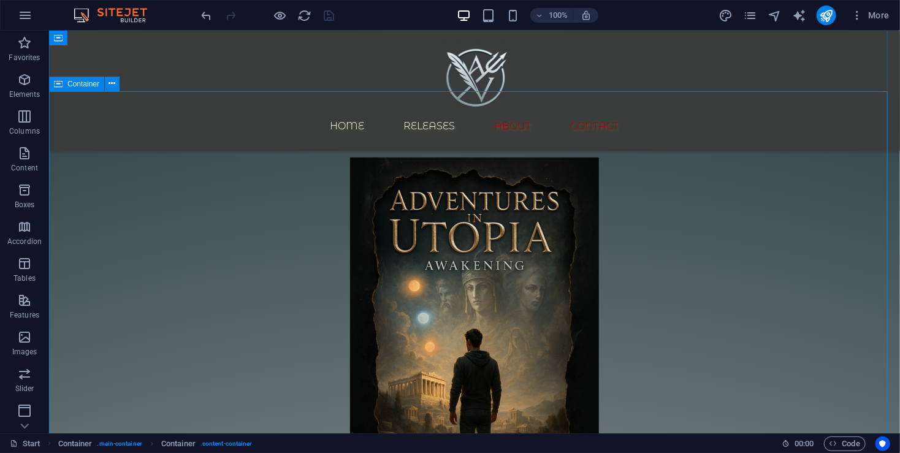
scroll to position [283, 0]
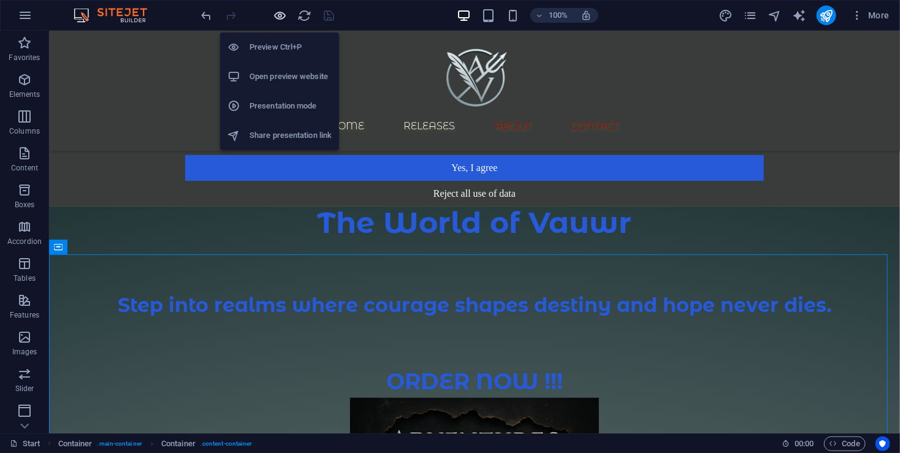
click at [277, 12] on icon "button" at bounding box center [280, 16] width 14 height 14
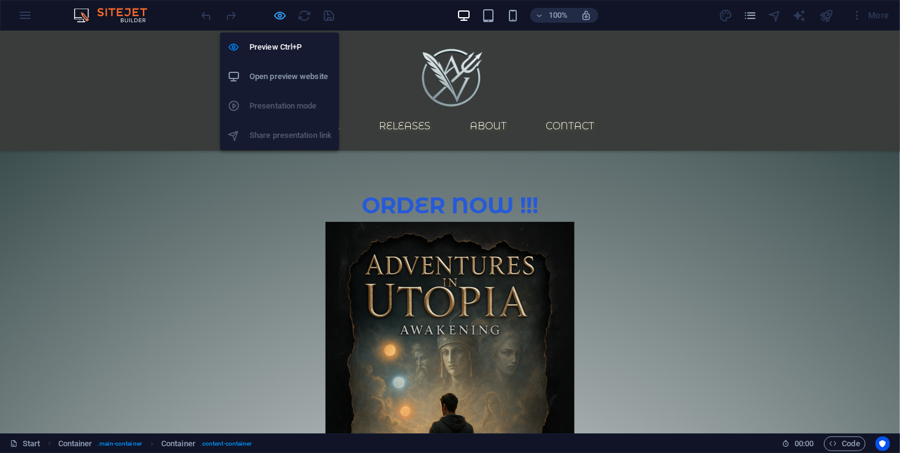
click at [279, 18] on icon "button" at bounding box center [280, 16] width 14 height 14
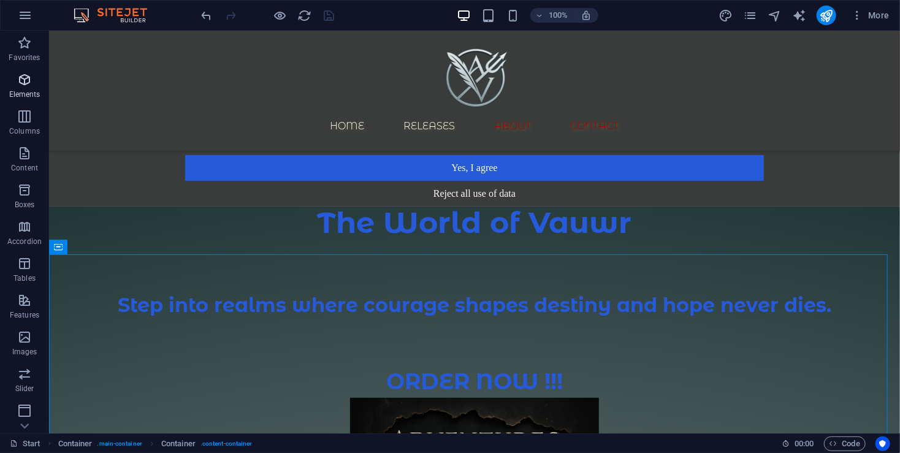
click at [25, 86] on icon "button" at bounding box center [24, 79] width 15 height 15
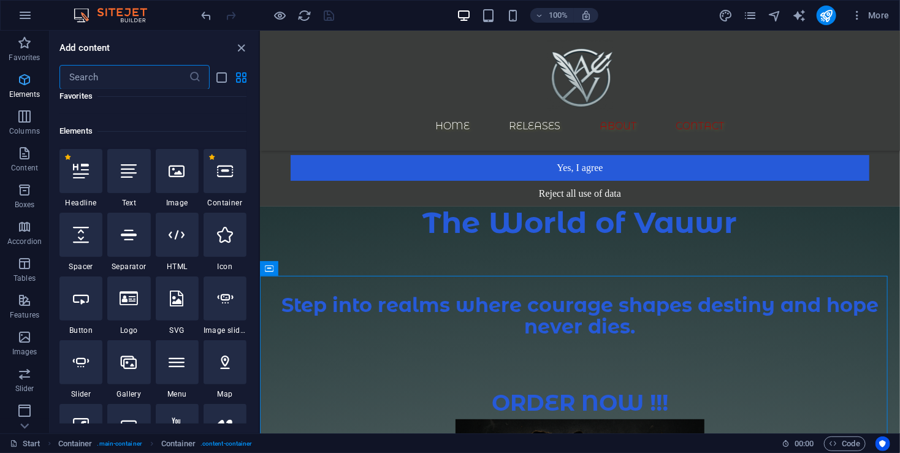
scroll to position [130, 0]
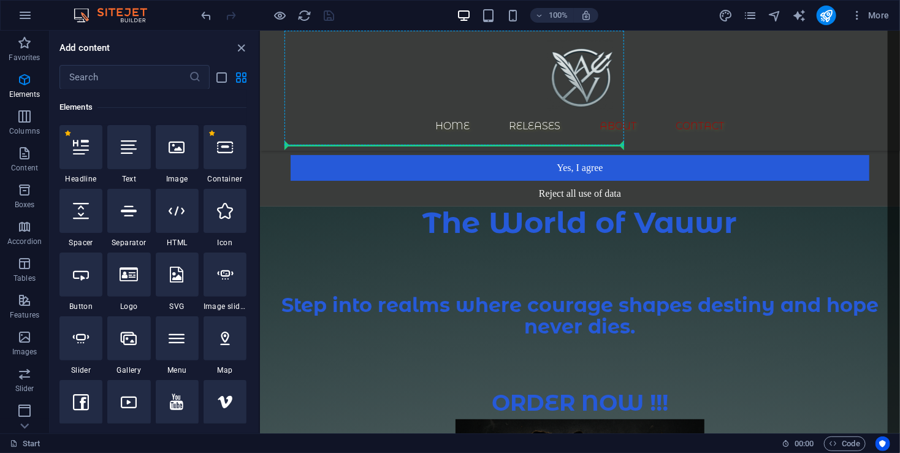
select select "px"
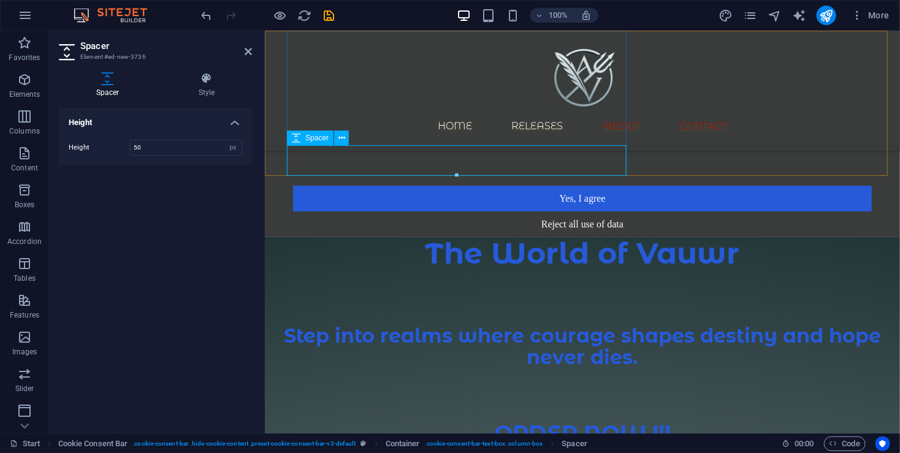
drag, startPoint x: 380, startPoint y: 110, endPoint x: 601, endPoint y: 172, distance: 229.2
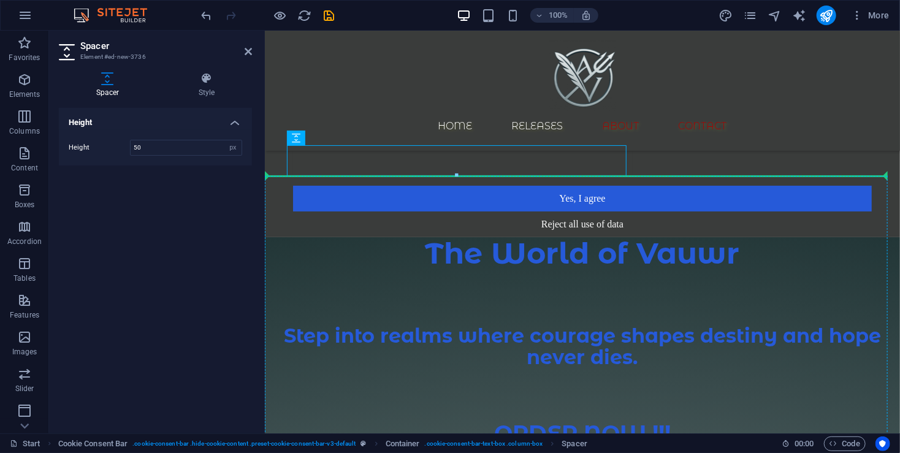
drag, startPoint x: 522, startPoint y: 155, endPoint x: 571, endPoint y: 186, distance: 57.6
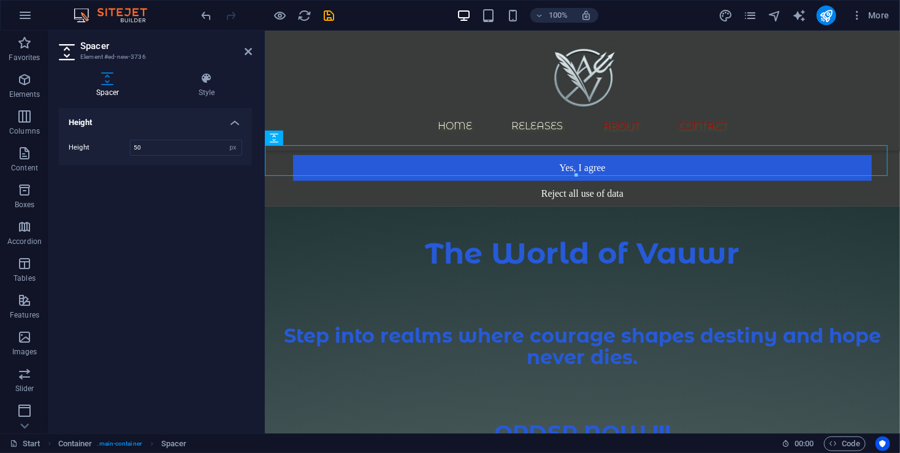
click at [109, 81] on icon at bounding box center [107, 78] width 97 height 12
click at [248, 55] on icon at bounding box center [248, 52] width 7 height 10
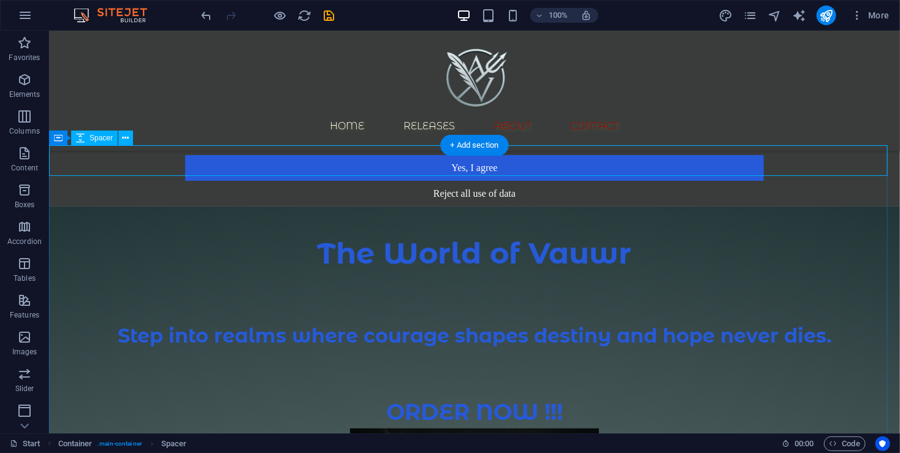
click at [469, 206] on div at bounding box center [473, 221] width 851 height 31
select select "px"
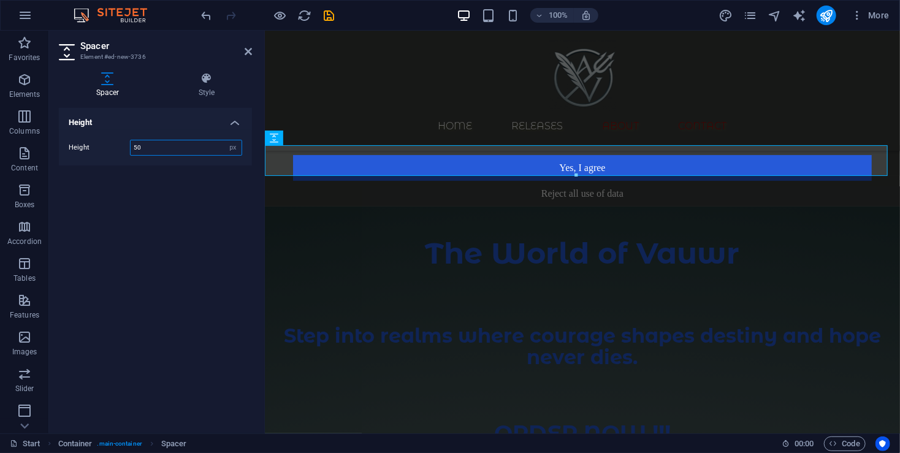
drag, startPoint x: 178, startPoint y: 151, endPoint x: 104, endPoint y: 146, distance: 73.7
click at [119, 148] on div "Height 50 px rem vh vw" at bounding box center [155, 148] width 173 height 16
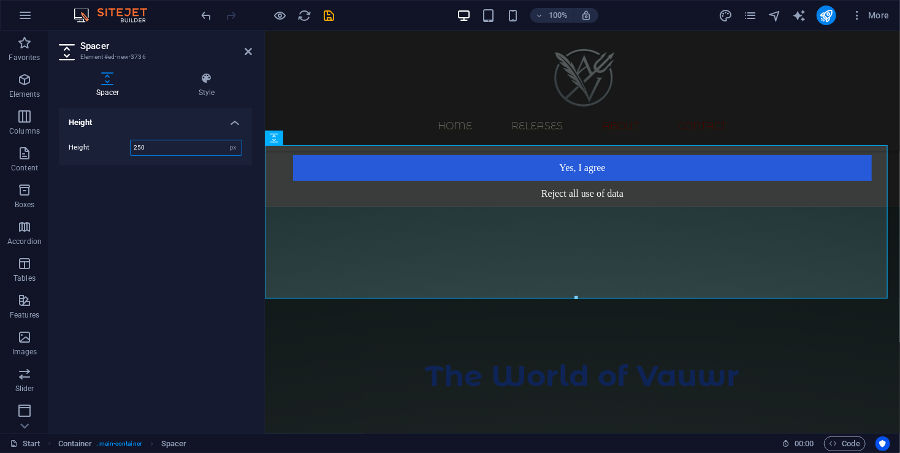
type input "250"
click at [157, 210] on div "Height Height 250 px rem vh vw" at bounding box center [155, 266] width 193 height 316
click at [325, 15] on icon "save" at bounding box center [329, 16] width 14 height 14
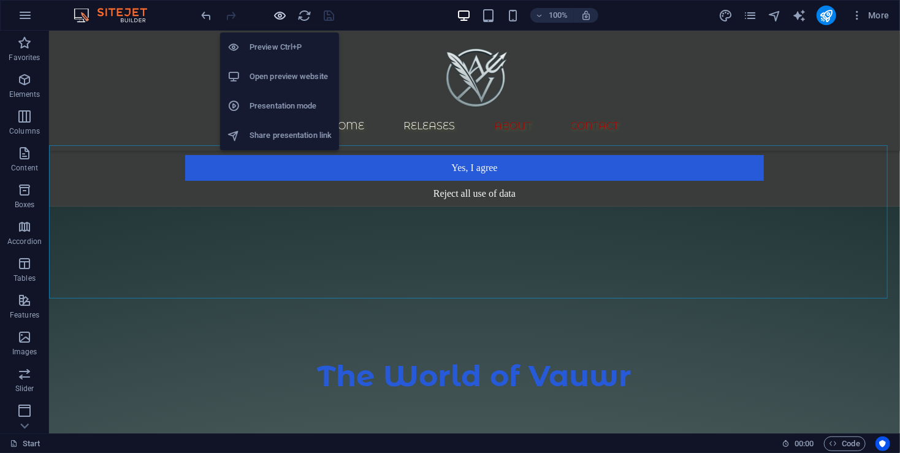
click at [286, 20] on icon "button" at bounding box center [280, 16] width 14 height 14
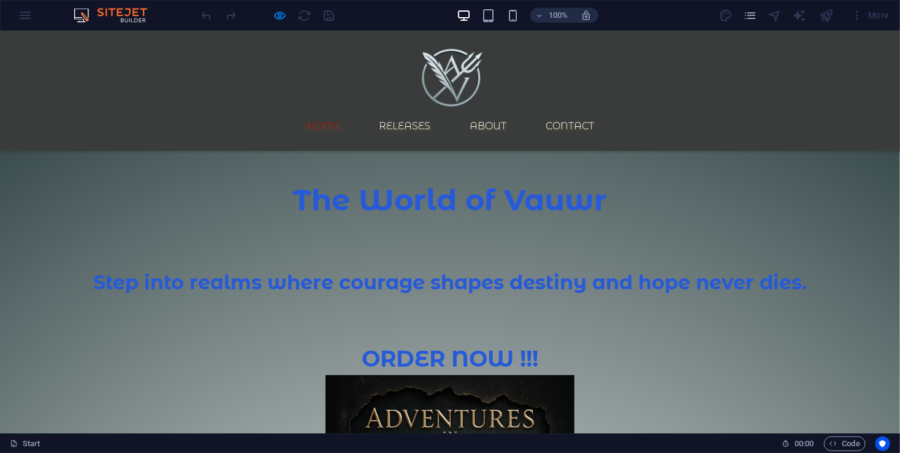
click at [350, 111] on link "Home" at bounding box center [323, 125] width 54 height 29
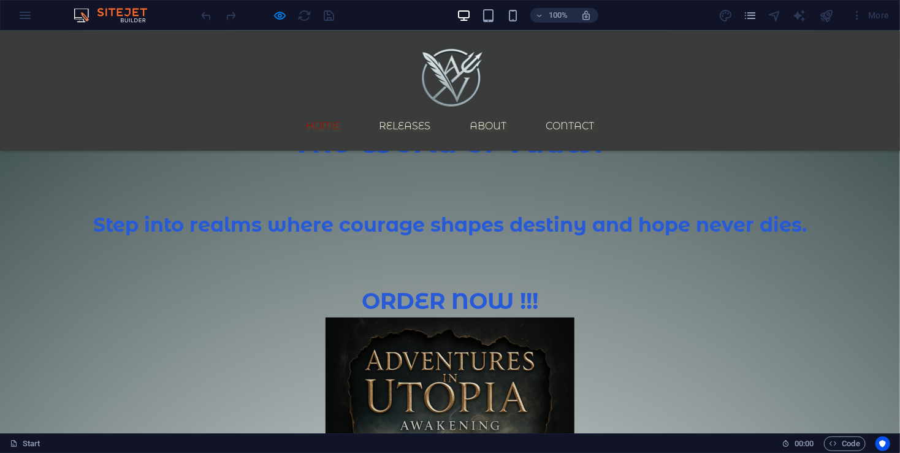
scroll to position [63, 0]
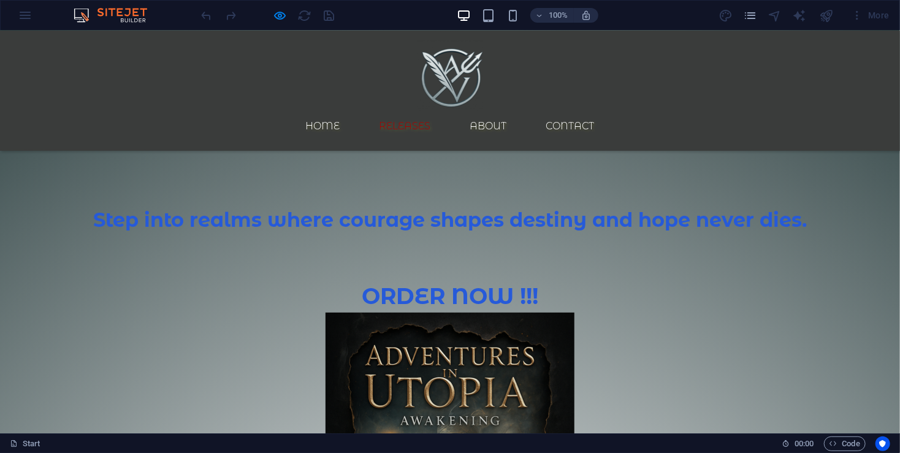
click at [422, 111] on link "Releases" at bounding box center [405, 125] width 71 height 29
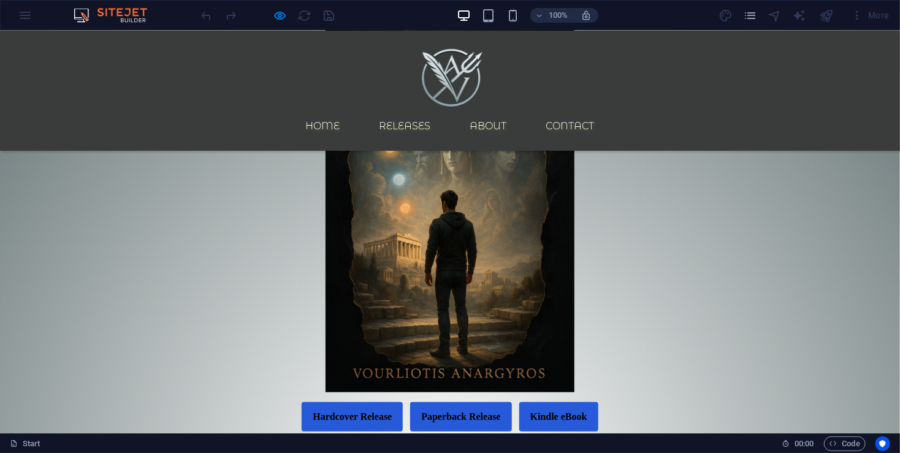
scroll to position [335, 0]
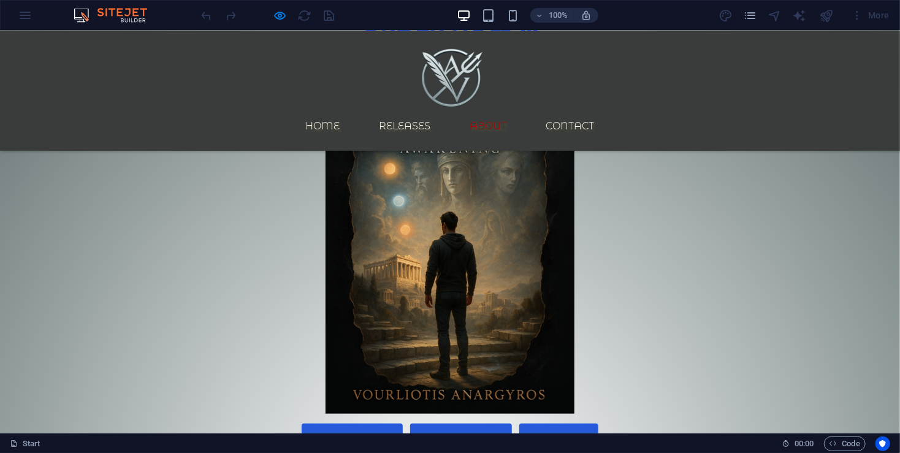
click at [513, 111] on link "About" at bounding box center [488, 125] width 56 height 29
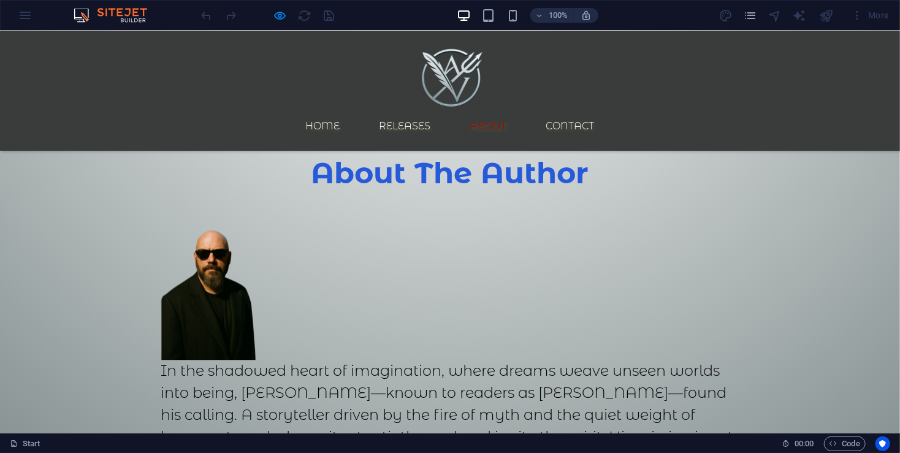
scroll to position [1435, 0]
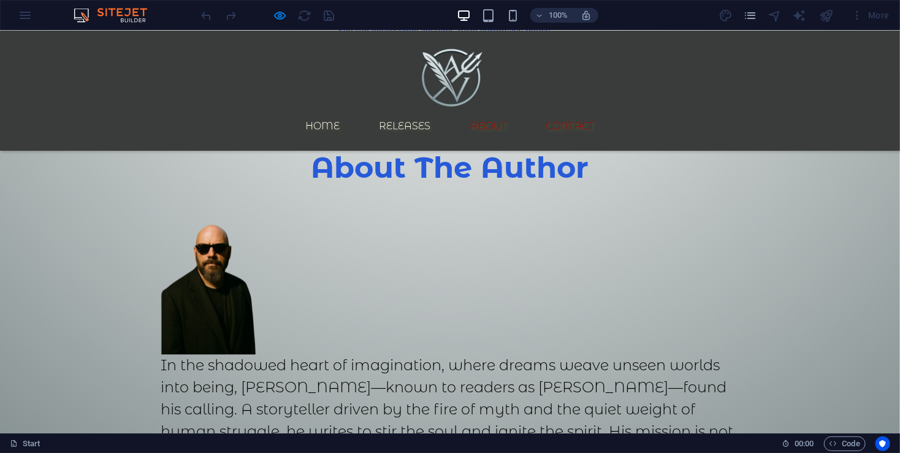
click at [594, 111] on link "Contact" at bounding box center [570, 125] width 68 height 29
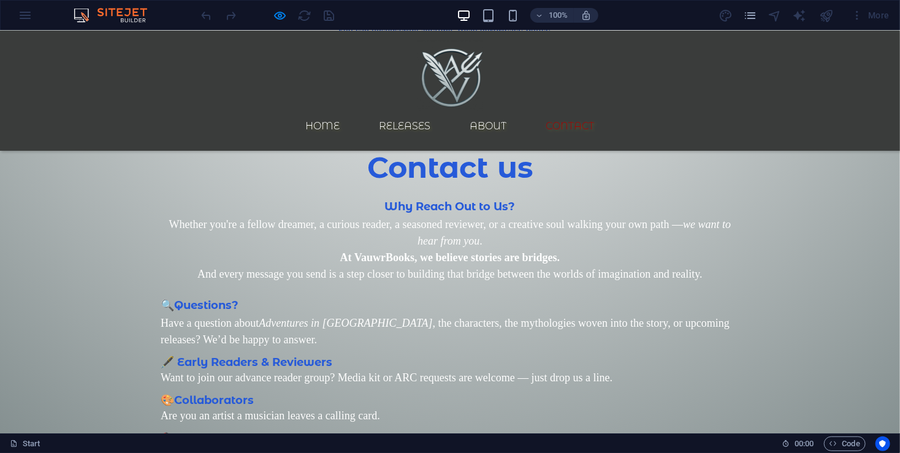
click textarea "Content 2"
click at [423, 177] on h2 "Contact us" at bounding box center [450, 167] width 579 height 32
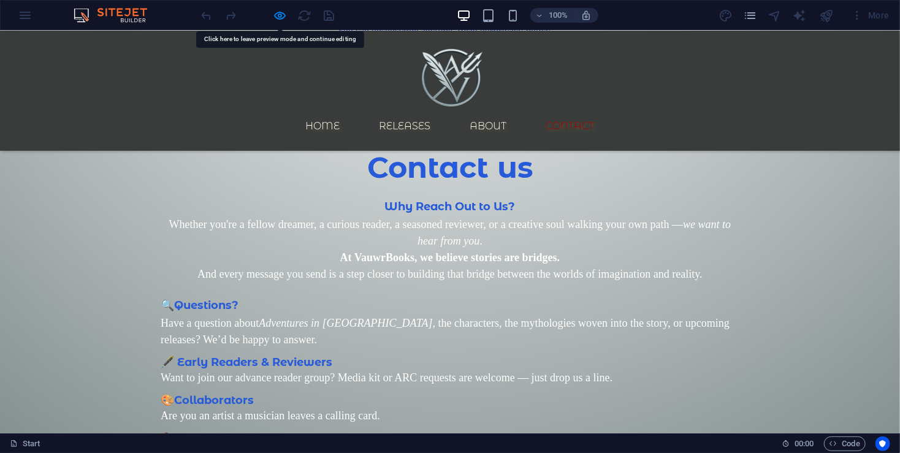
click at [423, 177] on h2 "Contact us" at bounding box center [450, 167] width 579 height 32
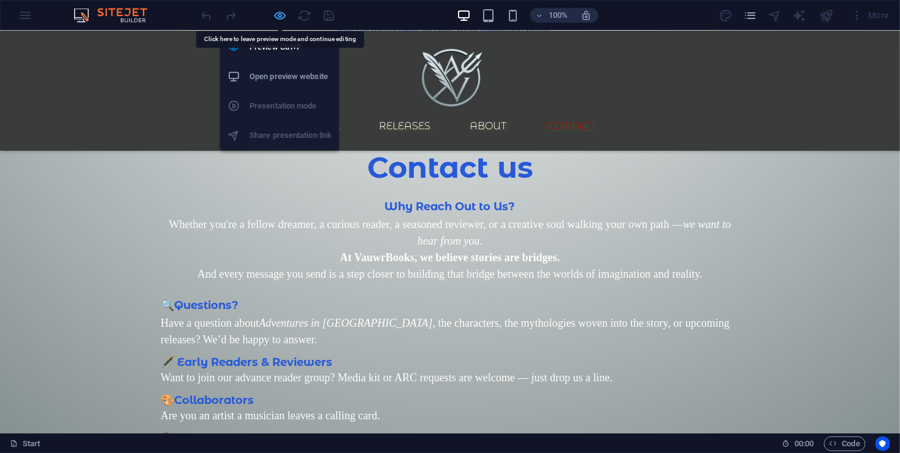
click at [285, 12] on icon "button" at bounding box center [280, 16] width 14 height 14
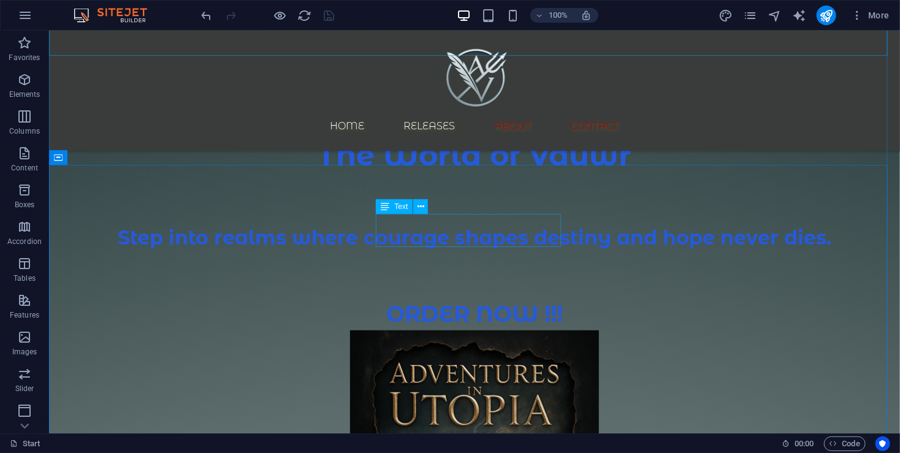
scroll to position [163, 0]
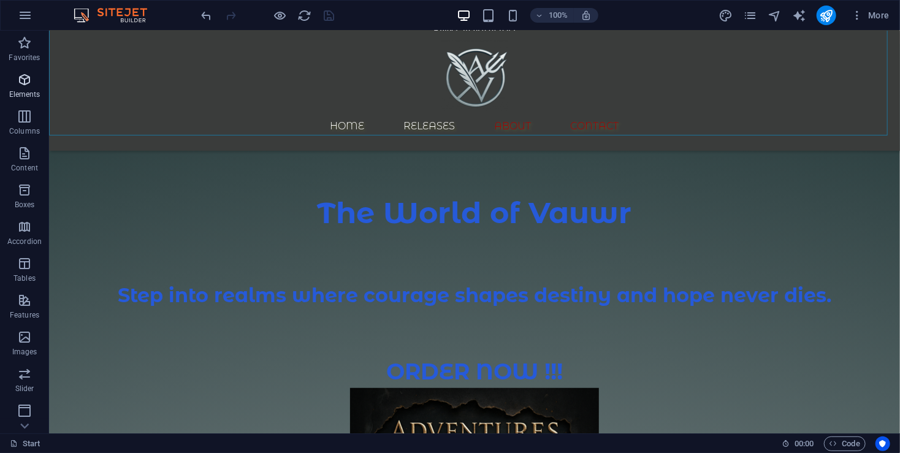
click at [29, 90] on p "Elements" at bounding box center [24, 94] width 31 height 10
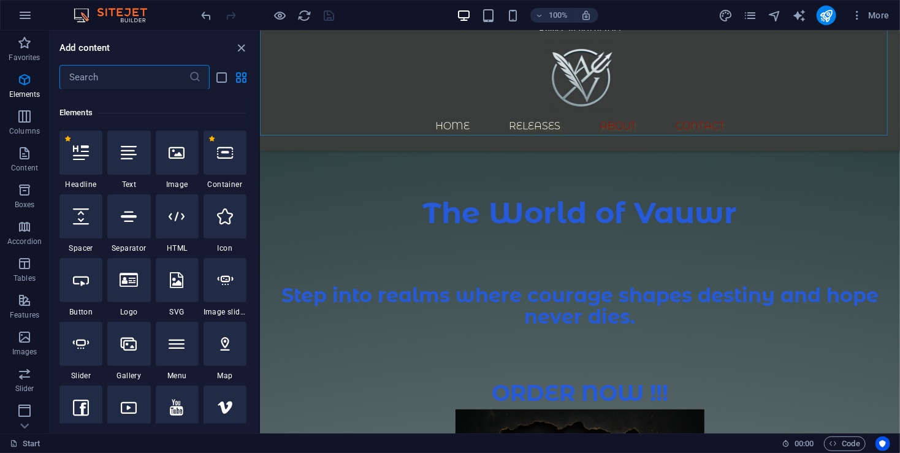
scroll to position [130, 0]
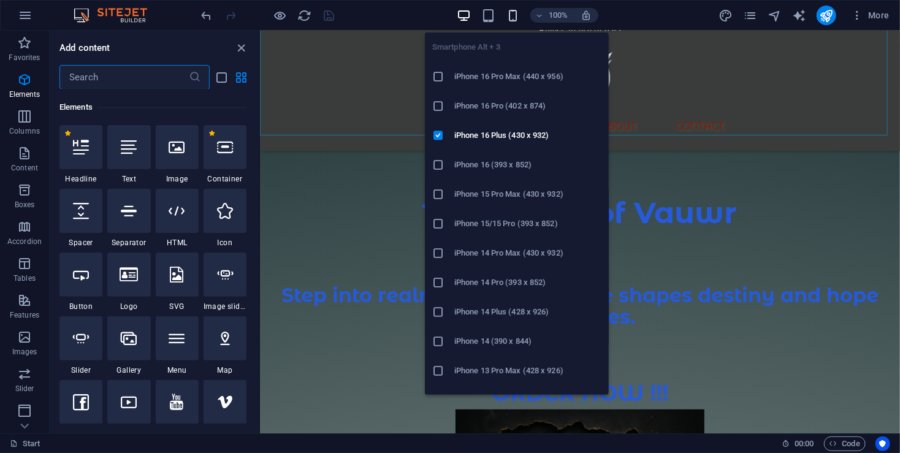
click at [512, 17] on icon "button" at bounding box center [513, 16] width 14 height 14
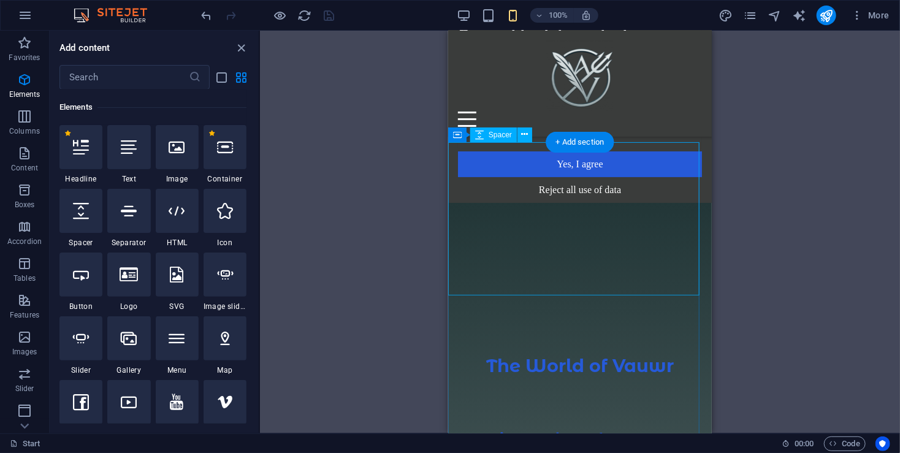
scroll to position [0, 0]
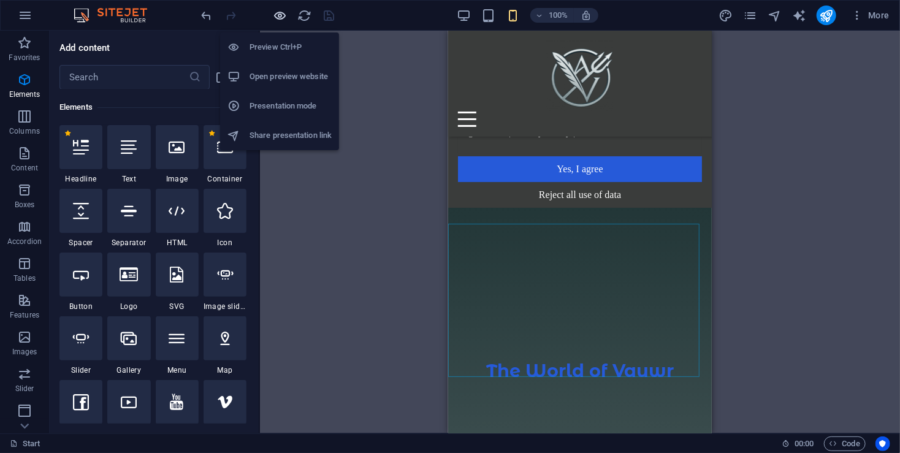
click at [281, 12] on icon "button" at bounding box center [280, 16] width 14 height 14
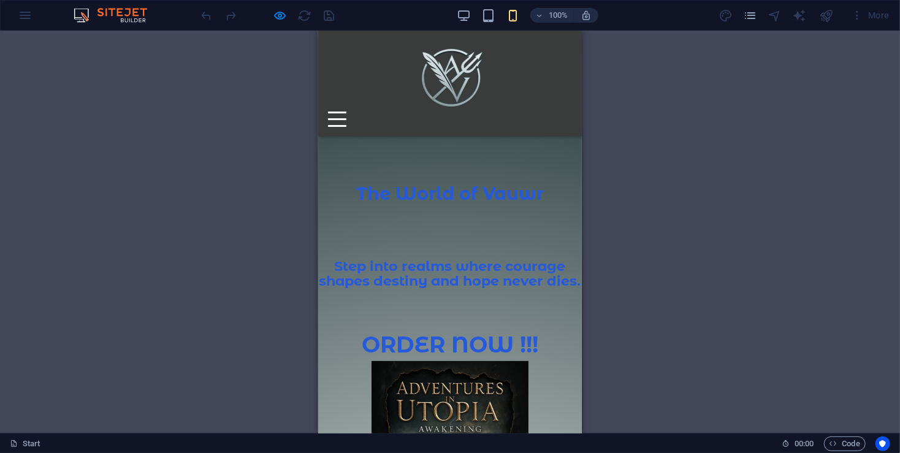
click at [346, 111] on div at bounding box center [336, 118] width 18 height 15
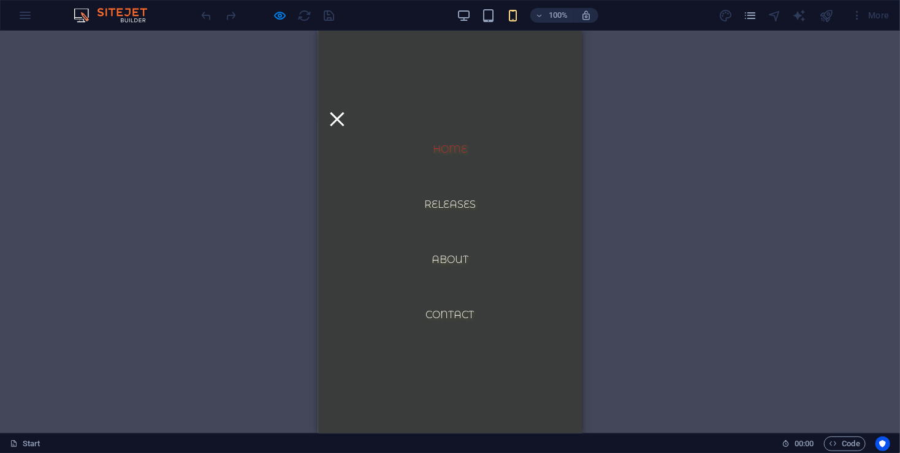
click at [447, 149] on link "Home" at bounding box center [449, 148] width 54 height 29
click at [563, 75] on nav "Home Releases About Contact" at bounding box center [449, 231] width 264 height 403
click at [346, 111] on div at bounding box center [336, 118] width 18 height 15
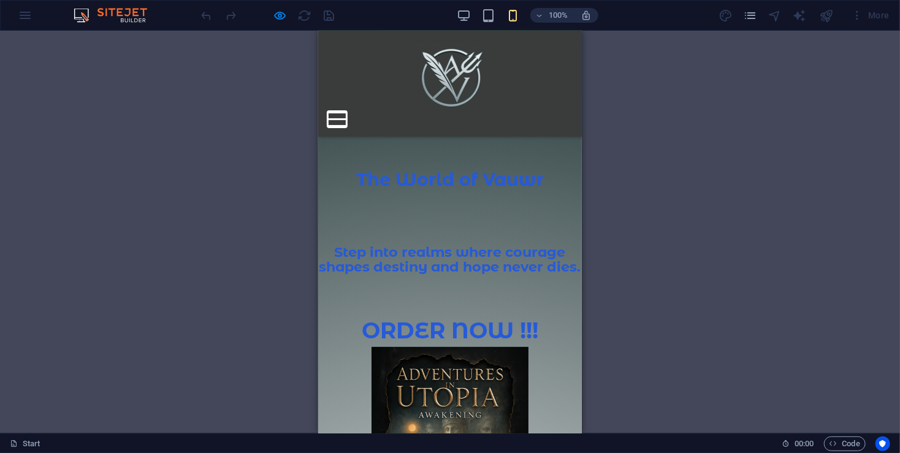
scroll to position [0, 0]
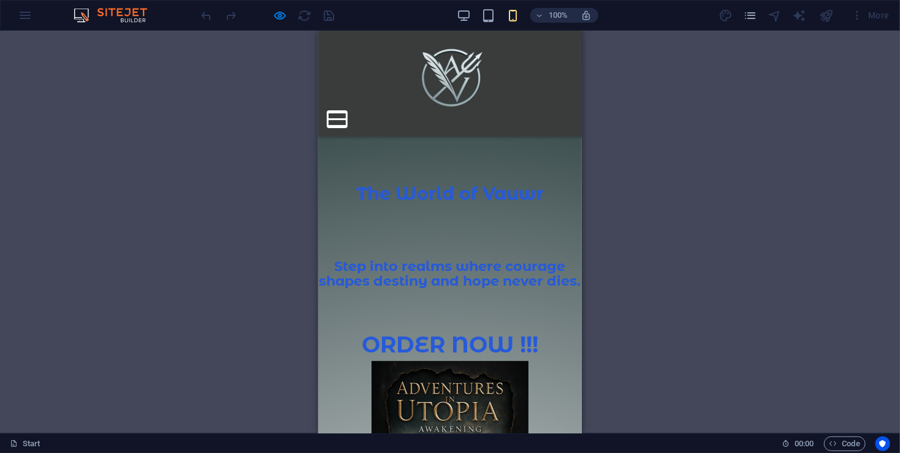
click at [346, 111] on button at bounding box center [336, 112] width 18 height 2
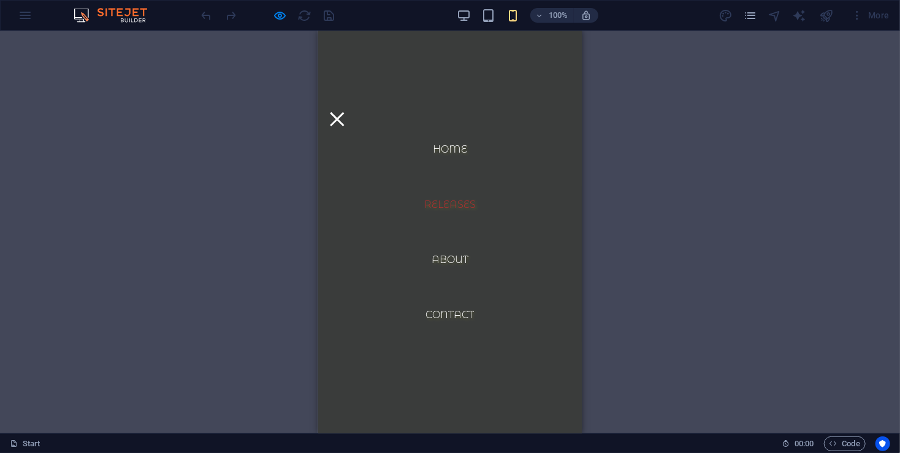
click at [450, 200] on link "Releases" at bounding box center [449, 203] width 71 height 29
click at [343, 112] on button at bounding box center [336, 119] width 14 height 14
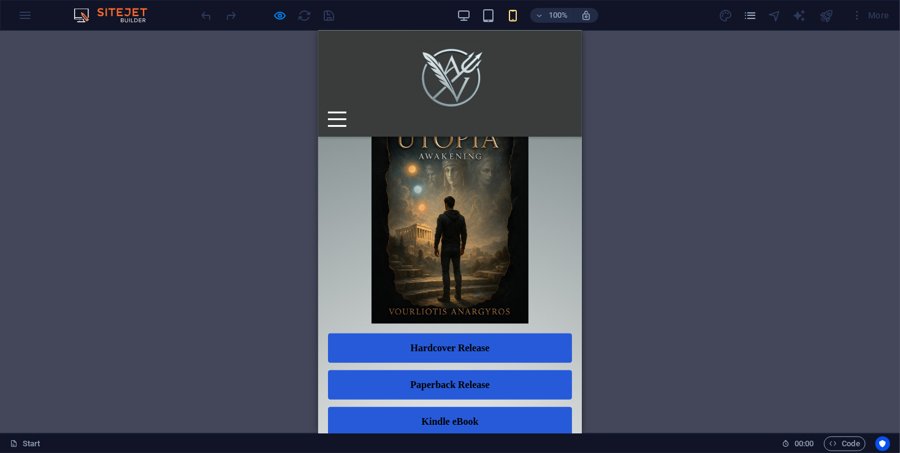
click at [459, 172] on img at bounding box center [449, 205] width 157 height 235
click at [467, 213] on img at bounding box center [449, 205] width 157 height 235
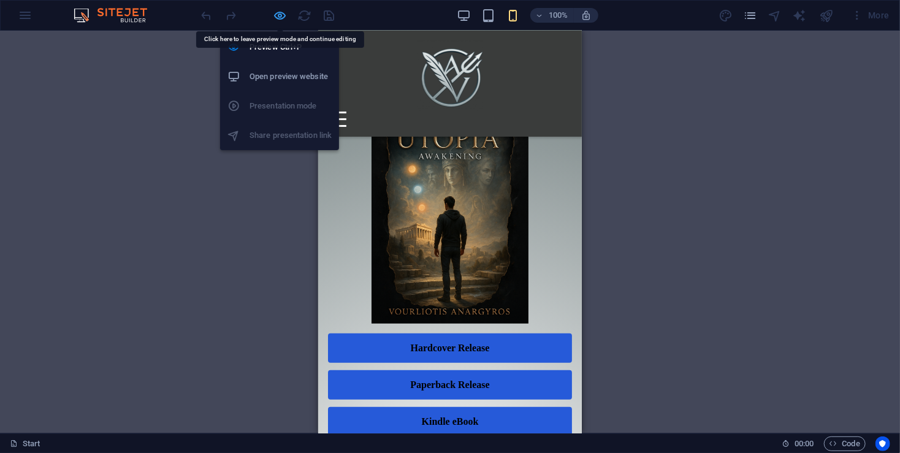
click at [274, 14] on icon "button" at bounding box center [280, 16] width 14 height 14
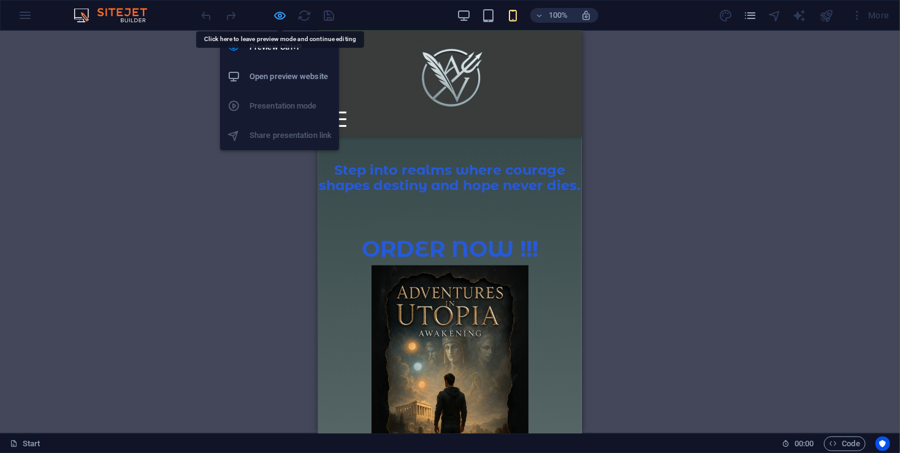
scroll to position [466, 0]
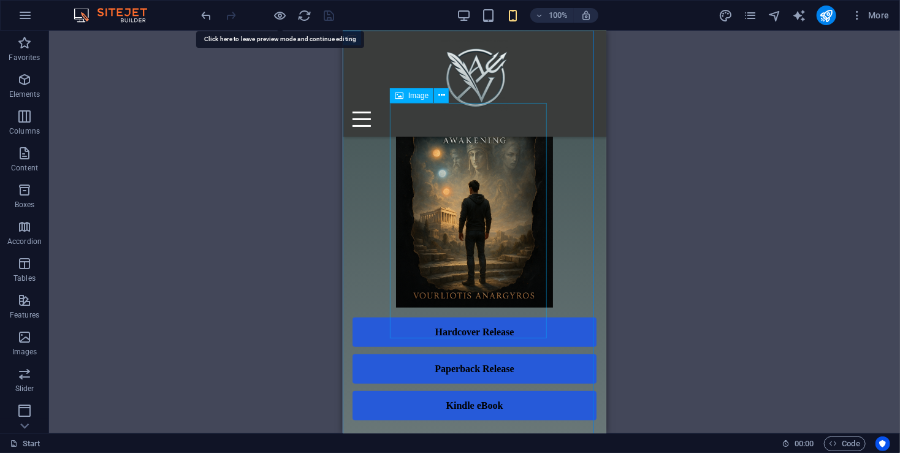
click at [526, 184] on figure at bounding box center [474, 189] width 244 height 235
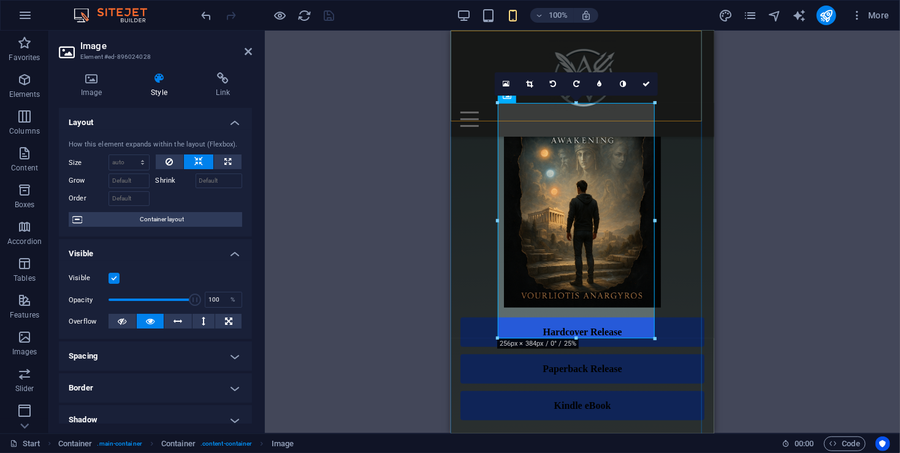
drag, startPoint x: 1104, startPoint y: 133, endPoint x: 649, endPoint y: 109, distance: 455.4
click at [657, 96] on div "16:10 16:9 4:3 1:1 1:2 0" at bounding box center [576, 83] width 163 height 23
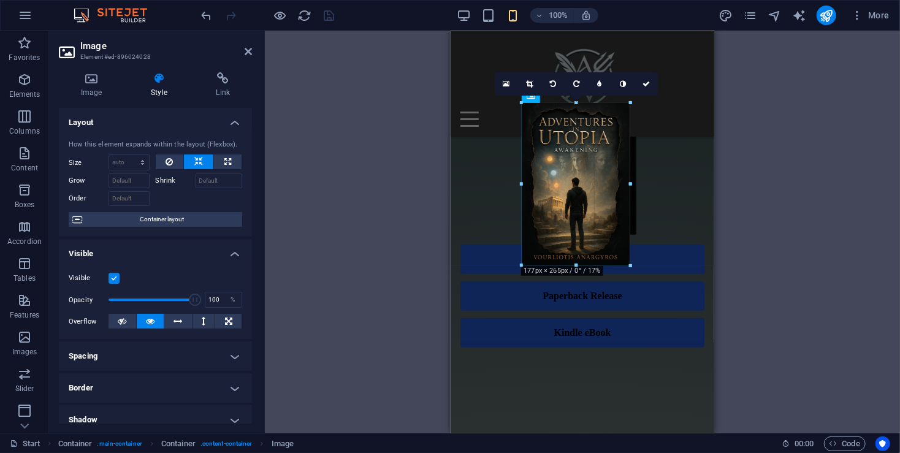
drag, startPoint x: 655, startPoint y: 105, endPoint x: 604, endPoint y: 146, distance: 65.0
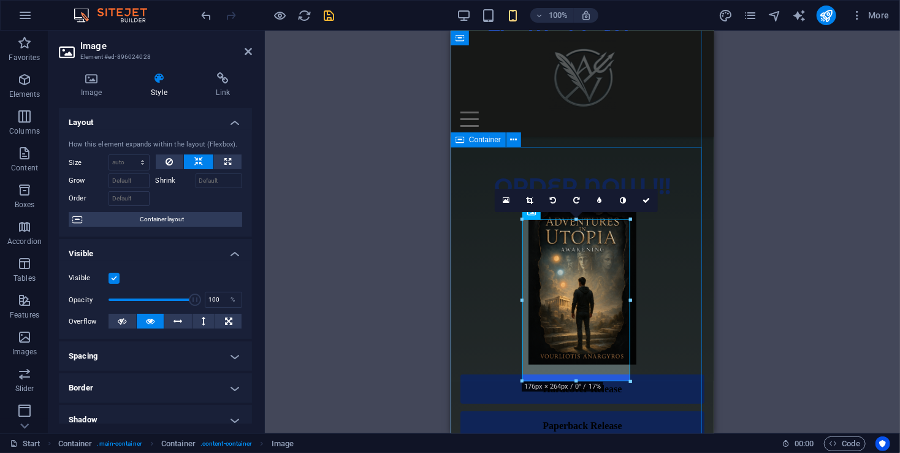
scroll to position [384, 0]
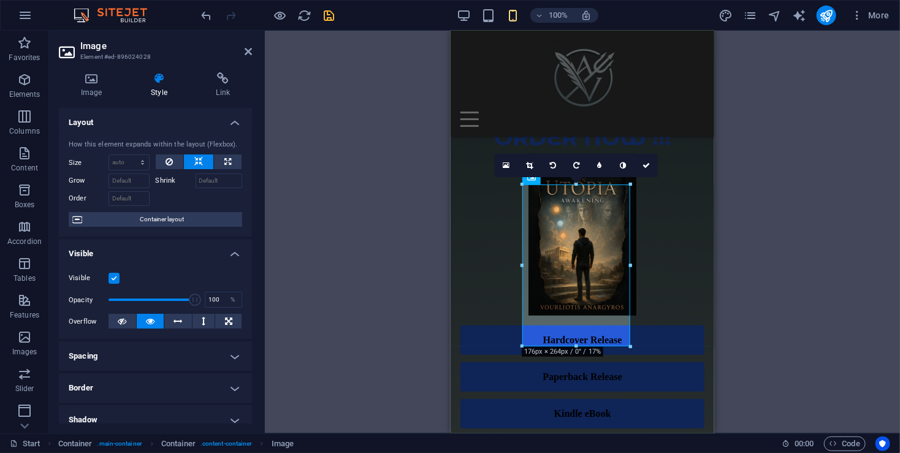
drag, startPoint x: 631, startPoint y: 184, endPoint x: 639, endPoint y: 178, distance: 10.5
click at [639, 177] on div "16:10 16:9 4:3 1:1 1:2 0" at bounding box center [576, 165] width 163 height 23
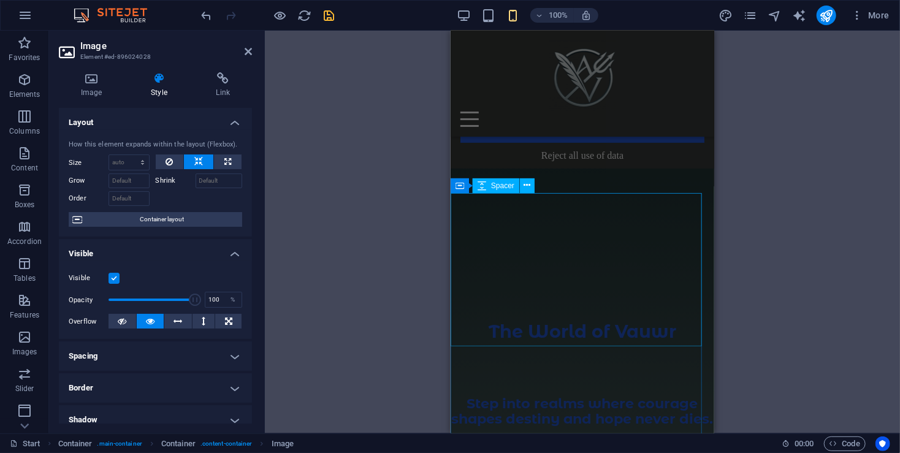
scroll to position [0, 0]
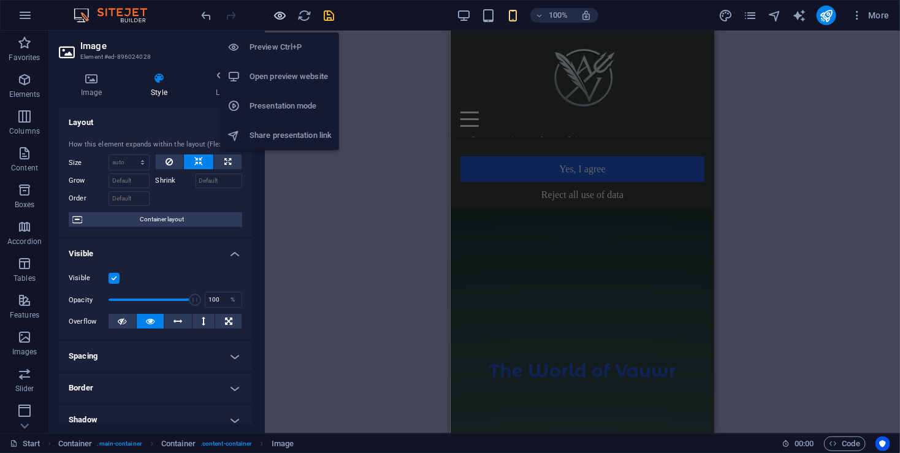
click at [284, 13] on icon "button" at bounding box center [280, 16] width 14 height 14
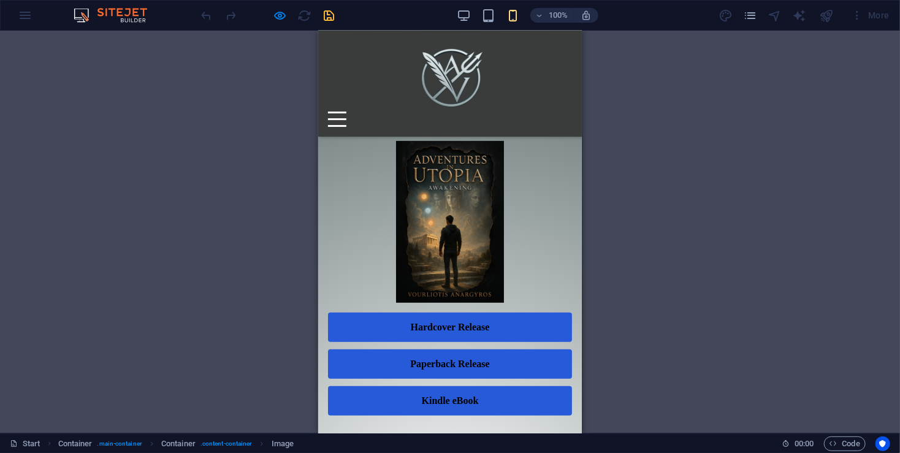
scroll to position [225, 0]
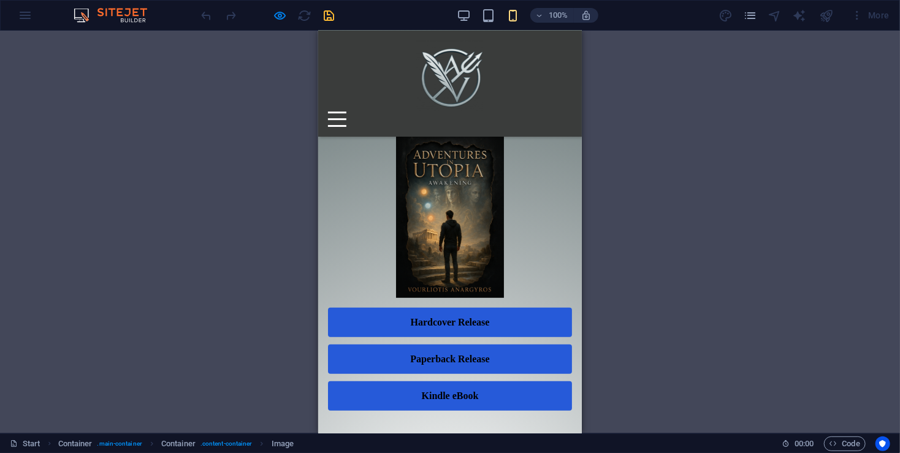
click at [346, 111] on div at bounding box center [336, 118] width 18 height 15
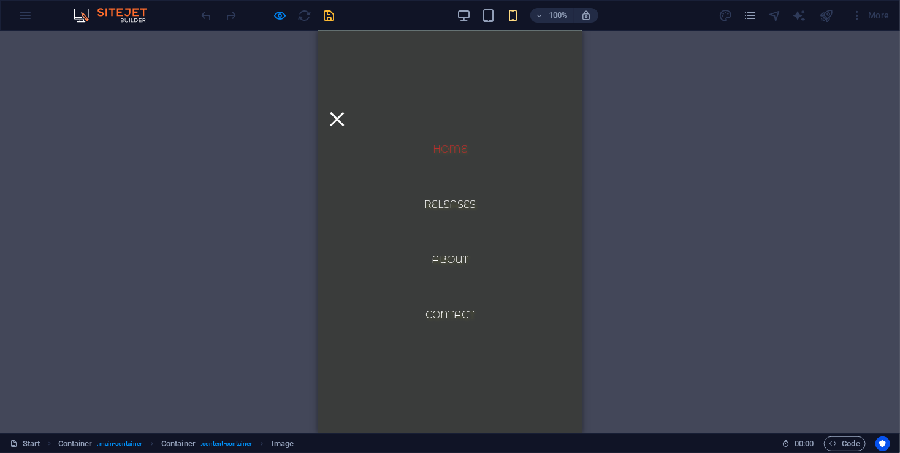
click at [462, 148] on link "Home" at bounding box center [449, 148] width 54 height 29
click at [560, 74] on nav "Home Releases About Contact" at bounding box center [449, 231] width 264 height 403
click at [343, 112] on button at bounding box center [336, 119] width 14 height 14
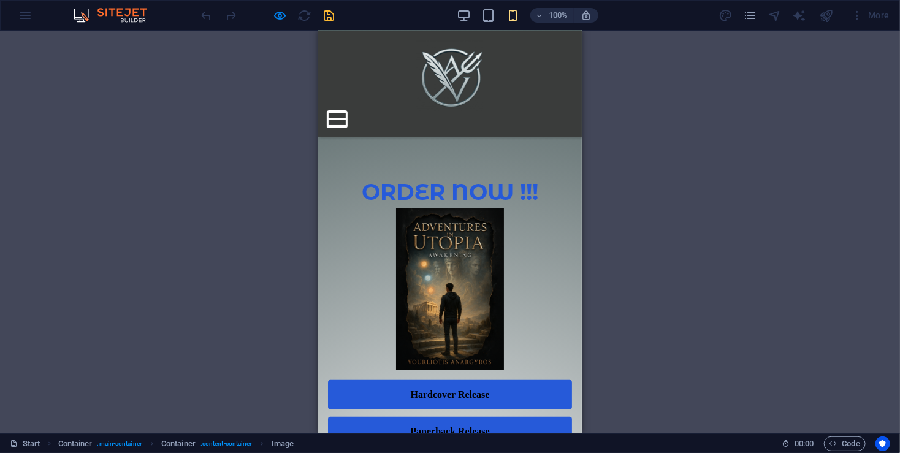
scroll to position [0, 0]
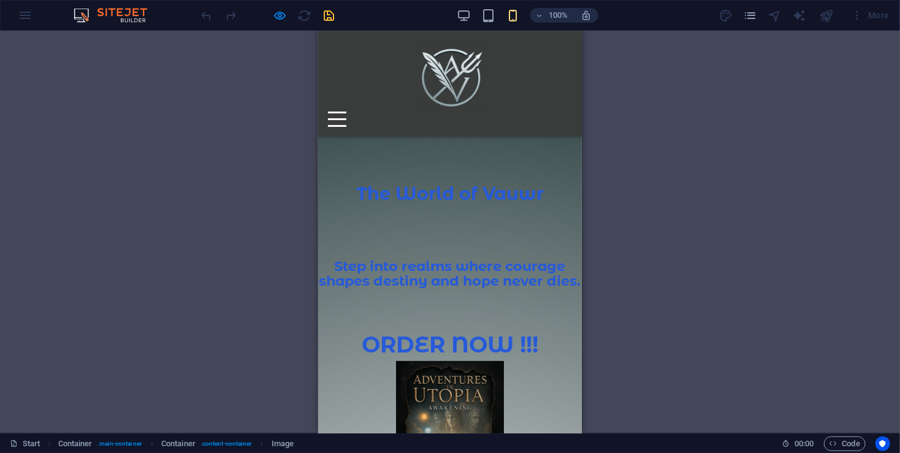
click at [502, 162] on div at bounding box center [449, 106] width 264 height 153
click at [281, 15] on icon "button" at bounding box center [280, 16] width 14 height 14
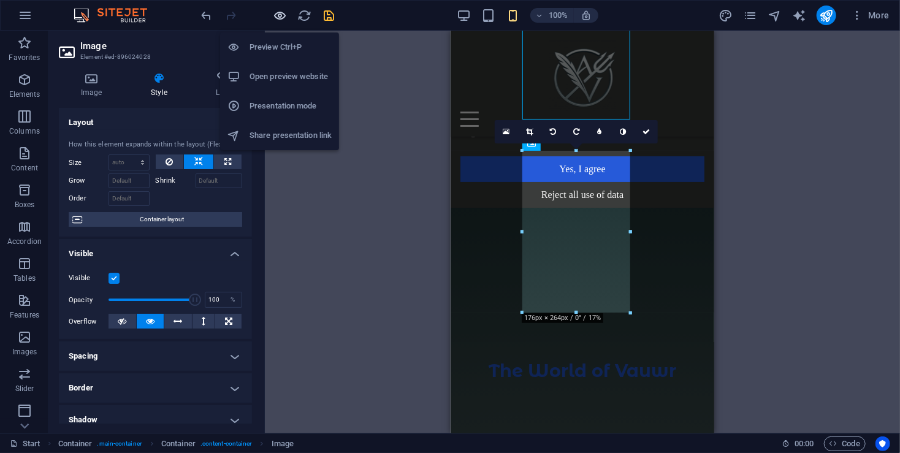
scroll to position [418, 0]
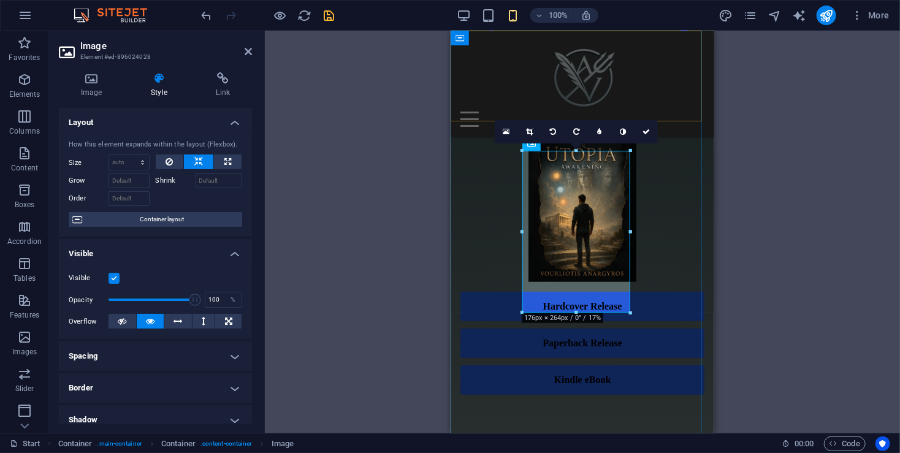
click at [582, 91] on div "Home Releases About Contact" at bounding box center [582, 83] width 264 height 106
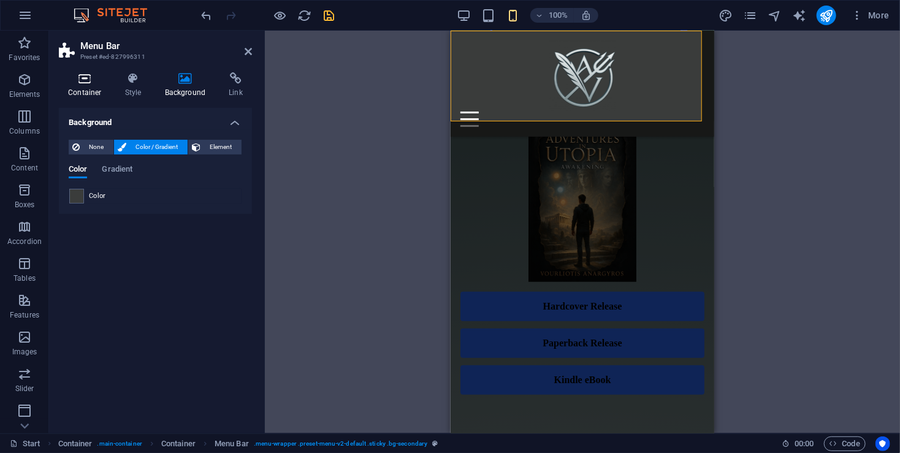
click at [86, 80] on icon at bounding box center [85, 78] width 52 height 12
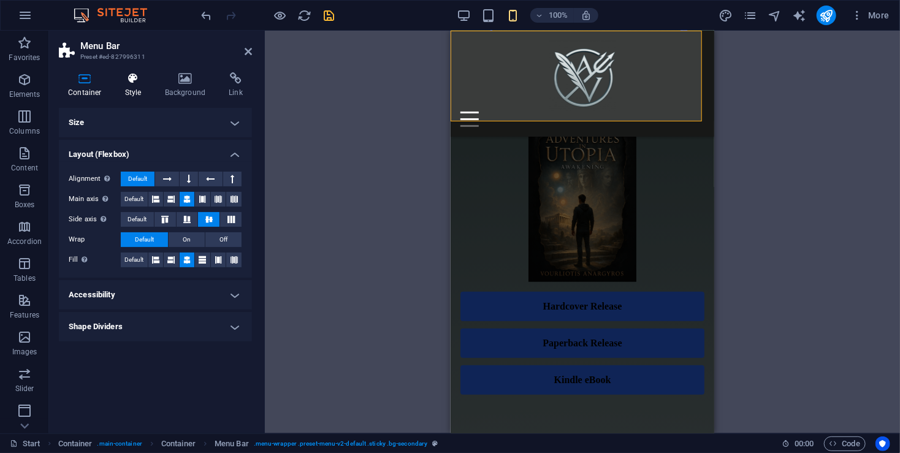
click at [134, 78] on icon at bounding box center [133, 78] width 35 height 12
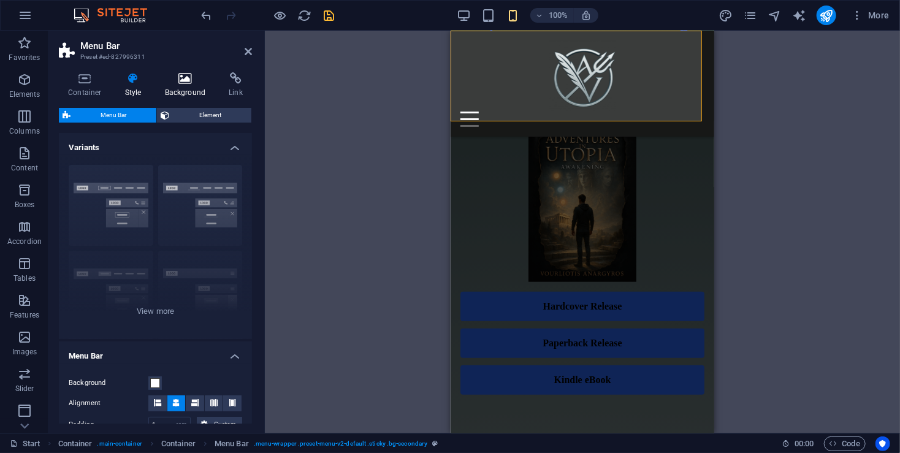
click at [184, 81] on icon at bounding box center [185, 78] width 59 height 12
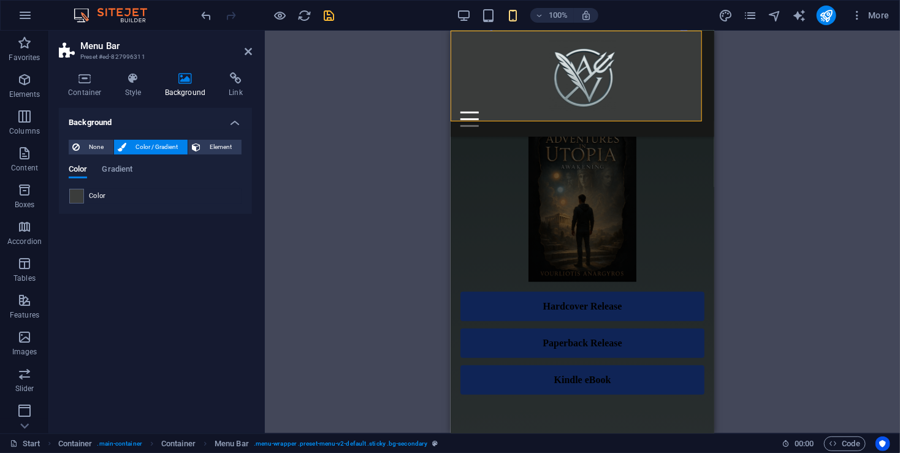
click at [132, 97] on h4 "Style" at bounding box center [136, 85] width 40 height 26
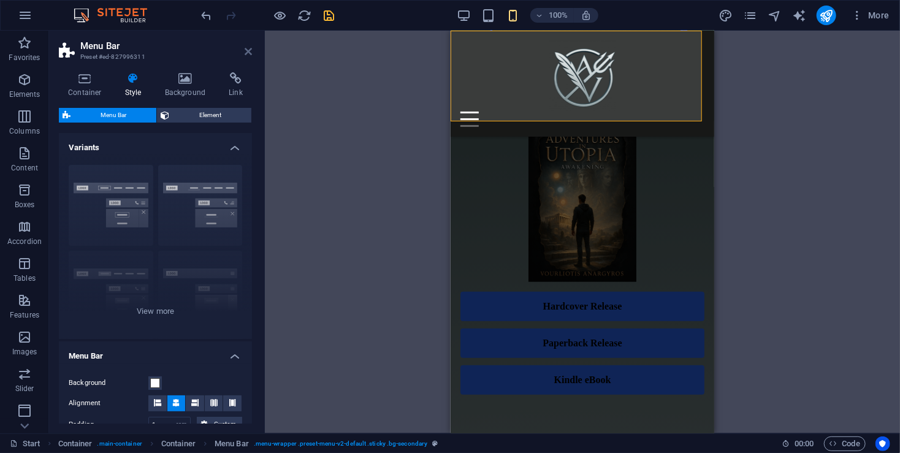
click at [246, 51] on icon at bounding box center [248, 52] width 7 height 10
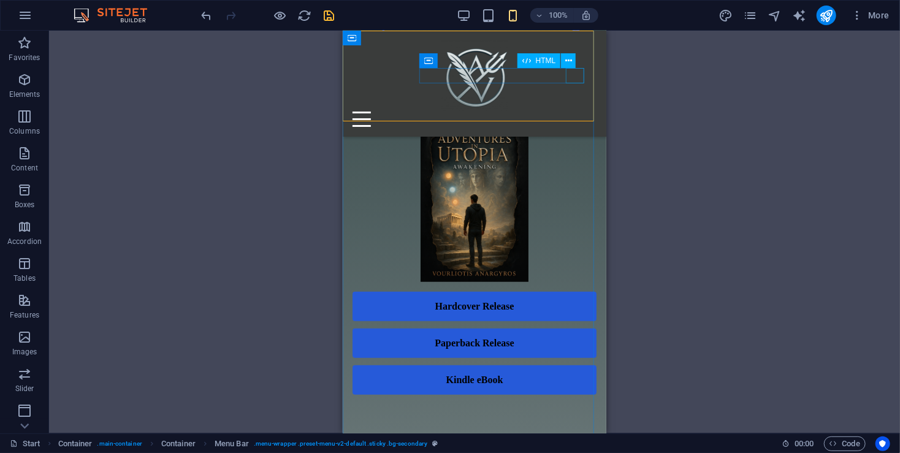
click at [569, 111] on div at bounding box center [474, 118] width 244 height 15
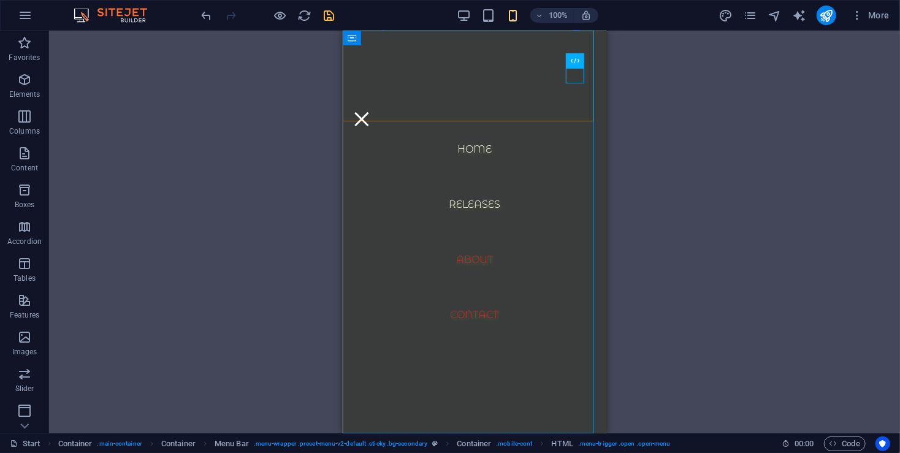
click at [525, 76] on nav "Home Releases About Contact" at bounding box center [474, 231] width 264 height 403
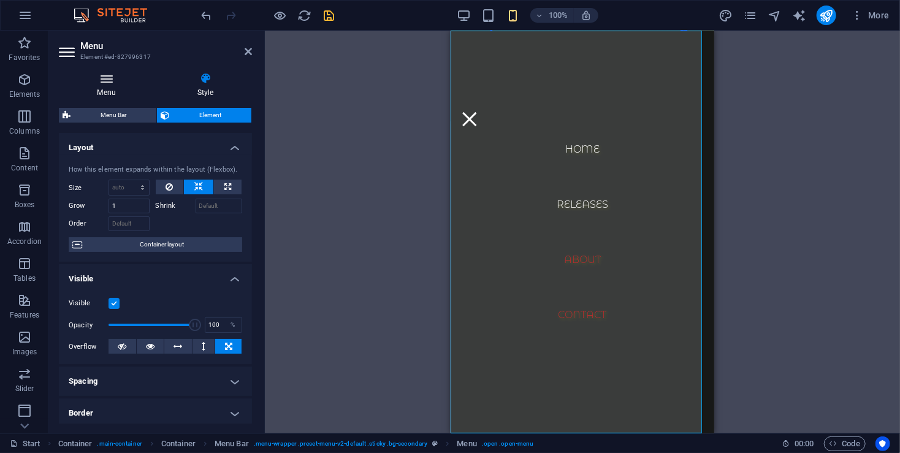
click at [102, 84] on icon at bounding box center [106, 78] width 95 height 12
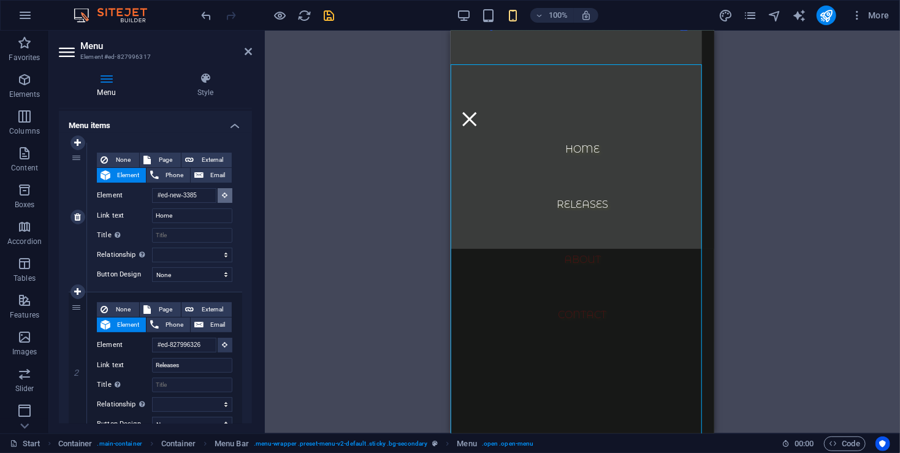
click at [228, 196] on button at bounding box center [225, 195] width 15 height 15
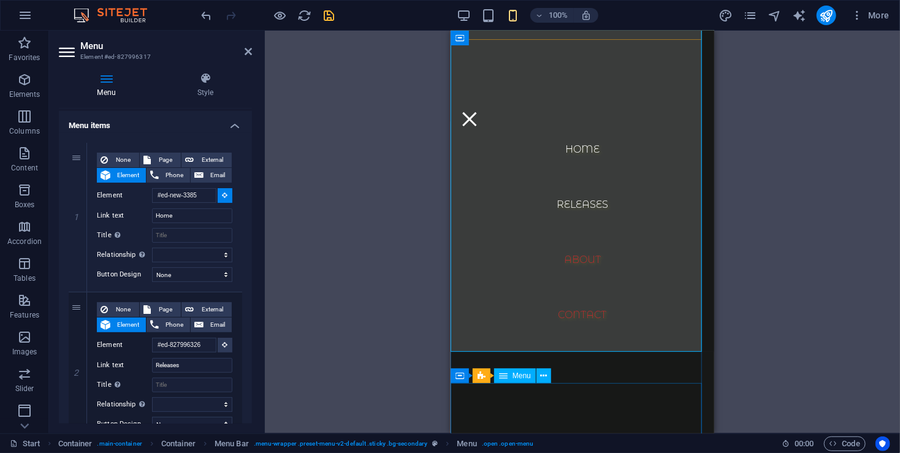
scroll to position [499, 0]
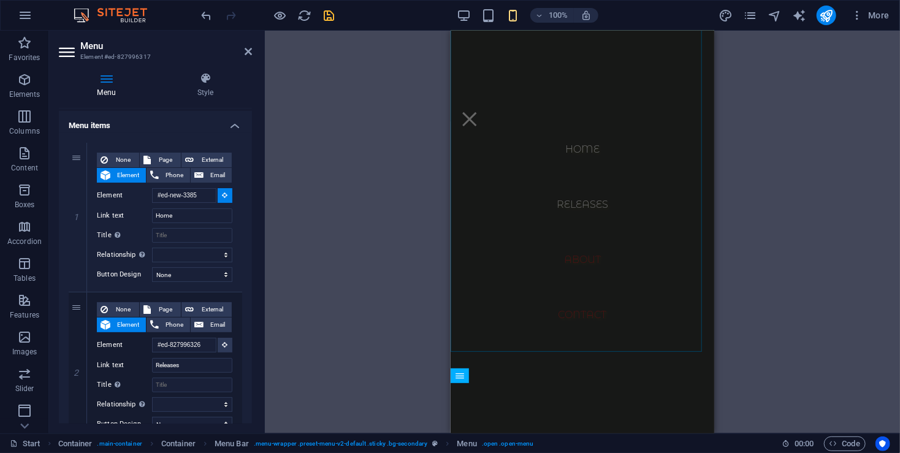
drag, startPoint x: 313, startPoint y: 205, endPoint x: 325, endPoint y: 79, distance: 126.2
click at [325, 79] on div "Container H3 Cookie Consent Bar Container Container Spacer Container Text Space…" at bounding box center [582, 232] width 635 height 403
click at [180, 139] on div "1 None Page External Element Phone Email Page Start Legal Notice Privacy Elemen…" at bounding box center [155, 441] width 193 height 617
click at [241, 85] on h4 "Style" at bounding box center [205, 85] width 93 height 26
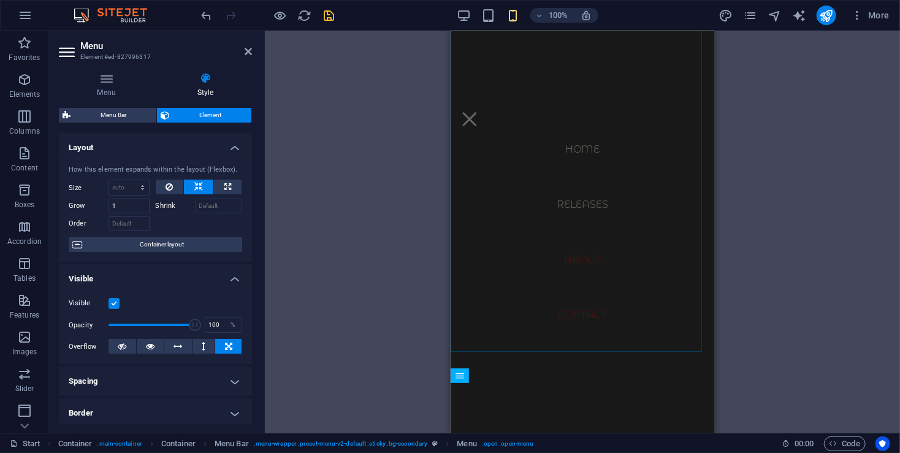
click at [241, 86] on h4 "Style" at bounding box center [205, 85] width 93 height 26
click at [250, 54] on icon at bounding box center [248, 52] width 7 height 10
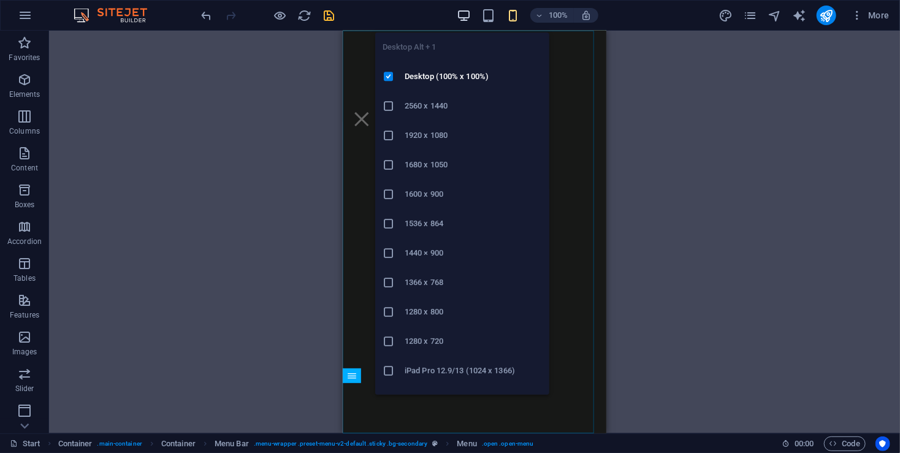
click at [457, 15] on icon "button" at bounding box center [464, 16] width 14 height 14
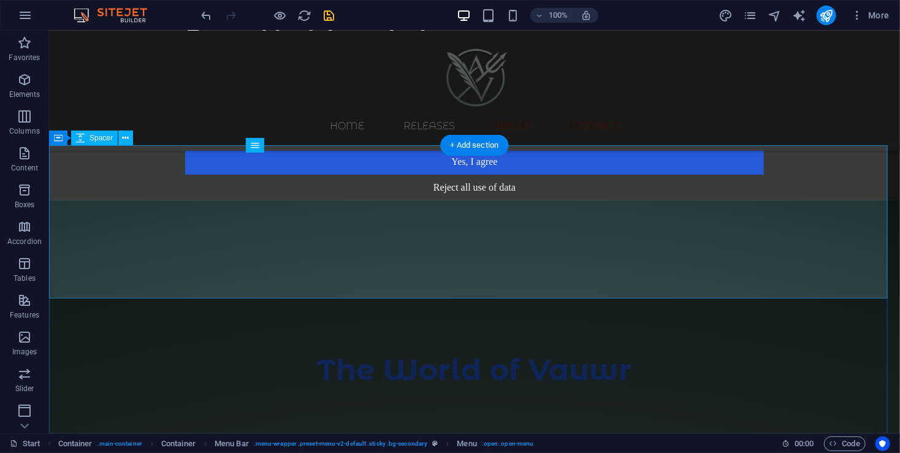
scroll to position [0, 0]
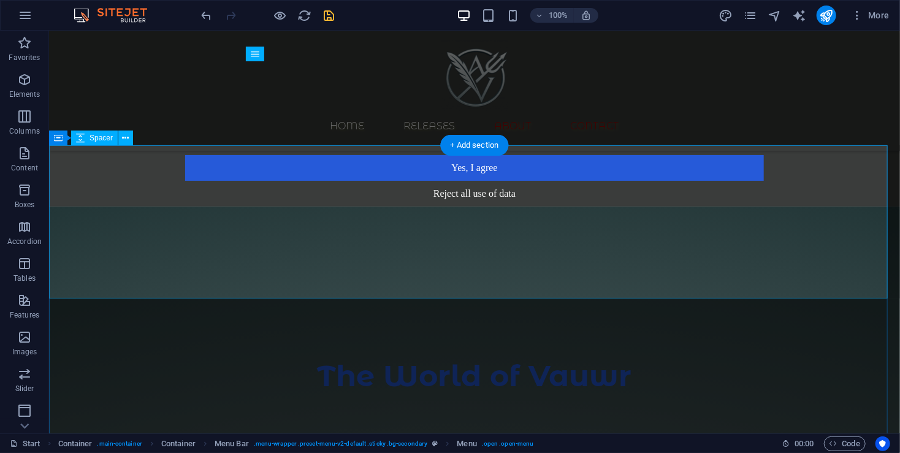
click at [503, 206] on div at bounding box center [473, 282] width 851 height 153
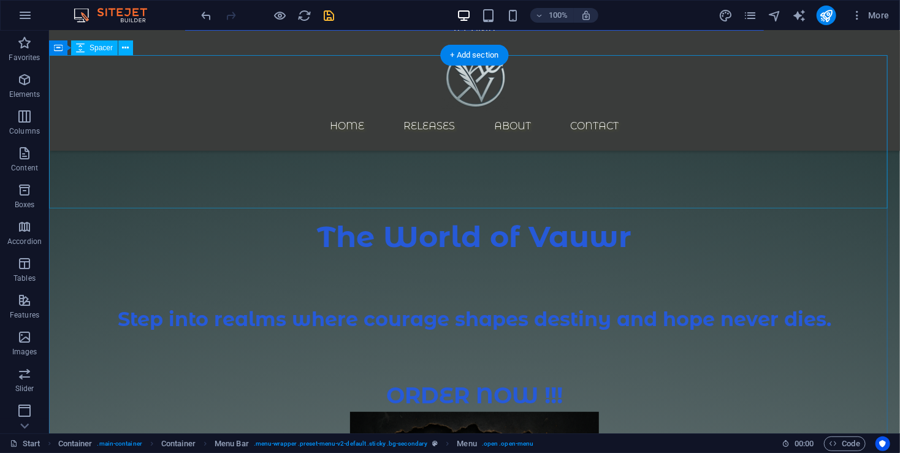
scroll to position [163, 0]
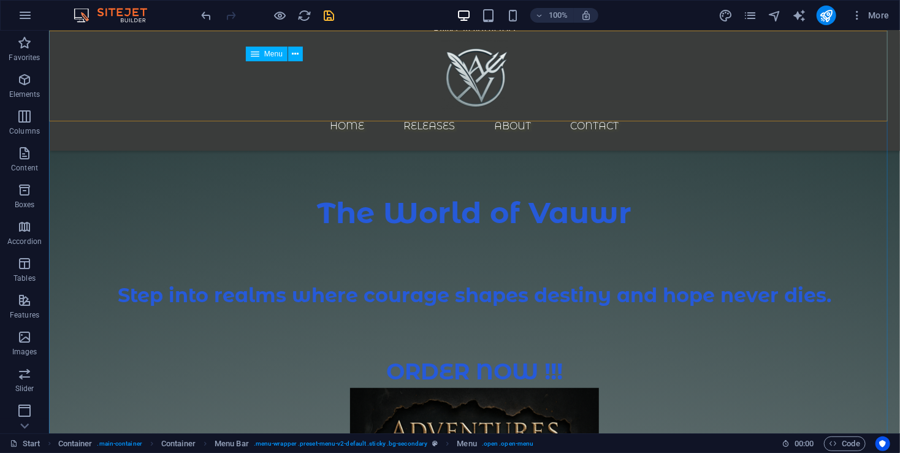
click at [384, 111] on nav "Home Releases About Contact" at bounding box center [473, 125] width 579 height 29
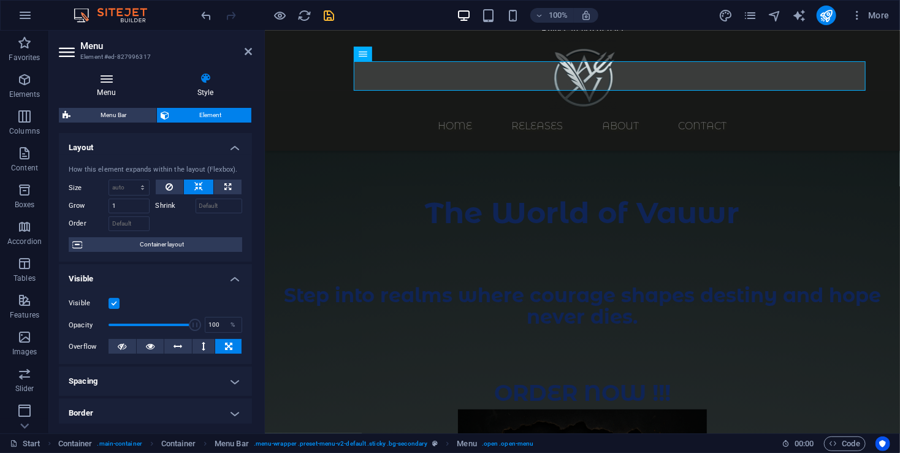
click at [107, 85] on h4 "Menu" at bounding box center [109, 85] width 100 height 26
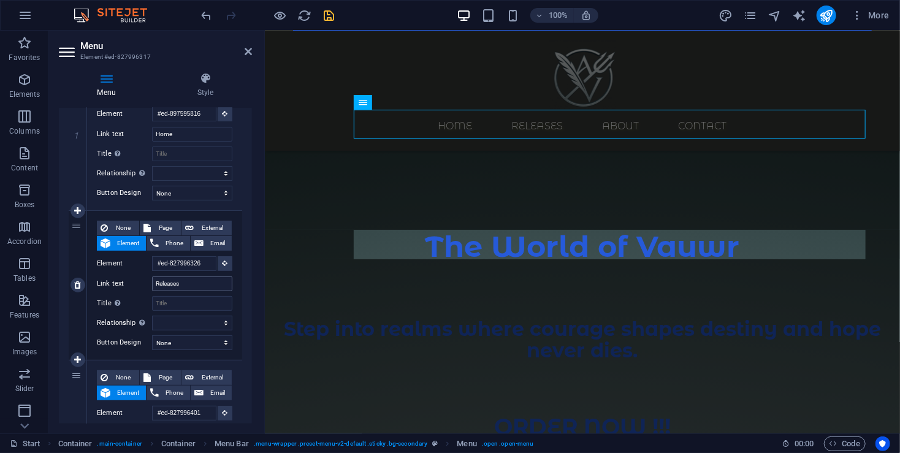
scroll to position [72, 0]
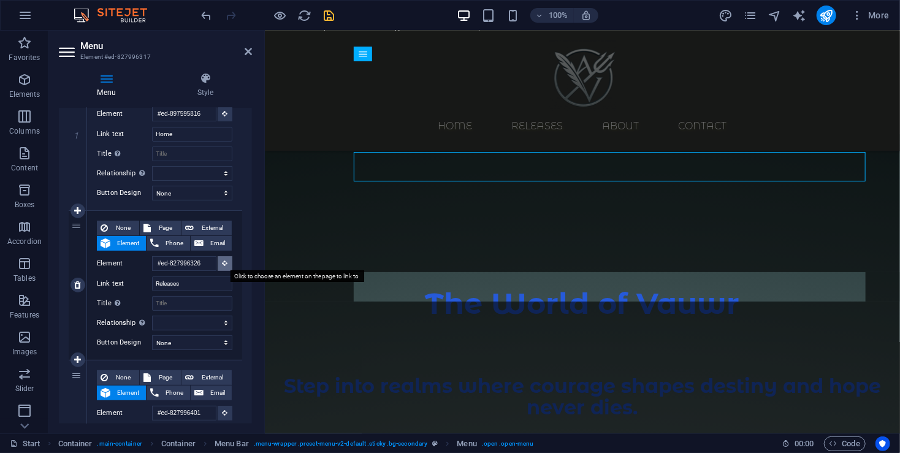
click at [226, 264] on icon at bounding box center [225, 263] width 6 height 6
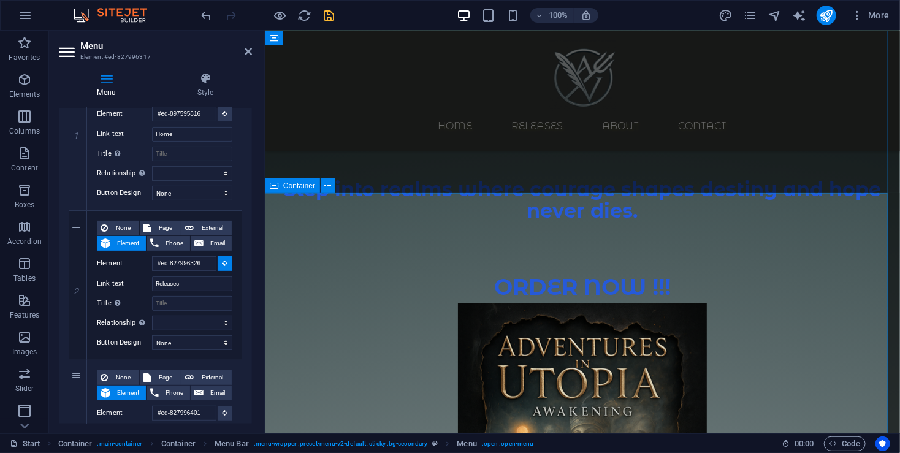
scroll to position [317, 0]
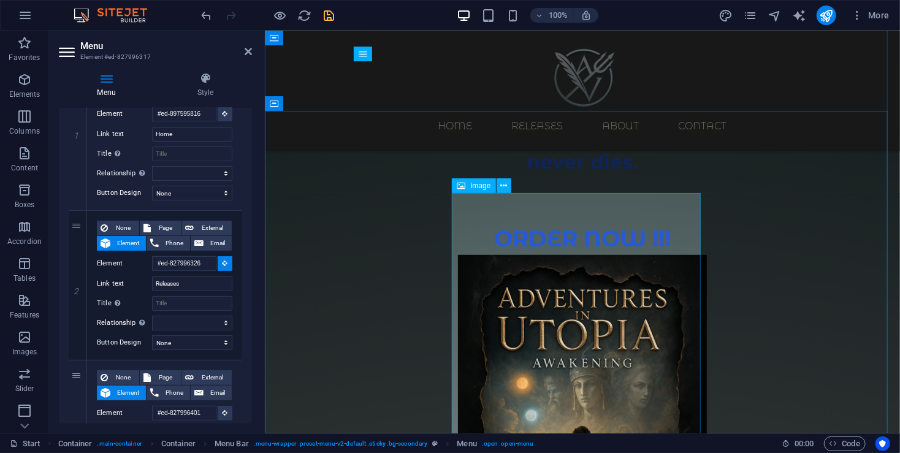
click at [575, 354] on figure at bounding box center [581, 440] width 579 height 373
select select
type input "#ed-896024028"
select select
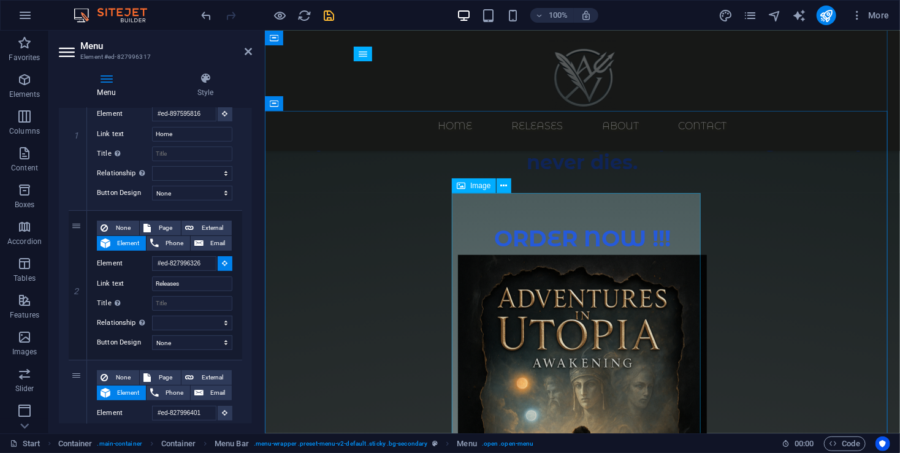
select select
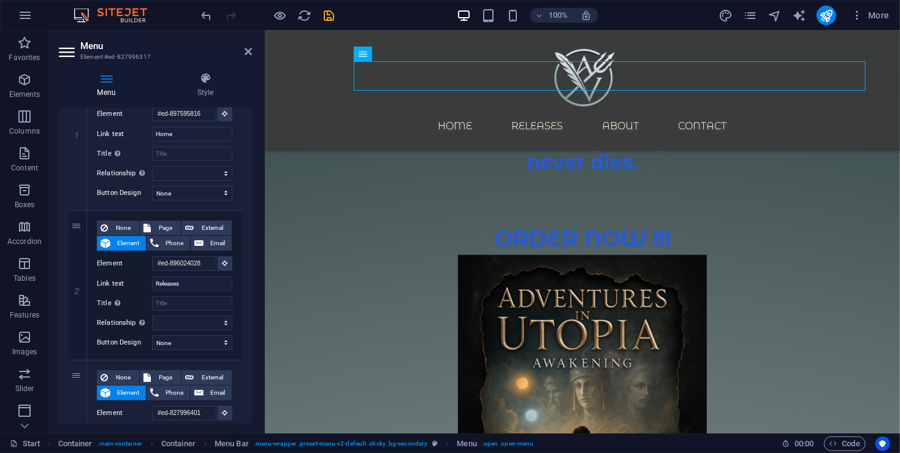
click at [329, 21] on icon "save" at bounding box center [329, 16] width 14 height 14
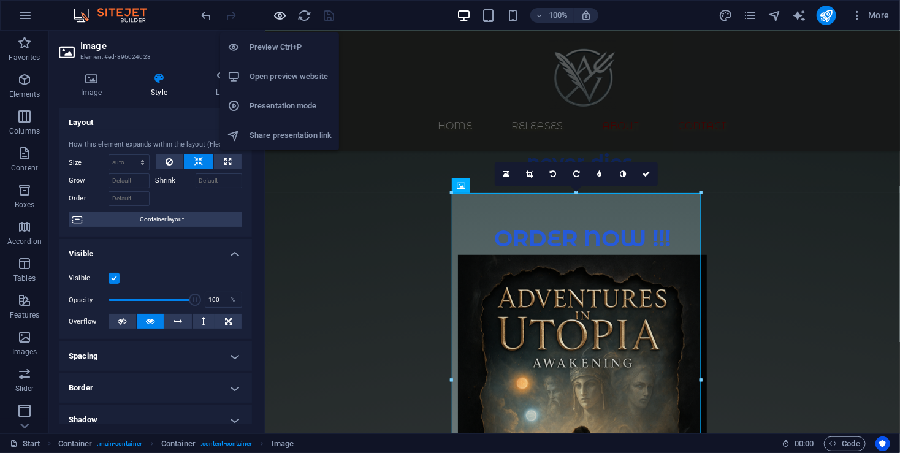
click at [279, 15] on icon "button" at bounding box center [280, 16] width 14 height 14
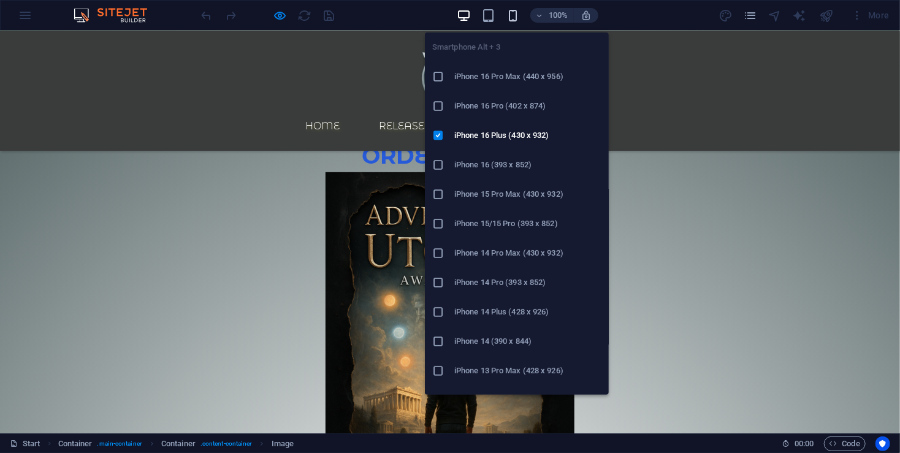
click at [512, 17] on icon "button" at bounding box center [513, 16] width 14 height 14
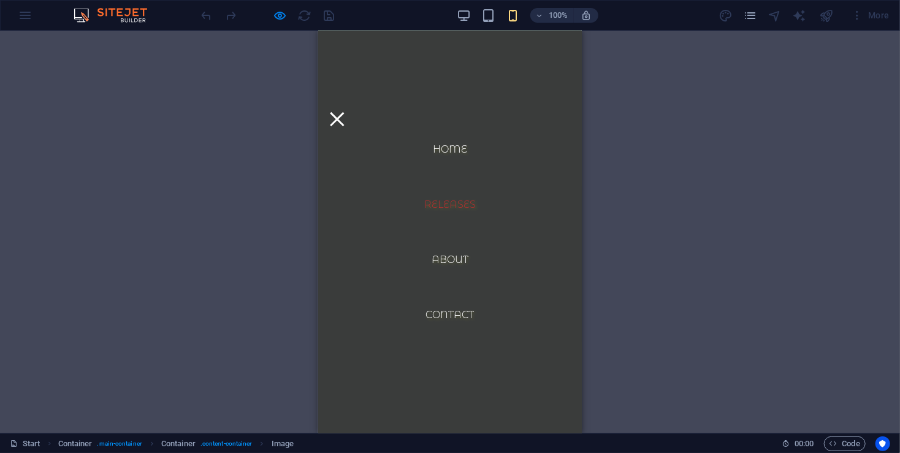
click at [438, 196] on link "Releases" at bounding box center [449, 203] width 71 height 29
click at [346, 111] on div at bounding box center [336, 118] width 18 height 15
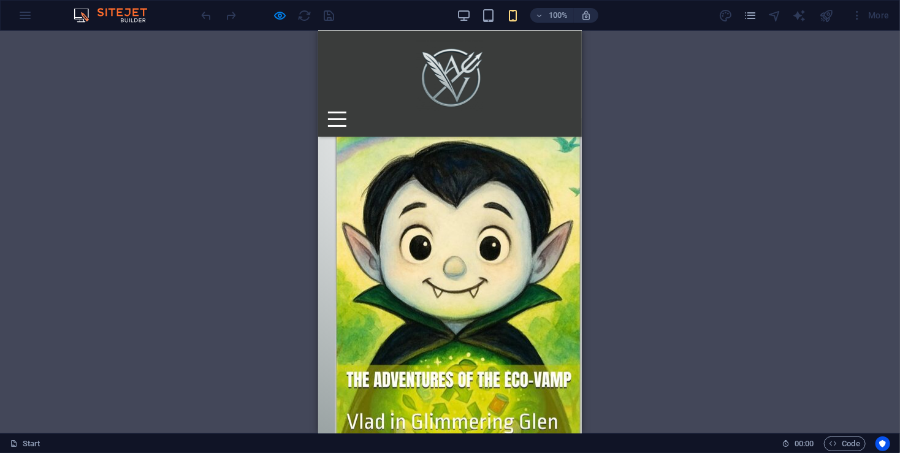
scroll to position [754, 0]
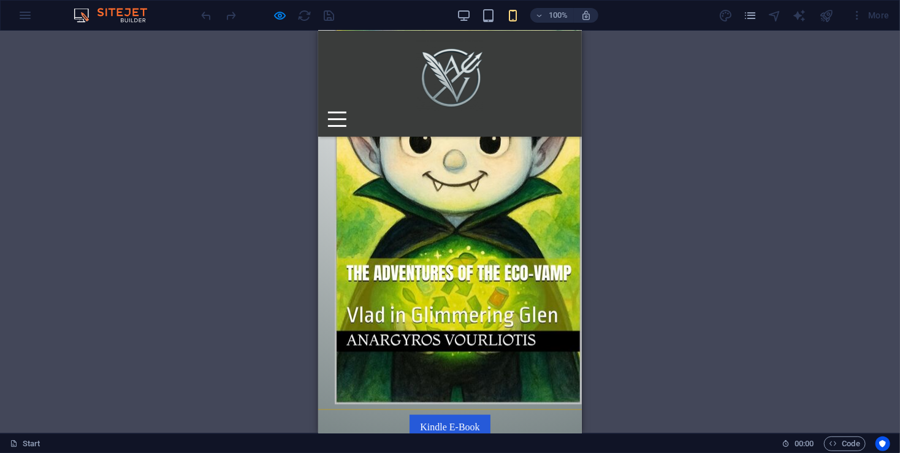
click at [503, 210] on img at bounding box center [457, 207] width 247 height 393
click at [547, 390] on img at bounding box center [457, 207] width 247 height 393
click at [282, 11] on icon "button" at bounding box center [280, 16] width 14 height 14
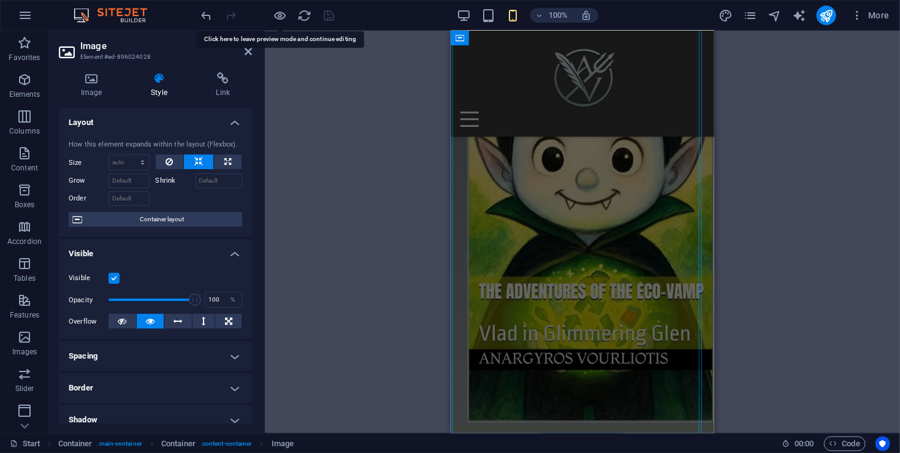
scroll to position [917, 0]
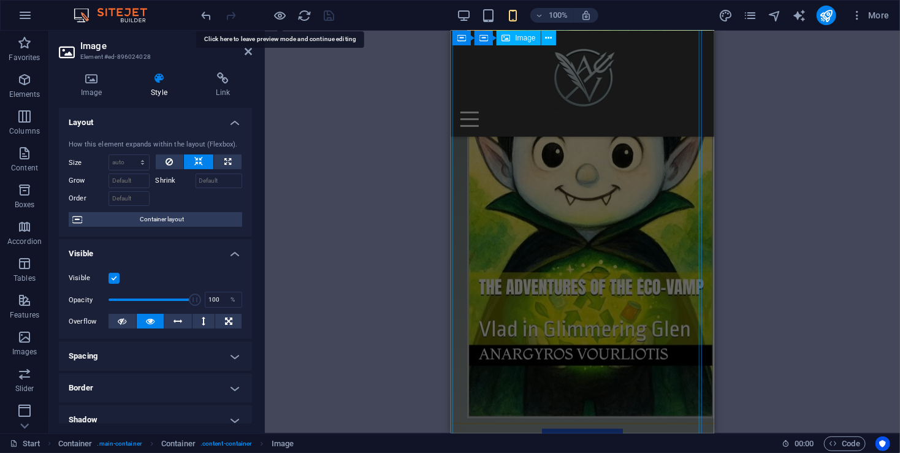
click at [556, 267] on figure at bounding box center [582, 176] width 264 height 484
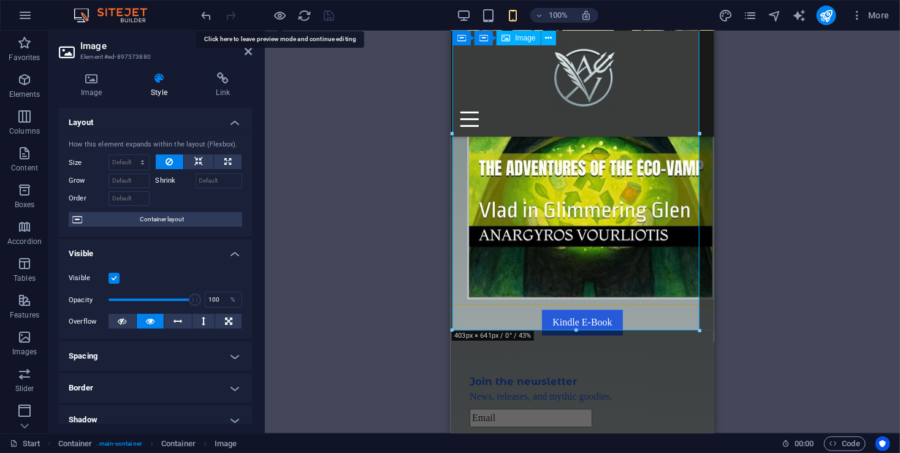
scroll to position [1080, 0]
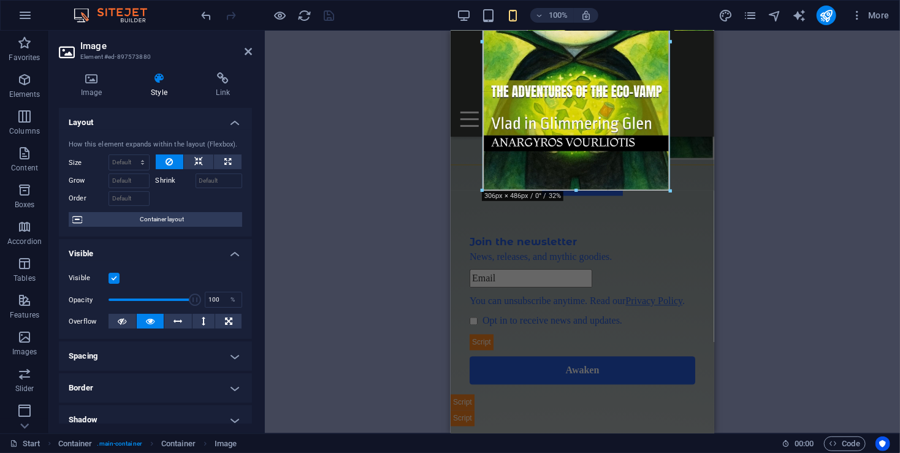
drag, startPoint x: 699, startPoint y: 287, endPoint x: 637, endPoint y: 133, distance: 166.0
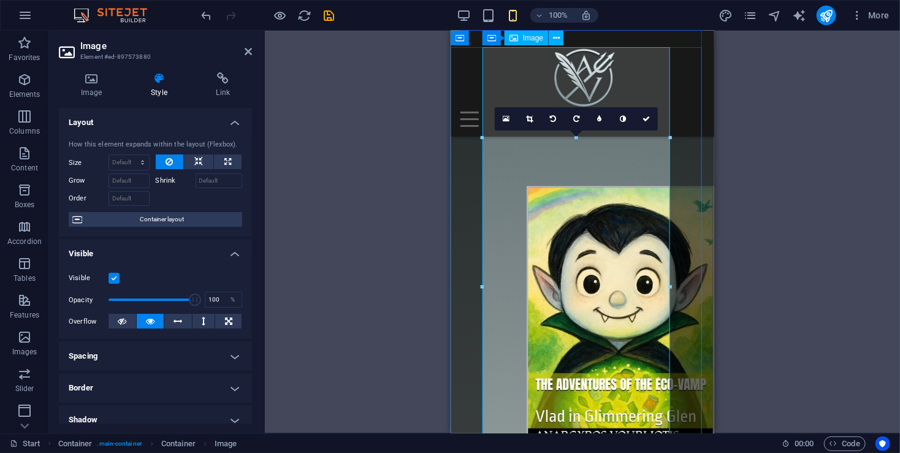
scroll to position [754, 0]
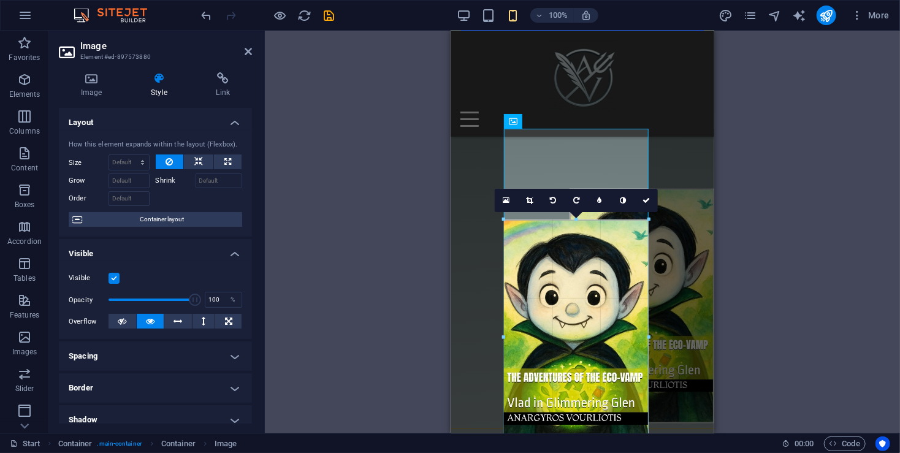
drag, startPoint x: 670, startPoint y: 218, endPoint x: 131, endPoint y: 254, distance: 539.9
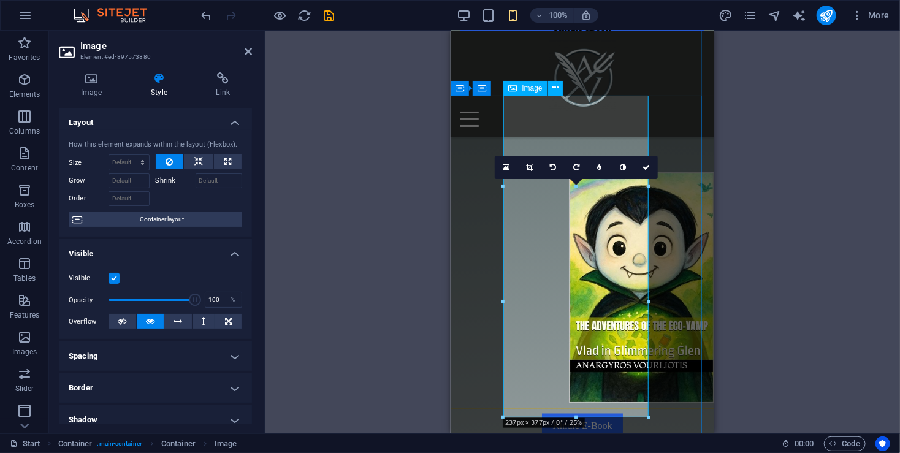
scroll to position [835, 0]
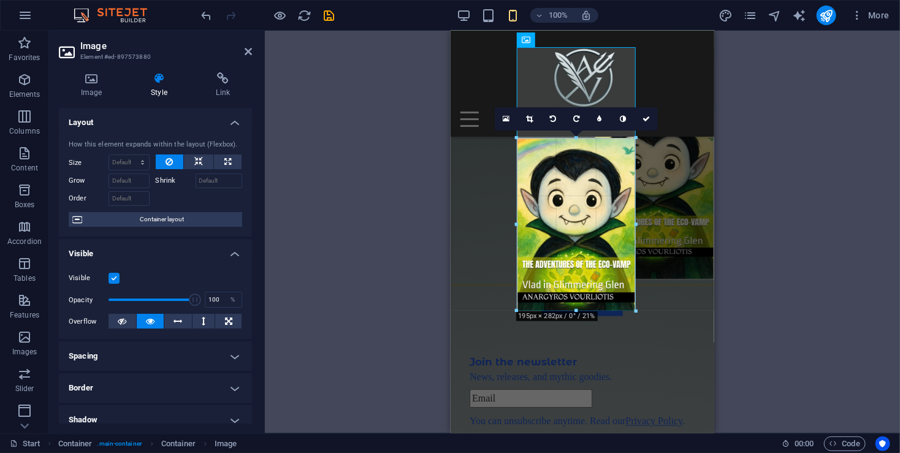
drag, startPoint x: 650, startPoint y: 366, endPoint x: 620, endPoint y: 237, distance: 133.4
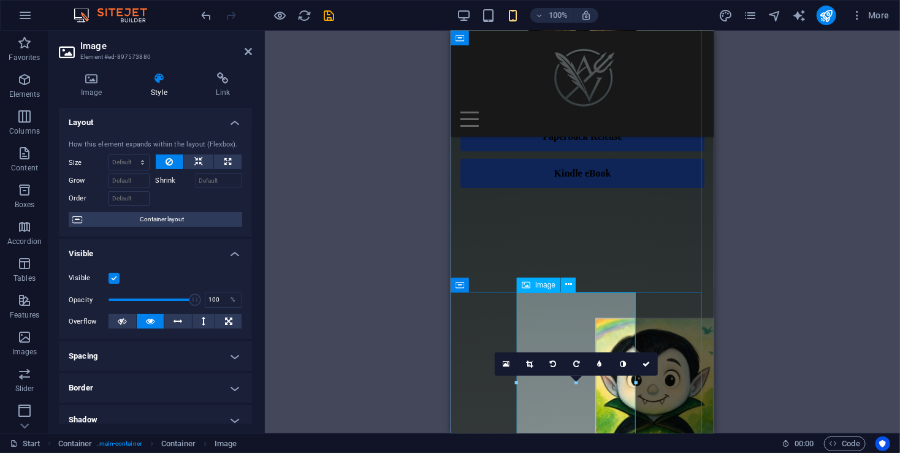
scroll to position [590, 0]
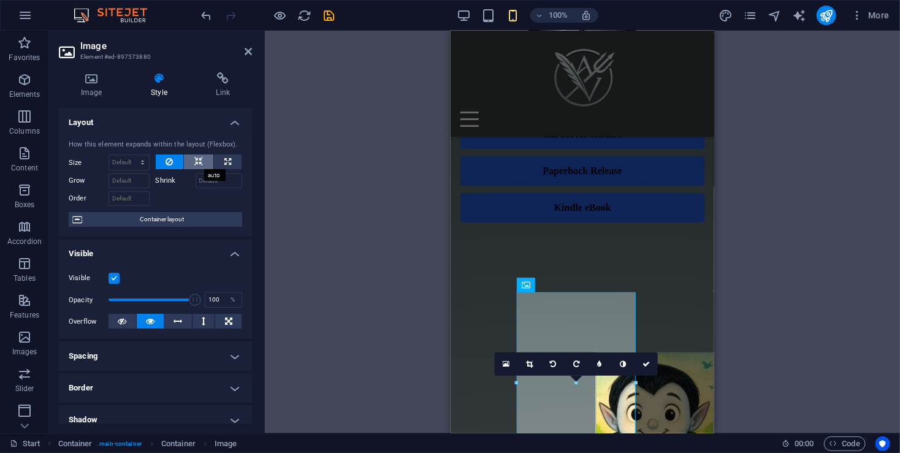
click at [197, 161] on icon at bounding box center [198, 161] width 9 height 15
click at [228, 157] on icon at bounding box center [227, 161] width 7 height 15
select select "%"
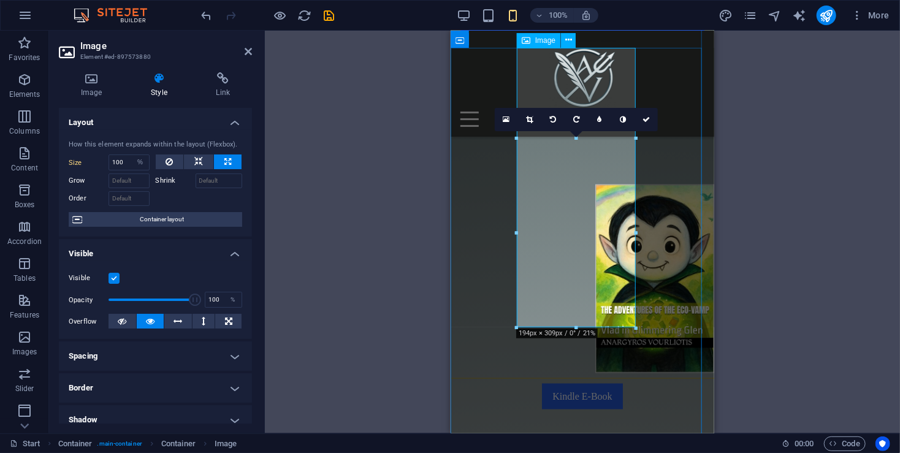
scroll to position [754, 0]
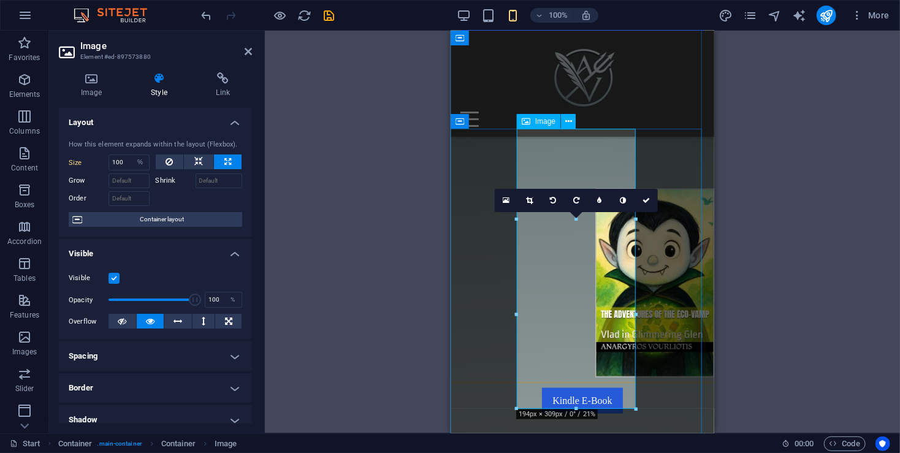
click at [597, 308] on figure at bounding box center [582, 237] width 264 height 280
click at [775, 134] on div "Container H3 Cookie Consent Bar Container Container Spacer Container Text Space…" at bounding box center [582, 232] width 635 height 403
click at [368, 129] on div "Container H3 Cookie Consent Bar Container Container Spacer Container Text Space…" at bounding box center [582, 232] width 635 height 403
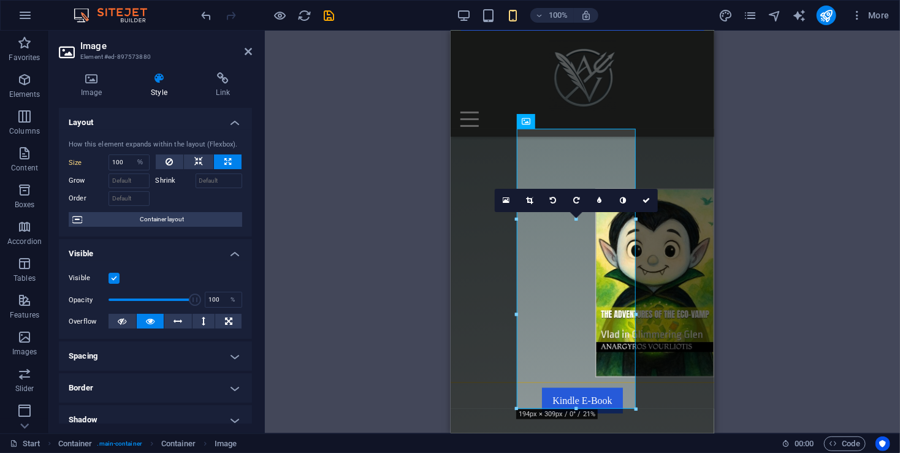
click at [373, 126] on div "Container H3 Cookie Consent Bar Container Container Spacer Container Text Space…" at bounding box center [582, 232] width 635 height 403
click at [372, 126] on div "Container H3 Cookie Consent Bar Container Container Spacer Container Text Space…" at bounding box center [582, 232] width 635 height 403
click at [652, 200] on link at bounding box center [645, 200] width 23 height 23
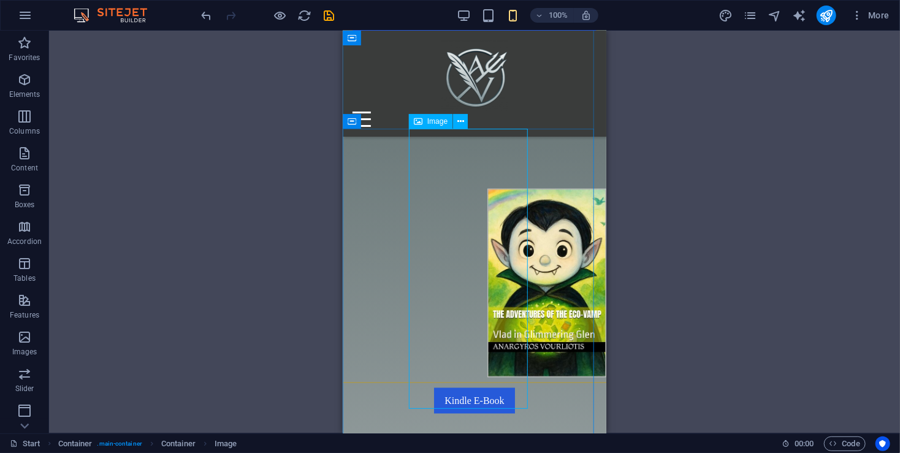
click at [463, 169] on figure at bounding box center [474, 237] width 264 height 280
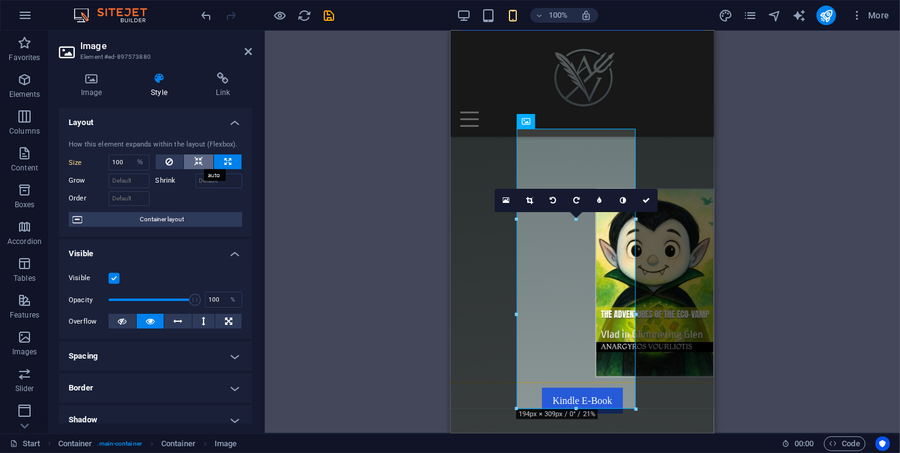
click at [205, 162] on button at bounding box center [198, 161] width 29 height 15
select select "DISABLED_OPTION_VALUE"
click at [177, 164] on button at bounding box center [170, 161] width 28 height 15
click at [207, 221] on span "Container layout" at bounding box center [162, 219] width 153 height 15
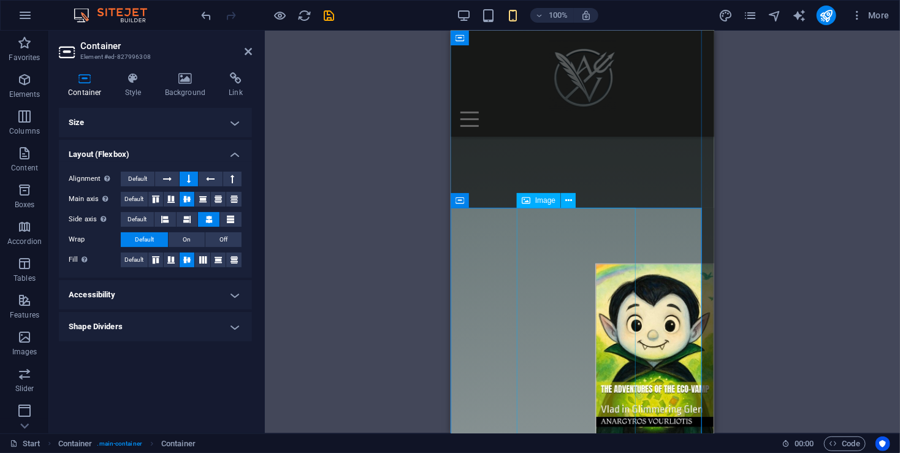
scroll to position [672, 0]
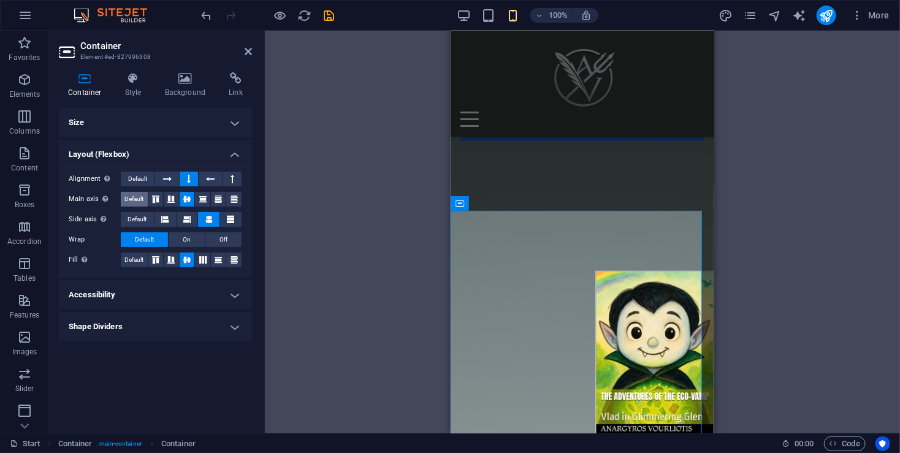
click at [135, 197] on span "Default" at bounding box center [133, 199] width 19 height 15
click at [137, 177] on span "Default" at bounding box center [137, 179] width 19 height 15
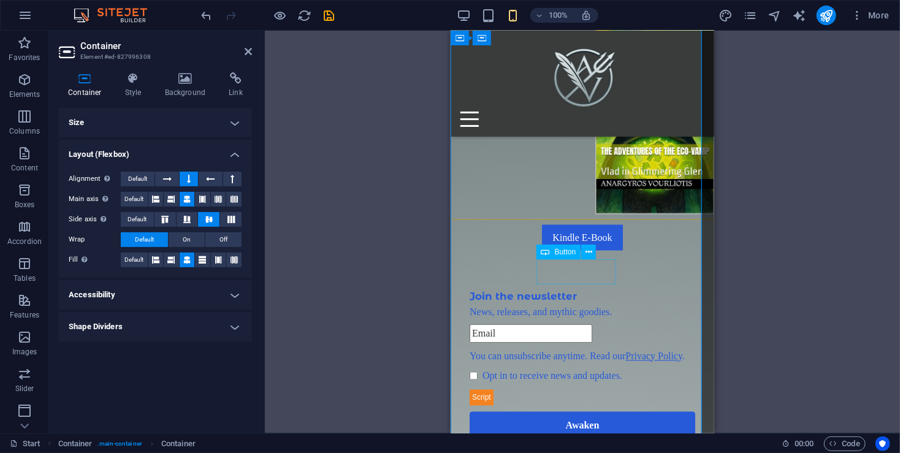
scroll to position [754, 0]
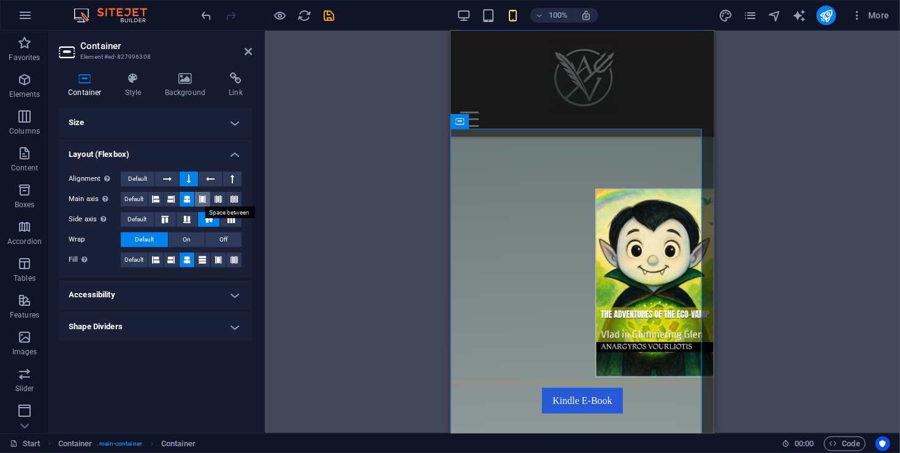
click at [200, 199] on icon at bounding box center [202, 199] width 7 height 15
click at [184, 237] on span "On" at bounding box center [187, 239] width 8 height 15
click at [184, 257] on icon at bounding box center [186, 260] width 7 height 15
click at [210, 221] on icon at bounding box center [209, 219] width 15 height 7
click at [187, 198] on icon at bounding box center [186, 199] width 7 height 15
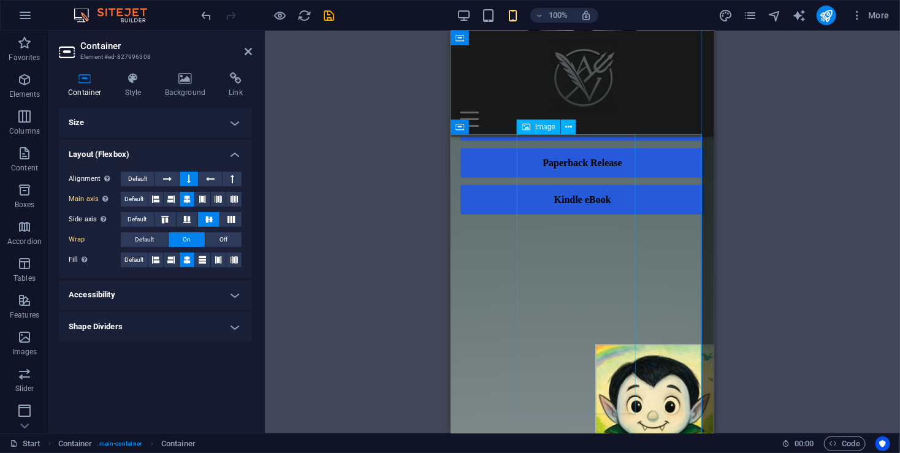
scroll to position [590, 0]
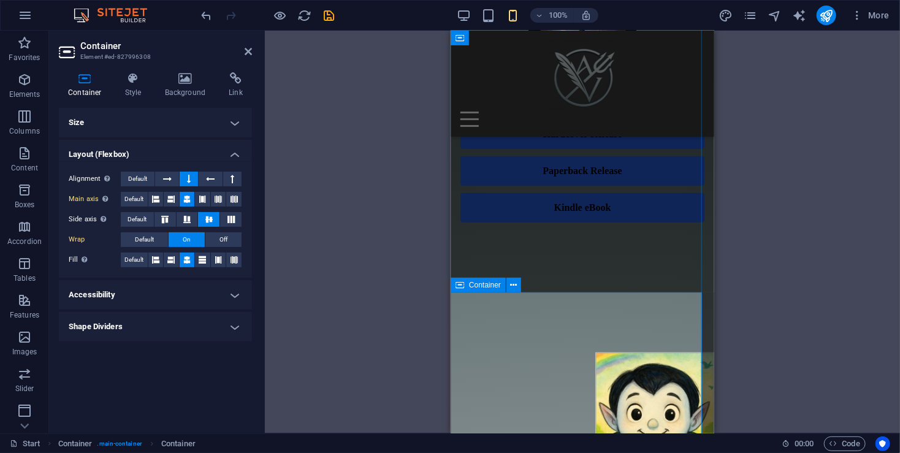
click at [138, 97] on h4 "Style" at bounding box center [136, 85] width 40 height 26
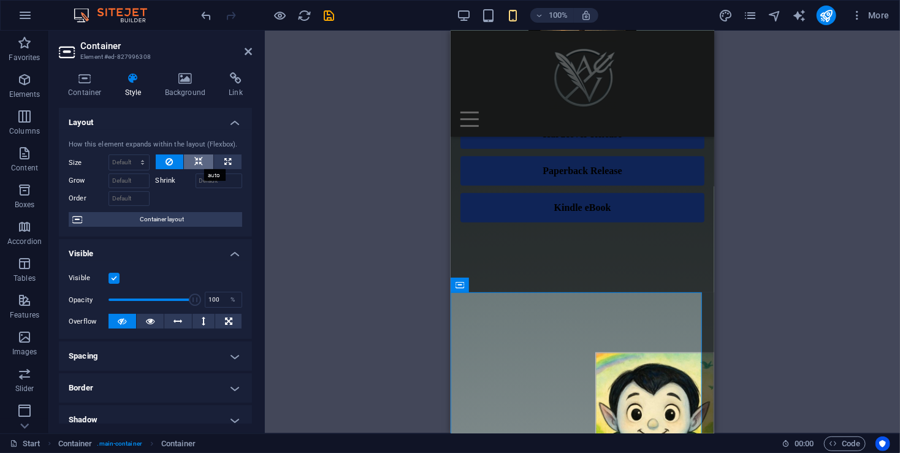
click at [193, 161] on button at bounding box center [198, 161] width 29 height 15
click at [227, 160] on icon at bounding box center [227, 161] width 7 height 15
click at [199, 161] on icon at bounding box center [198, 161] width 9 height 15
select select "DISABLED_OPTION_VALUE"
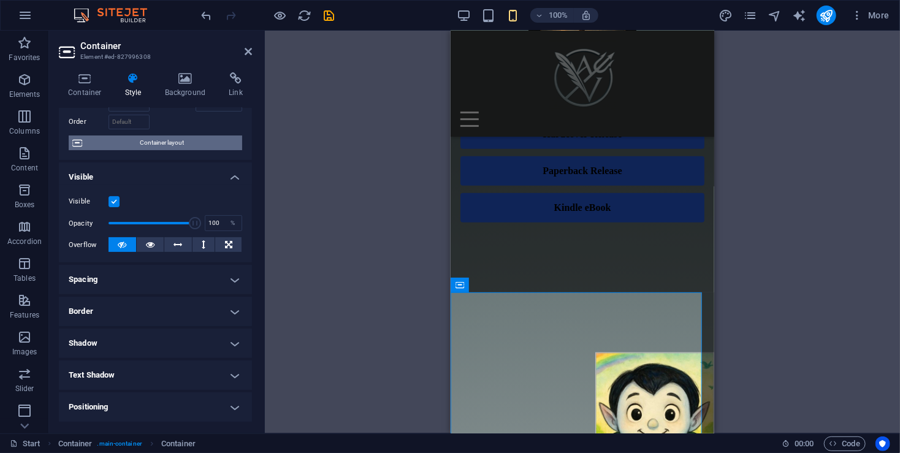
scroll to position [82, 0]
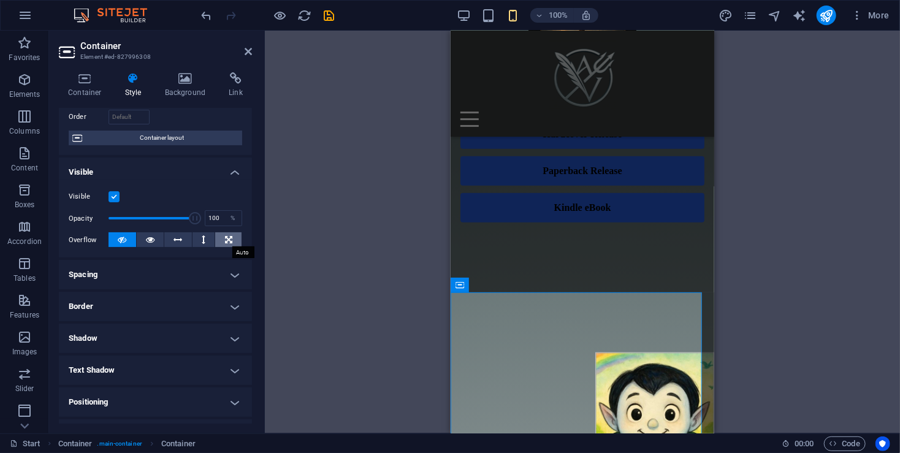
click at [231, 237] on button at bounding box center [228, 239] width 26 height 15
click at [188, 241] on button at bounding box center [178, 239] width 28 height 15
click at [152, 240] on icon at bounding box center [150, 239] width 9 height 15
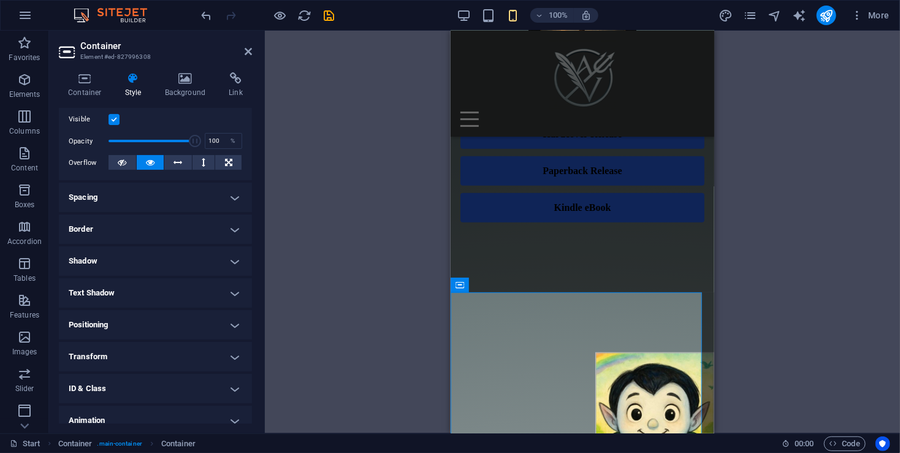
scroll to position [163, 0]
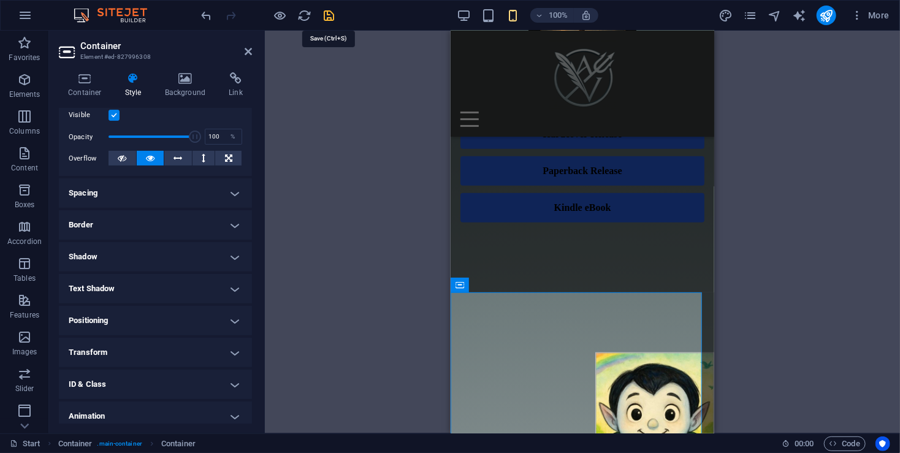
click at [329, 21] on icon "save" at bounding box center [329, 16] width 14 height 14
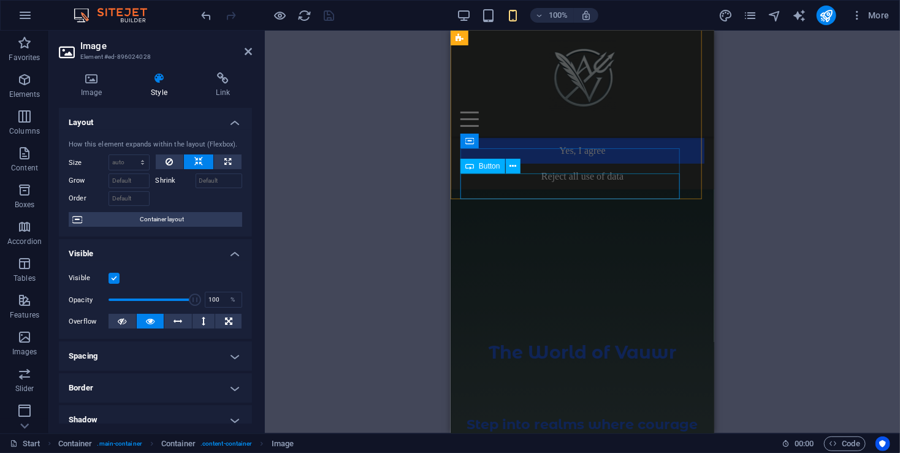
scroll to position [0, 0]
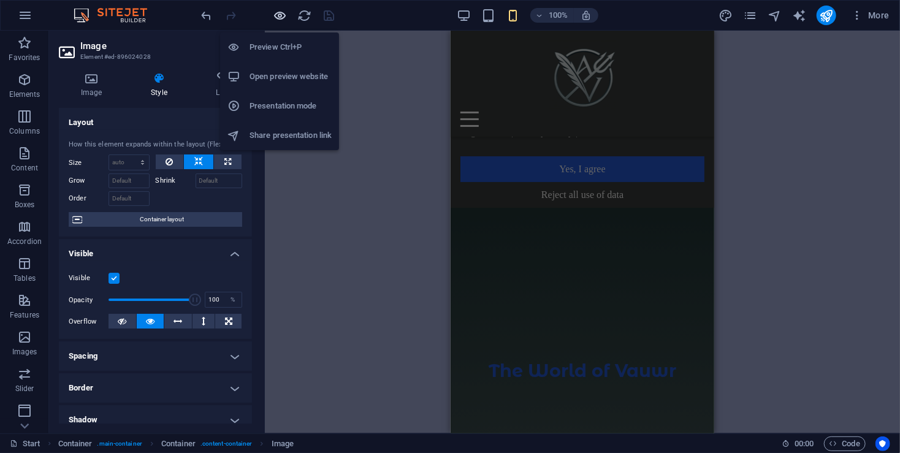
click at [280, 17] on icon "button" at bounding box center [280, 16] width 14 height 14
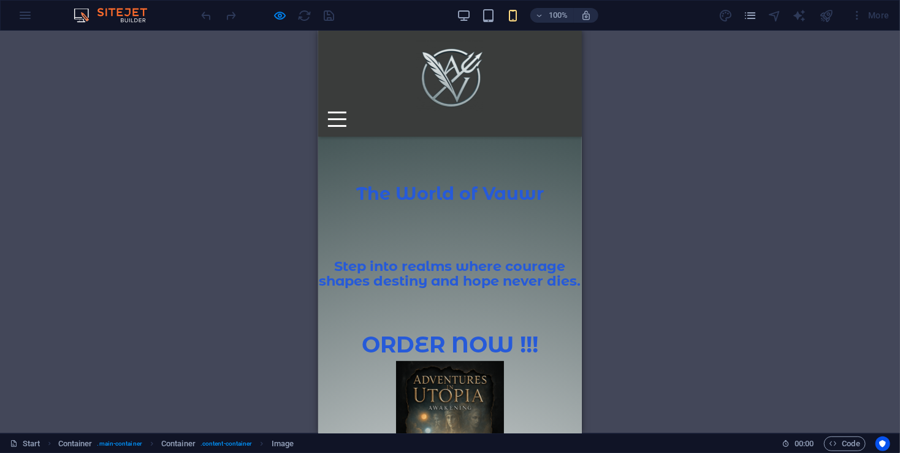
click at [346, 111] on div at bounding box center [336, 118] width 18 height 15
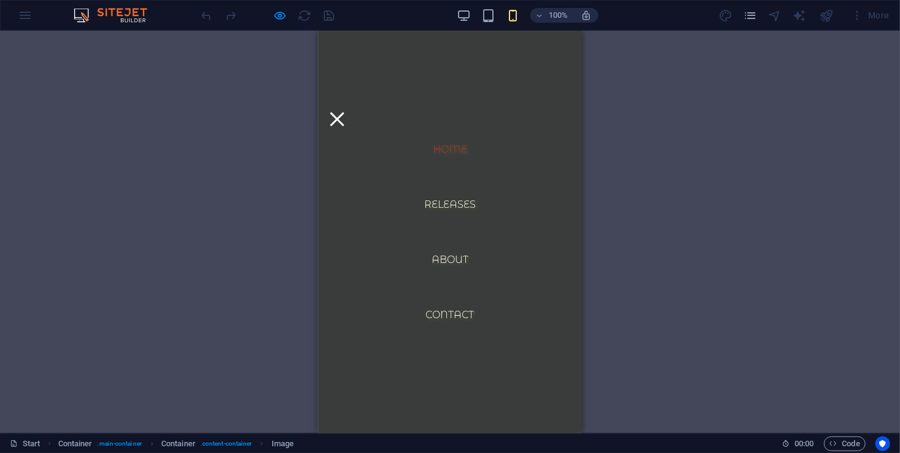
click at [444, 150] on link "Home" at bounding box center [449, 148] width 54 height 29
click at [447, 148] on link "Home" at bounding box center [449, 148] width 54 height 29
click at [447, 147] on link "Home" at bounding box center [449, 148] width 54 height 29
click at [346, 111] on div at bounding box center [336, 118] width 18 height 15
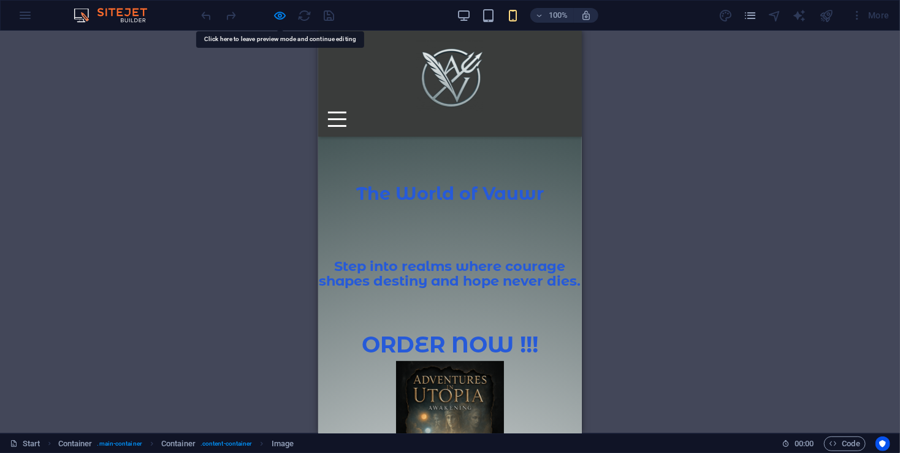
click at [346, 111] on div at bounding box center [336, 118] width 18 height 15
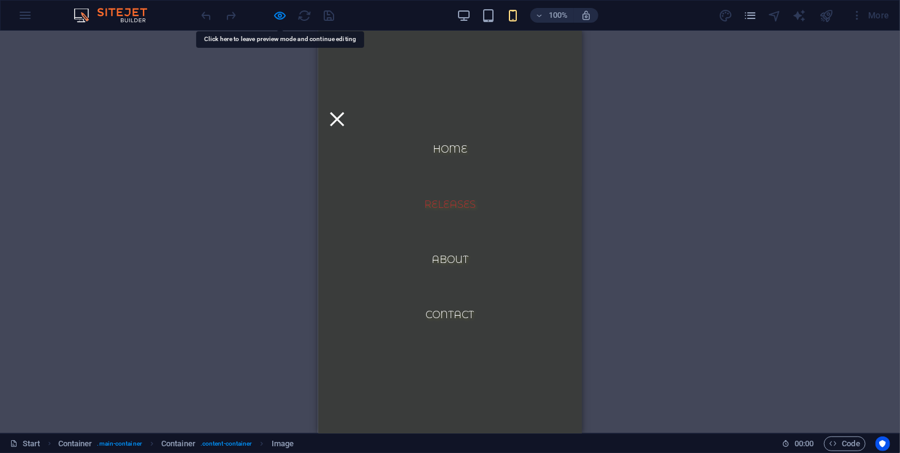
click at [459, 198] on link "Releases" at bounding box center [449, 203] width 71 height 29
click at [346, 111] on div at bounding box center [336, 118] width 18 height 15
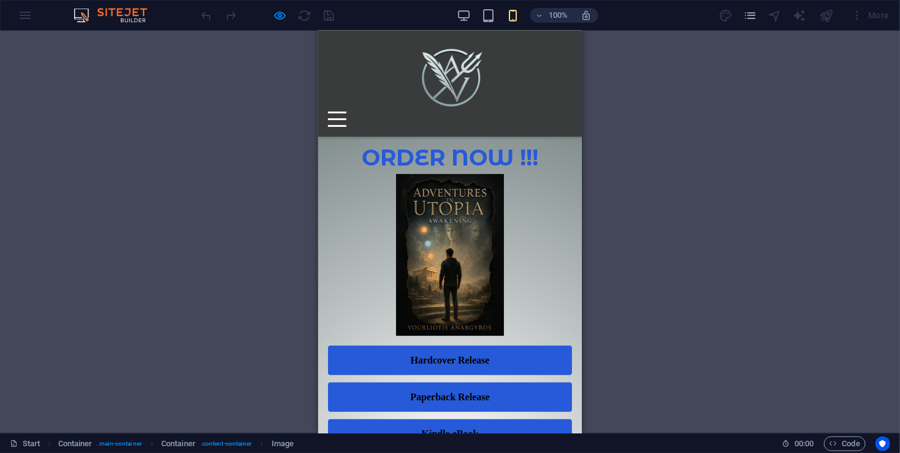
scroll to position [181, 0]
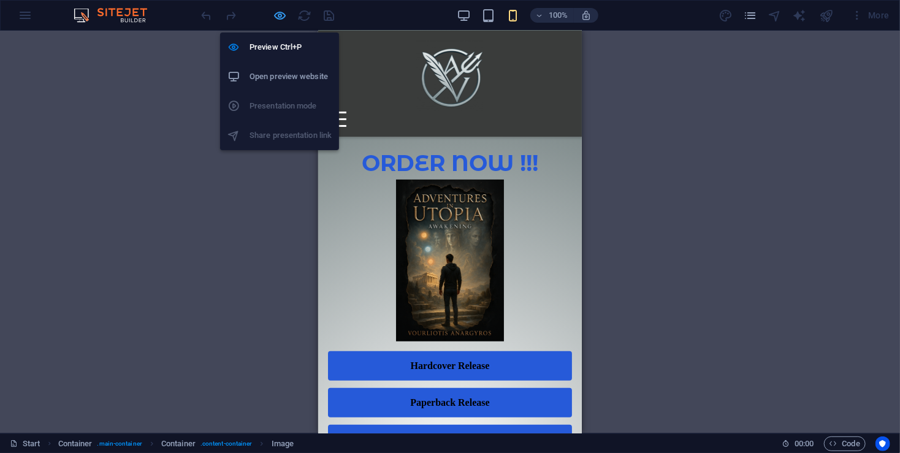
click at [276, 12] on icon "button" at bounding box center [280, 16] width 14 height 14
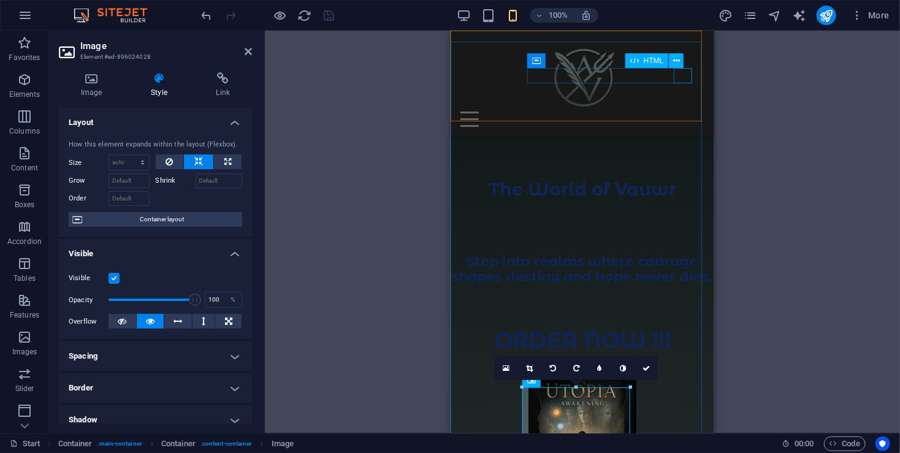
click at [678, 111] on div at bounding box center [582, 118] width 244 height 15
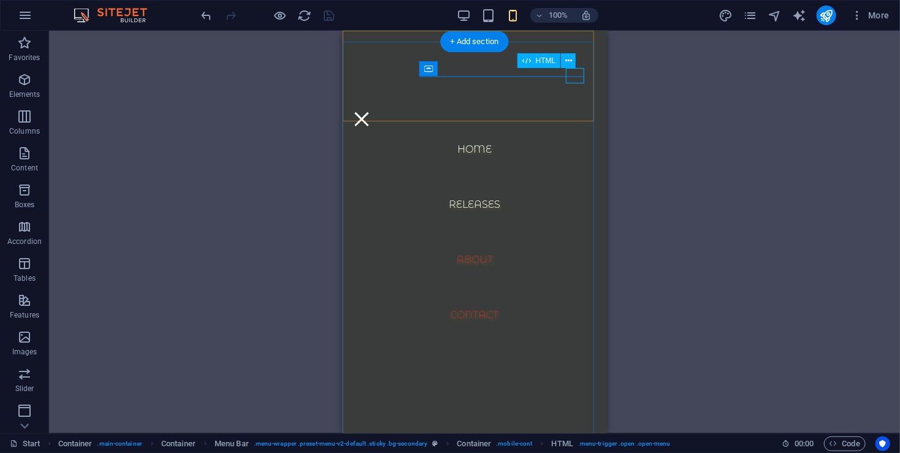
click at [370, 111] on div at bounding box center [361, 118] width 18 height 15
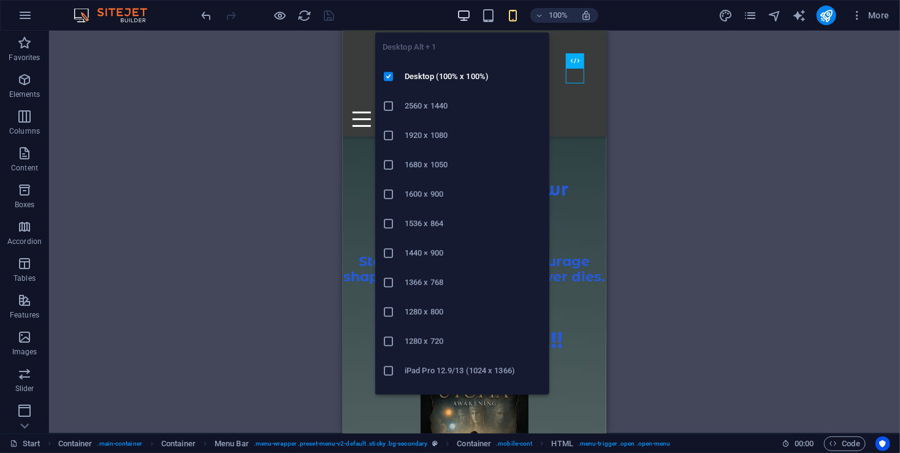
click at [469, 10] on icon "button" at bounding box center [464, 16] width 14 height 14
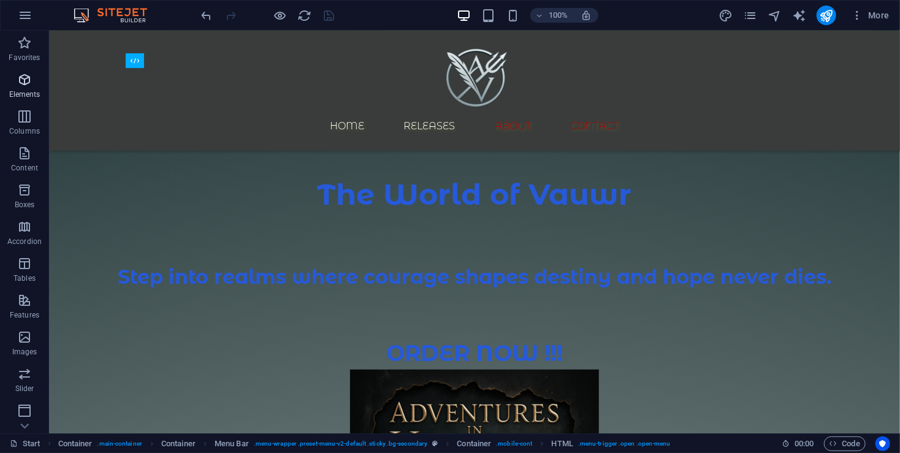
click at [23, 75] on icon "button" at bounding box center [24, 79] width 15 height 15
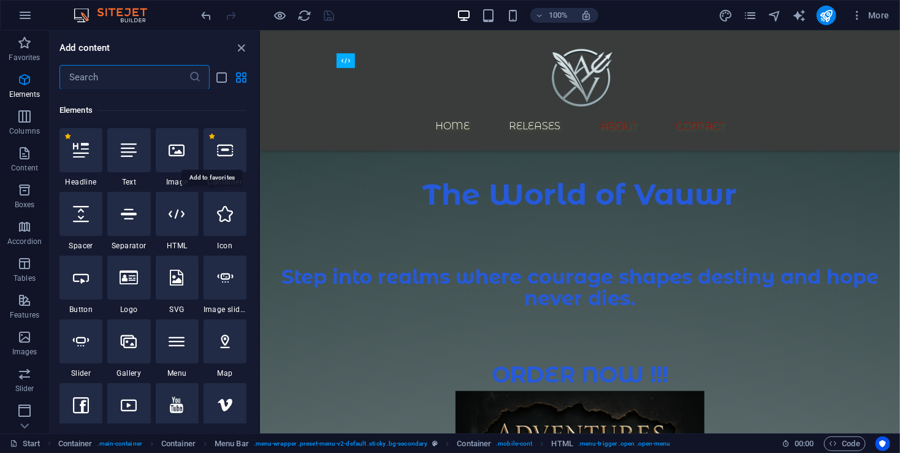
scroll to position [130, 0]
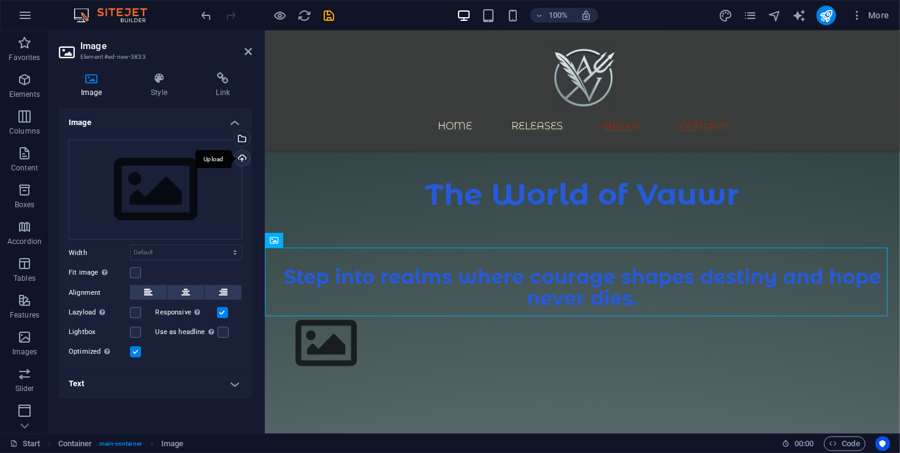
click at [245, 154] on div "Upload" at bounding box center [241, 159] width 18 height 18
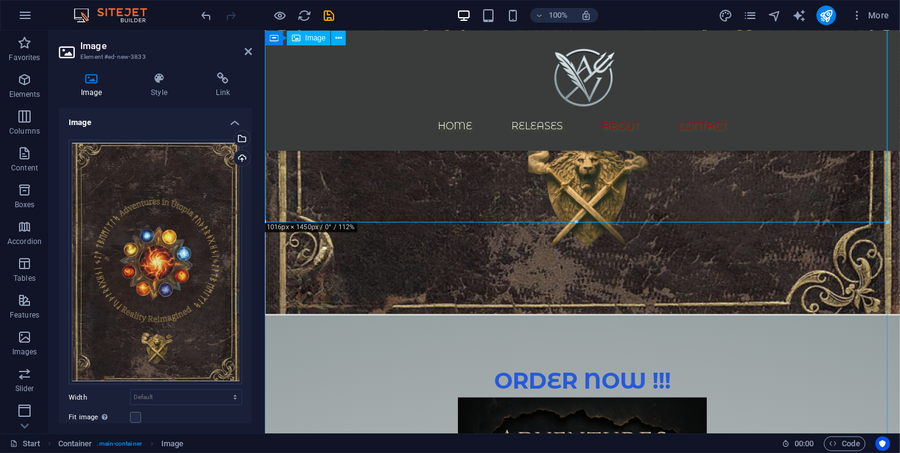
scroll to position [999, 0]
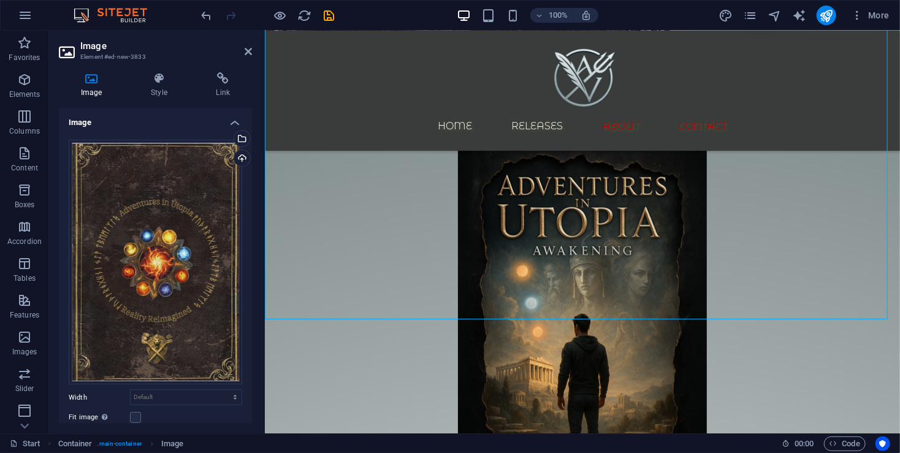
drag, startPoint x: 887, startPoint y: 317, endPoint x: 619, endPoint y: -9, distance: 421.9
type input "653"
select select "px"
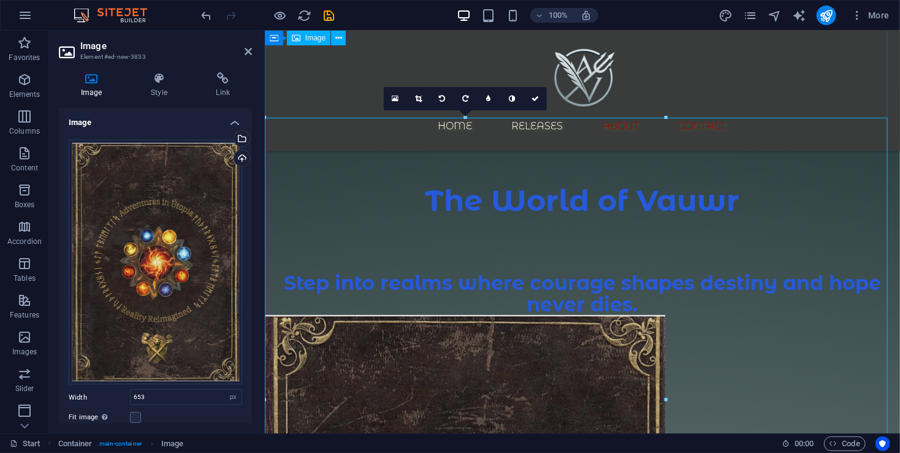
scroll to position [156, 0]
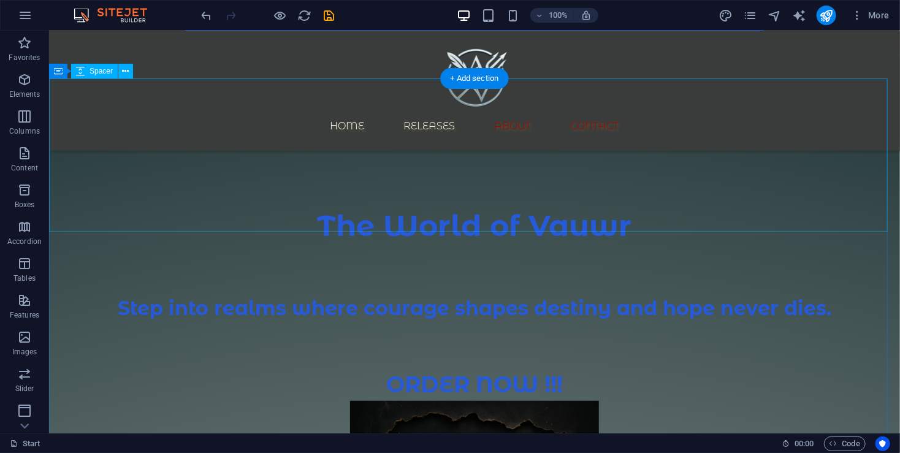
scroll to position [163, 0]
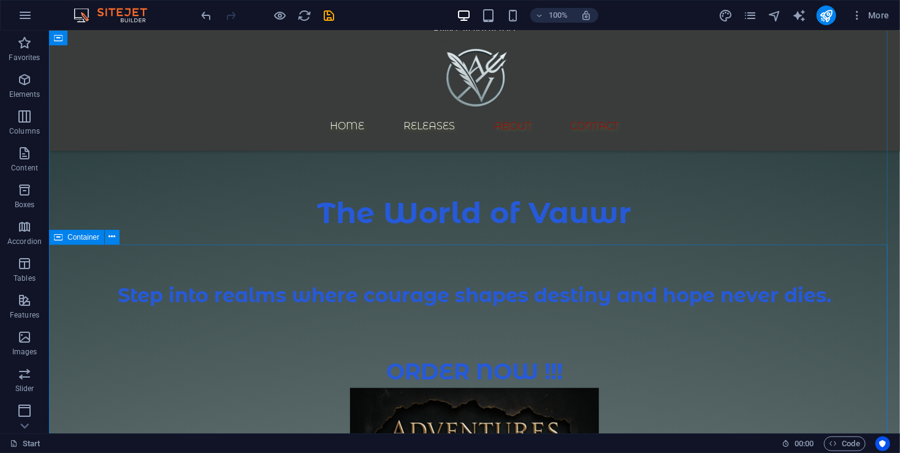
click at [31, 89] on span "Elements" at bounding box center [24, 86] width 49 height 29
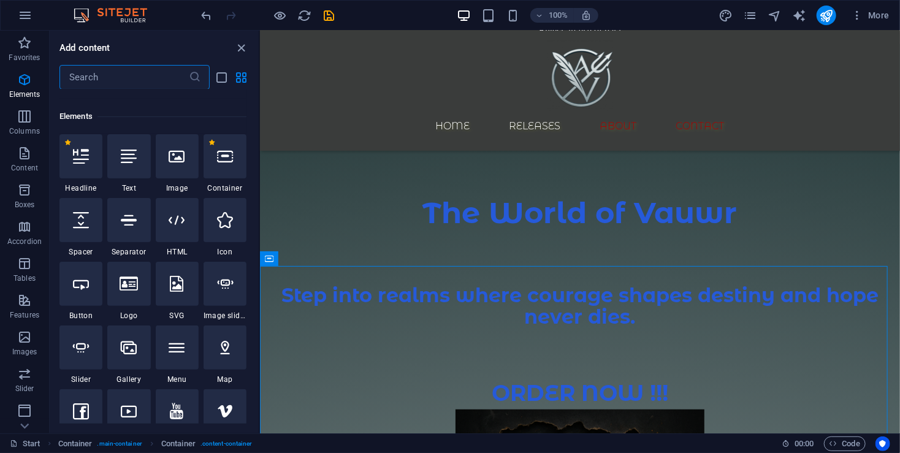
scroll to position [130, 0]
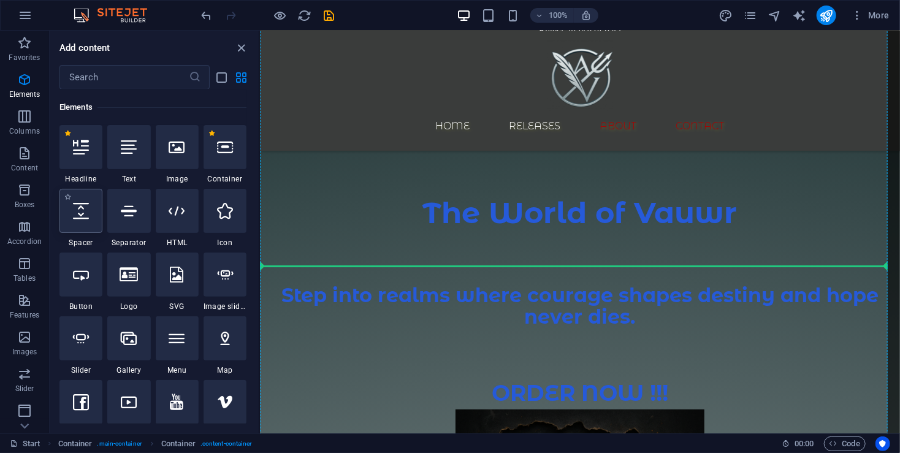
select select "px"
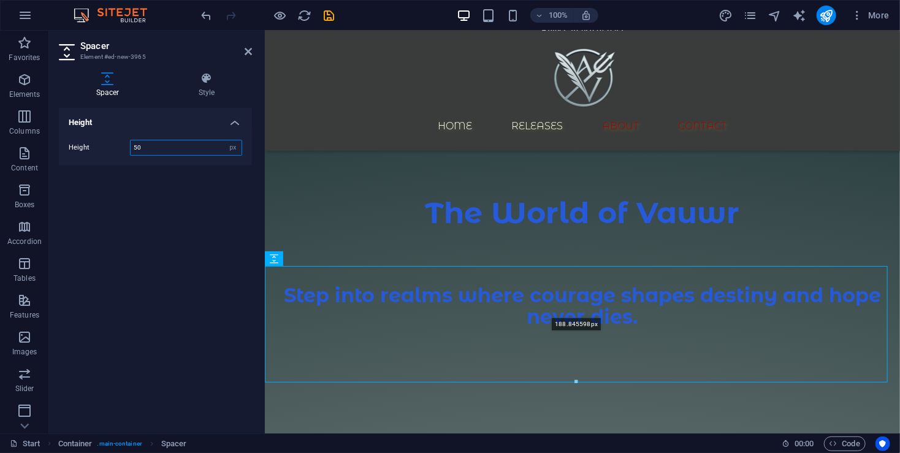
drag, startPoint x: 574, startPoint y: 297, endPoint x: 581, endPoint y: 386, distance: 89.7
click at [581, 384] on div at bounding box center [575, 382] width 621 height 4
type input "198"
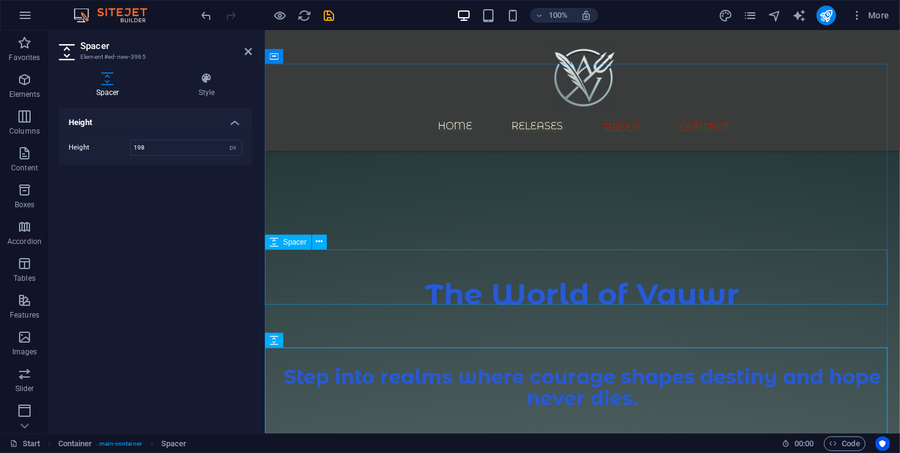
scroll to position [0, 0]
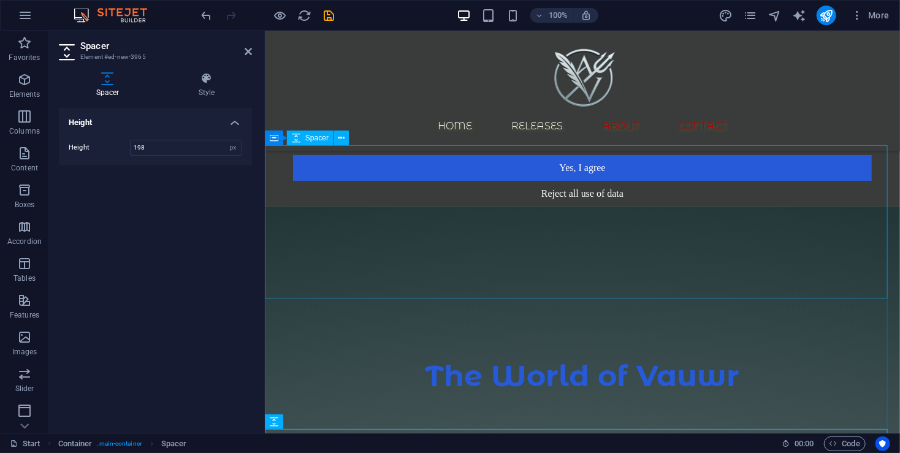
click at [555, 225] on div at bounding box center [581, 282] width 635 height 153
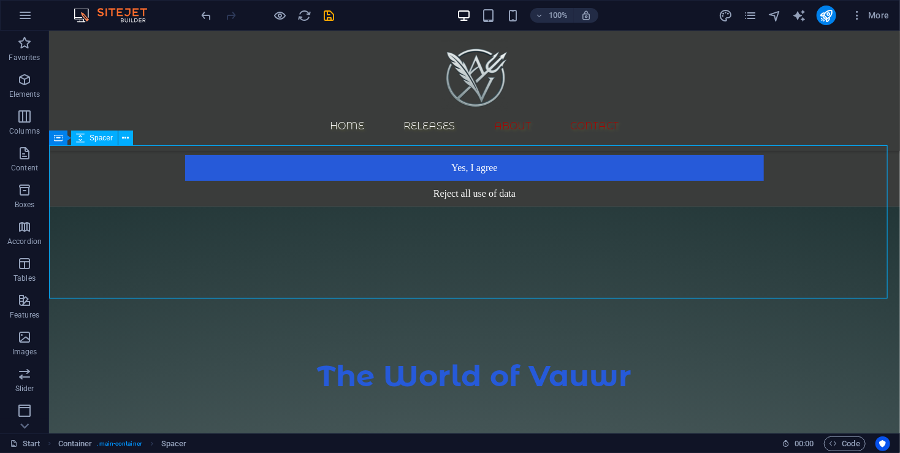
click at [517, 297] on div at bounding box center [473, 282] width 851 height 153
click at [504, 242] on div at bounding box center [473, 282] width 851 height 153
select select "px"
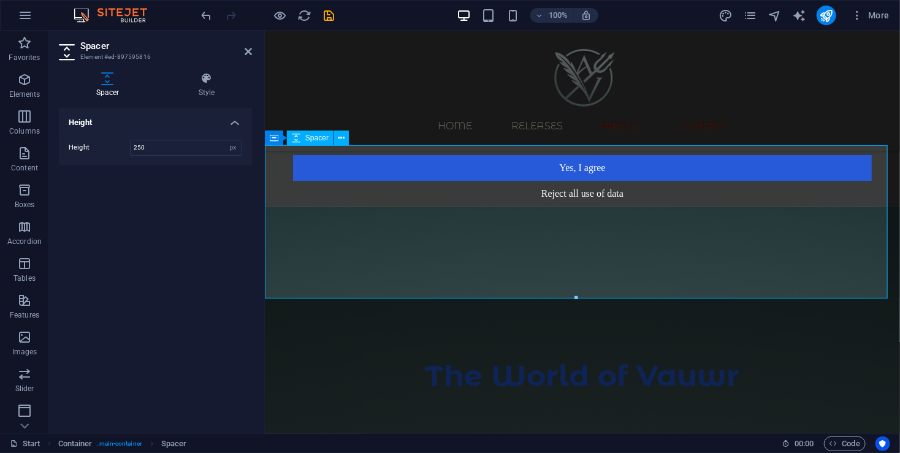
click at [504, 242] on div at bounding box center [581, 282] width 635 height 153
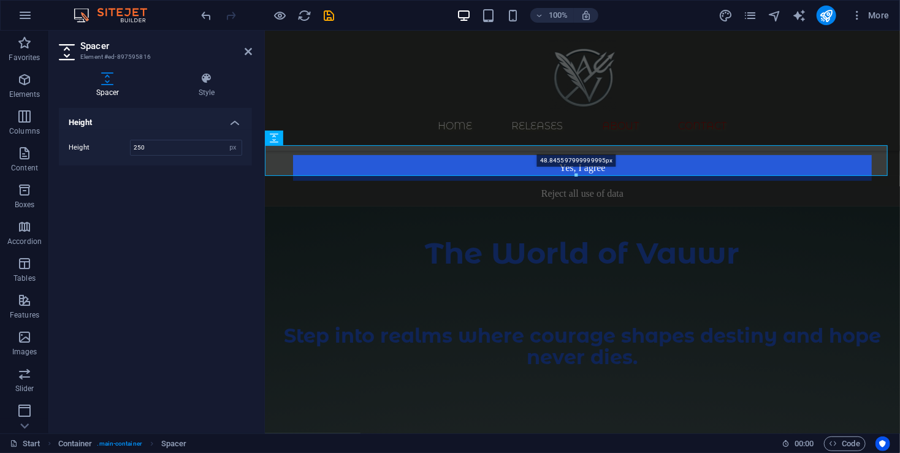
drag, startPoint x: 577, startPoint y: 297, endPoint x: 572, endPoint y: 177, distance: 120.2
click at [572, 177] on div at bounding box center [575, 175] width 621 height 4
type input "48"
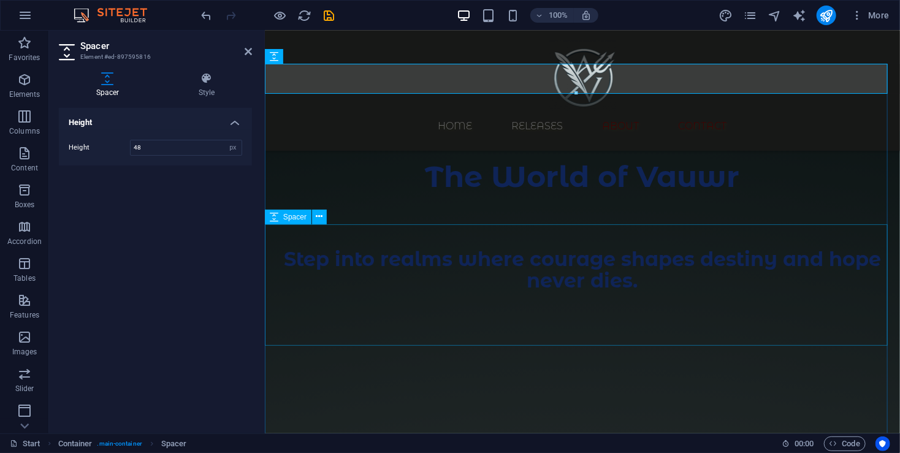
scroll to position [82, 0]
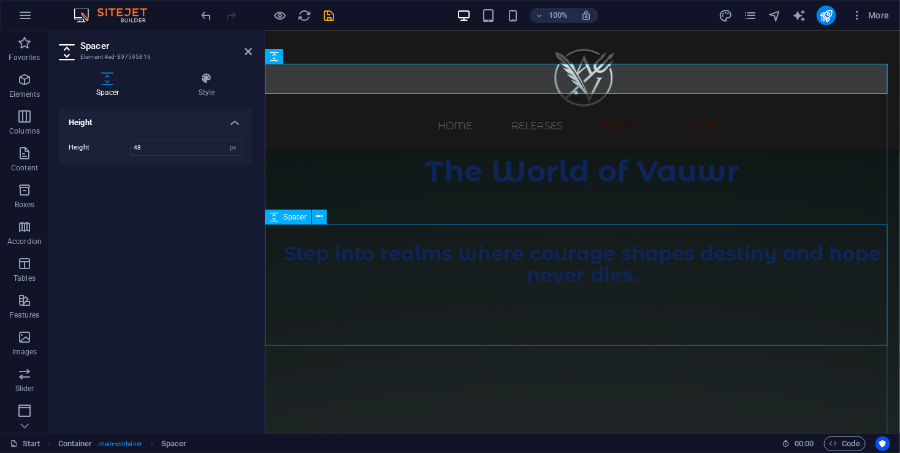
click at [598, 285] on div at bounding box center [581, 345] width 635 height 121
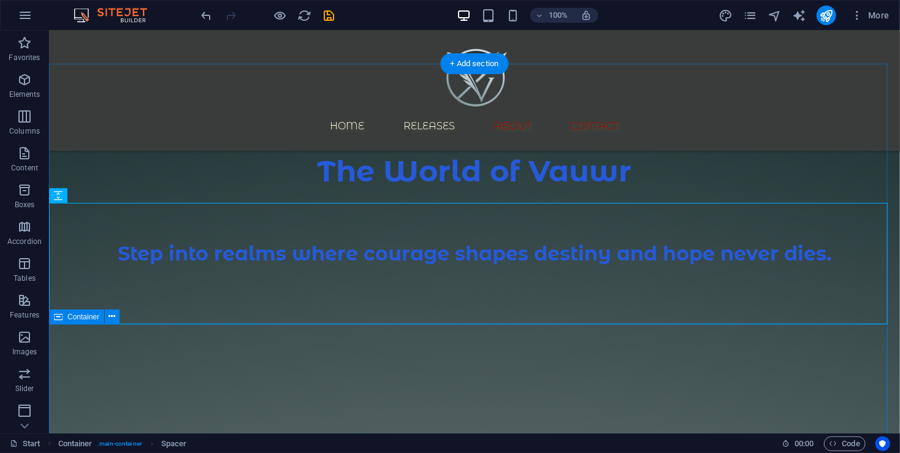
click at [453, 277] on div at bounding box center [473, 324] width 851 height 121
click at [29, 300] on icon "button" at bounding box center [24, 300] width 15 height 15
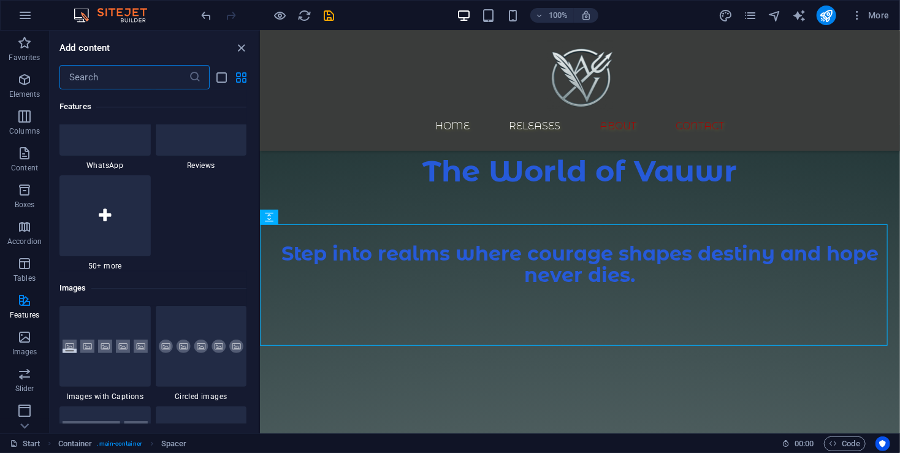
scroll to position [6085, 0]
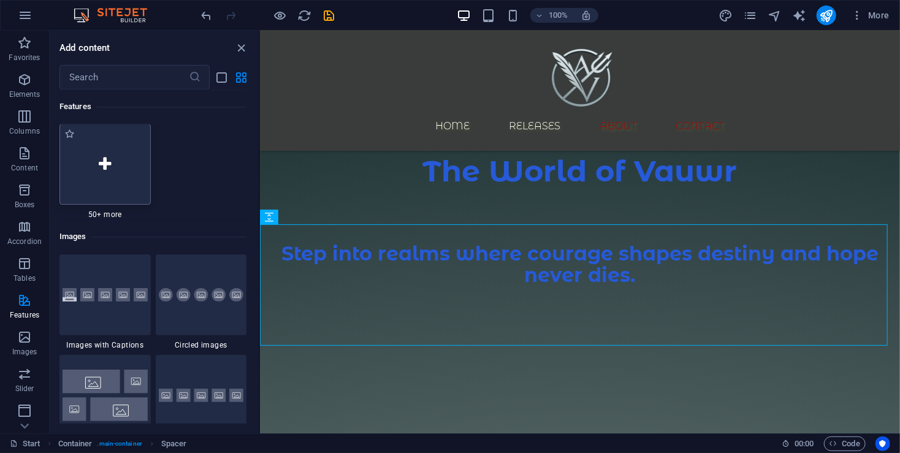
click at [111, 189] on div at bounding box center [104, 164] width 91 height 81
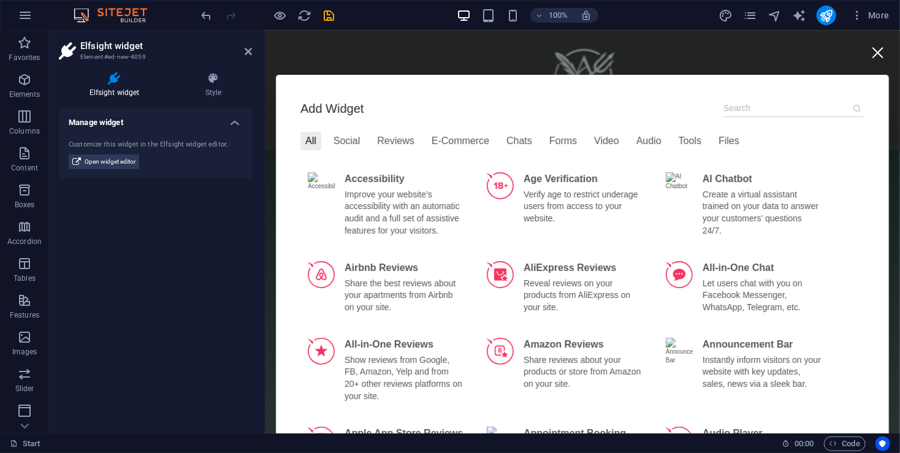
click at [863, 49] on div at bounding box center [877, 52] width 28 height 28
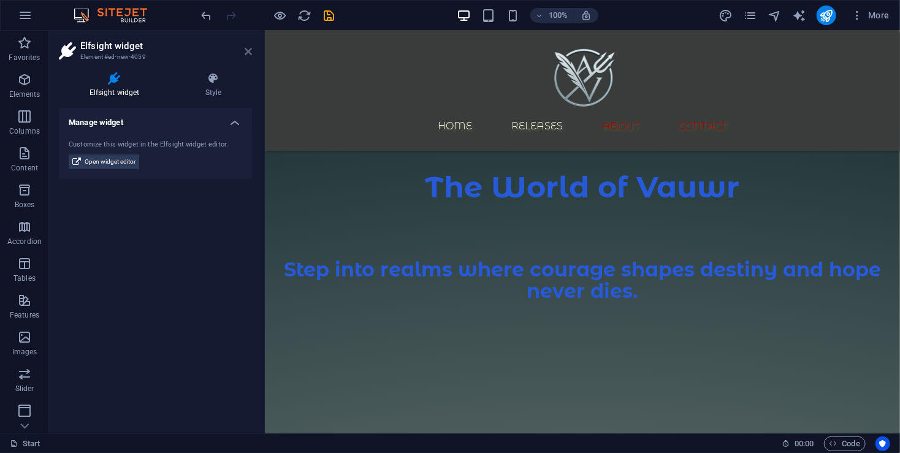
click at [249, 51] on icon at bounding box center [248, 52] width 7 height 10
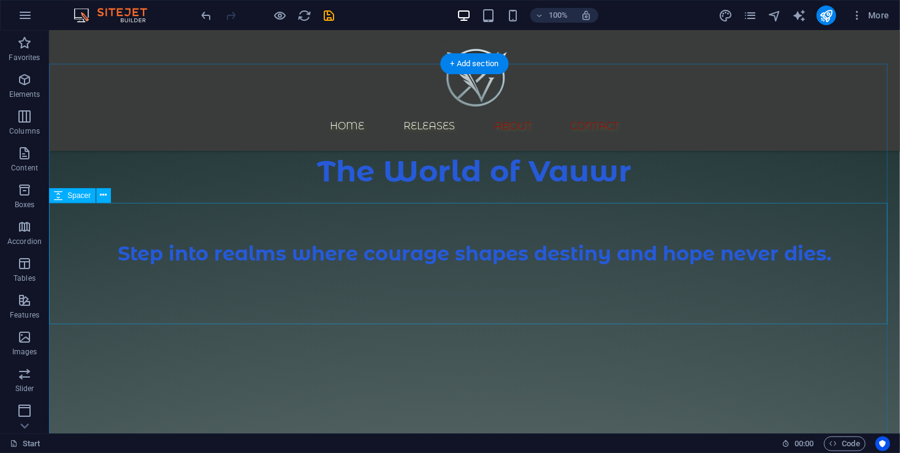
click at [428, 264] on div at bounding box center [473, 324] width 851 height 121
click at [26, 89] on p "Elements" at bounding box center [24, 94] width 31 height 10
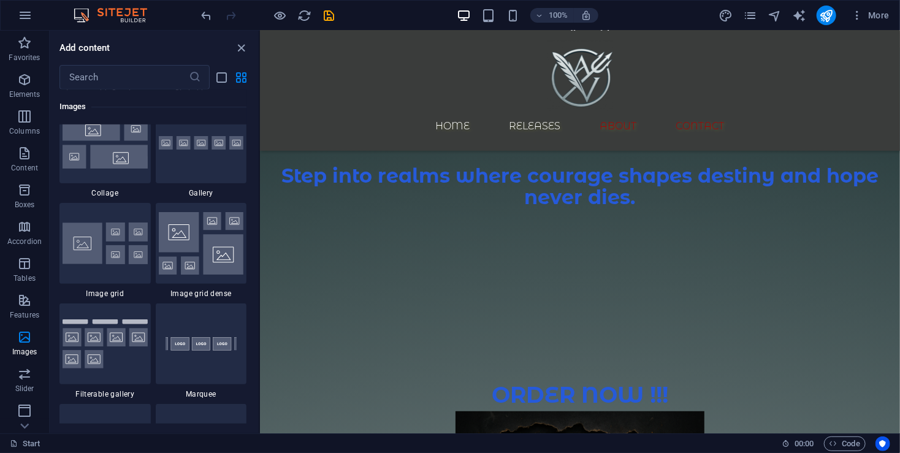
scroll to position [163, 0]
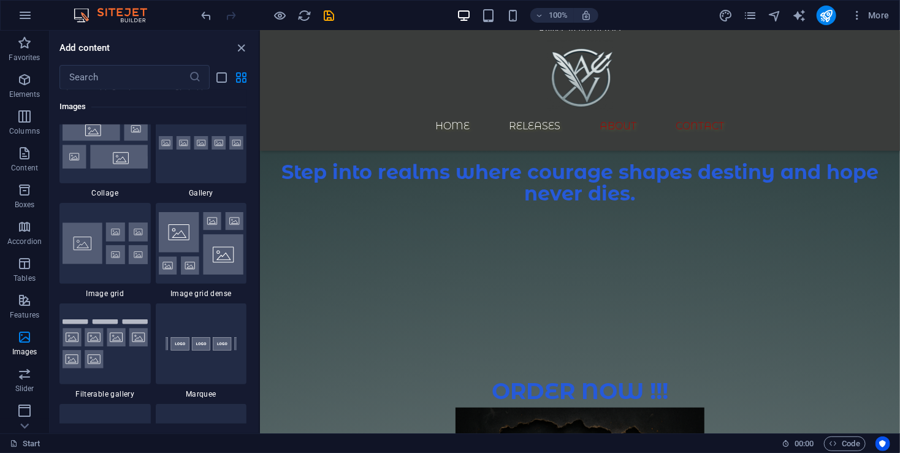
click at [493, 245] on div at bounding box center [579, 263] width 640 height 121
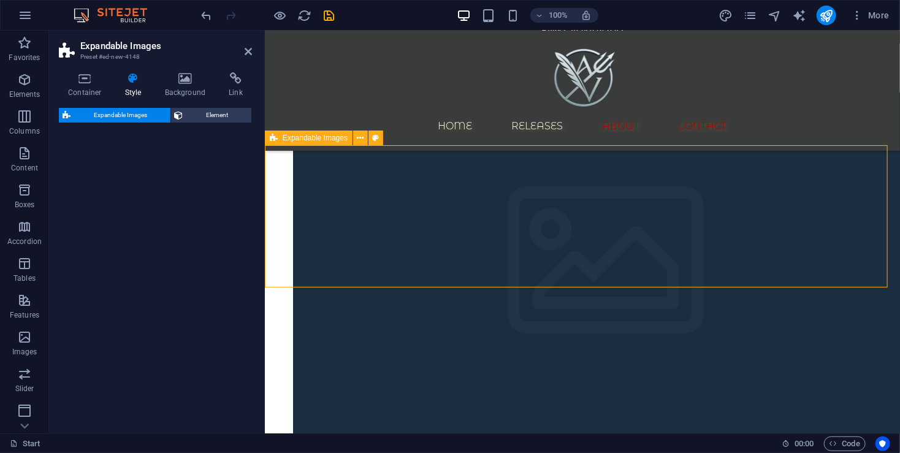
scroll to position [0, 0]
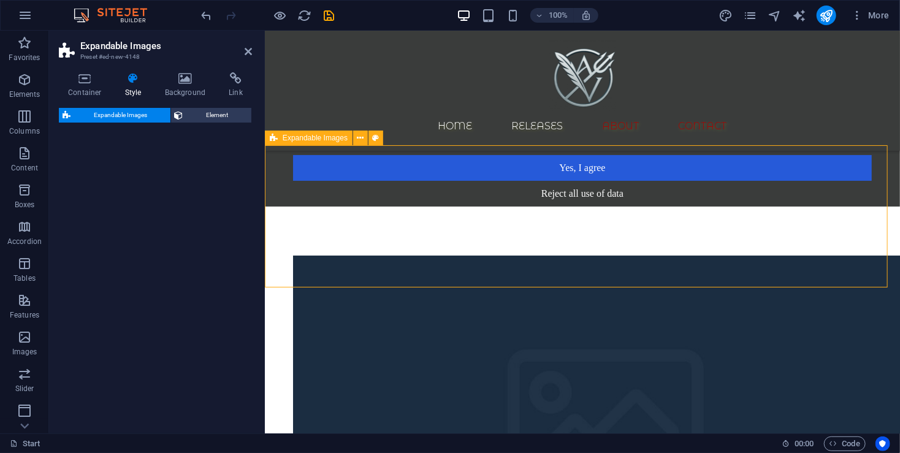
select select "rem"
select select "px"
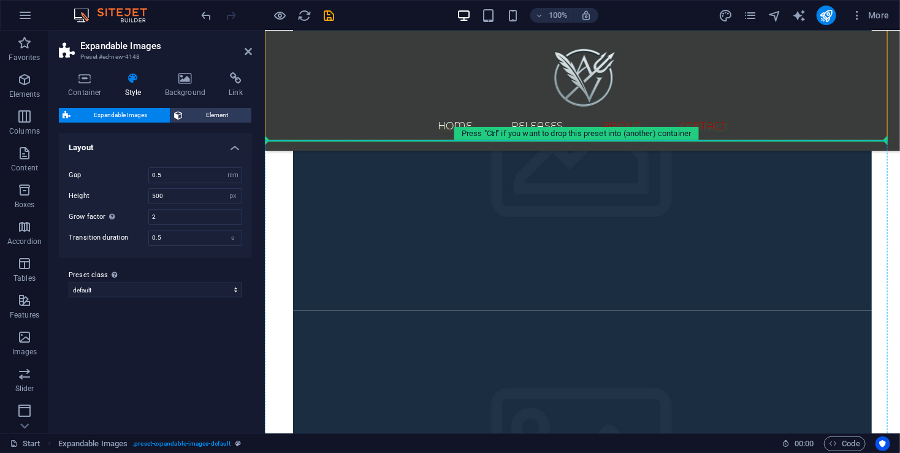
scroll to position [602, 0]
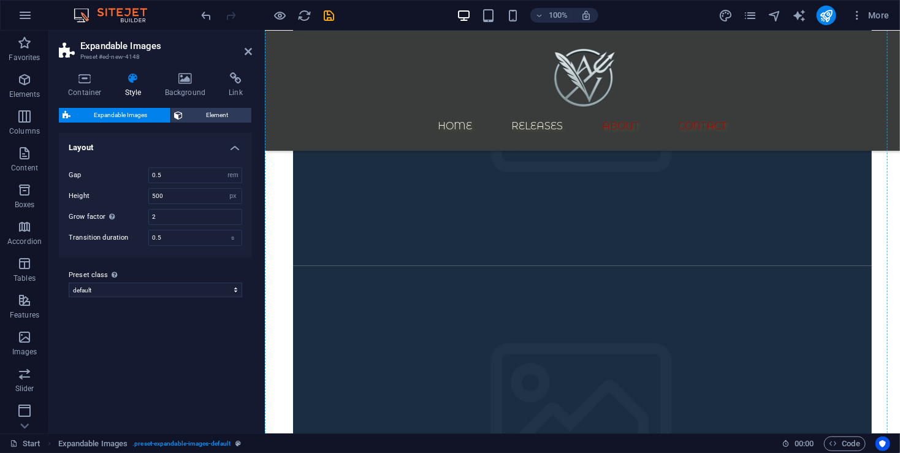
drag, startPoint x: 534, startPoint y: 351, endPoint x: 574, endPoint y: 205, distance: 151.2
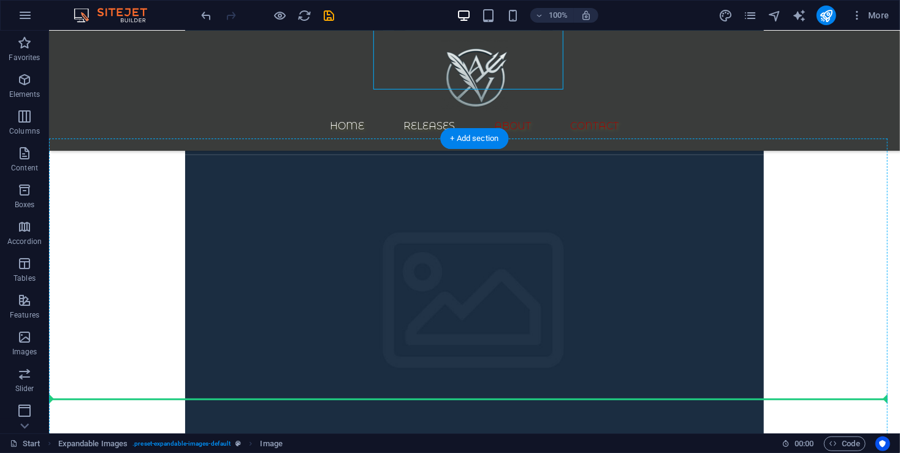
scroll to position [411, 0]
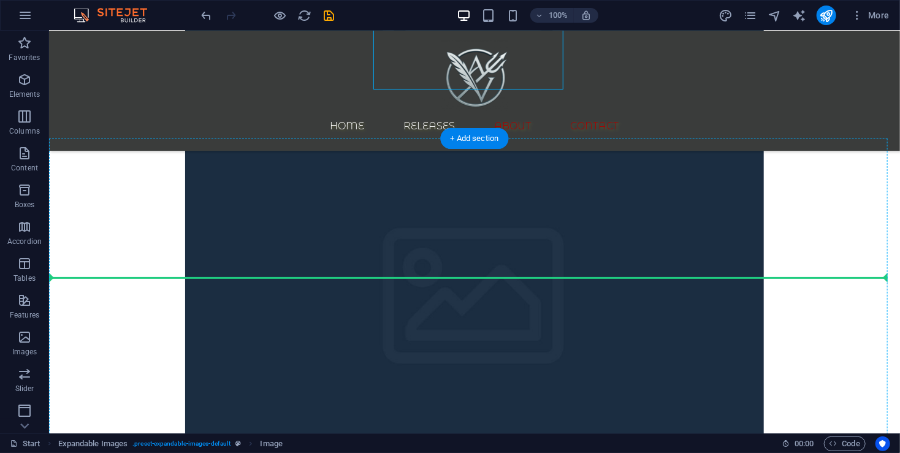
drag, startPoint x: 575, startPoint y: 216, endPoint x: 558, endPoint y: 336, distance: 121.9
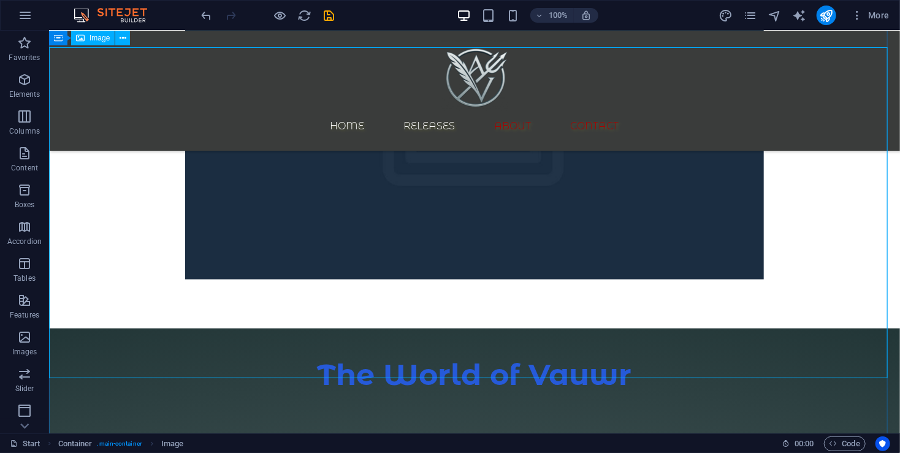
scroll to position [574, 0]
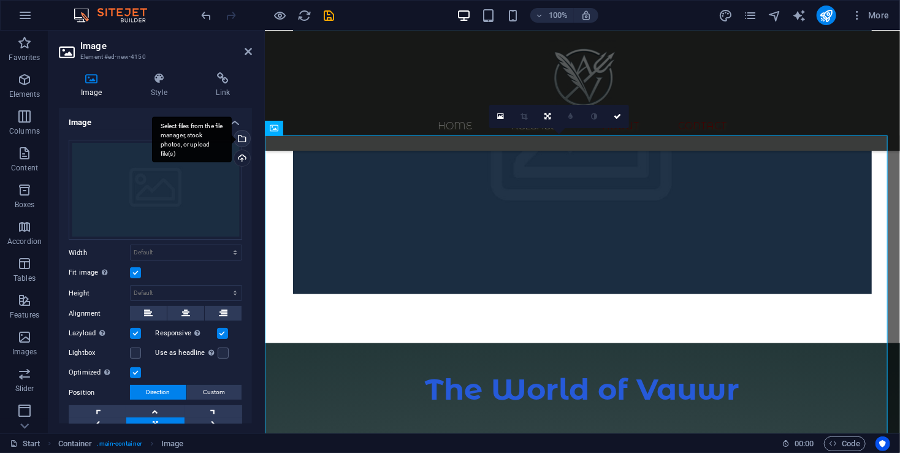
click at [232, 143] on div "Select files from the file manager, stock photos, or upload file(s)" at bounding box center [192, 139] width 80 height 46
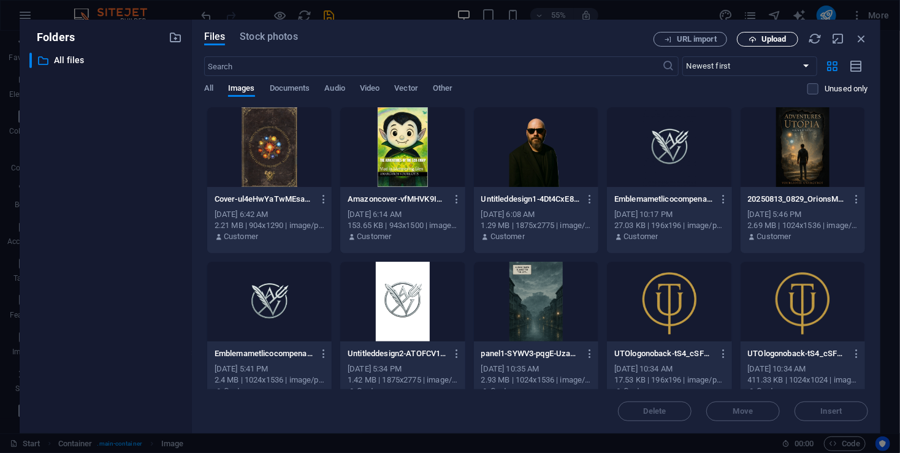
click at [759, 43] on button "Upload" at bounding box center [767, 39] width 61 height 15
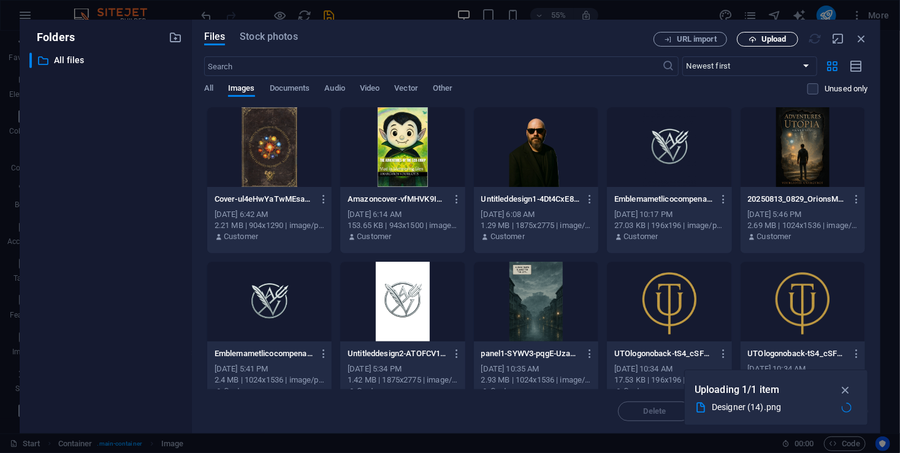
click at [778, 44] on button "Upload" at bounding box center [767, 39] width 61 height 15
click at [771, 39] on span "Upload" at bounding box center [773, 39] width 25 height 7
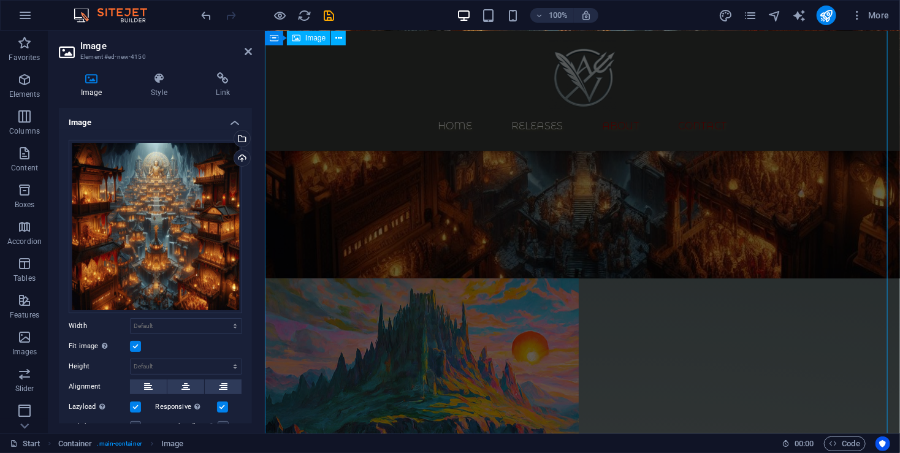
scroll to position [1490, 0]
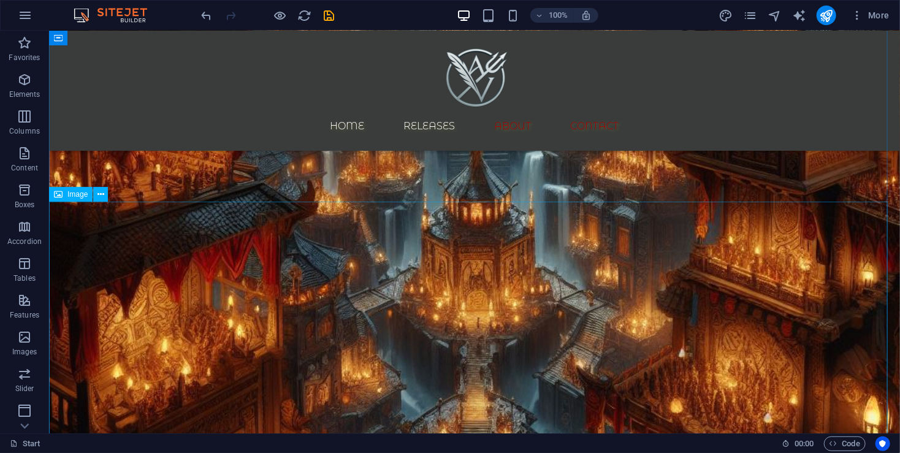
scroll to position [1488, 0]
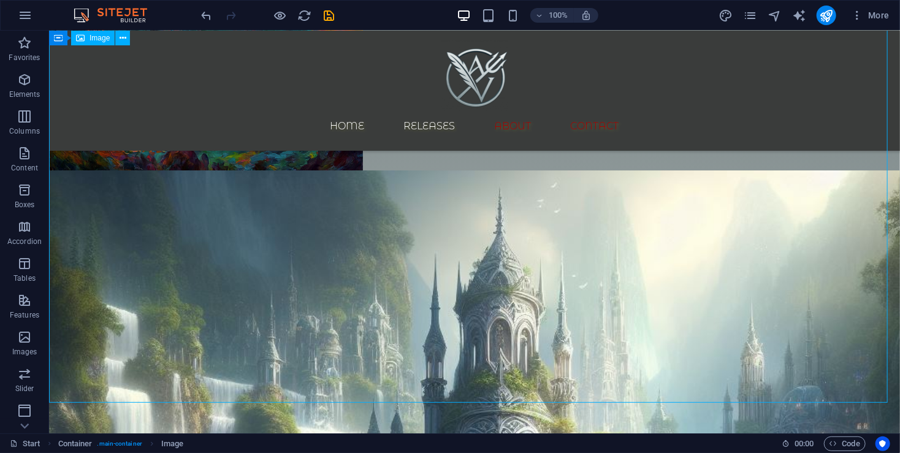
scroll to position [2060, 0]
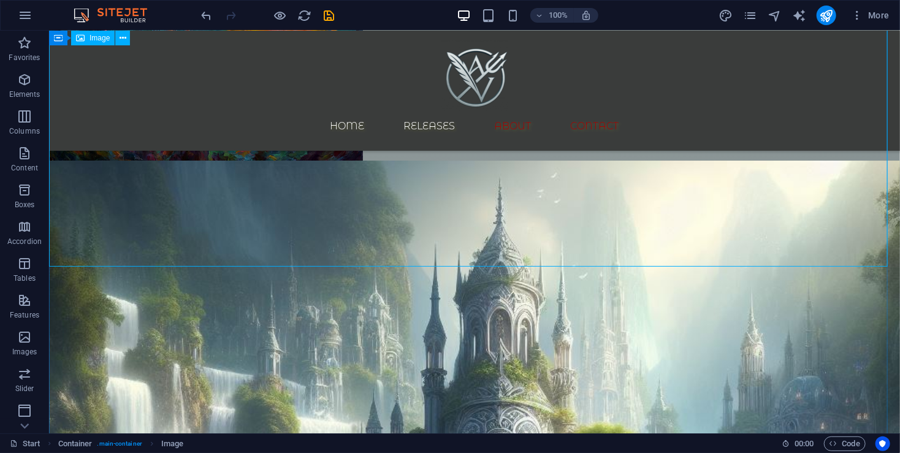
click at [792, 160] on figure at bounding box center [473, 3] width 851 height 314
click at [794, 160] on figure at bounding box center [473, 3] width 851 height 314
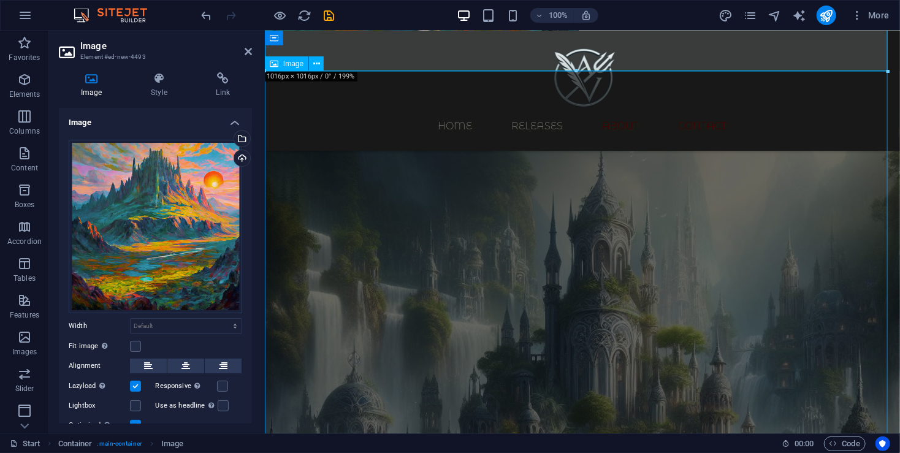
scroll to position [1948, 0]
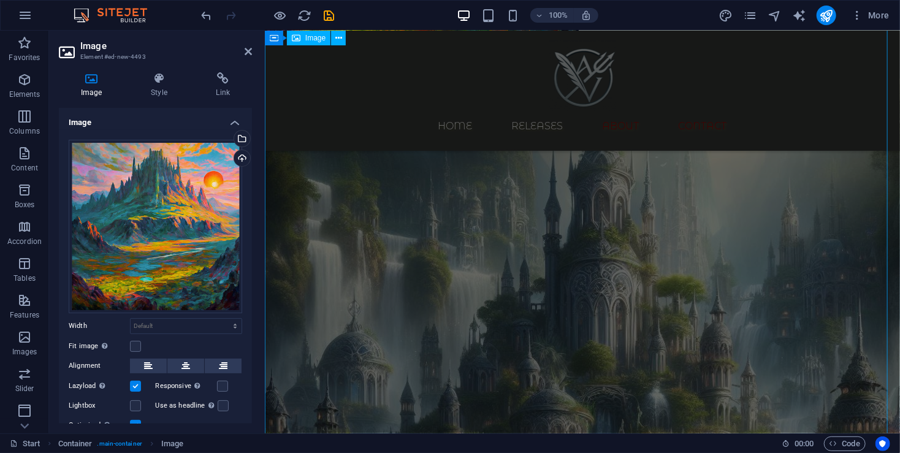
click at [435, 229] on figure at bounding box center [581, 395] width 635 height 635
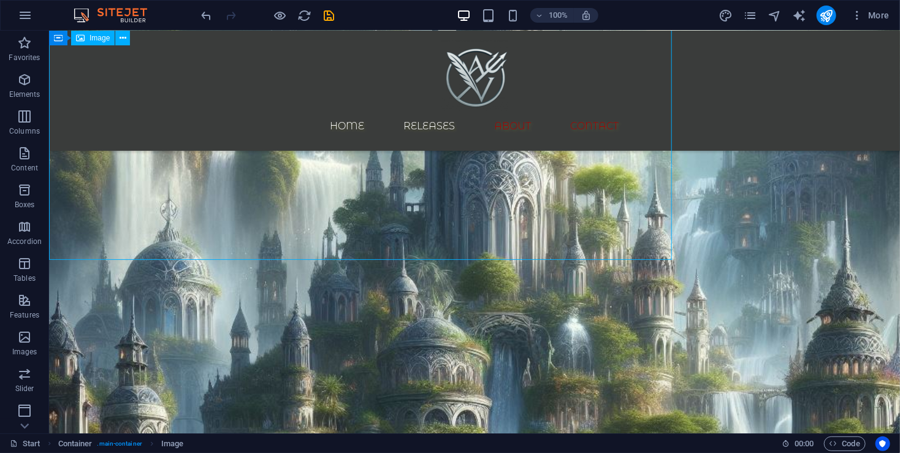
click at [435, 229] on figure at bounding box center [473, 326] width 851 height 851
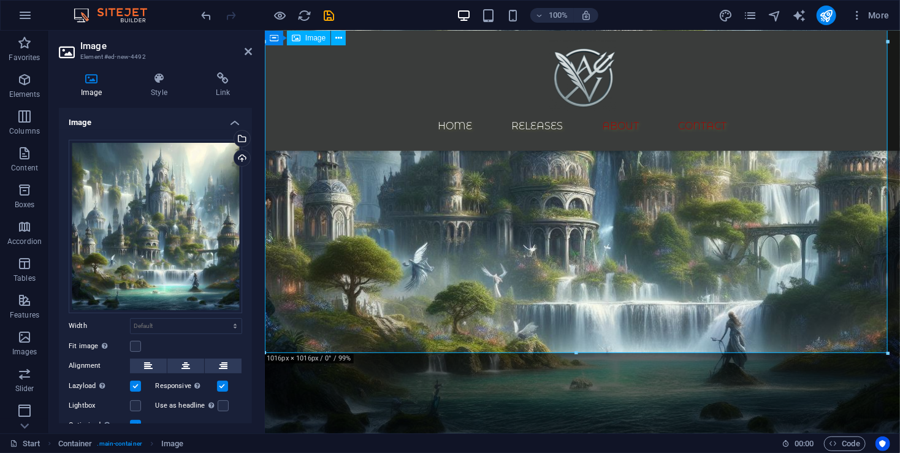
scroll to position [2275, 0]
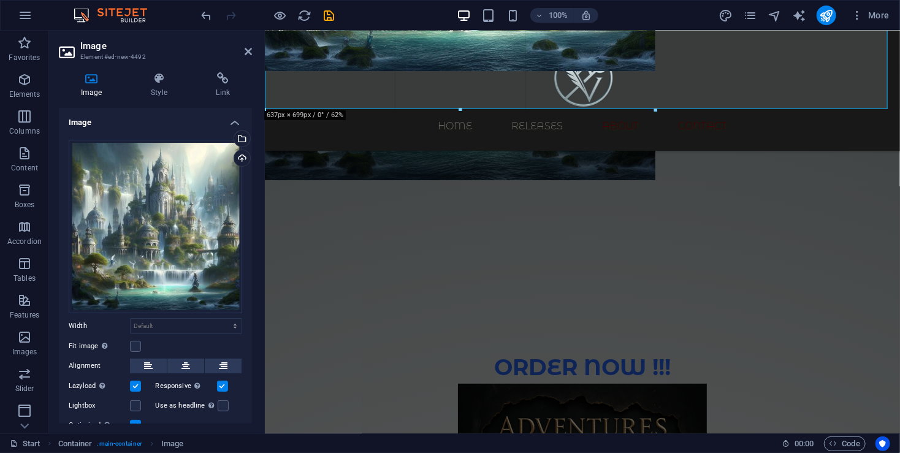
drag, startPoint x: 267, startPoint y: 300, endPoint x: 501, endPoint y: 51, distance: 342.1
type input "636"
select select "px"
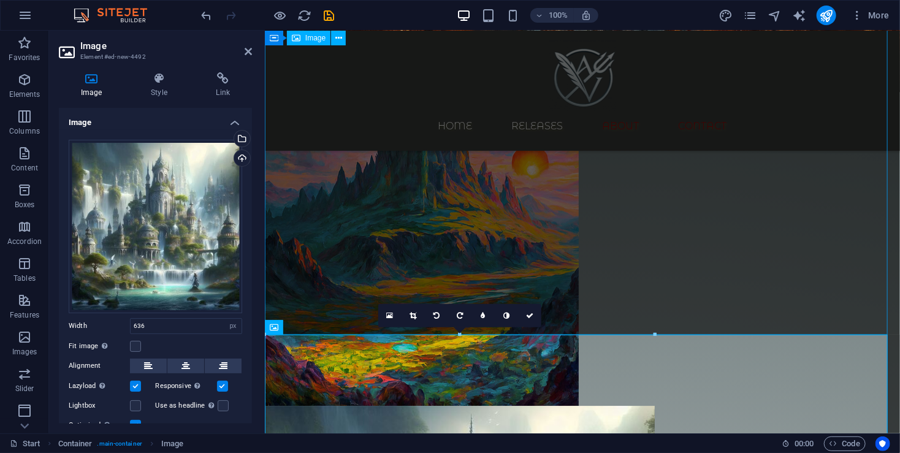
click at [566, 235] on figure at bounding box center [581, 248] width 635 height 314
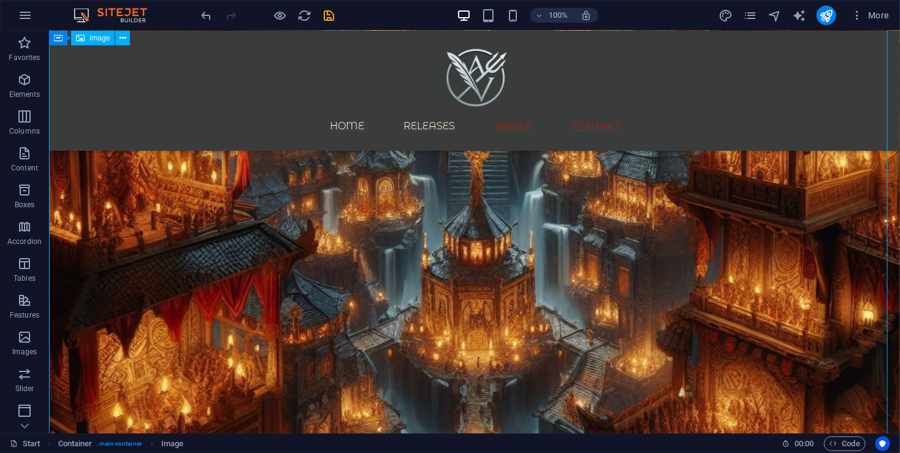
scroll to position [1325, 0]
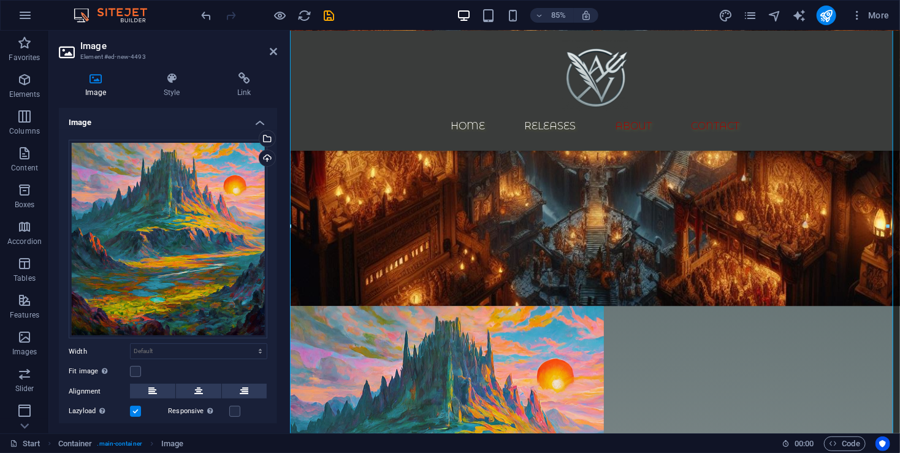
scroll to position [1398, 0]
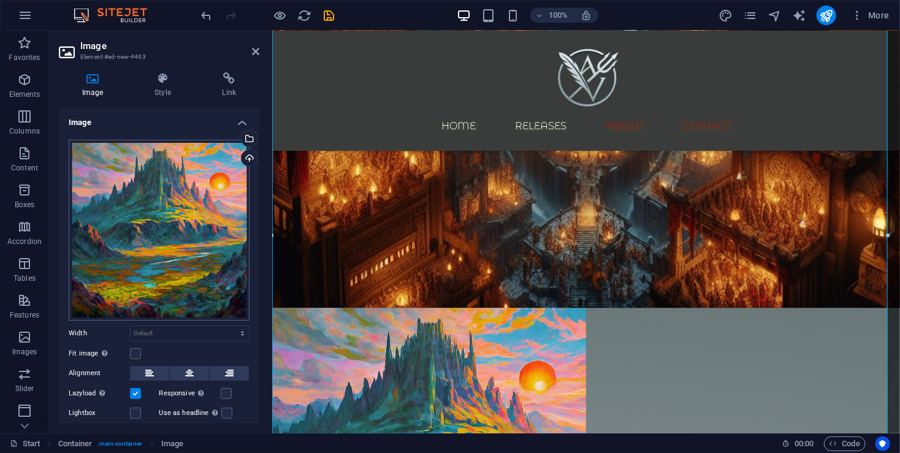
drag, startPoint x: 262, startPoint y: 297, endPoint x: 161, endPoint y: 275, distance: 104.1
click at [161, 275] on aside "Image Element #ed-new-4493 Image Style Link Image Drag files here, click to cho…" at bounding box center [160, 232] width 223 height 403
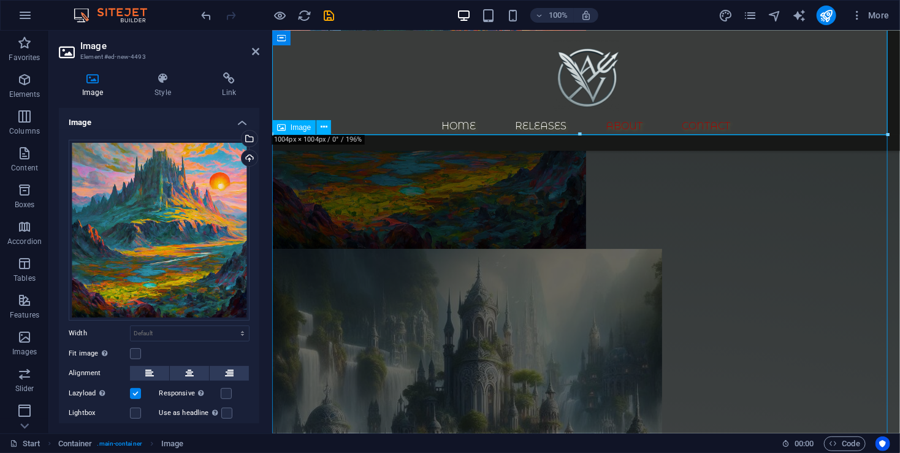
scroll to position [1643, 0]
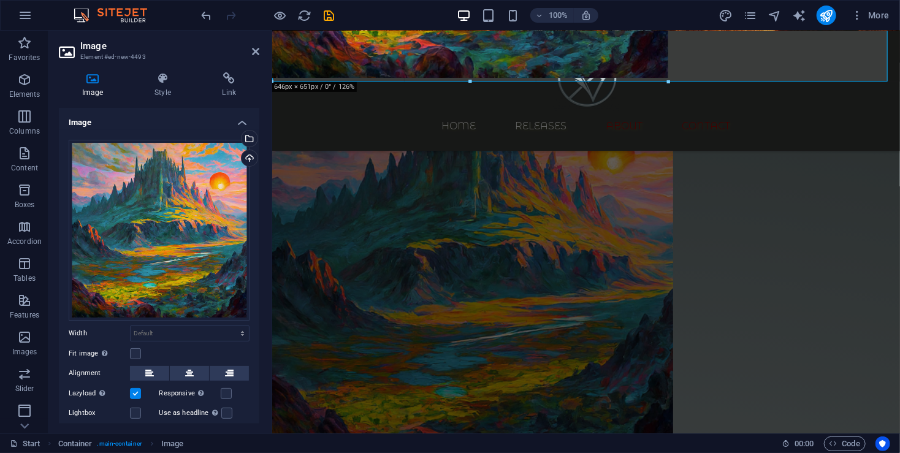
drag, startPoint x: 886, startPoint y: 298, endPoint x: 253, endPoint y: 56, distance: 678.0
type input "645"
select select "px"
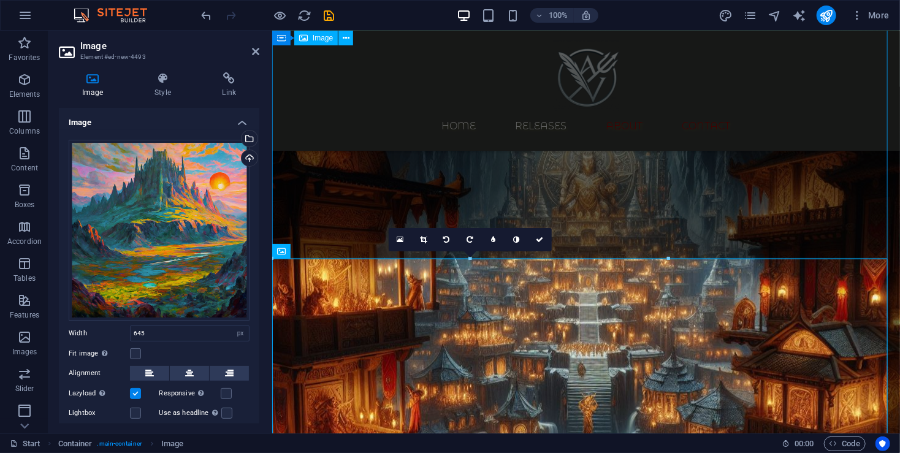
scroll to position [908, 0]
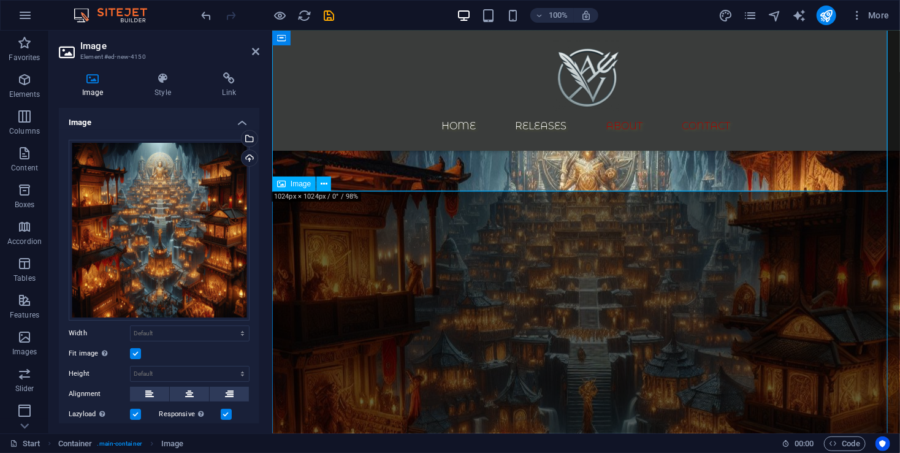
scroll to position [990, 0]
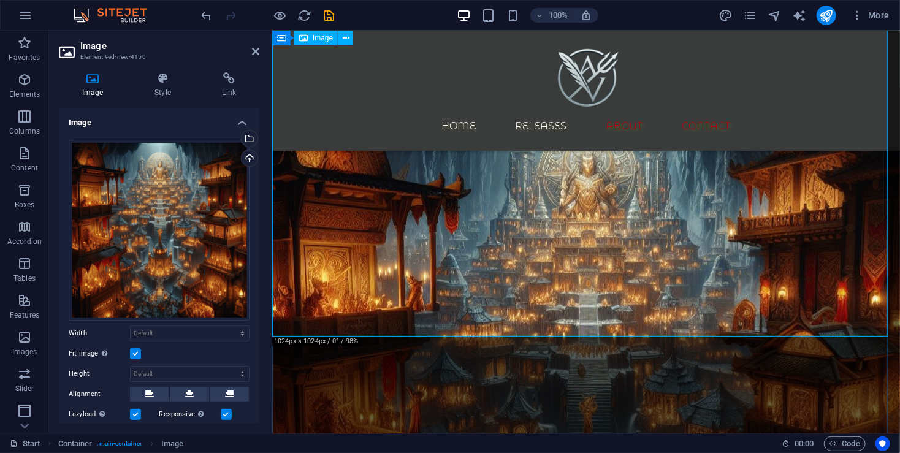
click at [861, 313] on figure at bounding box center [586, 402] width 628 height 628
click at [875, 326] on figure at bounding box center [586, 402] width 628 height 628
click at [196, 393] on button at bounding box center [189, 394] width 39 height 15
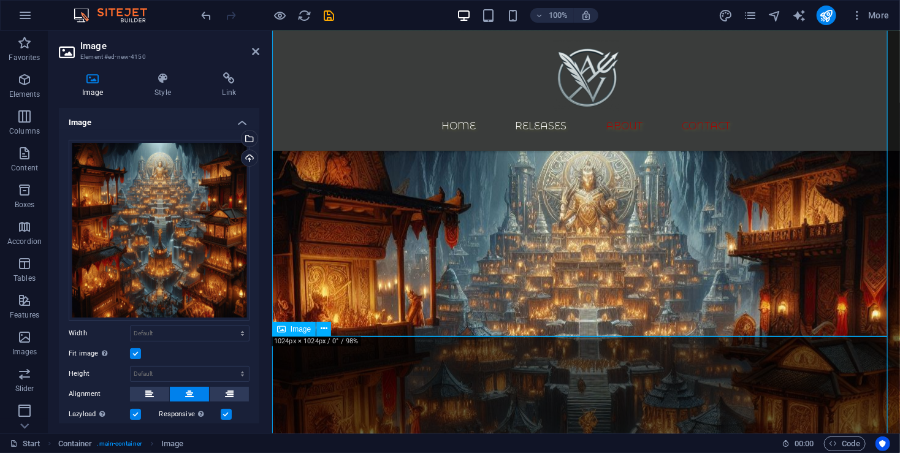
click at [636, 381] on figure at bounding box center [586, 416] width 628 height 628
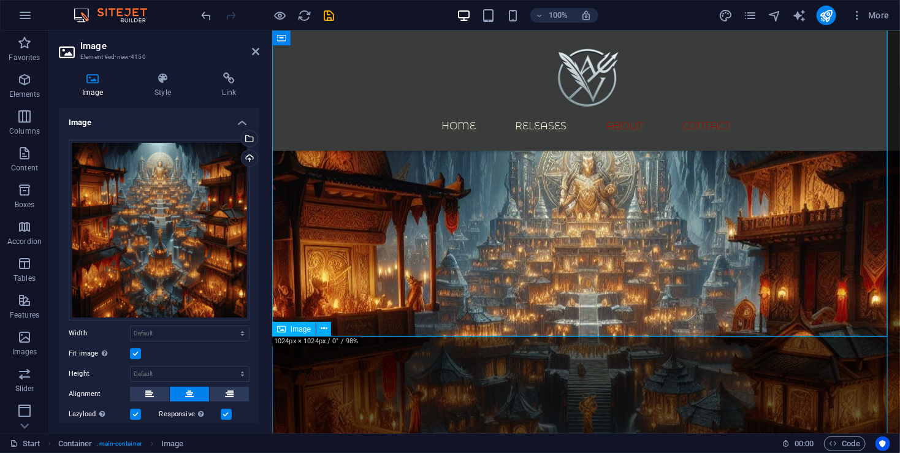
select select "px"
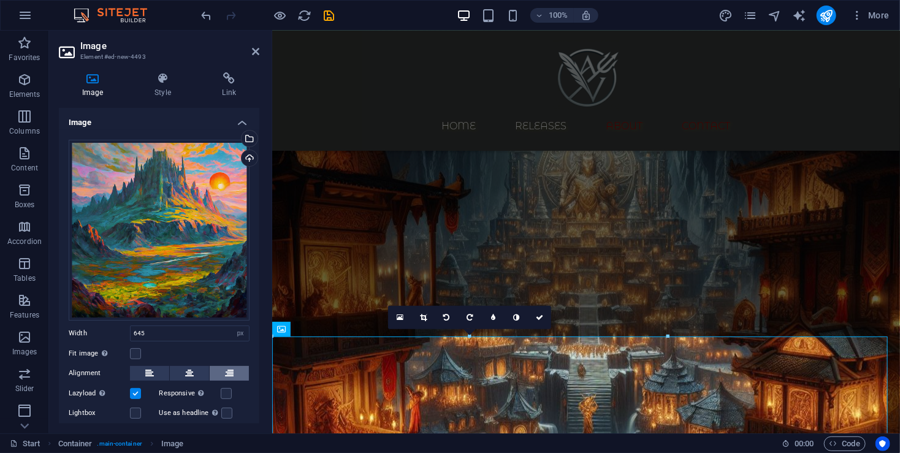
click at [225, 371] on icon at bounding box center [229, 373] width 9 height 15
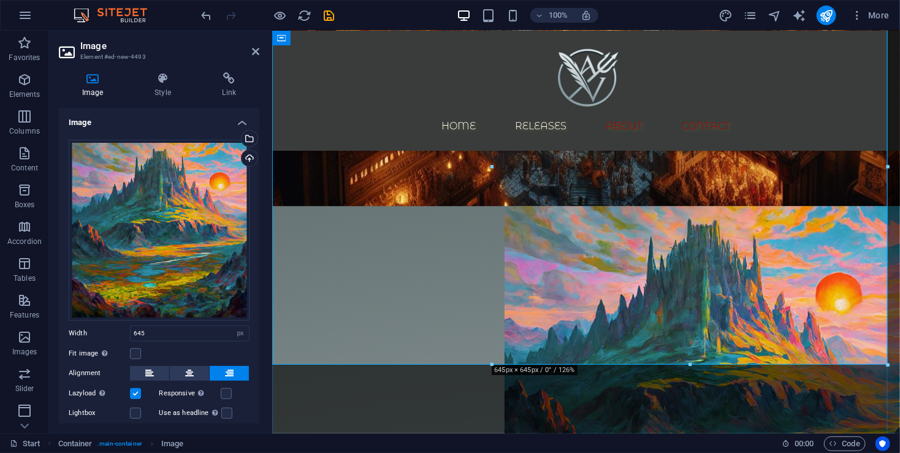
scroll to position [1562, 0]
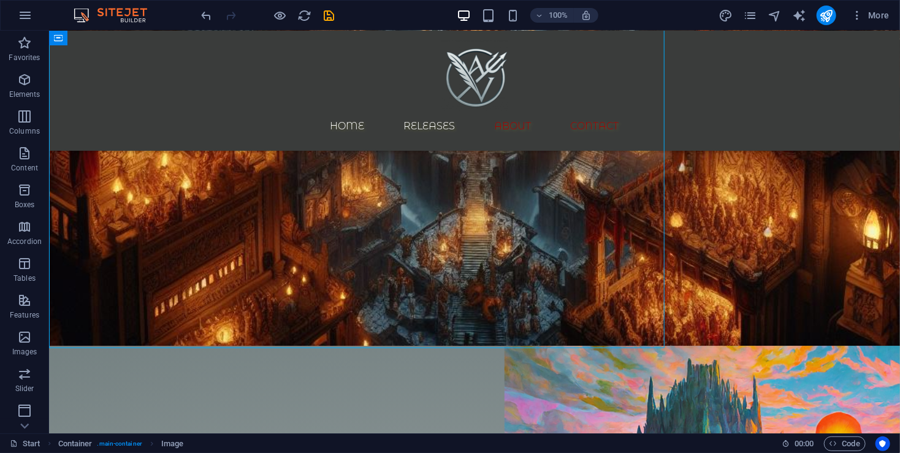
select select "px"
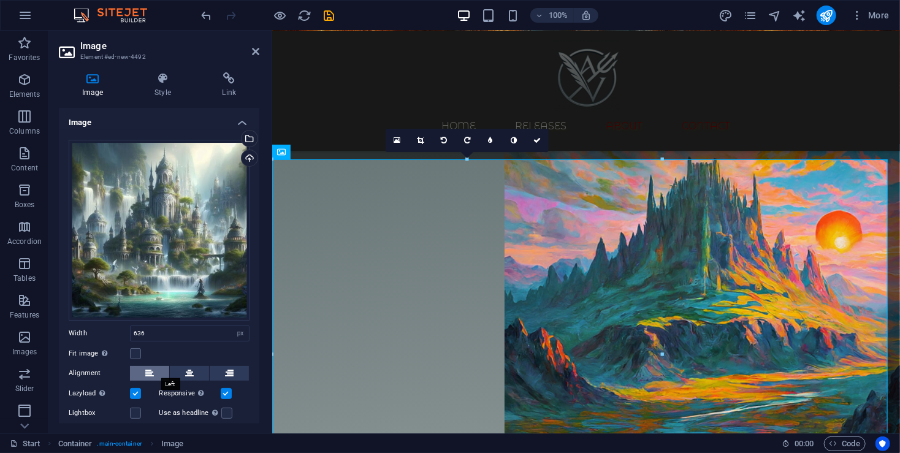
click at [148, 371] on icon at bounding box center [149, 373] width 9 height 15
click at [135, 351] on label at bounding box center [135, 353] width 11 height 11
click at [0, 0] on input "Fit image Automatically fit image to a fixed width and height" at bounding box center [0, 0] width 0 height 0
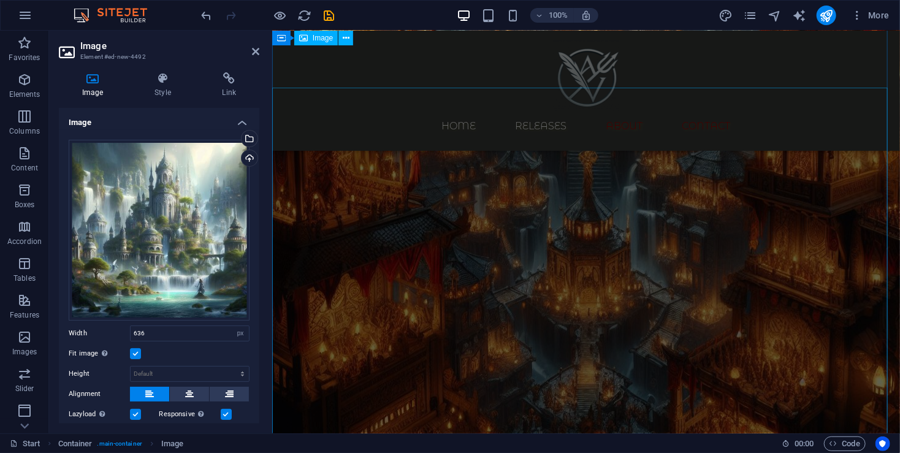
scroll to position [1235, 0]
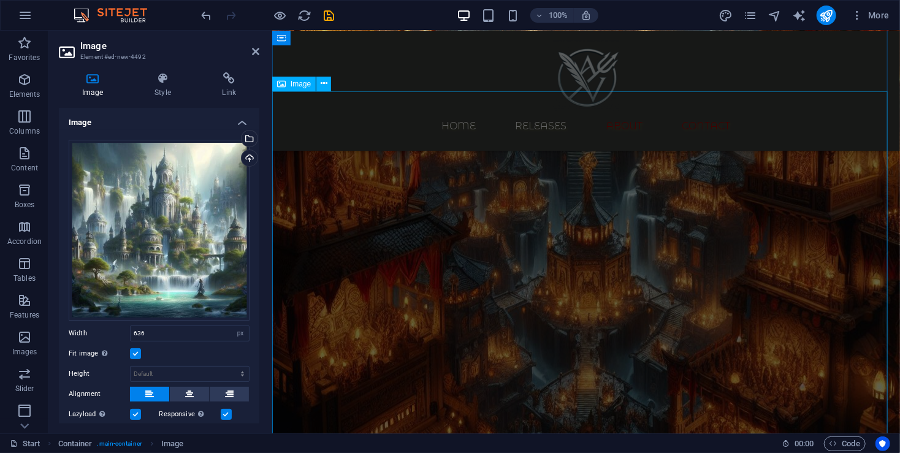
select select "px"
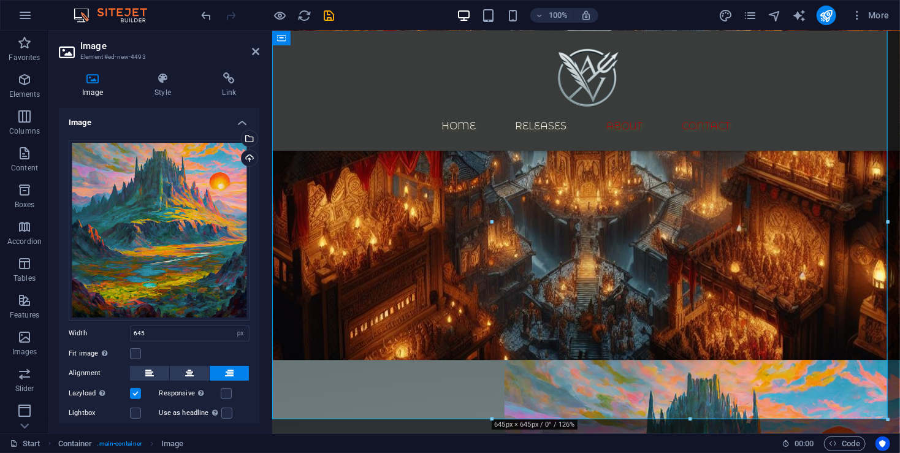
scroll to position [1480, 0]
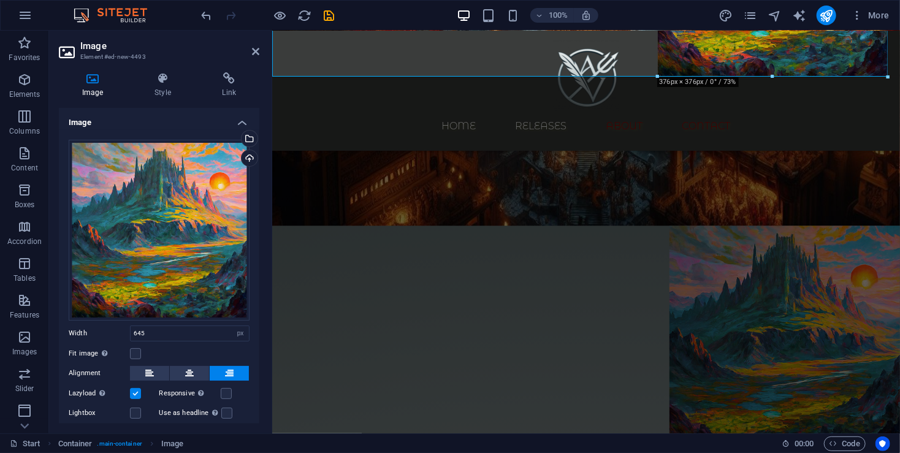
drag, startPoint x: 494, startPoint y: 243, endPoint x: 794, endPoint y: 78, distance: 341.8
type input "375"
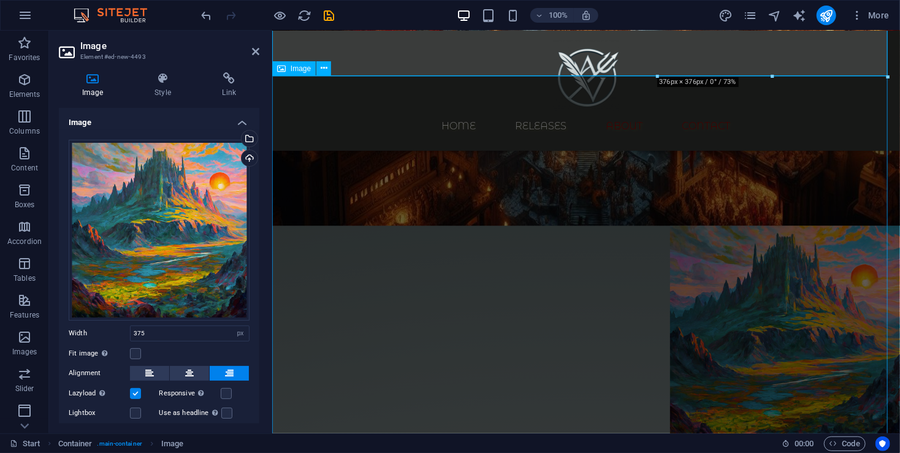
select select "px"
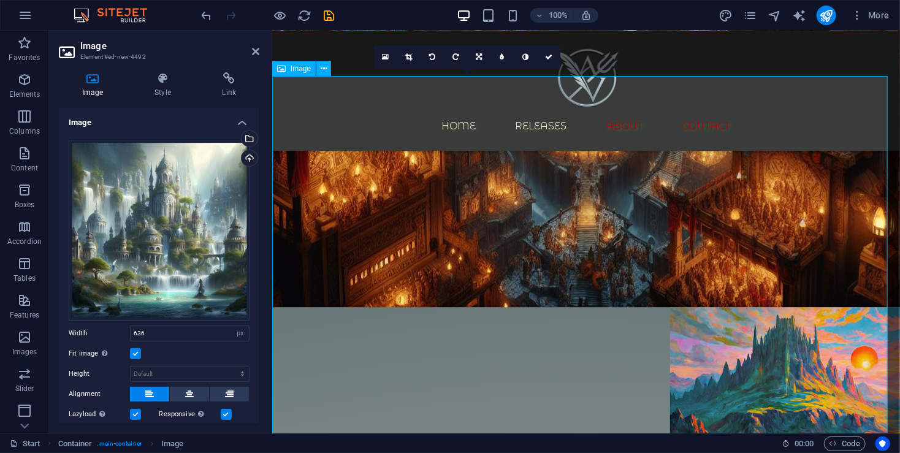
scroll to position [1398, 0]
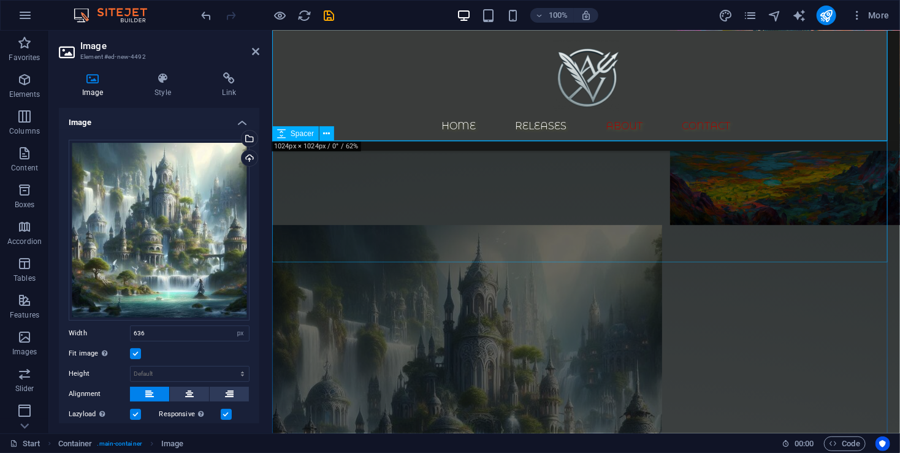
scroll to position [1643, 0]
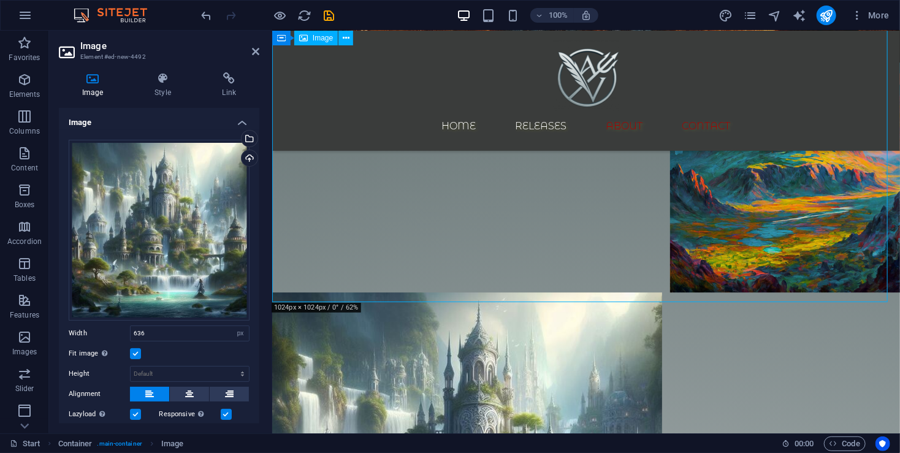
drag, startPoint x: 650, startPoint y: 297, endPoint x: 658, endPoint y: 257, distance: 40.2
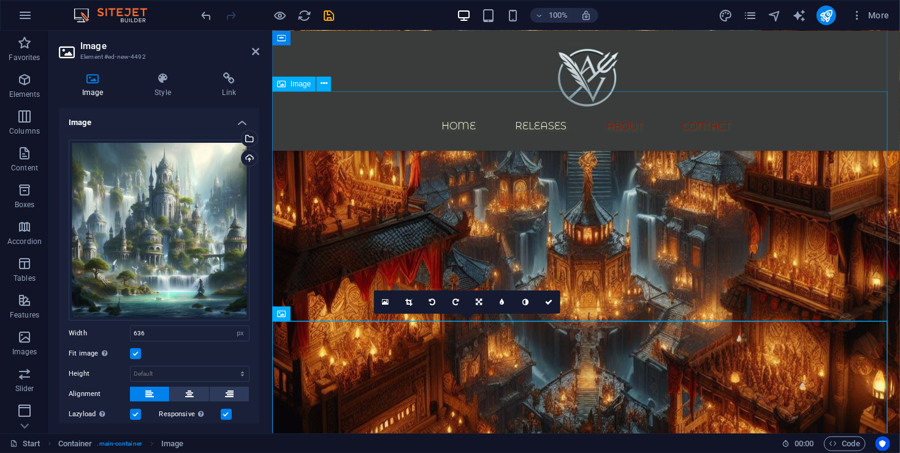
scroll to position [1235, 0]
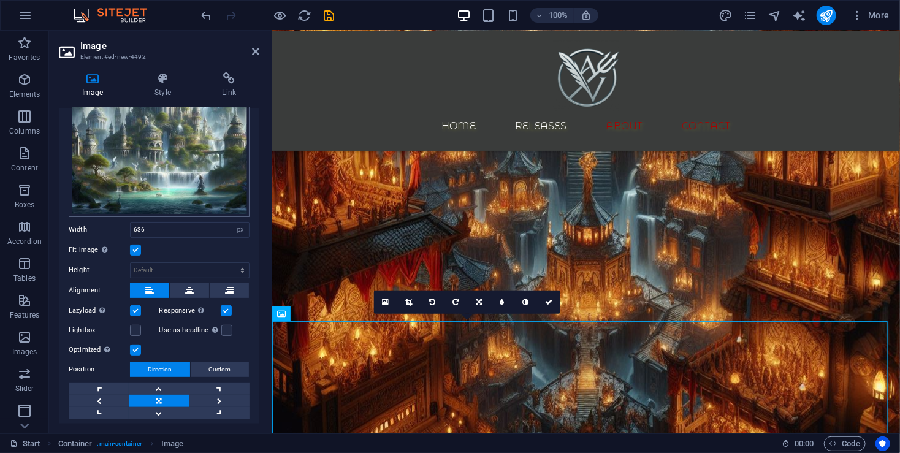
scroll to position [0, 0]
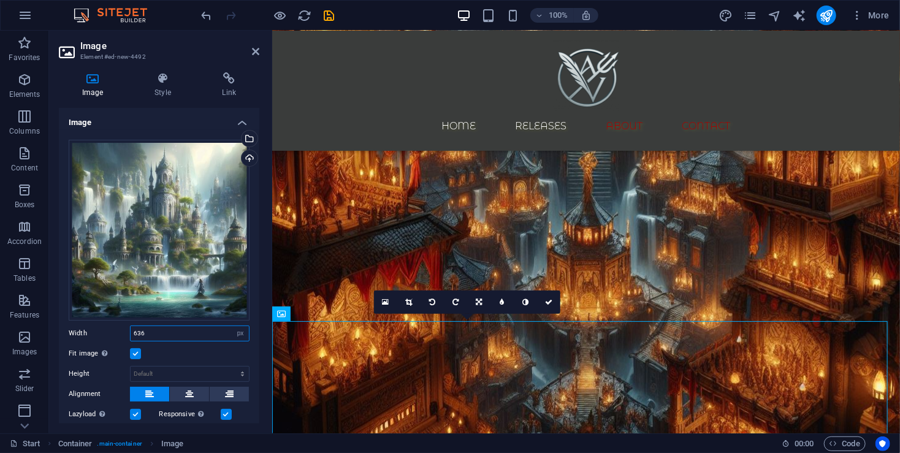
click at [149, 326] on input "636" at bounding box center [190, 333] width 118 height 15
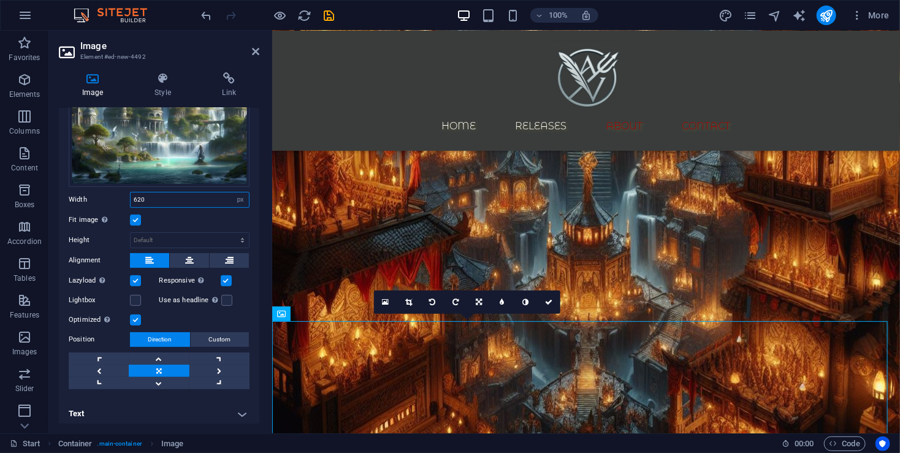
scroll to position [135, 0]
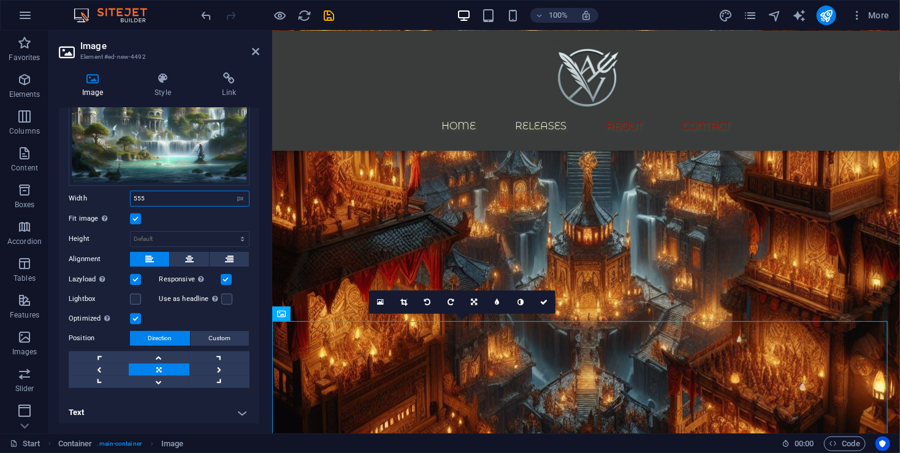
drag, startPoint x: 172, startPoint y: 195, endPoint x: 98, endPoint y: 197, distance: 74.2
click at [100, 197] on div "Width 555 Default auto px rem % em vh vw" at bounding box center [159, 199] width 181 height 16
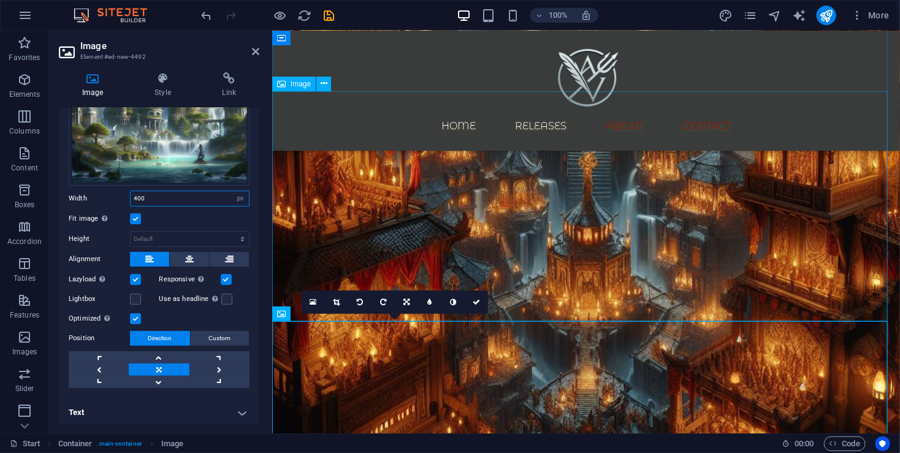
type input "400"
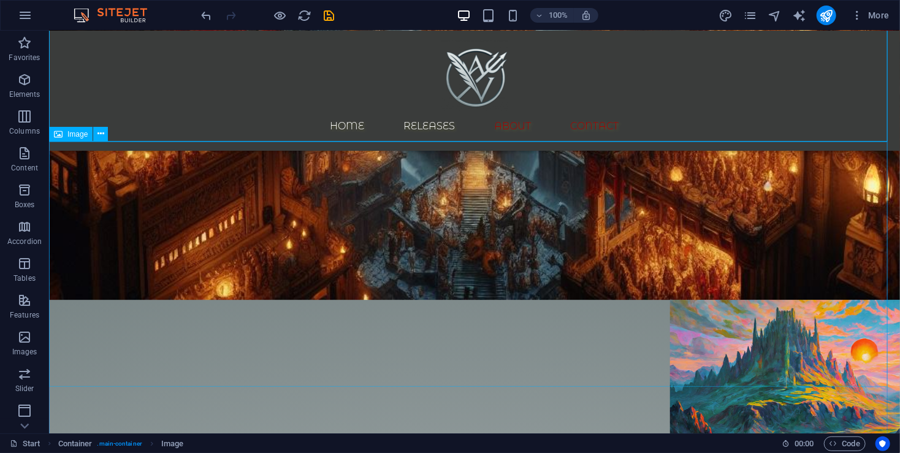
scroll to position [1622, 0]
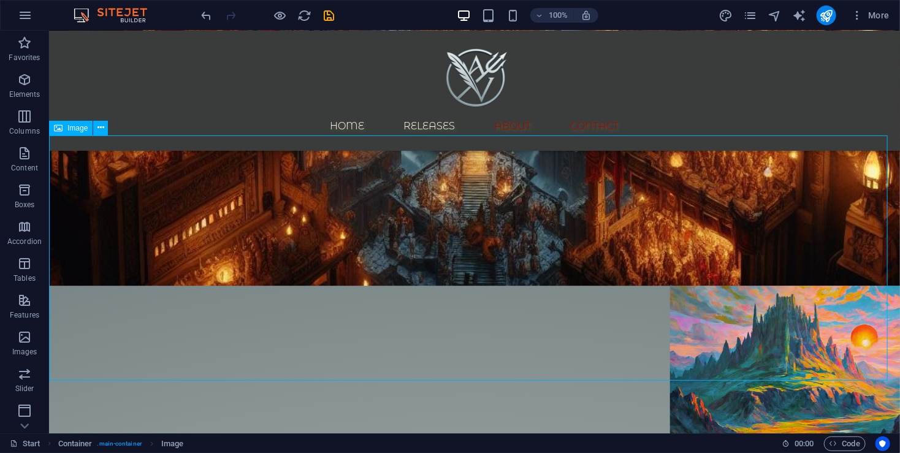
drag, startPoint x: 225, startPoint y: 240, endPoint x: 229, endPoint y: 201, distance: 38.8
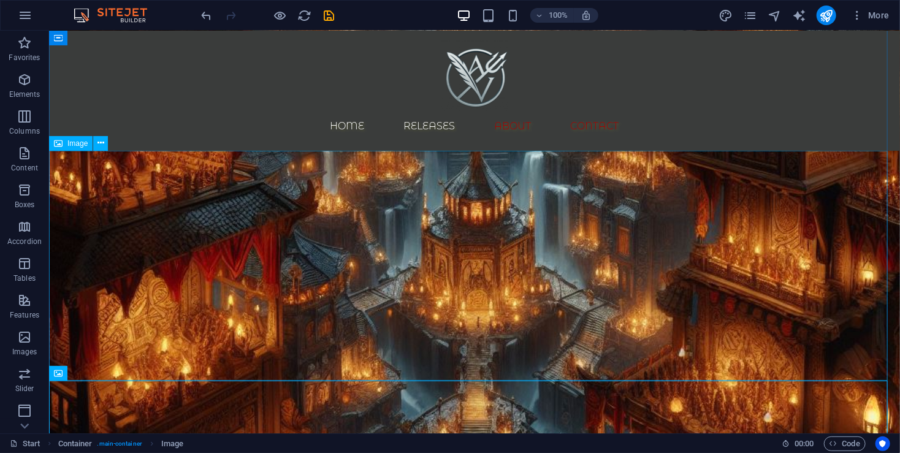
select select "px"
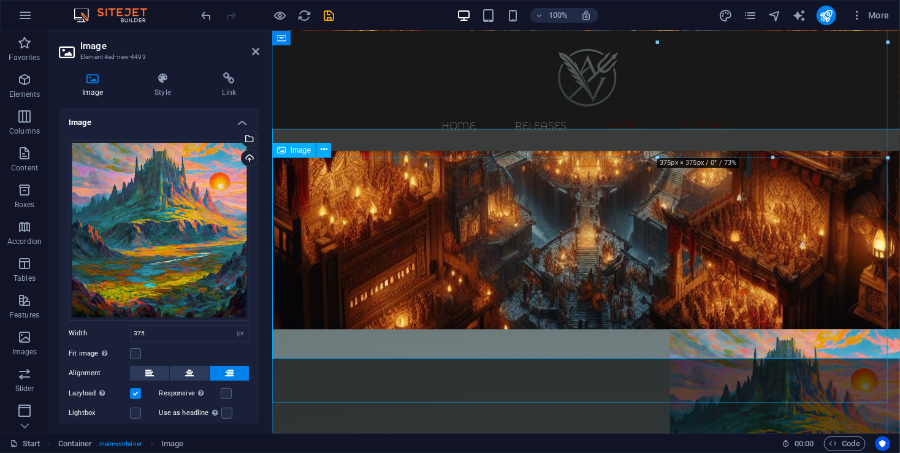
scroll to position [1398, 0]
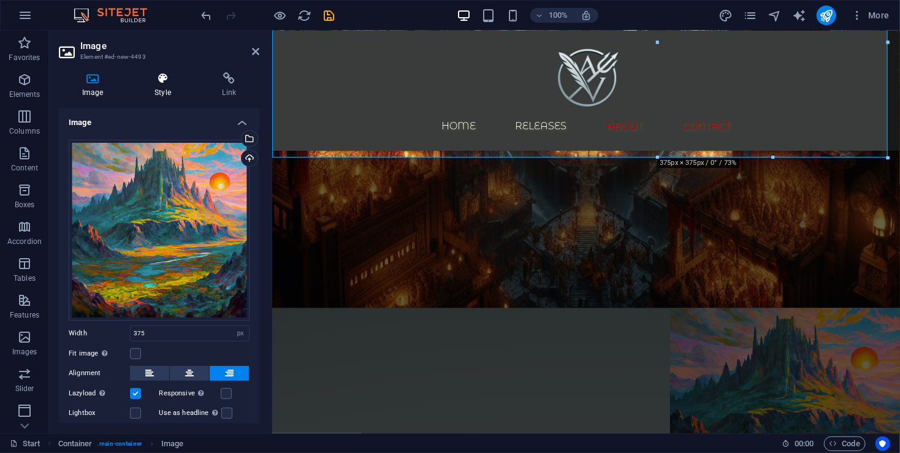
click at [167, 93] on h4 "Style" at bounding box center [164, 85] width 67 height 26
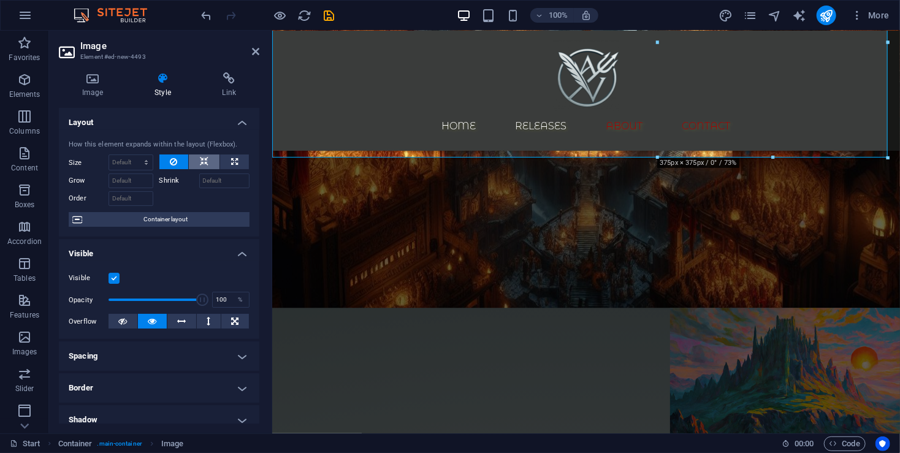
click at [208, 158] on button at bounding box center [204, 161] width 31 height 15
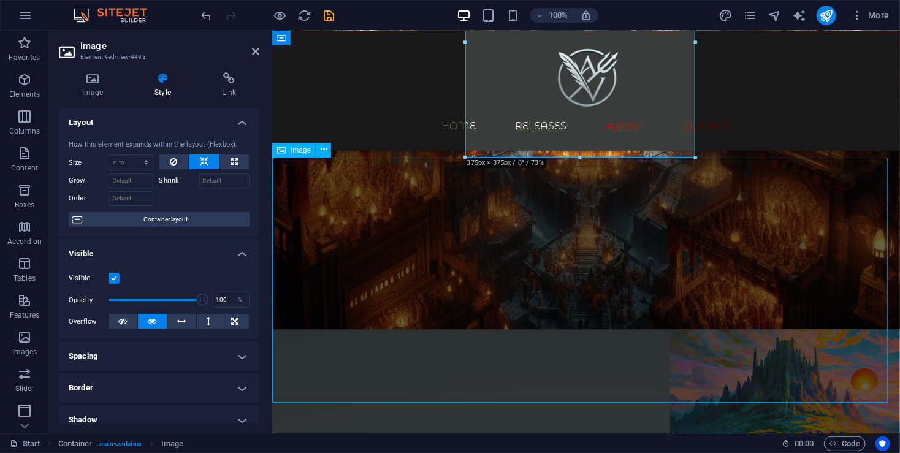
click at [663, 329] on figure at bounding box center [586, 444] width 628 height 230
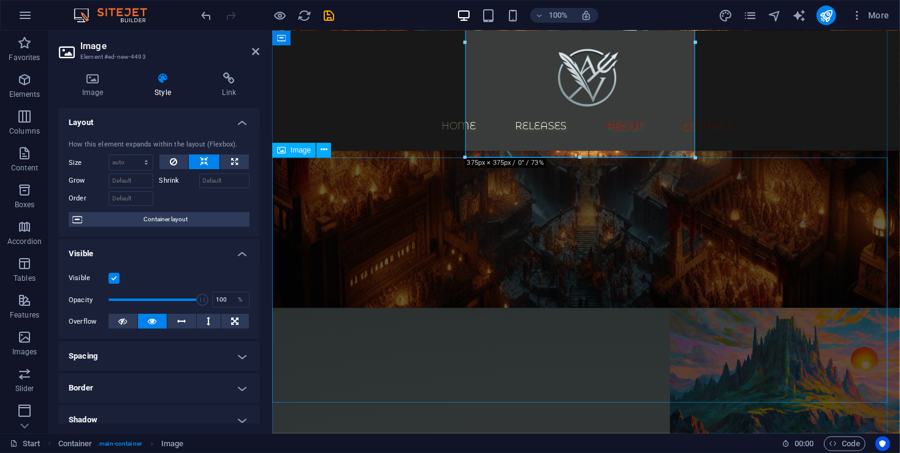
select select "px"
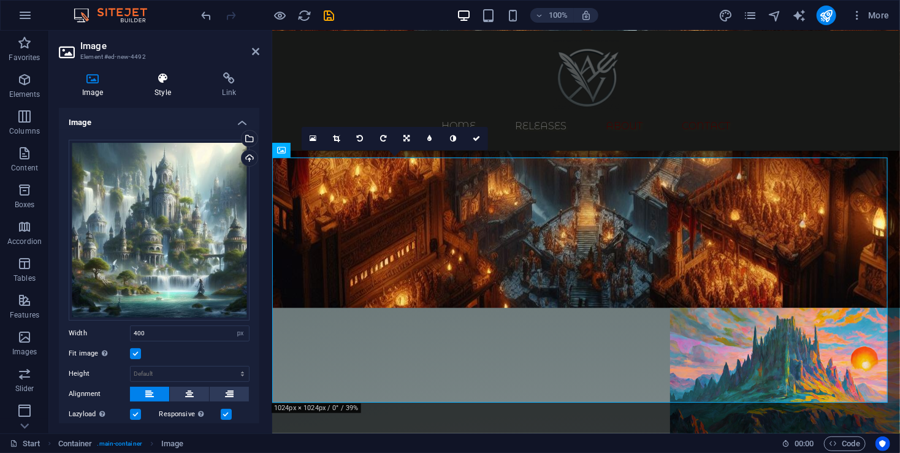
click at [168, 88] on h4 "Style" at bounding box center [164, 85] width 67 height 26
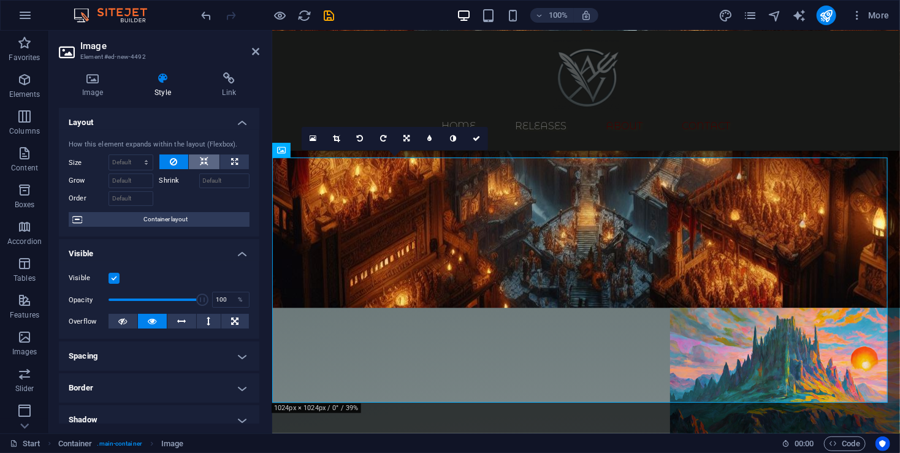
click at [212, 159] on button at bounding box center [204, 161] width 31 height 15
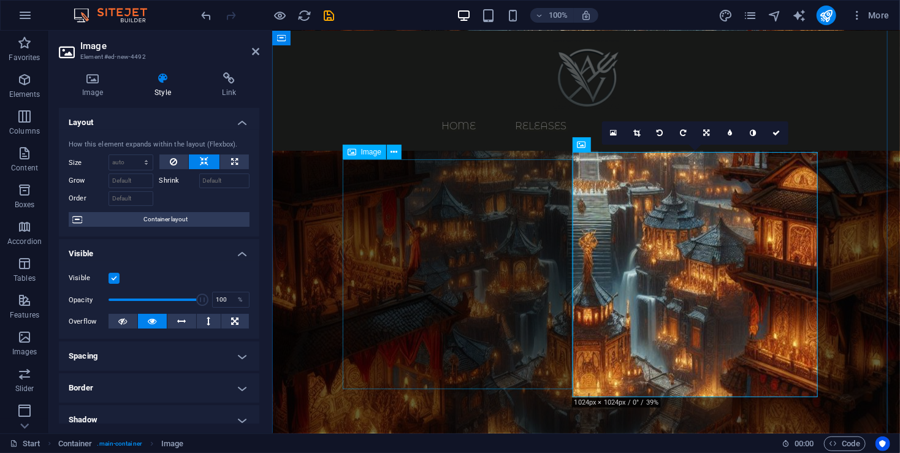
scroll to position [1153, 0]
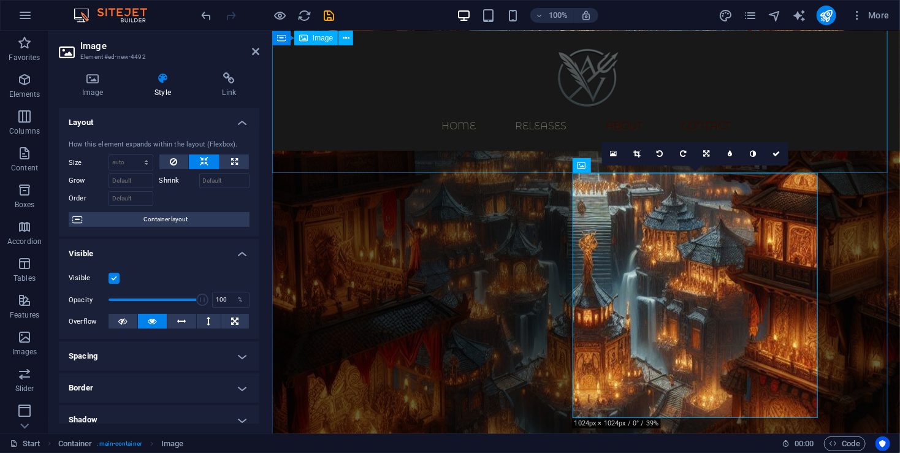
click at [479, 163] on figure at bounding box center [586, 239] width 628 height 628
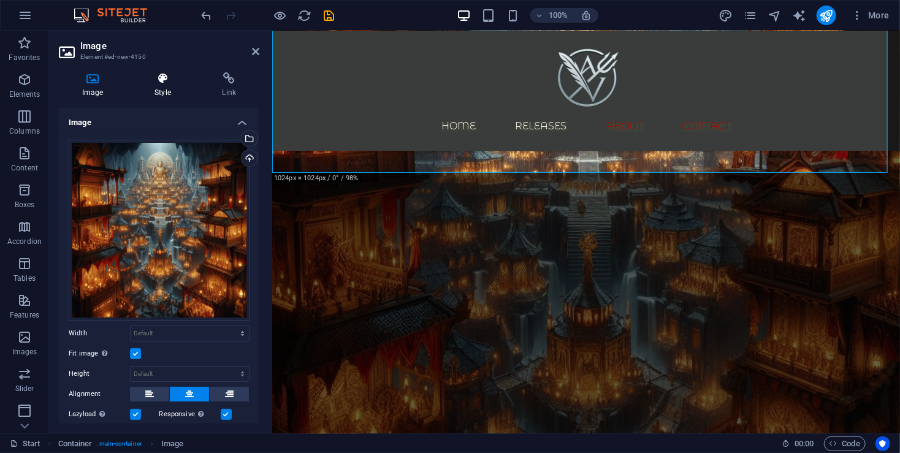
click at [165, 94] on h4 "Style" at bounding box center [164, 85] width 67 height 26
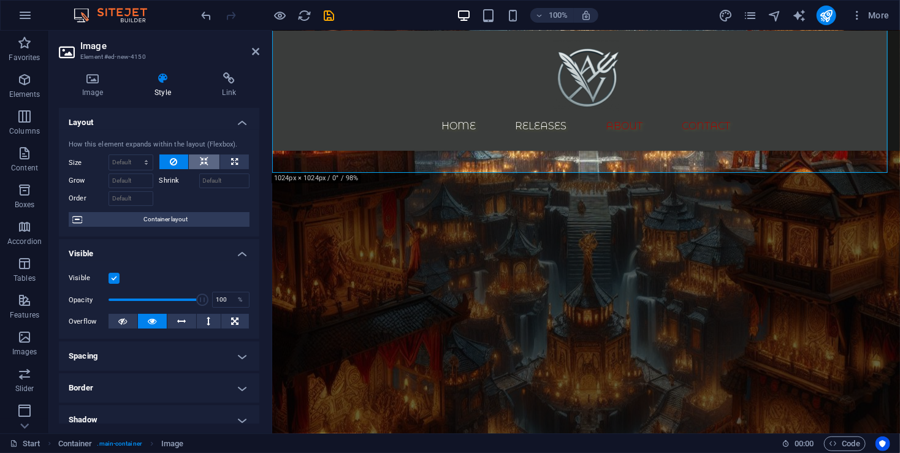
click at [200, 158] on icon at bounding box center [204, 161] width 9 height 15
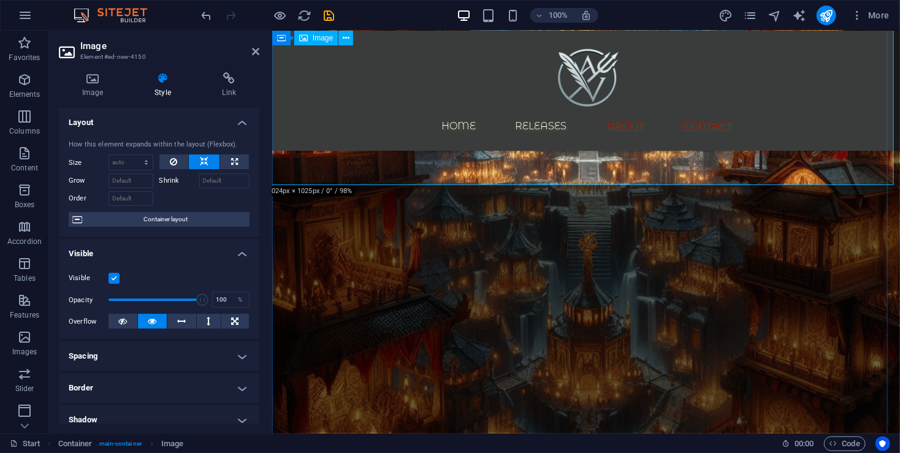
click at [796, 161] on figure at bounding box center [586, 239] width 628 height 628
click at [796, 160] on figure at bounding box center [586, 239] width 628 height 628
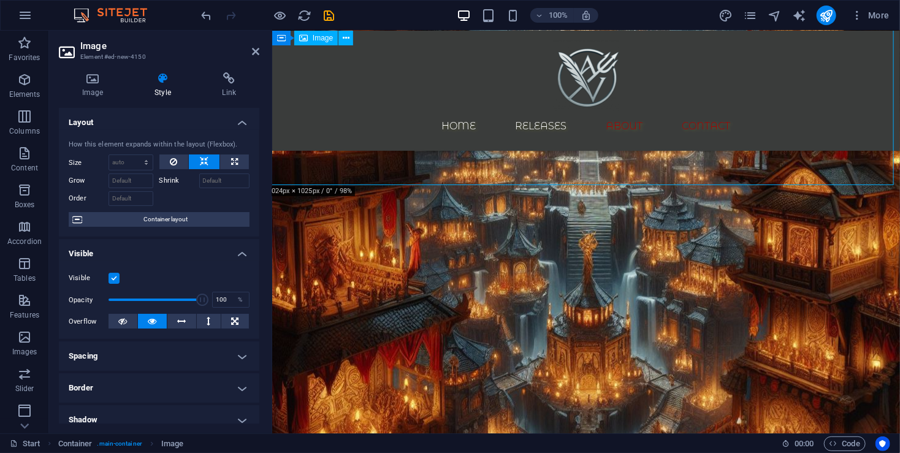
click at [797, 162] on figure at bounding box center [586, 239] width 628 height 628
click at [868, 179] on figure at bounding box center [586, 239] width 628 height 628
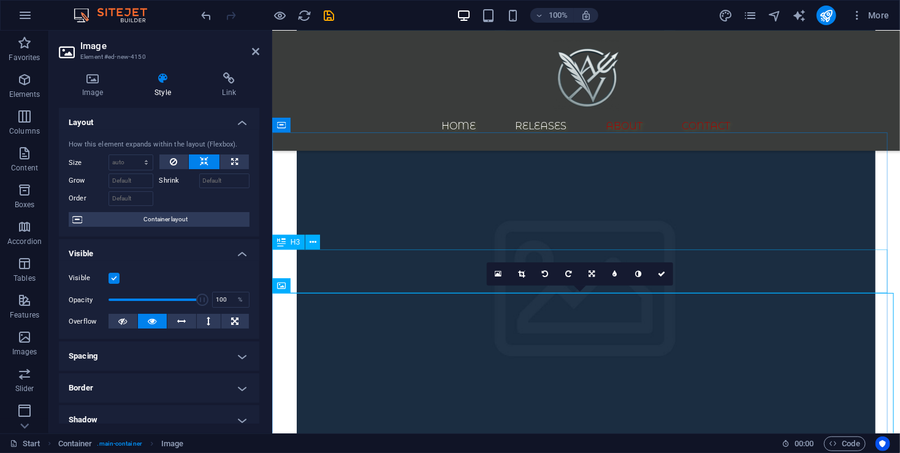
scroll to position [417, 0]
click at [107, 84] on icon at bounding box center [92, 78] width 67 height 12
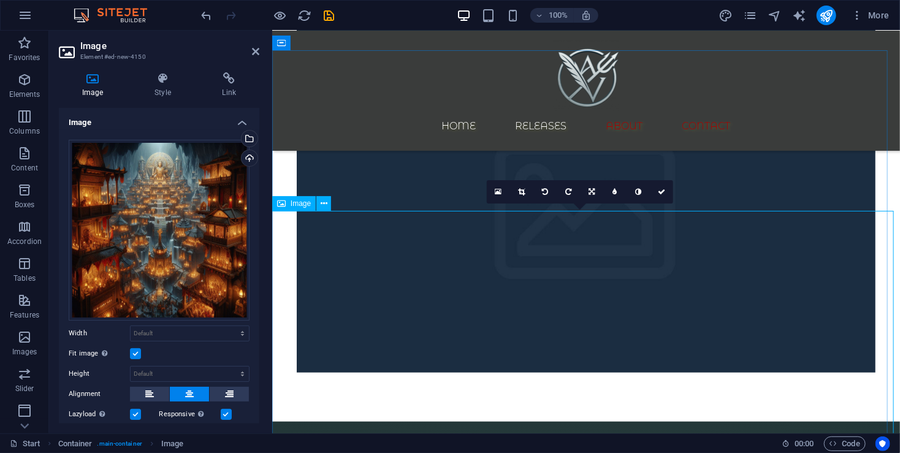
scroll to position [499, 0]
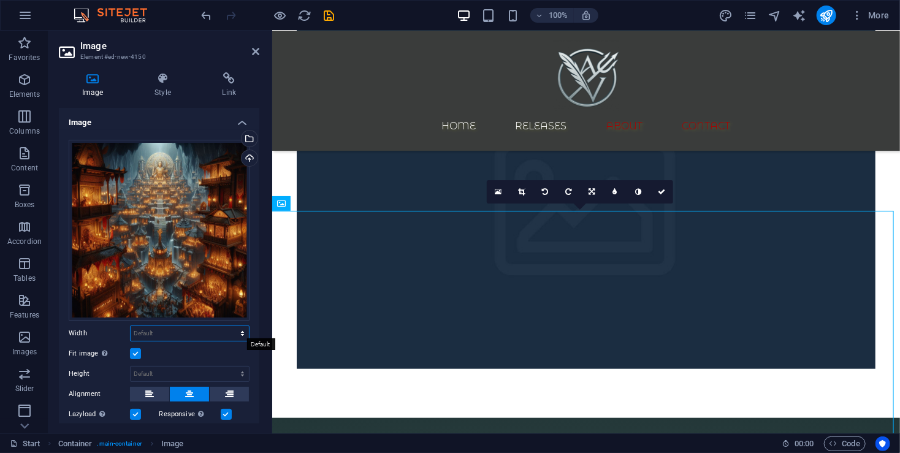
click at [206, 326] on select "Default auto px rem % em vh vw" at bounding box center [190, 333] width 118 height 15
click at [131, 326] on select "Default auto px rem % em vh vw" at bounding box center [190, 333] width 118 height 15
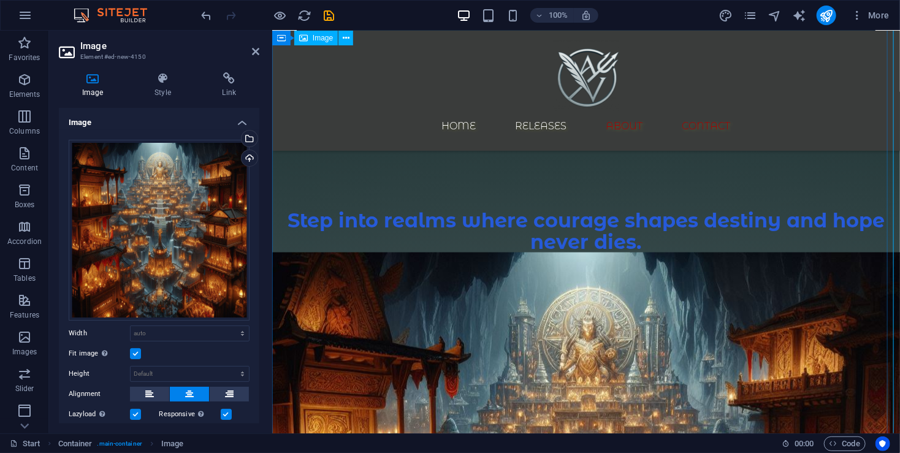
scroll to position [826, 0]
click at [158, 393] on button at bounding box center [149, 394] width 39 height 15
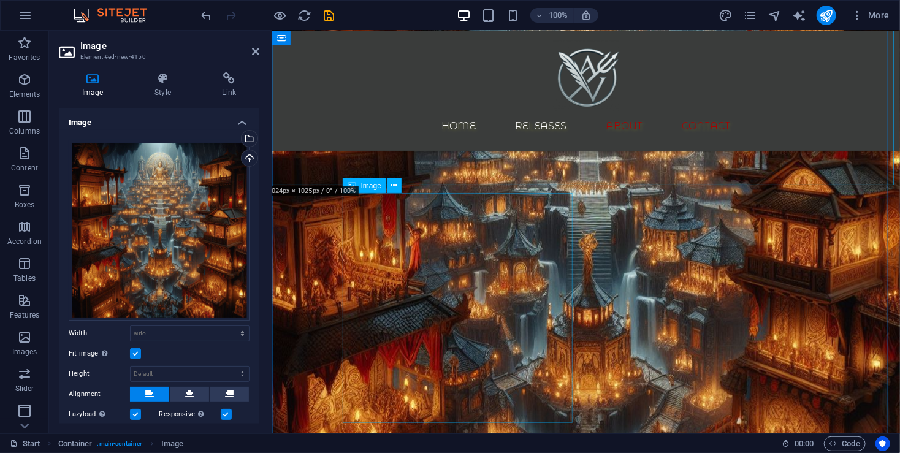
scroll to position [1071, 0]
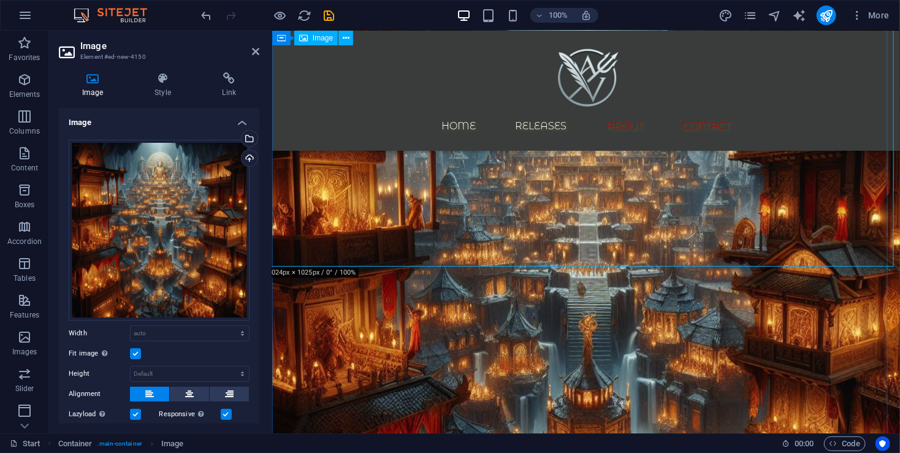
click at [295, 260] on figure at bounding box center [586, 320] width 628 height 628
click at [161, 327] on select "Default auto px rem % em vh vw" at bounding box center [190, 333] width 118 height 15
select select "px"
click at [230, 326] on select "Default auto px rem % em vh vw" at bounding box center [190, 333] width 118 height 15
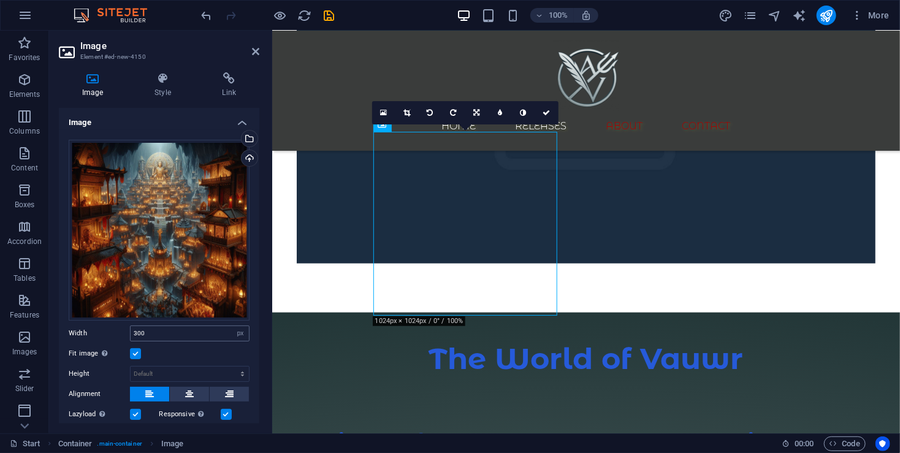
scroll to position [593, 0]
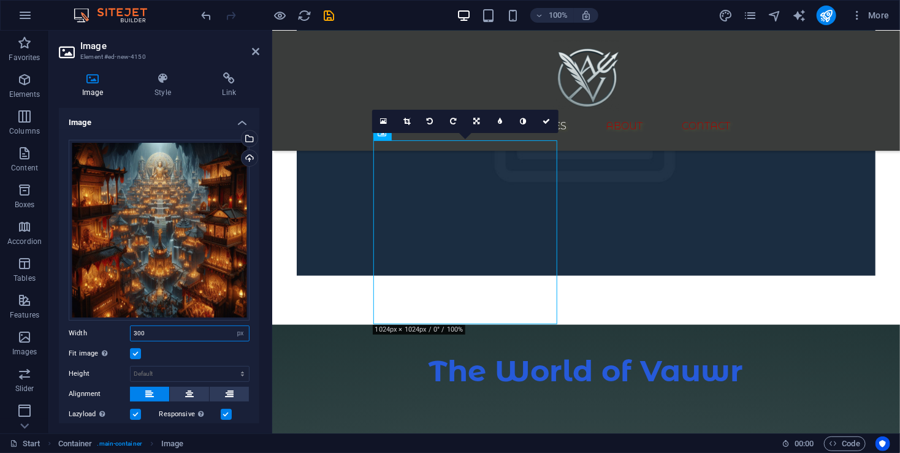
drag, startPoint x: 114, startPoint y: 345, endPoint x: 63, endPoint y: 339, distance: 51.2
click at [77, 343] on div "Drag files here, click to choose files or select files from Files or our free s…" at bounding box center [159, 331] width 200 height 403
type input "400"
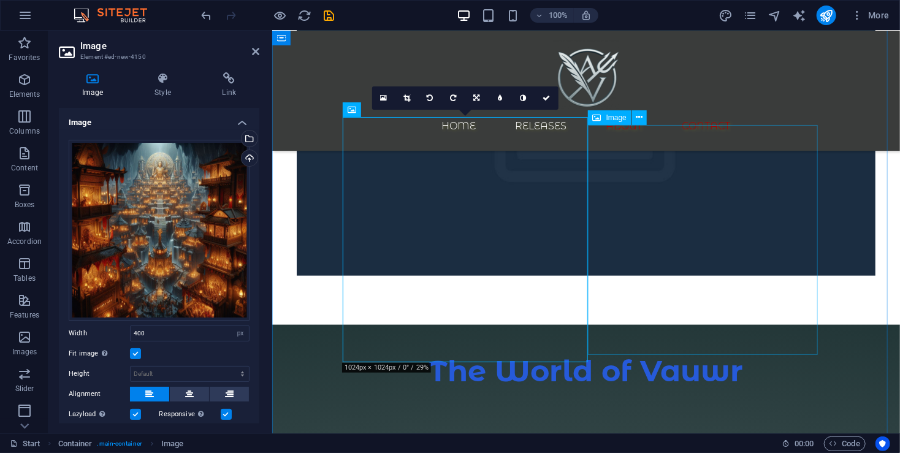
select select "vh"
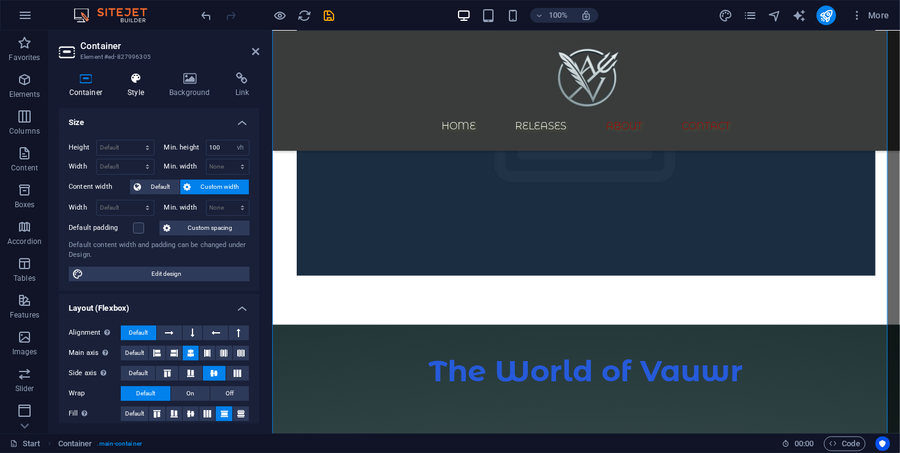
click at [146, 77] on icon at bounding box center [136, 78] width 37 height 12
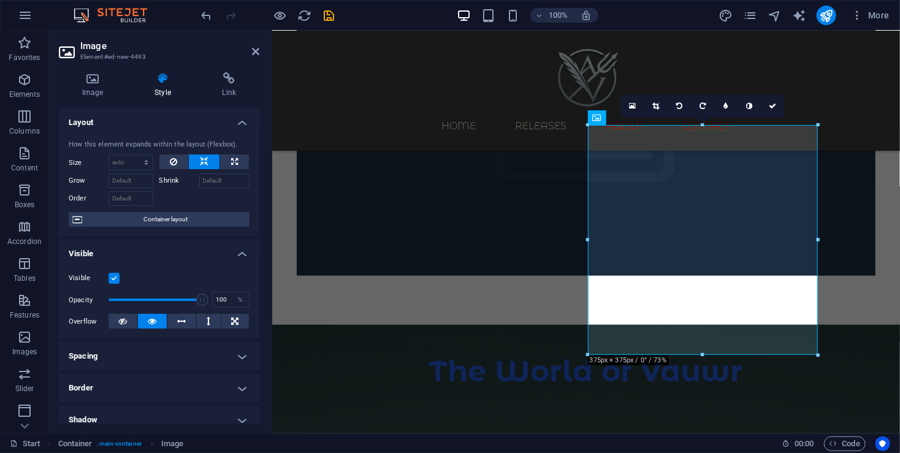
click at [175, 82] on icon at bounding box center [162, 78] width 63 height 12
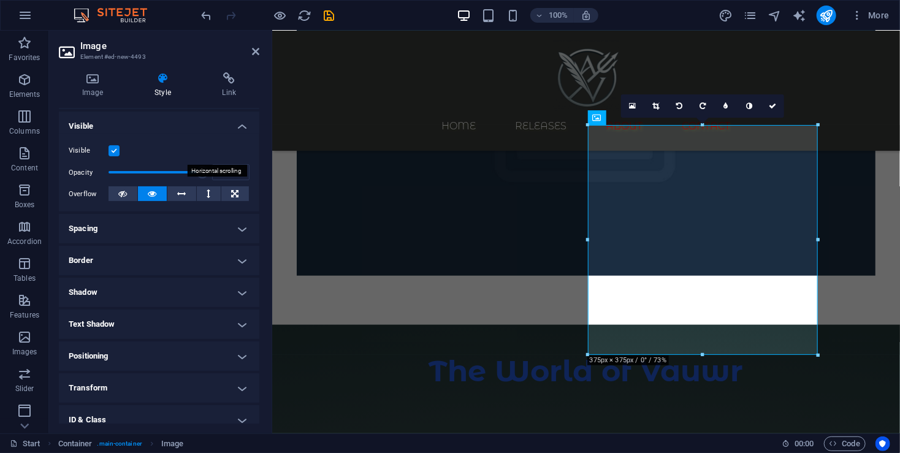
scroll to position [0, 0]
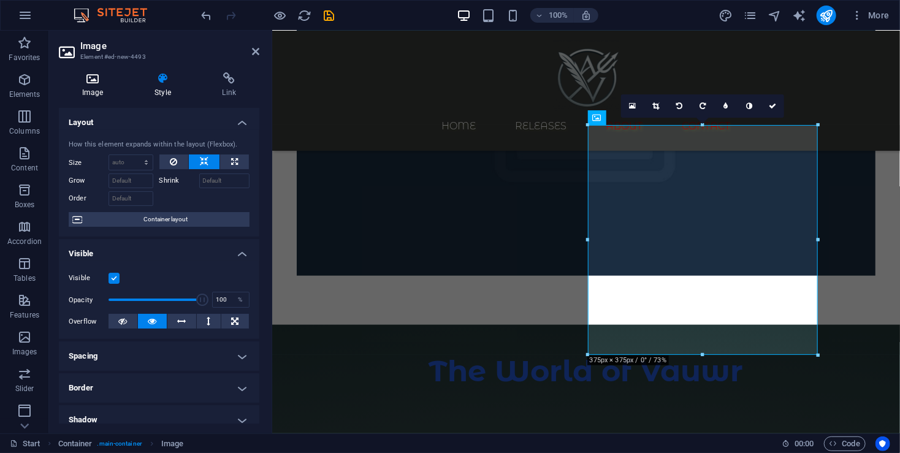
click at [90, 83] on icon at bounding box center [92, 78] width 67 height 12
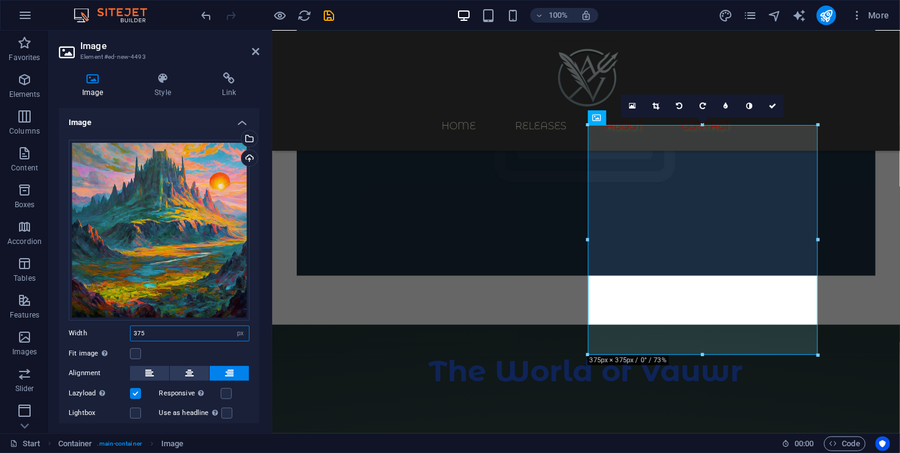
drag, startPoint x: 164, startPoint y: 333, endPoint x: 104, endPoint y: 329, distance: 60.2
click at [106, 330] on div "Width 375 Default auto px rem % em vh vw" at bounding box center [159, 333] width 181 height 16
type input "400"
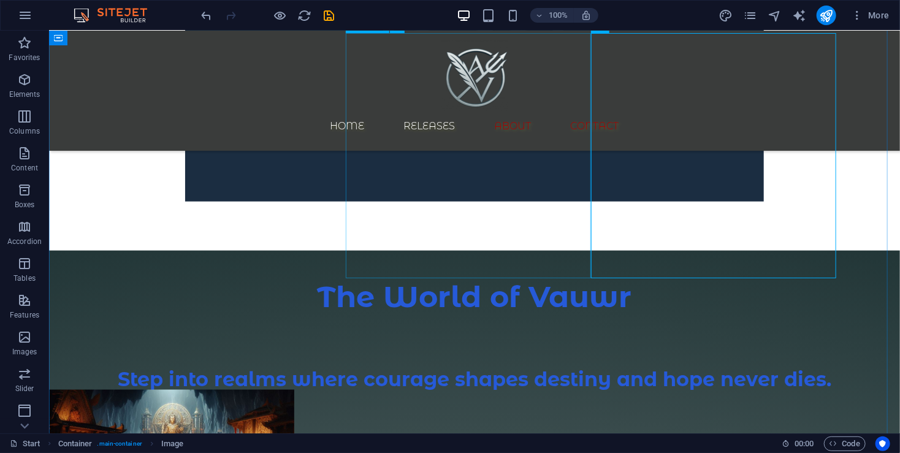
scroll to position [756, 0]
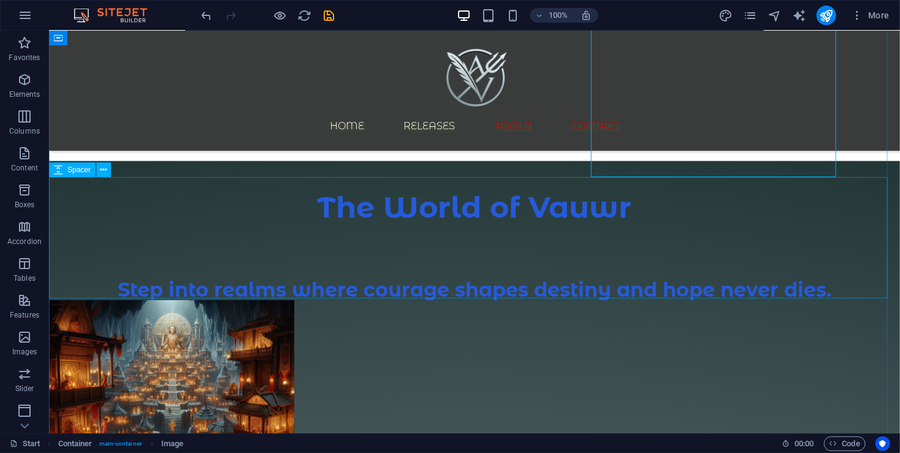
select select "px"
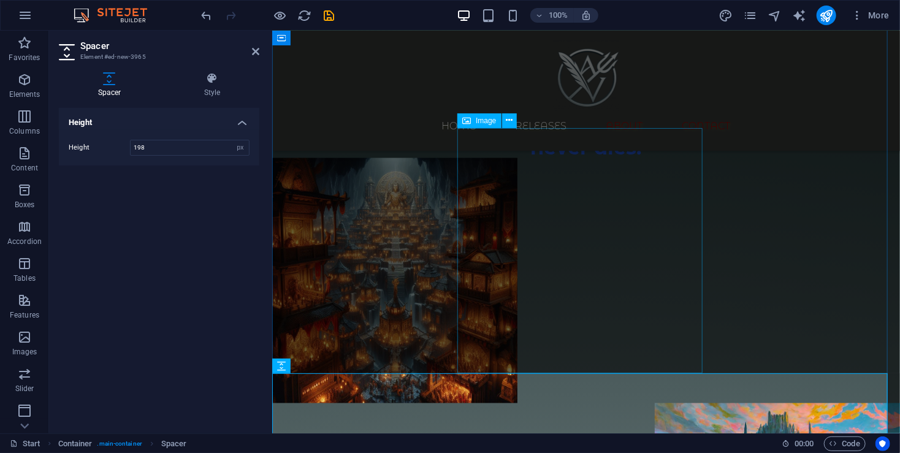
scroll to position [941, 0]
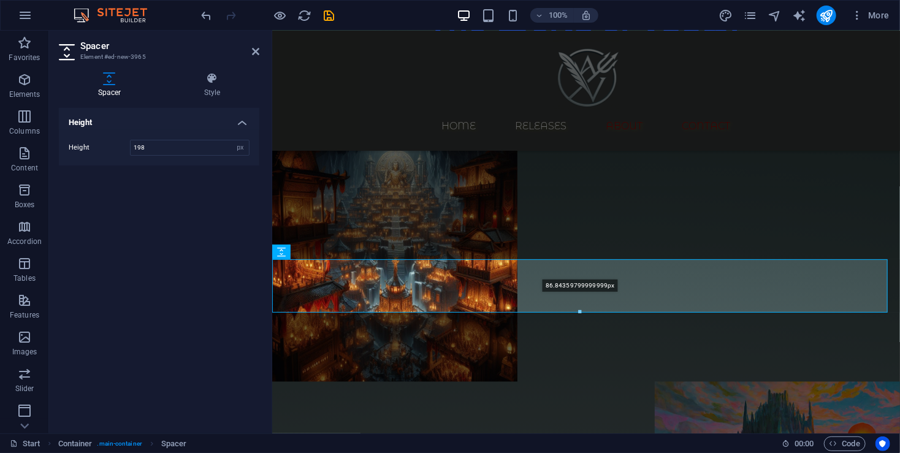
drag, startPoint x: 581, startPoint y: 381, endPoint x: 579, endPoint y: 315, distance: 65.6
type input "86"
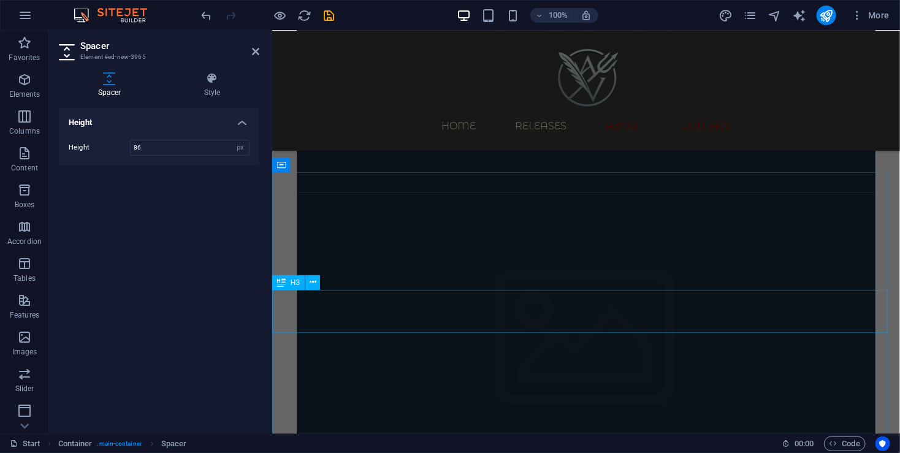
scroll to position [370, 0]
click at [256, 51] on icon at bounding box center [255, 52] width 7 height 10
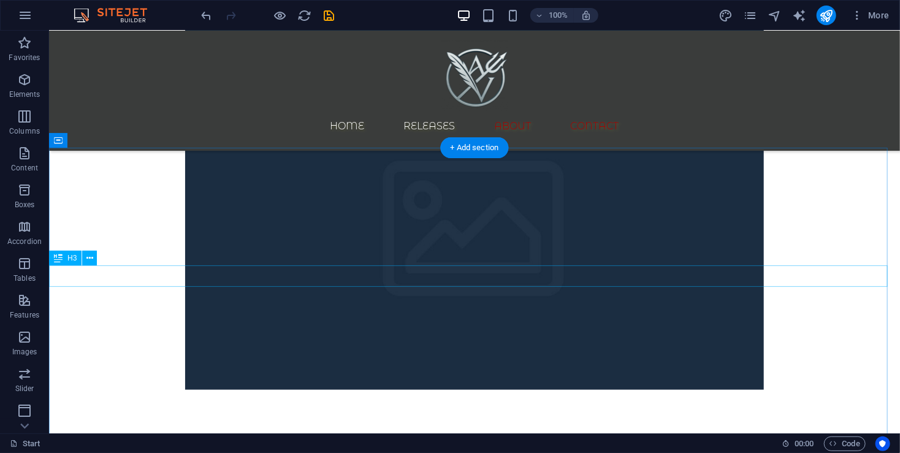
scroll to position [484, 0]
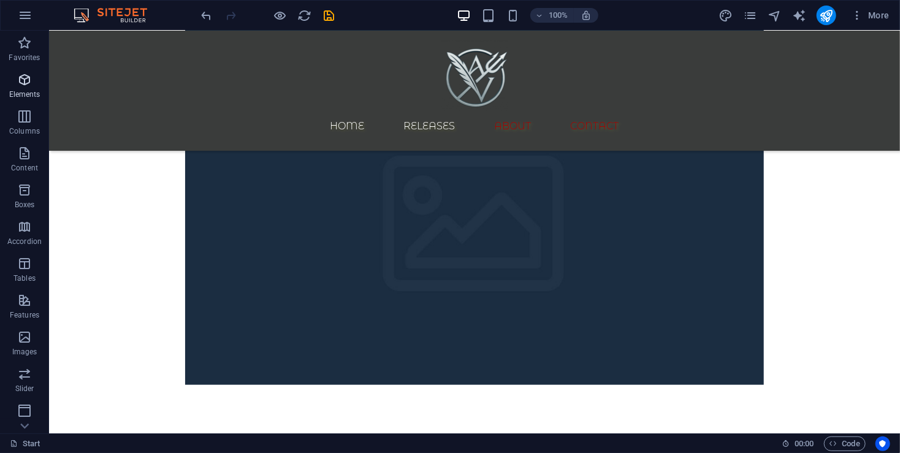
click at [18, 83] on icon "button" at bounding box center [24, 79] width 15 height 15
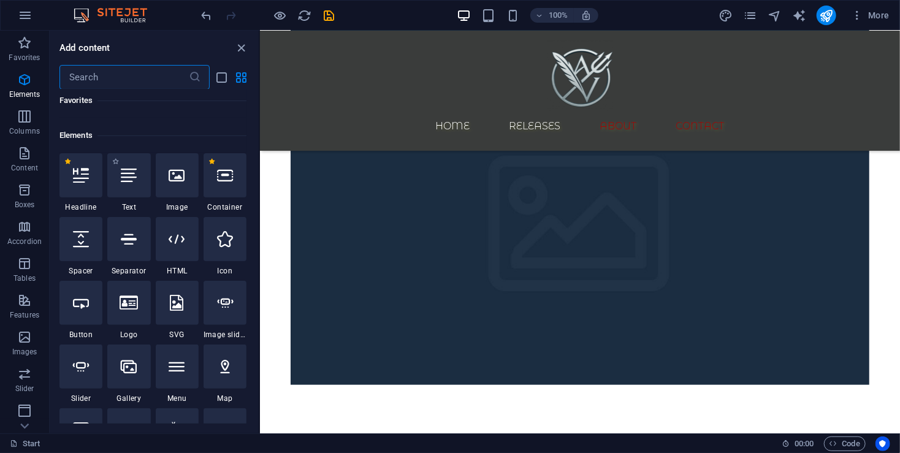
scroll to position [130, 0]
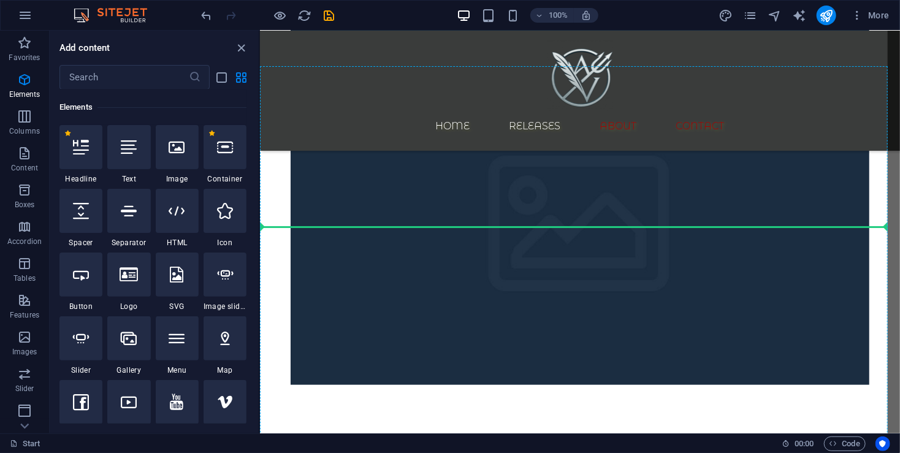
select select "%"
select select "px"
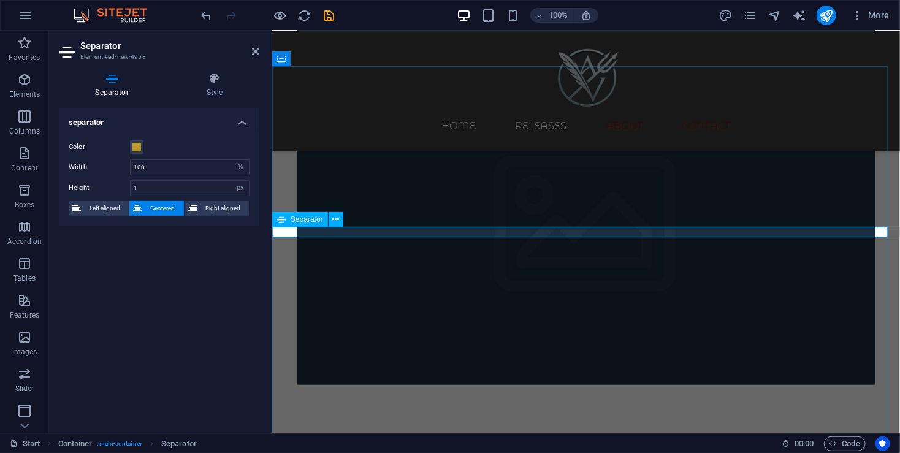
click at [222, 77] on icon at bounding box center [214, 78] width 89 height 12
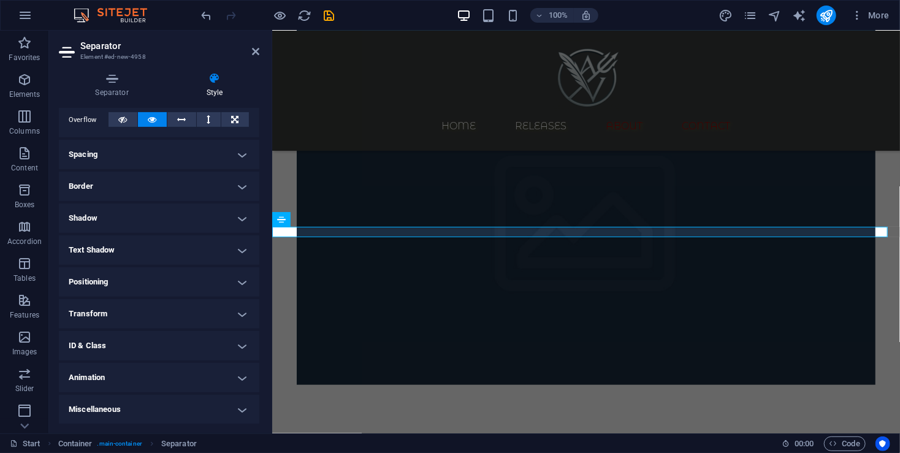
scroll to position [0, 0]
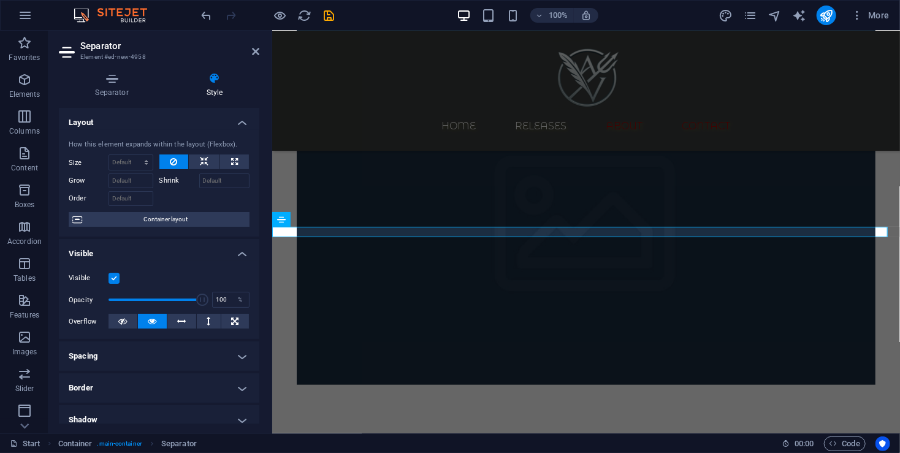
click at [116, 280] on label at bounding box center [113, 278] width 11 height 11
click at [0, 0] on input "Visible" at bounding box center [0, 0] width 0 height 0
click at [127, 319] on button at bounding box center [122, 321] width 29 height 15
click at [329, 12] on icon "save" at bounding box center [329, 16] width 14 height 14
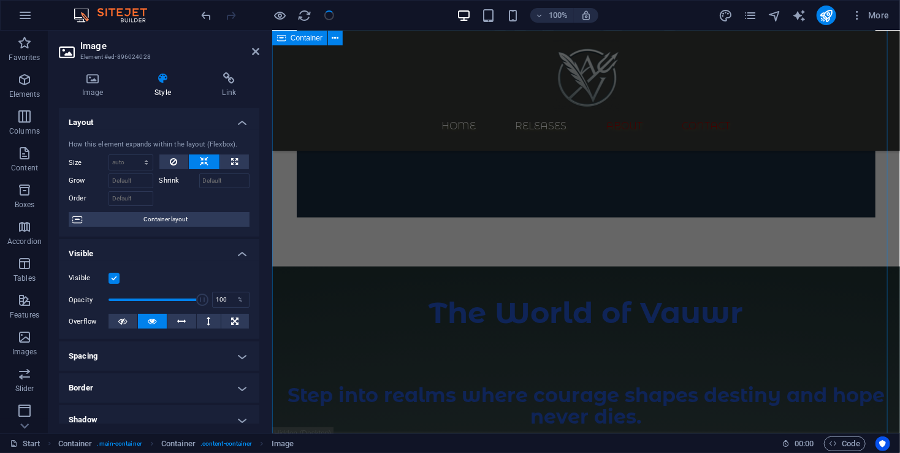
scroll to position [647, 0]
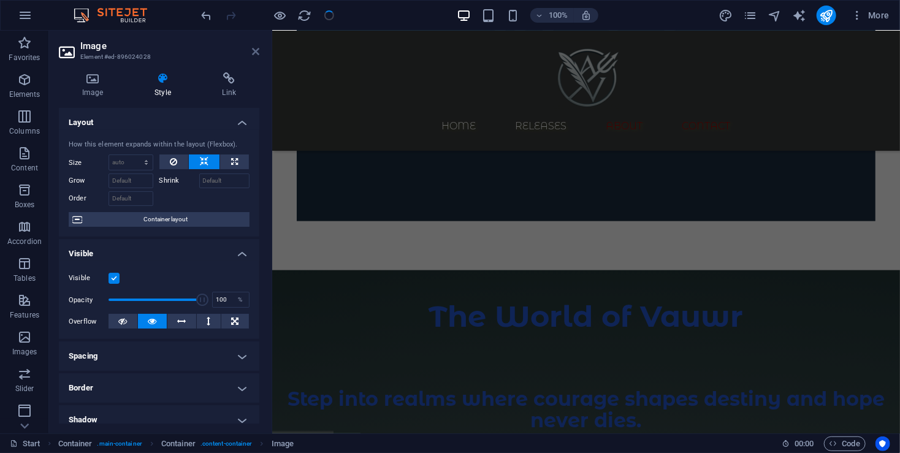
click at [255, 52] on icon at bounding box center [255, 52] width 7 height 10
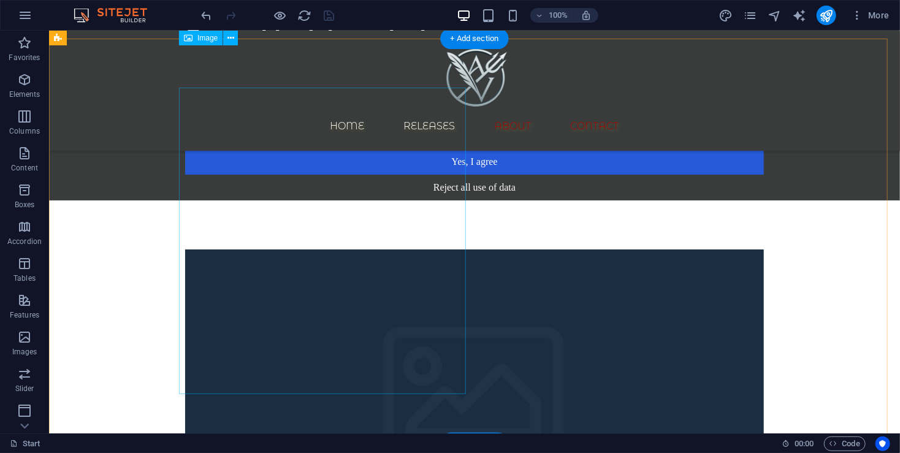
scroll to position [0, 0]
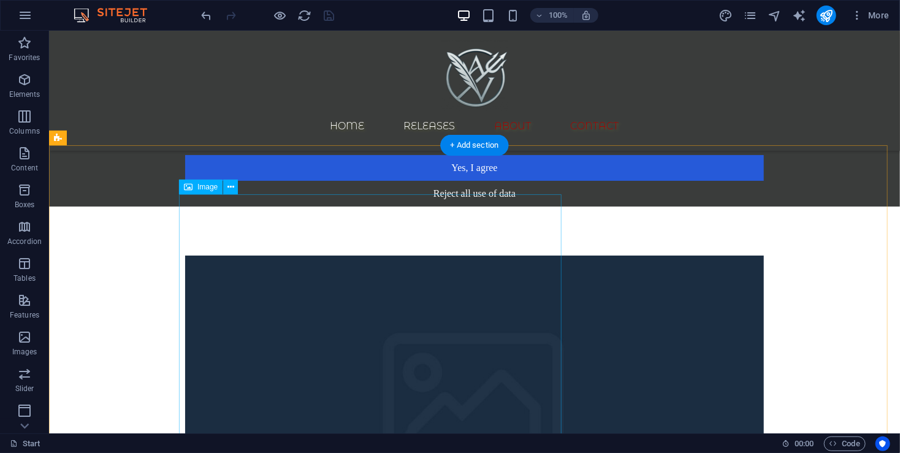
click at [236, 286] on figure at bounding box center [473, 408] width 579 height 306
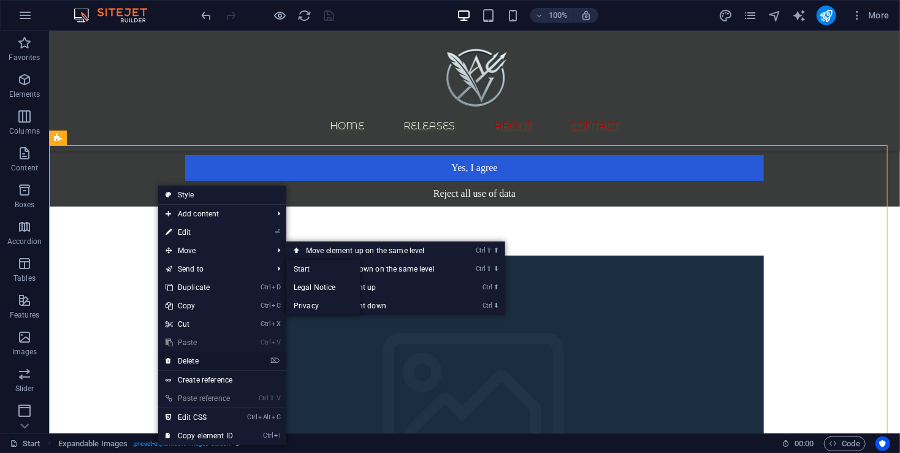
click at [208, 357] on link "⌦ Delete" at bounding box center [199, 361] width 82 height 18
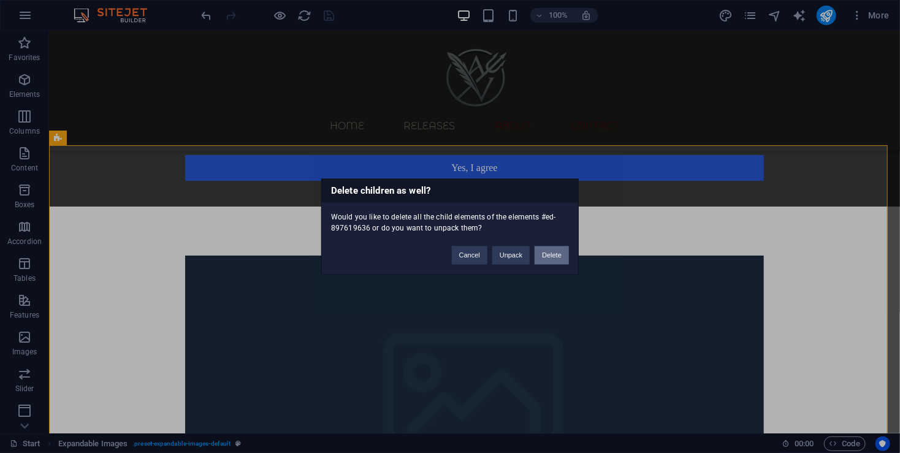
click at [543, 260] on button "Delete" at bounding box center [551, 255] width 34 height 18
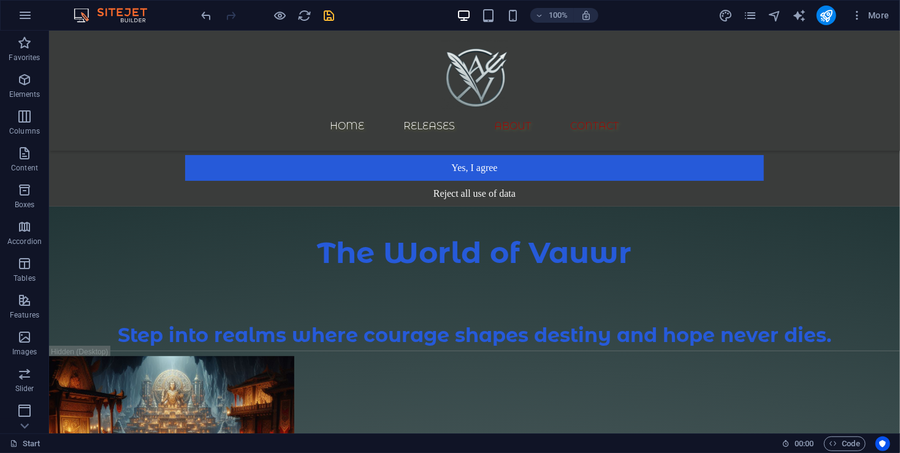
click at [331, 13] on icon "save" at bounding box center [329, 16] width 14 height 14
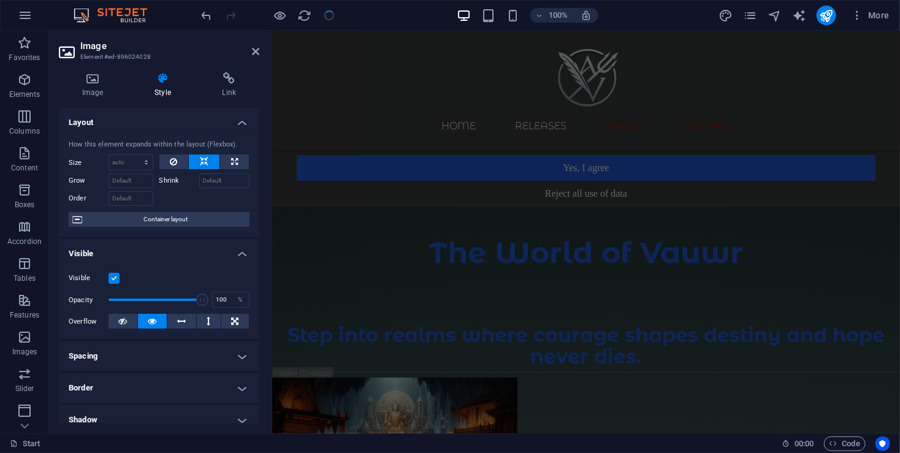
scroll to position [897, 0]
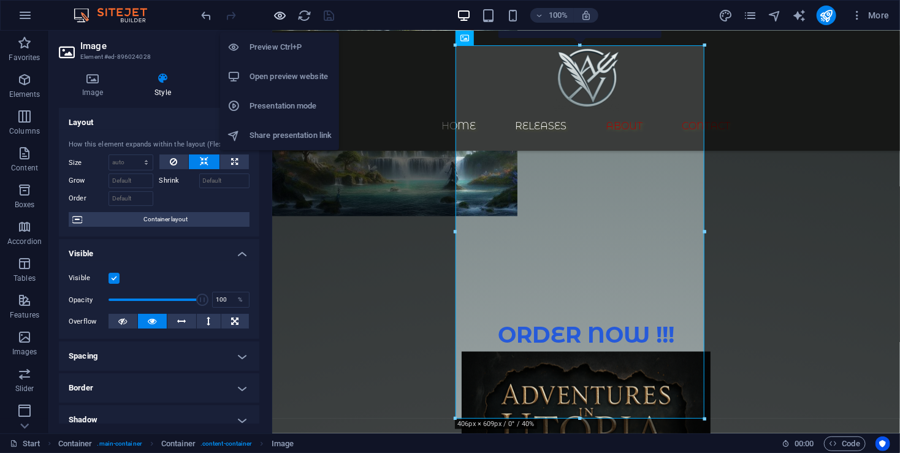
click at [285, 20] on icon "button" at bounding box center [280, 16] width 14 height 14
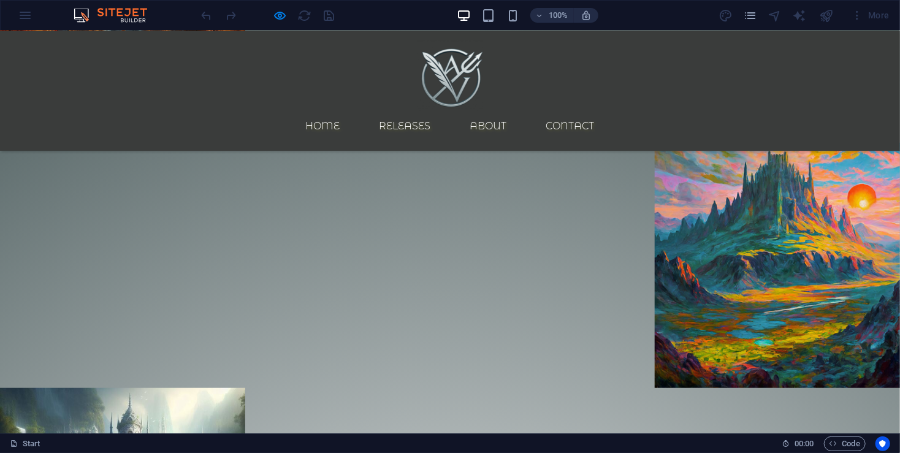
scroll to position [0, 0]
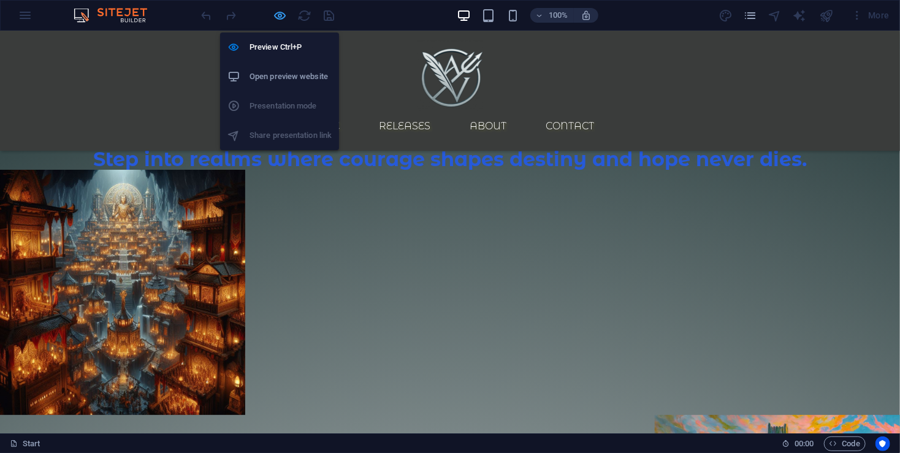
click at [276, 21] on icon "button" at bounding box center [280, 16] width 14 height 14
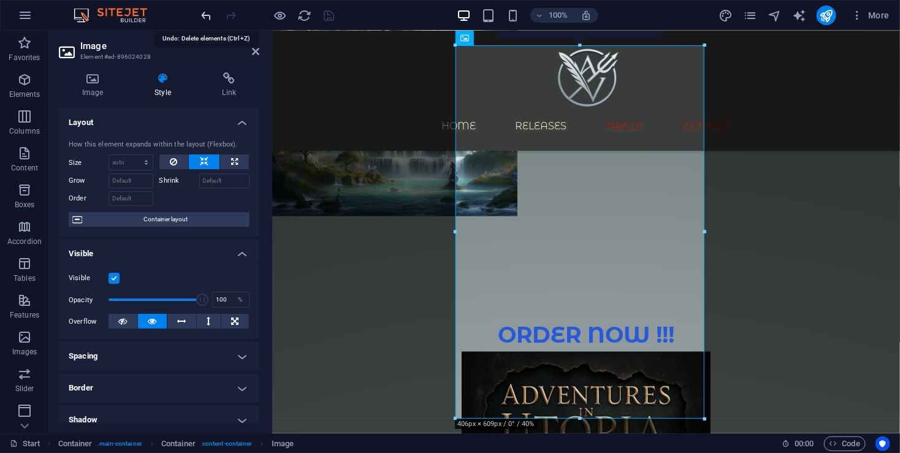
click at [205, 18] on icon "undo" at bounding box center [207, 16] width 14 height 14
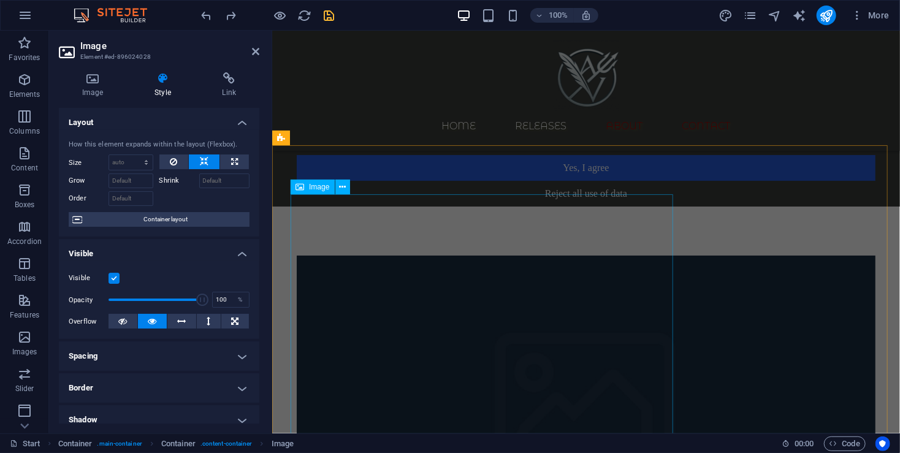
click at [540, 255] on figure at bounding box center [585, 408] width 579 height 306
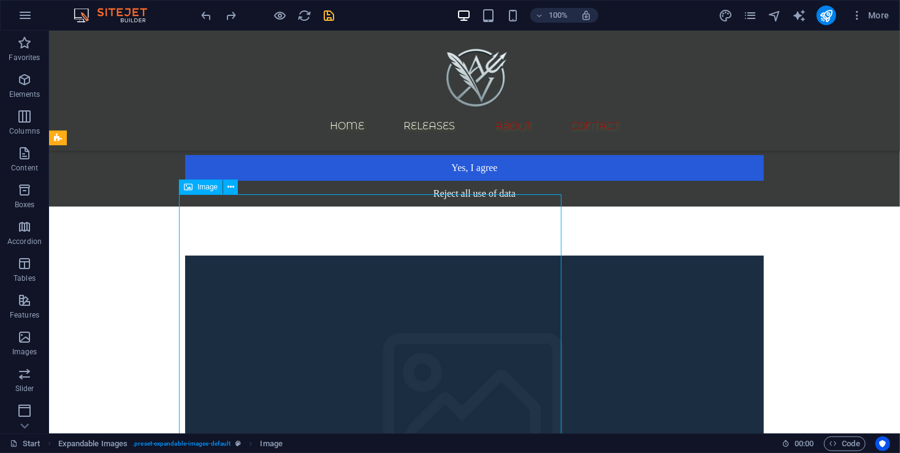
click at [554, 255] on figure at bounding box center [473, 408] width 579 height 306
click at [473, 255] on figure at bounding box center [473, 408] width 579 height 306
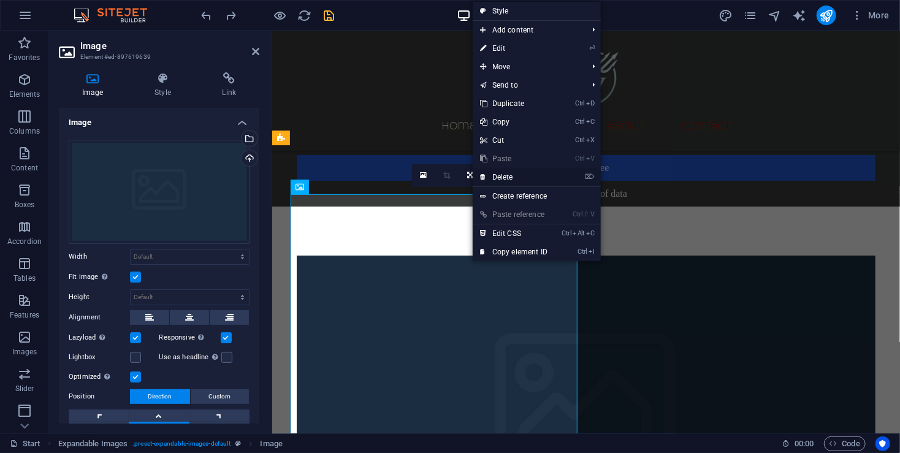
click at [522, 177] on link "⌦ Delete" at bounding box center [514, 177] width 82 height 18
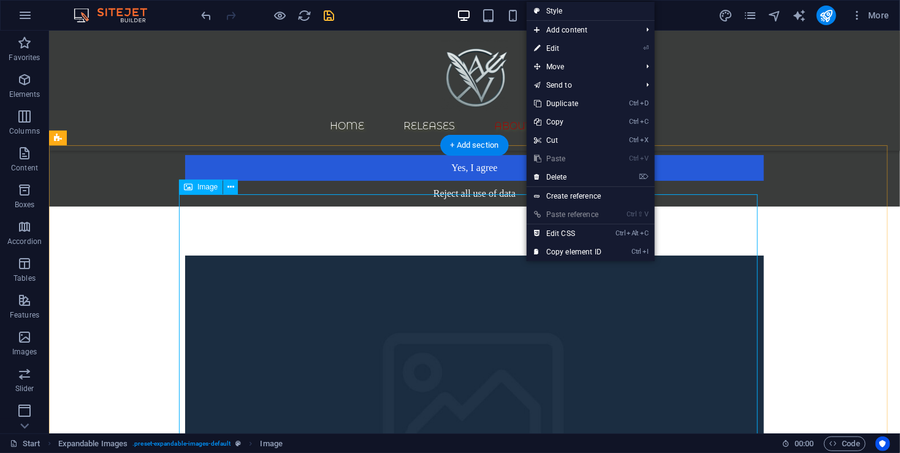
click at [489, 257] on figure at bounding box center [473, 408] width 579 height 306
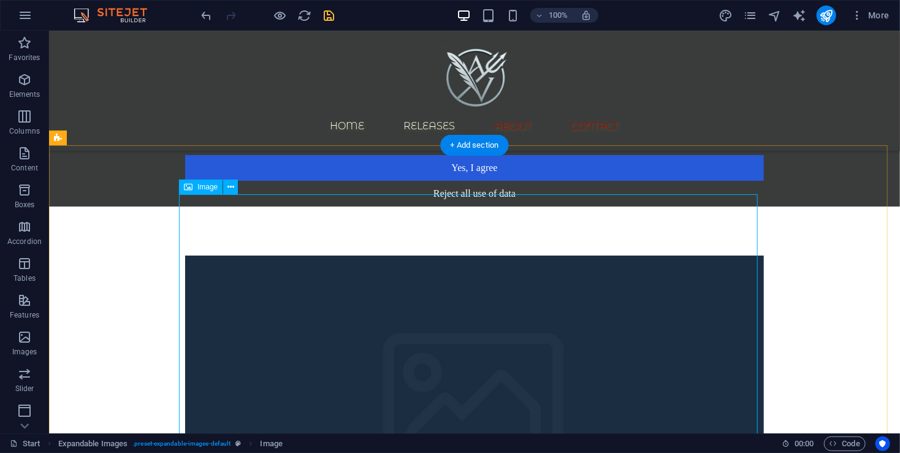
click at [489, 255] on figure at bounding box center [473, 408] width 579 height 306
click at [266, 255] on figure at bounding box center [473, 408] width 579 height 306
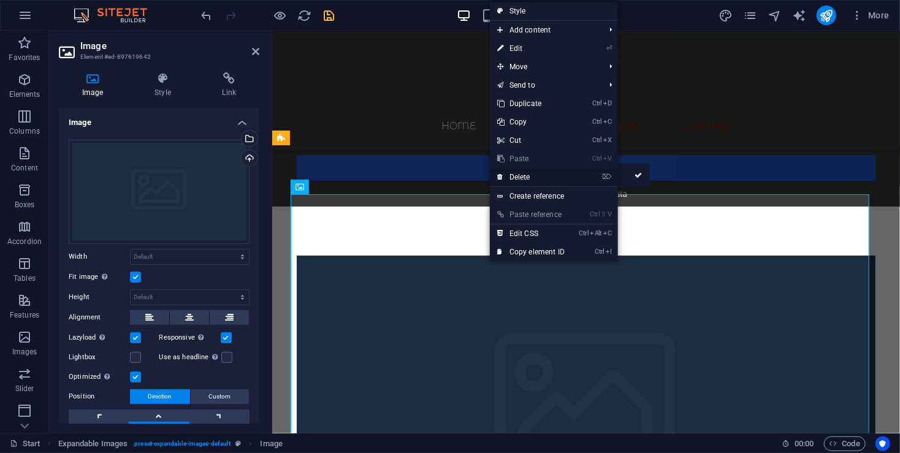
click at [536, 180] on link "⌦ Delete" at bounding box center [531, 177] width 82 height 18
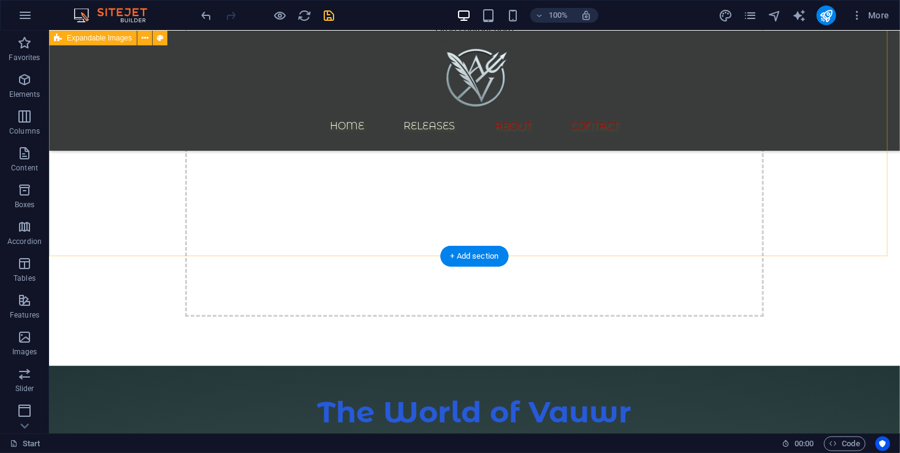
scroll to position [163, 0]
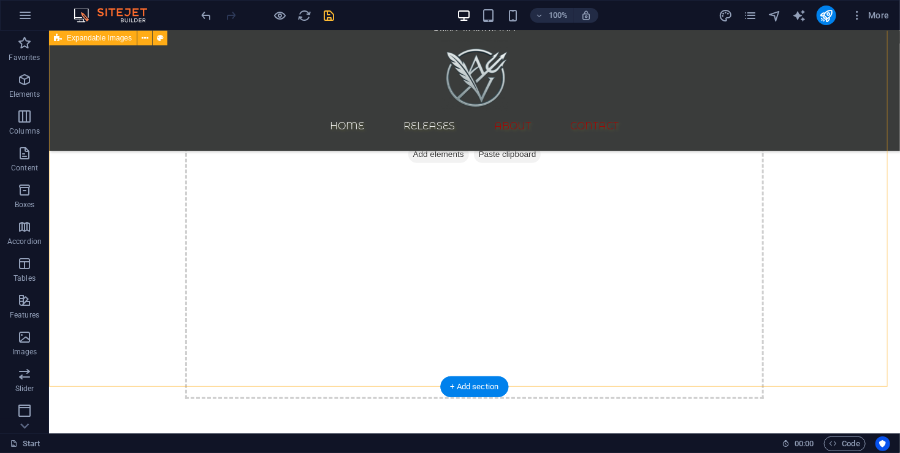
click at [134, 259] on div "Drop content here or Add elements Paste clipboard" at bounding box center [473, 245] width 851 height 404
click at [135, 259] on div "Drop content here or Add elements Paste clipboard" at bounding box center [473, 245] width 851 height 404
select select "rem"
select select "px"
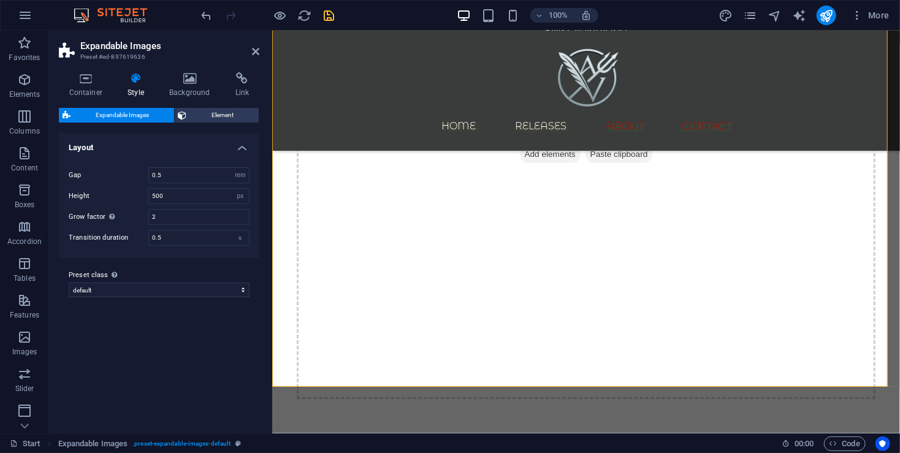
click at [136, 260] on div "Preset class Above chosen variant and settings affect all elements which carry …" at bounding box center [159, 282] width 200 height 49
click at [275, 268] on div "Drop content here or Add elements Paste clipboard" at bounding box center [586, 245] width 628 height 404
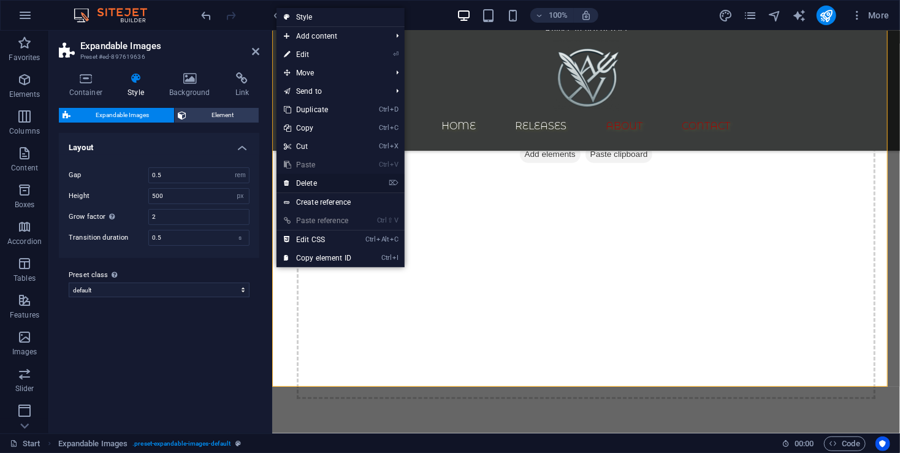
click at [332, 182] on link "⌦ Delete" at bounding box center [317, 183] width 82 height 18
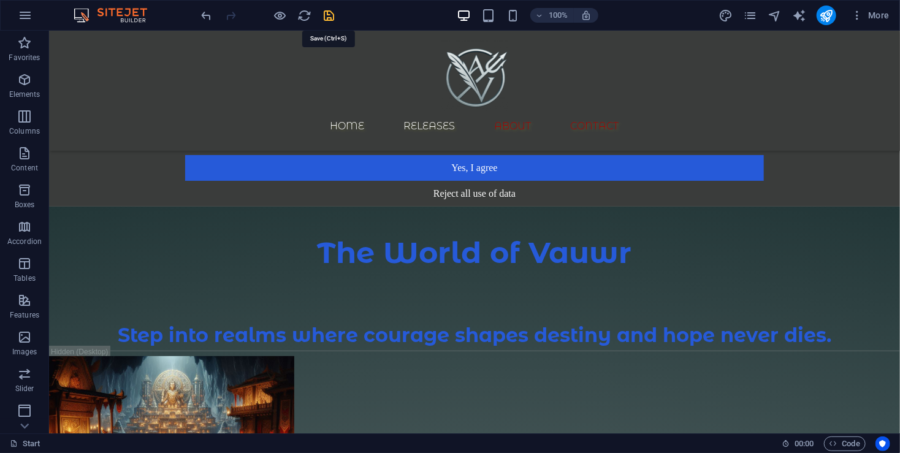
click at [332, 15] on icon "save" at bounding box center [329, 16] width 14 height 14
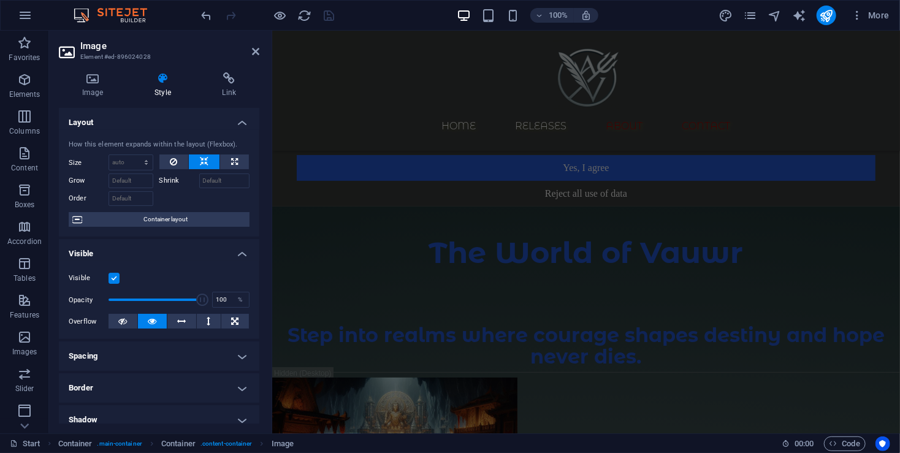
click at [283, 22] on span at bounding box center [280, 15] width 15 height 15
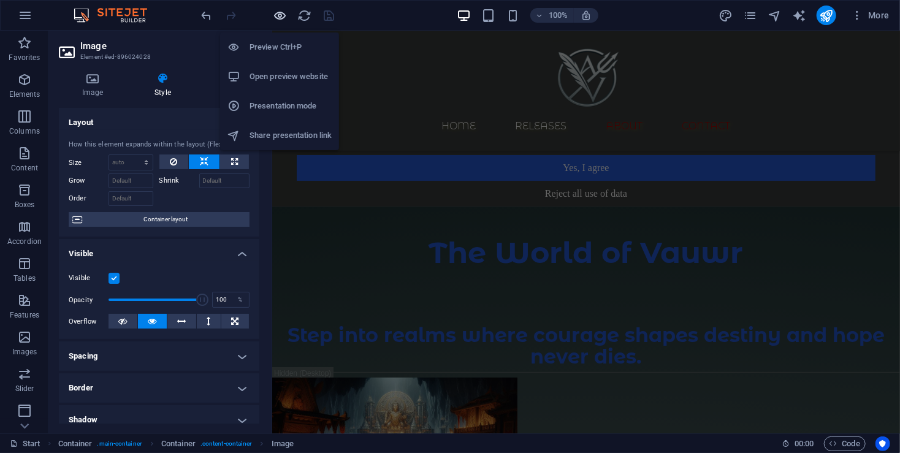
click at [283, 15] on icon "button" at bounding box center [280, 16] width 14 height 14
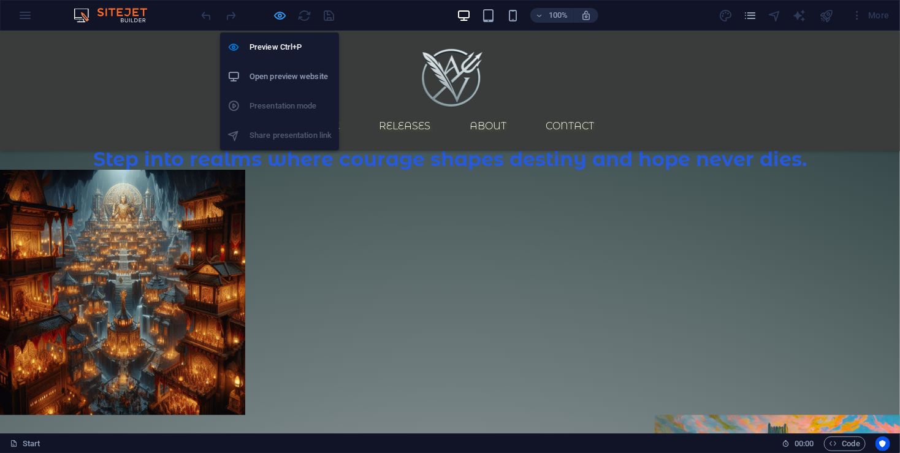
click at [278, 16] on icon "button" at bounding box center [280, 16] width 14 height 14
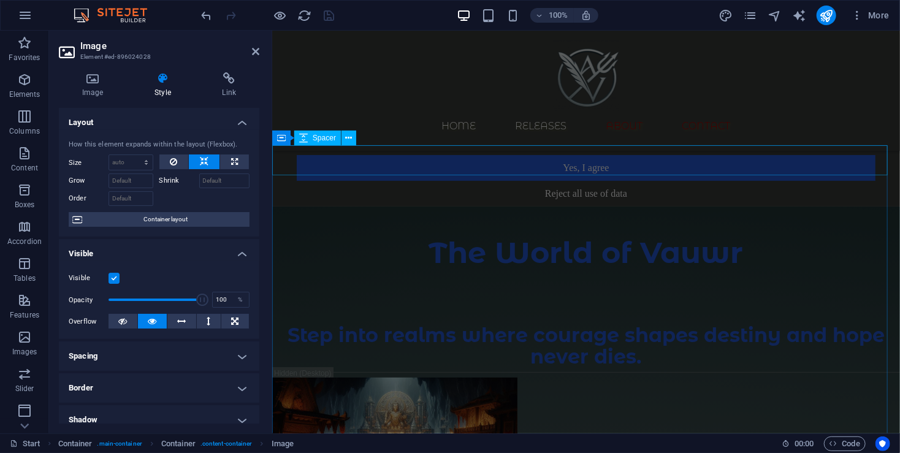
click at [526, 206] on div at bounding box center [586, 221] width 628 height 30
select select "px"
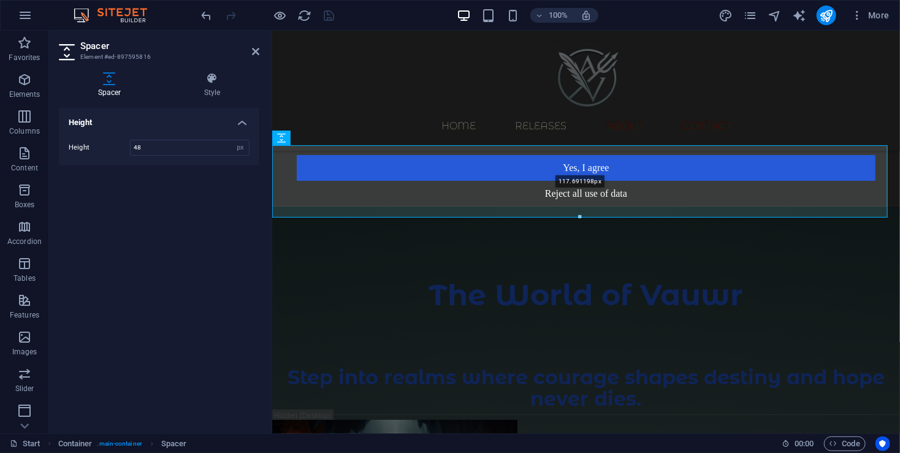
drag, startPoint x: 581, startPoint y: 175, endPoint x: 585, endPoint y: 219, distance: 43.7
click at [585, 219] on div at bounding box center [580, 217] width 614 height 4
type input "117"
click at [327, 20] on icon "save" at bounding box center [329, 16] width 14 height 14
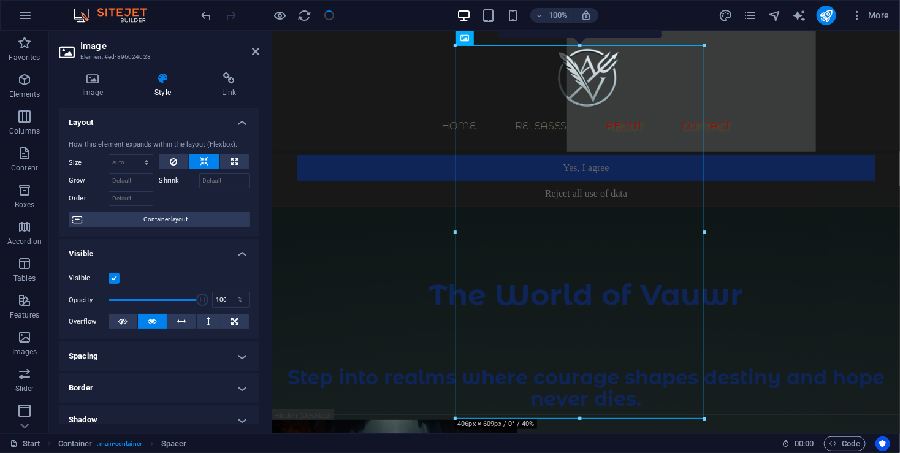
scroll to position [938, 0]
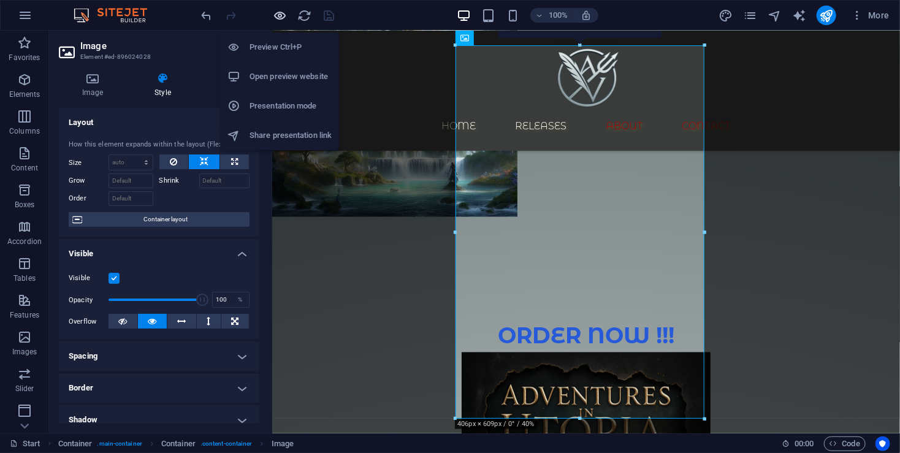
click at [279, 15] on icon "button" at bounding box center [280, 16] width 14 height 14
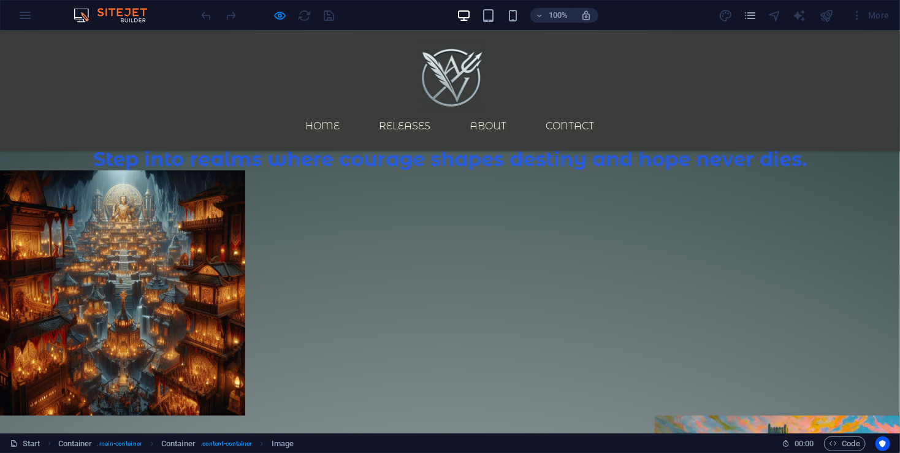
scroll to position [0, 0]
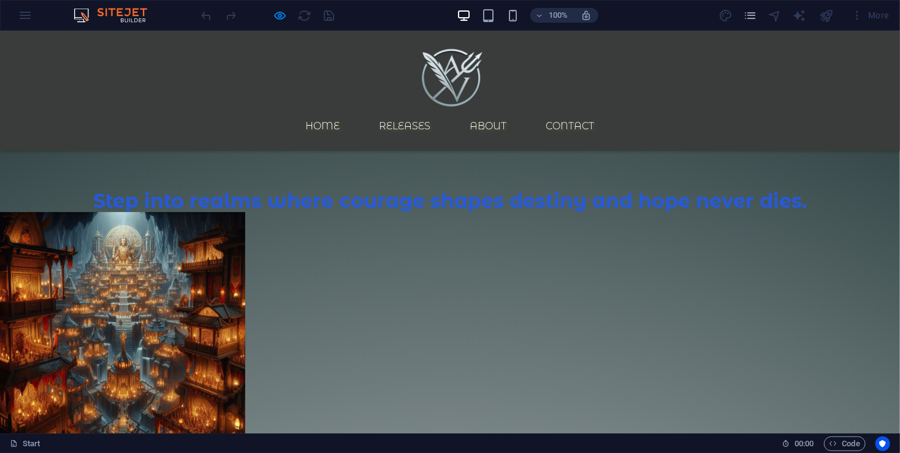
click at [655, 111] on ul "Home Releases About Contact" at bounding box center [450, 125] width 579 height 29
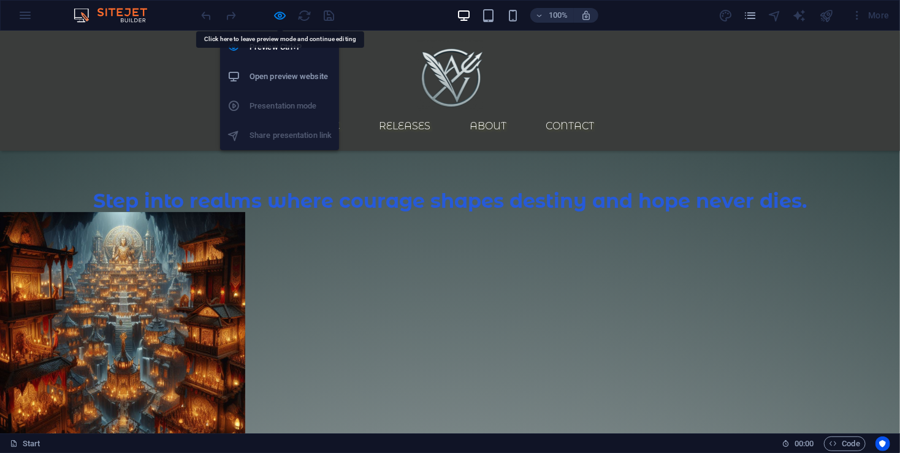
click at [270, 17] on div at bounding box center [267, 16] width 137 height 20
click at [280, 17] on icon "button" at bounding box center [280, 16] width 14 height 14
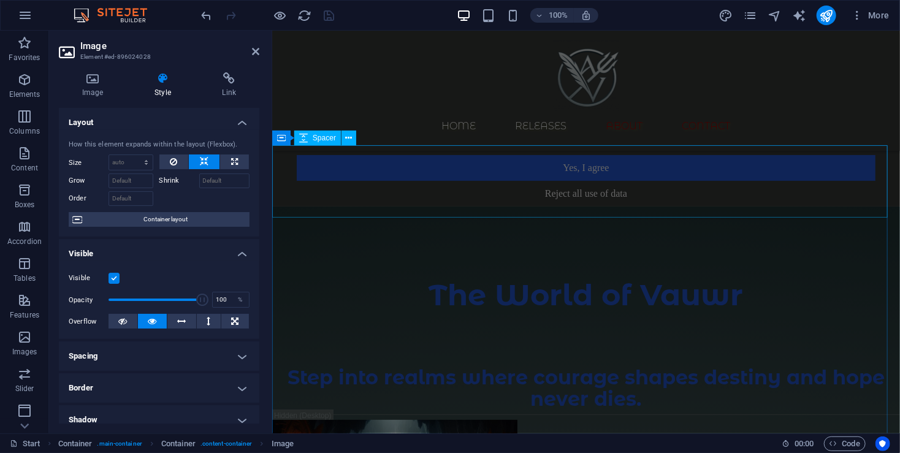
click at [555, 206] on div at bounding box center [586, 242] width 628 height 72
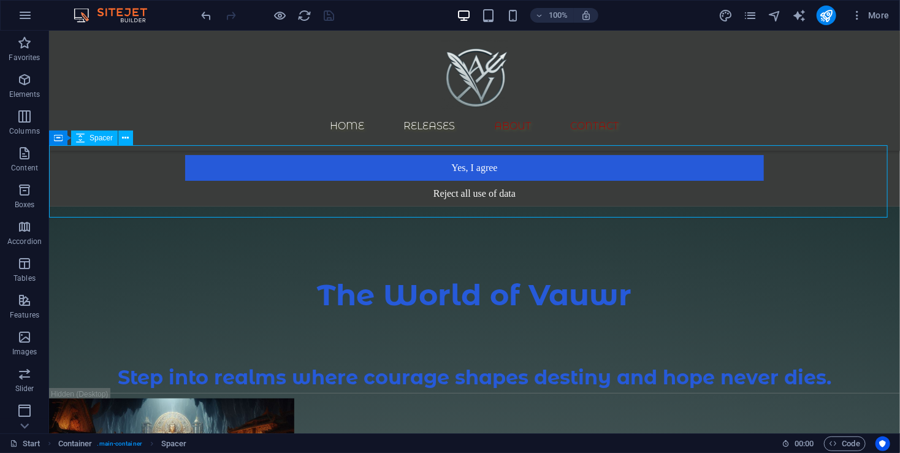
click at [555, 206] on div at bounding box center [473, 242] width 851 height 72
select select "px"
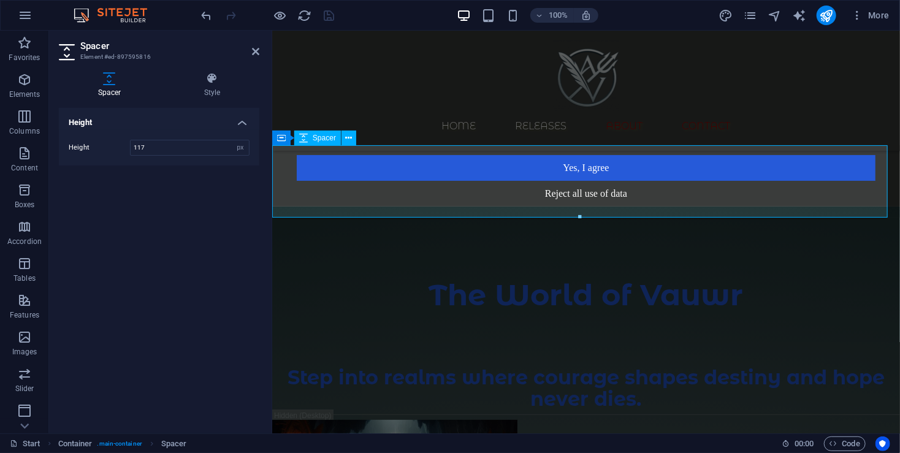
click at [554, 206] on div at bounding box center [586, 242] width 628 height 72
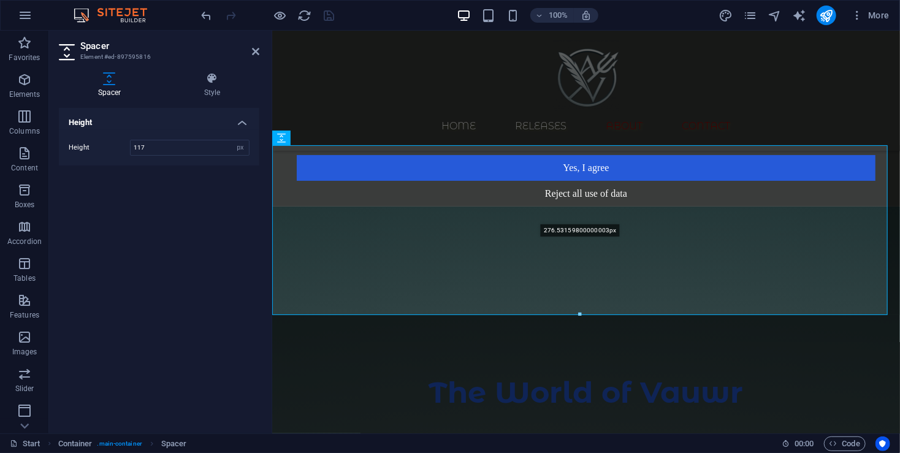
drag, startPoint x: 582, startPoint y: 216, endPoint x: 590, endPoint y: 311, distance: 95.4
click at [590, 311] on div "276.53159800000003px" at bounding box center [579, 230] width 615 height 170
type input "276"
click at [323, 18] on icon "save" at bounding box center [329, 16] width 14 height 14
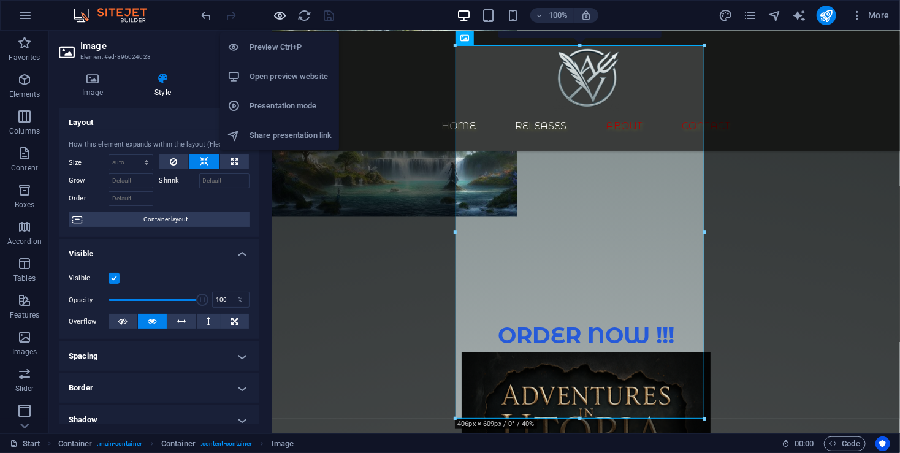
click at [279, 13] on icon "button" at bounding box center [280, 16] width 14 height 14
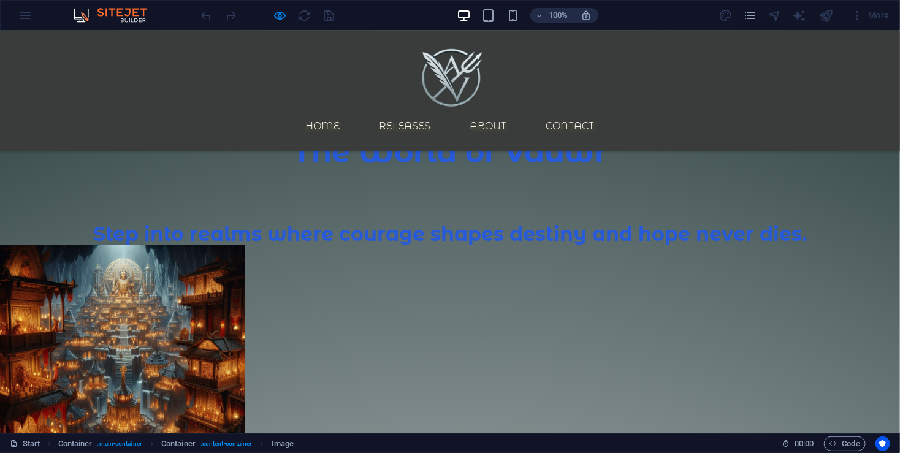
scroll to position [0, 0]
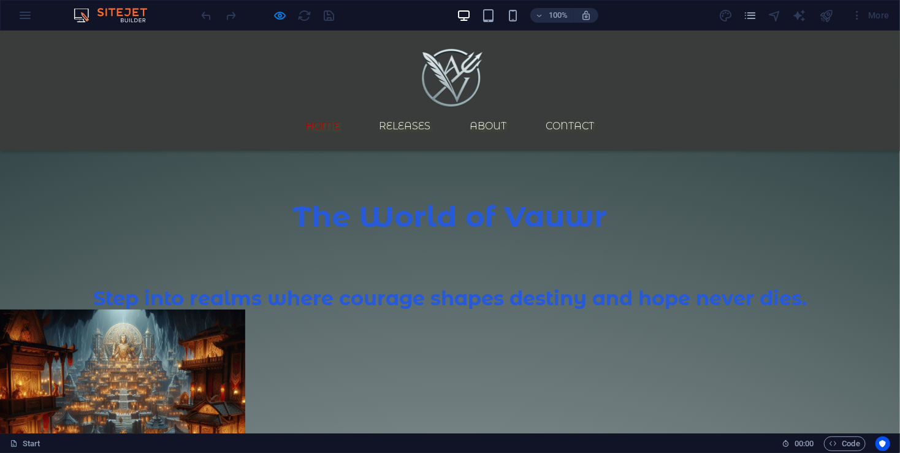
click at [339, 111] on link "Home" at bounding box center [323, 125] width 54 height 29
click at [347, 111] on link "Home" at bounding box center [323, 125] width 54 height 29
click at [436, 111] on link "Releases" at bounding box center [405, 125] width 71 height 29
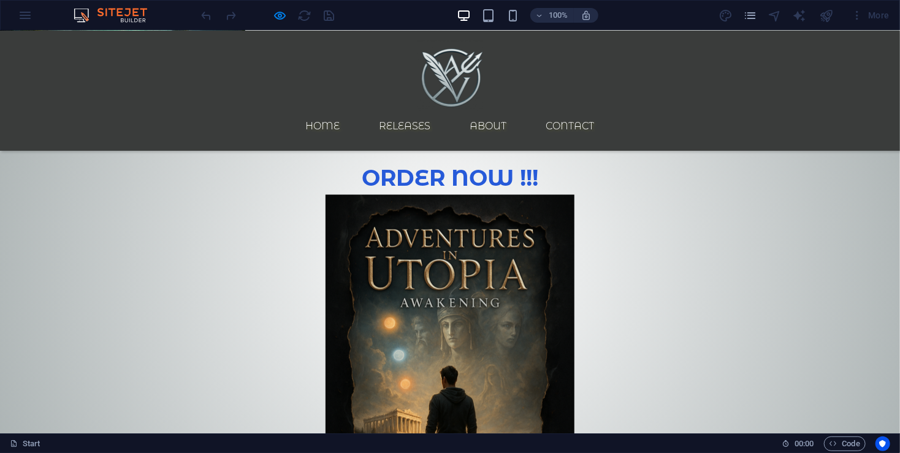
scroll to position [977, 0]
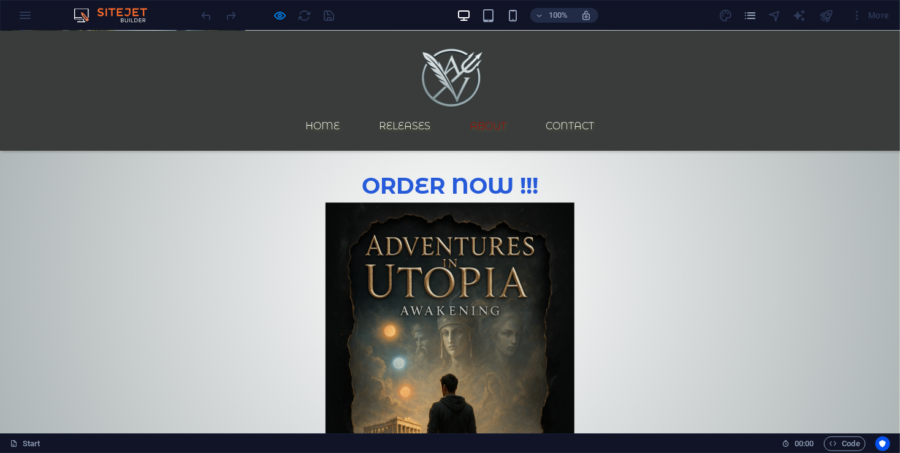
click at [517, 111] on link "About" at bounding box center [488, 125] width 56 height 29
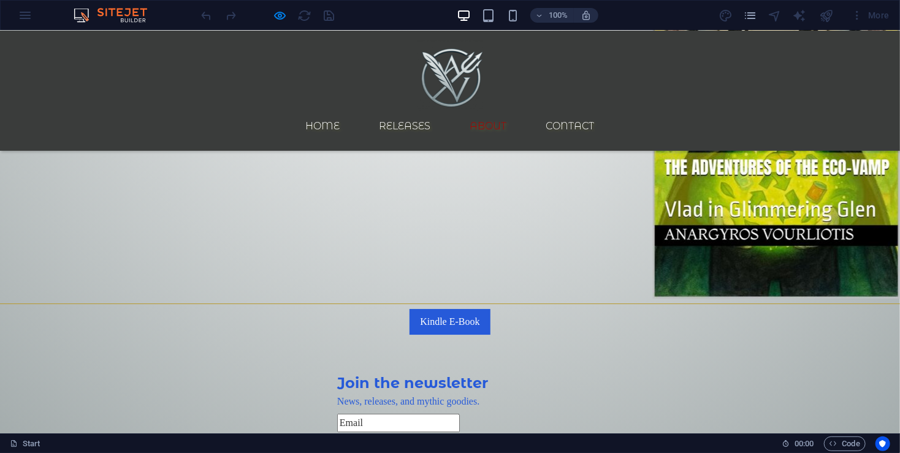
scroll to position [1832, 0]
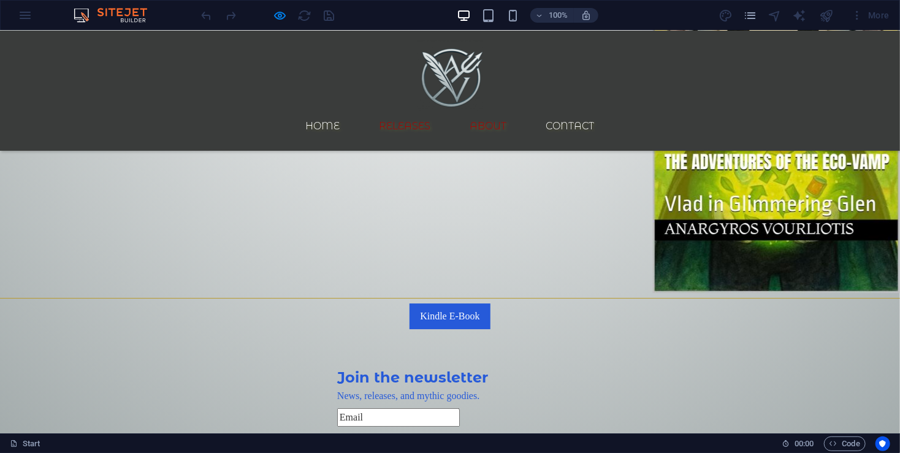
click at [435, 111] on link "Releases" at bounding box center [405, 125] width 71 height 29
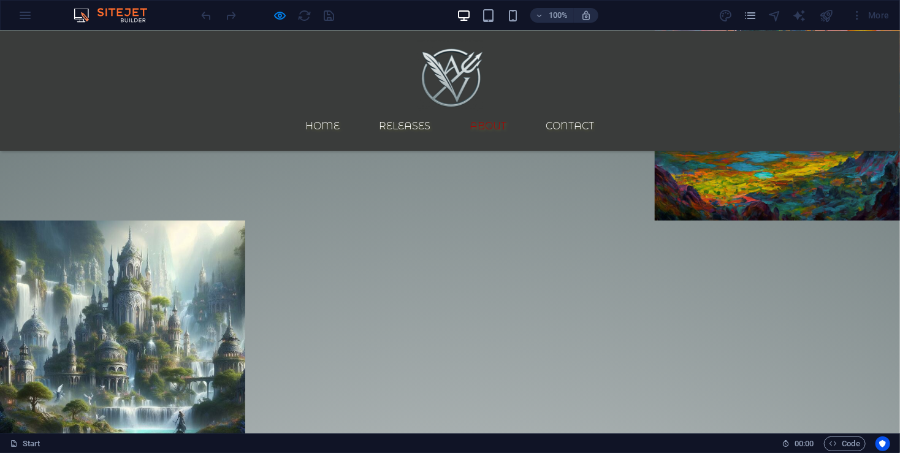
scroll to position [568, 0]
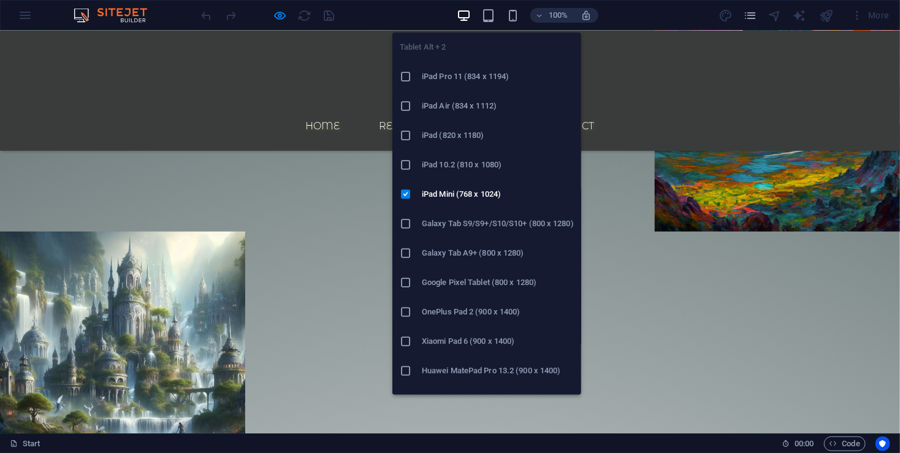
click at [496, 13] on div "100%" at bounding box center [528, 16] width 142 height 20
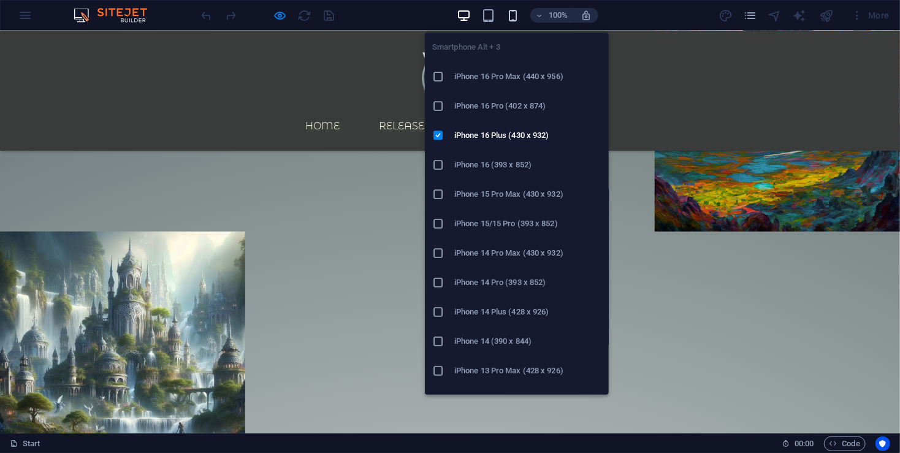
click at [507, 11] on icon "button" at bounding box center [513, 16] width 14 height 14
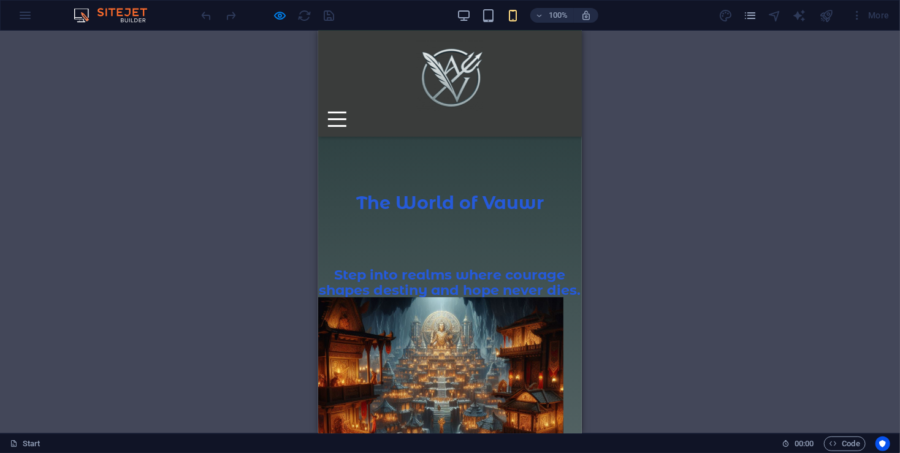
scroll to position [0, 0]
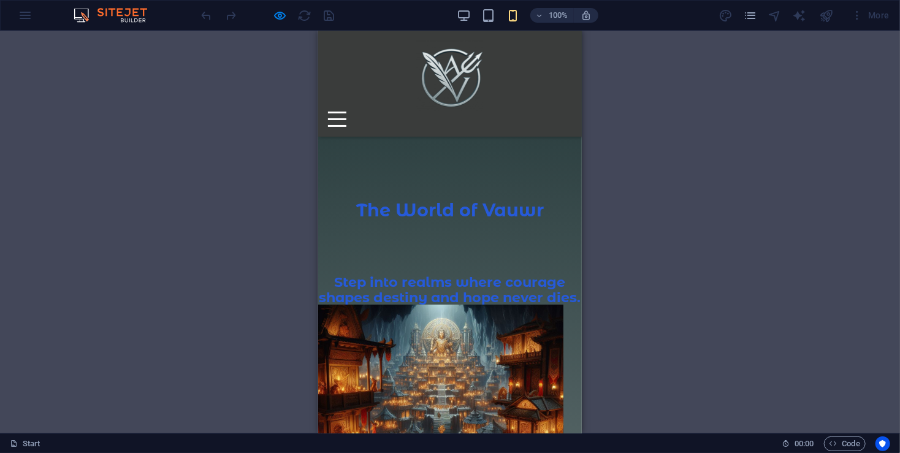
click at [346, 111] on div at bounding box center [336, 118] width 18 height 15
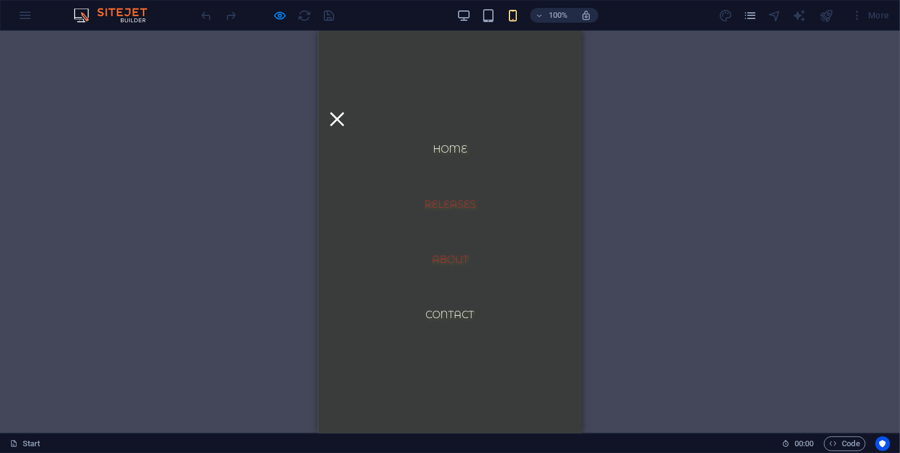
click at [456, 208] on link "Releases" at bounding box center [449, 203] width 71 height 29
click at [343, 112] on button at bounding box center [336, 119] width 14 height 14
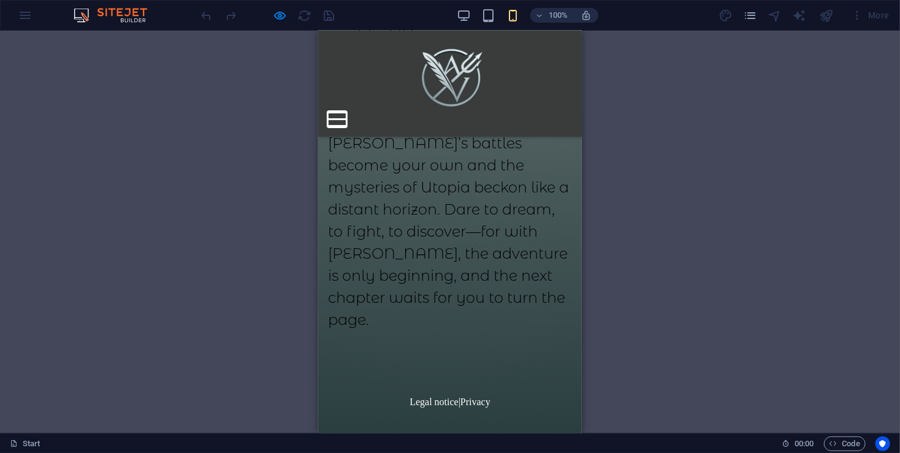
scroll to position [3330, 0]
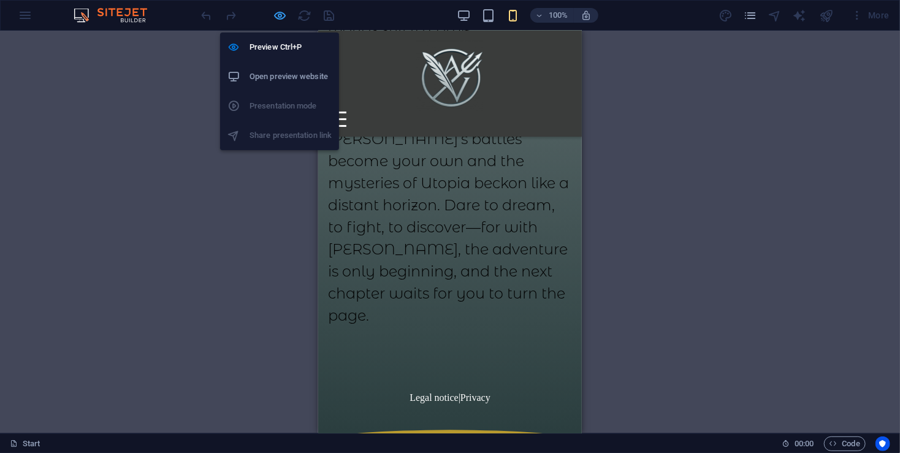
click at [276, 16] on icon "button" at bounding box center [280, 16] width 14 height 14
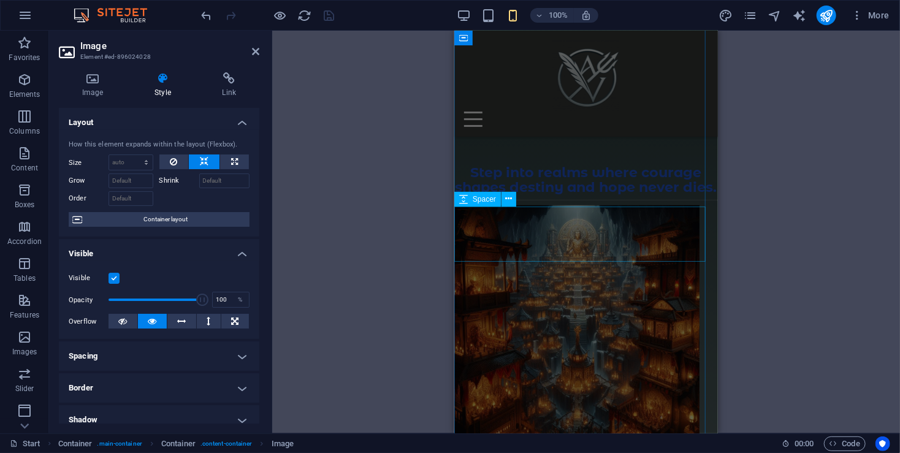
scroll to position [0, 0]
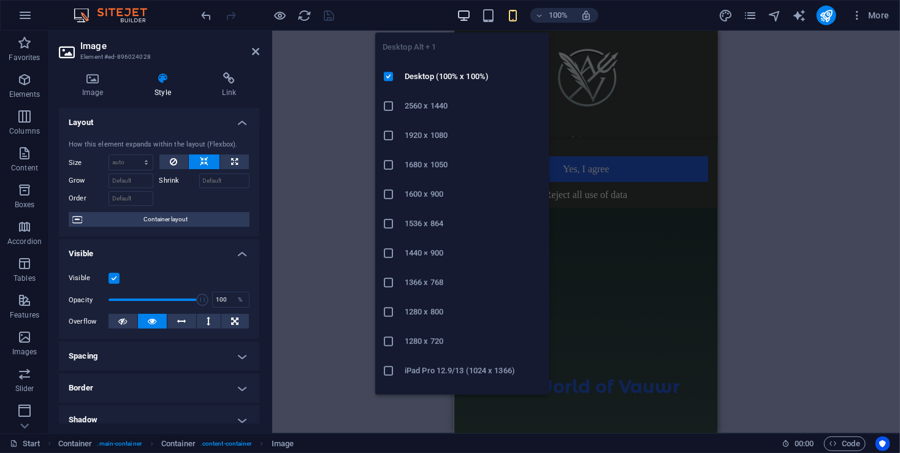
click at [465, 17] on icon "button" at bounding box center [464, 16] width 14 height 14
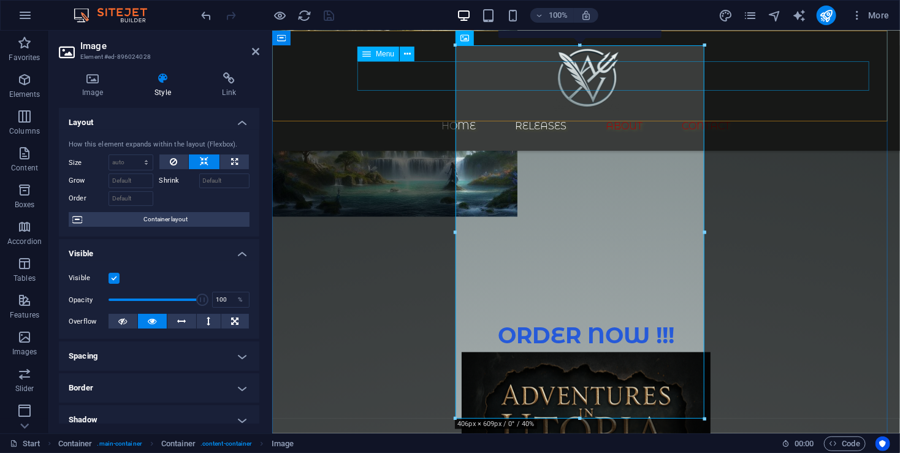
click at [583, 111] on nav "Home Releases About Contact" at bounding box center [585, 125] width 579 height 29
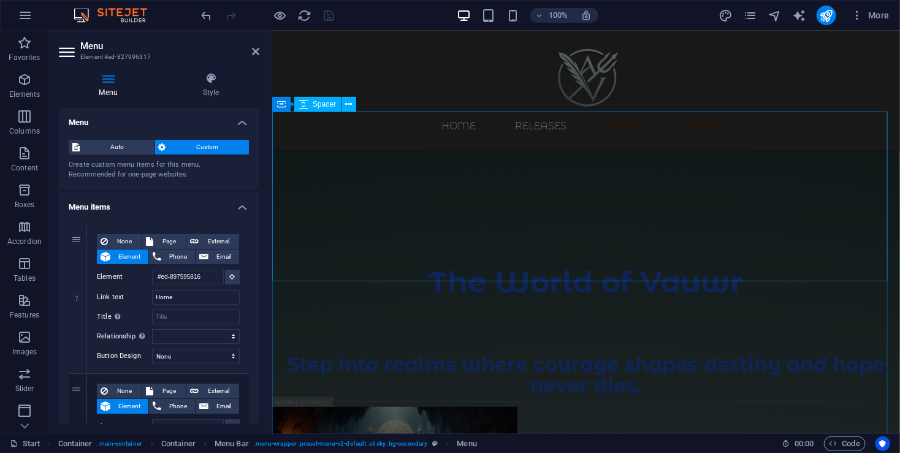
scroll to position [0, 0]
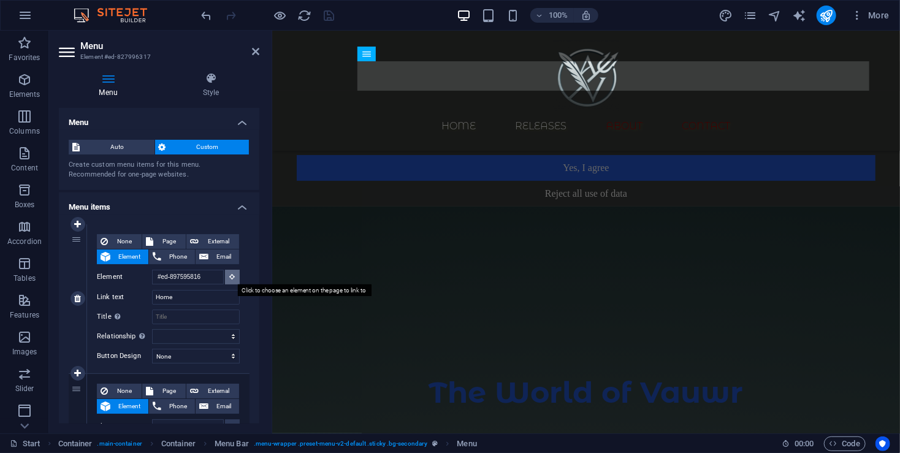
click at [230, 278] on icon at bounding box center [233, 276] width 6 height 6
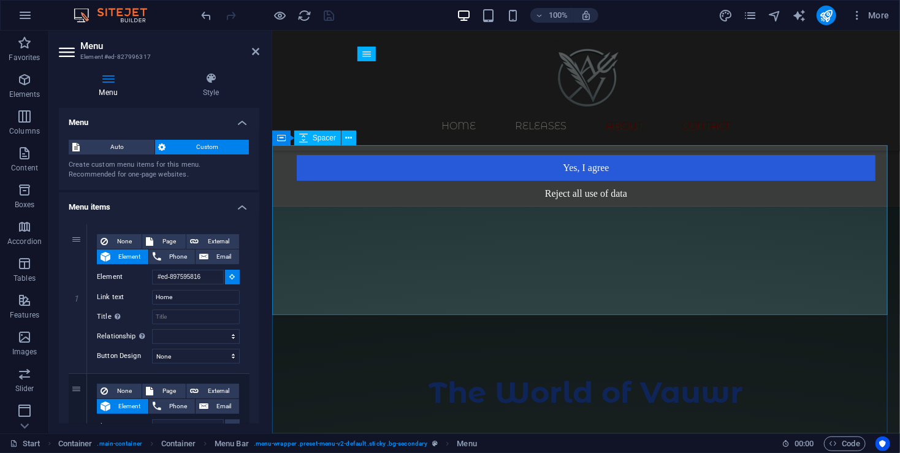
click at [485, 251] on div at bounding box center [586, 291] width 628 height 170
select select
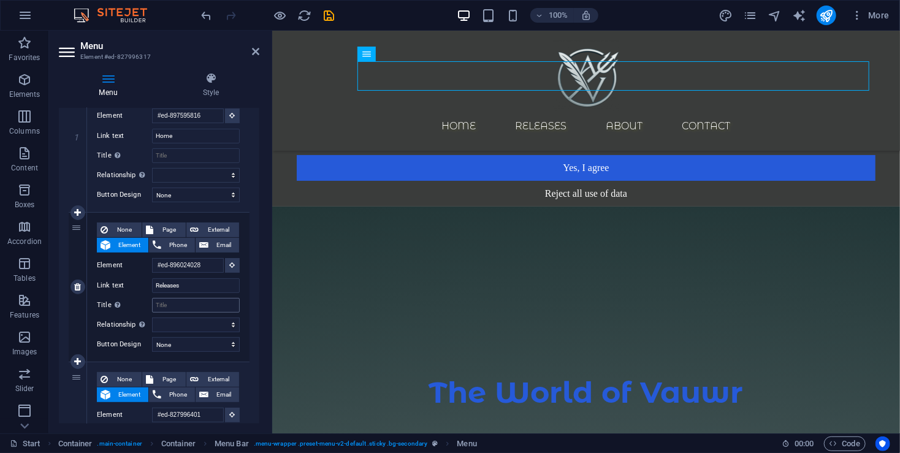
scroll to position [163, 0]
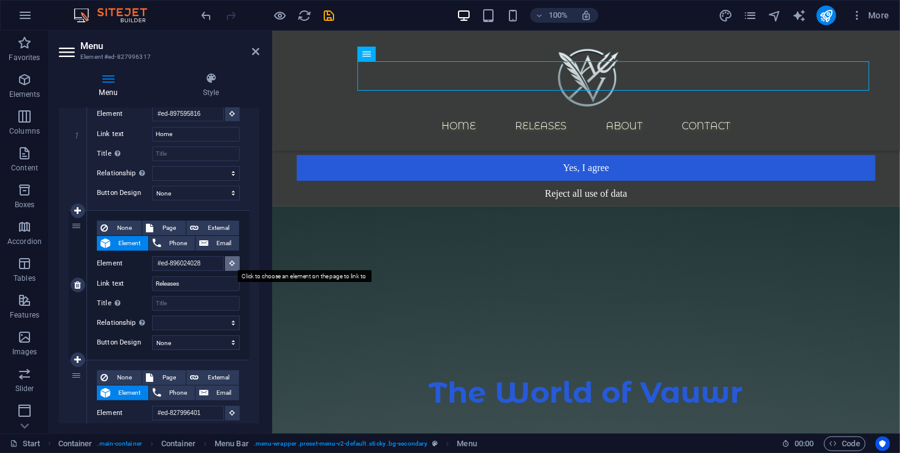
click at [231, 264] on icon at bounding box center [233, 263] width 6 height 6
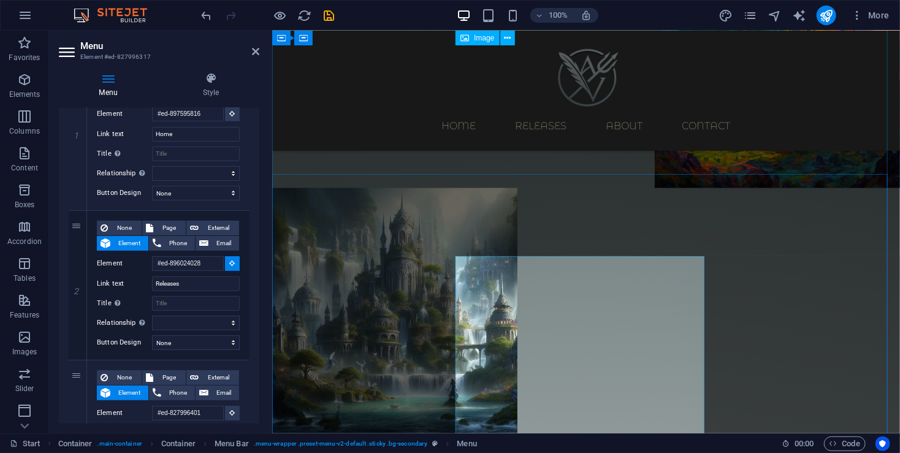
scroll to position [817, 0]
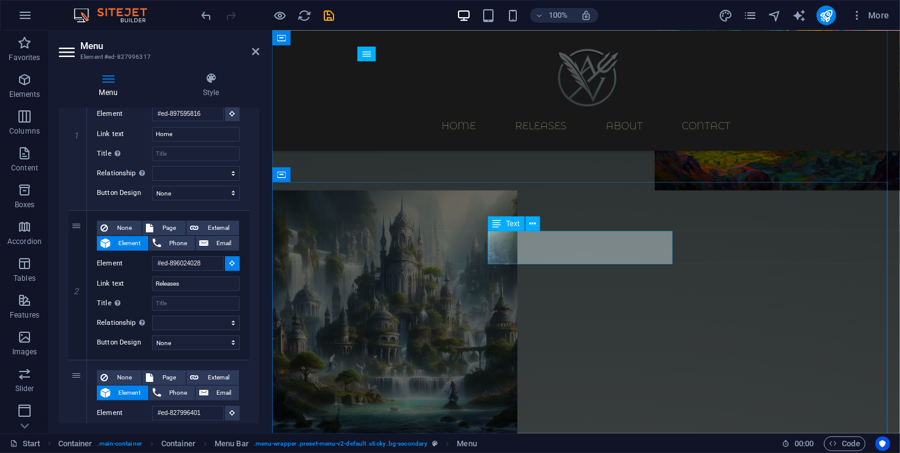
select select
type input "#ed-845988237"
select select
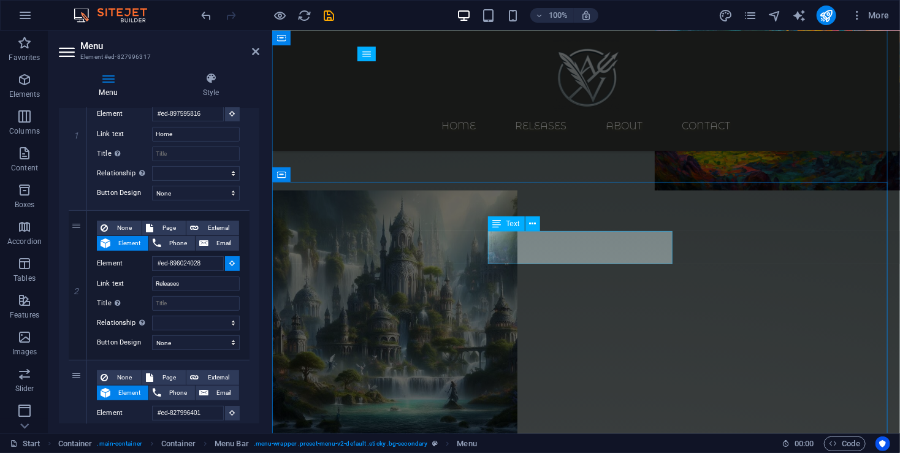
select select
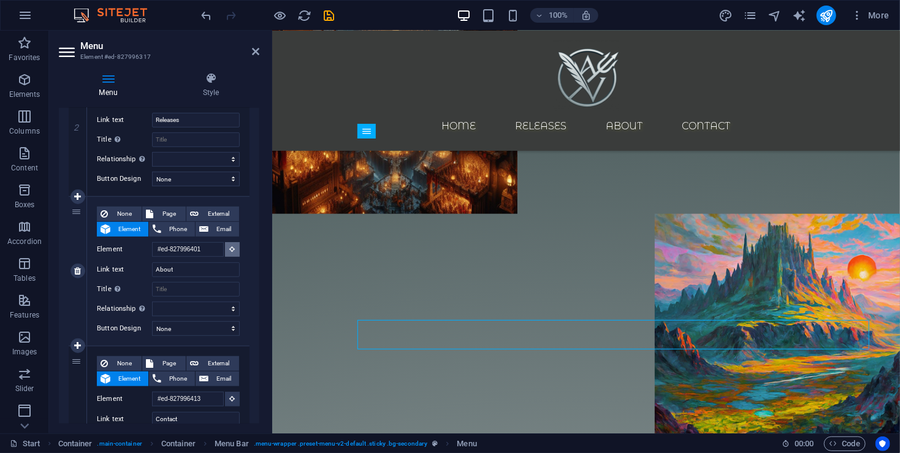
scroll to position [545, 0]
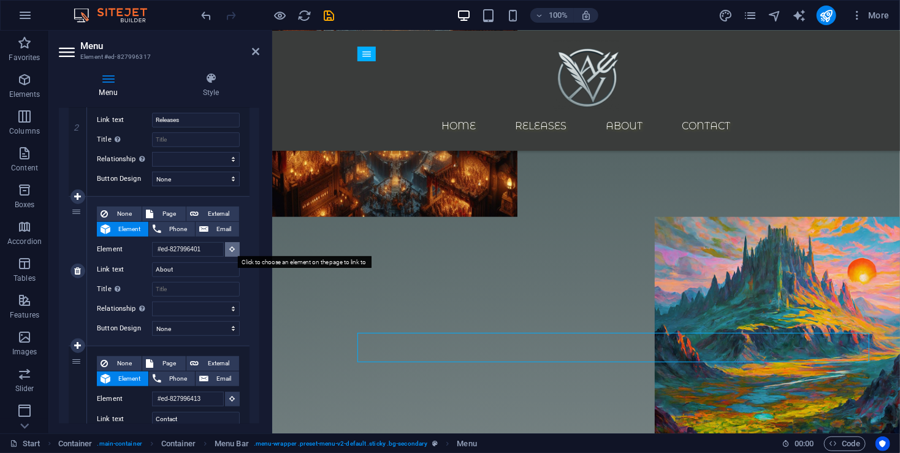
click at [232, 248] on icon at bounding box center [233, 249] width 6 height 6
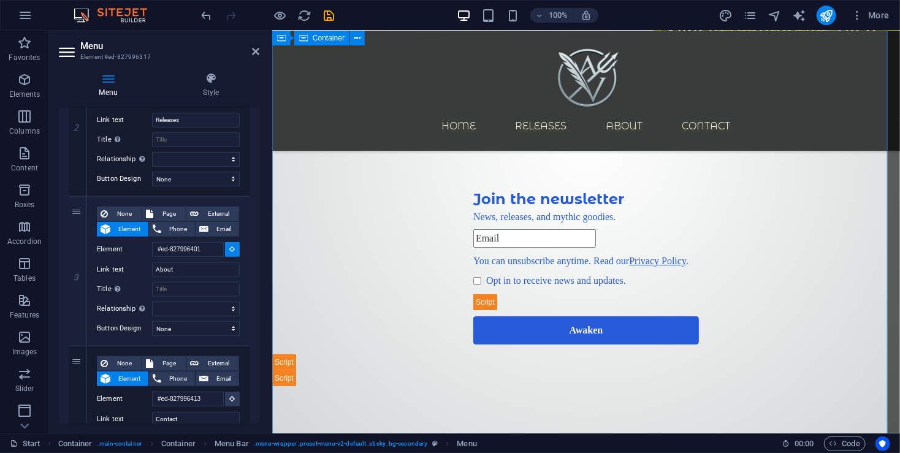
scroll to position [2262, 0]
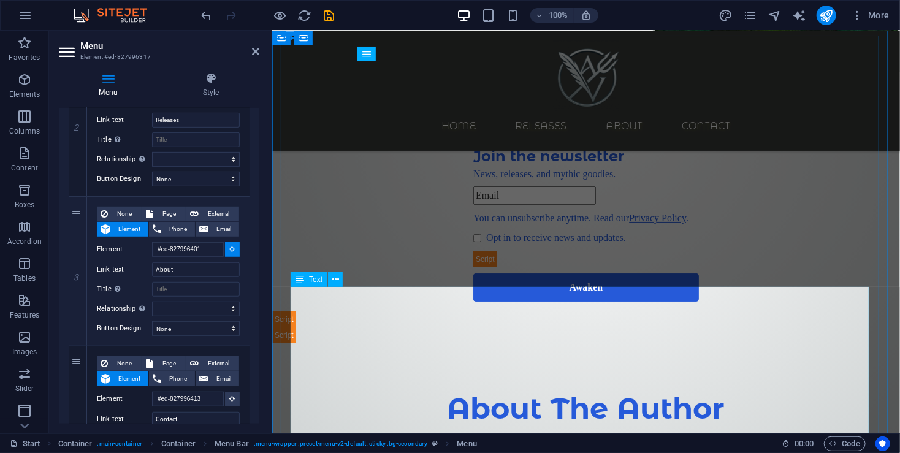
select select
type input "#ed-827996410"
select select
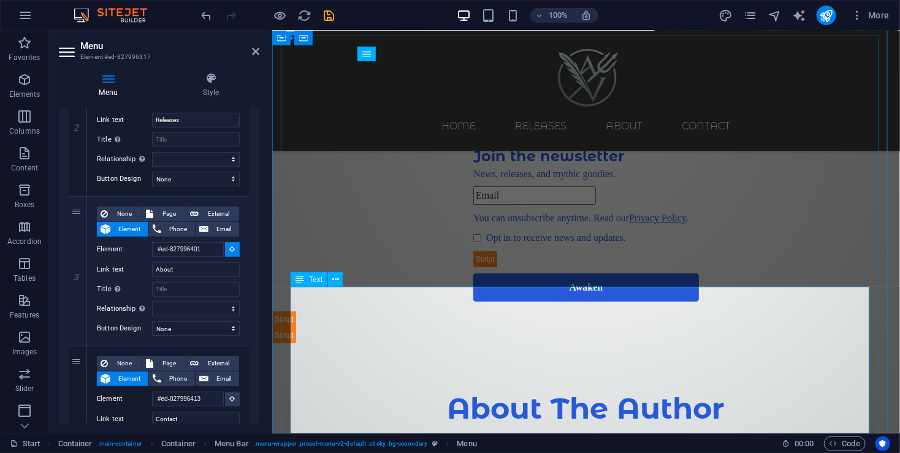
select select
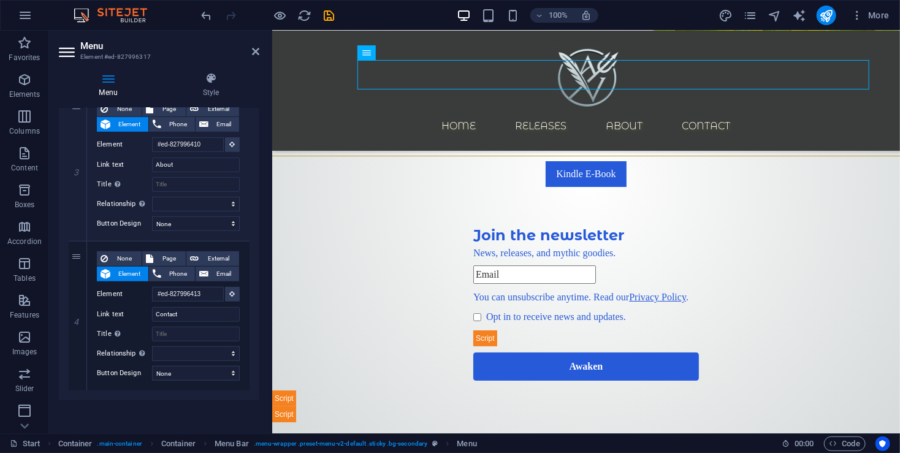
scroll to position [2171, 0]
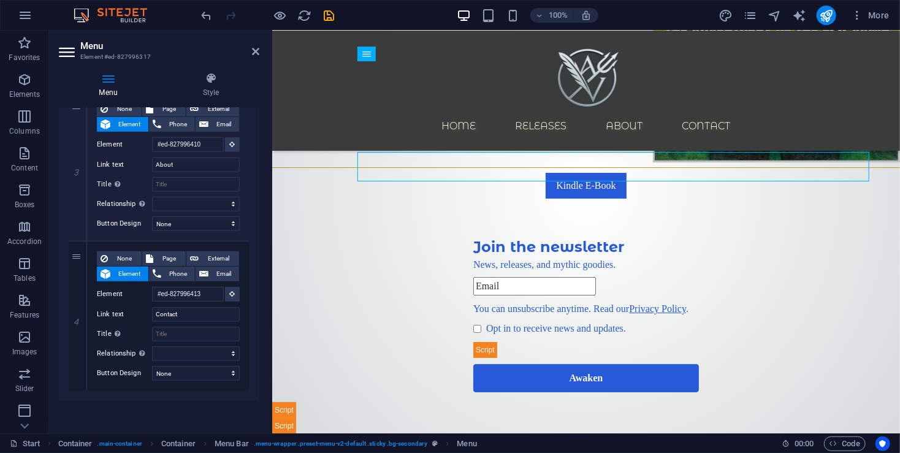
drag, startPoint x: 598, startPoint y: 56, endPoint x: 325, endPoint y: 32, distance: 273.2
click at [327, 21] on icon "save" at bounding box center [329, 16] width 14 height 14
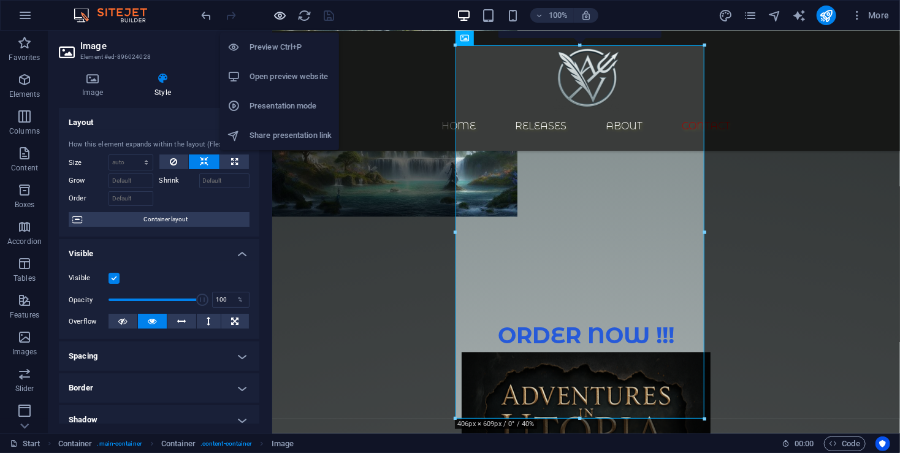
click at [283, 15] on icon "button" at bounding box center [280, 16] width 14 height 14
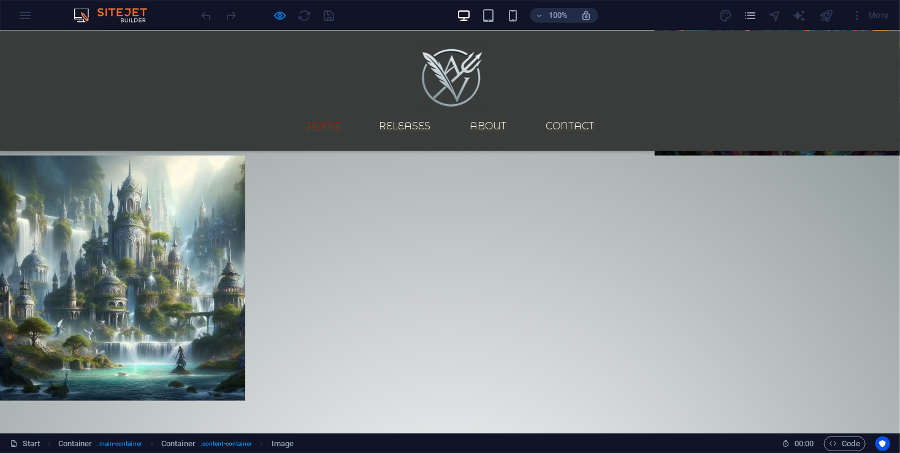
click at [343, 111] on link "Home" at bounding box center [323, 125] width 54 height 29
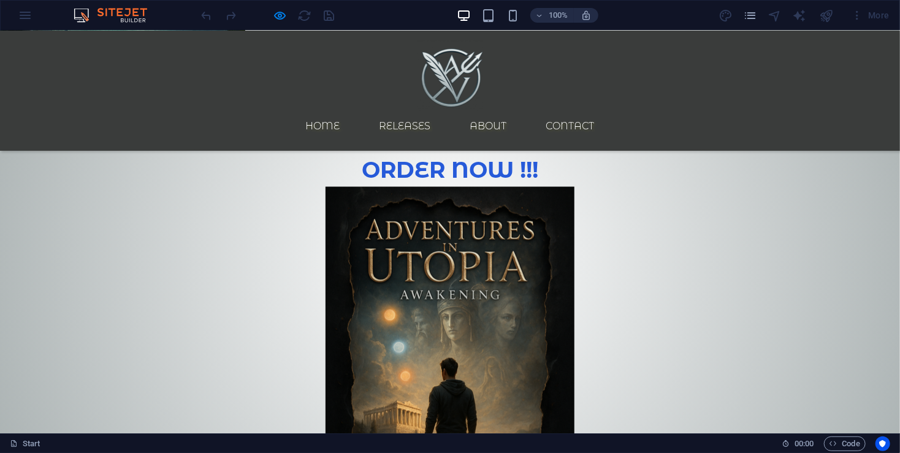
scroll to position [803, 0]
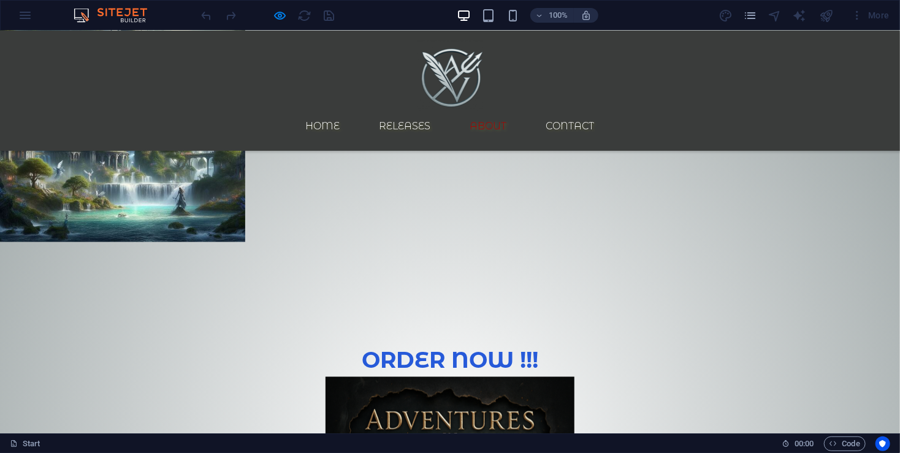
click at [509, 111] on link "About" at bounding box center [488, 125] width 56 height 29
click at [516, 111] on link "About" at bounding box center [488, 125] width 56 height 29
click at [441, 111] on link "Releases" at bounding box center [405, 125] width 71 height 29
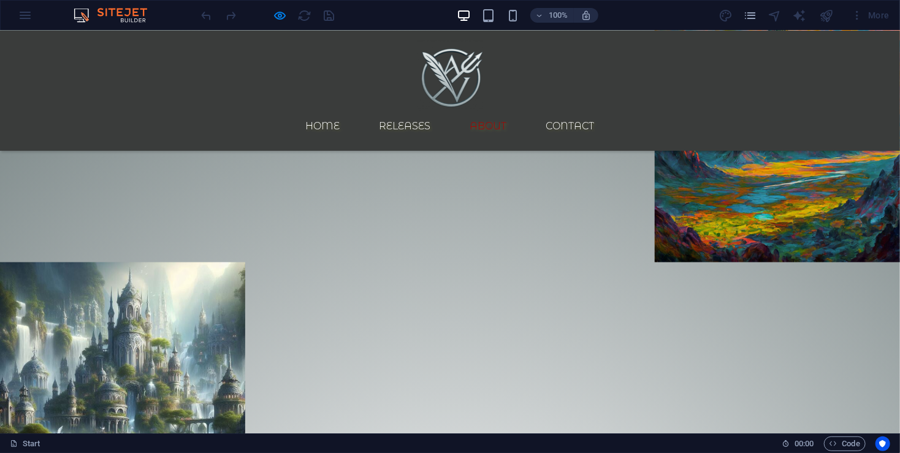
scroll to position [535, 0]
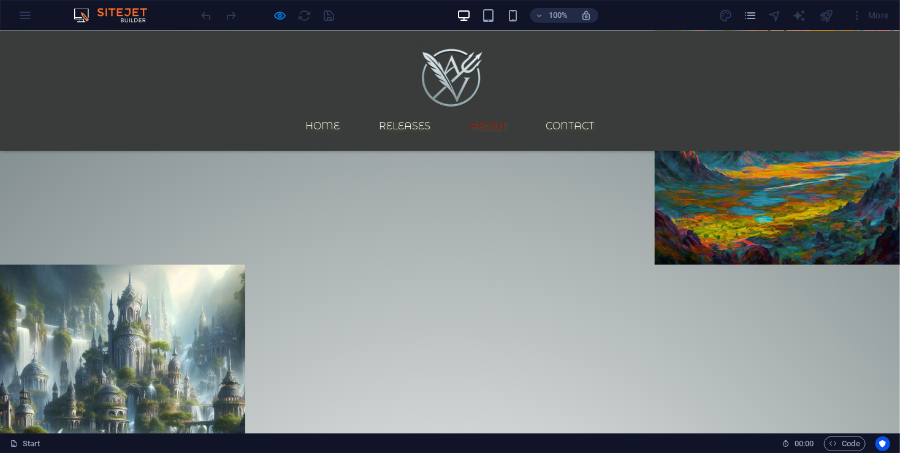
click at [510, 111] on link "About" at bounding box center [488, 125] width 56 height 29
click at [509, 111] on link "About" at bounding box center [488, 125] width 56 height 29
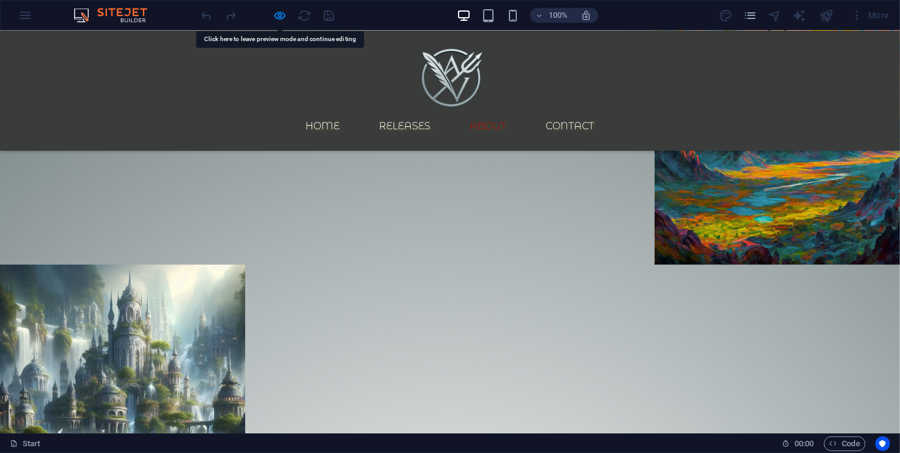
click at [517, 111] on link "About" at bounding box center [488, 125] width 56 height 29
click at [593, 111] on link "Contact" at bounding box center [570, 125] width 68 height 29
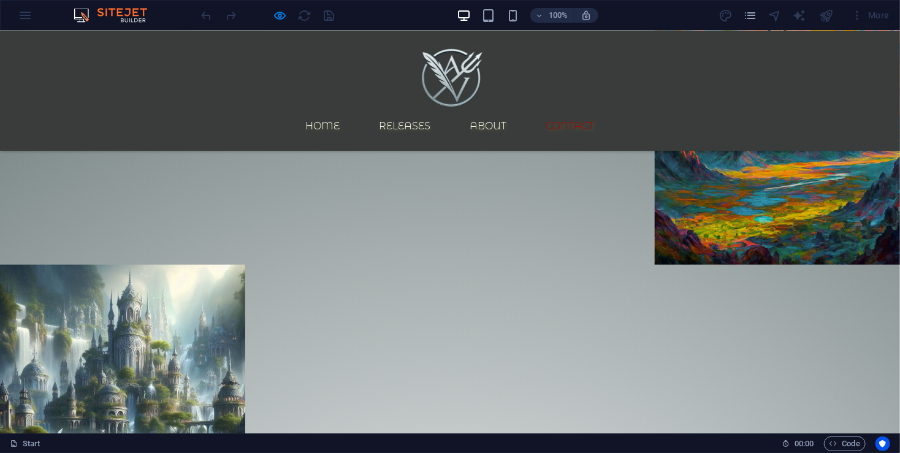
click at [591, 111] on link "Contact" at bounding box center [570, 125] width 68 height 29
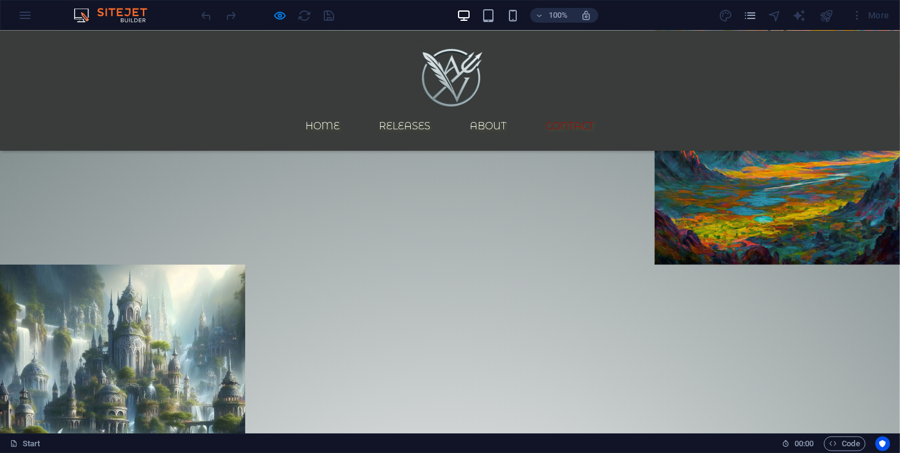
click at [599, 111] on link "Contact" at bounding box center [570, 125] width 68 height 29
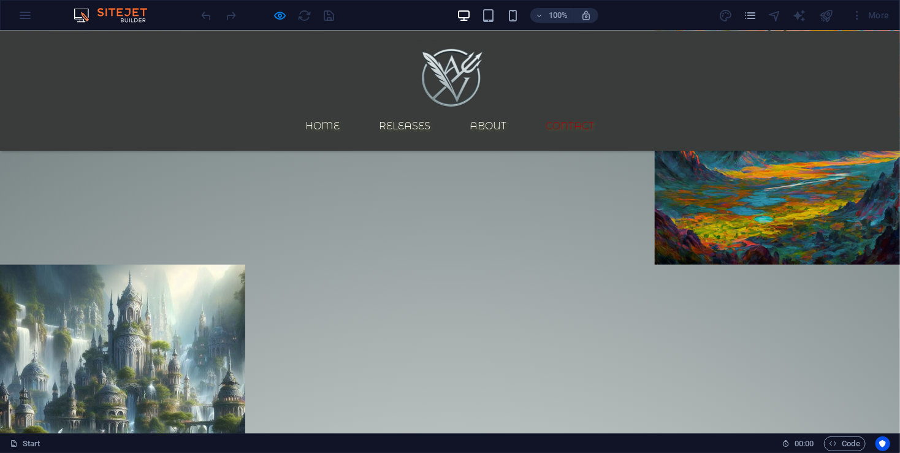
click at [599, 111] on link "Contact" at bounding box center [570, 125] width 68 height 29
click at [517, 111] on link "About" at bounding box center [488, 125] width 56 height 29
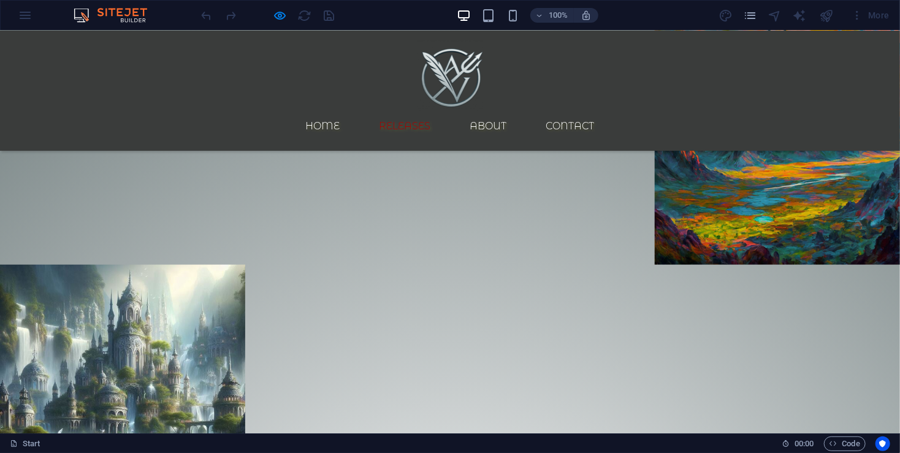
click at [410, 111] on link "Releases" at bounding box center [405, 125] width 71 height 29
click at [350, 111] on link "Home" at bounding box center [323, 125] width 54 height 29
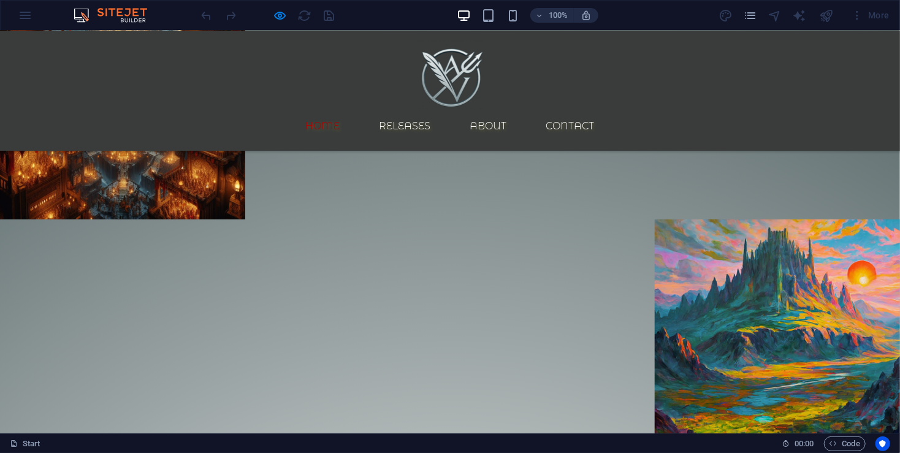
scroll to position [0, 0]
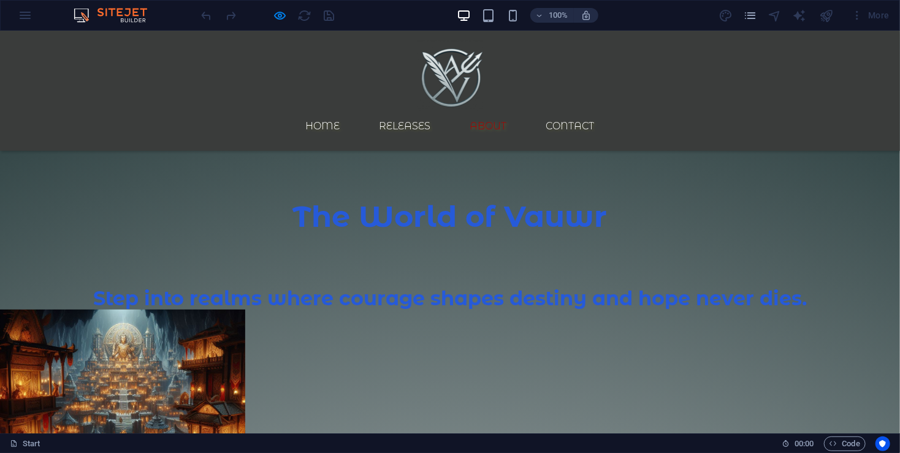
click at [517, 111] on link "About" at bounding box center [488, 125] width 56 height 29
click at [512, 23] on div "100%" at bounding box center [528, 16] width 142 height 20
click at [513, 16] on icon "button" at bounding box center [513, 16] width 14 height 14
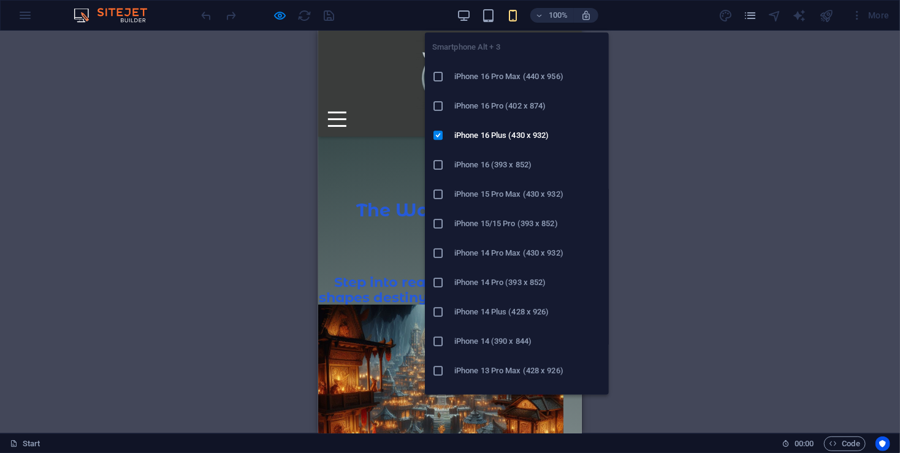
click at [515, 12] on icon "button" at bounding box center [513, 16] width 14 height 14
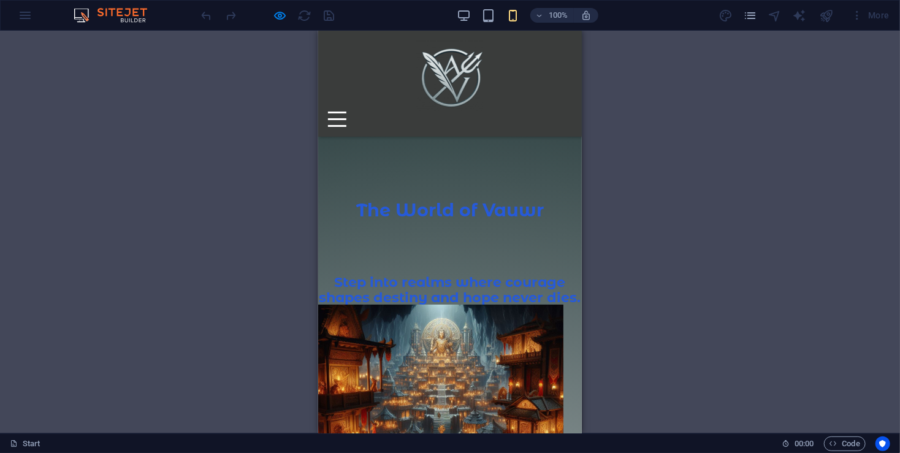
click at [346, 111] on div at bounding box center [336, 118] width 18 height 15
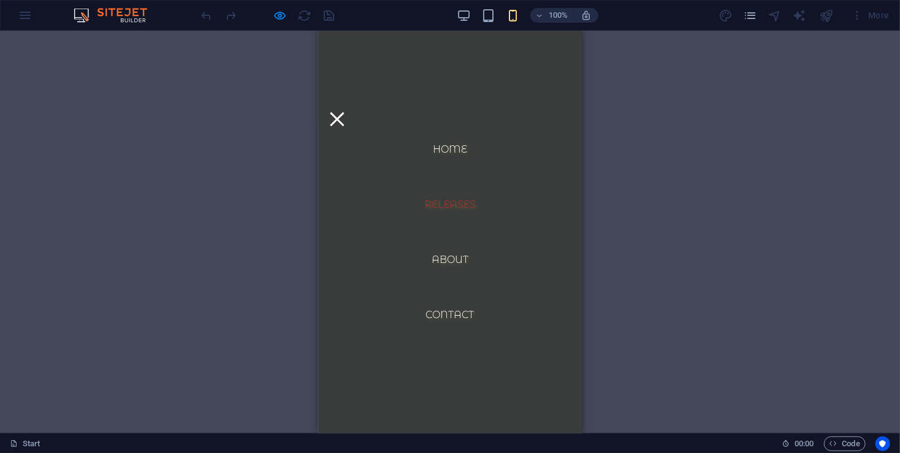
click at [454, 191] on link "Releases" at bounding box center [449, 203] width 71 height 29
click at [343, 112] on button at bounding box center [336, 119] width 14 height 14
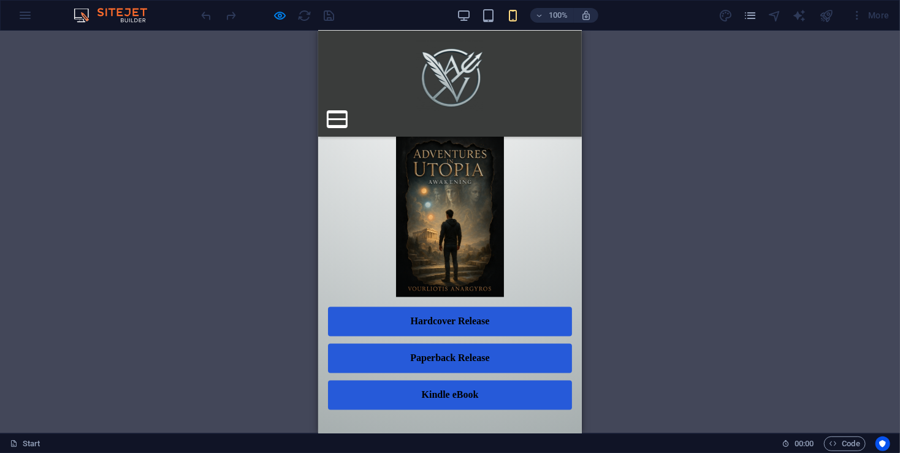
scroll to position [1035, 0]
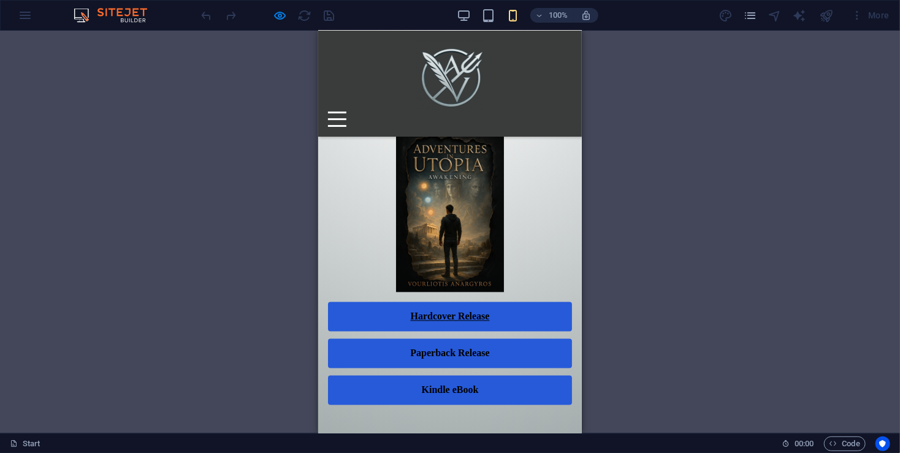
click at [512, 319] on link "Hardcover Release" at bounding box center [449, 316] width 244 height 29
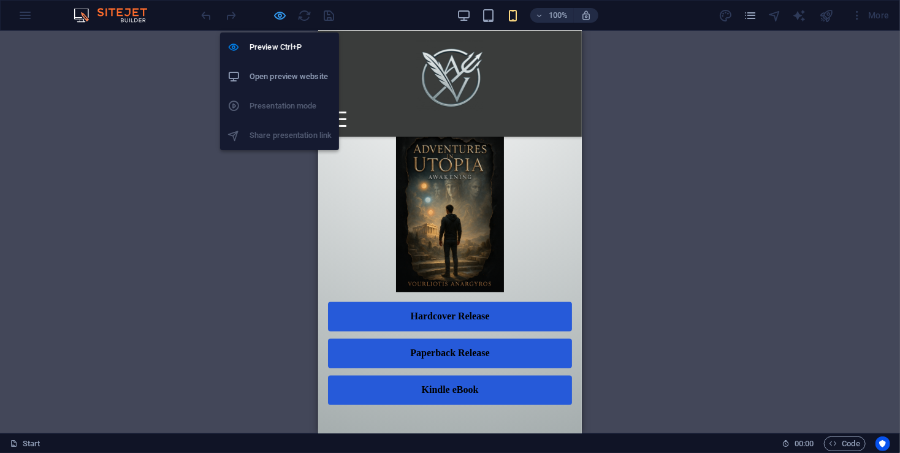
click at [285, 15] on icon "button" at bounding box center [280, 16] width 14 height 14
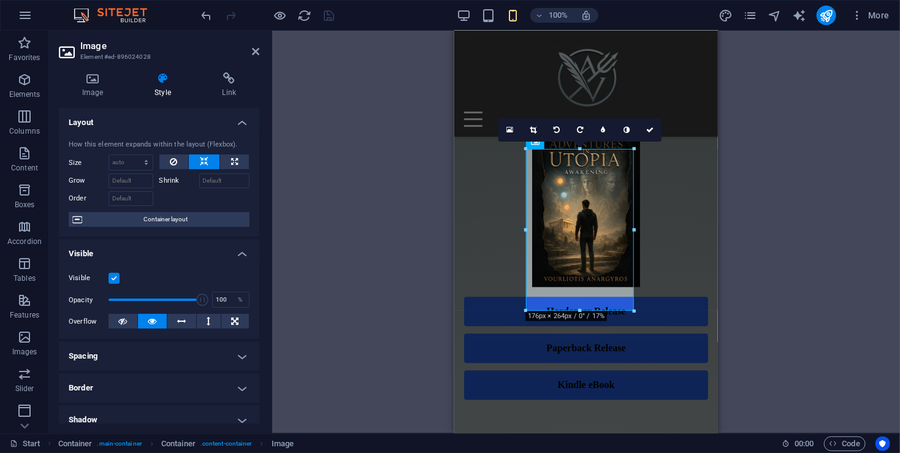
scroll to position [1280, 0]
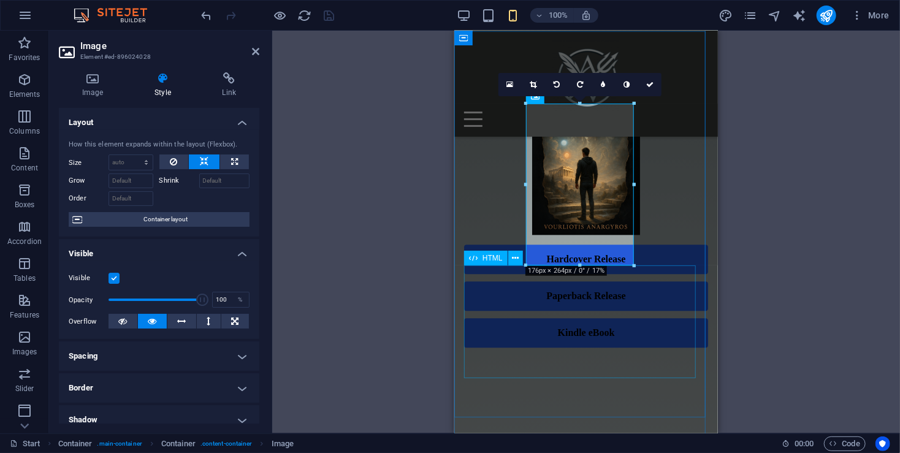
click at [509, 289] on div "Hardcover Release Paperback Release Kindle eBook Coming Soon That format is und…" at bounding box center [585, 295] width 244 height 103
click at [510, 289] on div "Hardcover Release Paperback Release Kindle eBook Coming Soon That format is und…" at bounding box center [585, 295] width 244 height 103
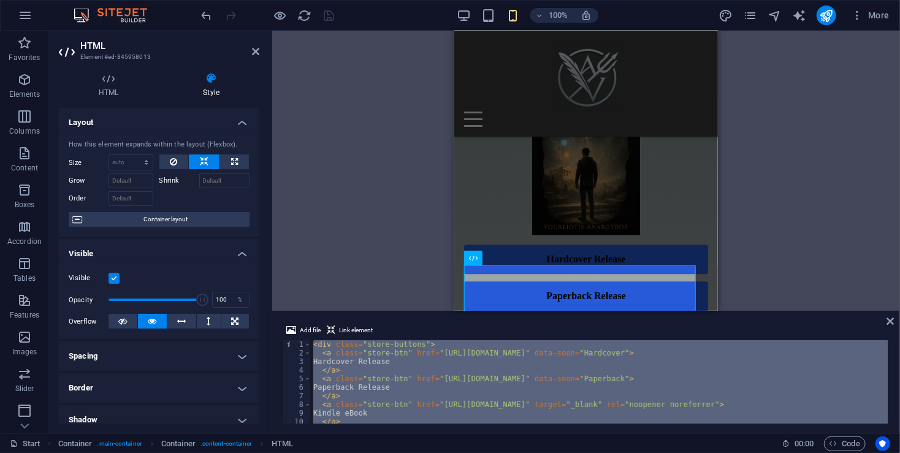
scroll to position [105, 0]
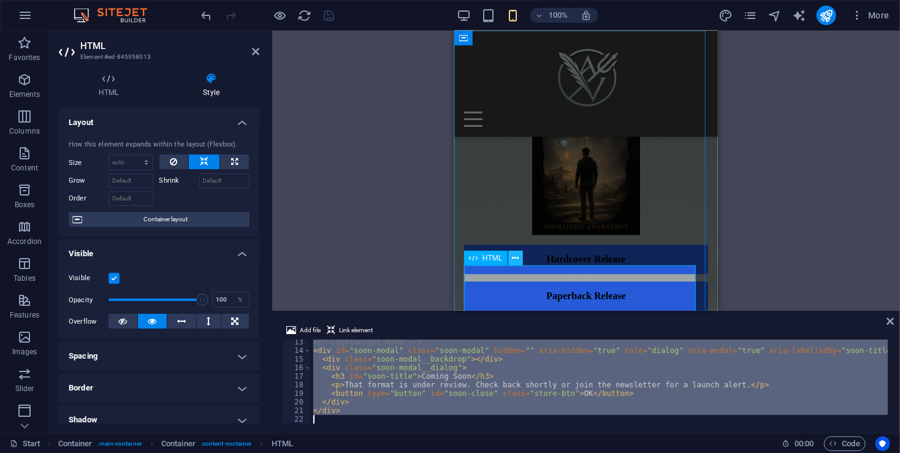
click at [515, 259] on icon at bounding box center [515, 258] width 7 height 13
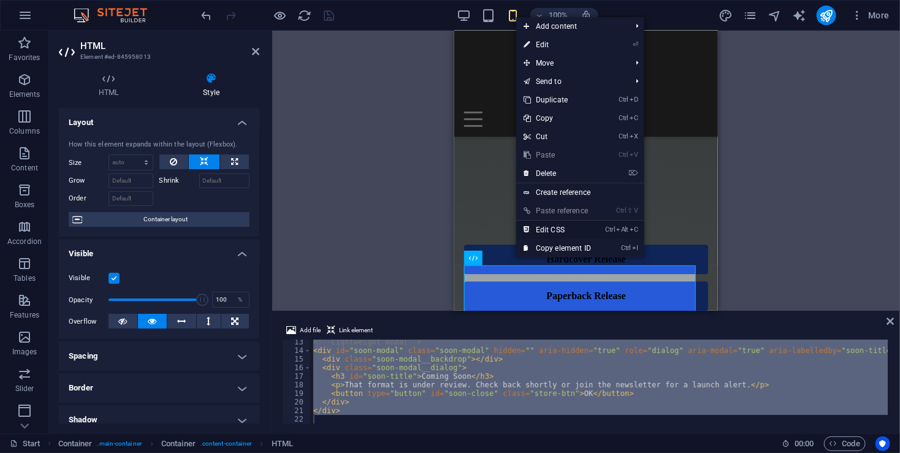
click at [556, 230] on link "Ctrl Alt C Edit CSS" at bounding box center [557, 230] width 82 height 18
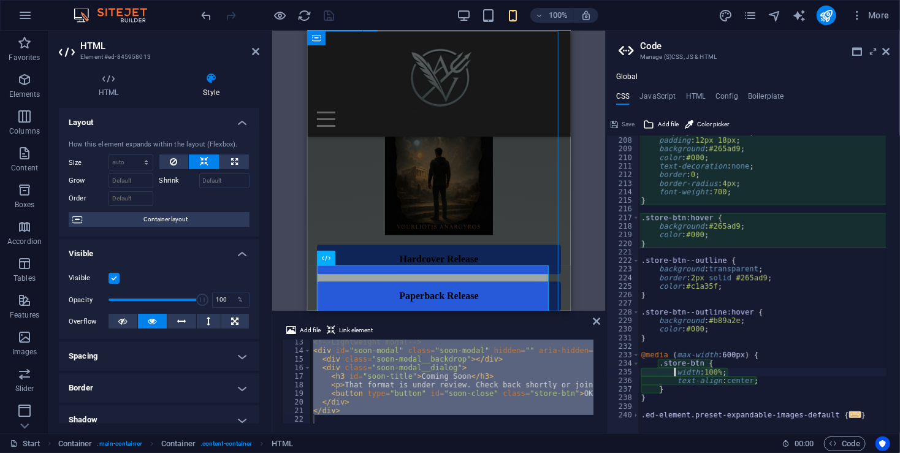
scroll to position [402, 0]
click at [721, 354] on div "display : inline-block ; padding : 12px 18px ; background : #265ad9 ; color : #…" at bounding box center [796, 277] width 314 height 301
type textarea "@media (max-width:400px) {"
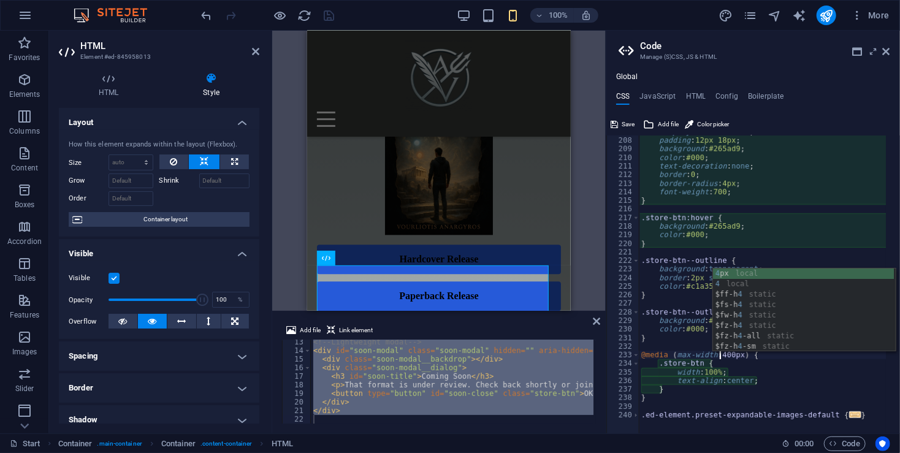
scroll to position [0, 6]
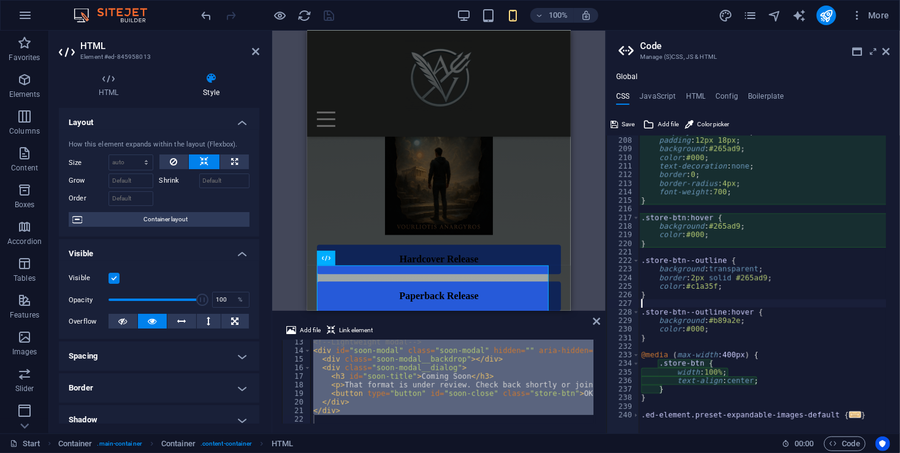
click at [699, 304] on div "display : inline-block ; padding : 12px 18px ; background : #265ad9 ; color : #…" at bounding box center [796, 277] width 314 height 301
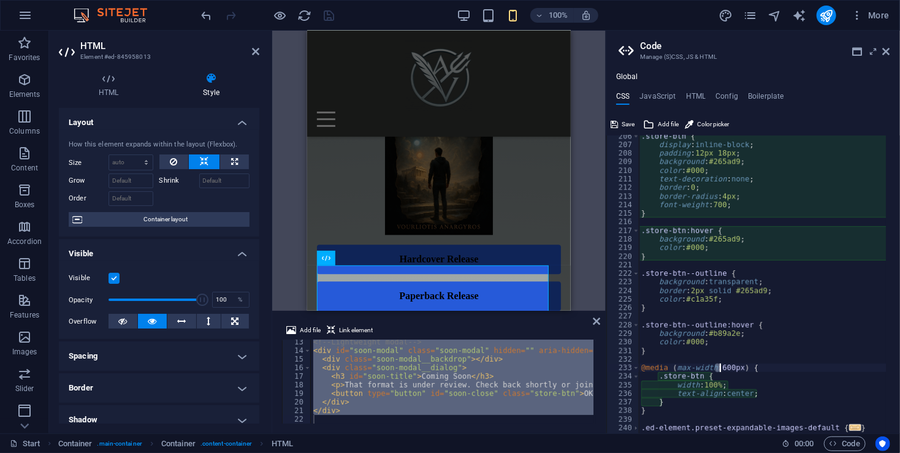
scroll to position [402, 0]
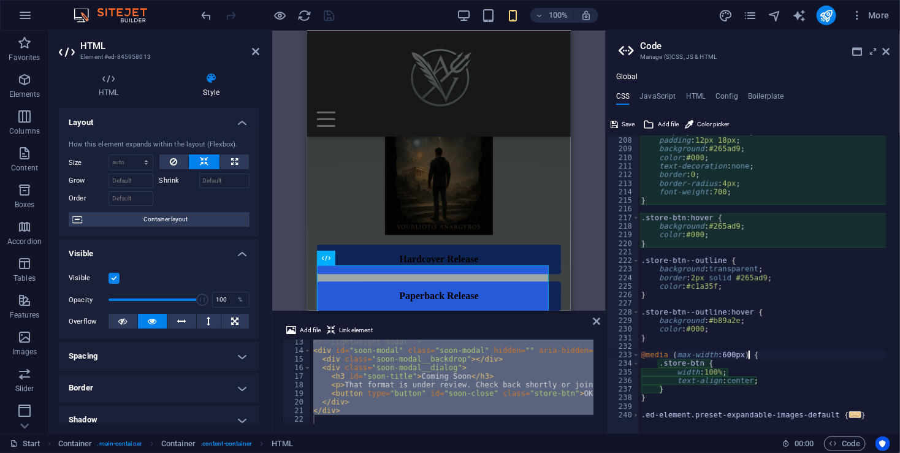
click at [788, 352] on div "display : inline-block ; padding : 12px 18px ; background : #265ad9 ; color : #…" at bounding box center [796, 277] width 314 height 301
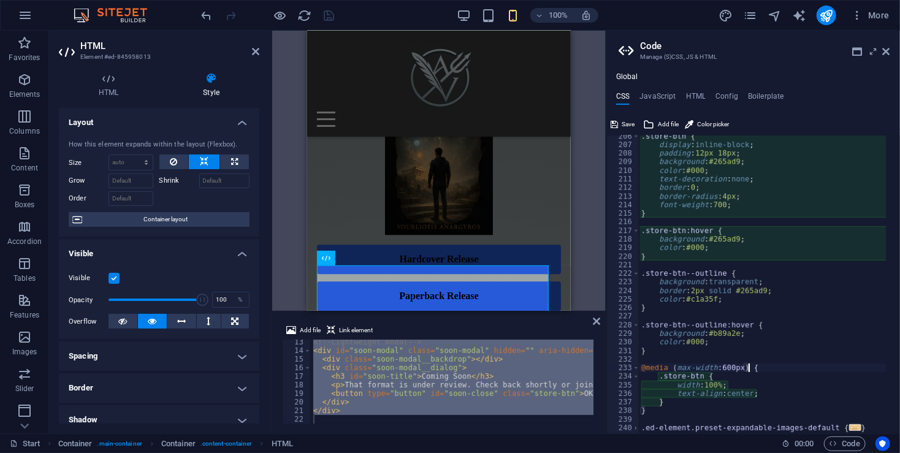
scroll to position [390, 0]
click at [719, 368] on div ".store-btn { display : inline-block ; padding : 12px 18px ; background : #265ad…" at bounding box center [796, 282] width 314 height 301
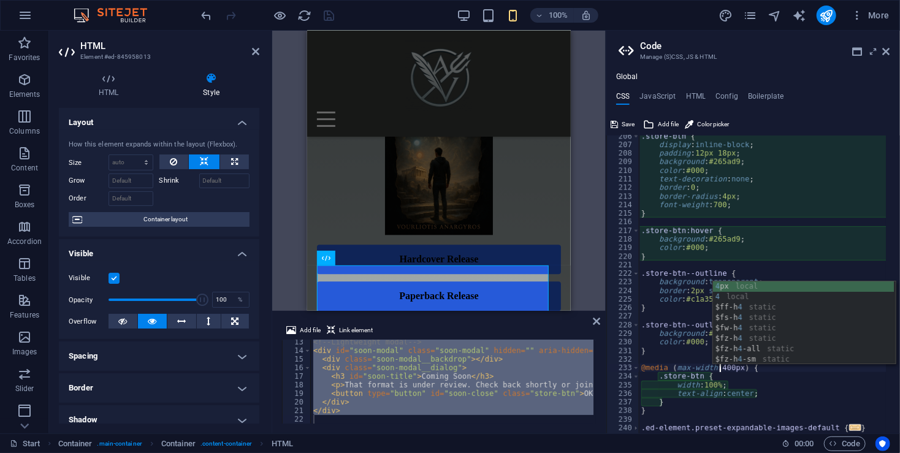
scroll to position [0, 6]
type textarea "@media (max-width:400px) {"
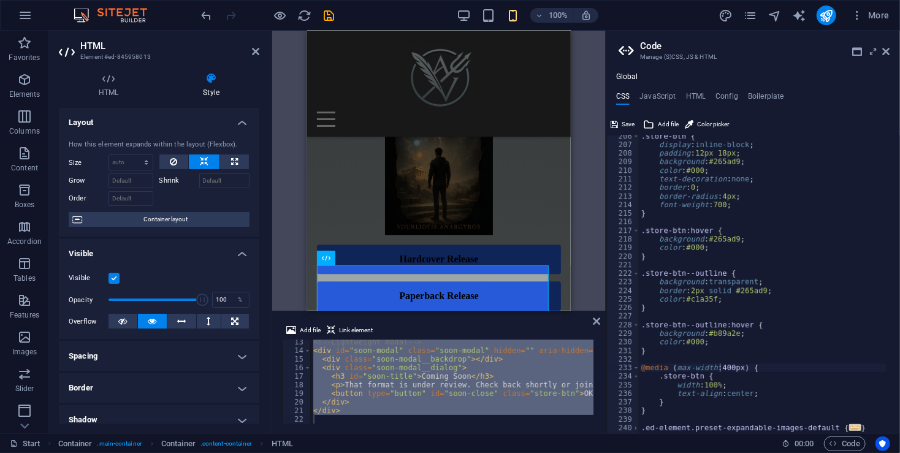
click at [330, 16] on div at bounding box center [267, 16] width 137 height 20
click at [330, 16] on icon "save" at bounding box center [329, 16] width 14 height 14
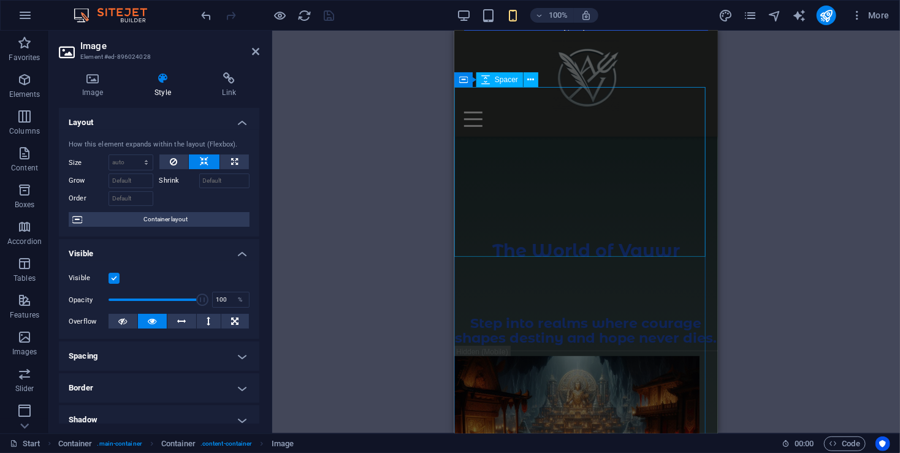
scroll to position [0, 0]
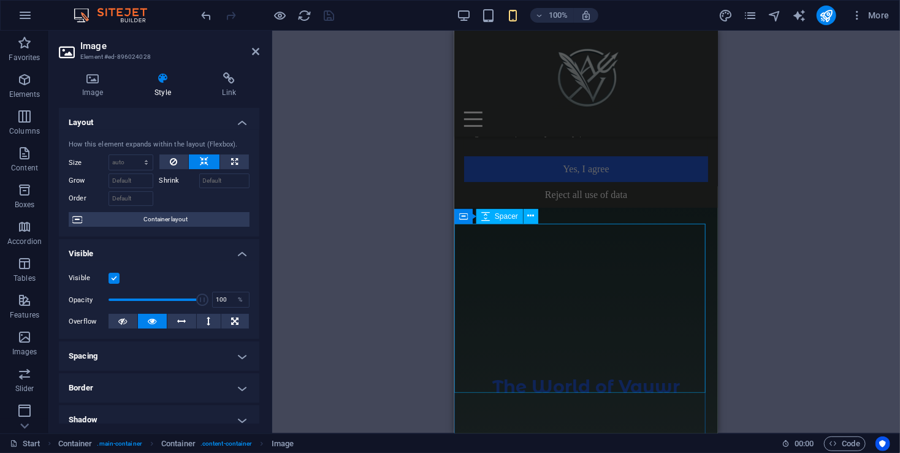
click at [588, 256] on div at bounding box center [586, 292] width 264 height 170
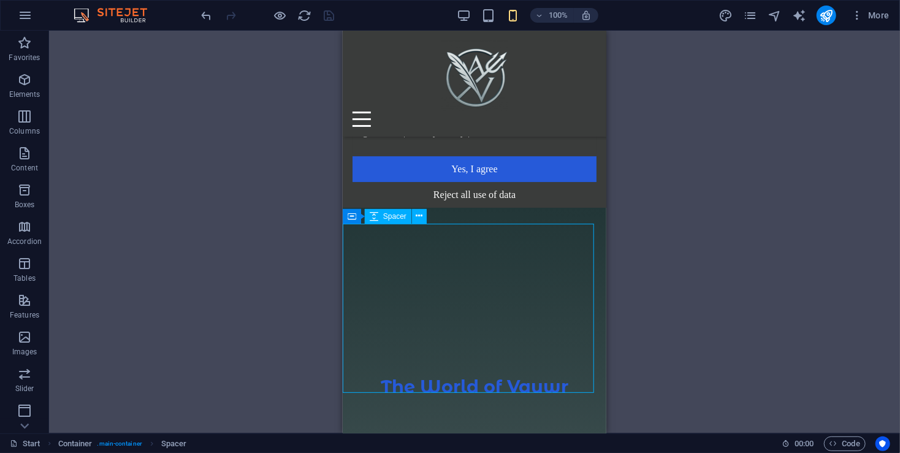
click at [492, 251] on div at bounding box center [474, 292] width 264 height 170
drag, startPoint x: 492, startPoint y: 251, endPoint x: 381, endPoint y: 252, distance: 111.5
click at [492, 252] on div at bounding box center [474, 292] width 264 height 170
select select "px"
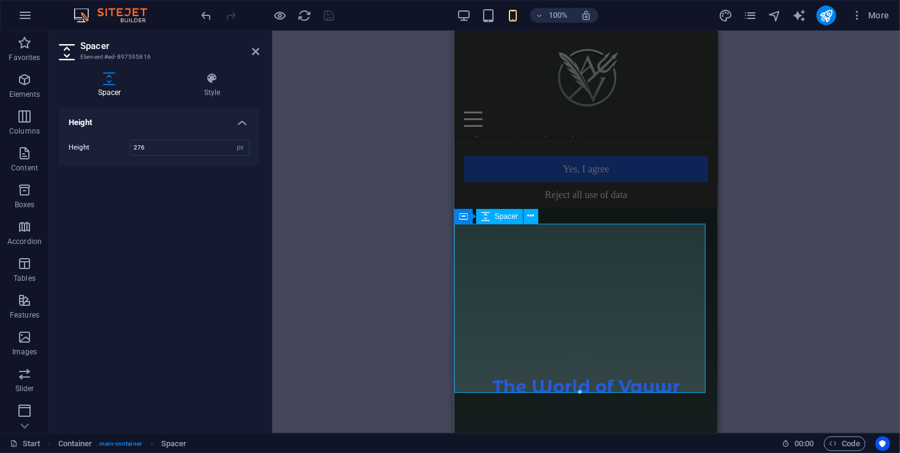
click at [558, 232] on div at bounding box center [586, 292] width 264 height 170
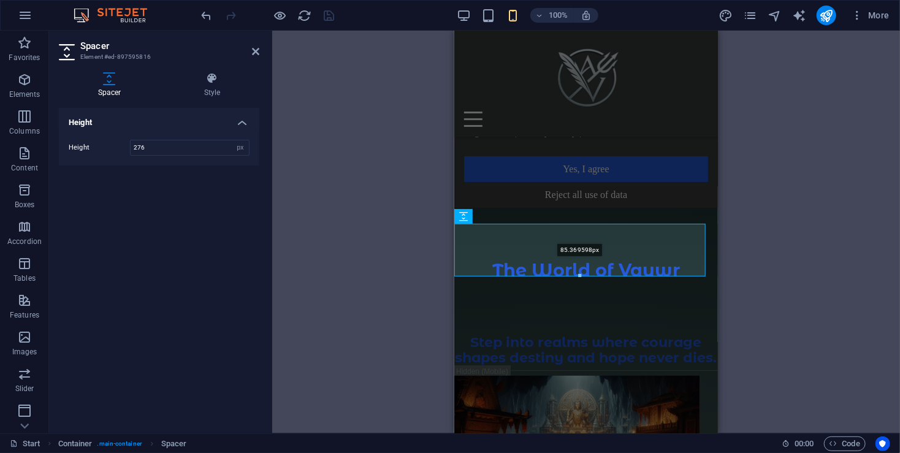
drag, startPoint x: 579, startPoint y: 391, endPoint x: 604, endPoint y: 274, distance: 119.6
click at [604, 274] on div at bounding box center [580, 276] width 250 height 4
type input "85"
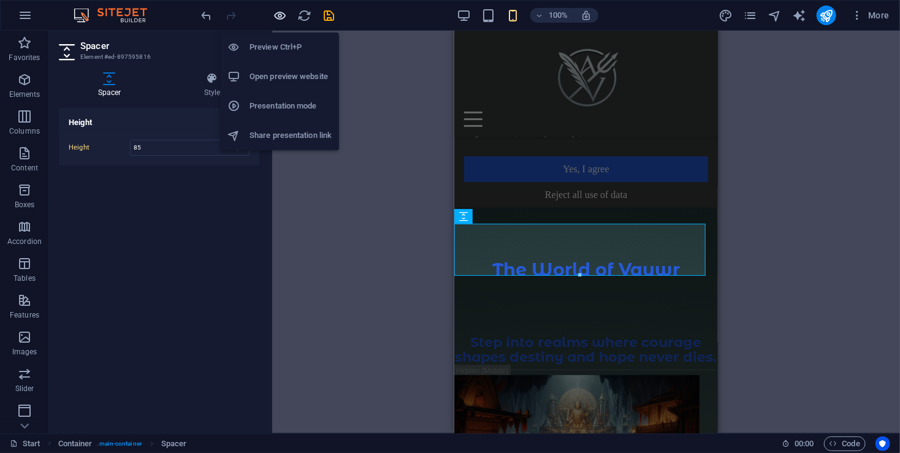
click at [283, 15] on icon "button" at bounding box center [280, 16] width 14 height 14
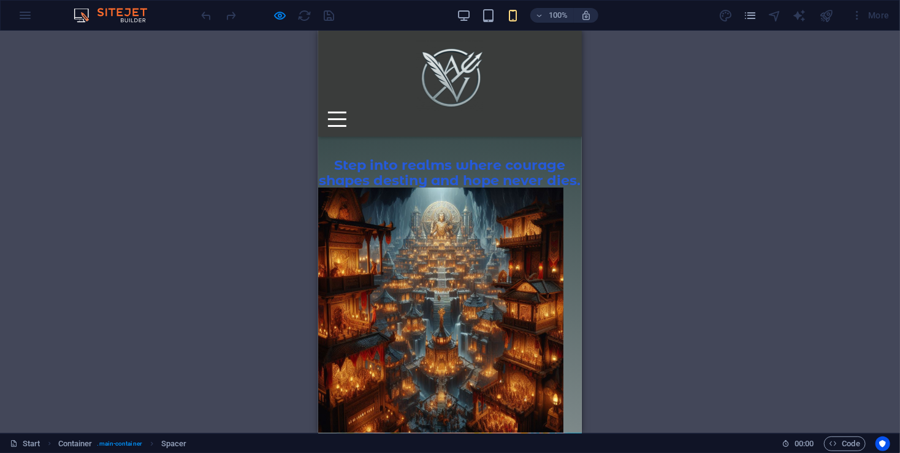
click at [474, 67] on div "Home Releases About Contact" at bounding box center [449, 83] width 264 height 106
click at [278, 15] on icon "button" at bounding box center [280, 16] width 14 height 14
select select "px"
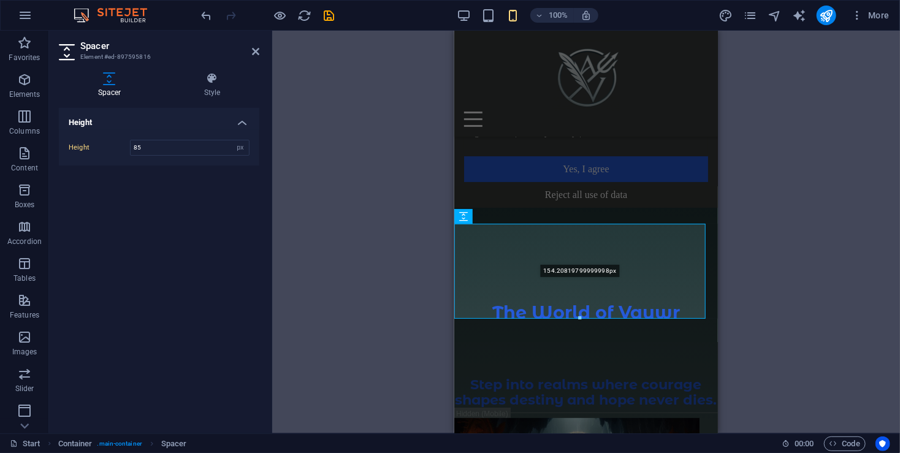
drag, startPoint x: 579, startPoint y: 275, endPoint x: 579, endPoint y: 317, distance: 42.9
click at [579, 317] on div at bounding box center [580, 318] width 250 height 4
type input "154"
click at [327, 16] on icon "save" at bounding box center [329, 16] width 14 height 14
select select "px"
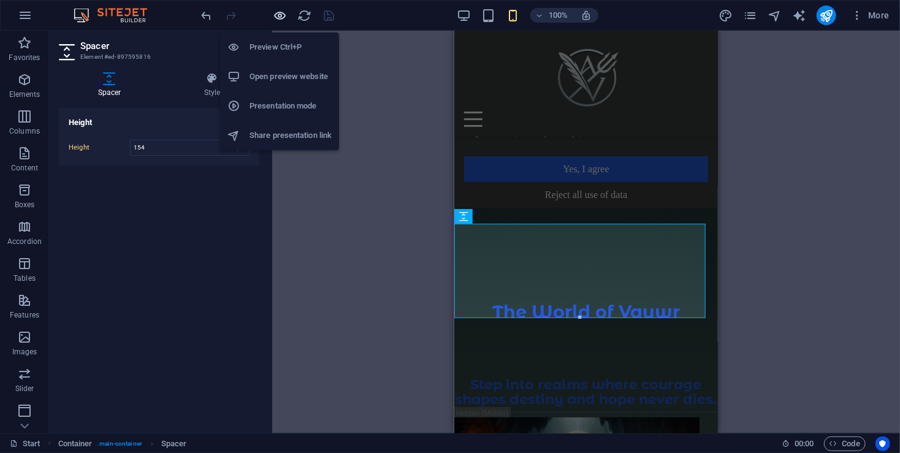
click at [279, 16] on icon "button" at bounding box center [280, 16] width 14 height 14
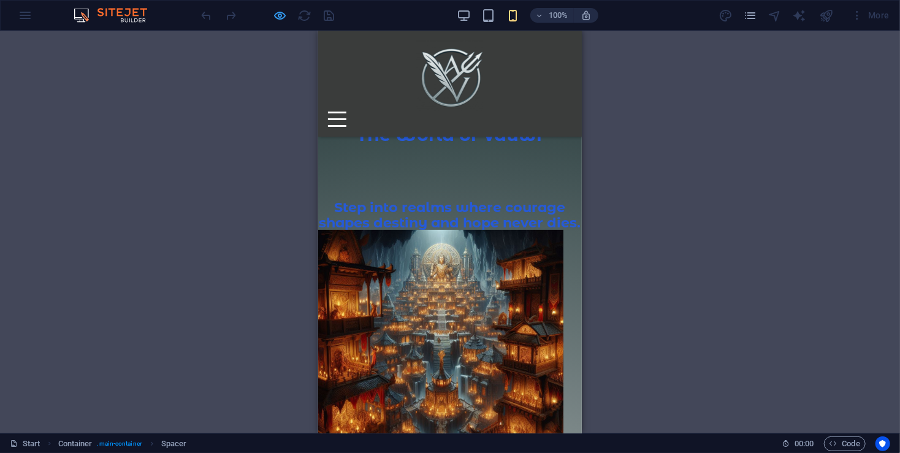
click at [280, 20] on icon "button" at bounding box center [280, 16] width 14 height 14
select select "px"
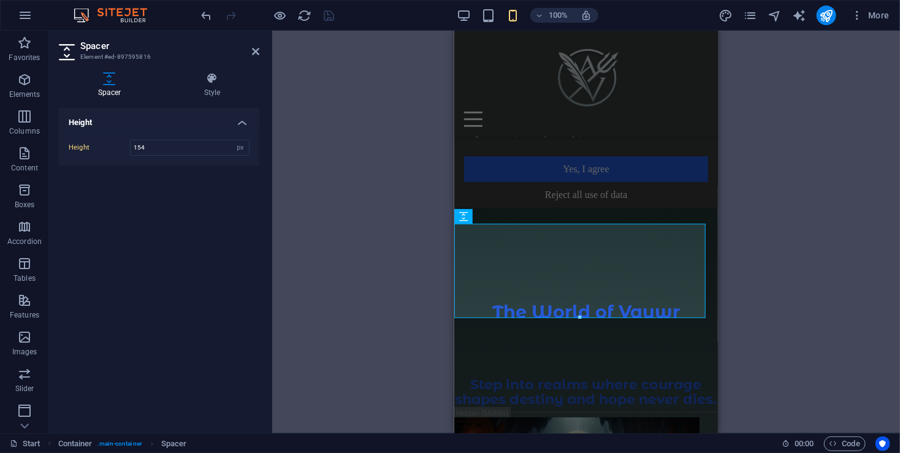
click at [376, 258] on div "Drag here to replace the existing content. Press “Ctrl” if you want to create a…" at bounding box center [586, 232] width 628 height 403
click at [559, 321] on div "The World of Vauwr" at bounding box center [586, 312] width 264 height 20
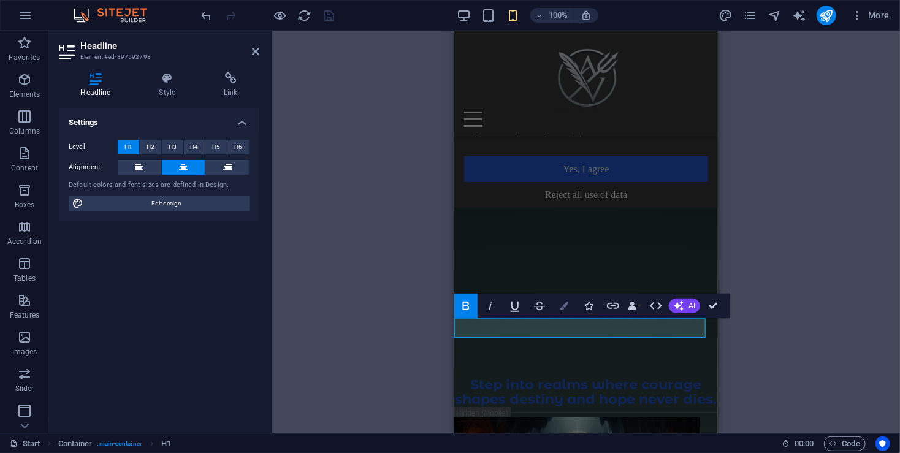
click at [568, 302] on icon "button" at bounding box center [564, 306] width 9 height 9
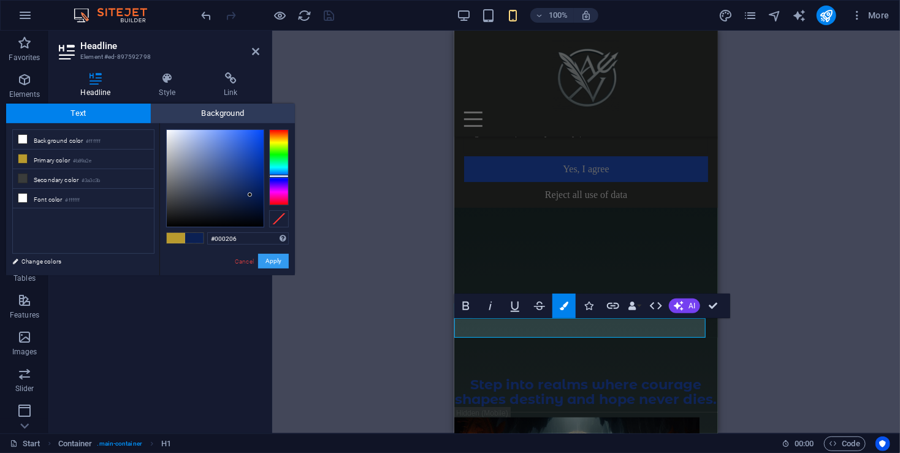
type input "#000000"
drag, startPoint x: 245, startPoint y: 187, endPoint x: 295, endPoint y: 273, distance: 100.3
click at [290, 273] on div "#000000 Supported formats #0852ed rgb(8, 82, 237) rgba(8, 82, 237, 90%) hsv(221…" at bounding box center [226, 288] width 135 height 330
click at [283, 263] on button "Apply" at bounding box center [273, 261] width 31 height 15
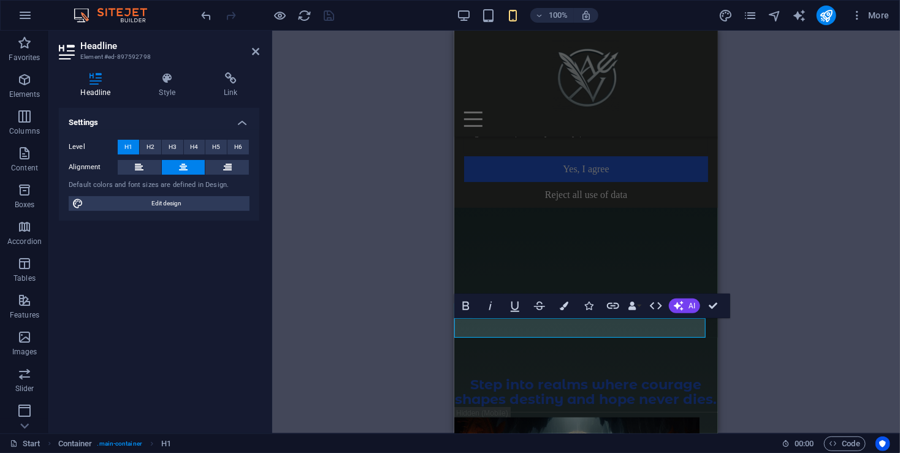
click at [583, 414] on div "Container Cookie Consent Bar H3 Cookie Consent Bar Cookie Consent Bar Container…" at bounding box center [586, 232] width 264 height 403
click at [583, 406] on div "Step into realms where courage shapes destiny and hope never dies." at bounding box center [586, 391] width 264 height 30
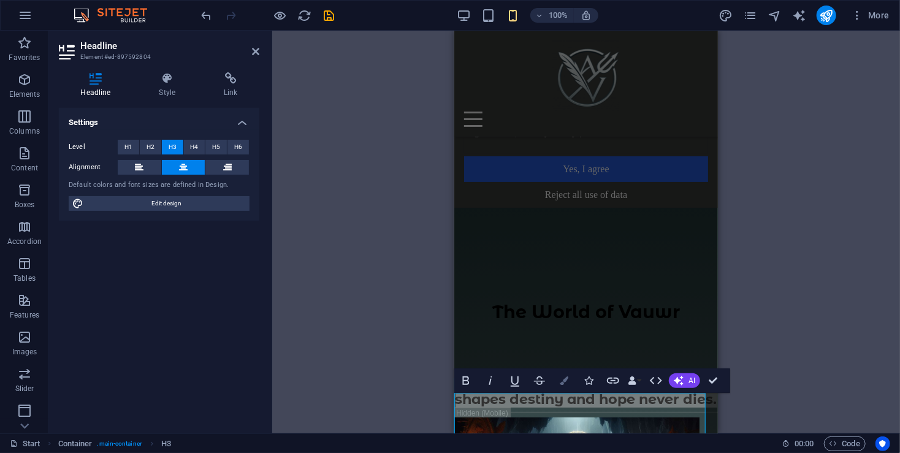
click at [564, 382] on icon "button" at bounding box center [564, 380] width 9 height 9
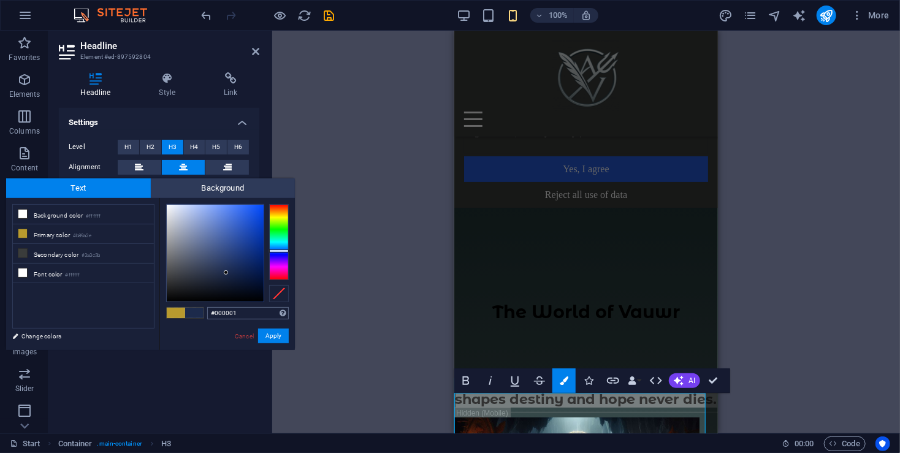
type input "#000000"
drag, startPoint x: 226, startPoint y: 273, endPoint x: 272, endPoint y: 343, distance: 83.8
click at [271, 343] on div "#000000 Supported formats #0852ed rgb(8, 82, 237) rgba(8, 82, 237, 90%) hsv(221…" at bounding box center [226, 363] width 135 height 330
click at [274, 336] on button "Apply" at bounding box center [273, 336] width 31 height 15
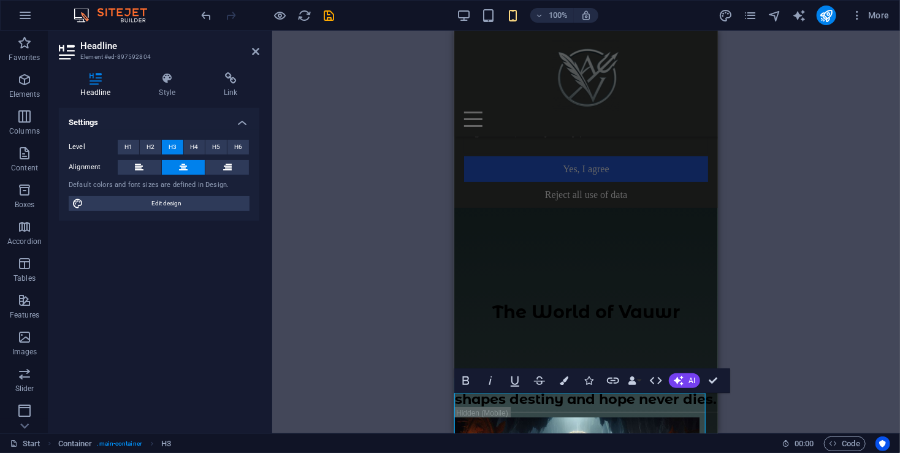
click at [683, 308] on div "Container Cookie Consent Bar H3 Cookie Consent Bar Cookie Consent Bar Container…" at bounding box center [586, 232] width 264 height 403
click at [343, 267] on div "Container Cookie Consent Bar H3 Cookie Consent Bar Cookie Consent Bar Container…" at bounding box center [586, 232] width 628 height 403
click at [344, 267] on div "Container Cookie Consent Bar H3 Cookie Consent Bar Cookie Consent Bar Container…" at bounding box center [586, 232] width 628 height 403
click at [349, 300] on div "Container Cookie Consent Bar H3 Cookie Consent Bar Cookie Consent Bar Container…" at bounding box center [586, 232] width 628 height 403
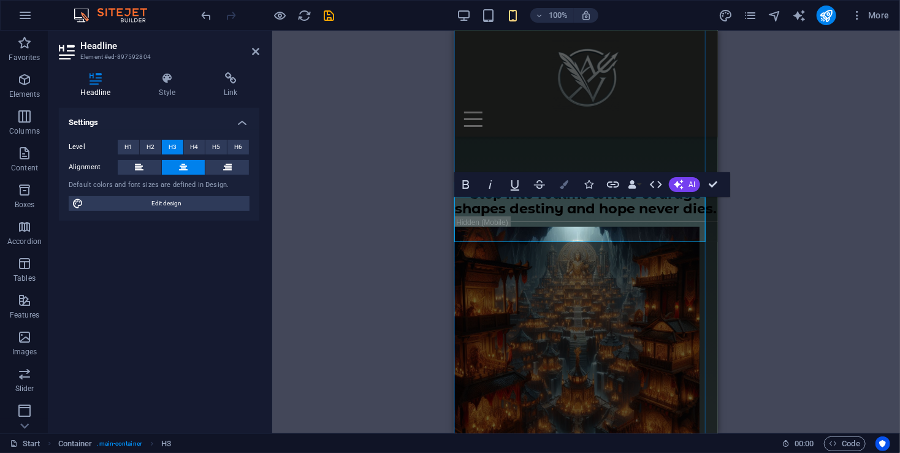
scroll to position [245, 0]
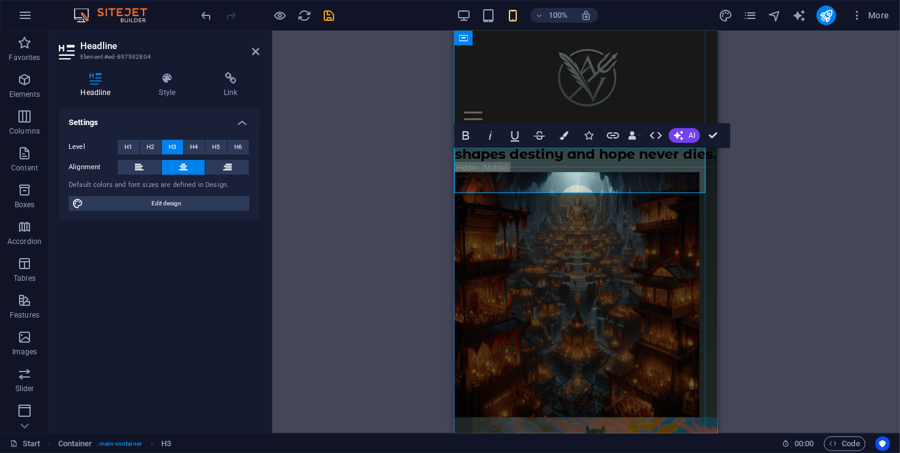
click at [598, 161] on h3 "Step into realms where courage shapes destiny and hope never dies." at bounding box center [586, 146] width 264 height 30
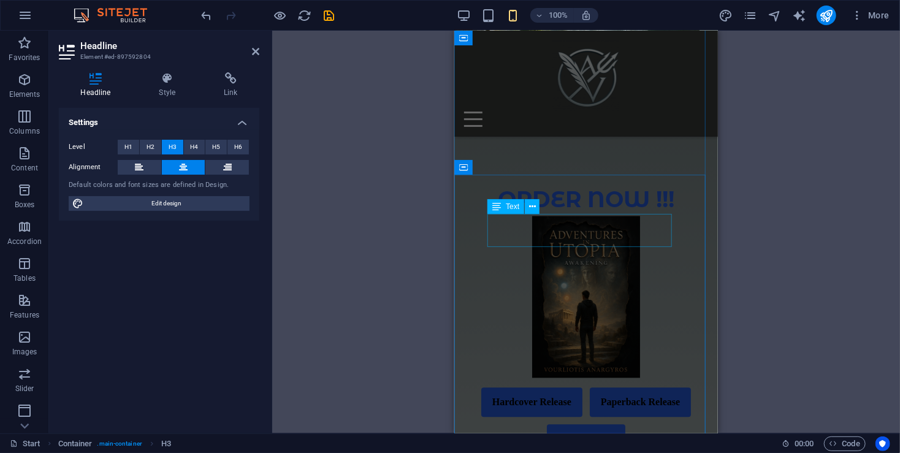
click at [597, 216] on div "ORDER NOW !!!" at bounding box center [585, 199] width 244 height 33
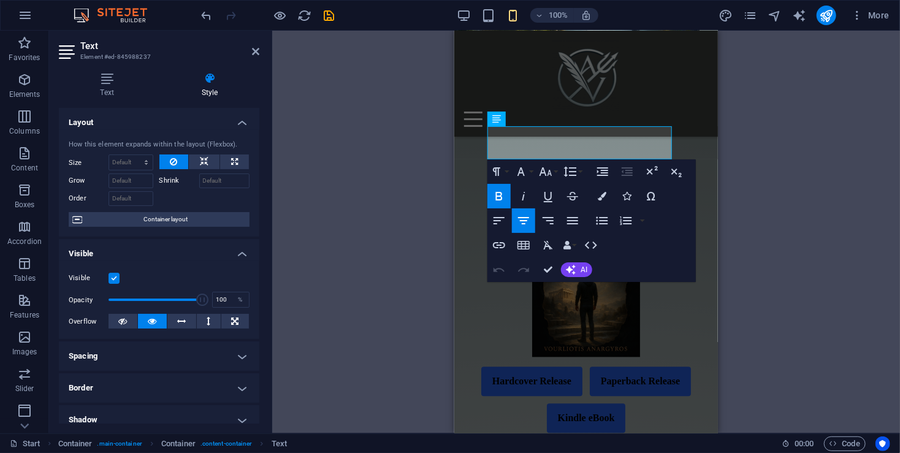
scroll to position [1082, 0]
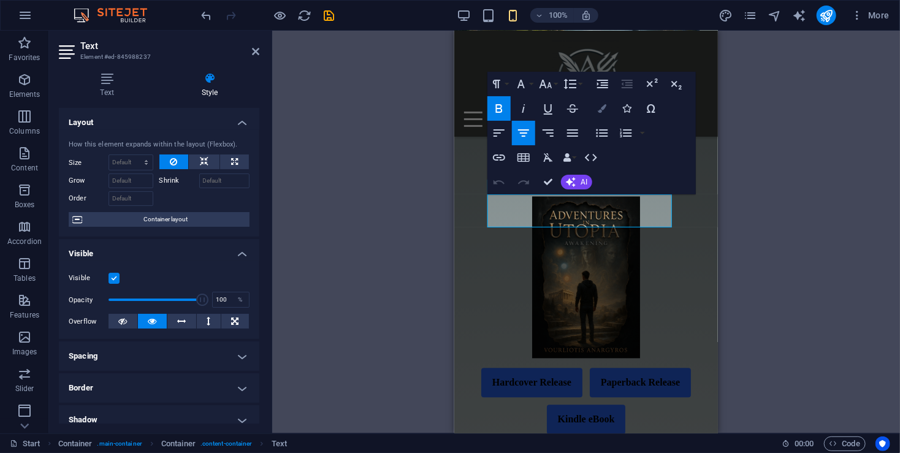
click at [601, 111] on icon "button" at bounding box center [602, 108] width 9 height 9
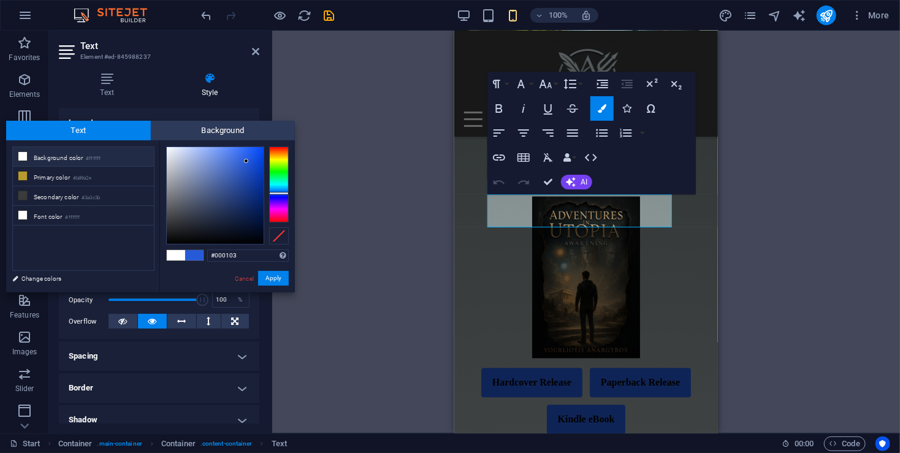
type input "#000000"
drag, startPoint x: 234, startPoint y: 224, endPoint x: 288, endPoint y: 263, distance: 67.2
click at [283, 263] on div "#000000 Supported formats #0852ed rgb(8, 82, 237) rgba(8, 82, 237, 90%) hsv(221…" at bounding box center [226, 305] width 135 height 330
click at [279, 277] on button "Apply" at bounding box center [273, 278] width 31 height 15
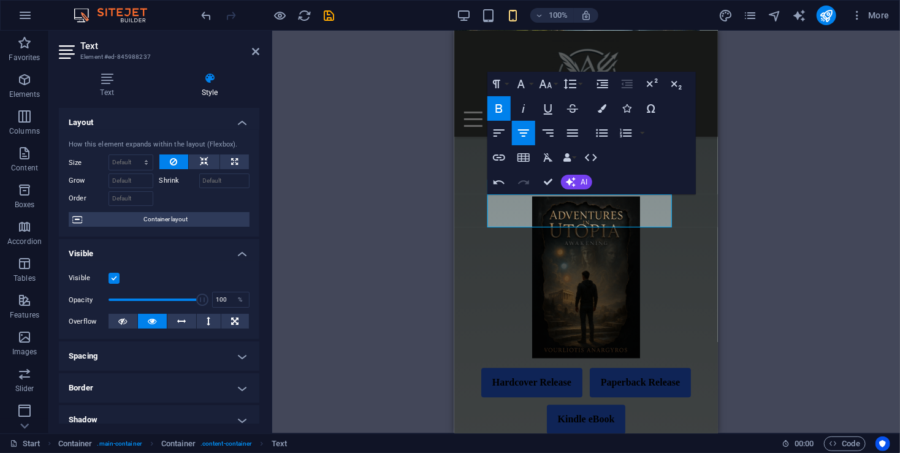
click at [466, 256] on div "Container Cookie Consent Bar H3 Cookie Consent Bar Cookie Consent Bar Container…" at bounding box center [586, 232] width 264 height 403
click at [385, 251] on div "Container Cookie Consent Bar H3 Cookie Consent Bar Cookie Consent Bar Container…" at bounding box center [586, 232] width 628 height 403
click at [385, 249] on div "Container Cookie Consent Bar H3 Cookie Consent Bar Cookie Consent Bar Container…" at bounding box center [586, 232] width 628 height 403
click at [387, 243] on div "Container Cookie Consent Bar H3 Cookie Consent Bar Cookie Consent Bar Container…" at bounding box center [586, 232] width 628 height 403
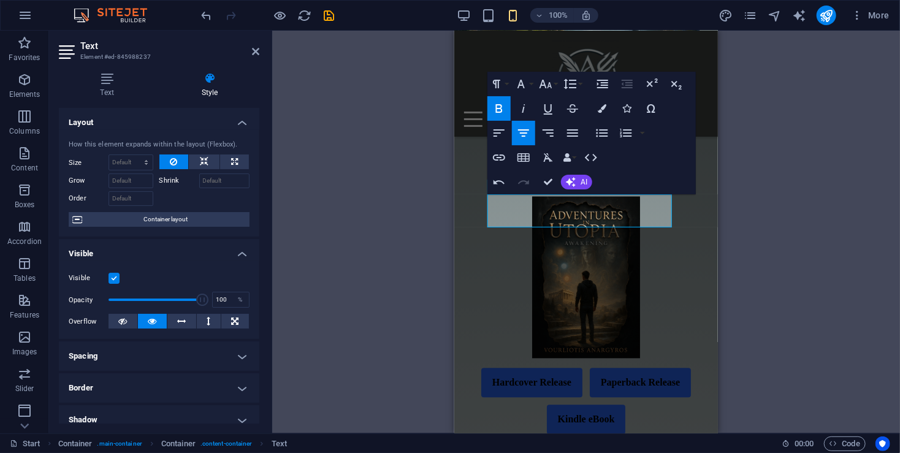
click at [387, 243] on div "Container Cookie Consent Bar H3 Cookie Consent Bar Cookie Consent Bar Container…" at bounding box center [586, 232] width 628 height 403
click at [327, 15] on icon "save" at bounding box center [329, 16] width 14 height 14
select select "px"
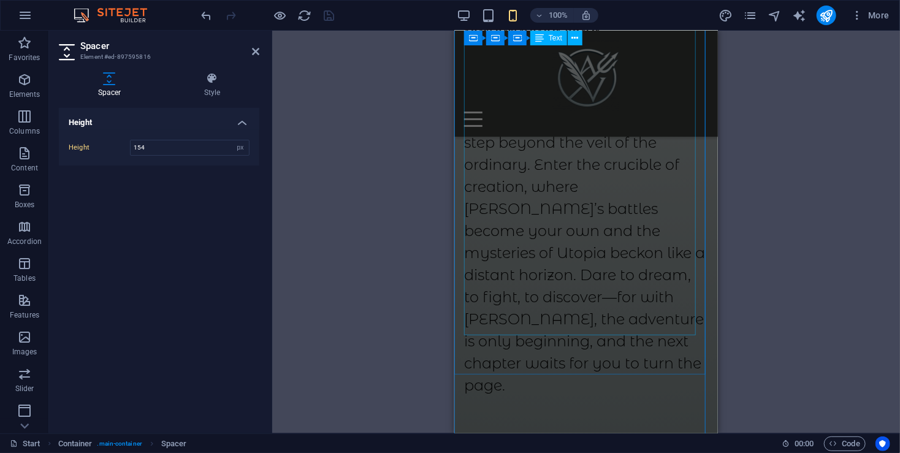
scroll to position [3452, 0]
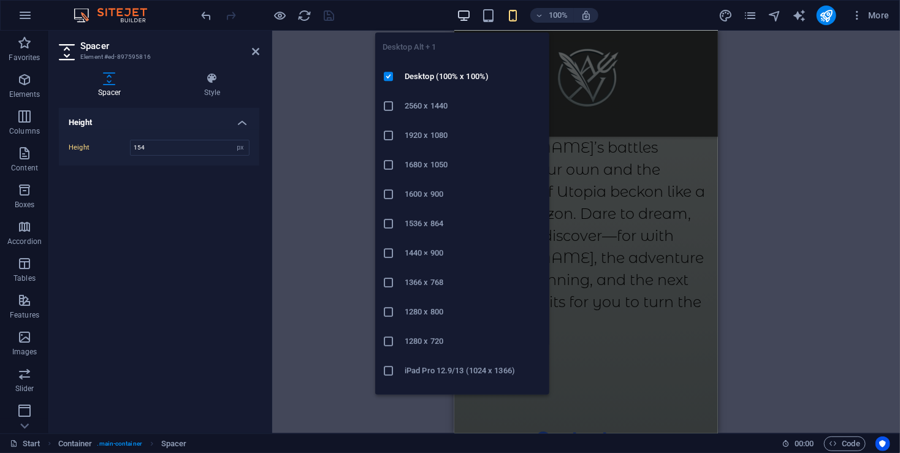
click at [463, 10] on icon "button" at bounding box center [464, 16] width 14 height 14
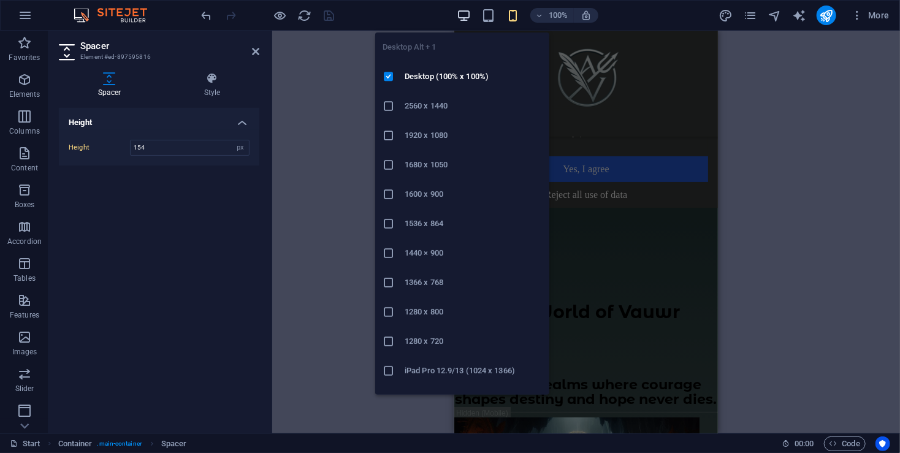
type input "276"
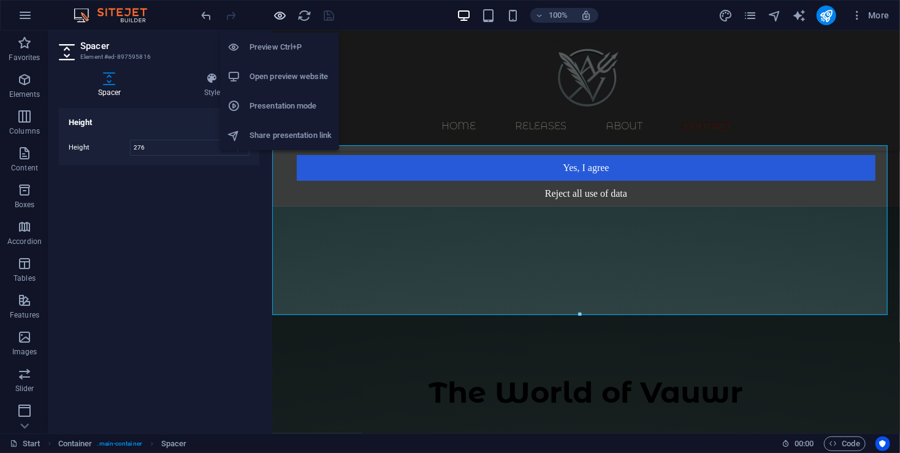
click at [279, 17] on icon "button" at bounding box center [280, 16] width 14 height 14
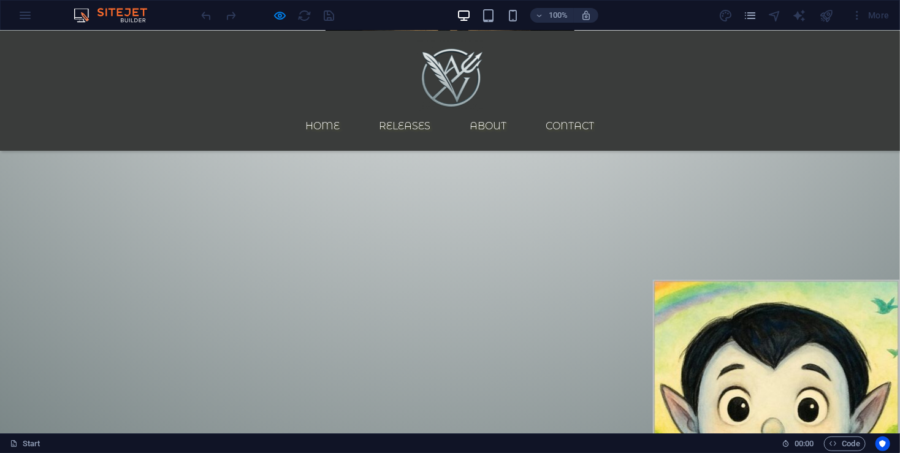
scroll to position [1457, 0]
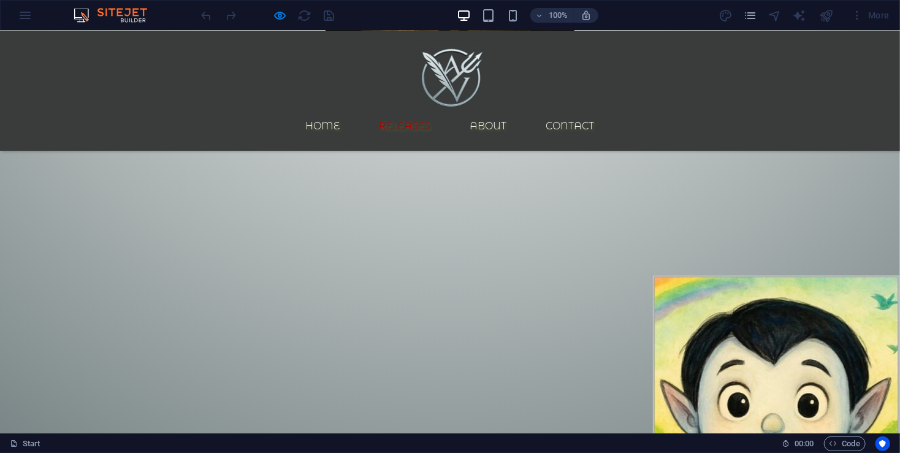
click at [441, 111] on link "Releases" at bounding box center [405, 125] width 71 height 29
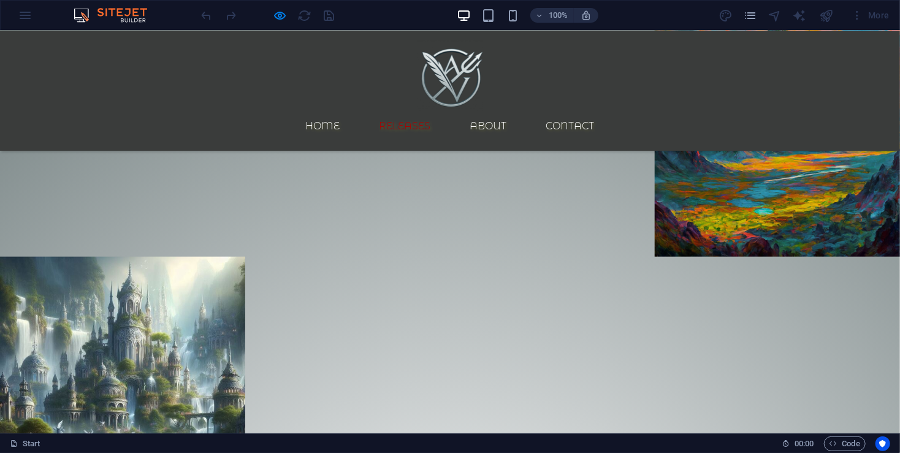
scroll to position [535, 0]
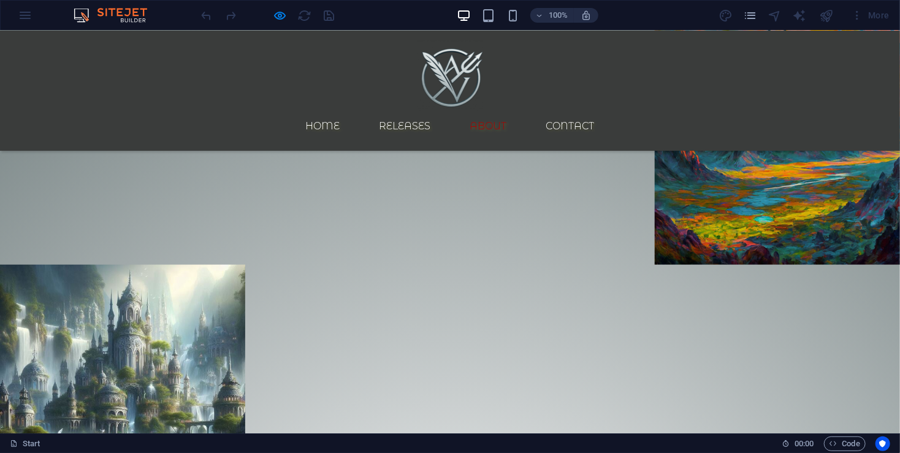
click at [517, 111] on link "About" at bounding box center [488, 125] width 56 height 29
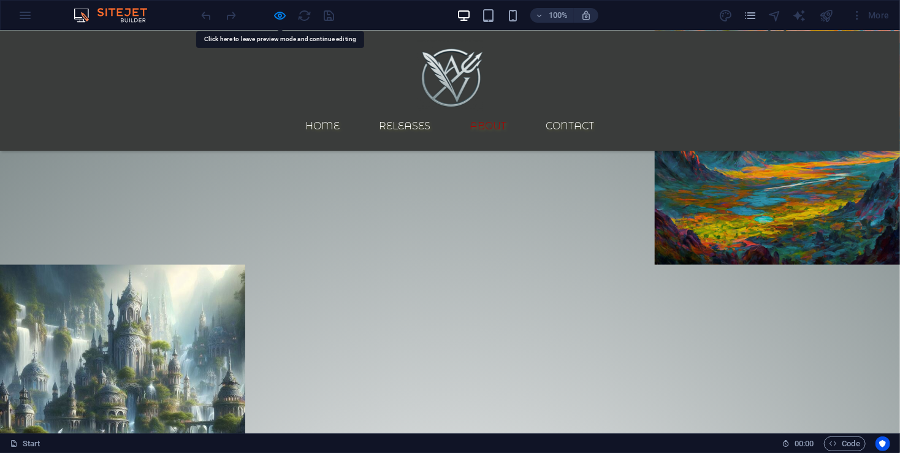
click at [517, 111] on link "About" at bounding box center [488, 125] width 56 height 29
click at [272, 12] on div at bounding box center [267, 16] width 137 height 20
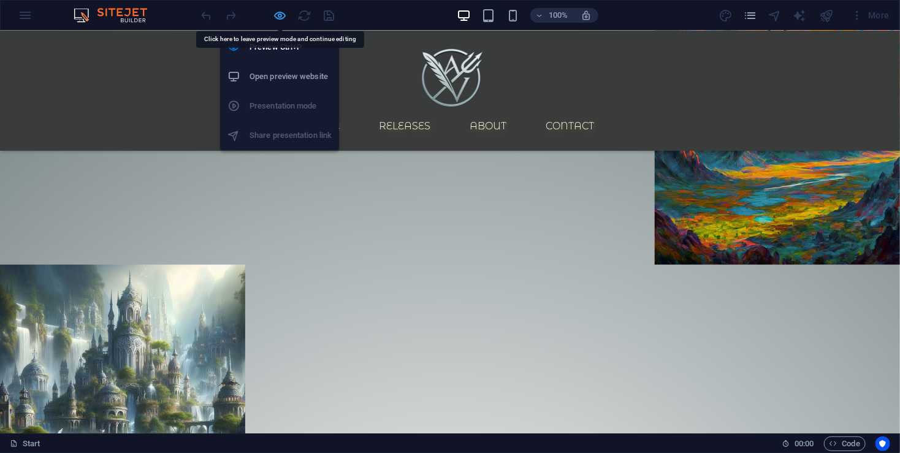
click at [278, 12] on icon "button" at bounding box center [280, 16] width 14 height 14
select select "px"
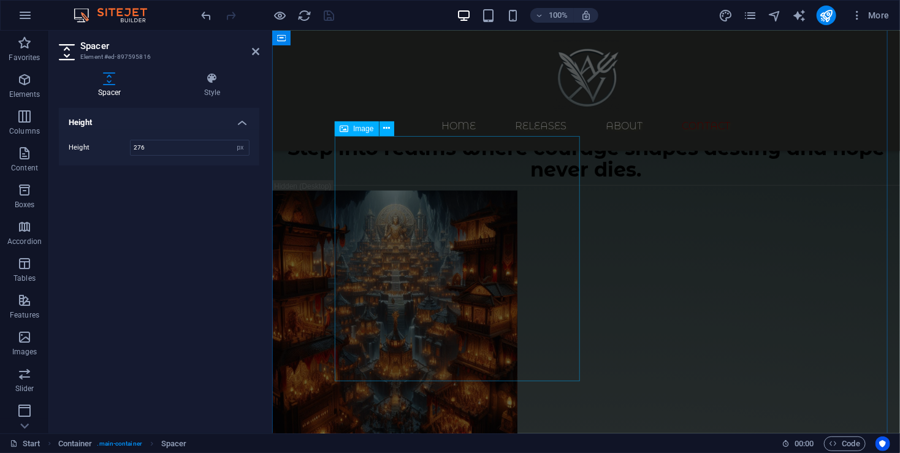
scroll to position [245, 0]
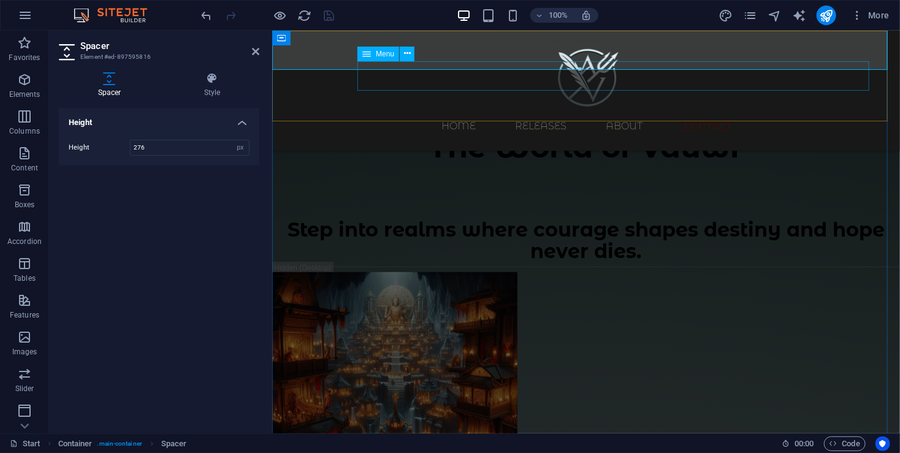
click at [577, 111] on nav "Home Releases About Contact" at bounding box center [585, 125] width 579 height 29
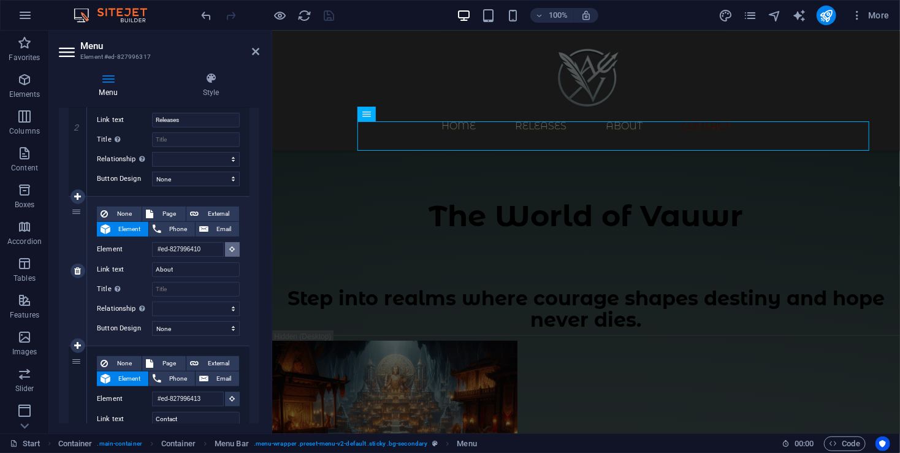
scroll to position [154, 0]
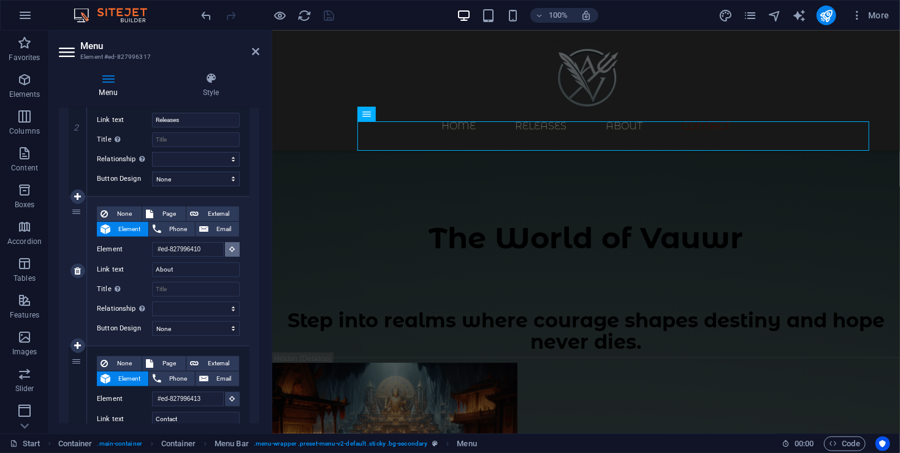
click at [231, 246] on icon at bounding box center [233, 249] width 6 height 6
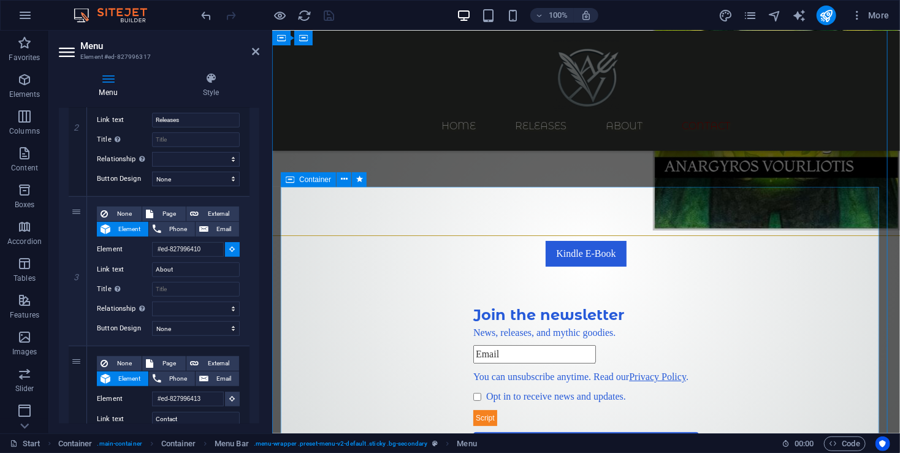
scroll to position [2116, 0]
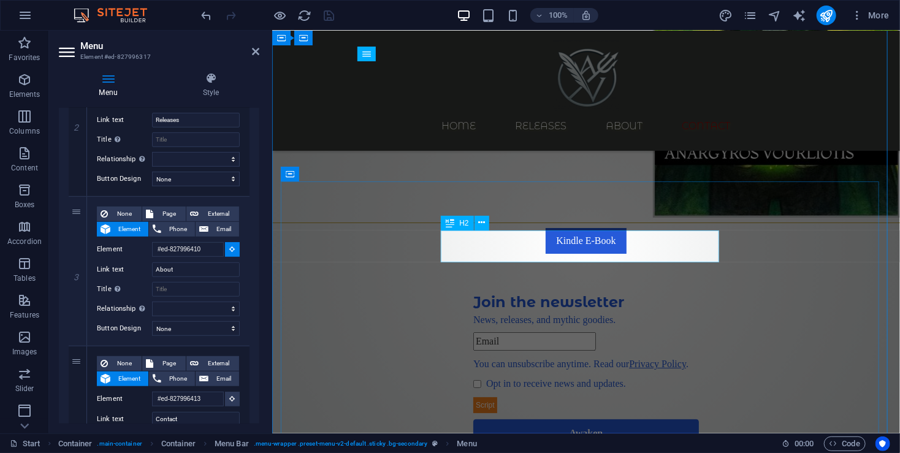
select select
type input "#ed-827996404"
select select
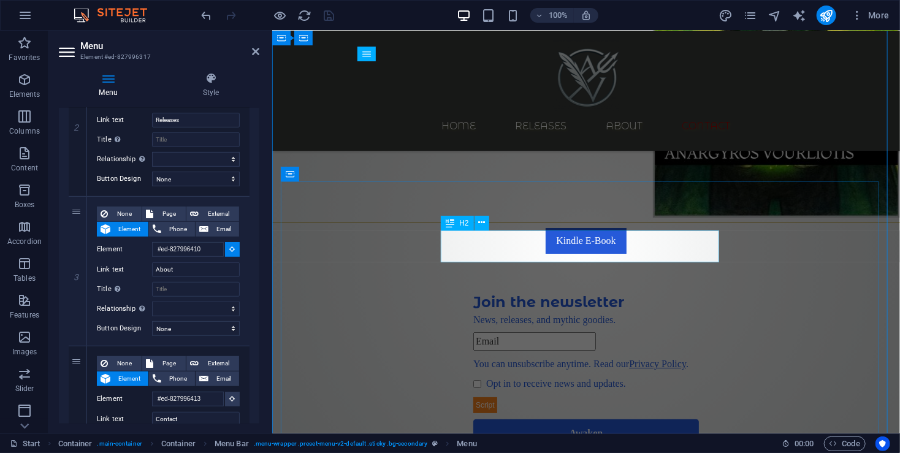
select select
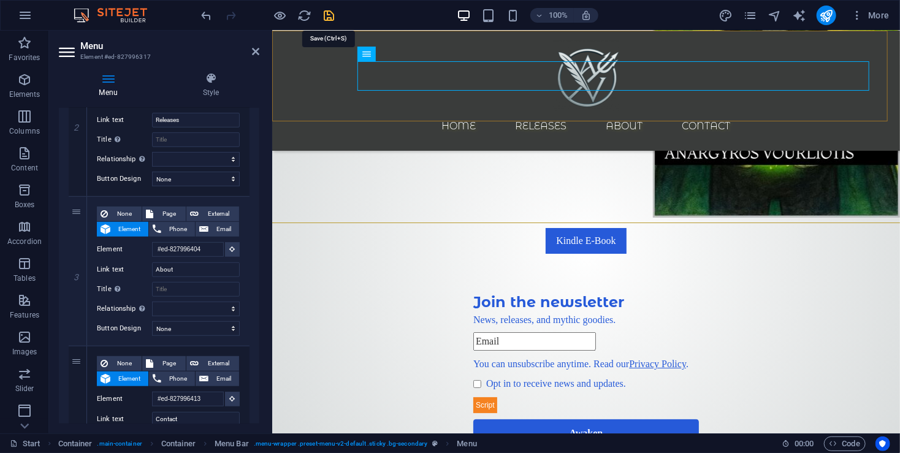
click at [322, 14] on icon "save" at bounding box center [329, 16] width 14 height 14
select select "px"
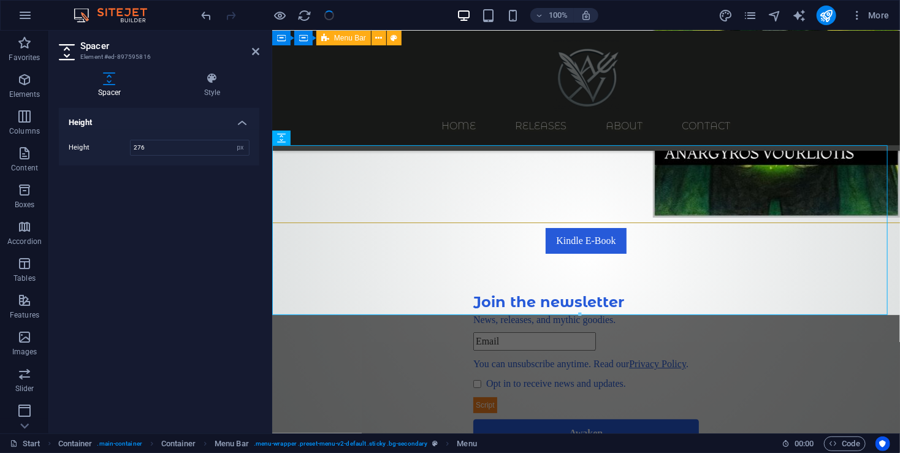
scroll to position [0, 0]
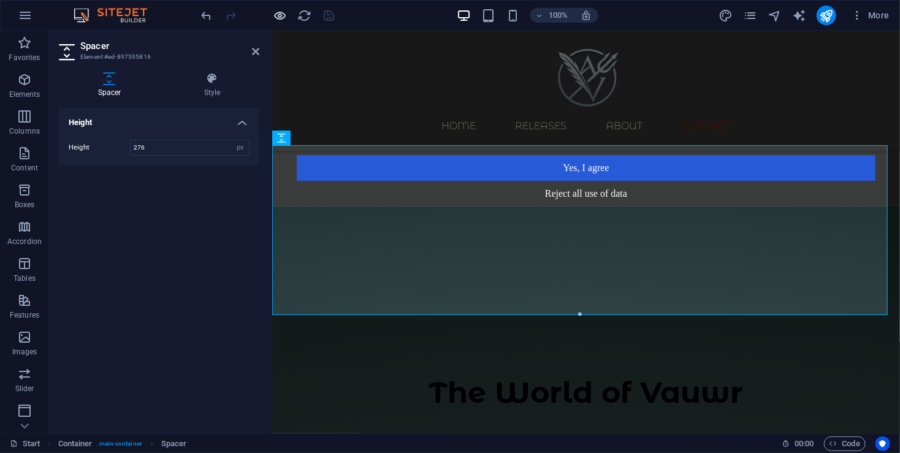
click at [281, 15] on icon "button" at bounding box center [280, 16] width 14 height 14
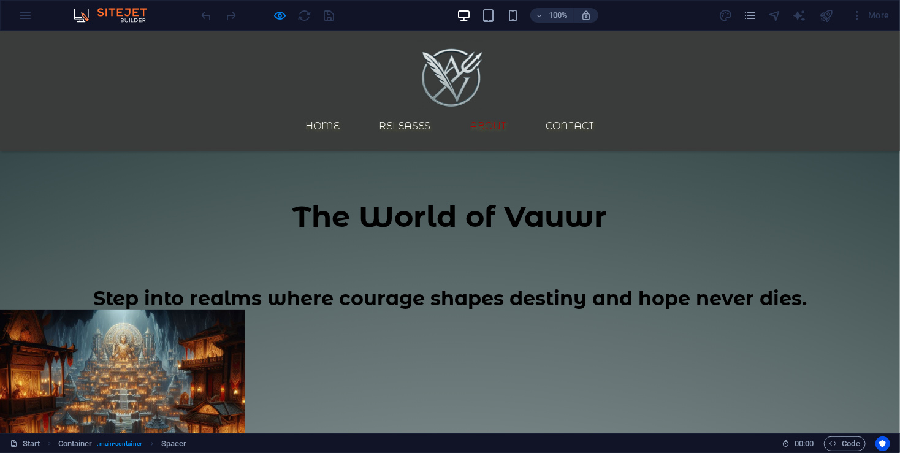
click at [517, 111] on link "About" at bounding box center [488, 125] width 56 height 29
click at [513, 111] on link "About" at bounding box center [488, 125] width 56 height 29
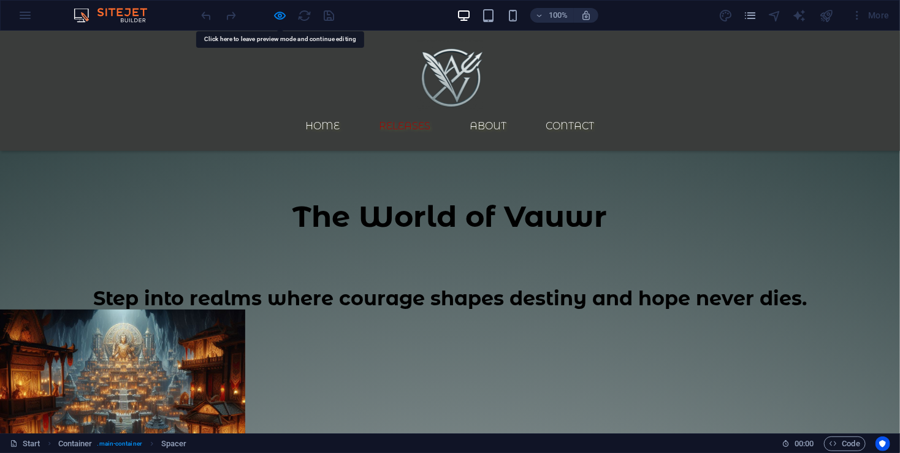
click at [439, 111] on link "Releases" at bounding box center [405, 125] width 71 height 29
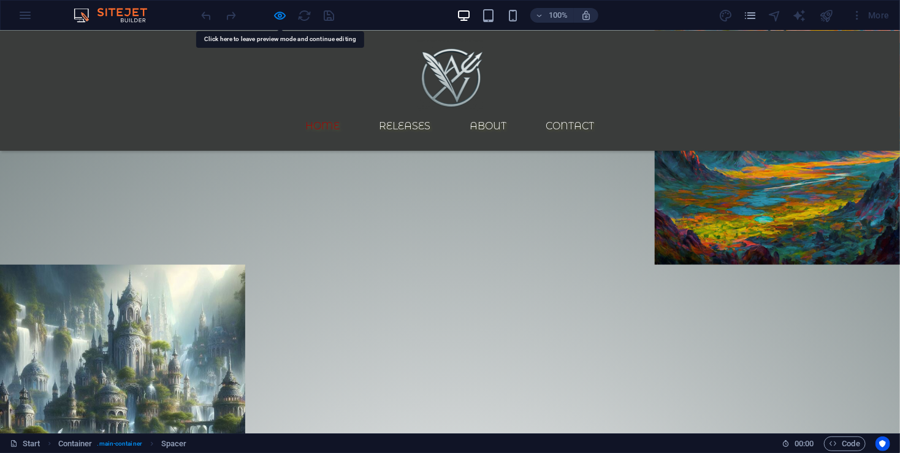
click at [350, 111] on link "Home" at bounding box center [323, 125] width 54 height 29
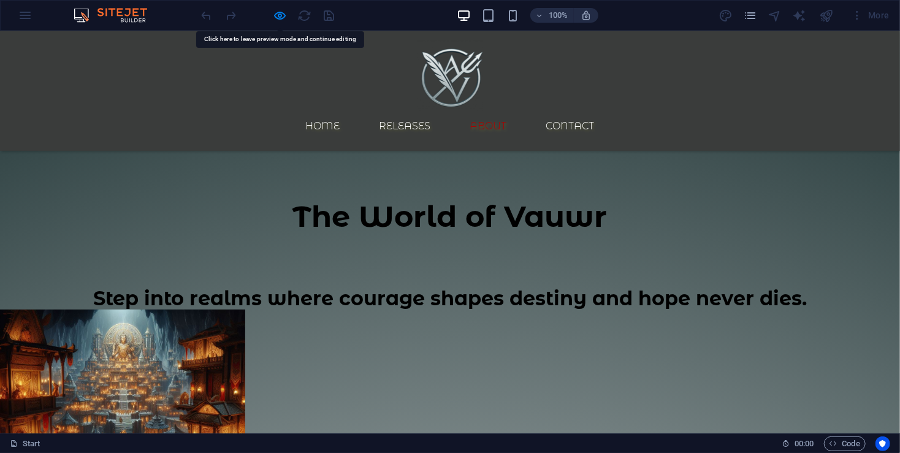
click at [515, 111] on link "About" at bounding box center [488, 125] width 56 height 29
click at [604, 111] on link "Contact" at bounding box center [570, 125] width 68 height 29
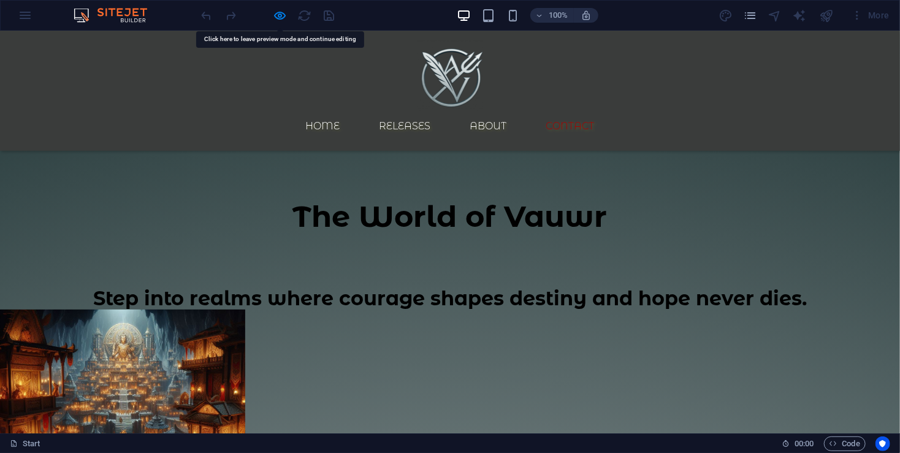
click at [604, 111] on link "Contact" at bounding box center [570, 125] width 68 height 29
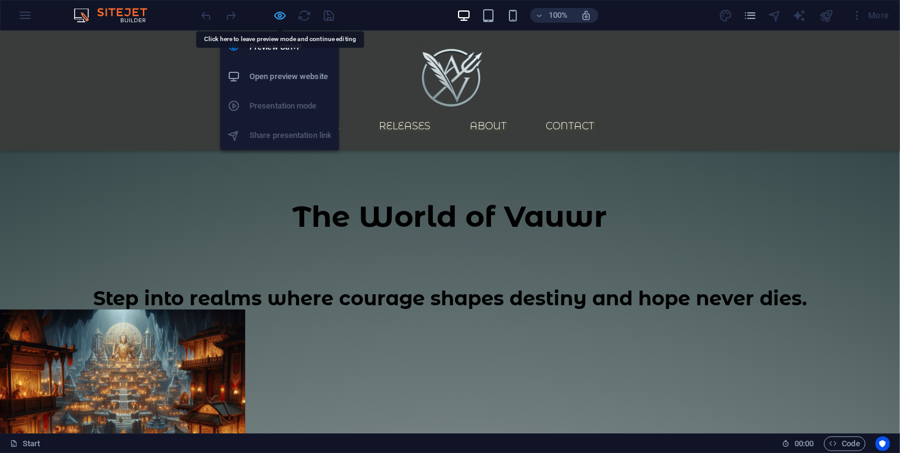
click at [284, 18] on icon "button" at bounding box center [280, 16] width 14 height 14
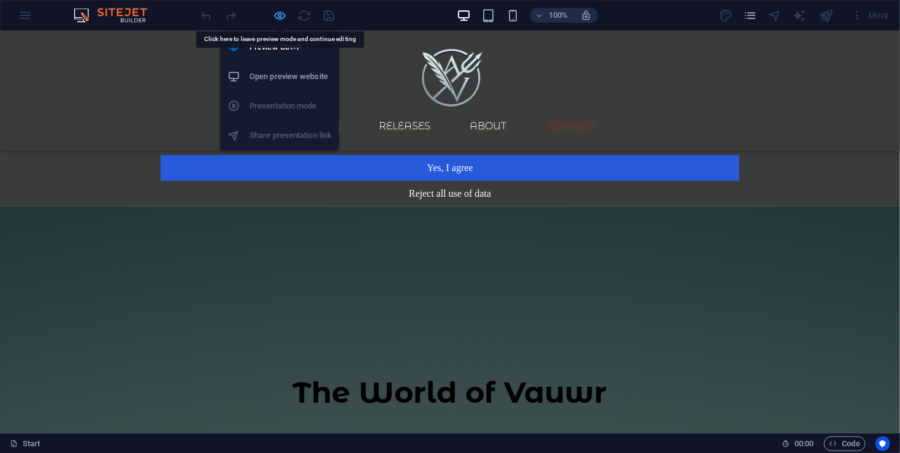
select select "px"
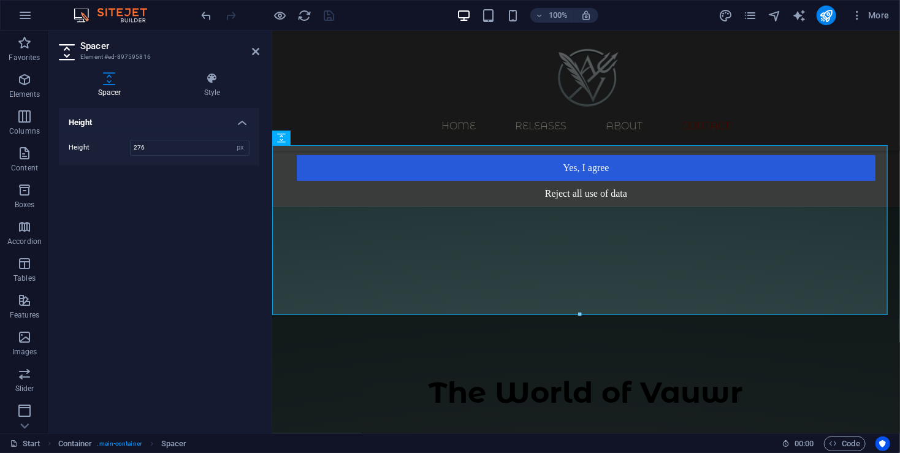
click at [170, 295] on div "Height Height 276 px rem vh vw" at bounding box center [159, 266] width 200 height 316
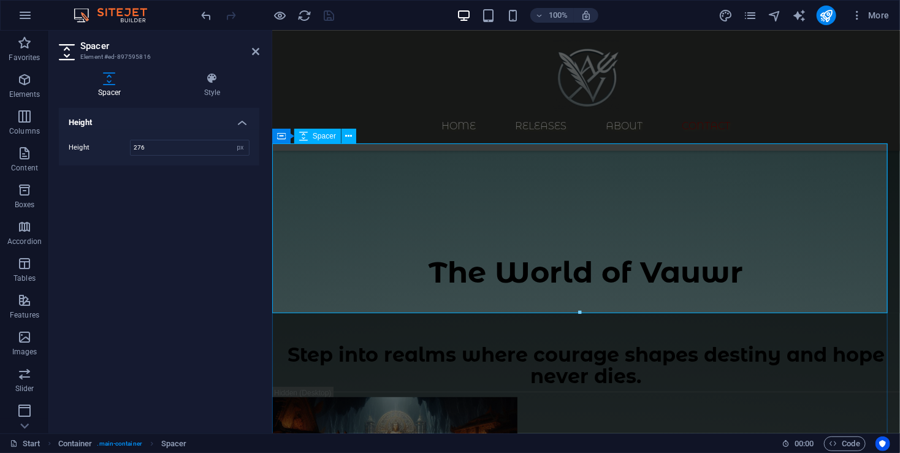
scroll to position [163, 0]
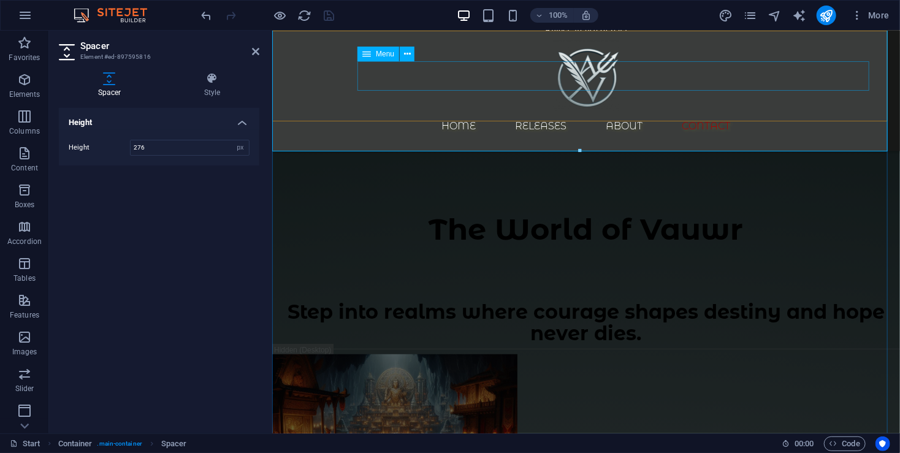
click at [493, 111] on nav "Home Releases About Contact" at bounding box center [585, 125] width 579 height 29
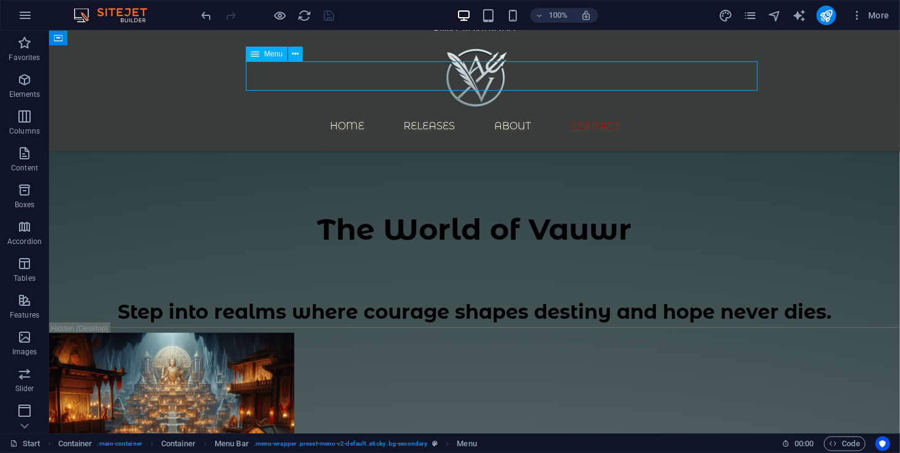
click at [493, 111] on nav "Home Releases About Contact" at bounding box center [473, 125] width 579 height 29
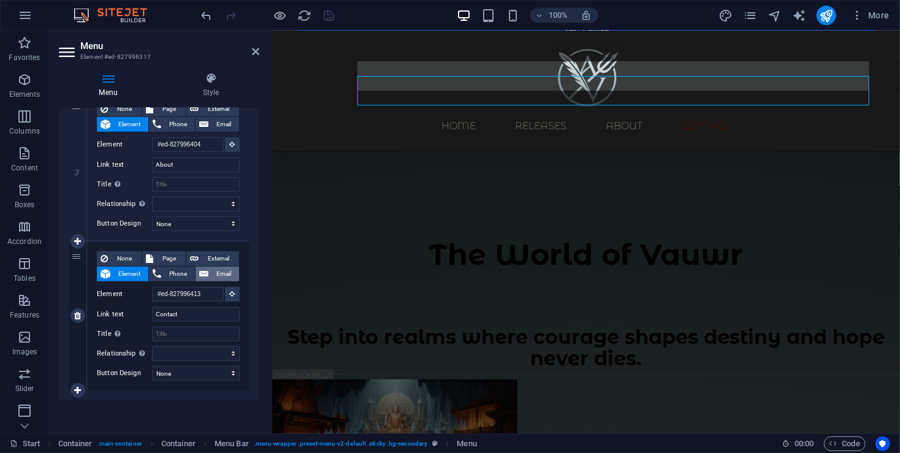
scroll to position [0, 0]
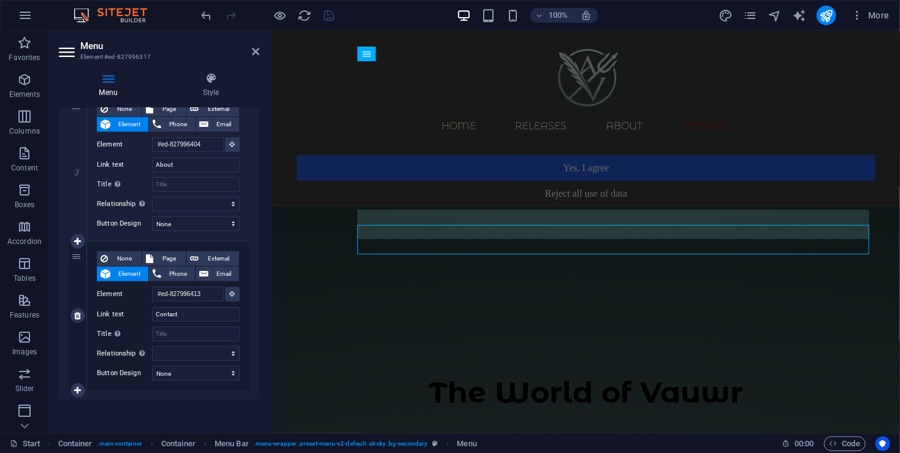
click at [123, 273] on span "Element" at bounding box center [129, 274] width 31 height 15
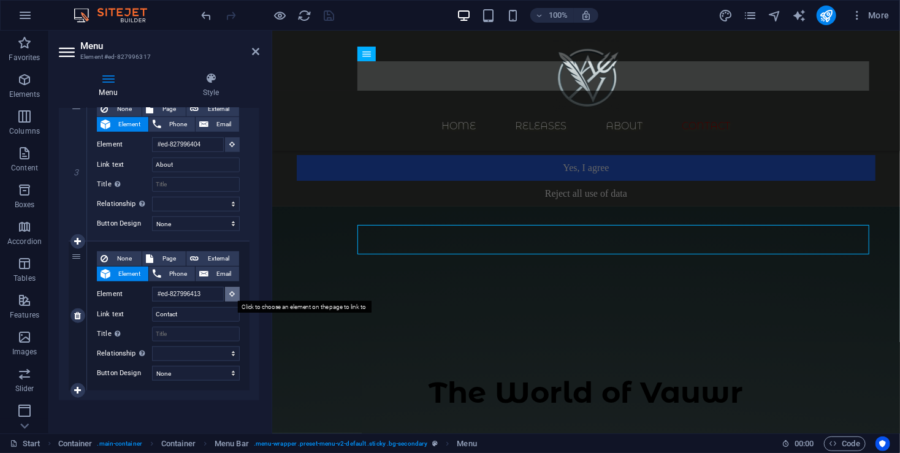
click at [233, 289] on button at bounding box center [232, 294] width 15 height 15
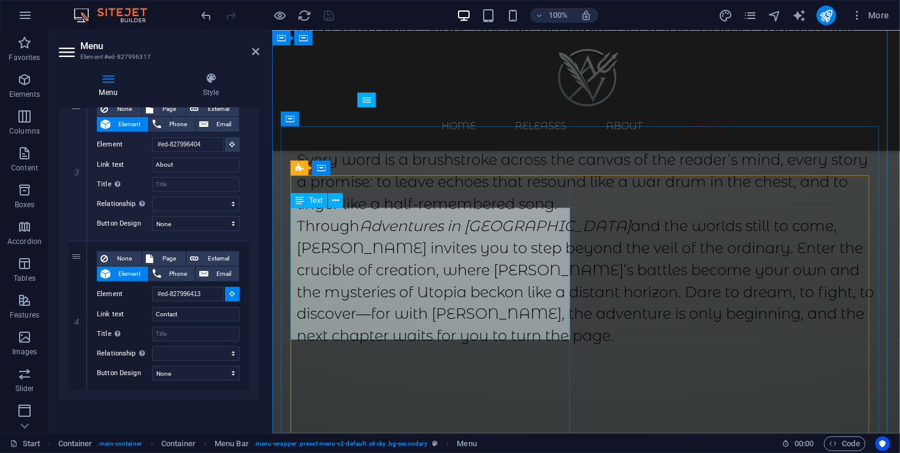
scroll to position [3023, 0]
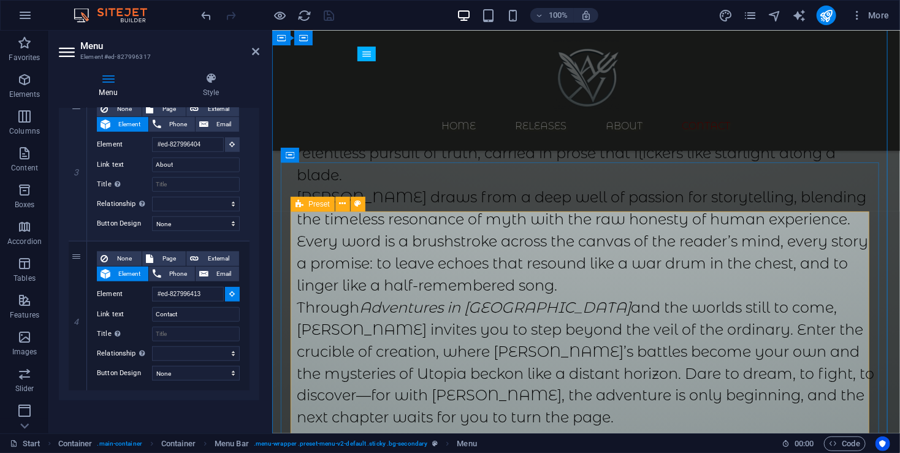
select select
type input "#ed-827996422"
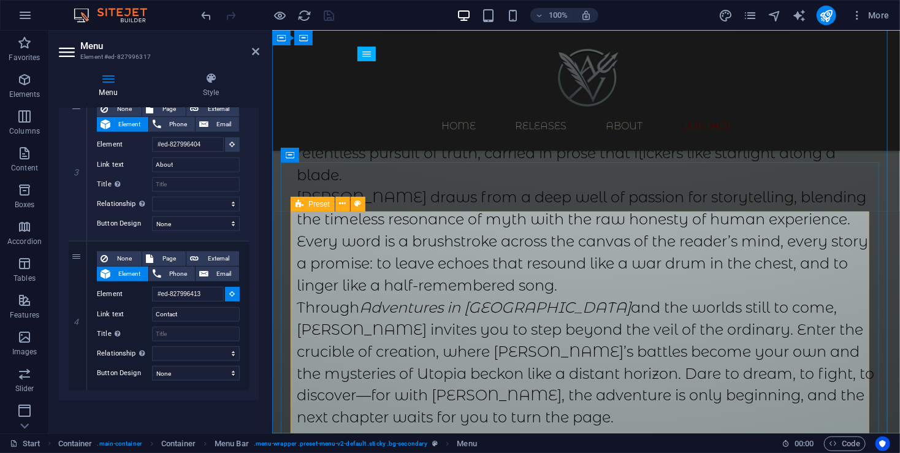
select select
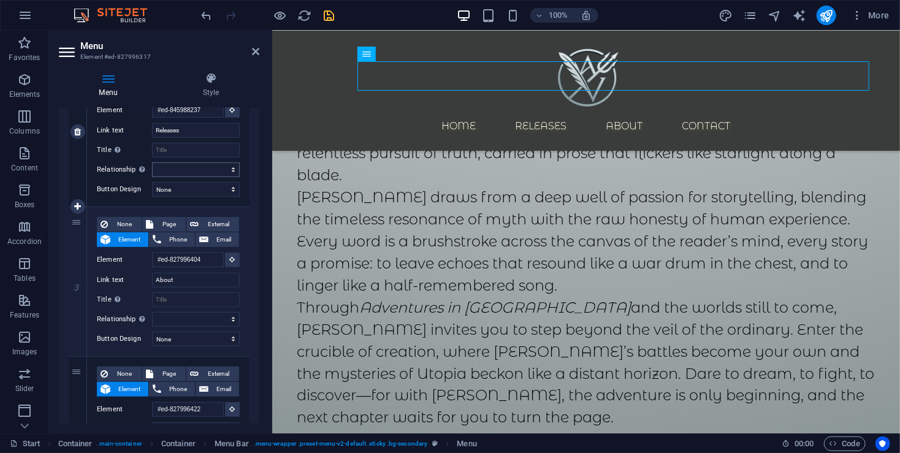
scroll to position [268, 0]
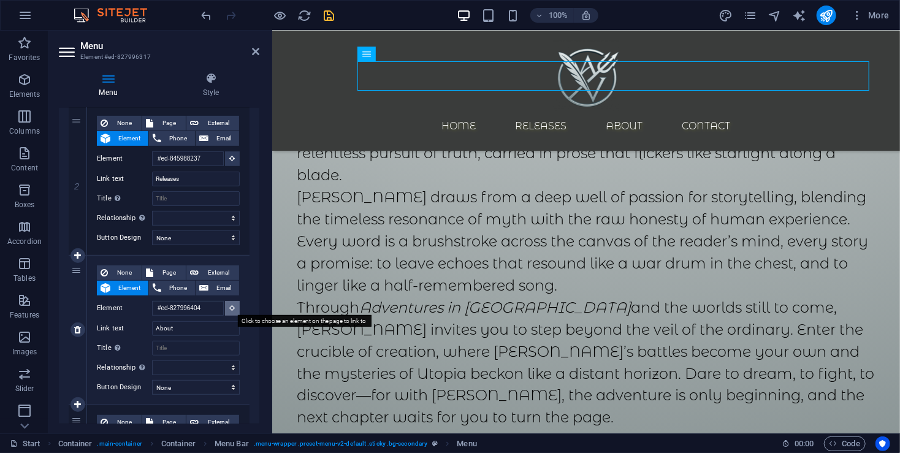
click at [233, 307] on button at bounding box center [232, 308] width 15 height 15
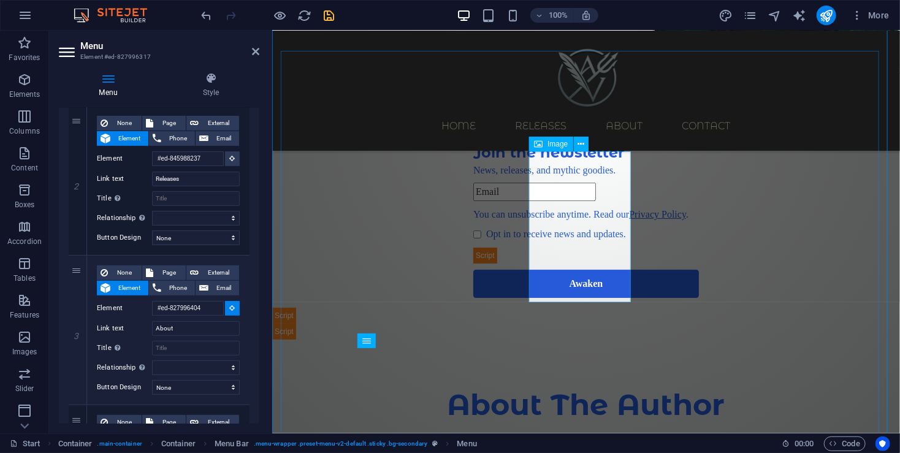
scroll to position [2206, 0]
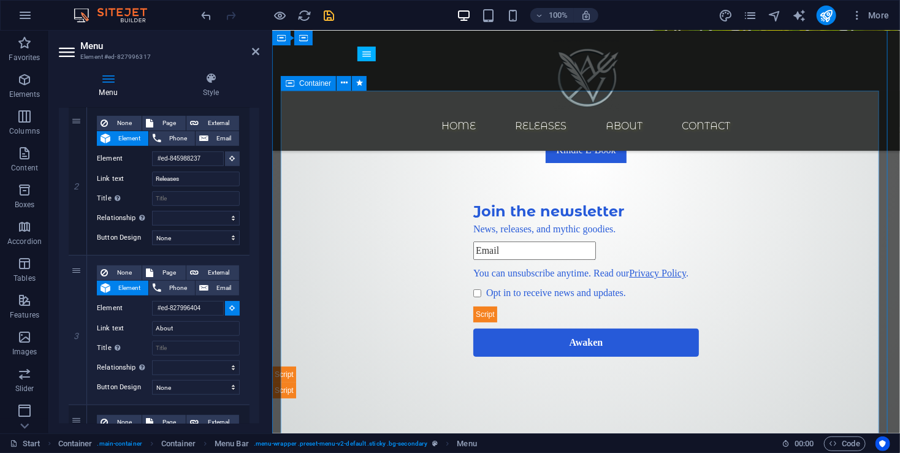
select select
type input "#ed-827996401"
select select
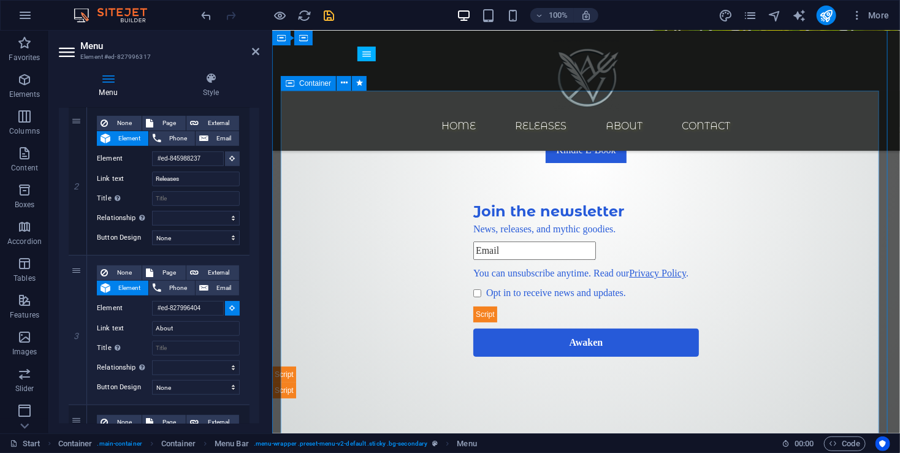
select select
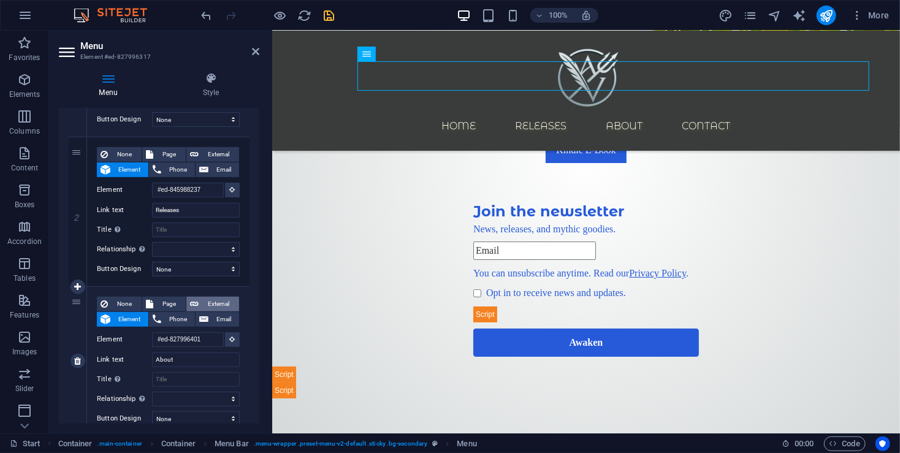
scroll to position [186, 0]
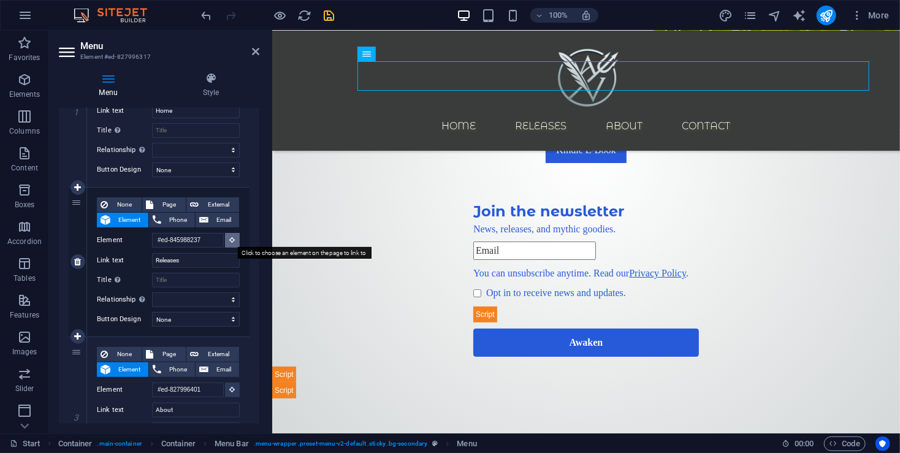
click at [230, 243] on button at bounding box center [232, 240] width 15 height 15
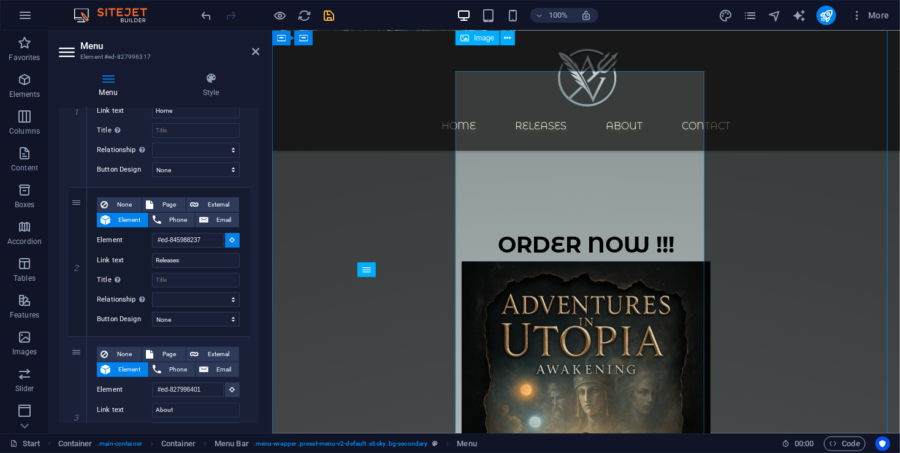
scroll to position [817, 0]
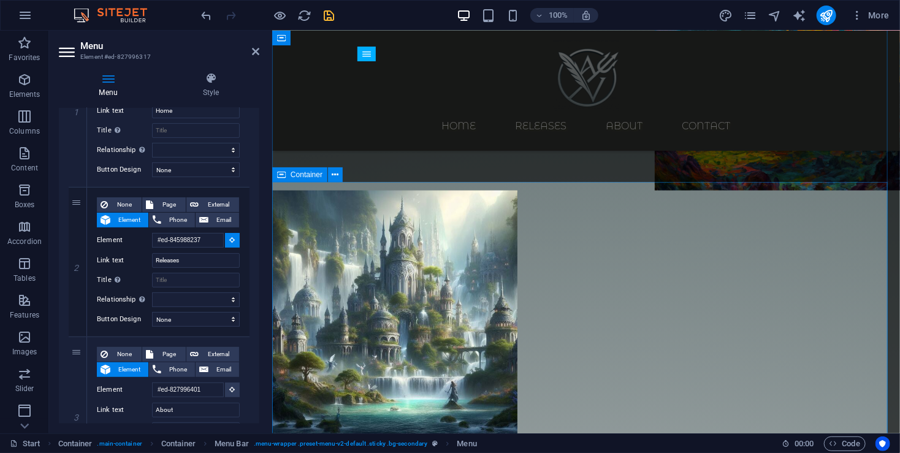
select select
type input "#ed-827996326"
select select
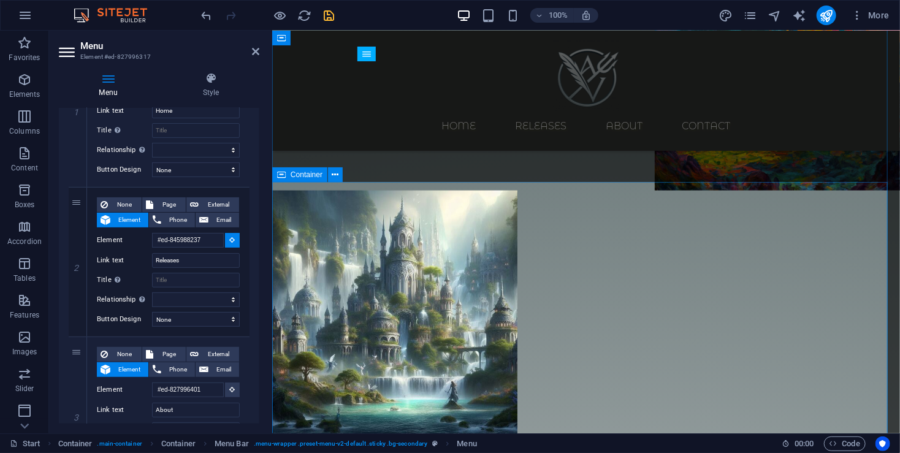
select select
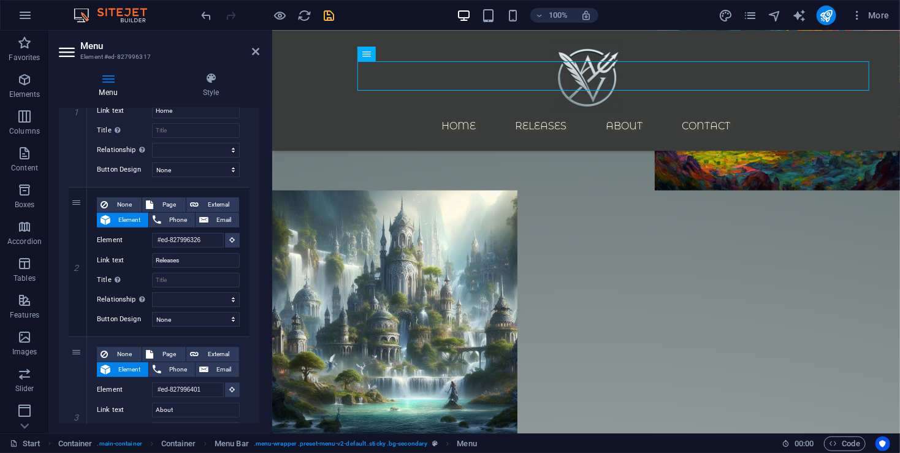
click at [327, 18] on icon "save" at bounding box center [329, 16] width 14 height 14
select select "px"
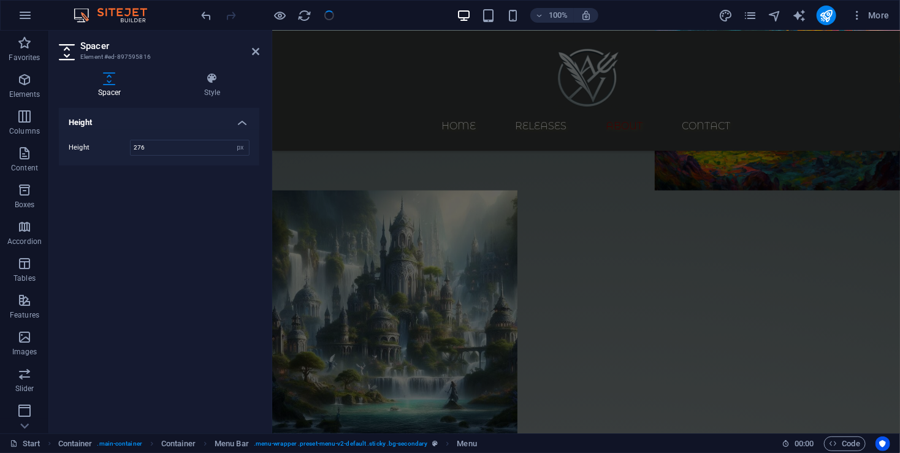
scroll to position [0, 0]
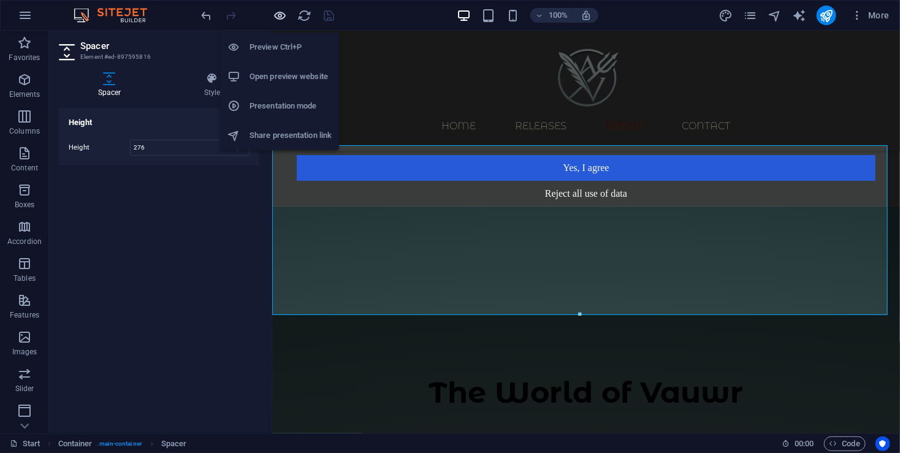
click at [283, 15] on icon "button" at bounding box center [280, 16] width 14 height 14
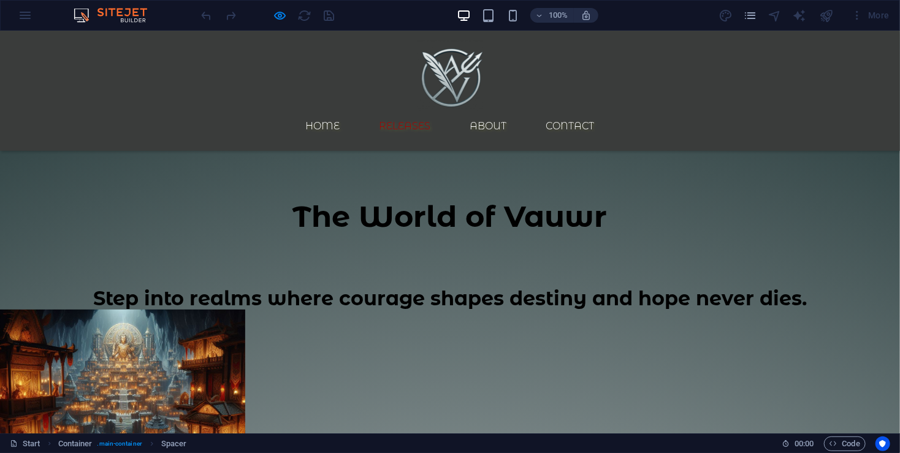
click at [430, 111] on link "Releases" at bounding box center [405, 125] width 71 height 29
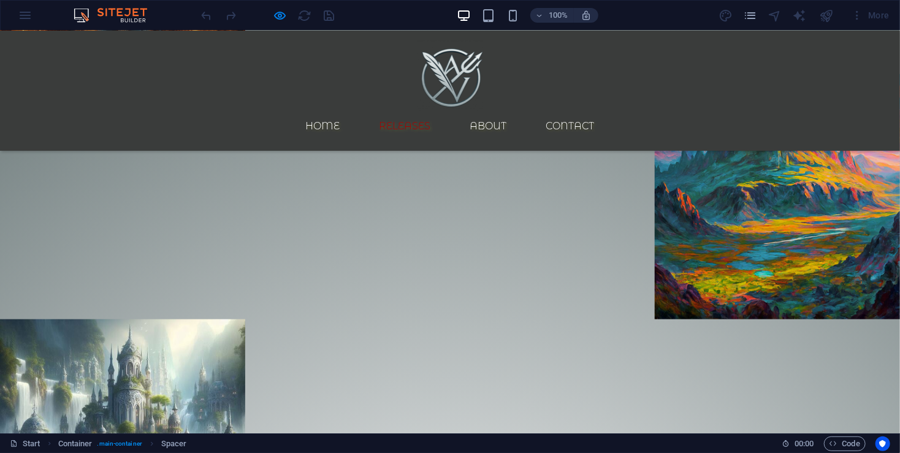
scroll to position [486, 0]
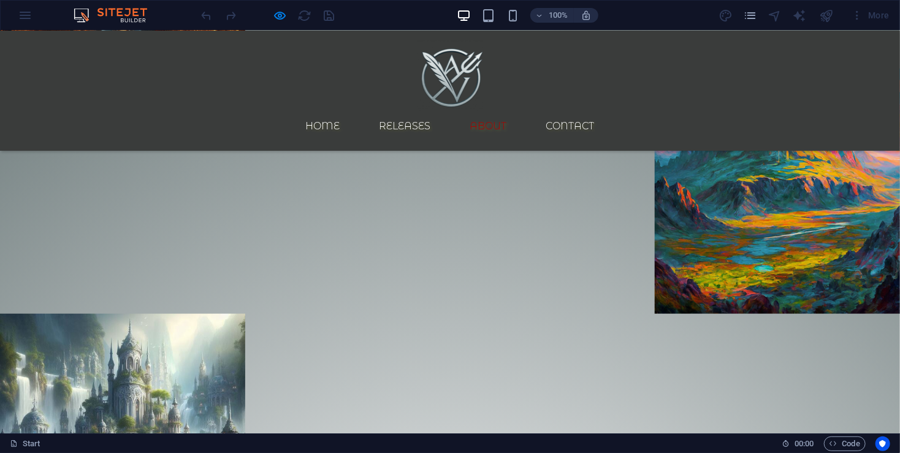
click at [515, 111] on link "About" at bounding box center [488, 125] width 56 height 29
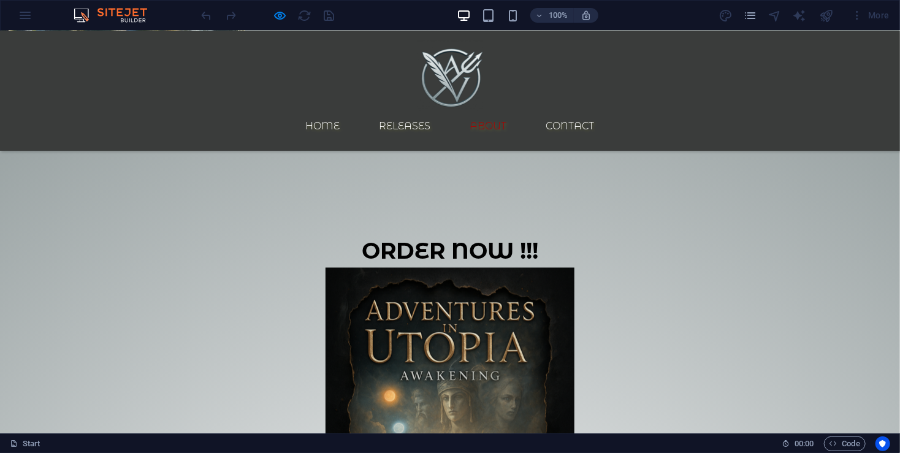
click at [514, 111] on link "About" at bounding box center [488, 125] width 56 height 29
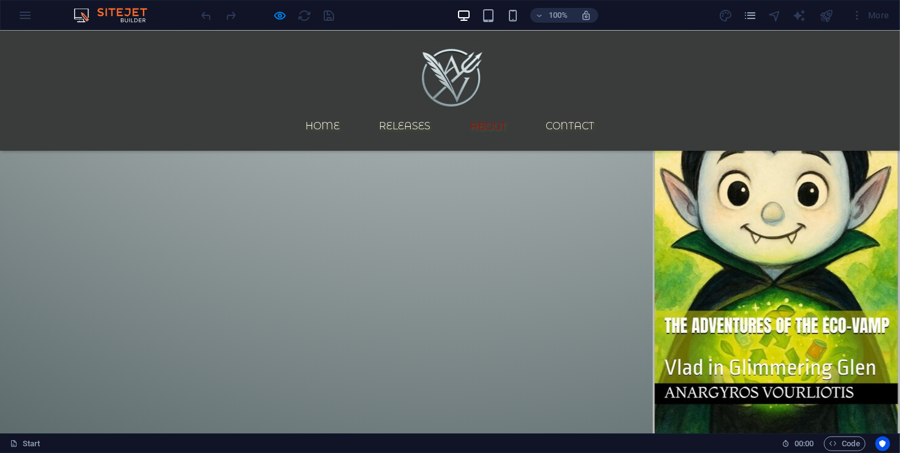
scroll to position [1457, 0]
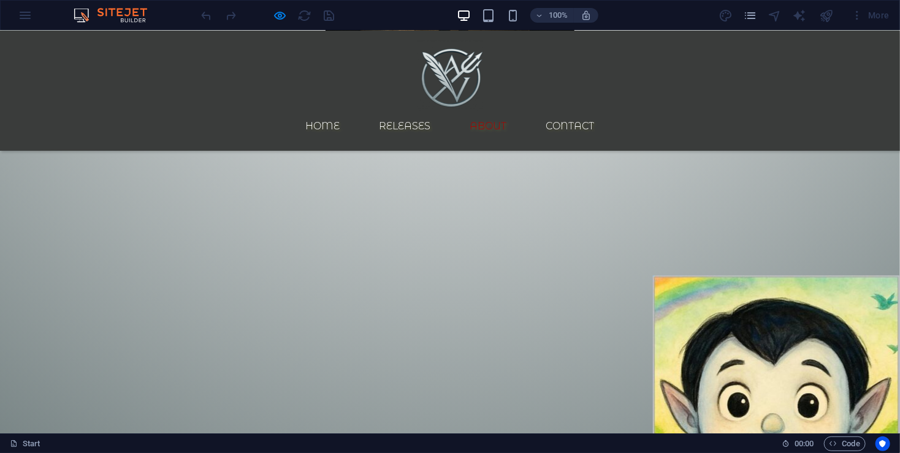
click at [513, 111] on link "About" at bounding box center [488, 125] width 56 height 29
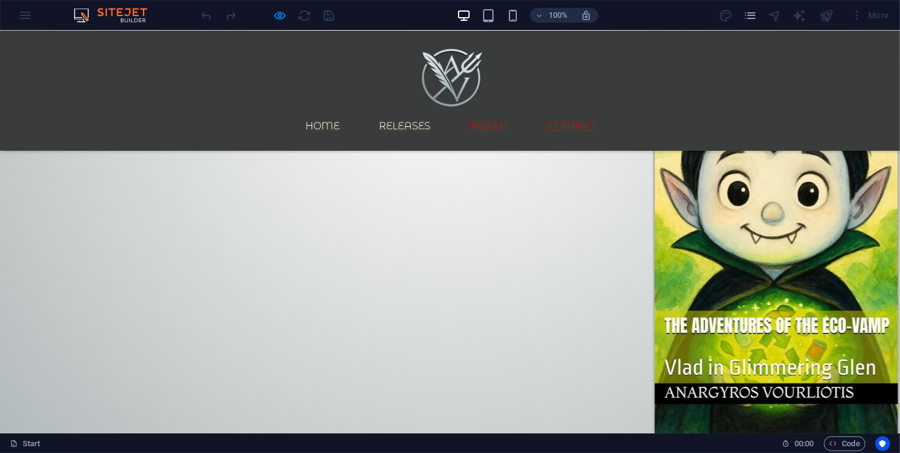
click at [604, 111] on link "Contact" at bounding box center [570, 125] width 68 height 29
click at [602, 111] on link "Contact" at bounding box center [570, 125] width 68 height 29
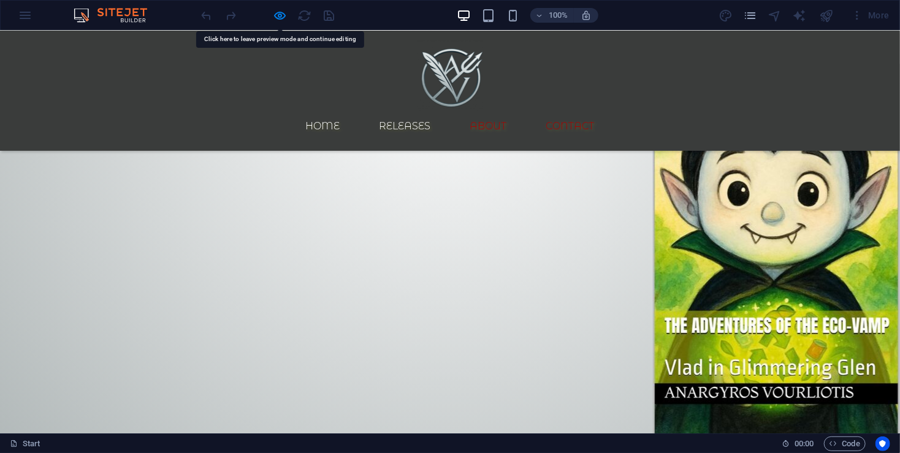
click at [600, 111] on link "Contact" at bounding box center [570, 125] width 68 height 29
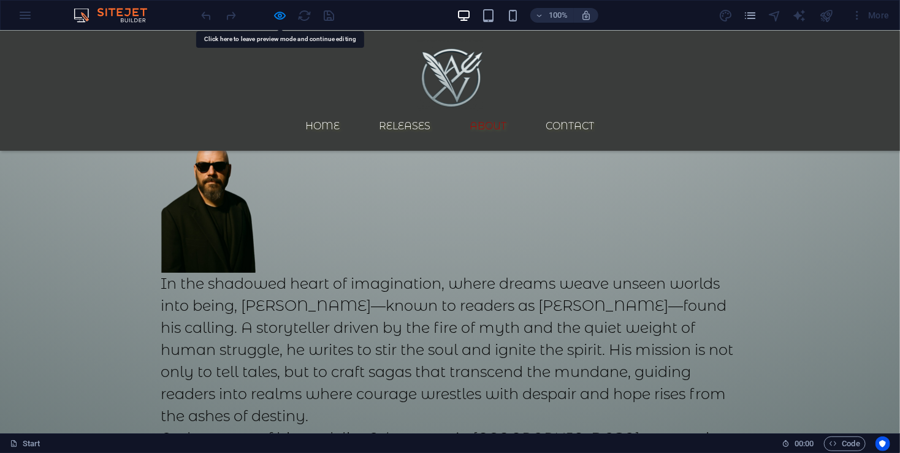
scroll to position [2345, 0]
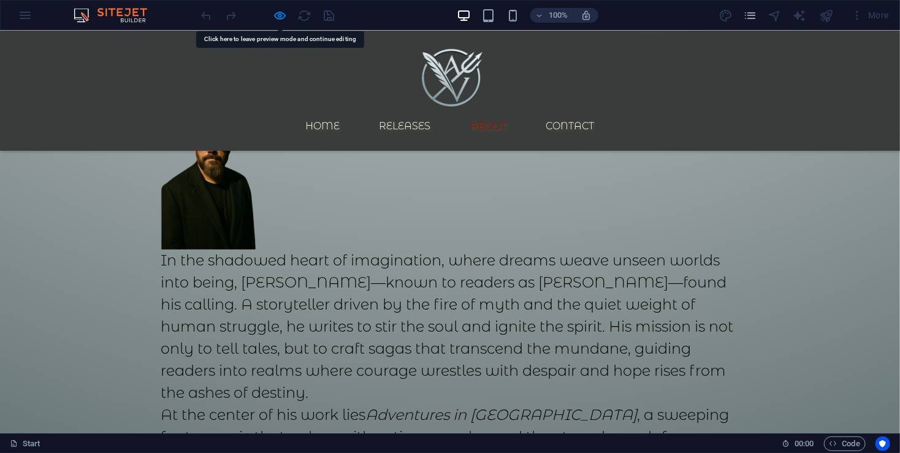
click at [594, 111] on link "Contact" at bounding box center [570, 125] width 68 height 29
click at [346, 111] on link "Home" at bounding box center [323, 125] width 54 height 29
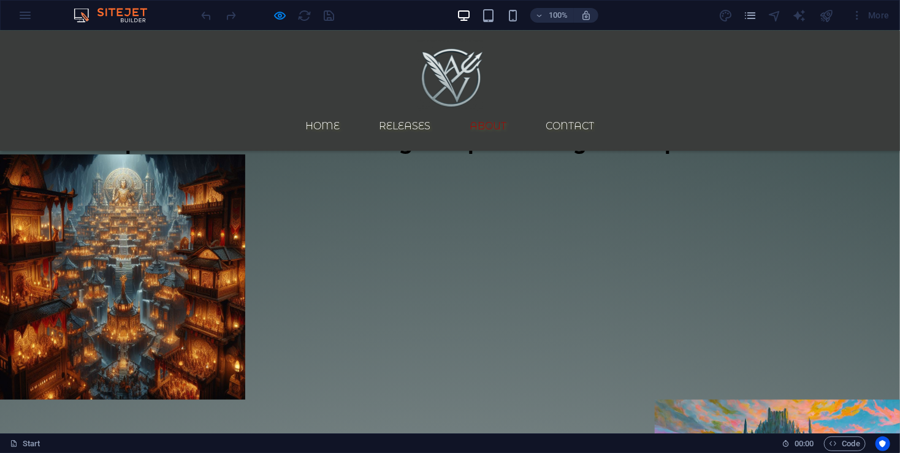
scroll to position [0, 0]
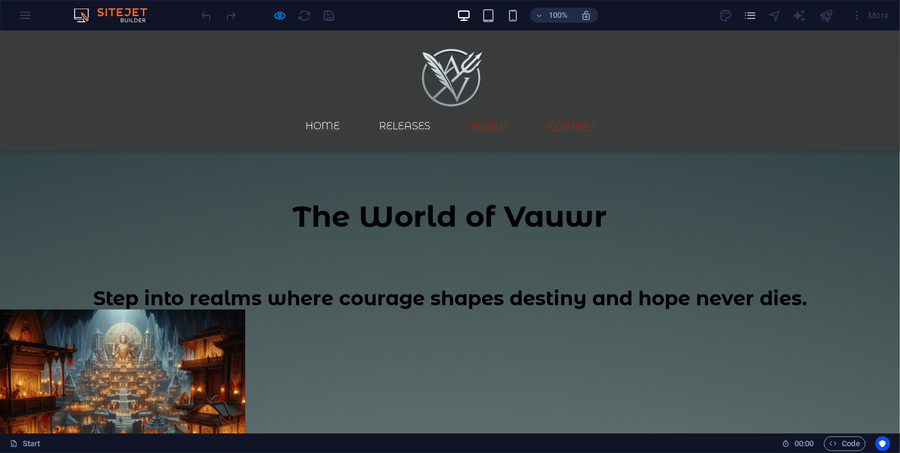
click at [592, 111] on link "Contact" at bounding box center [570, 125] width 68 height 29
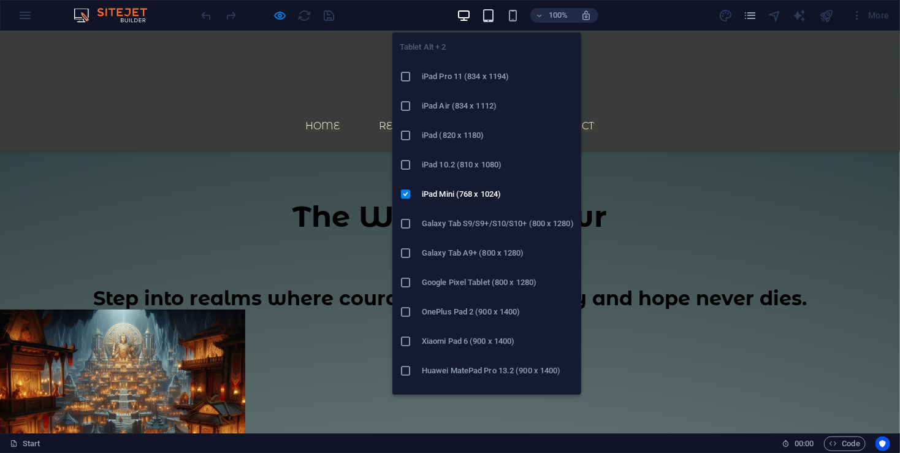
click at [490, 12] on icon "button" at bounding box center [488, 16] width 14 height 14
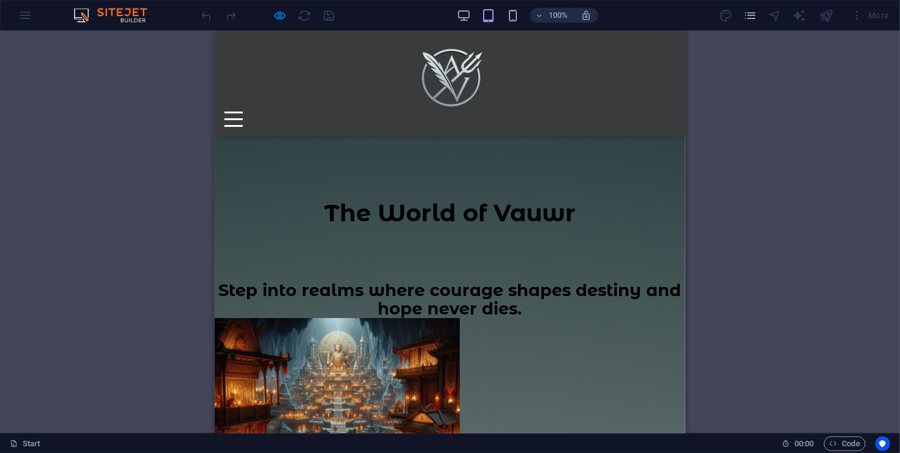
click at [242, 111] on div at bounding box center [233, 118] width 18 height 15
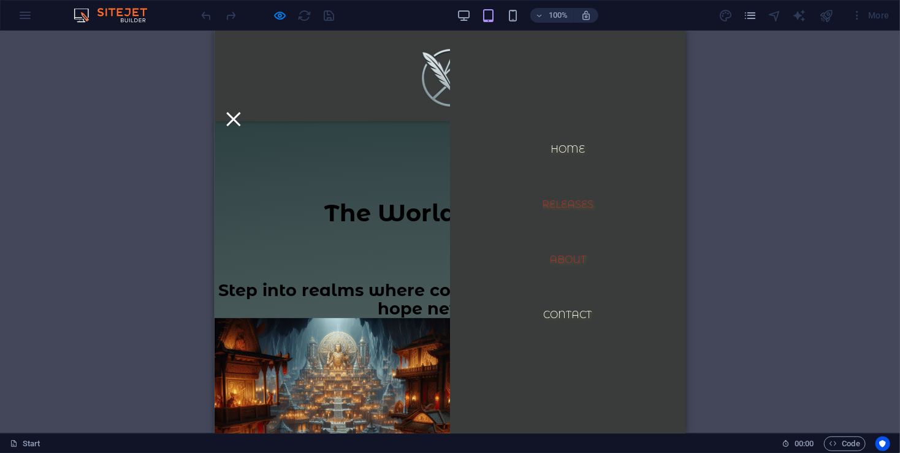
click at [546, 203] on link "Releases" at bounding box center [566, 203] width 71 height 29
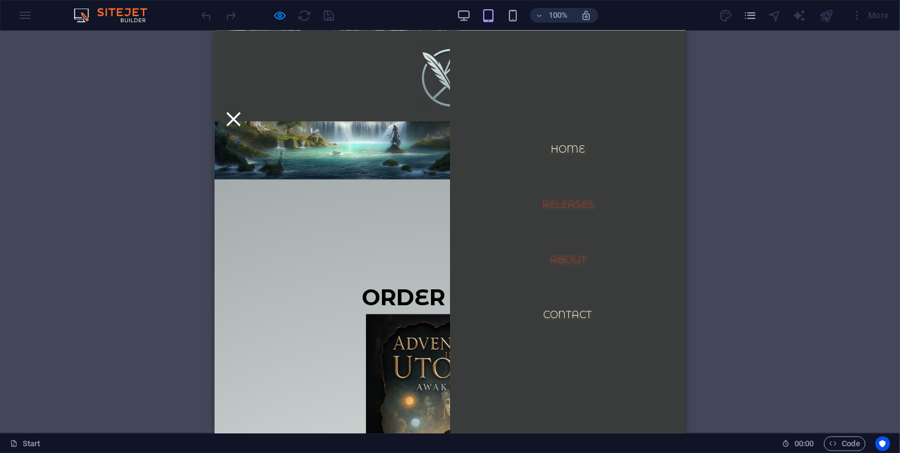
scroll to position [985, 0]
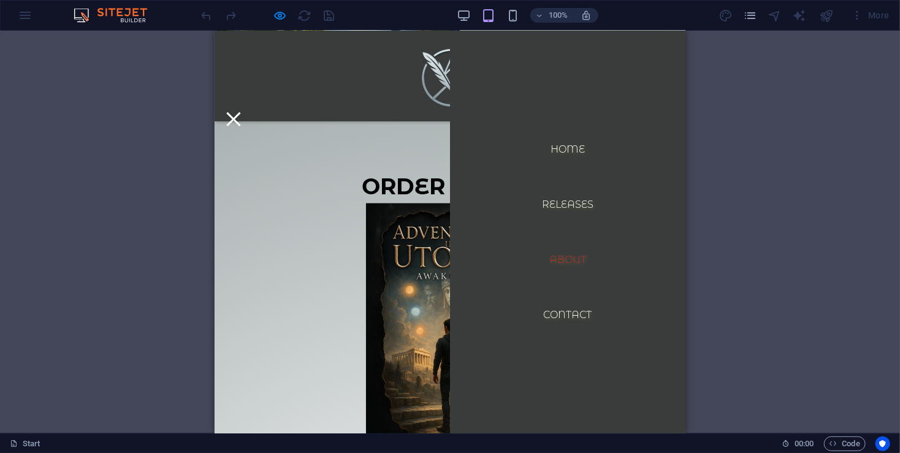
click at [561, 264] on link "About" at bounding box center [567, 259] width 56 height 29
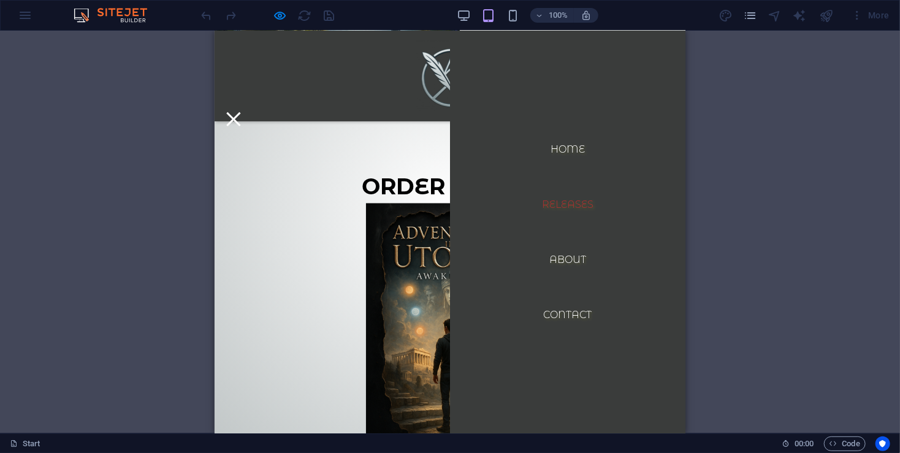
click at [552, 203] on link "Releases" at bounding box center [566, 203] width 71 height 29
click at [545, 259] on link "About" at bounding box center [567, 259] width 56 height 29
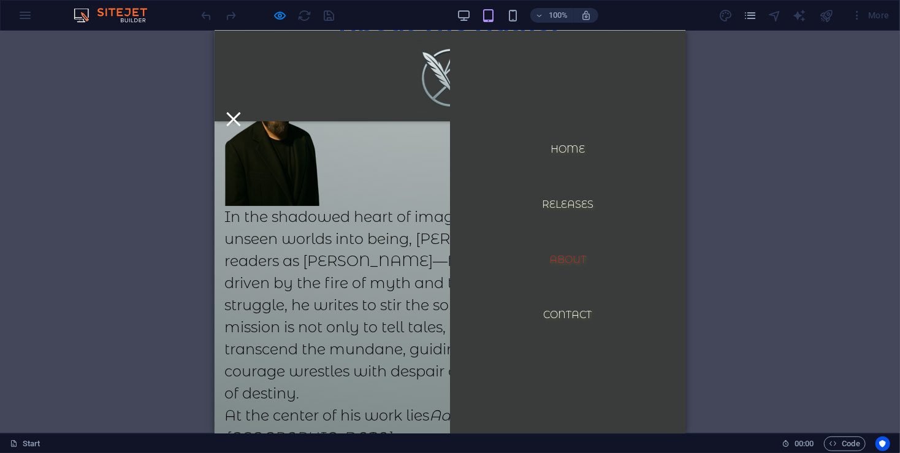
scroll to position [2288, 0]
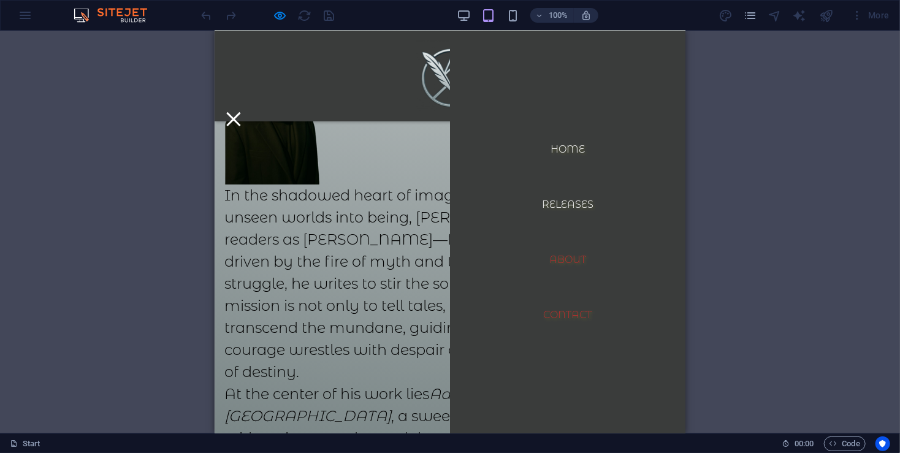
click at [563, 311] on link "Contact" at bounding box center [567, 314] width 68 height 29
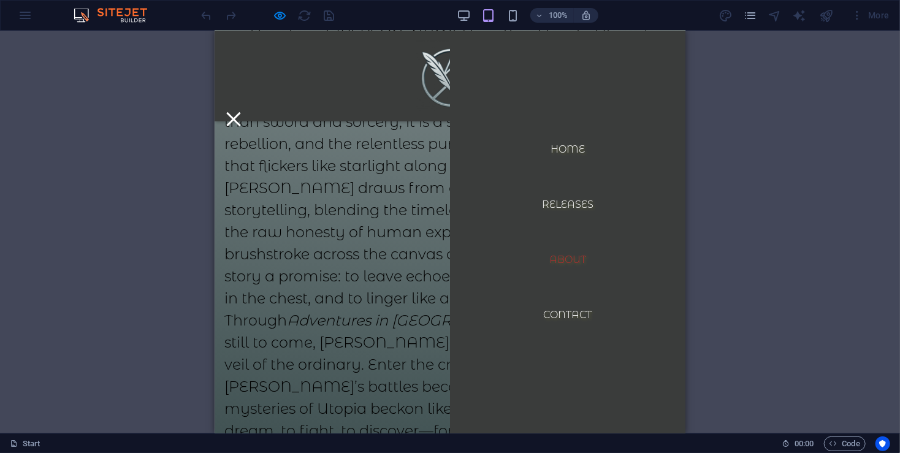
scroll to position [2847, 0]
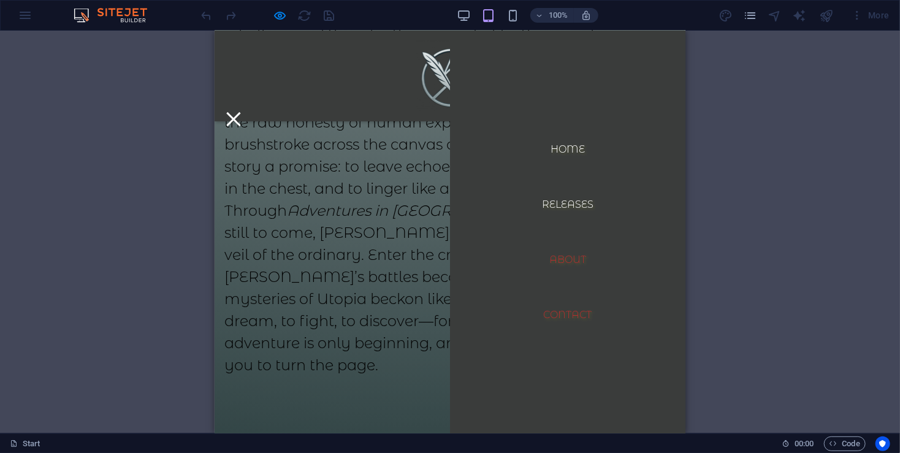
click at [549, 313] on link "Contact" at bounding box center [567, 314] width 68 height 29
click at [240, 112] on button at bounding box center [233, 119] width 14 height 14
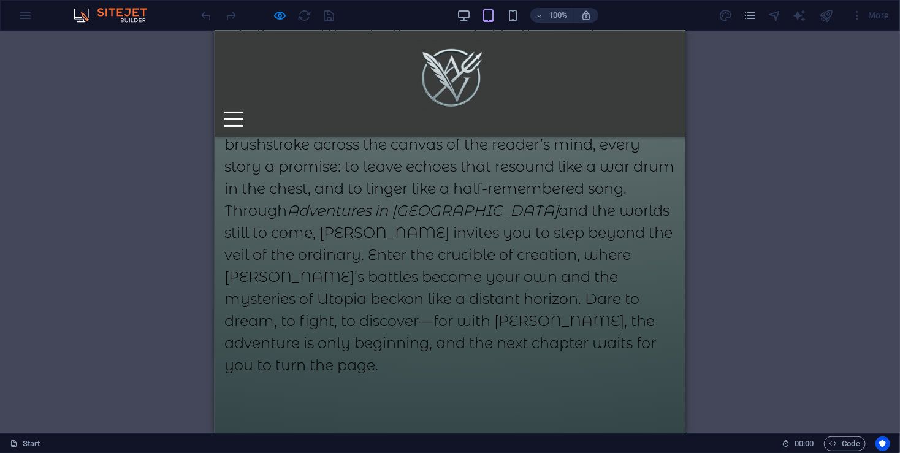
click at [242, 111] on div at bounding box center [233, 118] width 18 height 15
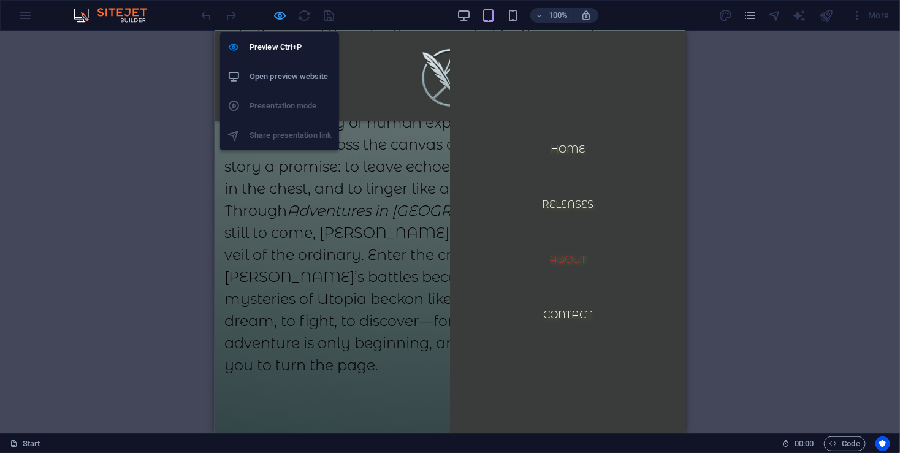
click at [283, 12] on icon "button" at bounding box center [280, 16] width 14 height 14
select select "px"
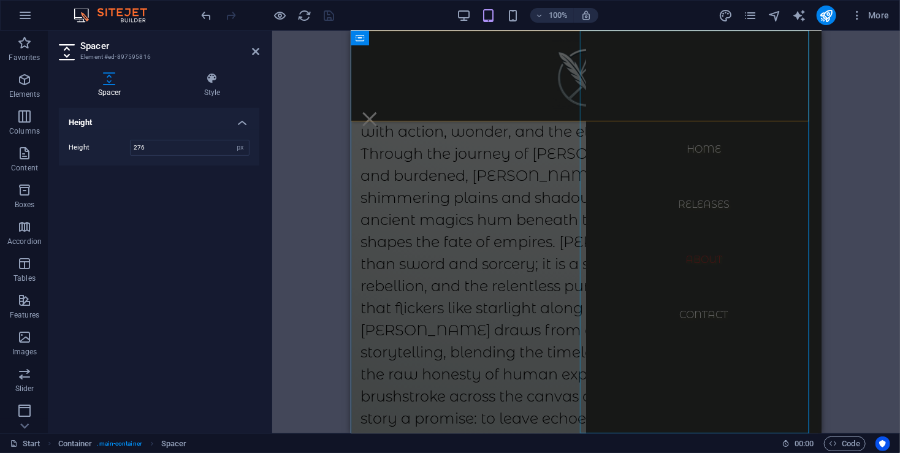
click at [692, 186] on nav "Home Releases About Contact" at bounding box center [702, 231] width 235 height 403
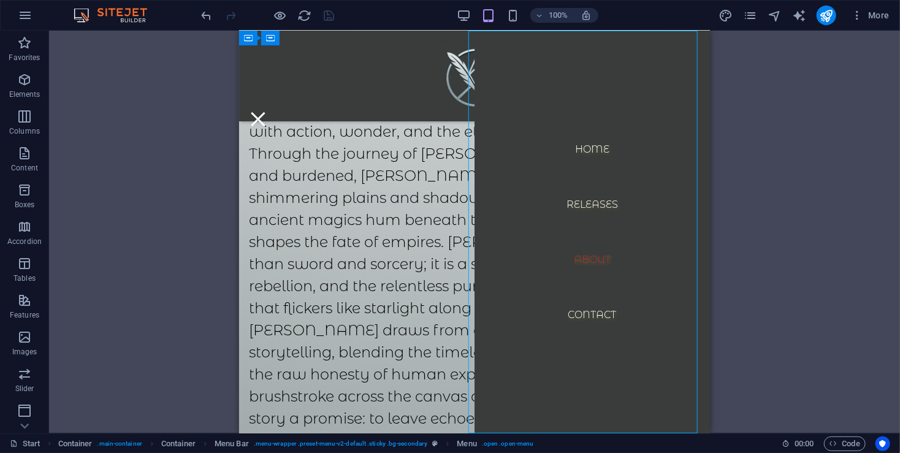
click at [605, 199] on nav "Home Releases About Contact" at bounding box center [591, 231] width 235 height 403
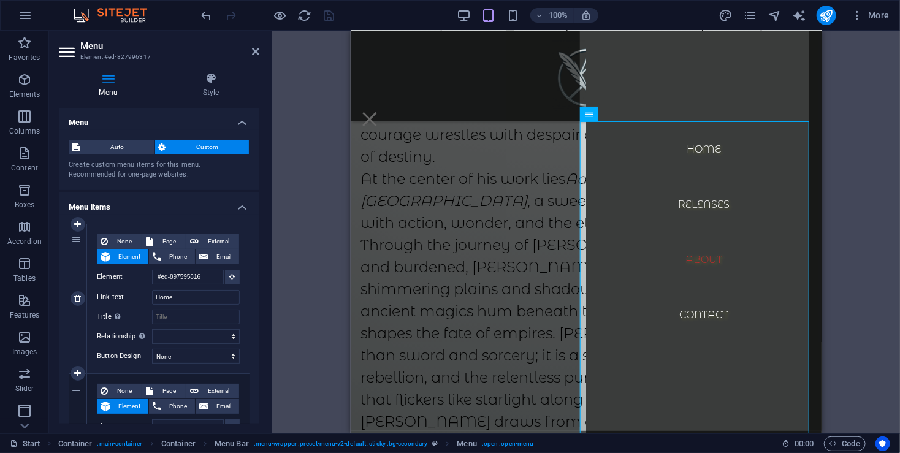
scroll to position [2756, 0]
click at [230, 277] on icon at bounding box center [233, 276] width 6 height 6
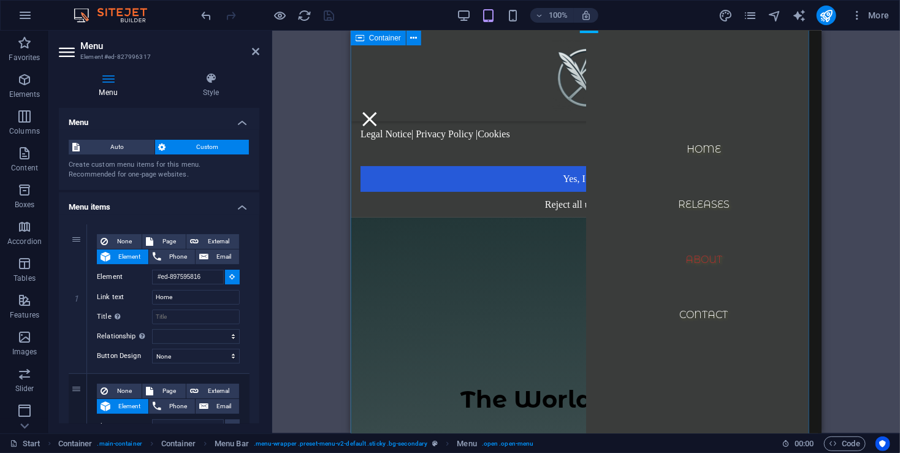
scroll to position [0, 0]
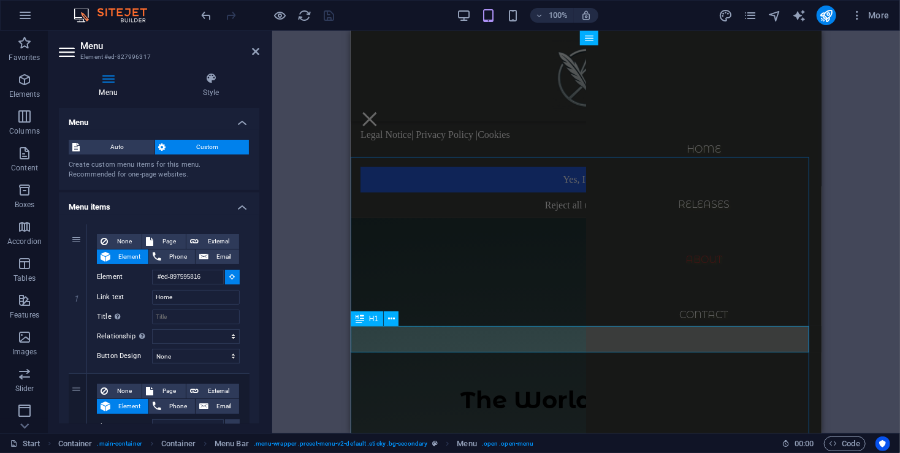
click at [497, 387] on div "The World of Vauwr" at bounding box center [585, 400] width 471 height 26
type input "#ed-897592798"
select select
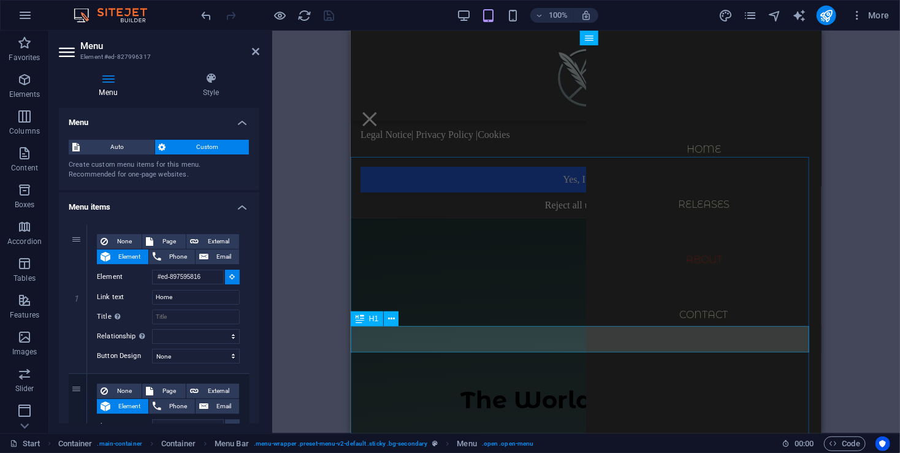
select select
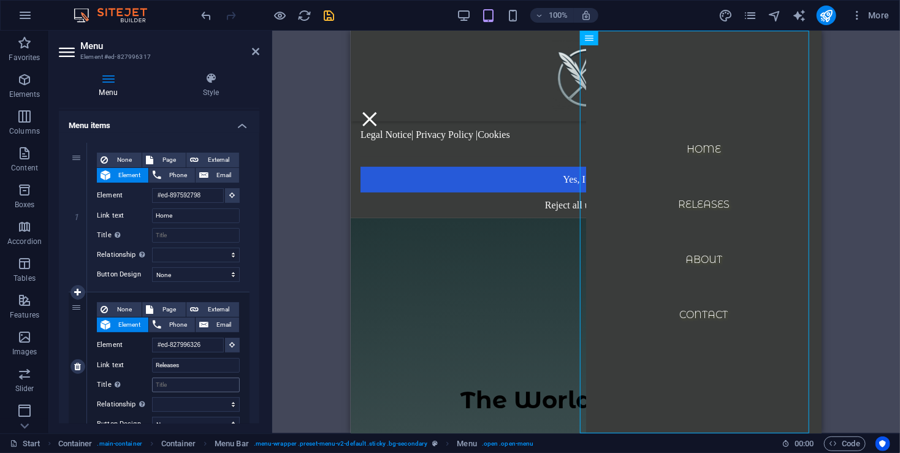
scroll to position [163, 0]
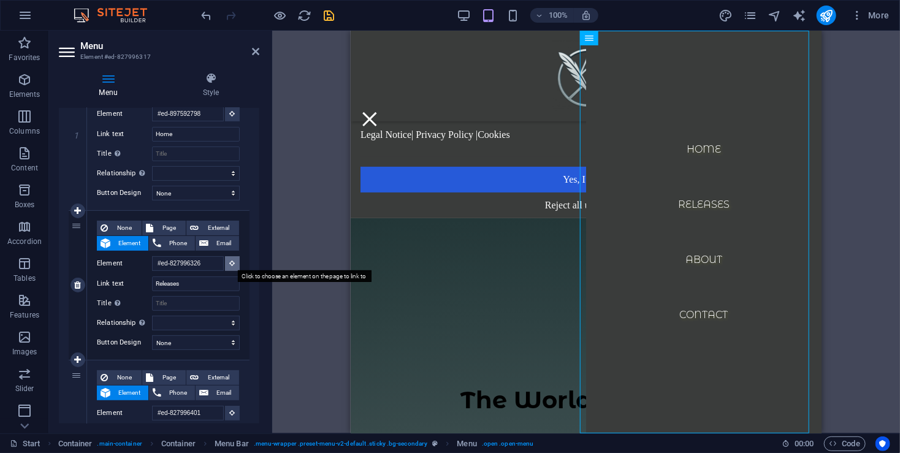
click at [230, 263] on icon at bounding box center [233, 263] width 6 height 6
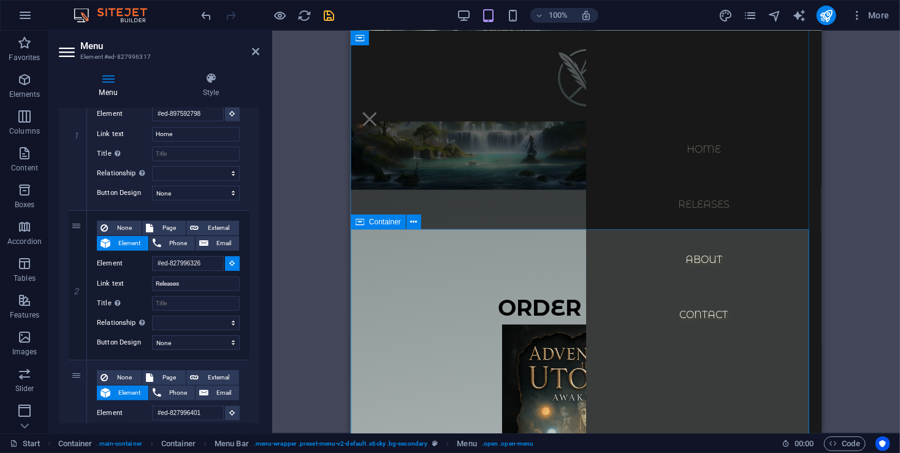
scroll to position [1062, 0]
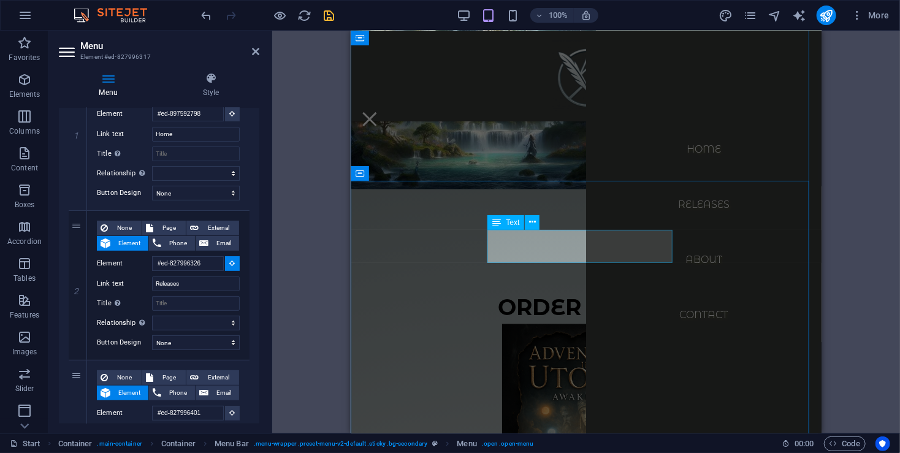
click at [530, 291] on div "ORDER NOW !!!" at bounding box center [585, 307] width 451 height 33
select select
type input "#ed-845988237"
select select
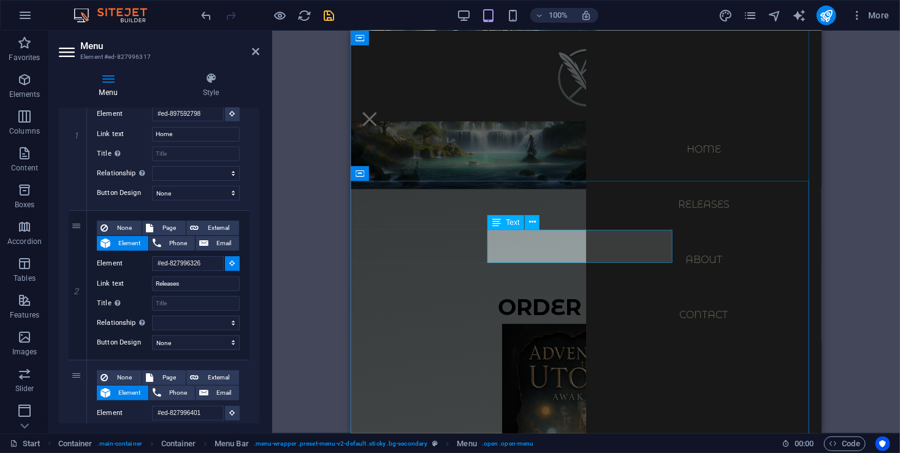
select select
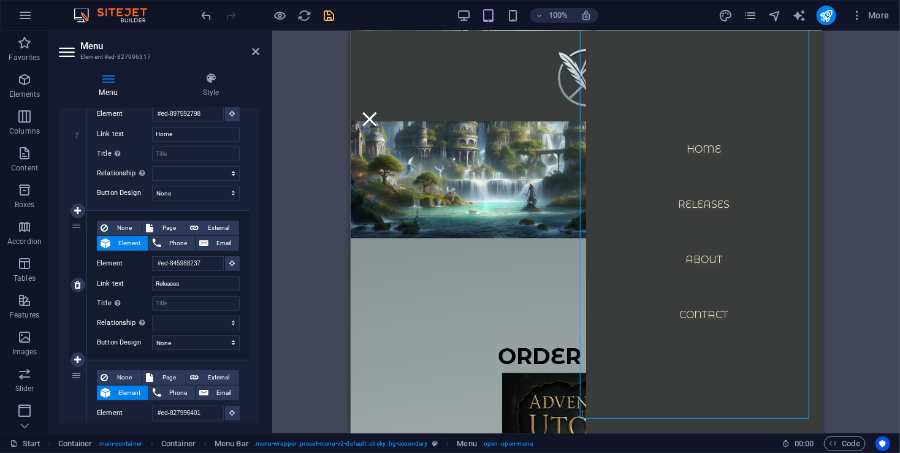
scroll to position [971, 0]
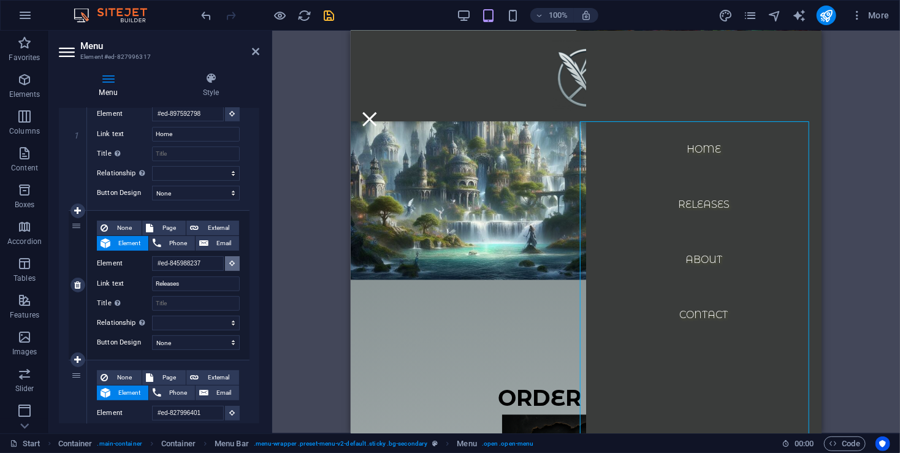
click at [231, 260] on icon at bounding box center [233, 263] width 6 height 6
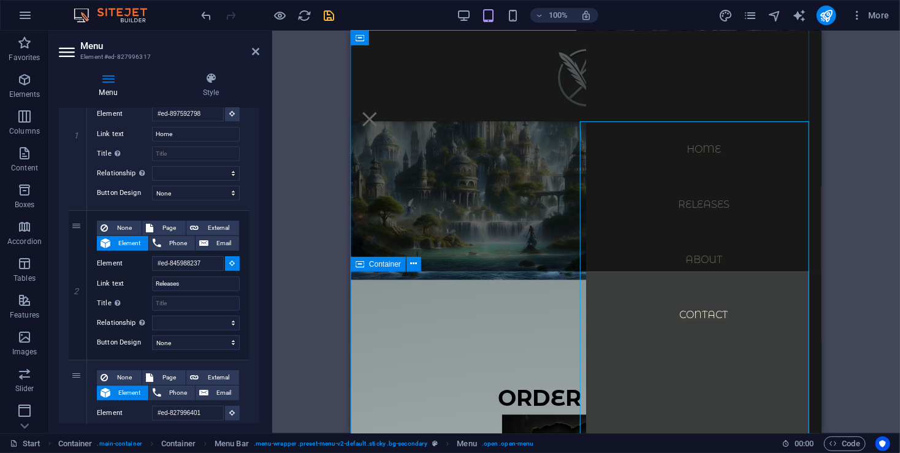
select select
type input "#ed-827996326"
select select
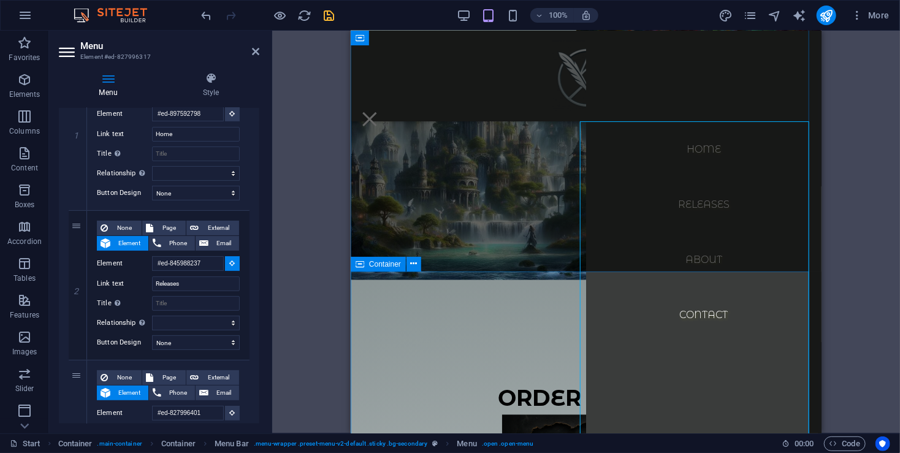
select select
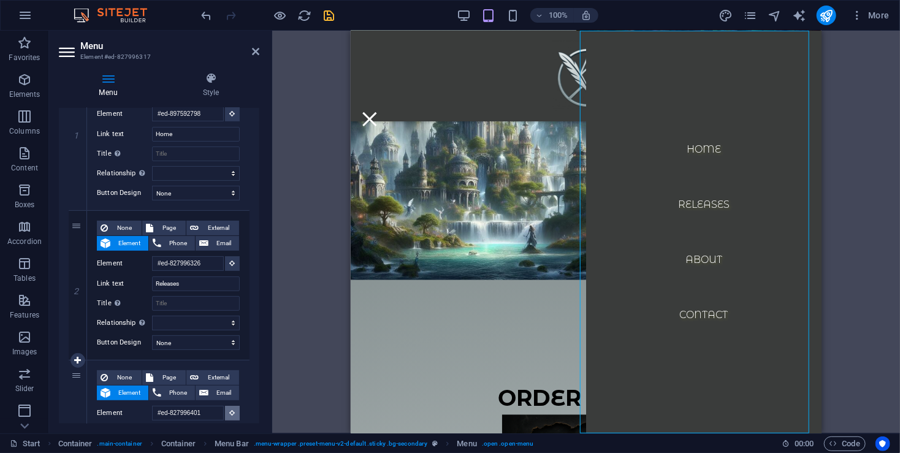
click at [230, 414] on icon at bounding box center [233, 412] width 6 height 6
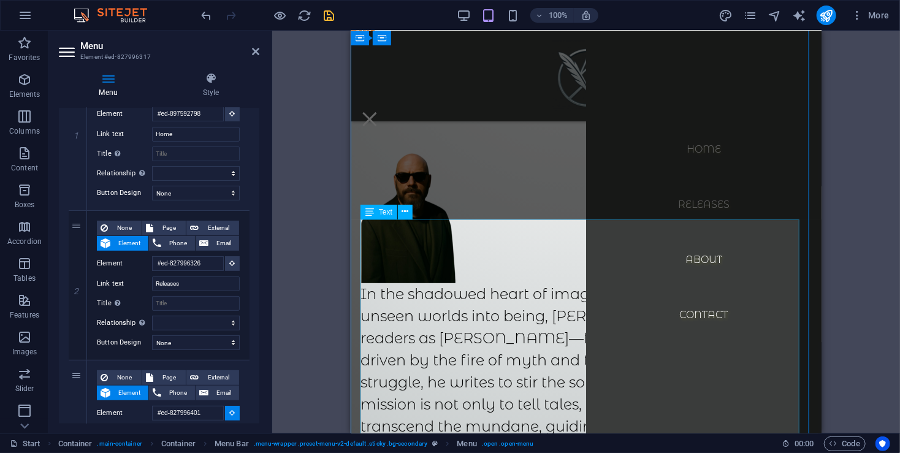
scroll to position [2442, 0]
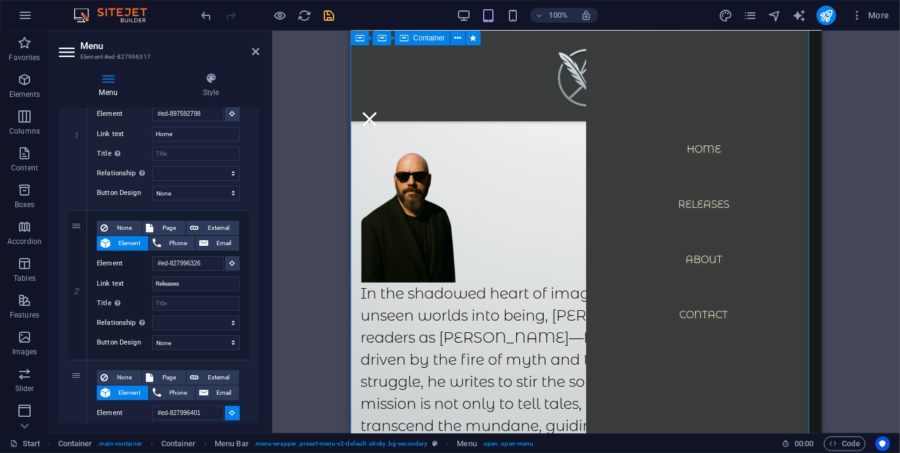
select select
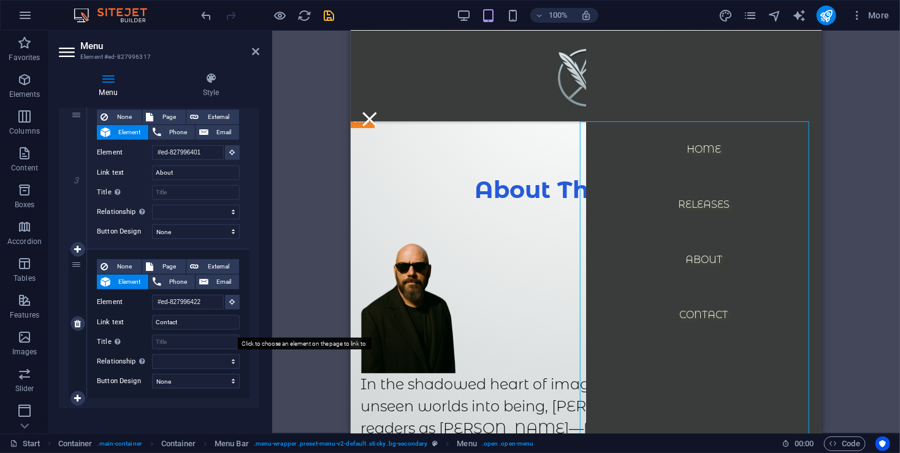
scroll to position [431, 0]
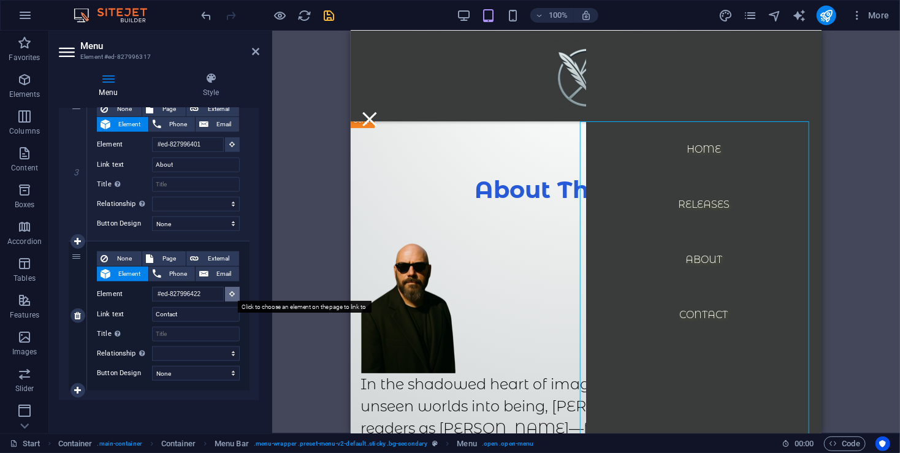
click at [232, 295] on icon at bounding box center [233, 294] width 6 height 6
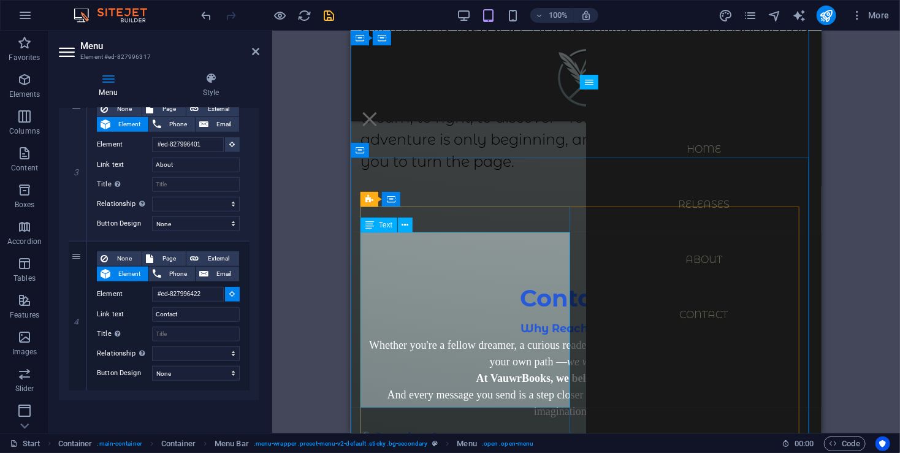
scroll to position [3251, 0]
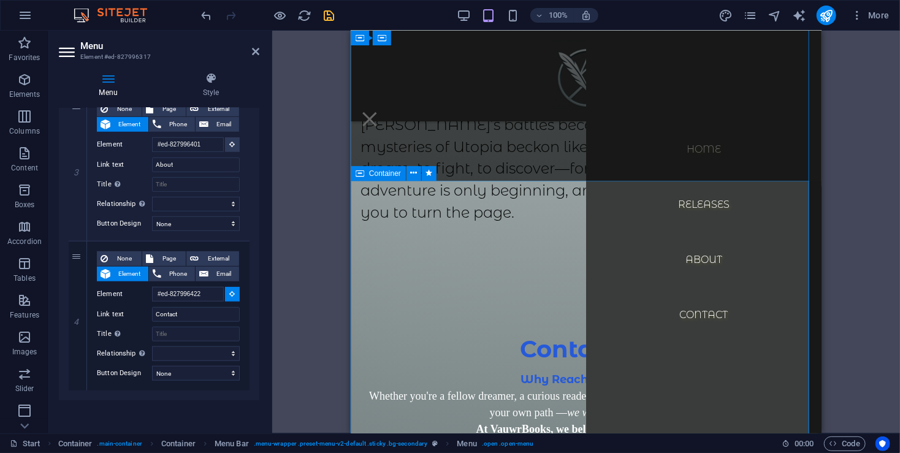
select select
type input "#ed-827996413"
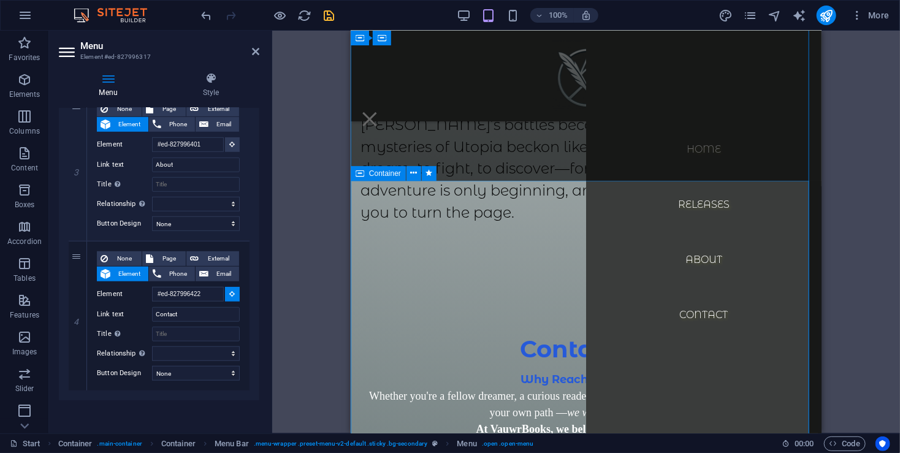
select select
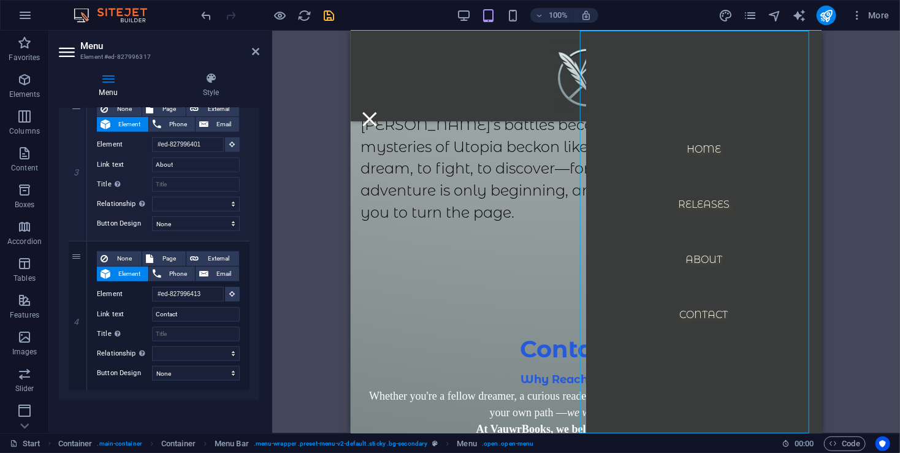
click at [332, 12] on icon "save" at bounding box center [329, 16] width 14 height 14
select select "px"
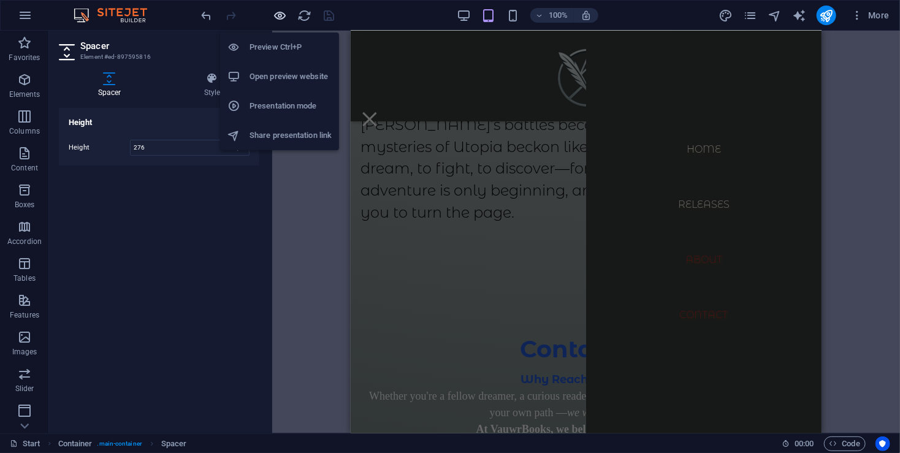
click at [281, 15] on icon "button" at bounding box center [280, 16] width 14 height 14
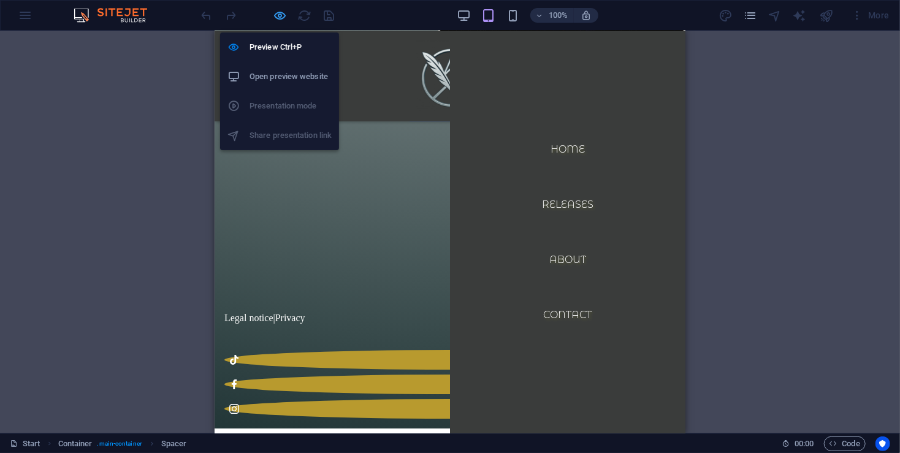
scroll to position [0, 0]
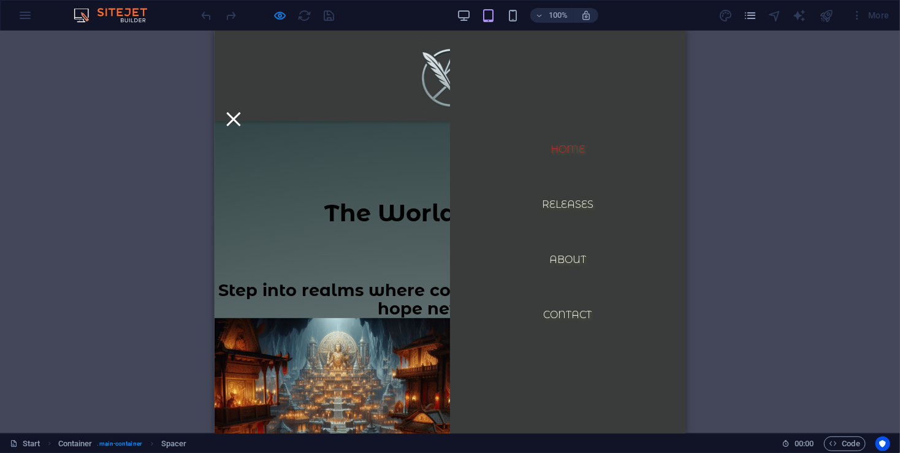
click at [569, 153] on link "Home" at bounding box center [567, 148] width 54 height 29
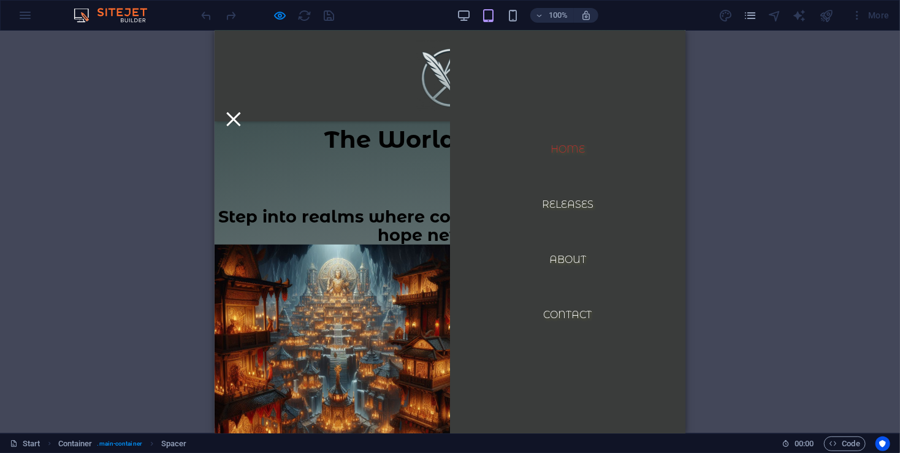
scroll to position [78, 0]
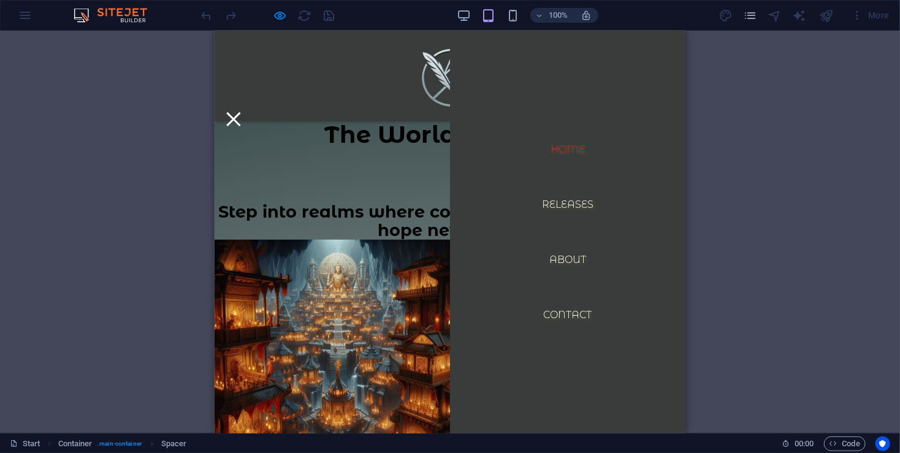
click at [563, 151] on link "Home" at bounding box center [567, 148] width 54 height 29
click at [556, 207] on link "Releases" at bounding box center [566, 203] width 71 height 29
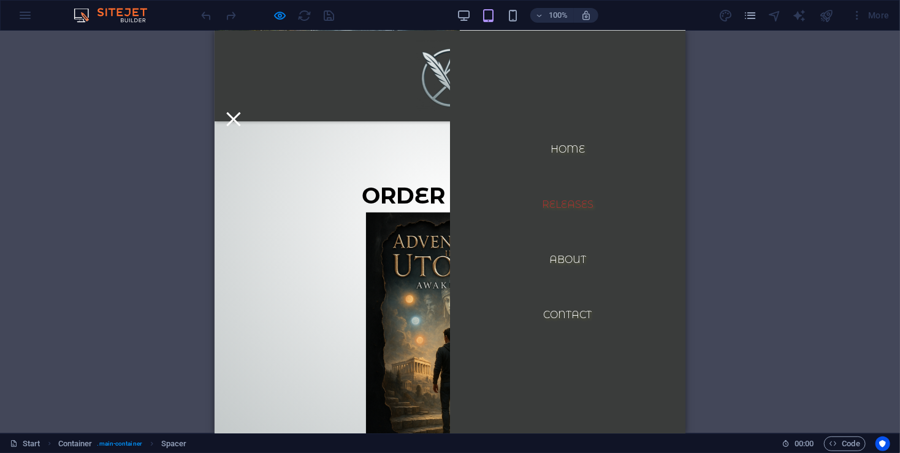
scroll to position [985, 0]
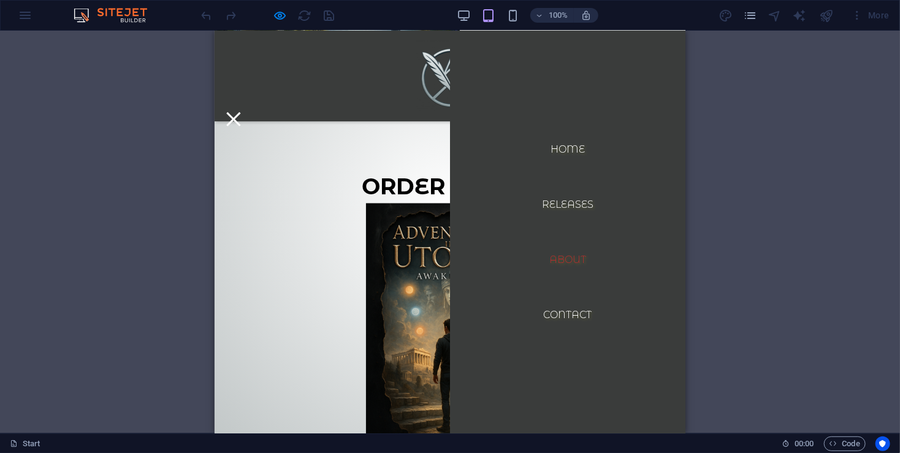
click at [563, 257] on link "About" at bounding box center [567, 259] width 56 height 29
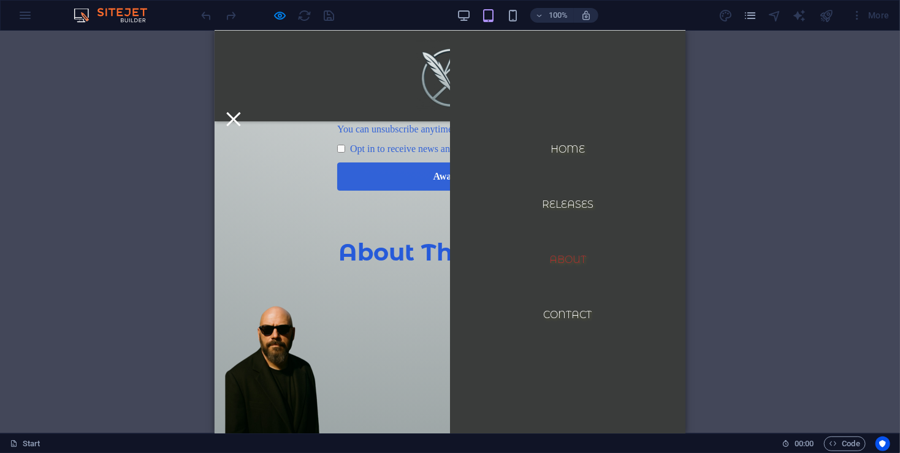
scroll to position [2043, 0]
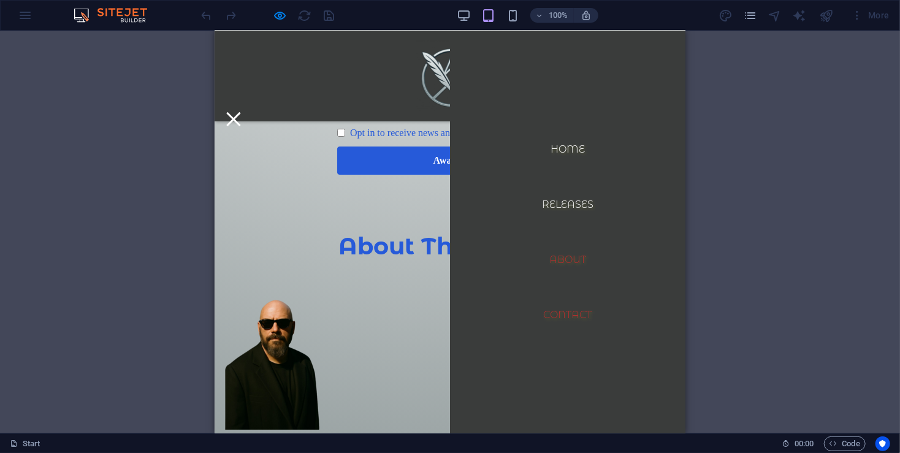
click at [556, 311] on link "Contact" at bounding box center [567, 314] width 68 height 29
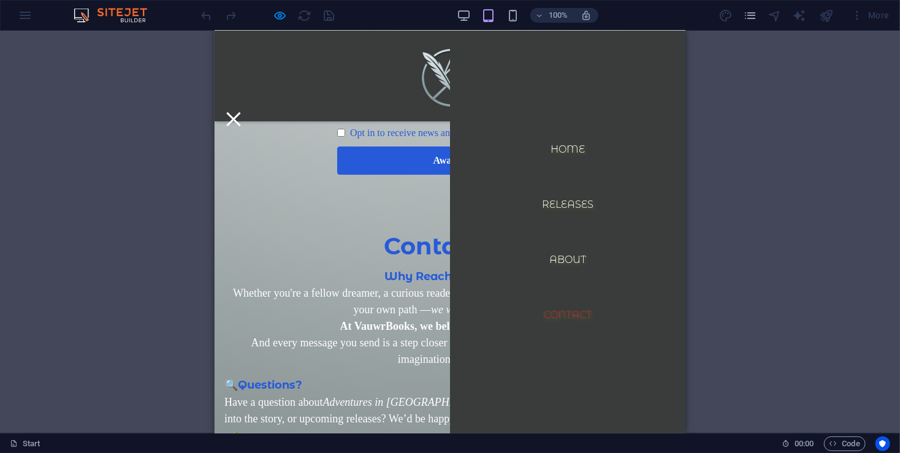
click at [242, 111] on div at bounding box center [233, 118] width 18 height 15
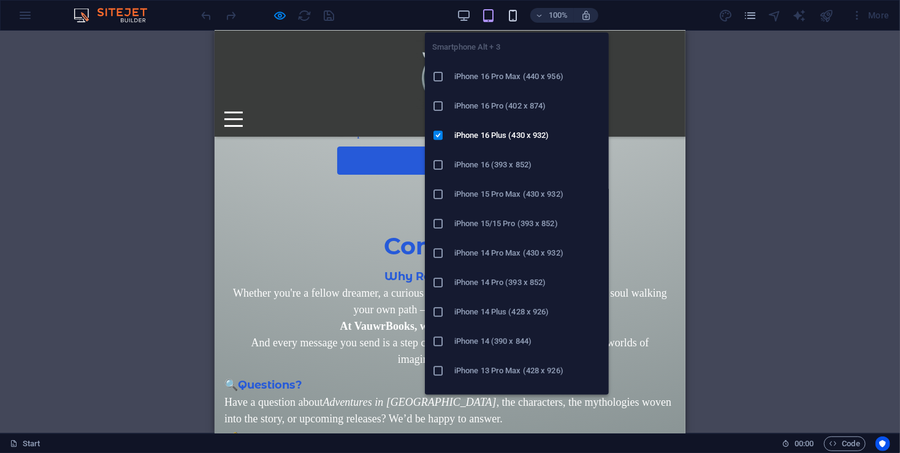
click at [509, 17] on icon "button" at bounding box center [513, 16] width 14 height 14
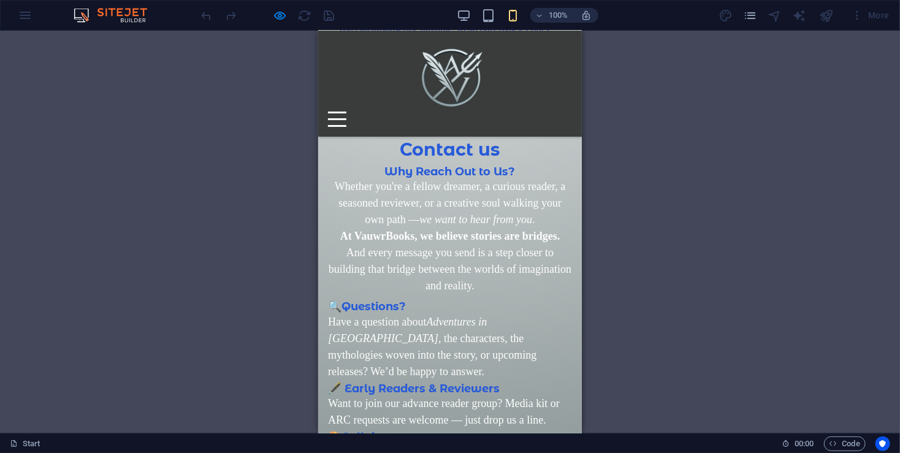
scroll to position [1741, 0]
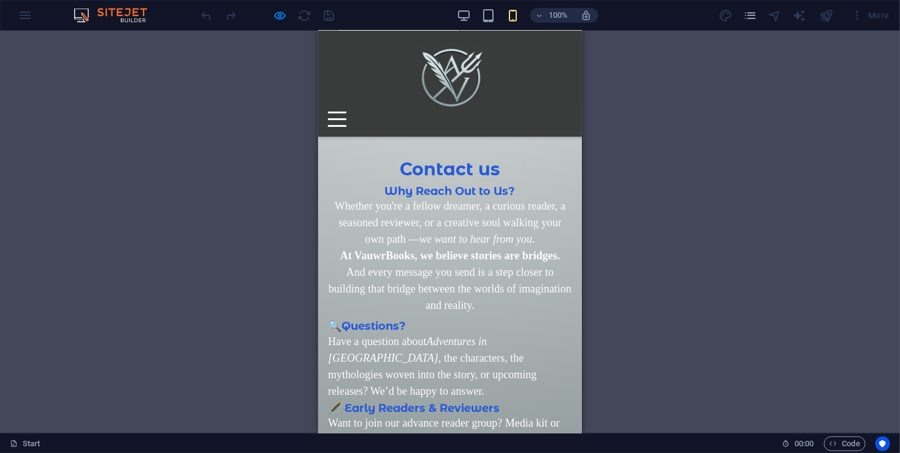
click at [329, 13] on div at bounding box center [267, 16] width 137 height 20
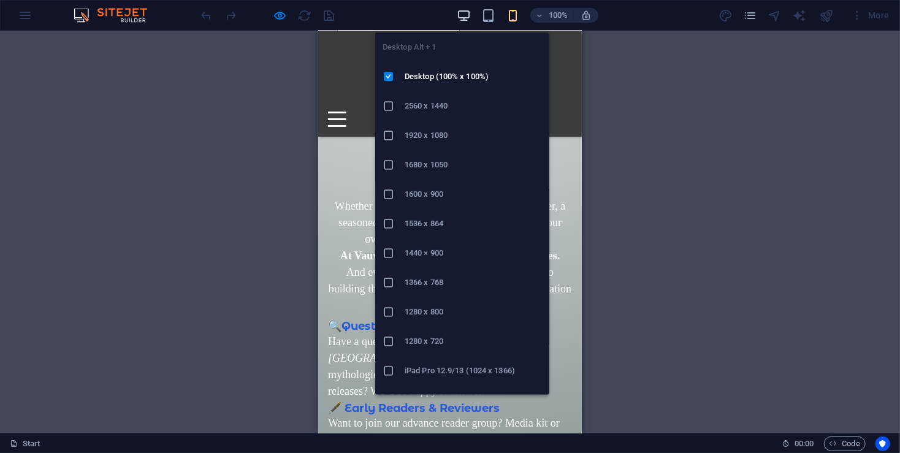
click at [457, 11] on icon "button" at bounding box center [464, 16] width 14 height 14
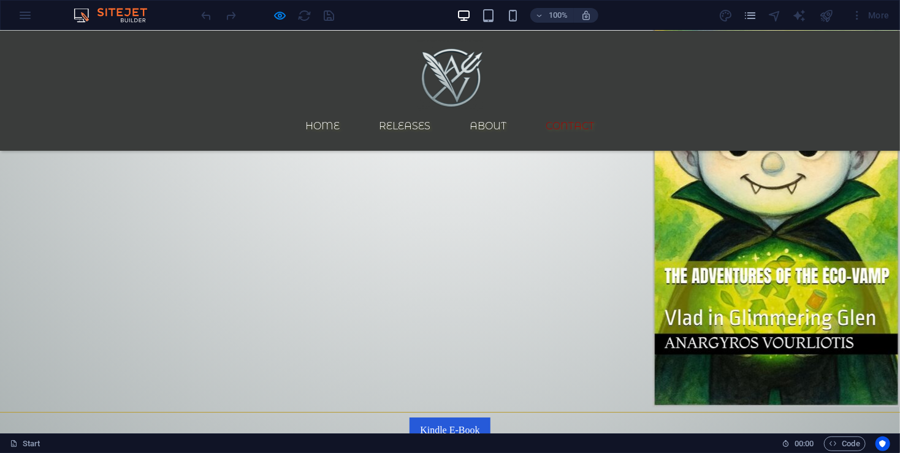
click at [590, 111] on link "Contact" at bounding box center [570, 125] width 68 height 29
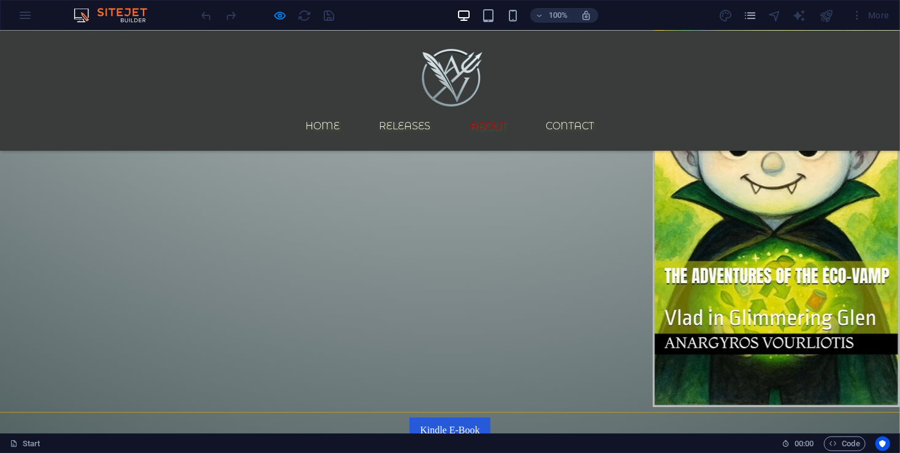
scroll to position [1457, 0]
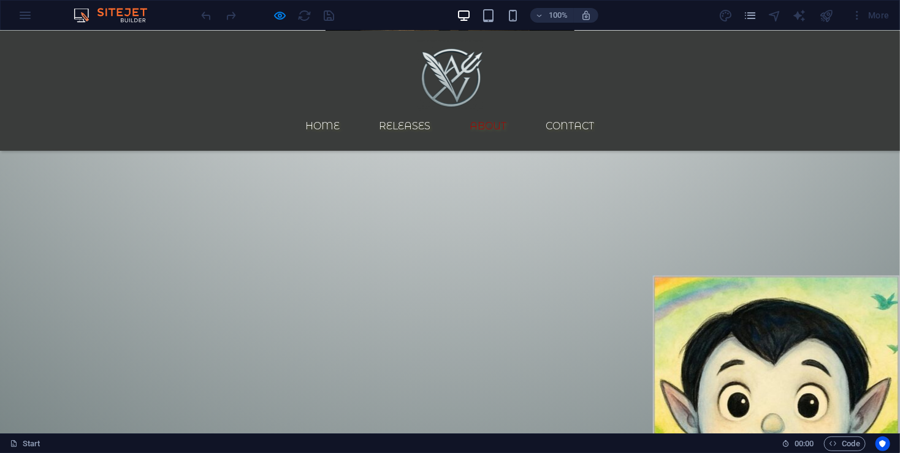
click at [517, 111] on link "About" at bounding box center [488, 125] width 56 height 29
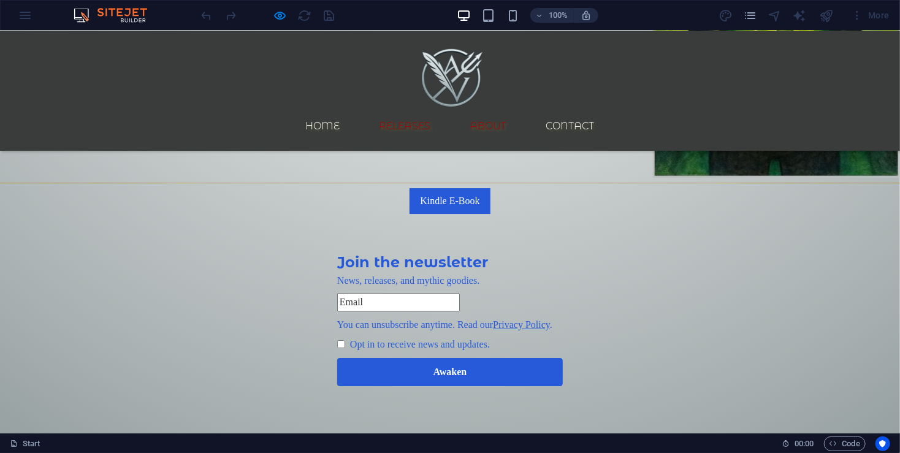
click at [441, 111] on link "Releases" at bounding box center [405, 125] width 71 height 29
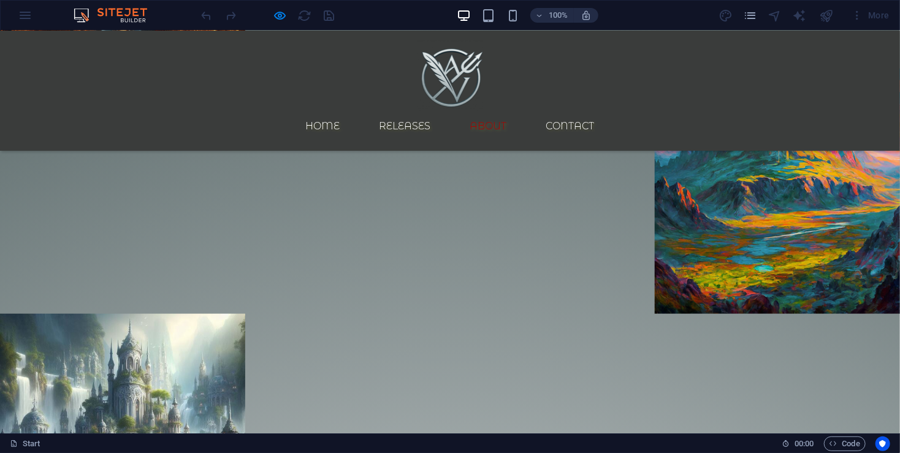
scroll to position [568, 0]
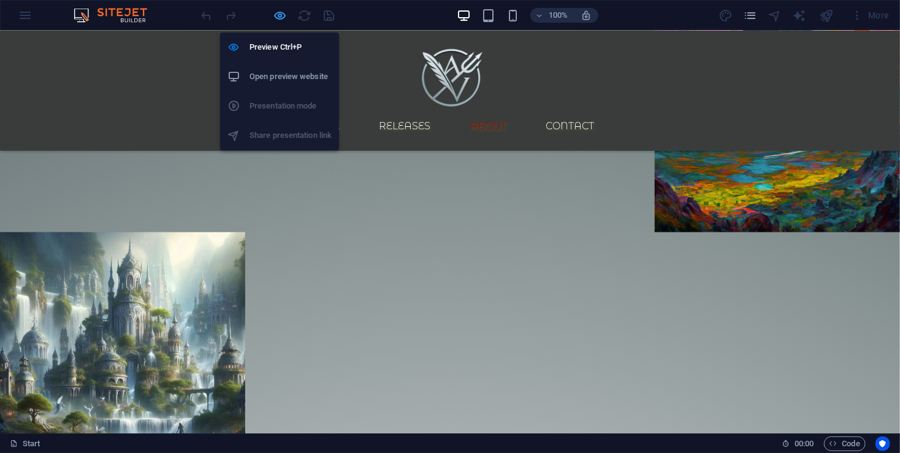
click at [278, 17] on icon "button" at bounding box center [280, 16] width 14 height 14
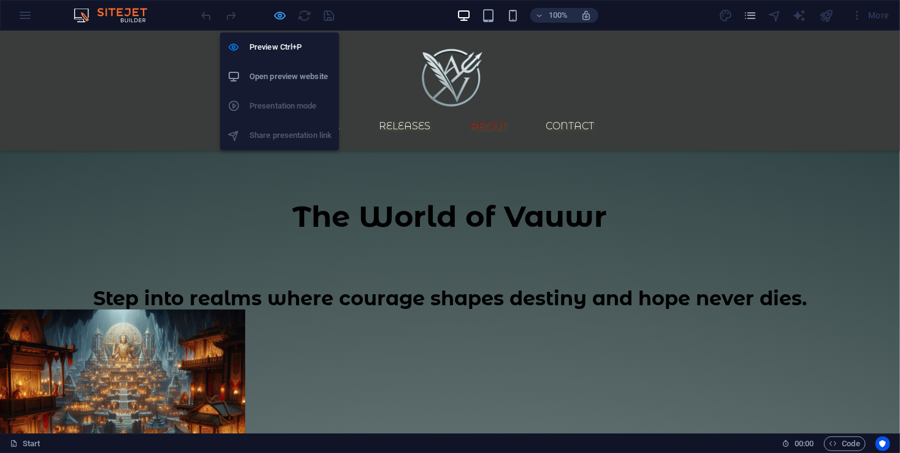
select select "px"
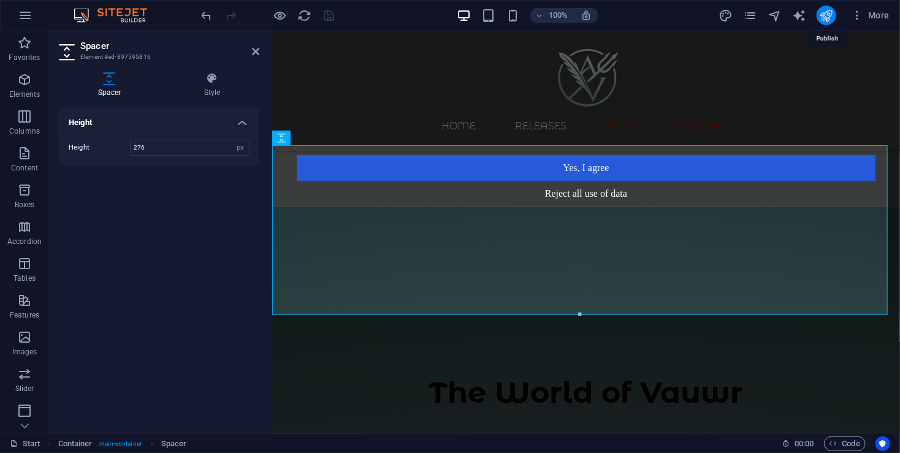
click at [830, 20] on icon "publish" at bounding box center [826, 16] width 14 height 14
select select "px"
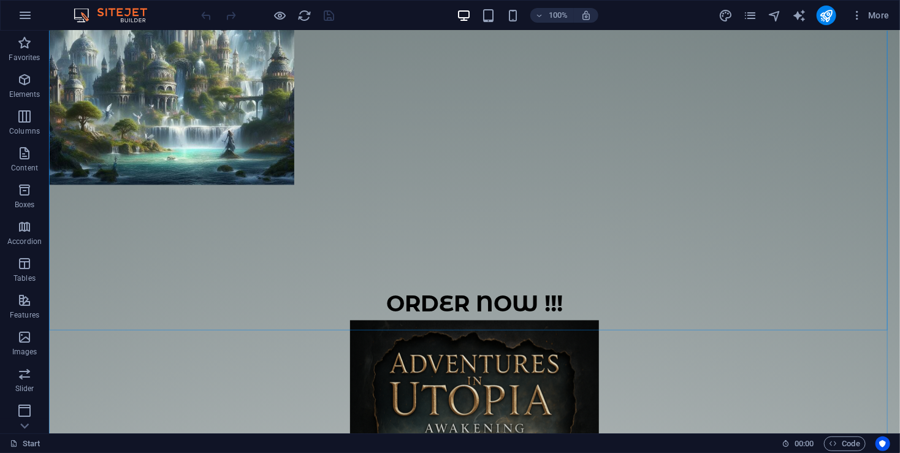
scroll to position [1062, 0]
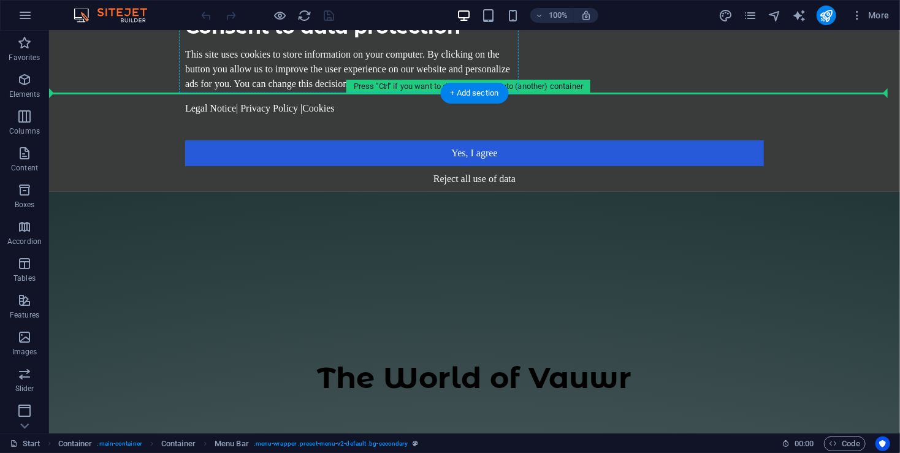
scroll to position [0, 0]
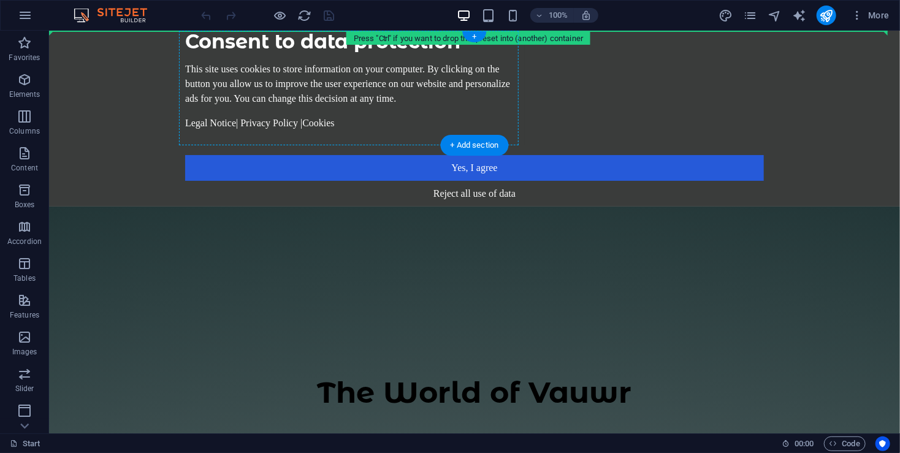
drag, startPoint x: 428, startPoint y: 226, endPoint x: 461, endPoint y: 32, distance: 196.5
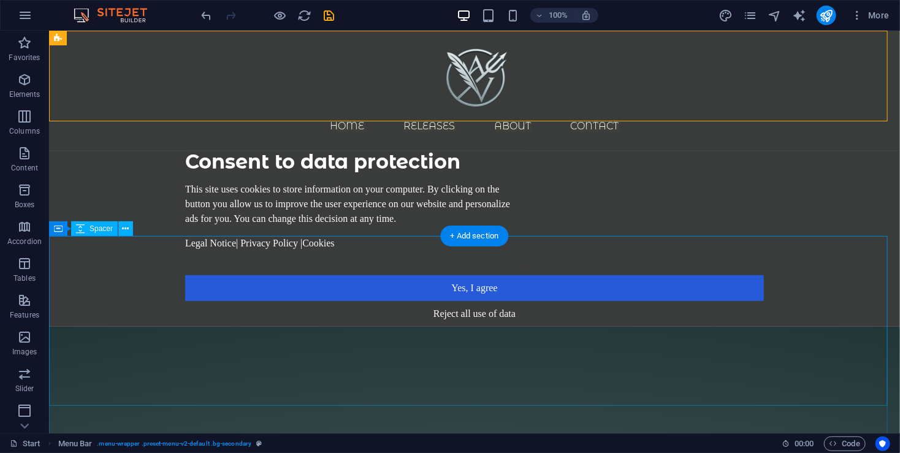
click at [555, 326] on div at bounding box center [473, 411] width 851 height 170
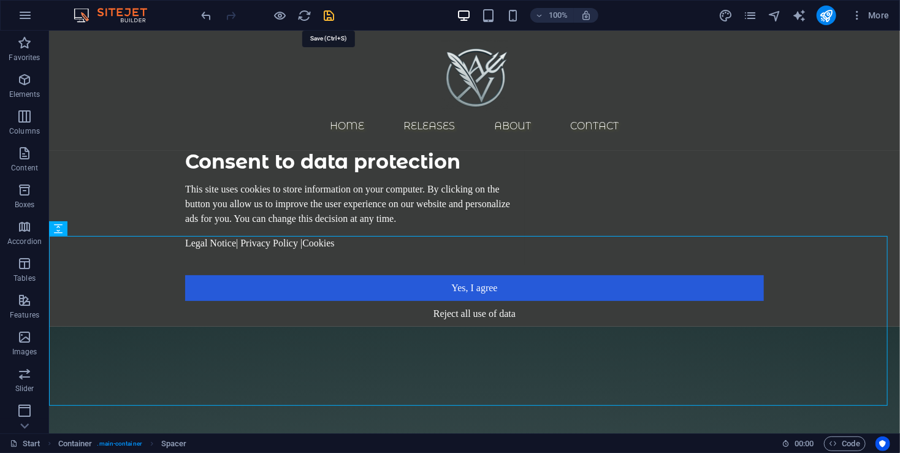
click at [329, 21] on icon "save" at bounding box center [329, 16] width 14 height 14
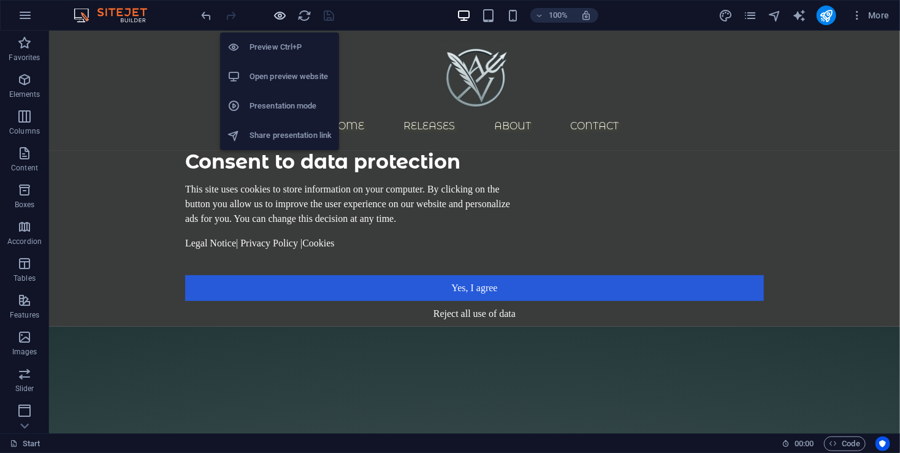
click at [276, 21] on icon "button" at bounding box center [280, 16] width 14 height 14
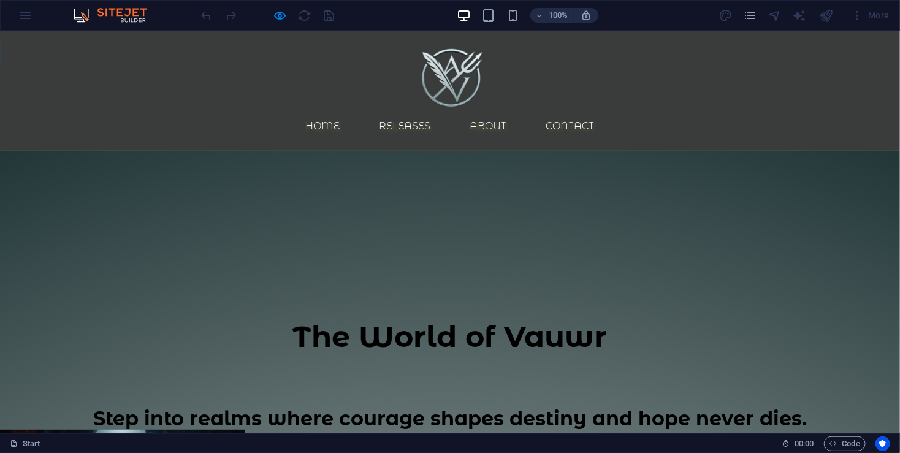
click at [503, 218] on div at bounding box center [450, 235] width 900 height 170
click at [341, 12] on div "100% More" at bounding box center [546, 16] width 695 height 20
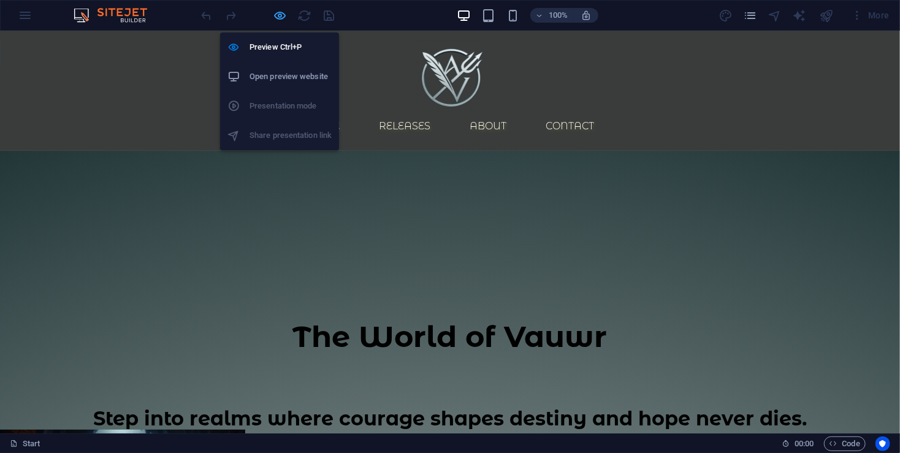
click at [279, 10] on icon "button" at bounding box center [280, 16] width 14 height 14
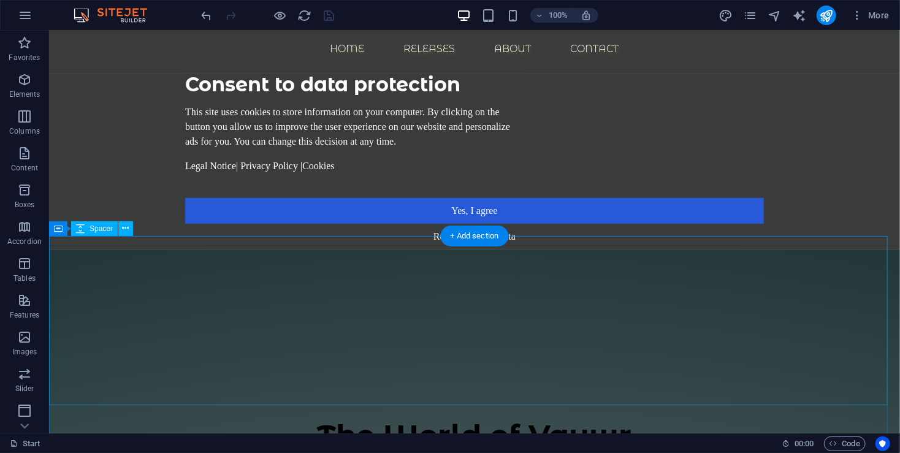
scroll to position [82, 0]
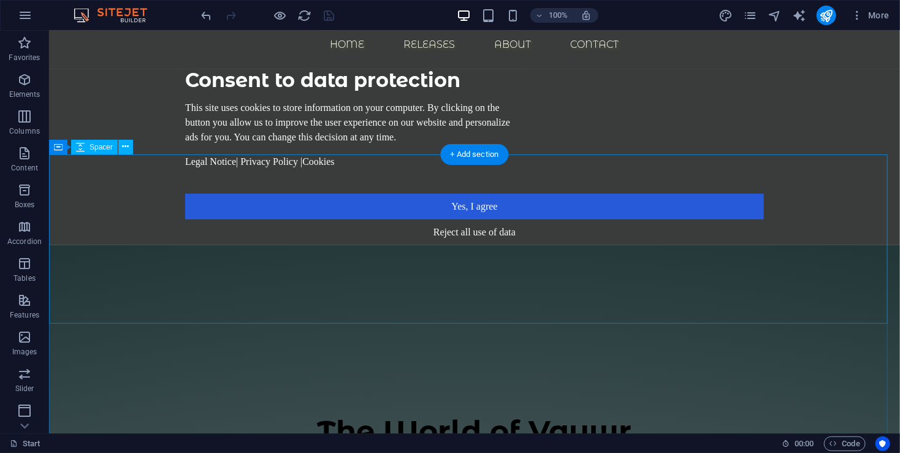
click at [497, 313] on div at bounding box center [473, 330] width 851 height 170
click at [479, 245] on div at bounding box center [473, 330] width 851 height 170
drag, startPoint x: 479, startPoint y: 228, endPoint x: 257, endPoint y: 229, distance: 222.5
click at [480, 245] on div at bounding box center [473, 330] width 851 height 170
select select "px"
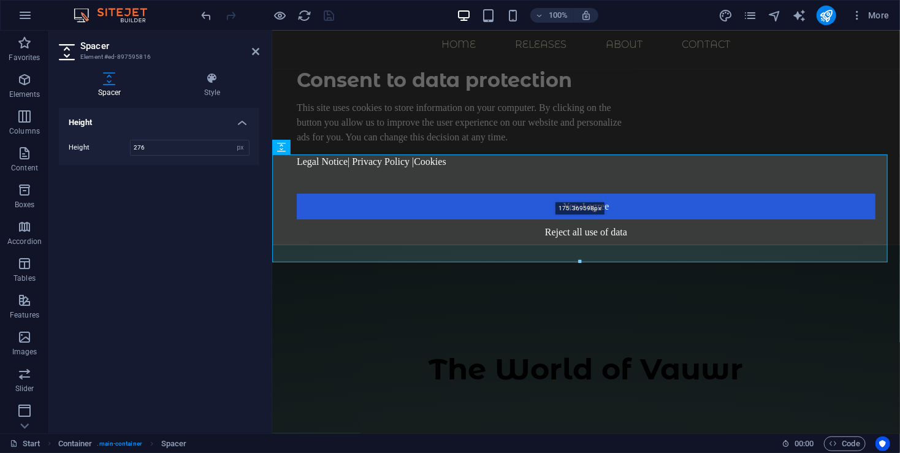
drag, startPoint x: 580, startPoint y: 322, endPoint x: 588, endPoint y: 264, distance: 58.8
click at [588, 264] on div at bounding box center [580, 262] width 614 height 4
type input "175"
click at [335, 12] on icon "save" at bounding box center [329, 16] width 14 height 14
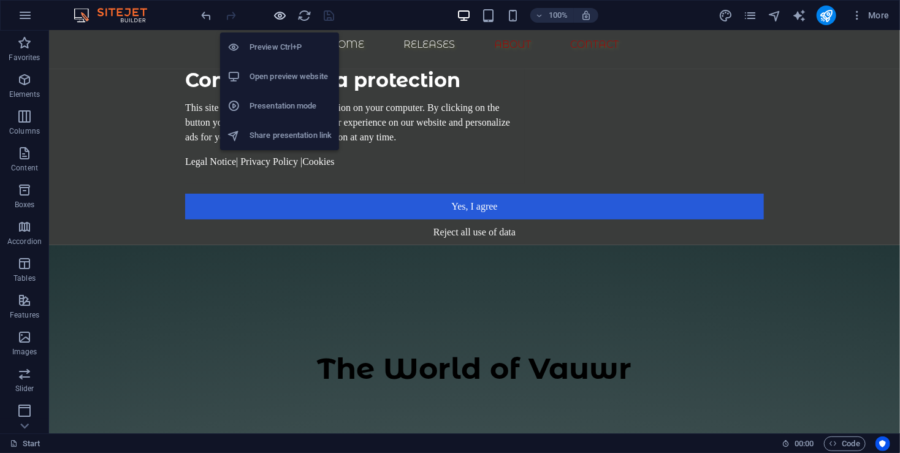
click at [286, 18] on icon "button" at bounding box center [280, 16] width 14 height 14
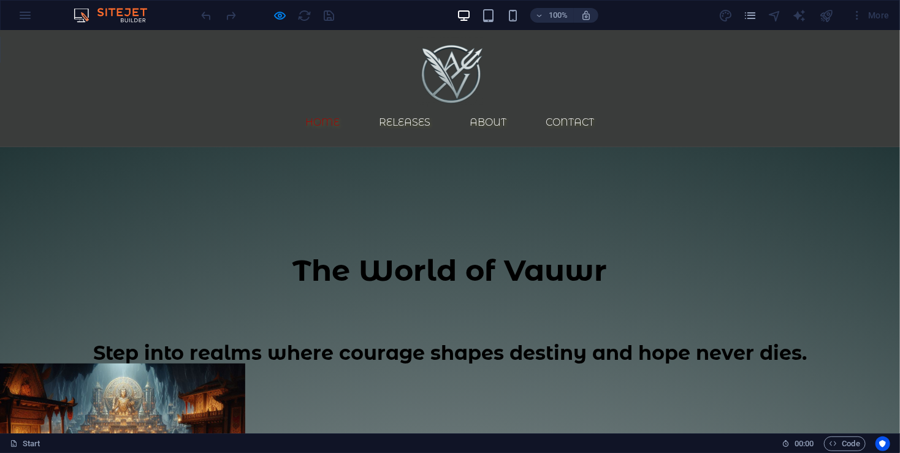
scroll to position [0, 0]
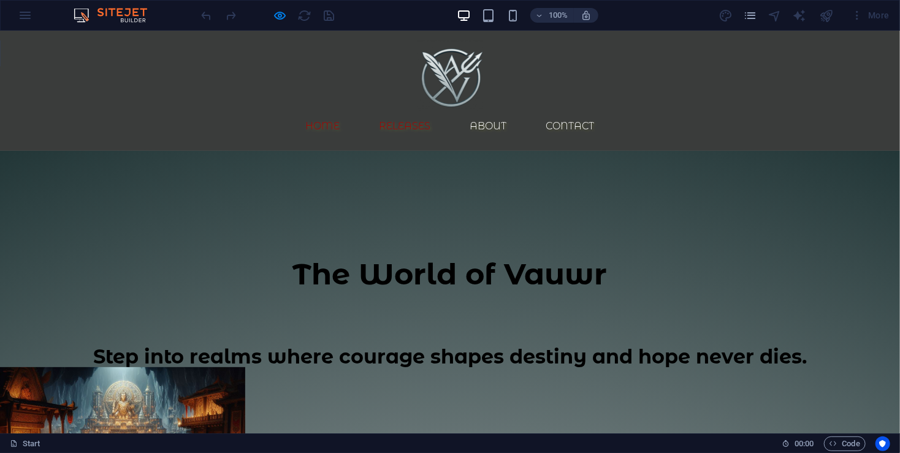
click at [426, 111] on link "Releases" at bounding box center [405, 125] width 71 height 29
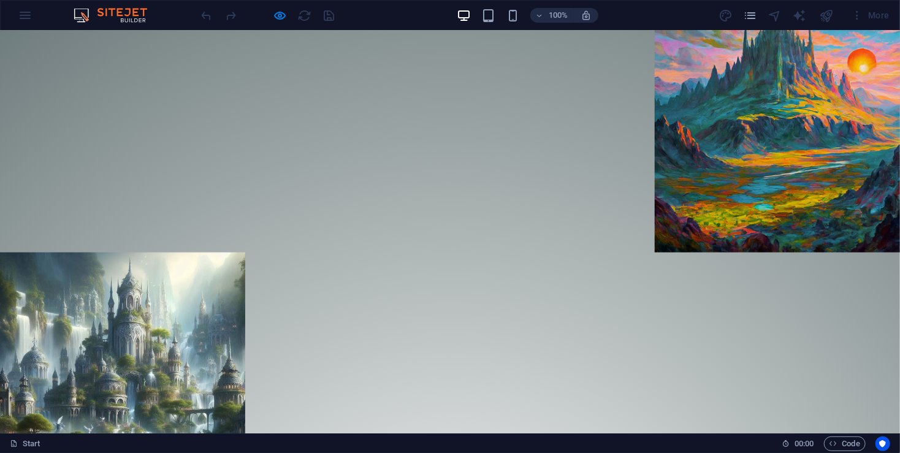
scroll to position [523, 0]
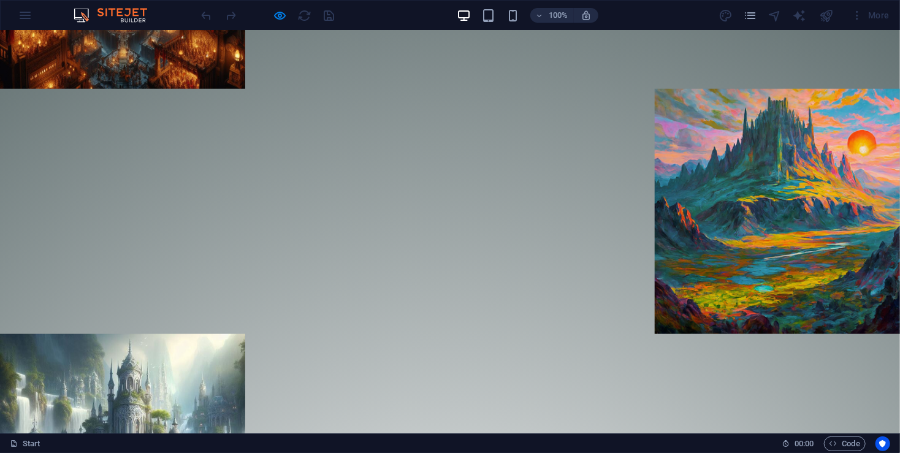
drag, startPoint x: 455, startPoint y: 115, endPoint x: 405, endPoint y: 110, distance: 49.9
click at [281, 4] on div "100% More" at bounding box center [450, 15] width 898 height 29
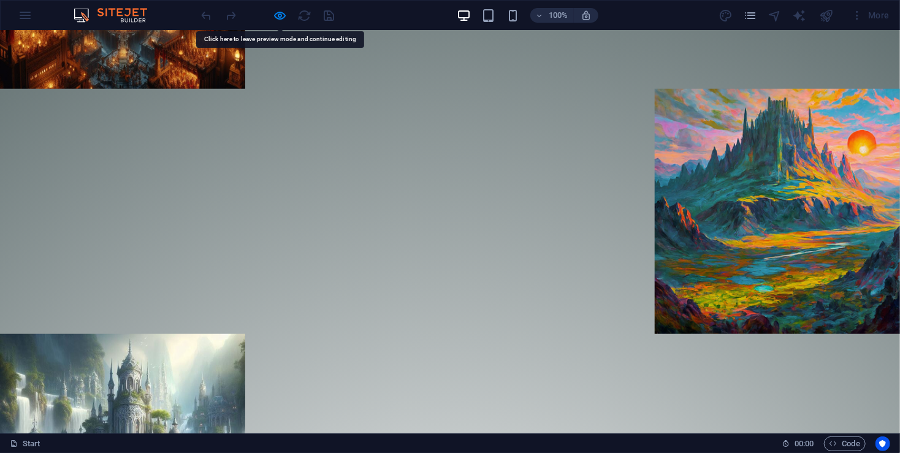
click at [288, 9] on div at bounding box center [267, 16] width 137 height 20
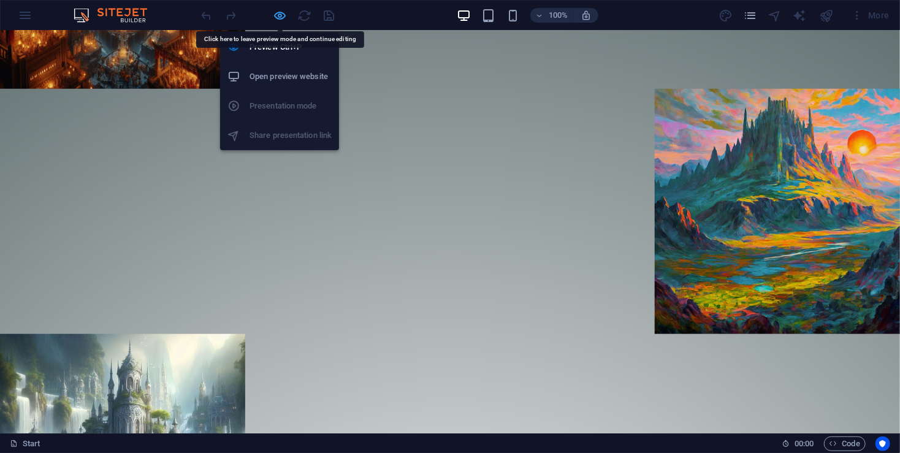
click at [279, 13] on icon "button" at bounding box center [280, 16] width 14 height 14
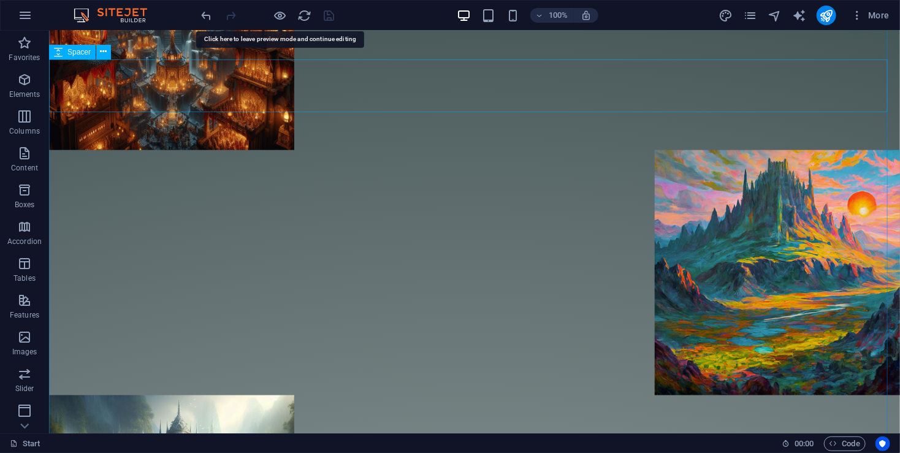
select select "px"
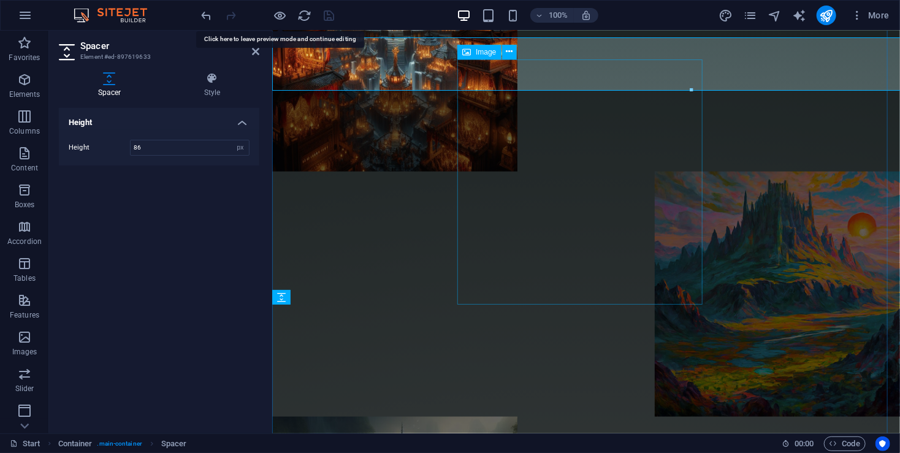
scroll to position [670, 0]
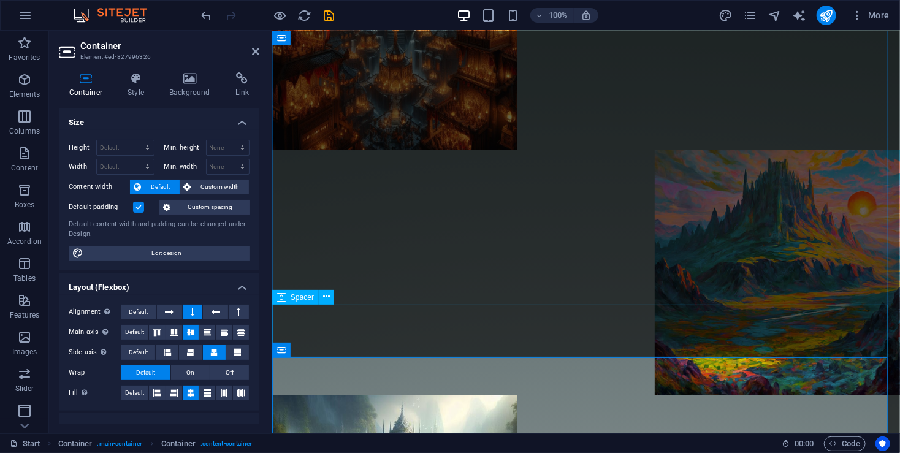
select select "px"
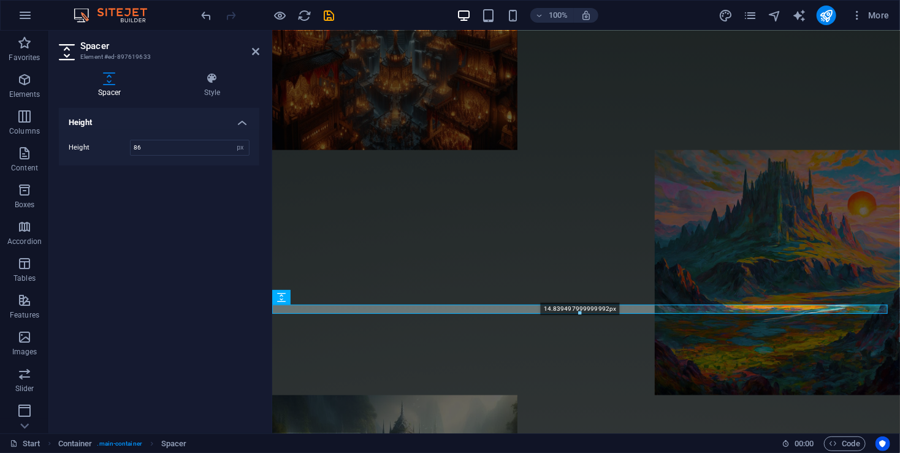
drag, startPoint x: 583, startPoint y: 357, endPoint x: 586, endPoint y: 310, distance: 47.3
click at [586, 310] on div "14.839497999999992px" at bounding box center [579, 309] width 615 height 9
type input "14"
click at [329, 15] on icon "save" at bounding box center [329, 16] width 14 height 14
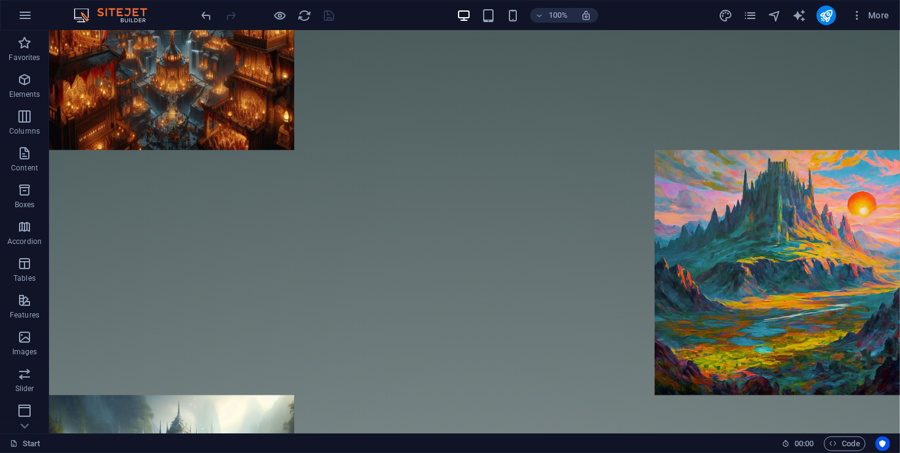
click at [290, 15] on div at bounding box center [267, 16] width 137 height 20
click at [279, 17] on icon "button" at bounding box center [280, 16] width 14 height 14
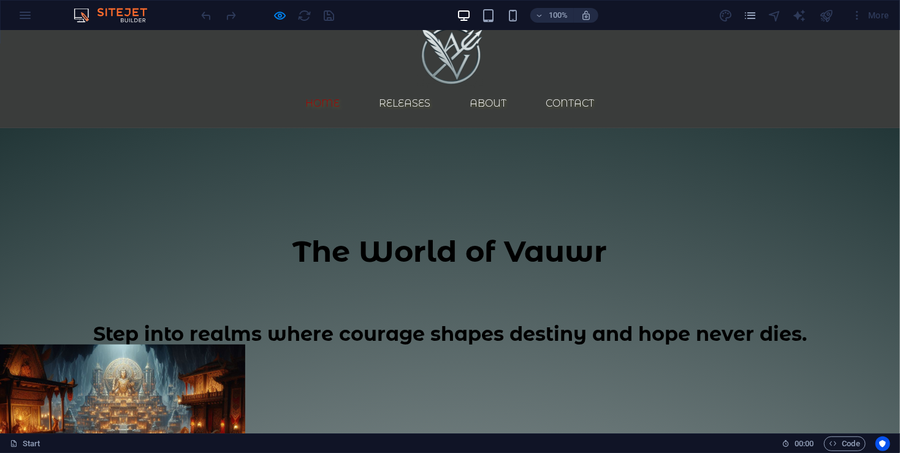
scroll to position [0, 0]
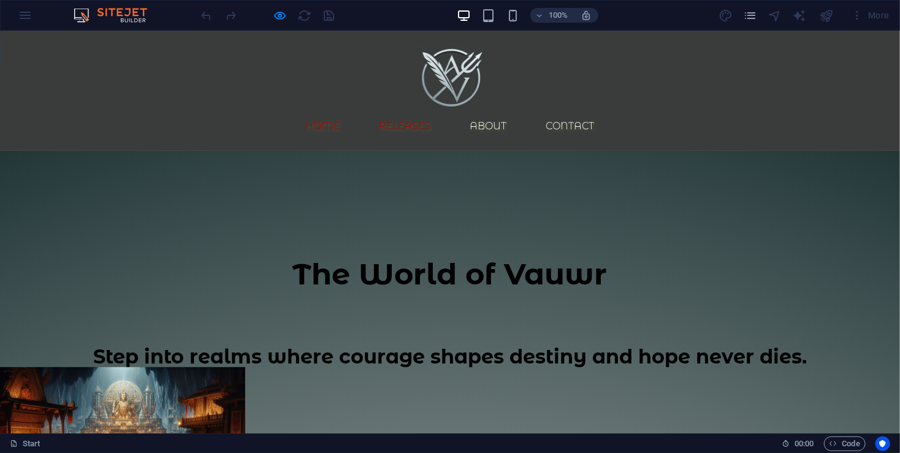
click at [441, 111] on link "Releases" at bounding box center [405, 125] width 71 height 29
click at [438, 111] on link "Releases" at bounding box center [405, 125] width 71 height 29
click at [517, 111] on link "About" at bounding box center [488, 125] width 56 height 29
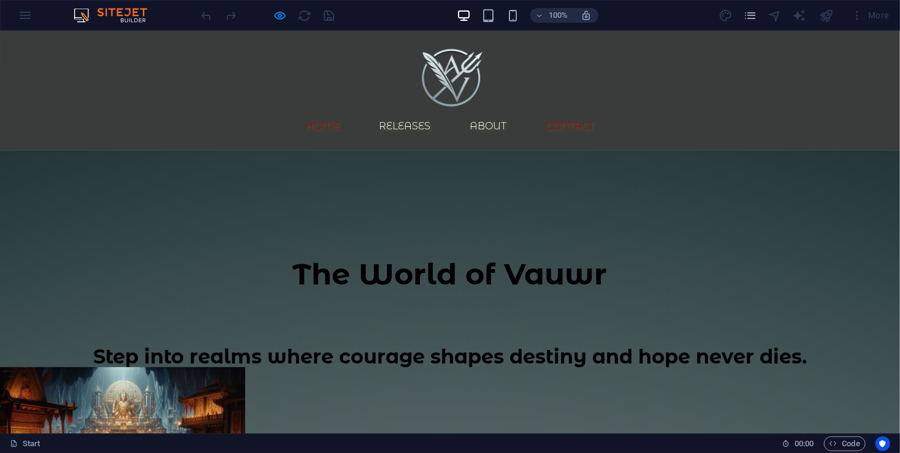
click at [597, 111] on link "Contact" at bounding box center [570, 125] width 68 height 29
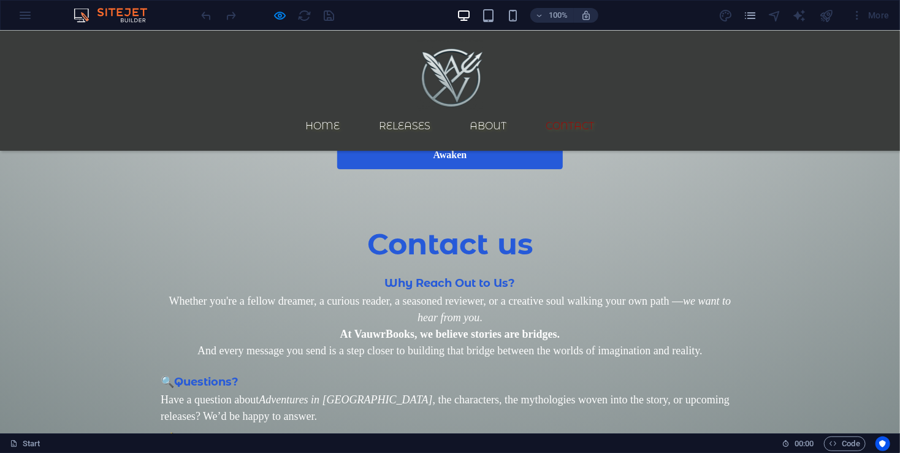
scroll to position [1968, 0]
click at [296, 90] on div "Home Releases About Contact" at bounding box center [450, 90] width 900 height 120
click at [278, 21] on icon "button" at bounding box center [280, 16] width 14 height 14
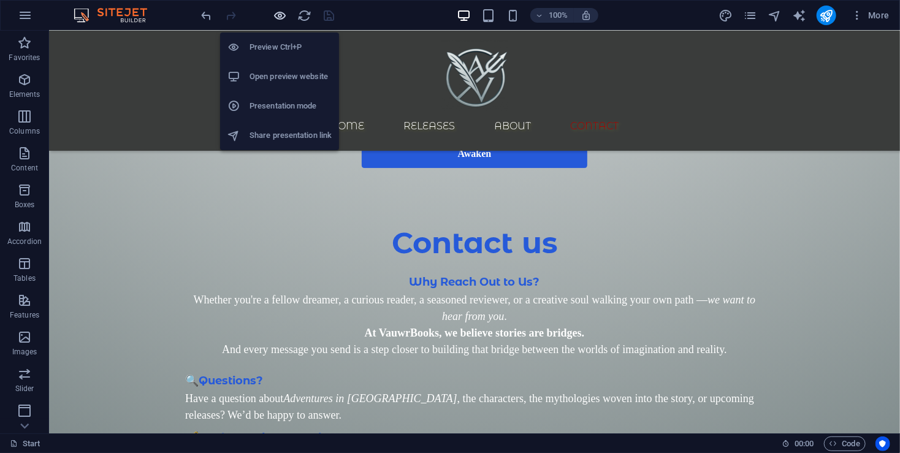
scroll to position [3126, 0]
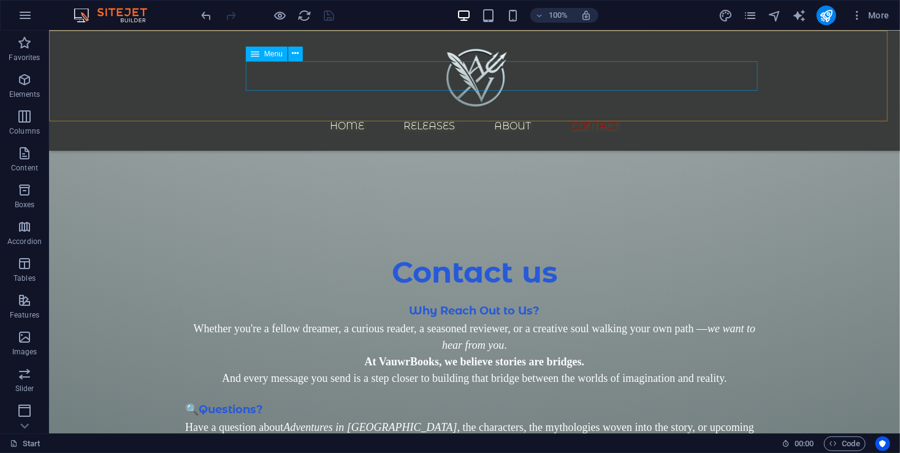
click at [364, 111] on nav "Home Releases About Contact" at bounding box center [473, 125] width 579 height 29
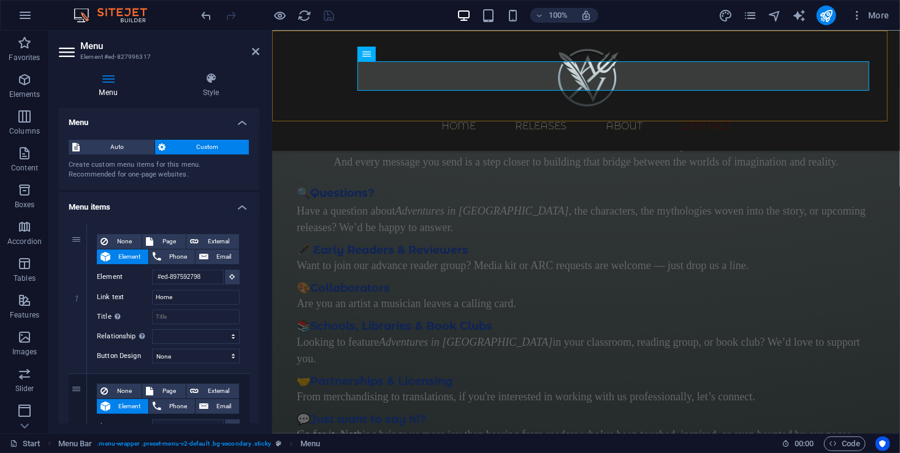
click at [381, 102] on div "Home Releases About Contact" at bounding box center [586, 90] width 628 height 120
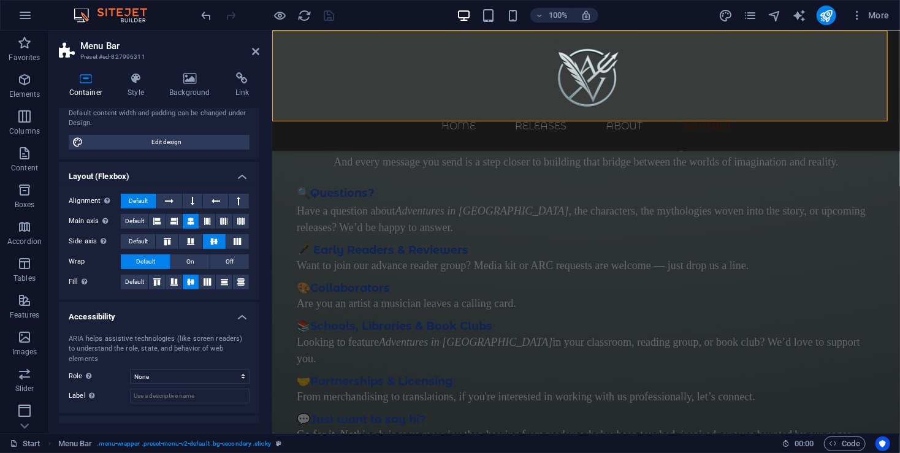
scroll to position [148, 0]
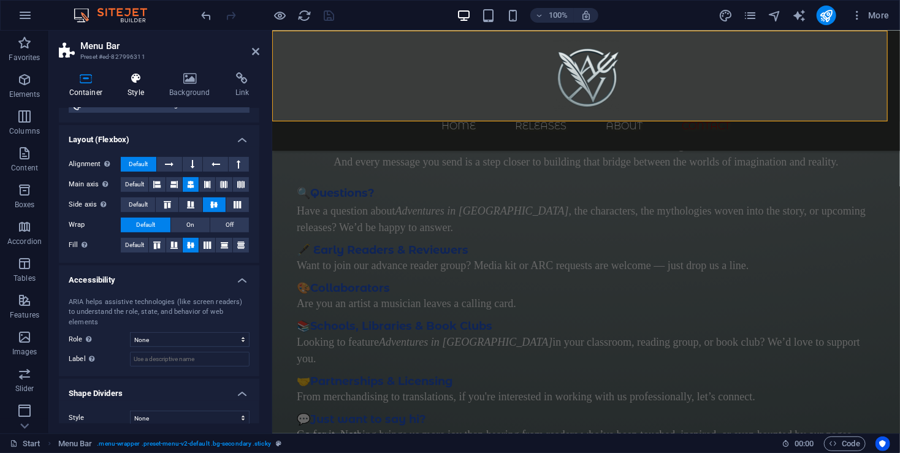
click at [140, 88] on h4 "Style" at bounding box center [139, 85] width 42 height 26
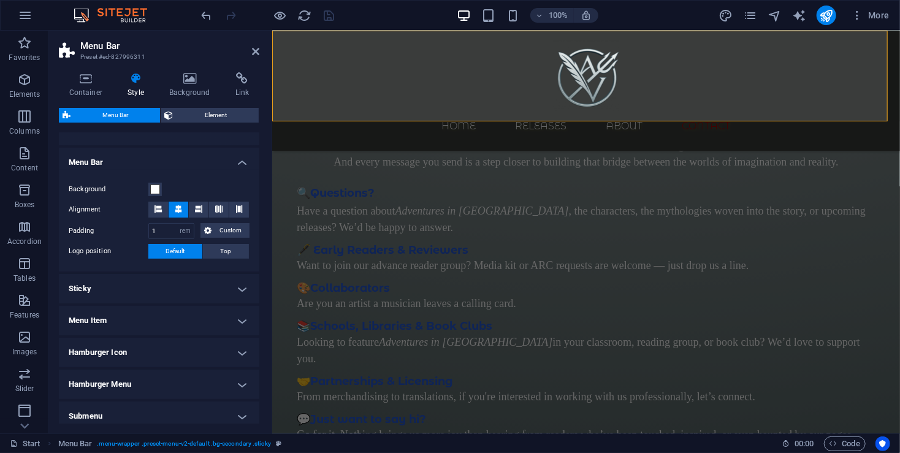
scroll to position [245, 0]
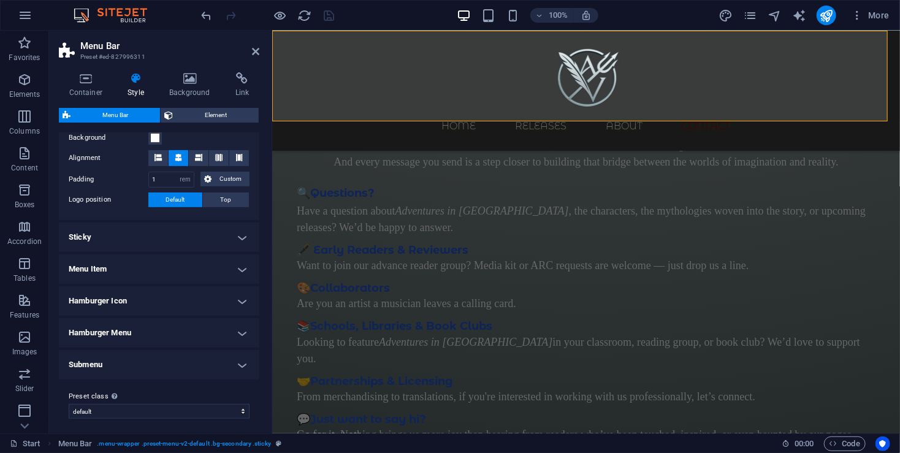
click at [152, 234] on h4 "Sticky" at bounding box center [159, 236] width 200 height 29
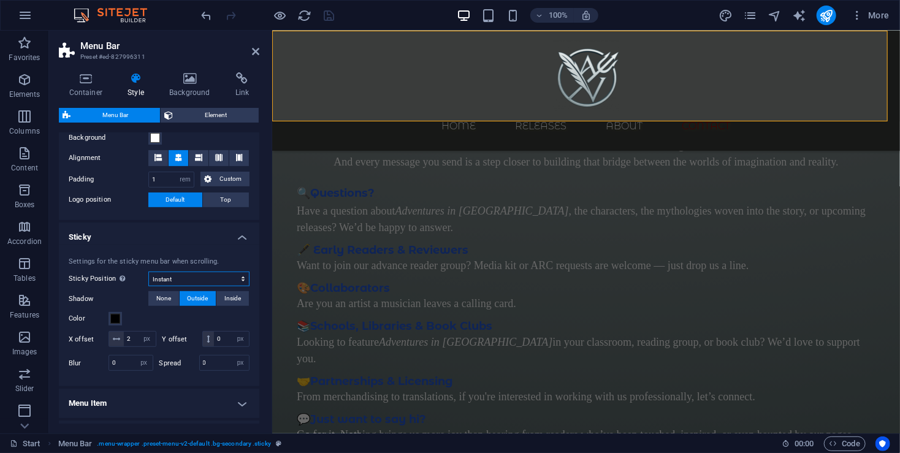
click at [205, 278] on select "Off Instant After menu After banner When scrolling up" at bounding box center [198, 279] width 101 height 15
click at [124, 291] on div "Settings for the sticky menu bar when scrolling. Sticky Position Affects the sc…" at bounding box center [158, 316] width 205 height 142
click at [173, 283] on select "Off Instant After menu After banner When scrolling up" at bounding box center [198, 279] width 101 height 15
click at [172, 298] on button "None" at bounding box center [163, 298] width 31 height 15
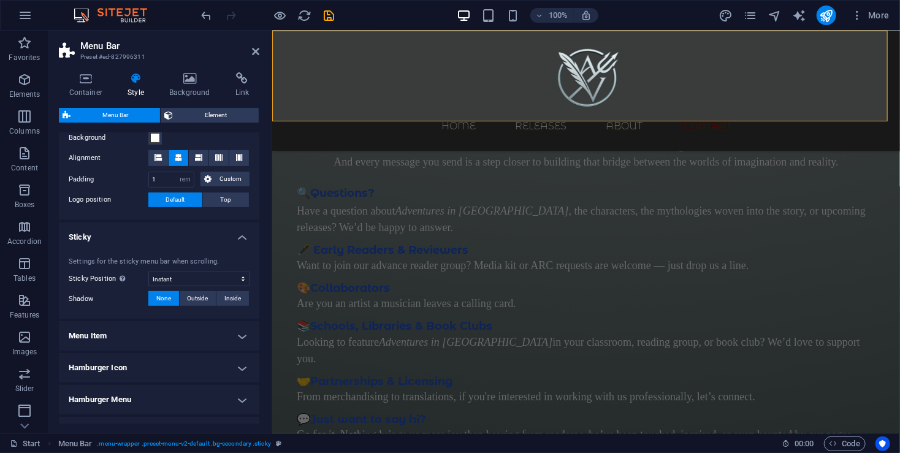
select select
click at [184, 329] on h4 "Menu Item" at bounding box center [159, 335] width 200 height 29
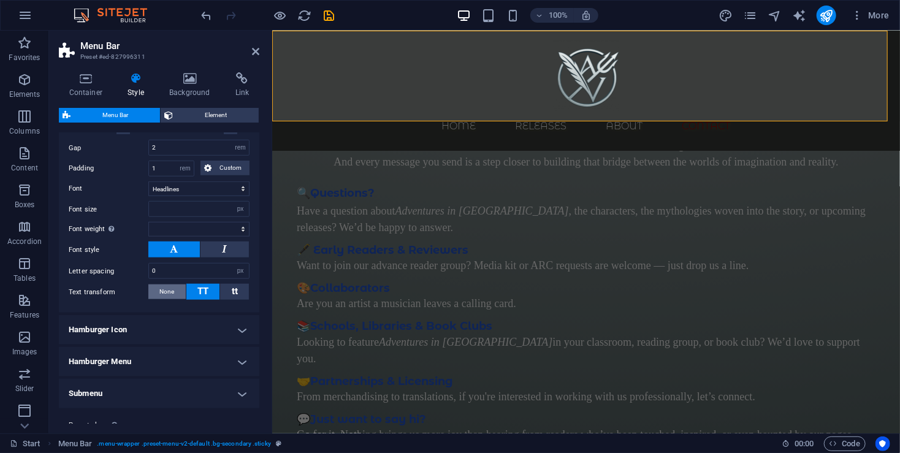
scroll to position [571, 0]
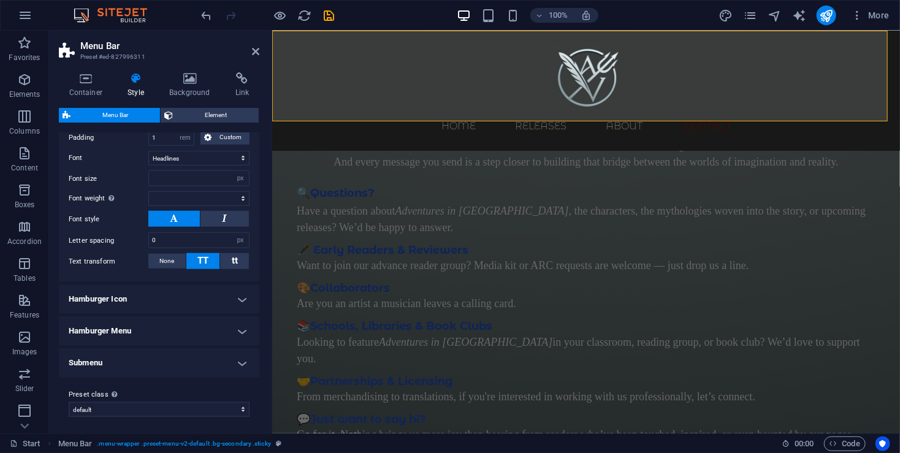
click at [169, 298] on h4 "Hamburger Icon" at bounding box center [159, 298] width 200 height 29
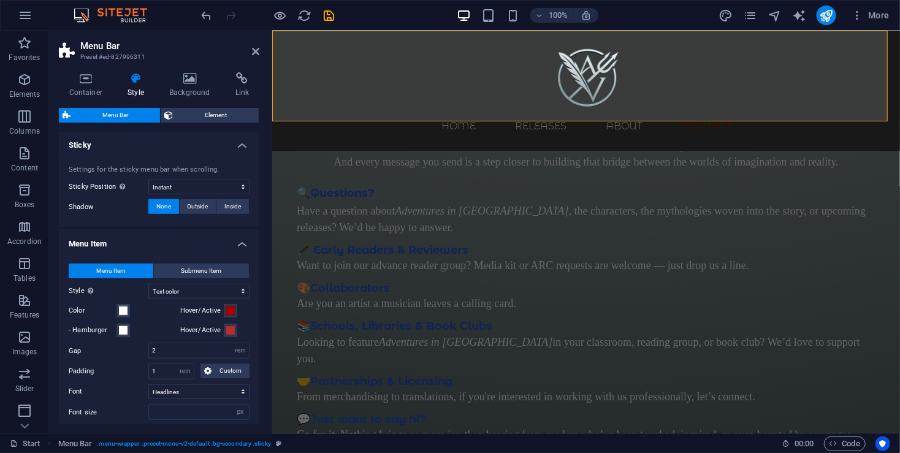
scroll to position [92, 0]
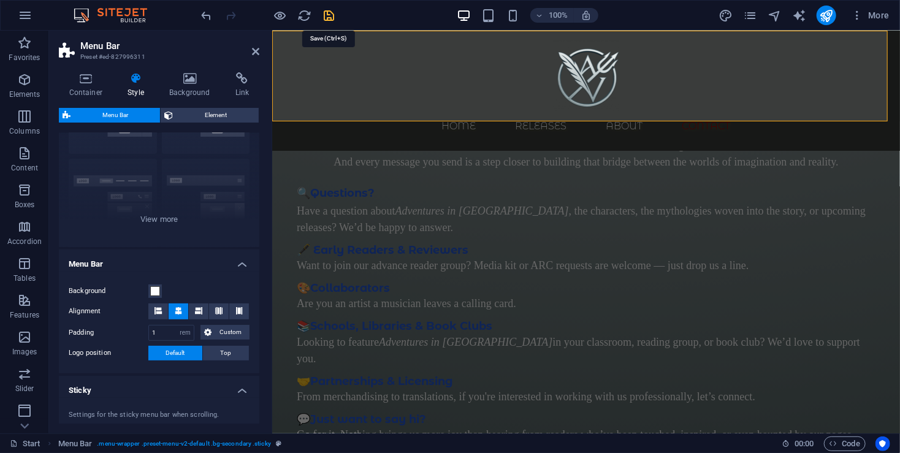
click at [334, 16] on icon "save" at bounding box center [329, 16] width 14 height 14
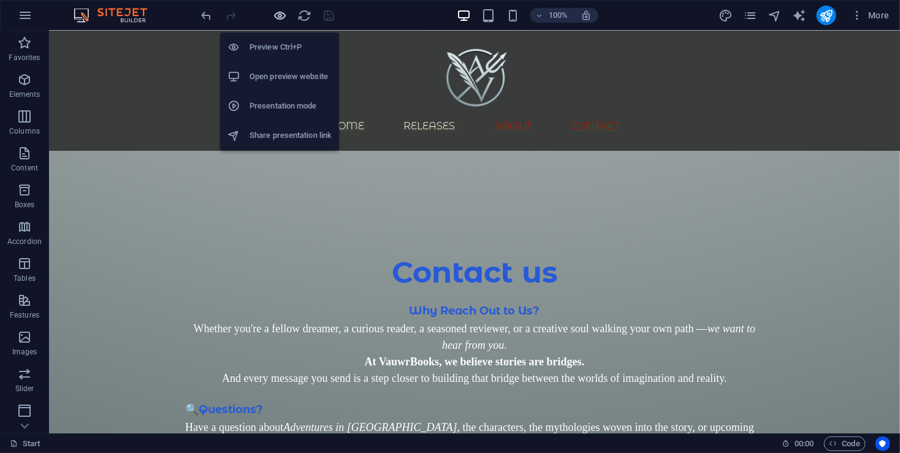
click at [283, 13] on icon "button" at bounding box center [280, 16] width 14 height 14
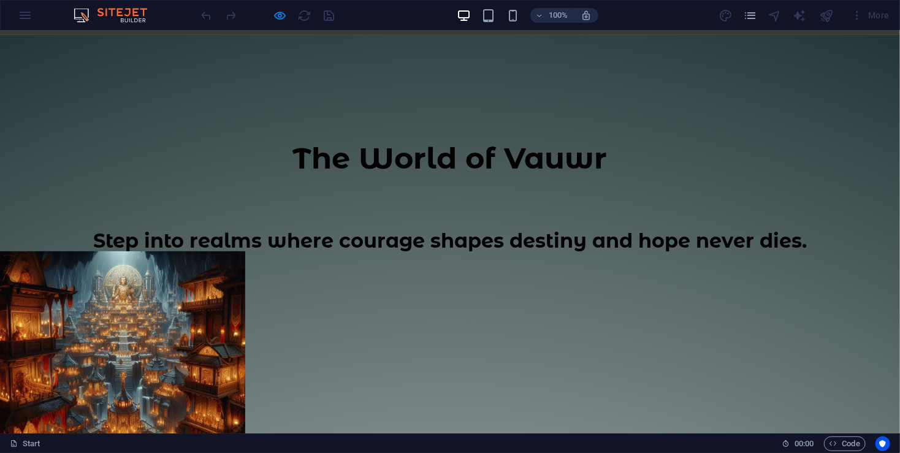
scroll to position [0, 0]
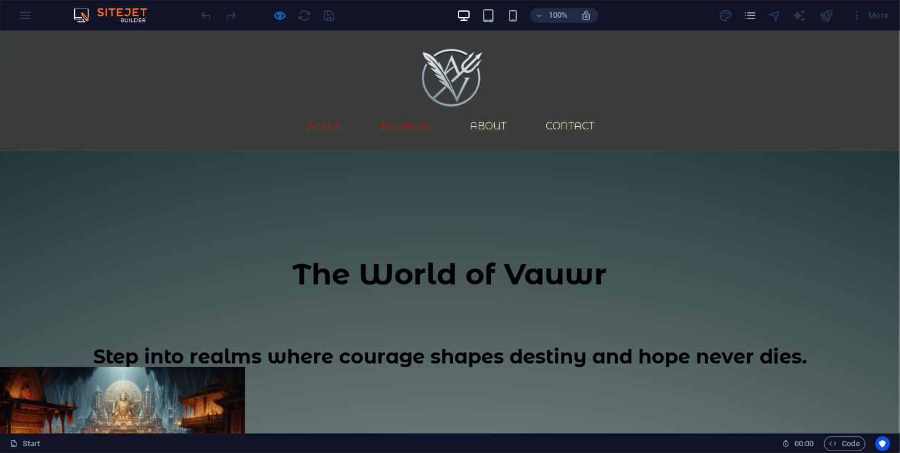
click at [441, 111] on link "Releases" at bounding box center [405, 125] width 71 height 29
click at [517, 111] on link "About" at bounding box center [488, 125] width 56 height 29
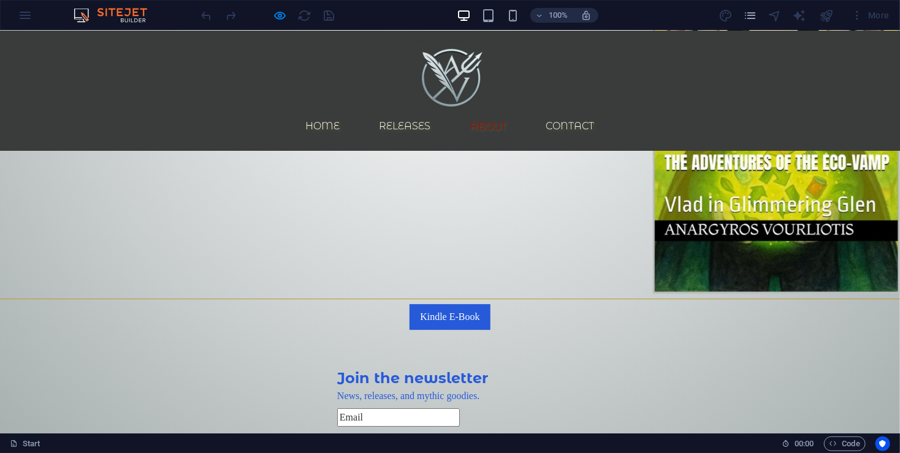
scroll to position [1472, 0]
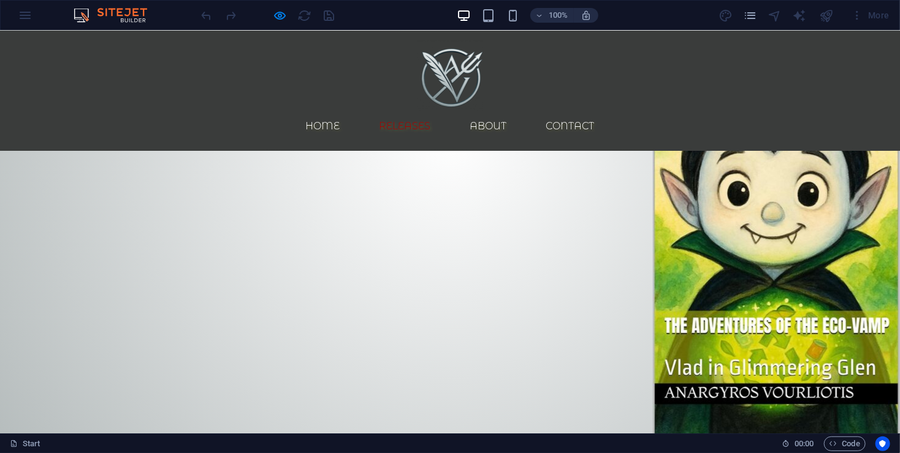
click at [272, 18] on div at bounding box center [267, 16] width 137 height 20
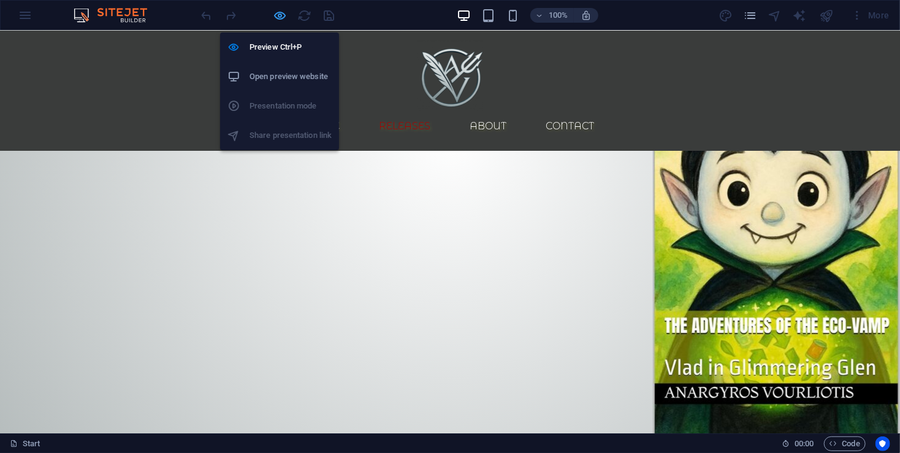
click at [276, 16] on icon "button" at bounding box center [280, 16] width 14 height 14
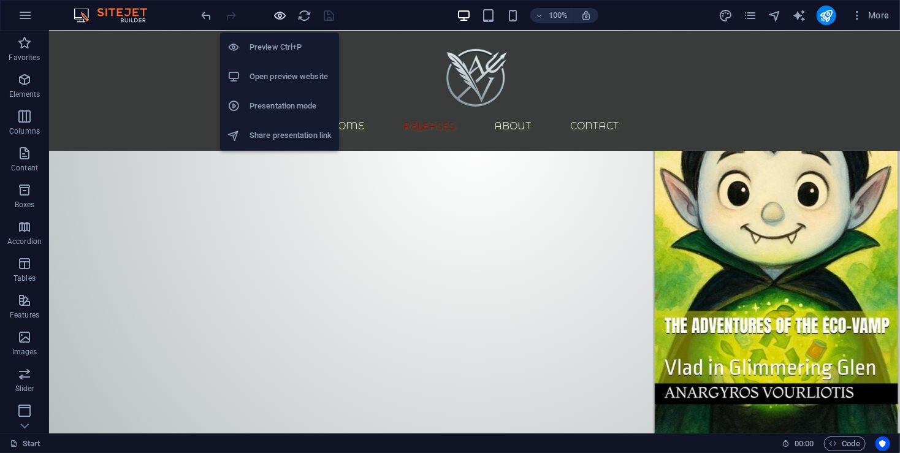
scroll to position [1687, 0]
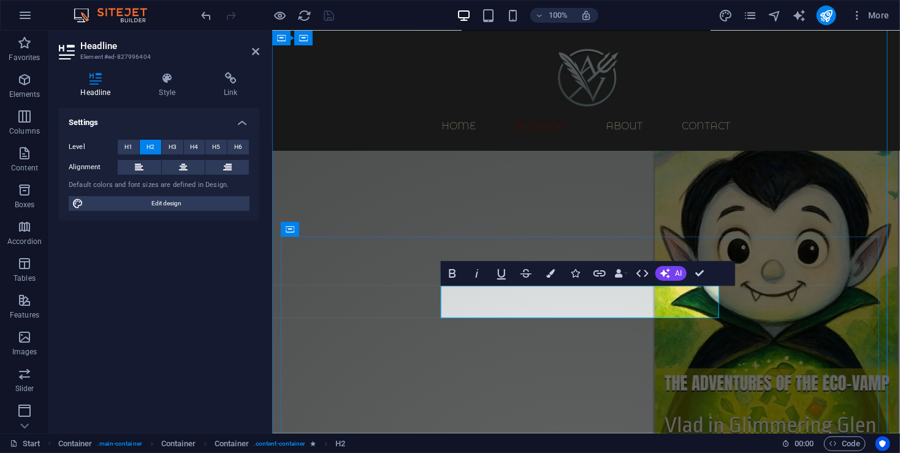
scroll to position [1954, 0]
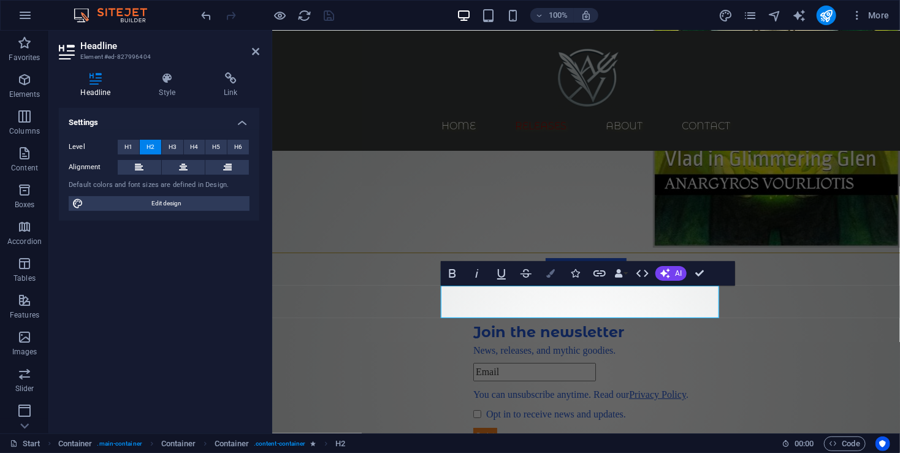
click at [545, 276] on button "Colors" at bounding box center [550, 273] width 23 height 25
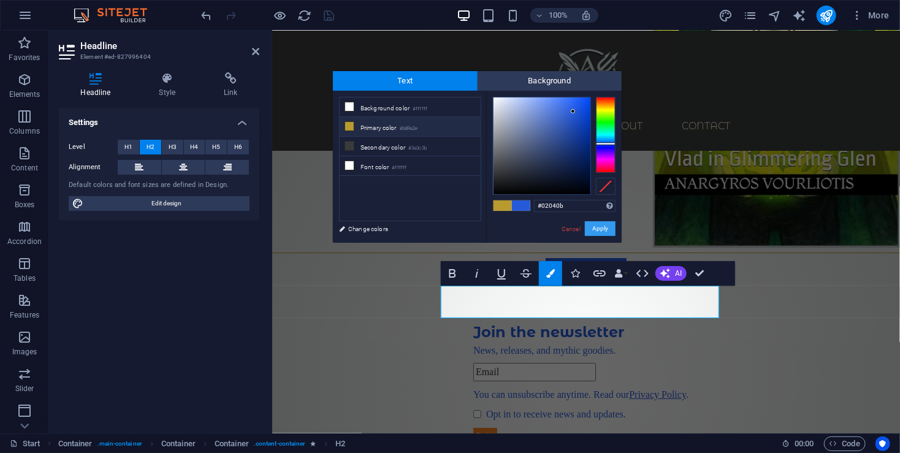
type input "#000000"
drag, startPoint x: 541, startPoint y: 151, endPoint x: 615, endPoint y: 237, distance: 113.8
click at [615, 237] on div "#000000 Supported formats #0852ed rgb(8, 82, 237) rgba(8, 82, 237, 90%) hsv(221…" at bounding box center [553, 256] width 135 height 330
click at [600, 231] on button "Apply" at bounding box center [600, 228] width 31 height 15
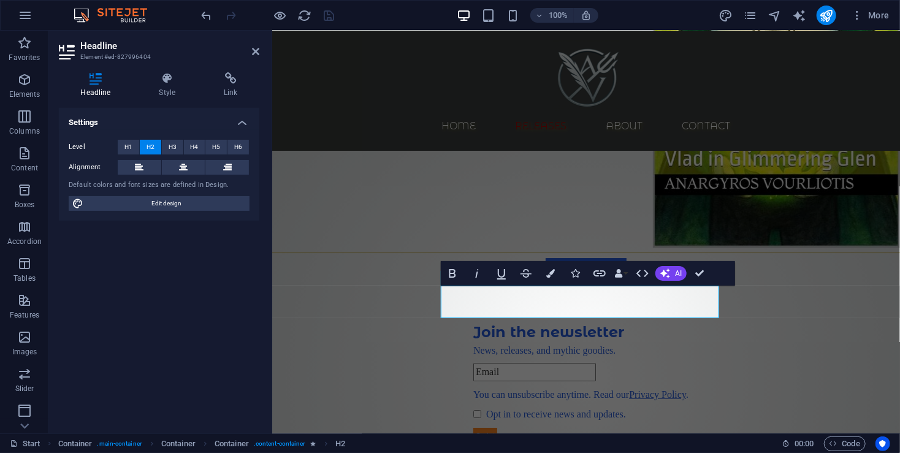
click at [688, 357] on div "Cookie Consent Bar Container H3 Cookie Consent Bar Container Spacer Text Spacer…" at bounding box center [586, 232] width 628 height 403
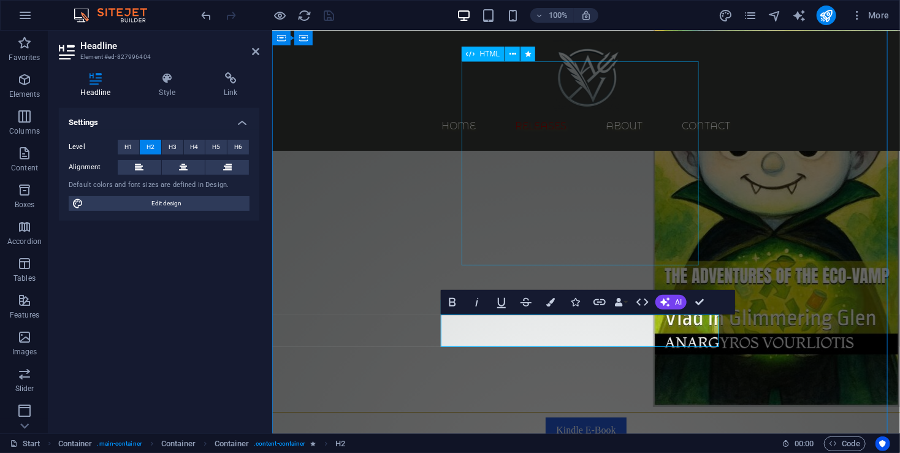
scroll to position [1790, 0]
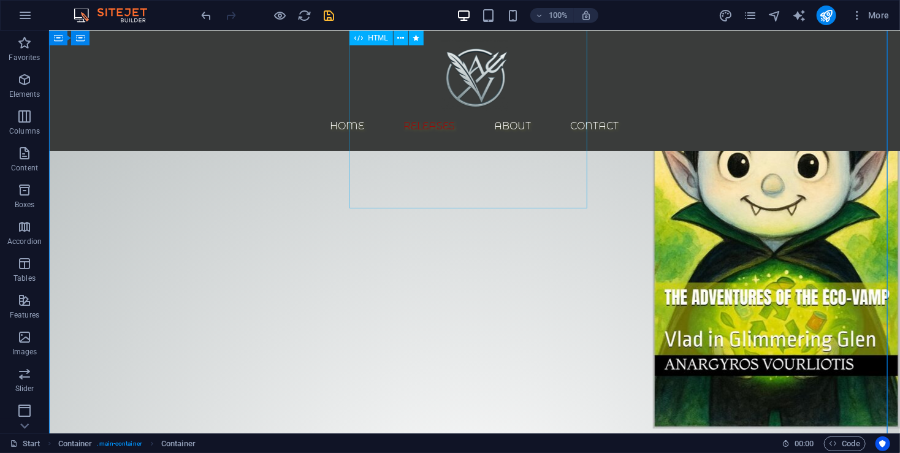
scroll to position [1675, 0]
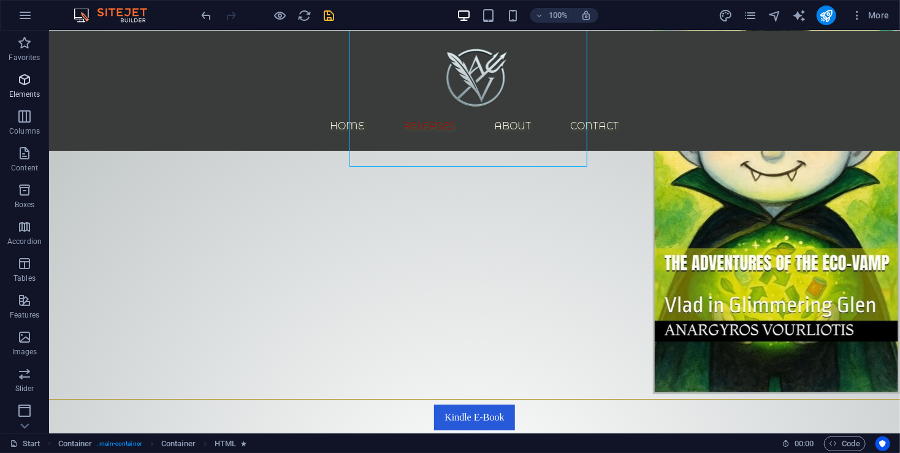
click at [23, 89] on span "Elements" at bounding box center [24, 86] width 49 height 29
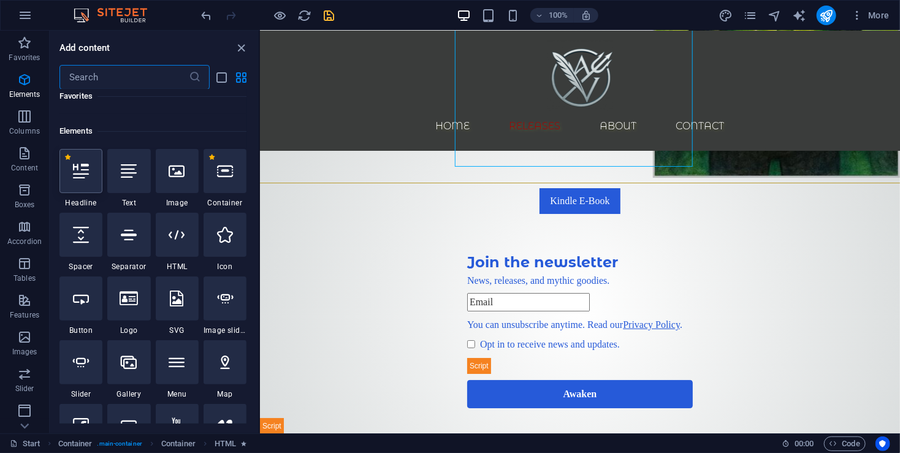
scroll to position [130, 0]
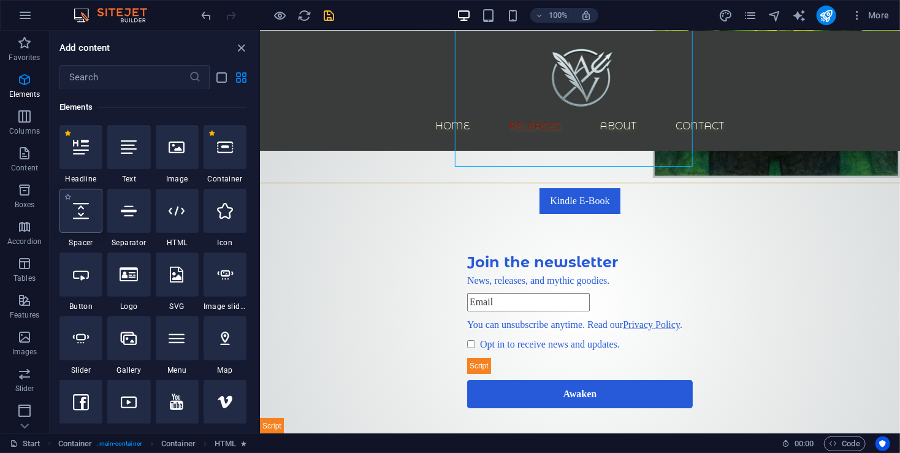
click at [88, 221] on div at bounding box center [80, 211] width 43 height 44
select select "px"
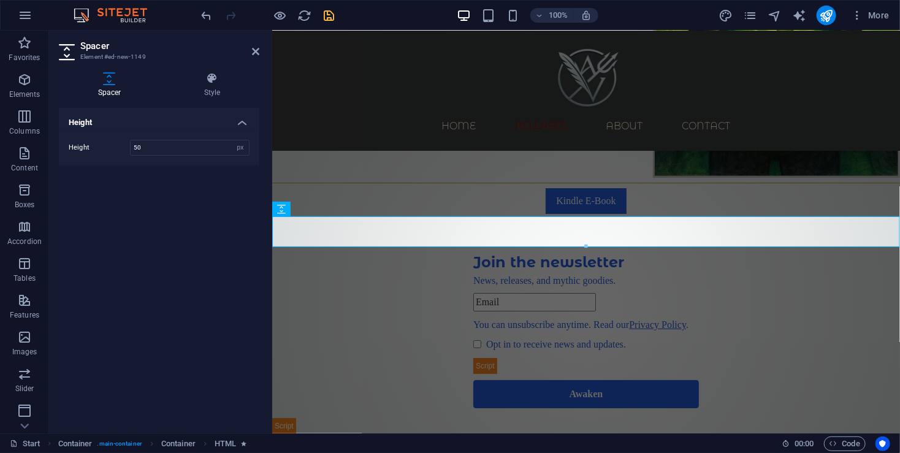
scroll to position [19, 0]
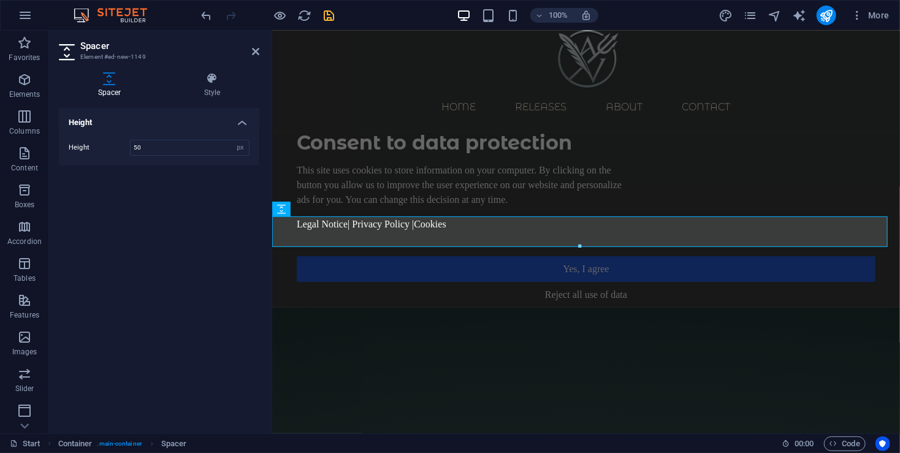
click at [251, 44] on h2 "Spacer" at bounding box center [169, 45] width 179 height 11
click at [252, 54] on icon at bounding box center [255, 52] width 7 height 10
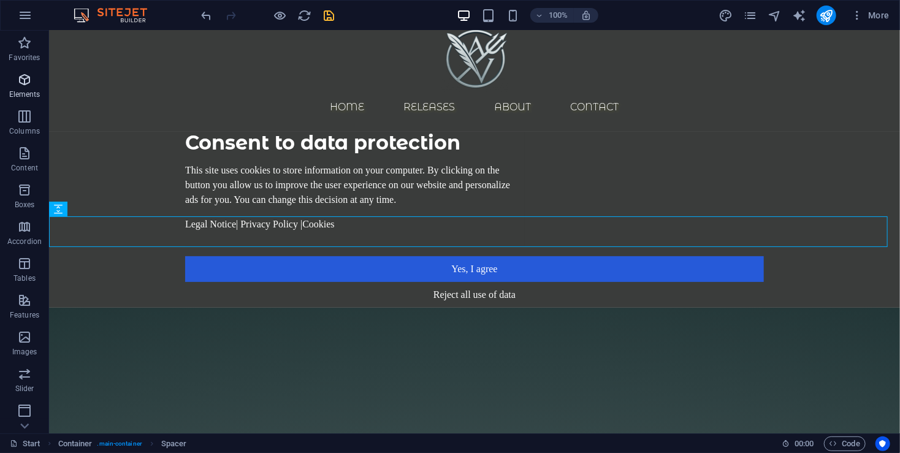
click at [18, 87] on span "Elements" at bounding box center [24, 86] width 49 height 29
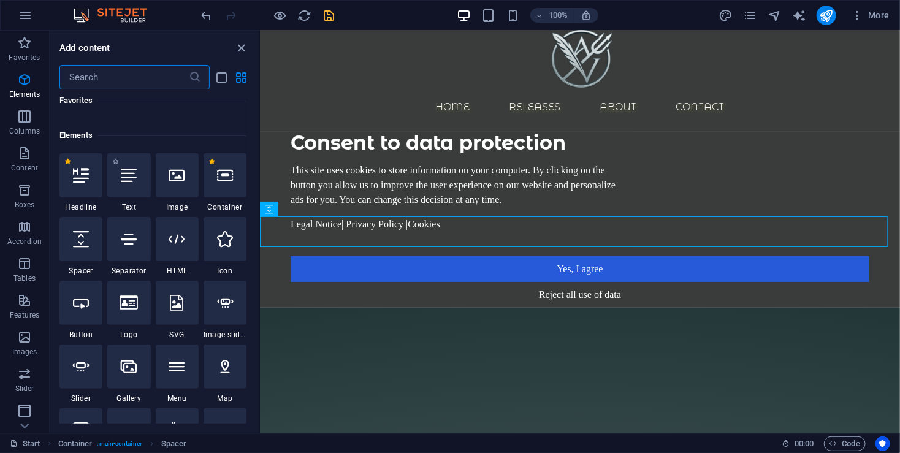
scroll to position [130, 0]
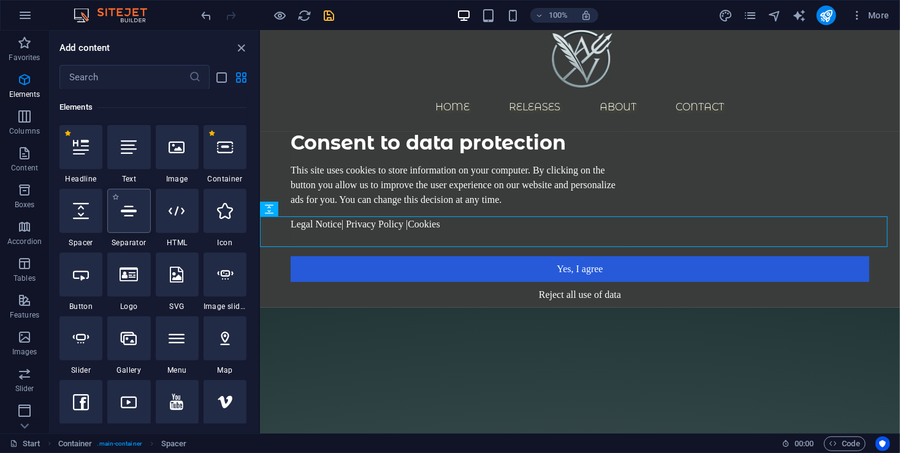
click at [128, 225] on div at bounding box center [128, 211] width 43 height 44
select select "%"
select select "px"
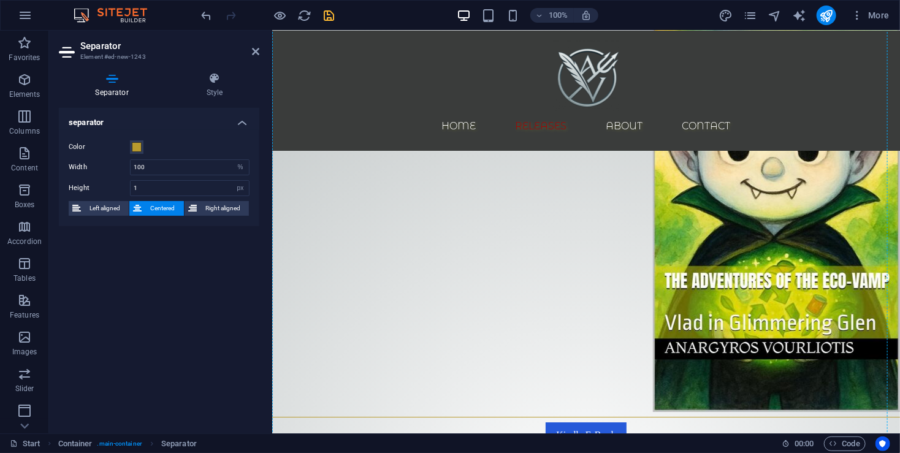
scroll to position [1927, 0]
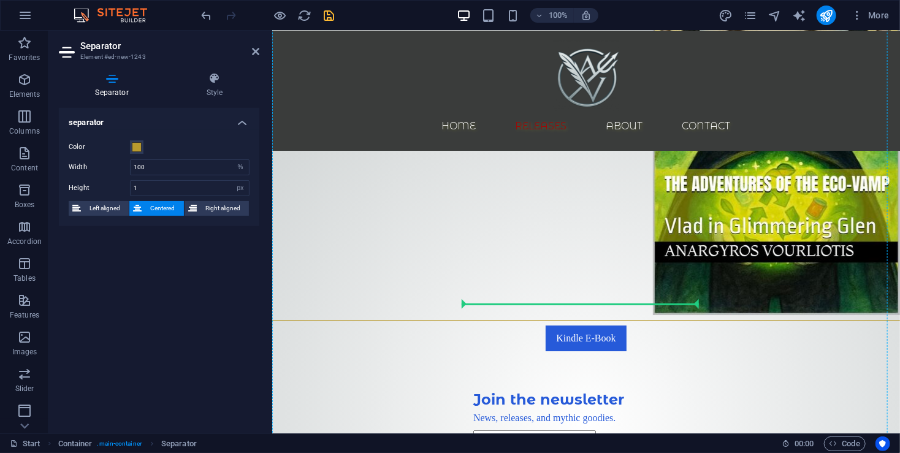
drag, startPoint x: 501, startPoint y: 221, endPoint x: 634, endPoint y: 290, distance: 149.9
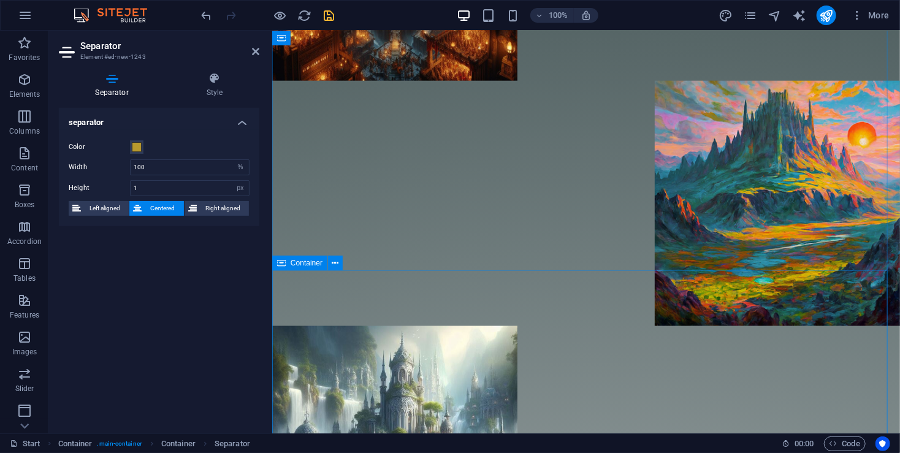
scroll to position [692, 0]
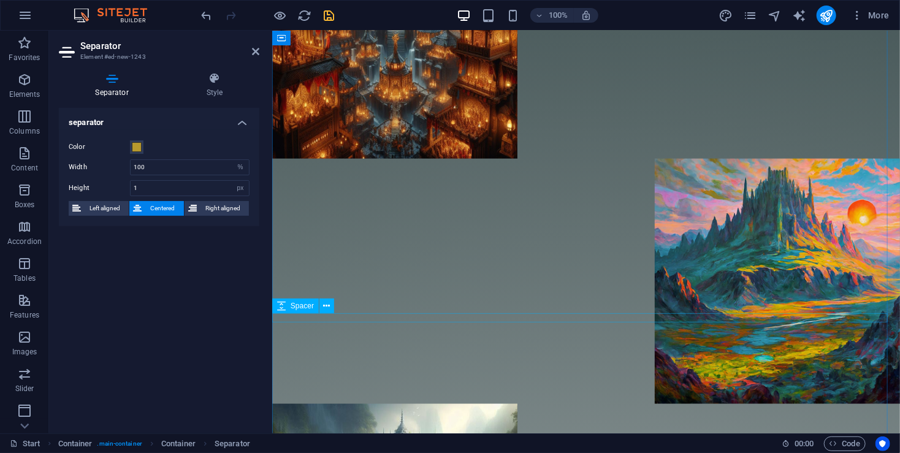
select select "px"
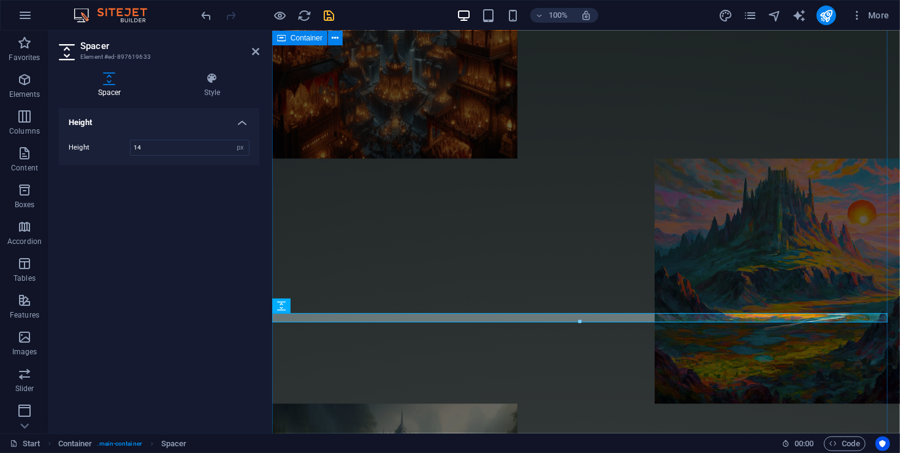
scroll to position [670, 0]
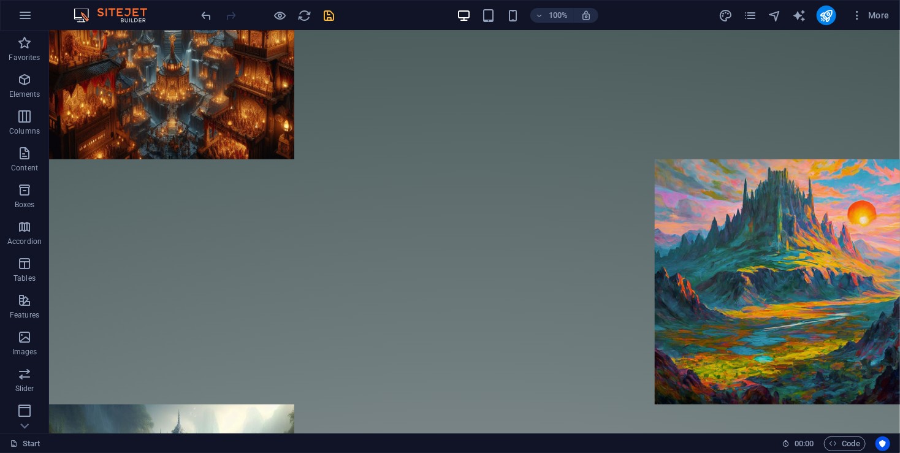
click at [335, 22] on div at bounding box center [267, 16] width 137 height 20
click at [332, 21] on icon "save" at bounding box center [329, 16] width 14 height 14
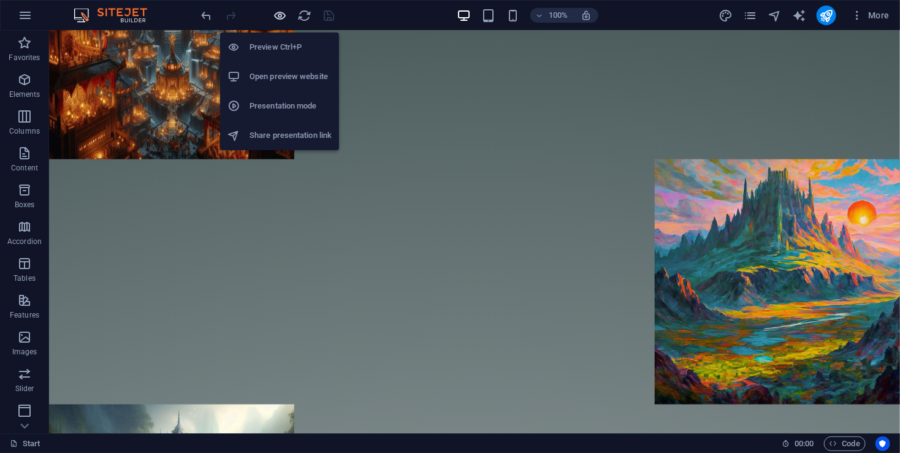
click at [276, 13] on icon "button" at bounding box center [280, 16] width 14 height 14
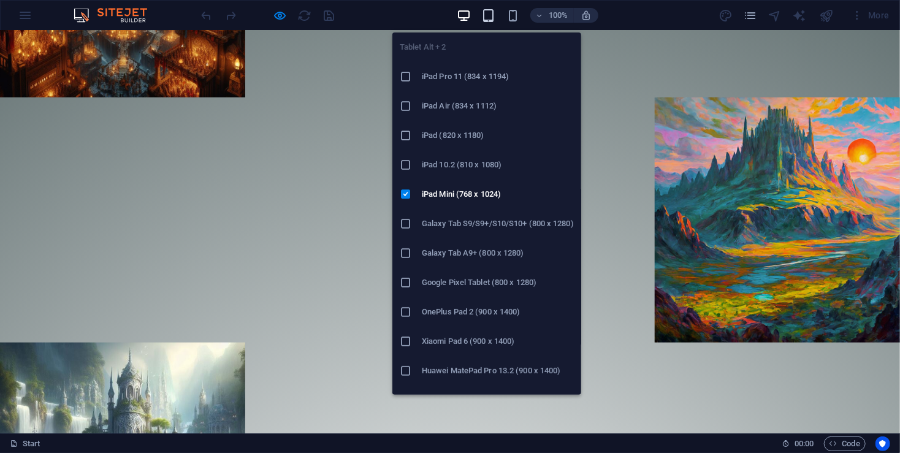
click at [487, 19] on icon "button" at bounding box center [488, 16] width 14 height 14
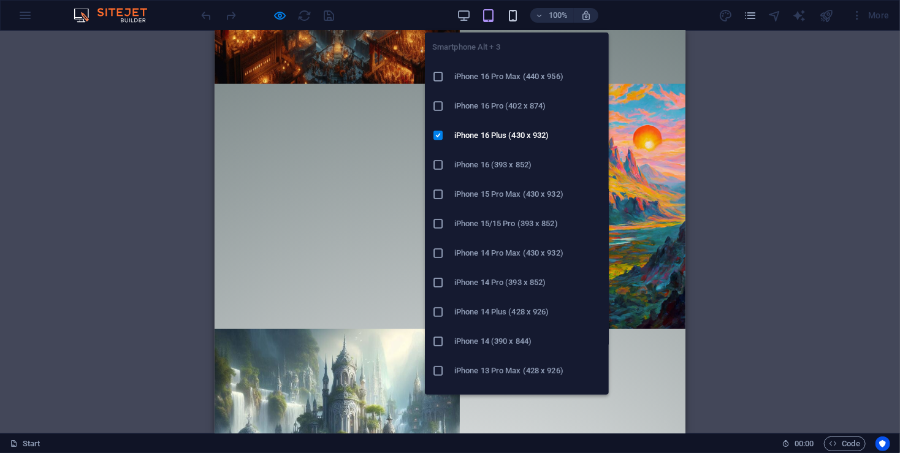
click at [518, 13] on icon "button" at bounding box center [513, 16] width 14 height 14
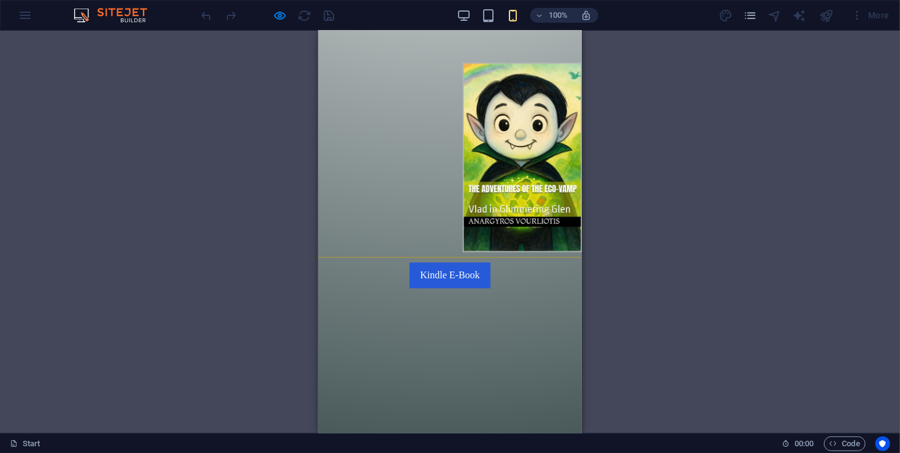
scroll to position [1421, 0]
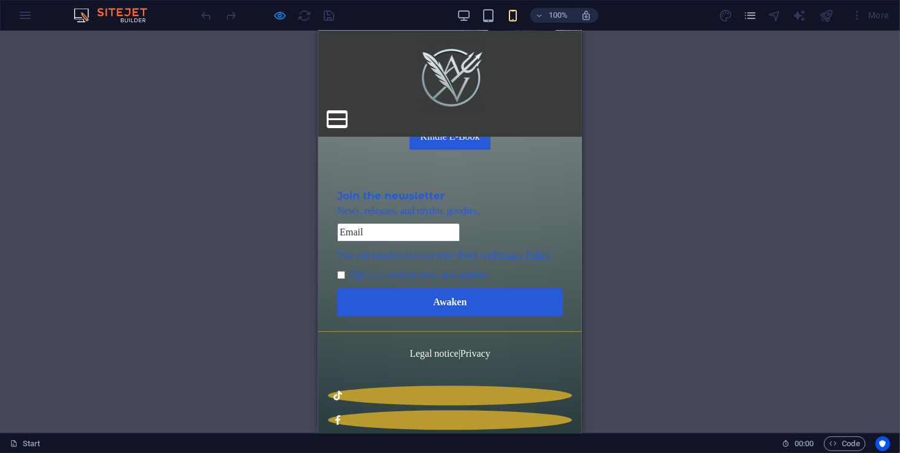
click at [346, 111] on button at bounding box center [336, 112] width 18 height 2
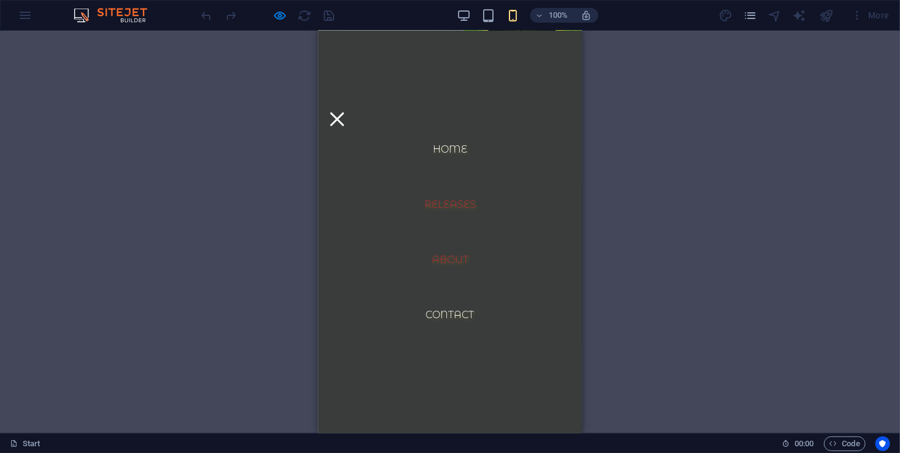
click at [452, 251] on link "About" at bounding box center [449, 259] width 56 height 29
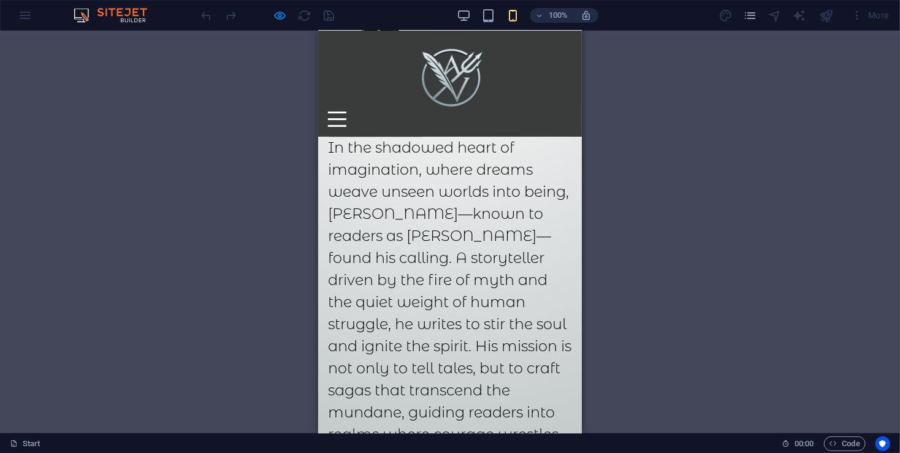
scroll to position [1749, 0]
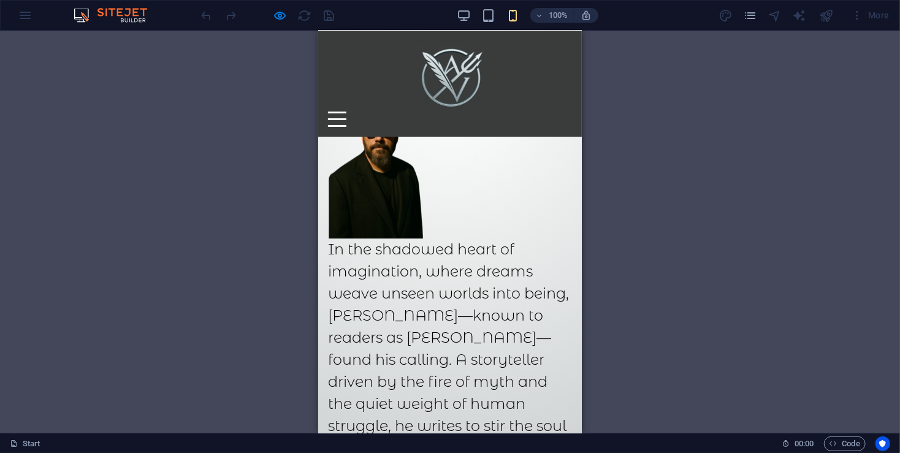
click at [759, 110] on div "Container H3 Cookie Consent Bar Container Spacer Text Spacer Text Spacer Contai…" at bounding box center [450, 232] width 900 height 403
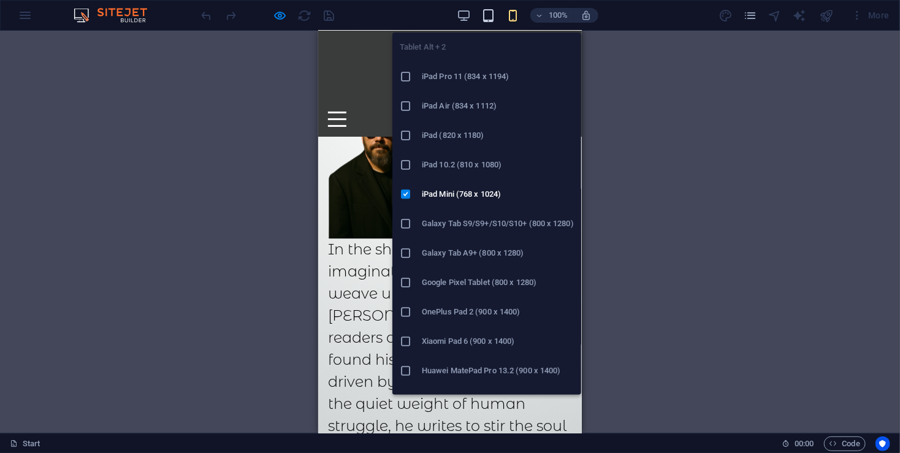
click at [487, 10] on icon "button" at bounding box center [488, 16] width 14 height 14
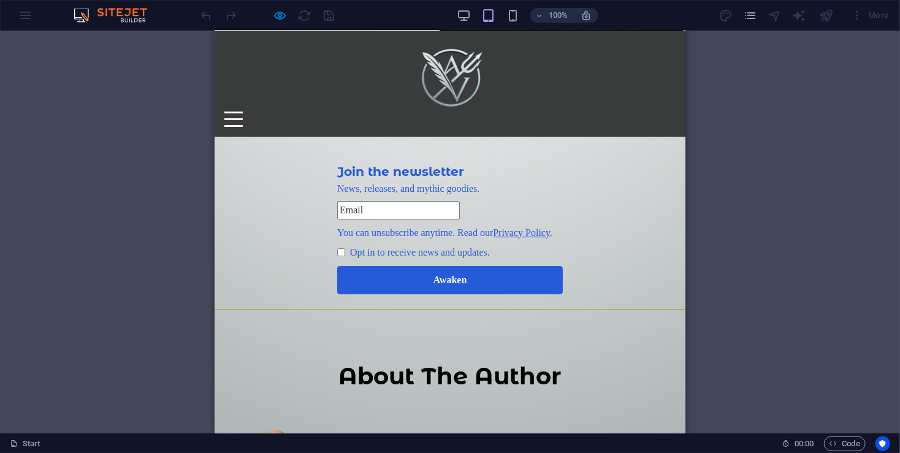
click at [759, 81] on div "Container H3 Cookie Consent Bar Container Spacer Text Spacer Text Spacer Contai…" at bounding box center [450, 232] width 900 height 403
click at [268, 16] on div at bounding box center [267, 16] width 137 height 20
click at [273, 15] on icon "button" at bounding box center [280, 16] width 14 height 14
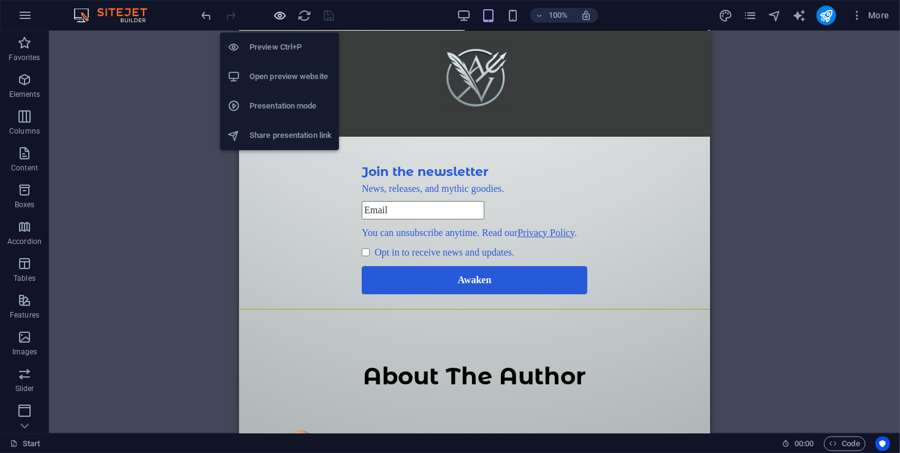
scroll to position [1976, 0]
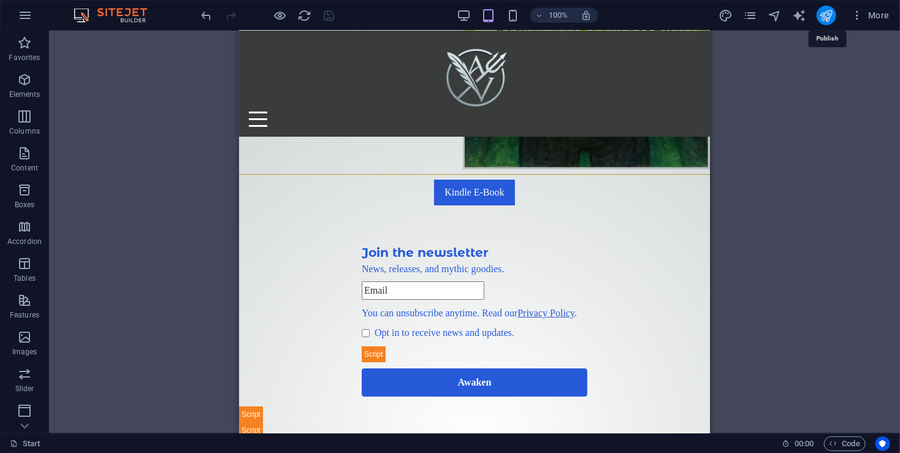
click at [831, 18] on icon "publish" at bounding box center [826, 16] width 14 height 14
